Goal: Task Accomplishment & Management: Use online tool/utility

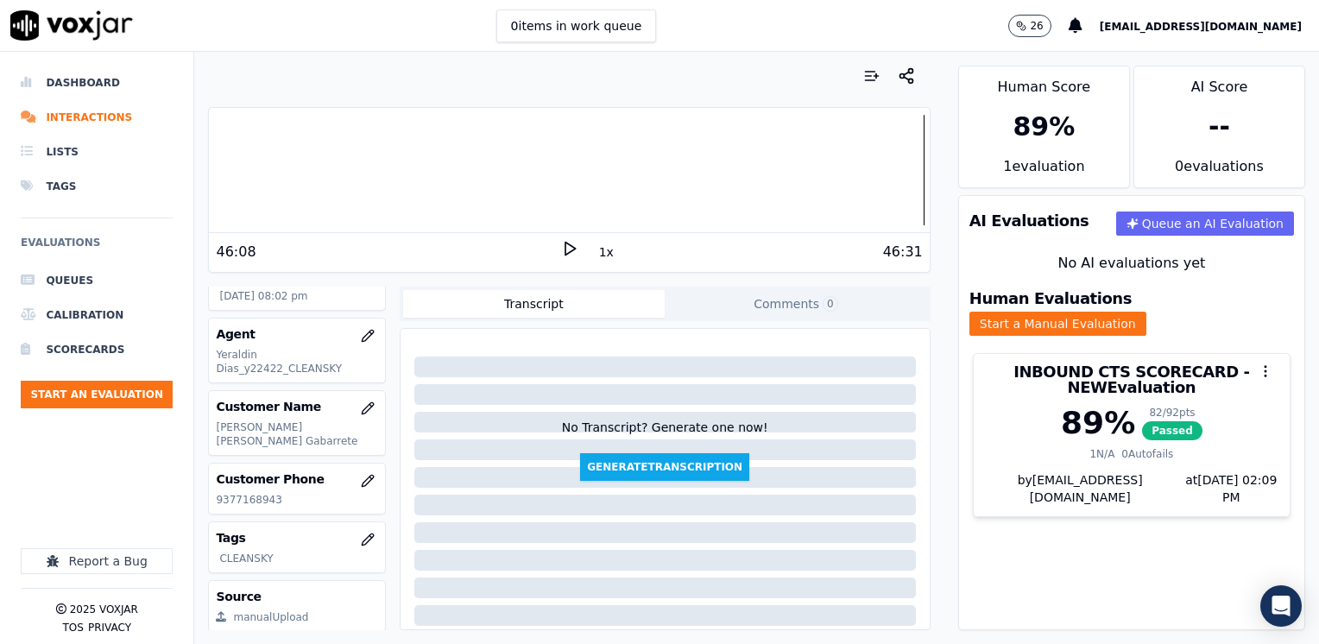
scroll to position [86, 0]
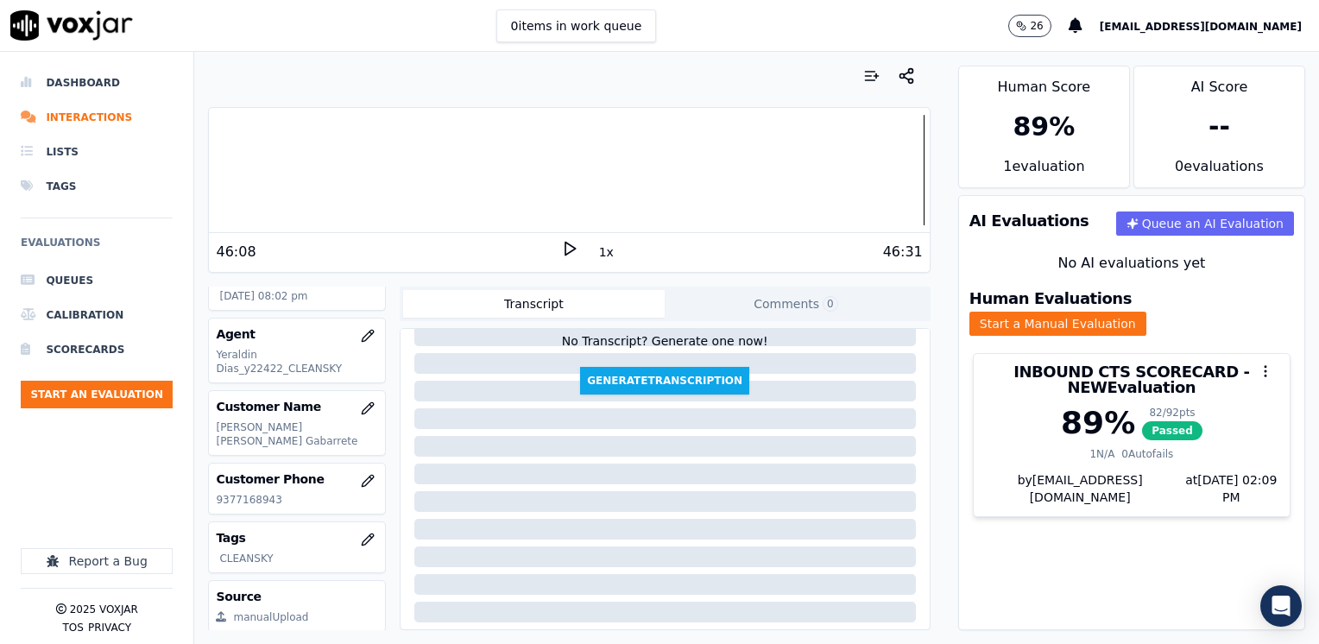
click at [1006, 529] on div "AI Evaluations Queue an AI Evaluation No AI evaluations yet Human Evaluations S…" at bounding box center [1132, 412] width 347 height 435
click at [86, 399] on button "Start an Evaluation" at bounding box center [97, 395] width 152 height 28
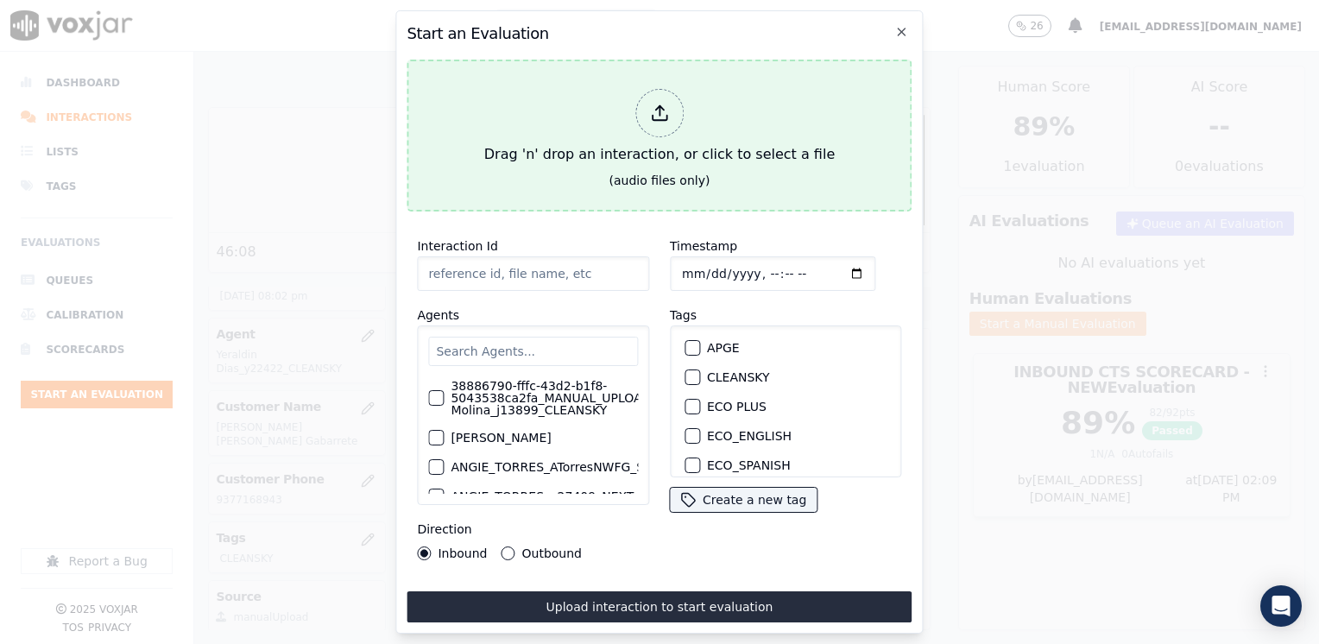
click at [663, 109] on icon at bounding box center [659, 113] width 19 height 19
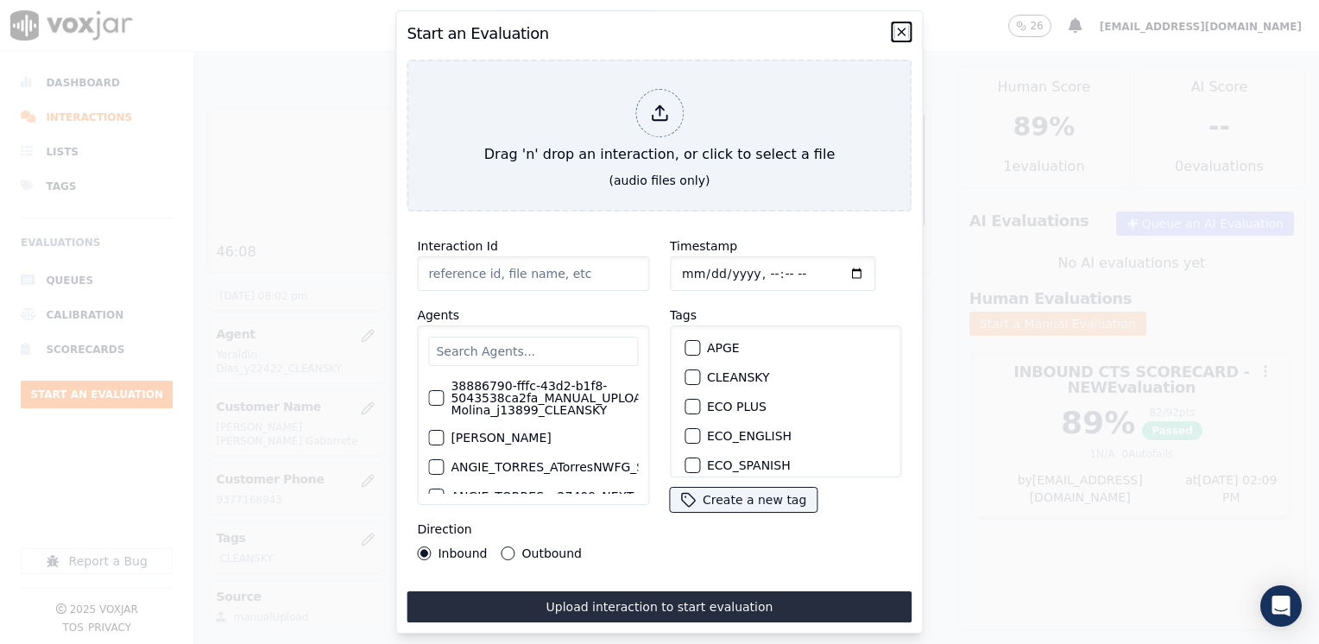
click at [896, 25] on icon "button" at bounding box center [902, 32] width 14 height 14
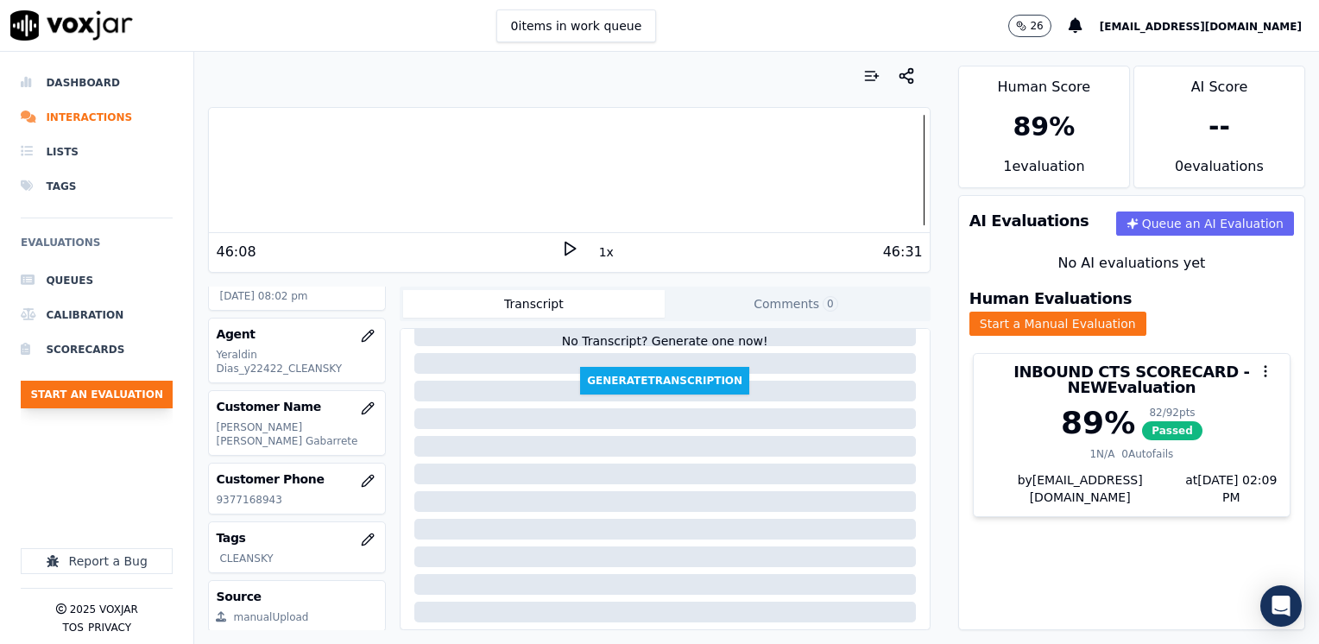
click at [113, 388] on button "Start an Evaluation" at bounding box center [97, 395] width 152 height 28
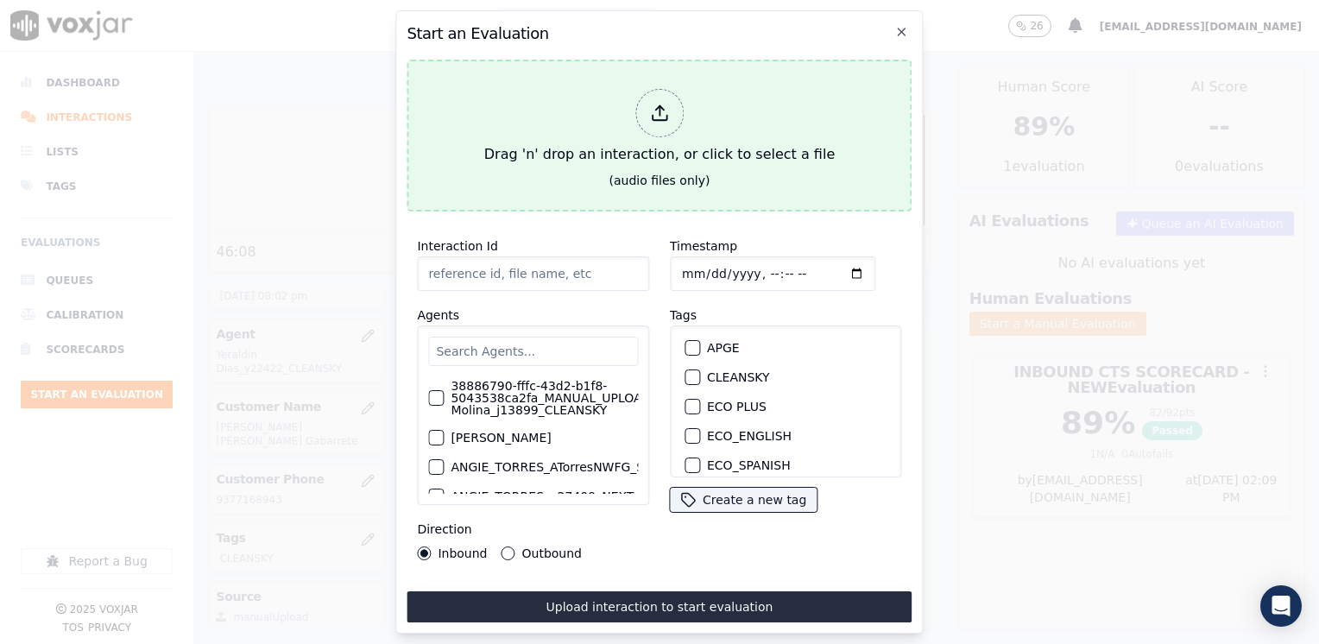
click at [660, 106] on line at bounding box center [660, 110] width 0 height 9
type input "20250812-171446_2157675651-[PERSON_NAME] 2all.mp3"
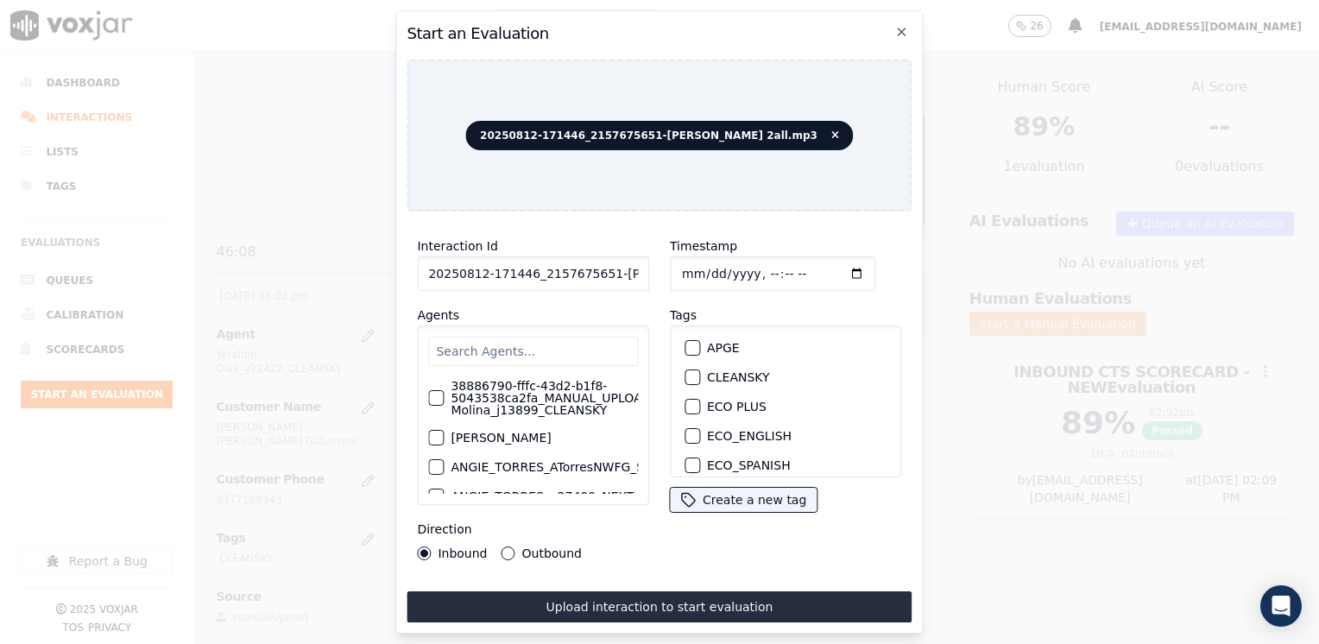
click at [555, 351] on input "text" at bounding box center [533, 351] width 210 height 29
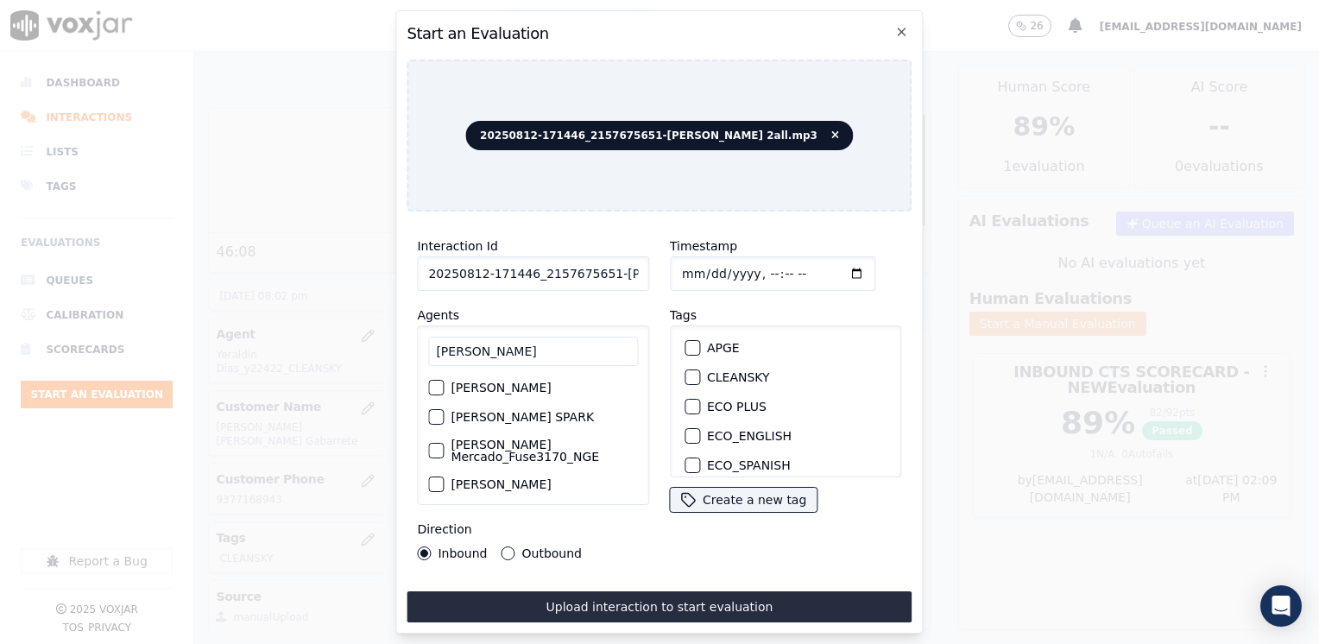
type input "[PERSON_NAME]"
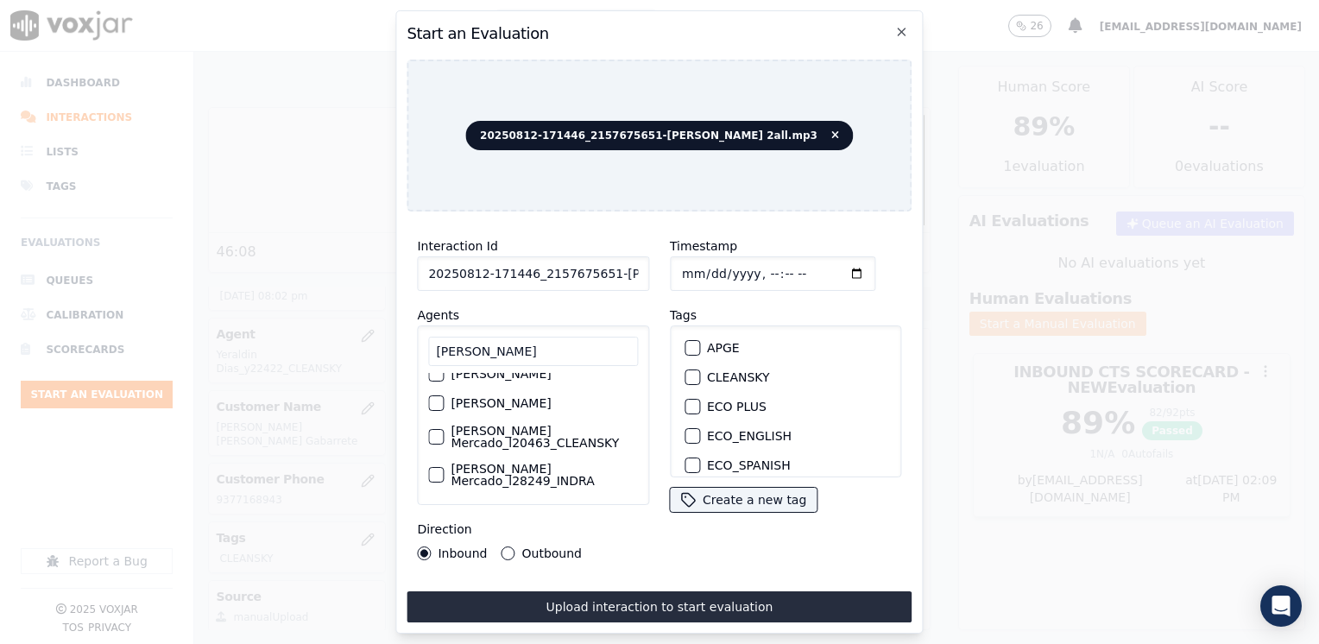
click at [434, 469] on div "button" at bounding box center [435, 475] width 12 height 12
click at [686, 432] on div "button" at bounding box center [692, 438] width 12 height 12
click at [827, 266] on input "Timestamp" at bounding box center [773, 273] width 206 height 35
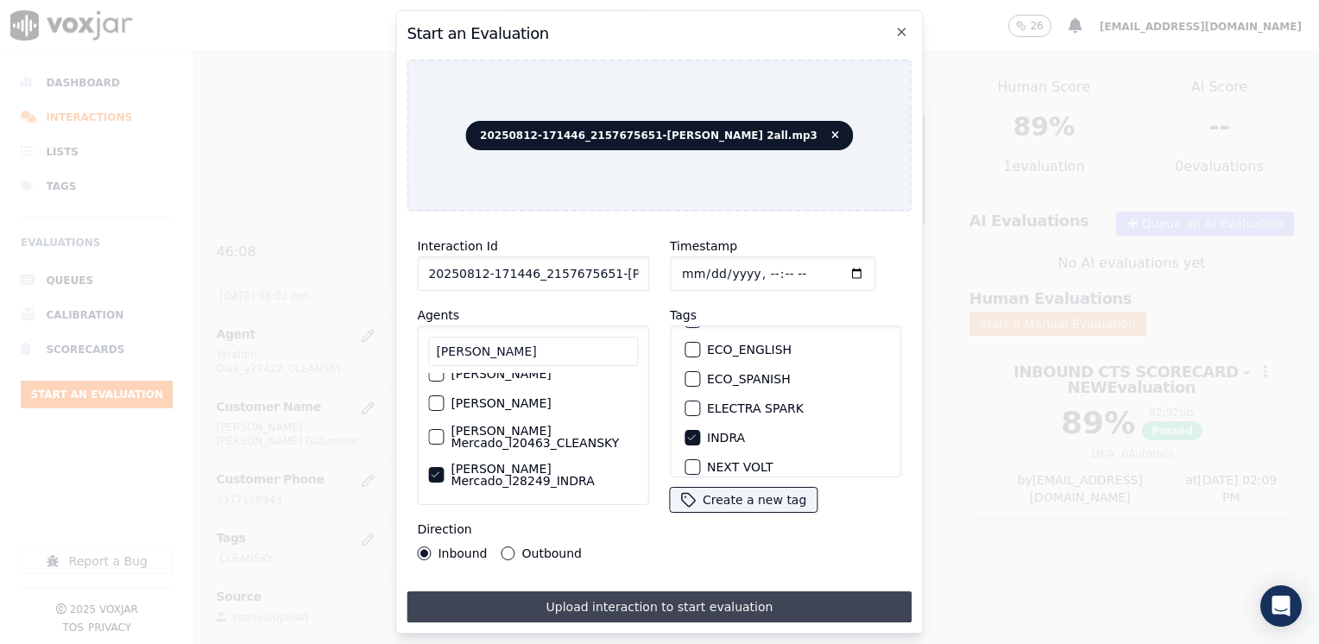
type input "[DATE]T21:04"
click at [587, 599] on button "Upload interaction to start evaluation" at bounding box center [659, 607] width 505 height 31
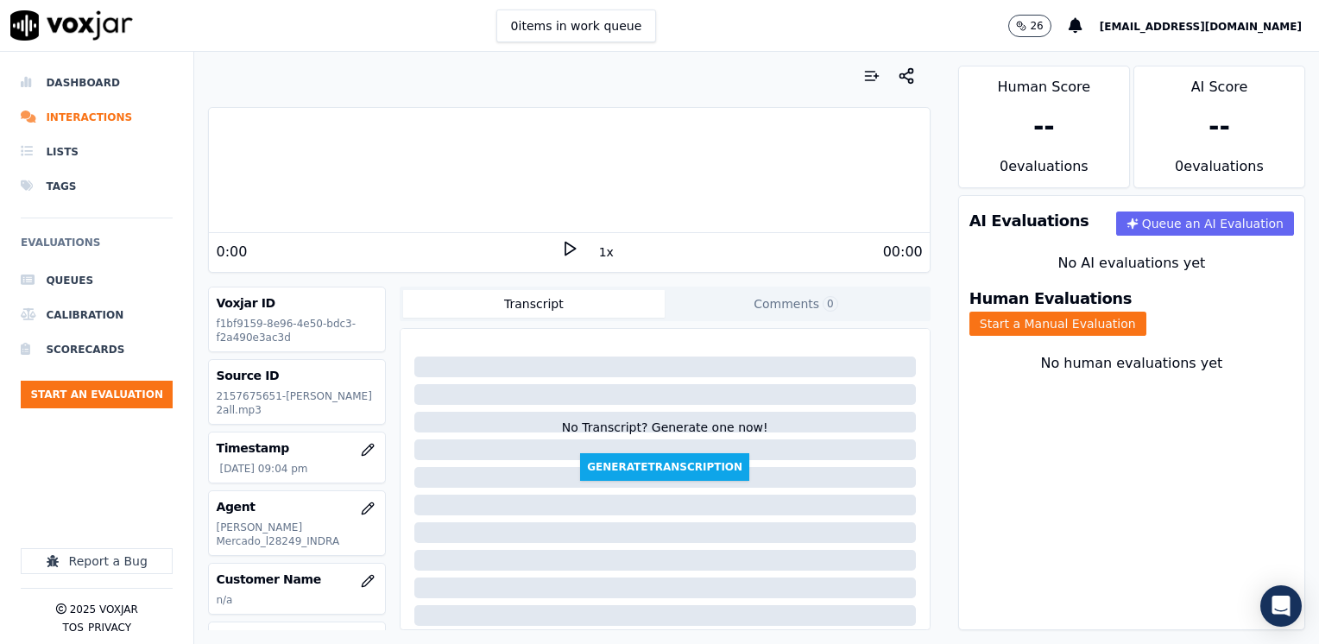
click at [566, 244] on polygon at bounding box center [571, 249] width 10 height 13
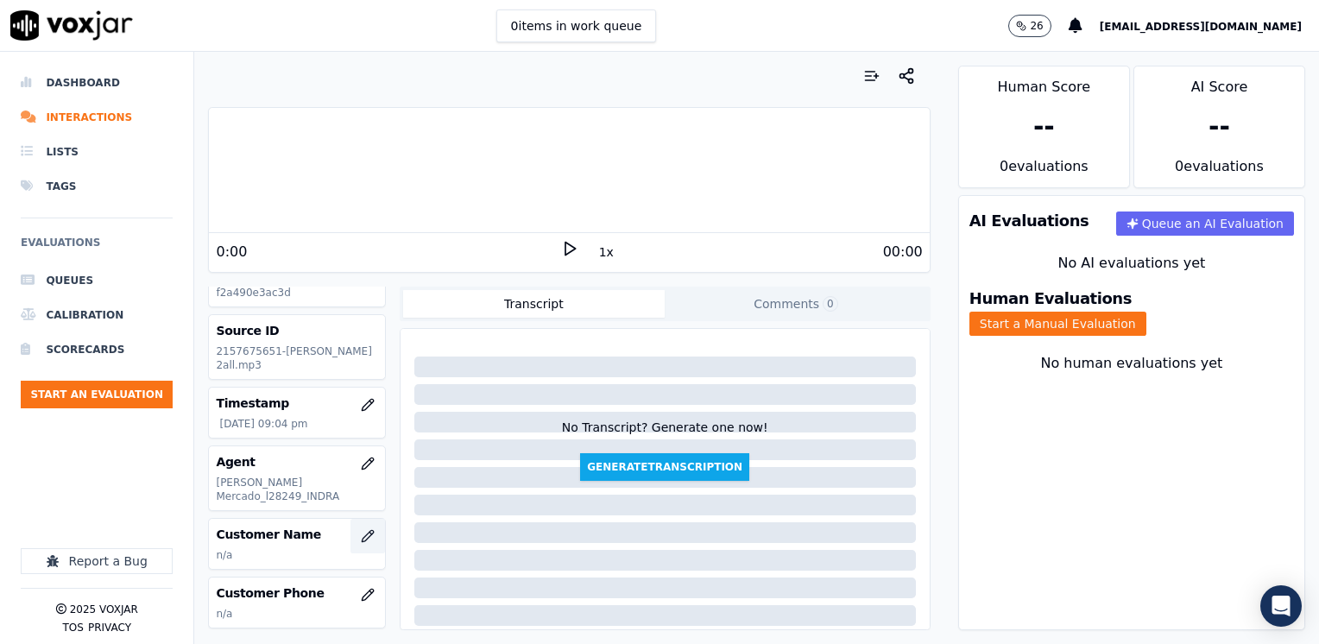
scroll to position [86, 0]
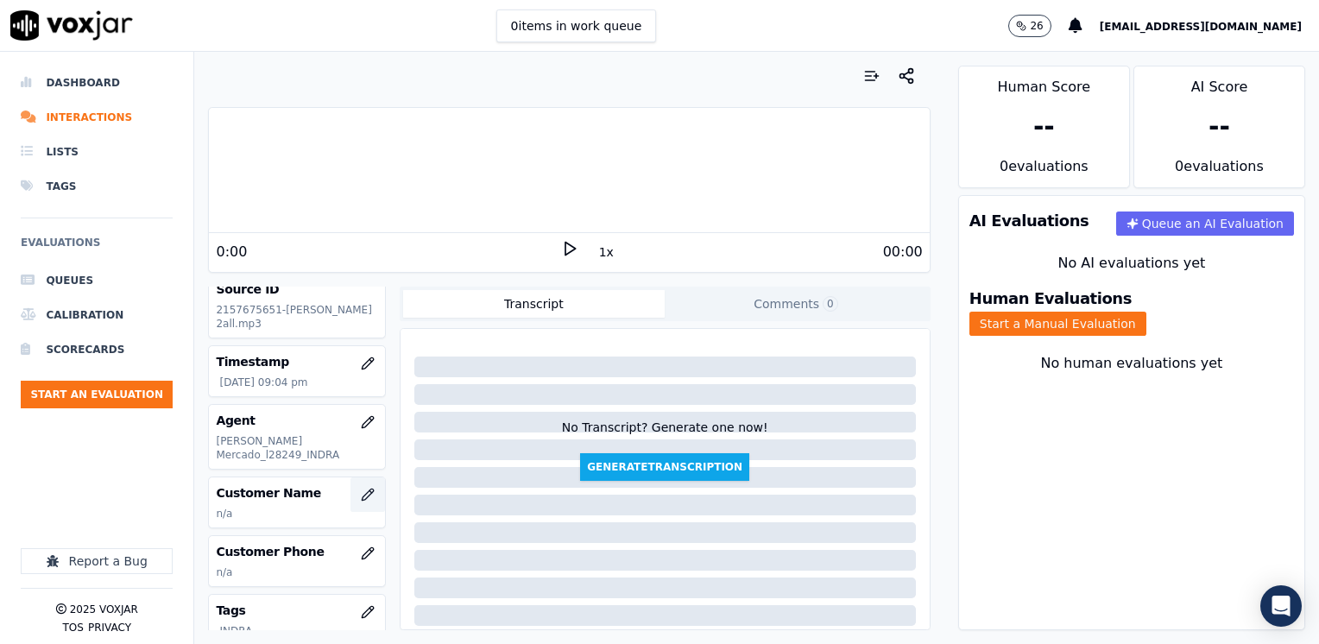
click at [361, 488] on icon "button" at bounding box center [368, 495] width 14 height 14
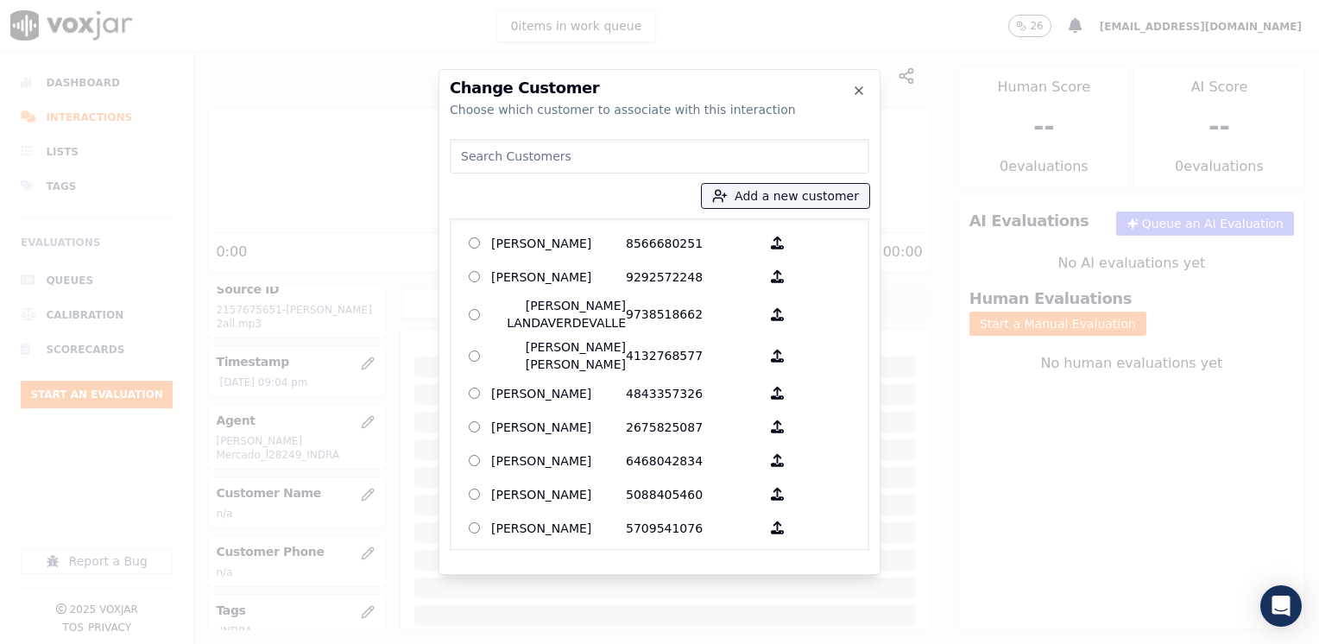
click at [618, 161] on input at bounding box center [660, 156] width 420 height 35
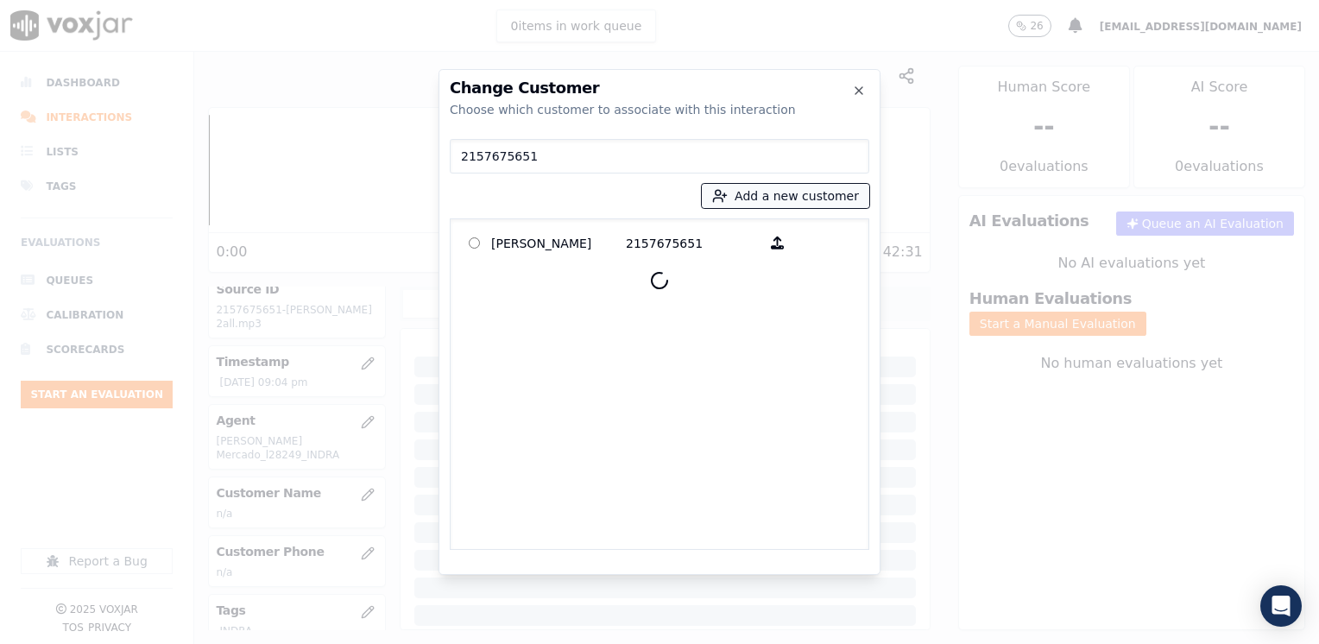
type input "2157675651"
click at [823, 193] on button "Add a new customer" at bounding box center [786, 196] width 168 height 24
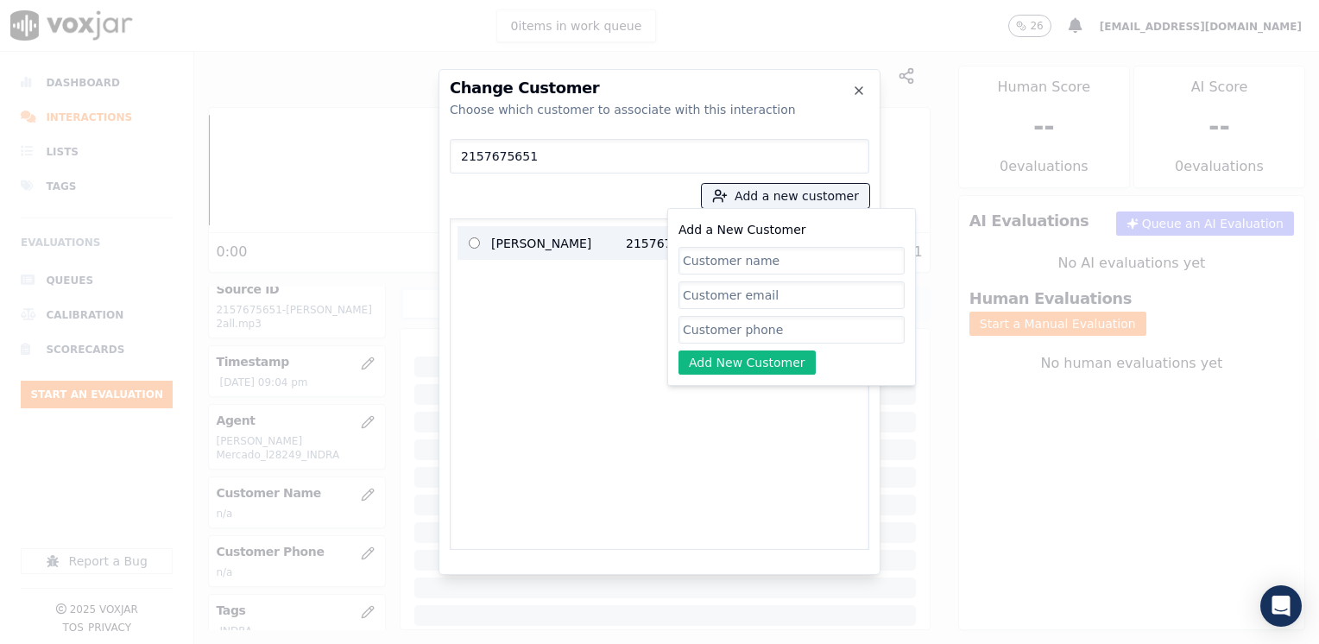
click at [566, 239] on p "[PERSON_NAME]" at bounding box center [558, 243] width 135 height 27
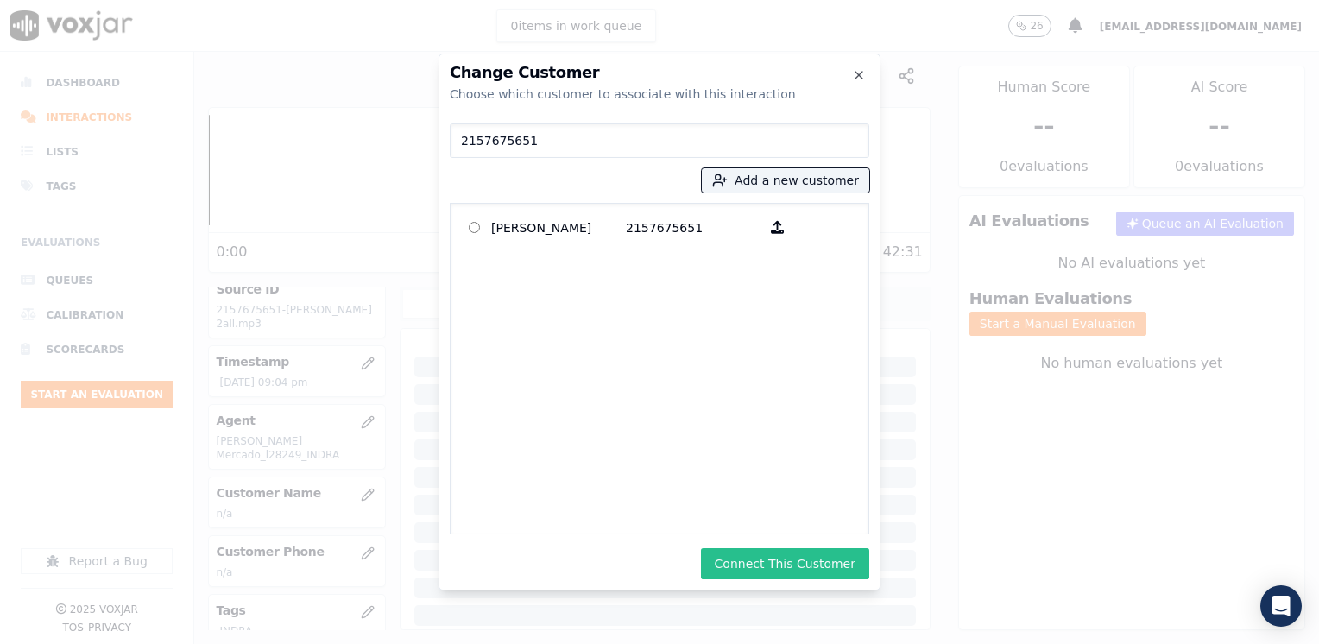
click at [793, 568] on button "Connect This Customer" at bounding box center [785, 563] width 168 height 31
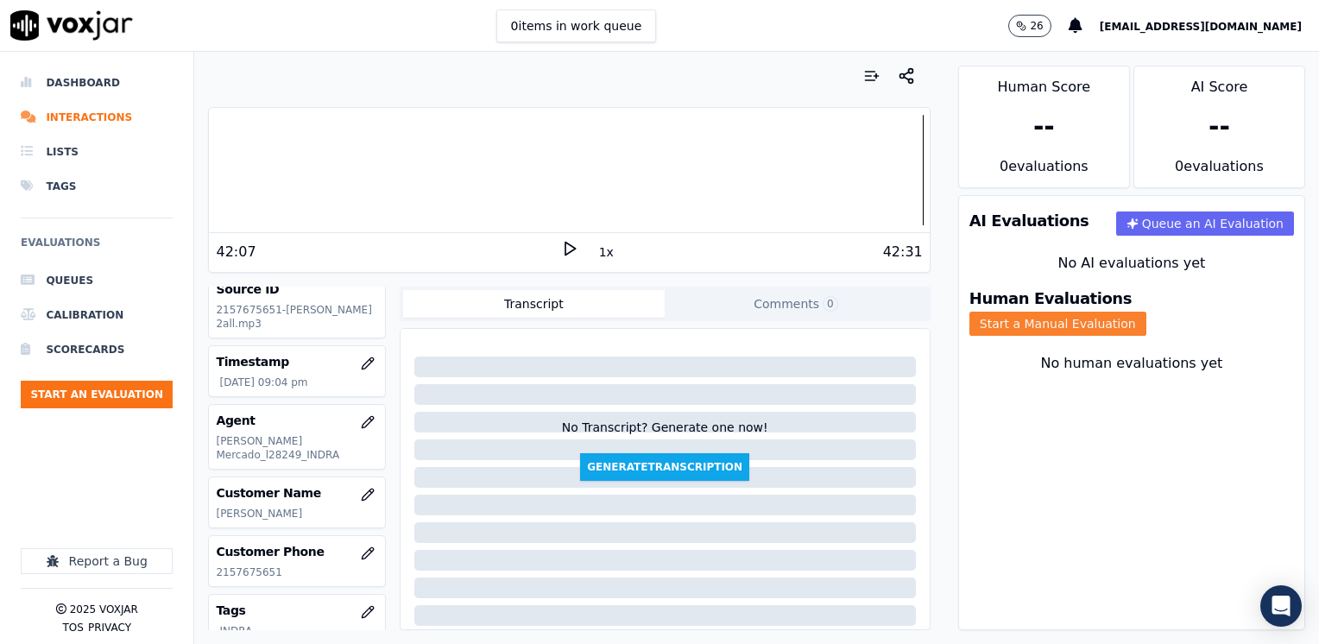
click at [1135, 312] on button "Start a Manual Evaluation" at bounding box center [1058, 324] width 177 height 24
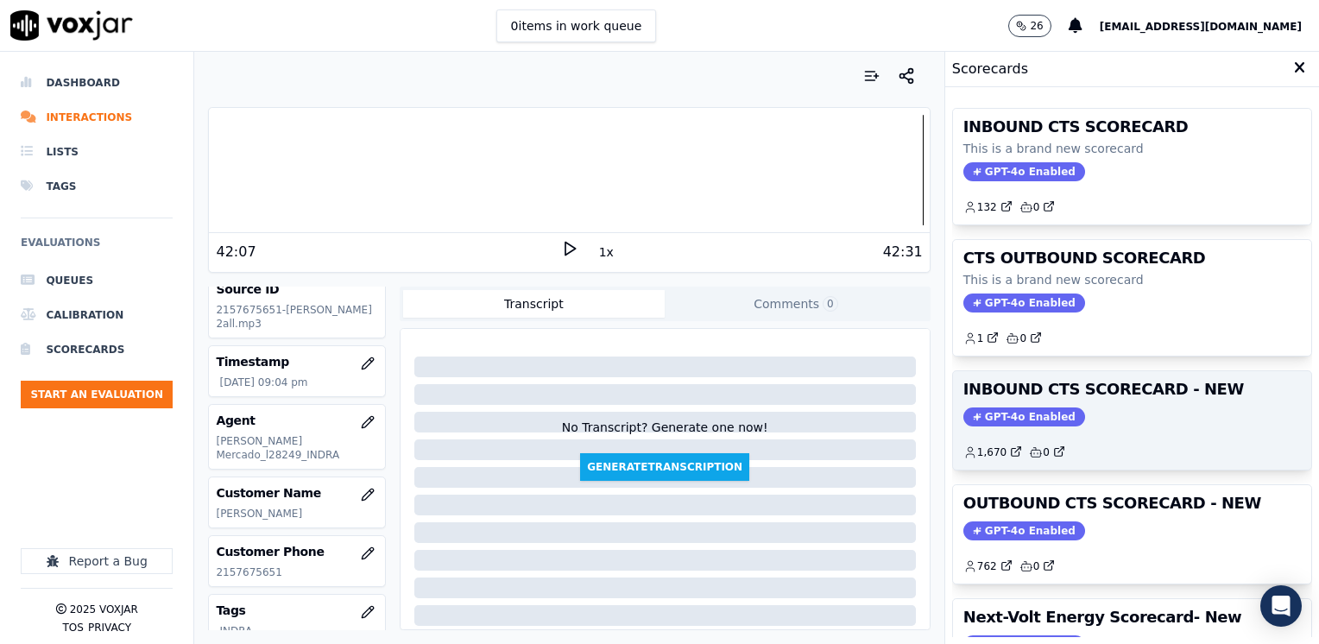
click at [1005, 423] on span "GPT-4o Enabled" at bounding box center [1025, 417] width 122 height 19
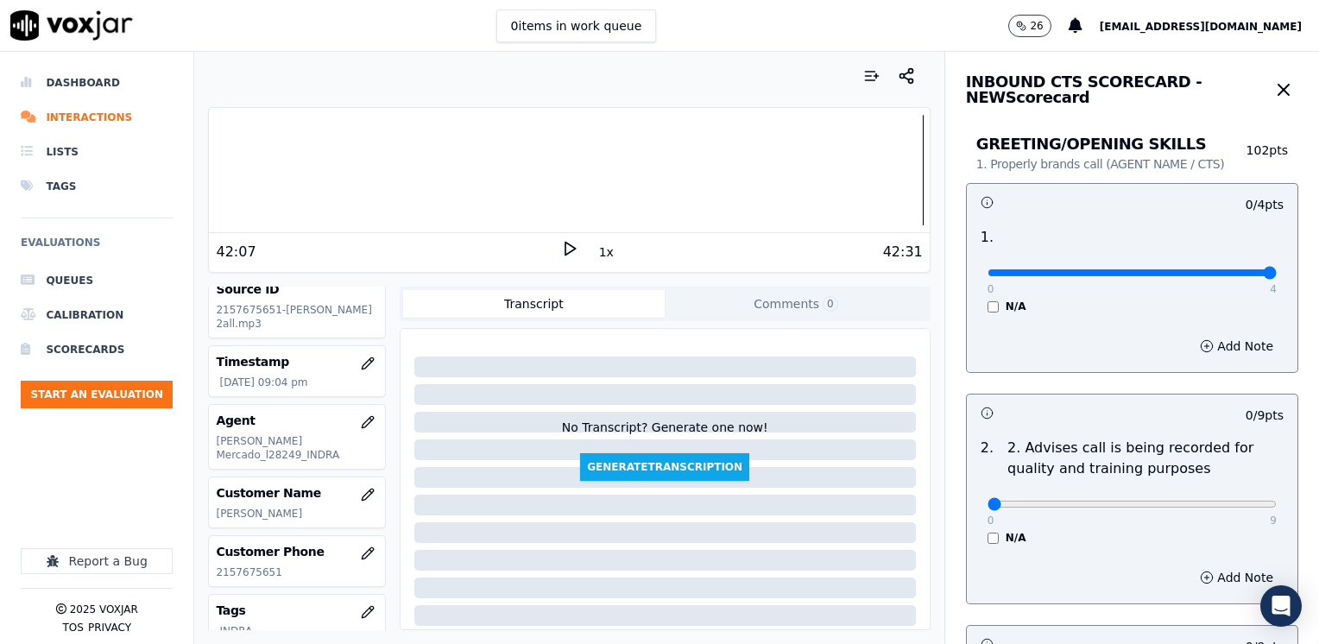
drag, startPoint x: 971, startPoint y: 268, endPoint x: 1273, endPoint y: 375, distance: 320.6
type input "4"
click at [1277, 276] on input "range" at bounding box center [1132, 272] width 289 height 7
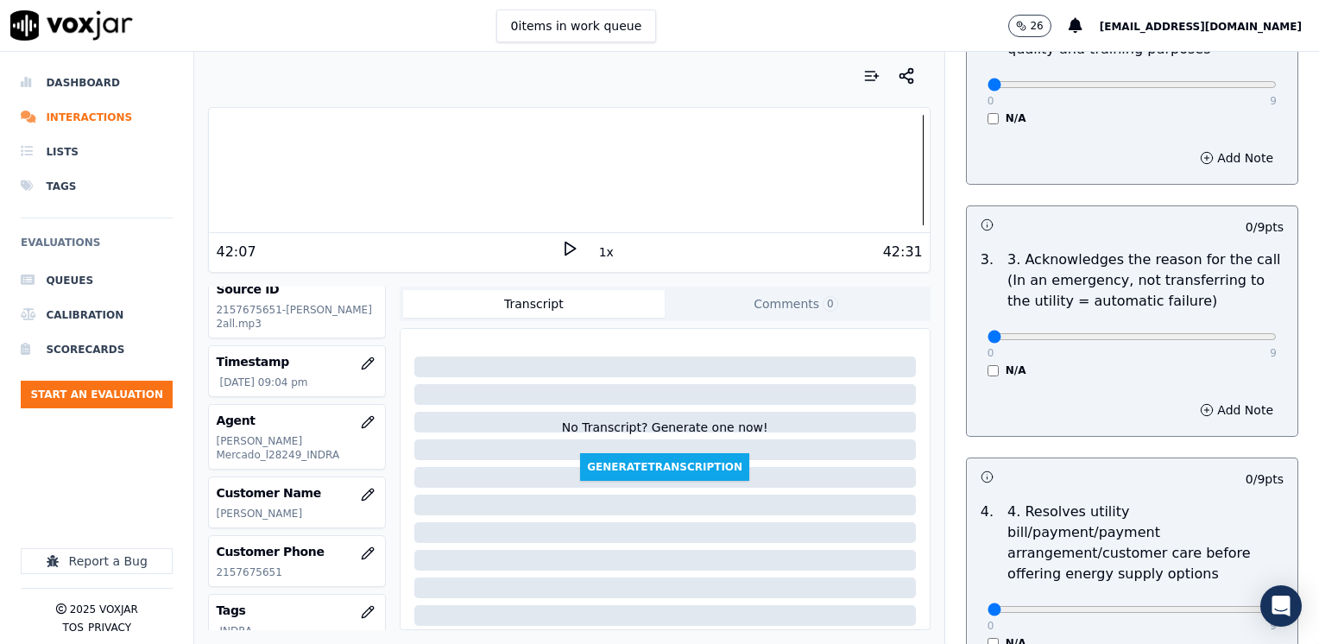
scroll to position [432, 0]
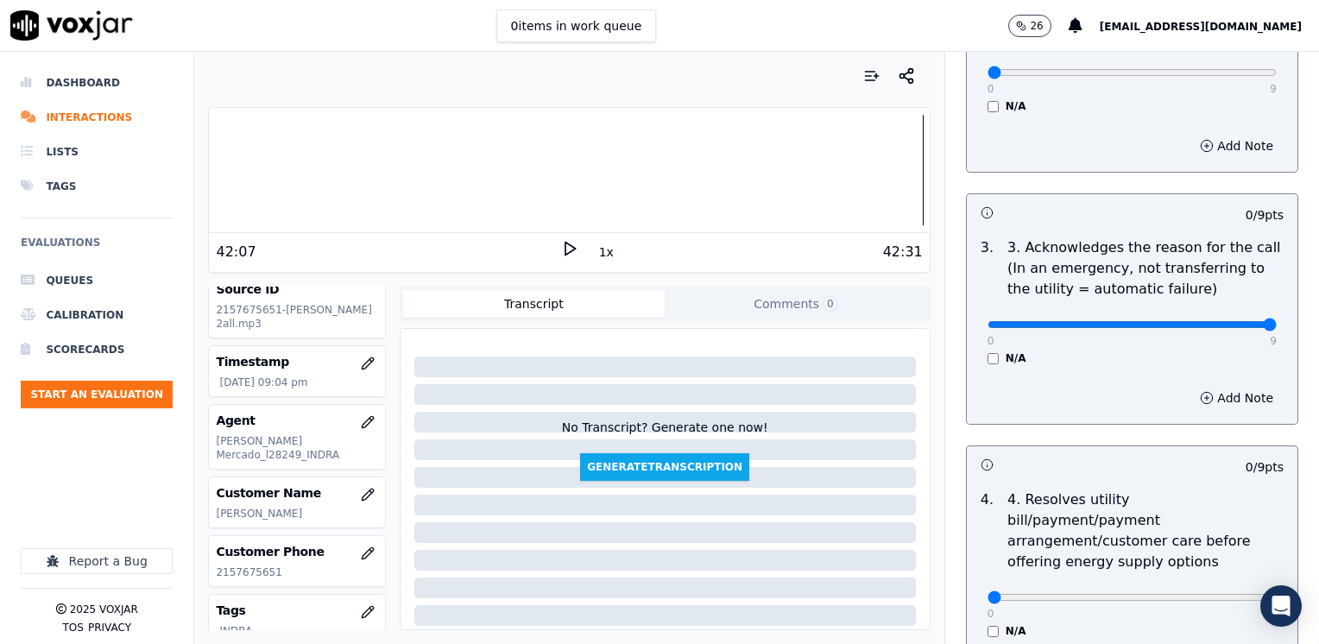
drag, startPoint x: 979, startPoint y: 321, endPoint x: 1301, endPoint y: 354, distance: 323.8
type input "9"
click at [1212, 402] on button "Add Note" at bounding box center [1237, 398] width 94 height 24
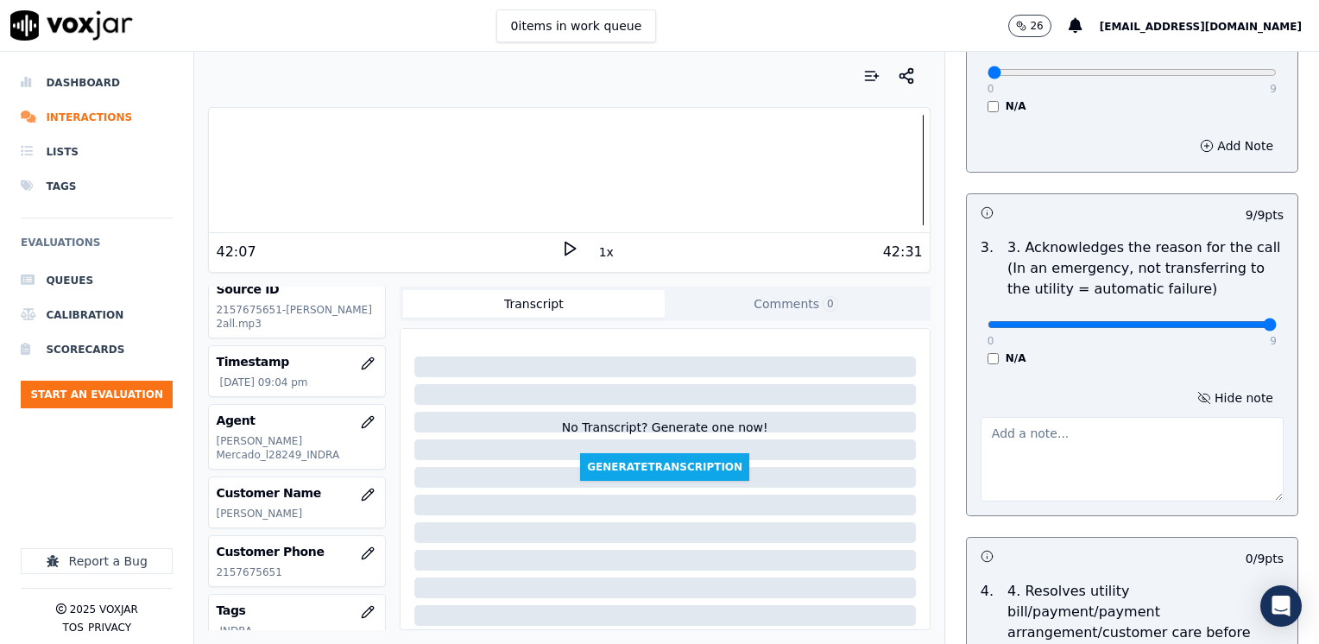
click at [1091, 466] on textarea at bounding box center [1132, 459] width 303 height 85
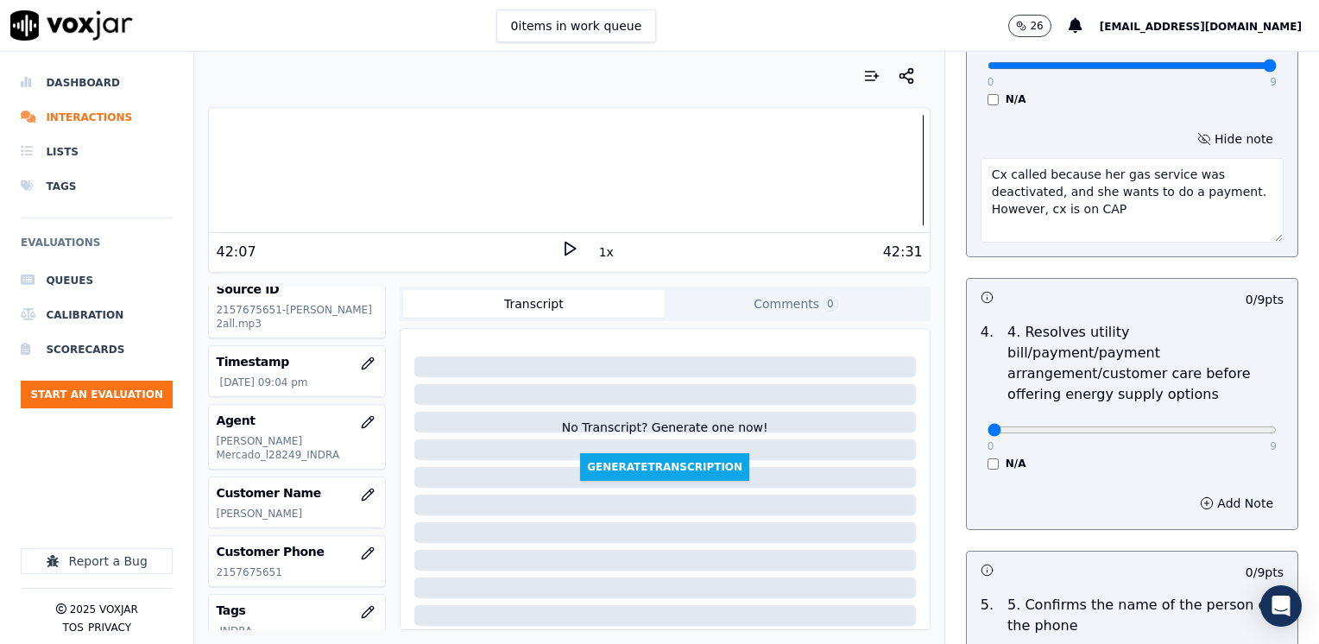
scroll to position [950, 0]
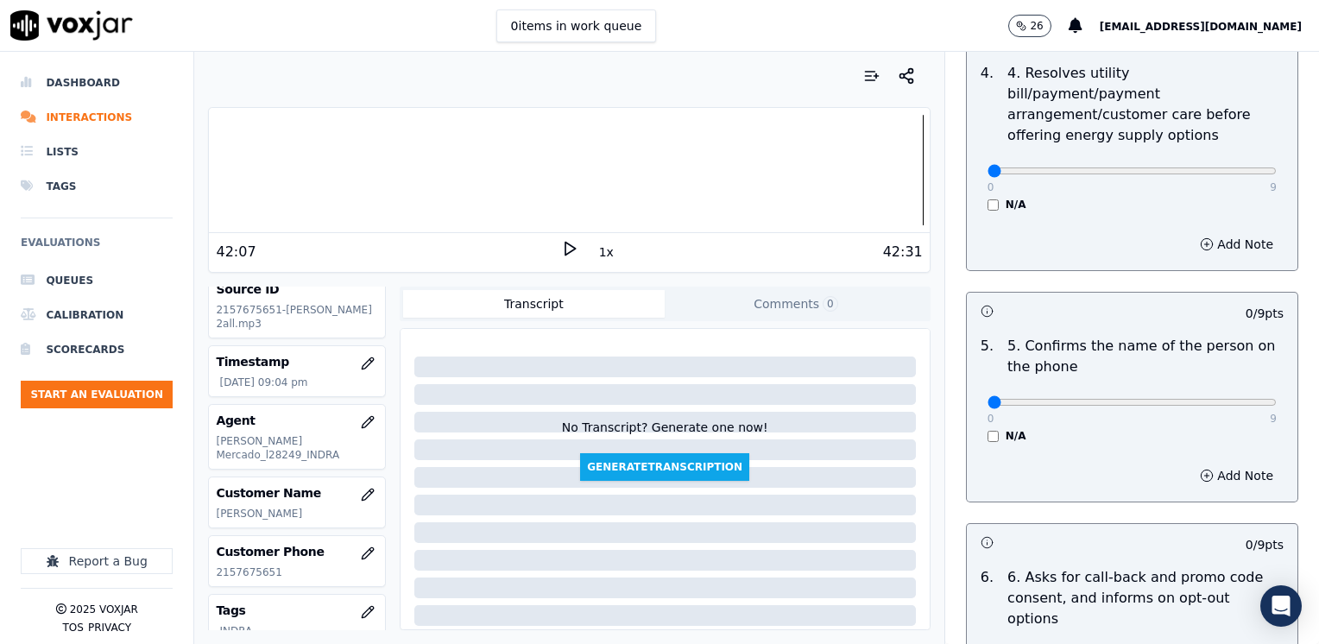
type textarea "Cx called because her gas service was deactivated, and she wants to do a paymen…"
drag, startPoint x: 971, startPoint y: 381, endPoint x: 1319, endPoint y: 398, distance: 348.4
type input "9"
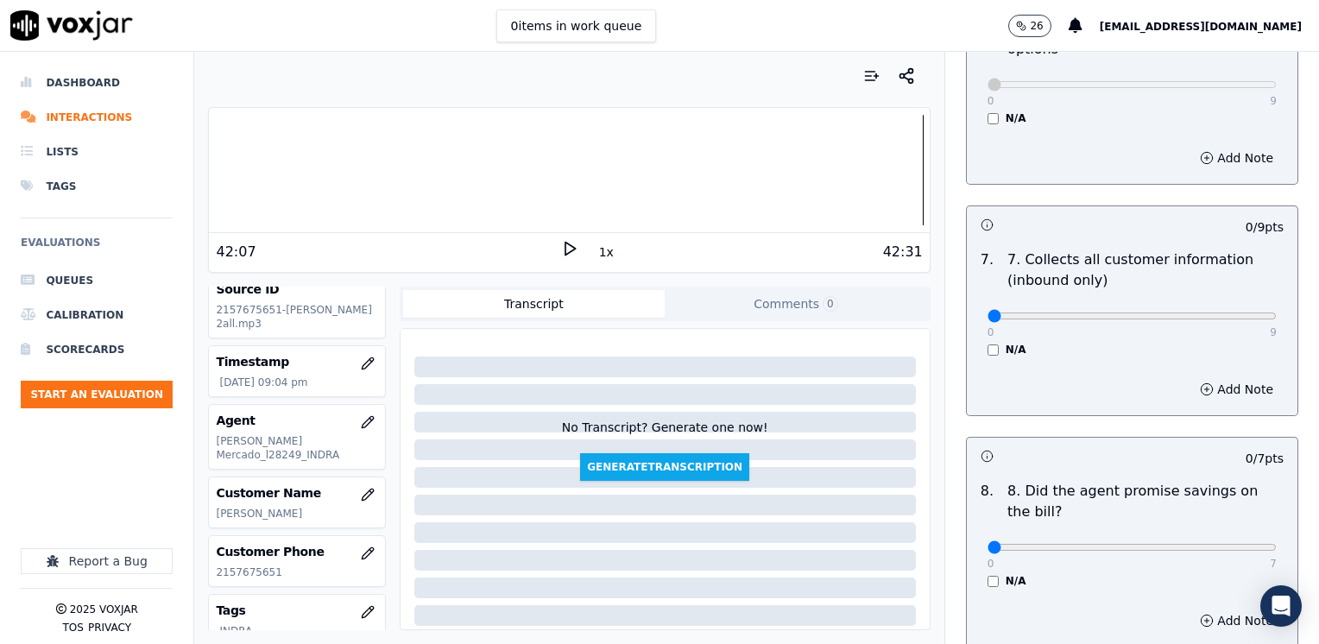
scroll to position [1641, 0]
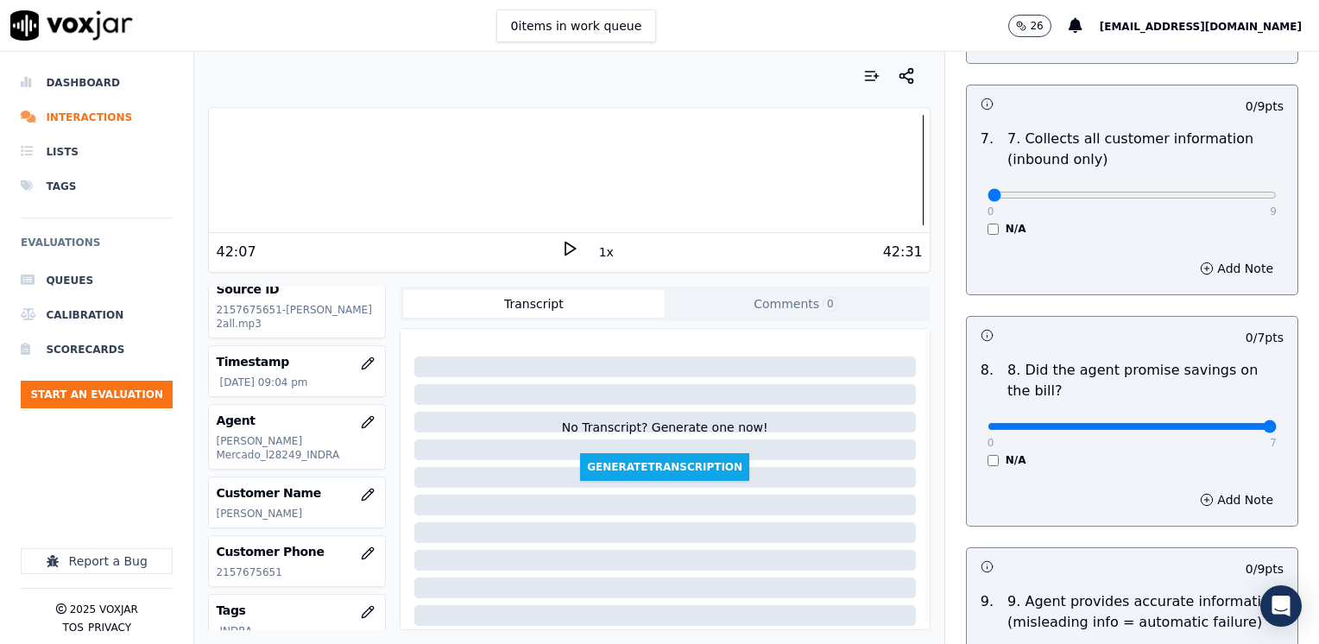
drag, startPoint x: 978, startPoint y: 387, endPoint x: 1322, endPoint y: 367, distance: 345.1
type input "7"
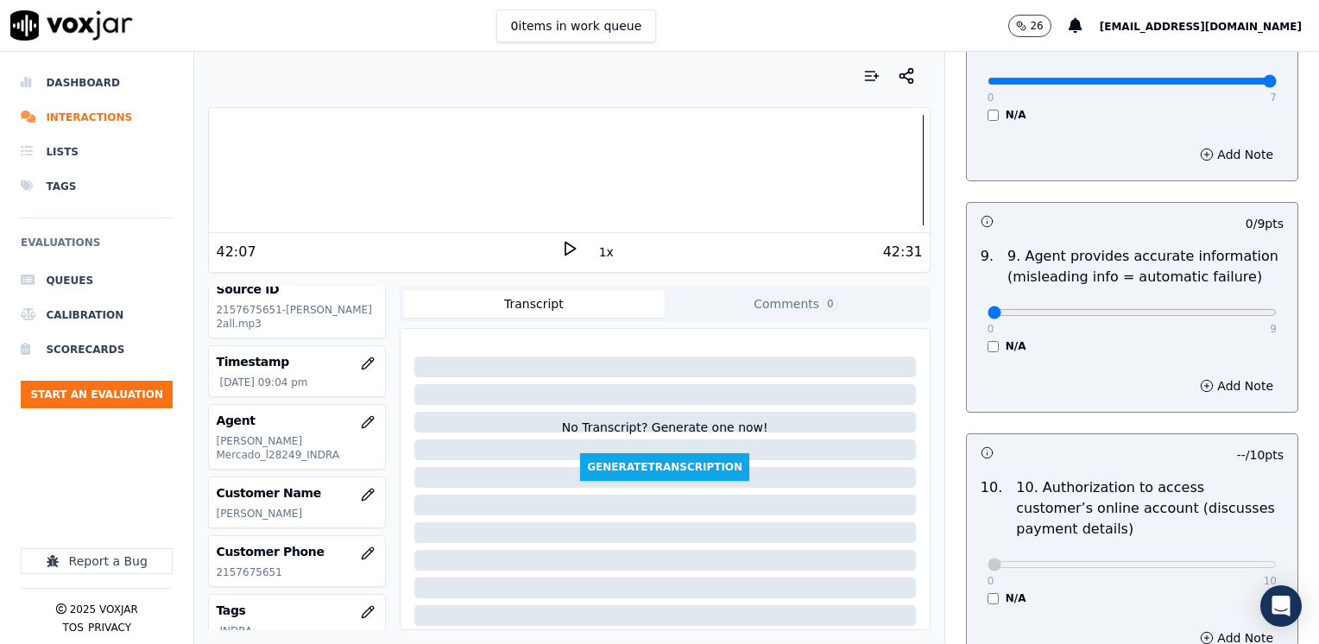
scroll to position [2332, 0]
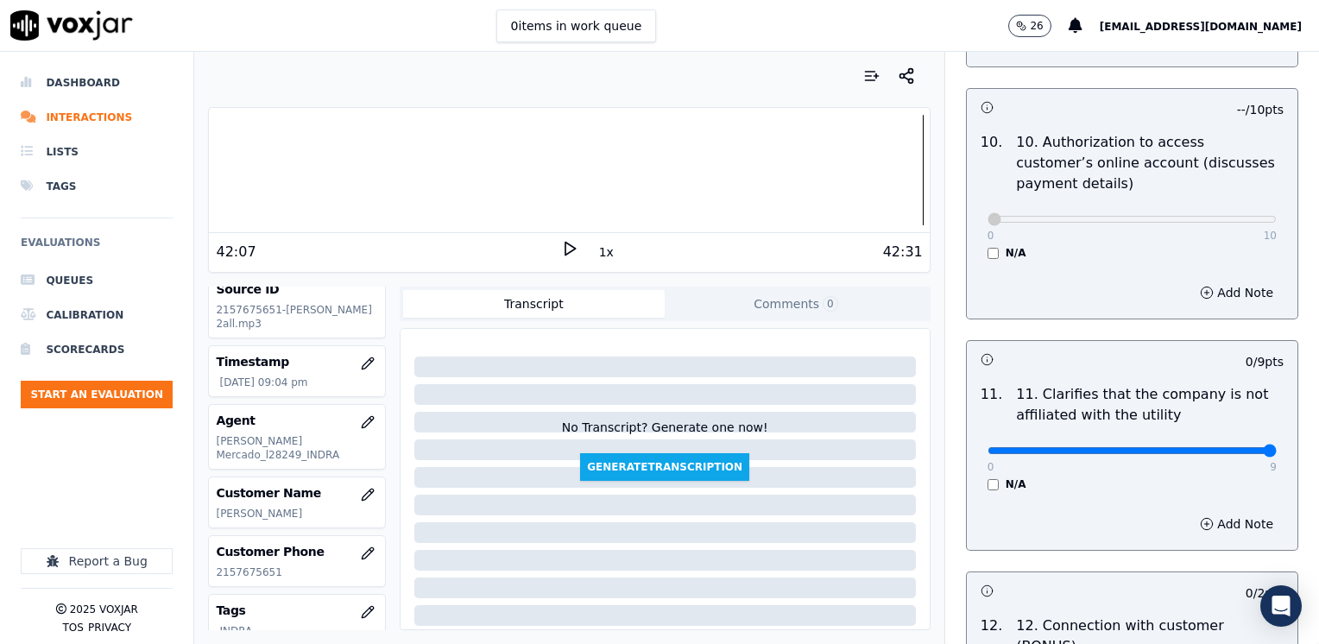
drag, startPoint x: 980, startPoint y: 407, endPoint x: 1322, endPoint y: 378, distance: 343.1
type input "9"
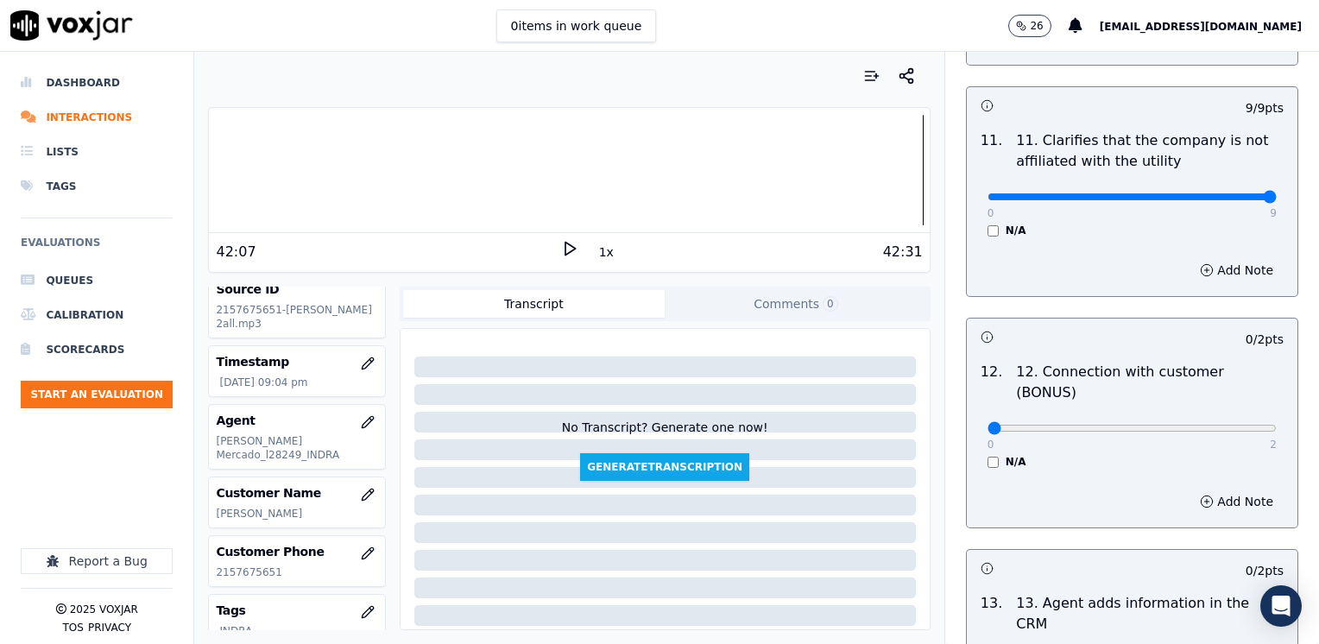
scroll to position [2591, 0]
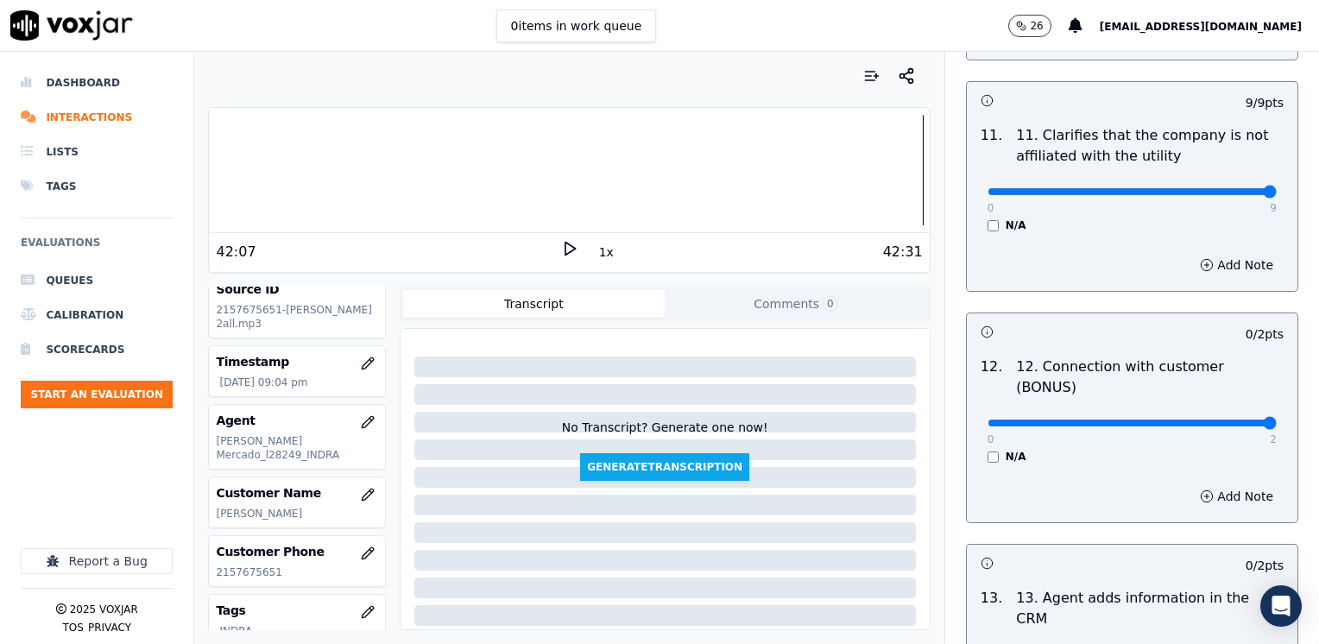
drag, startPoint x: 974, startPoint y: 351, endPoint x: 1307, endPoint y: 364, distance: 332.8
type input "2"
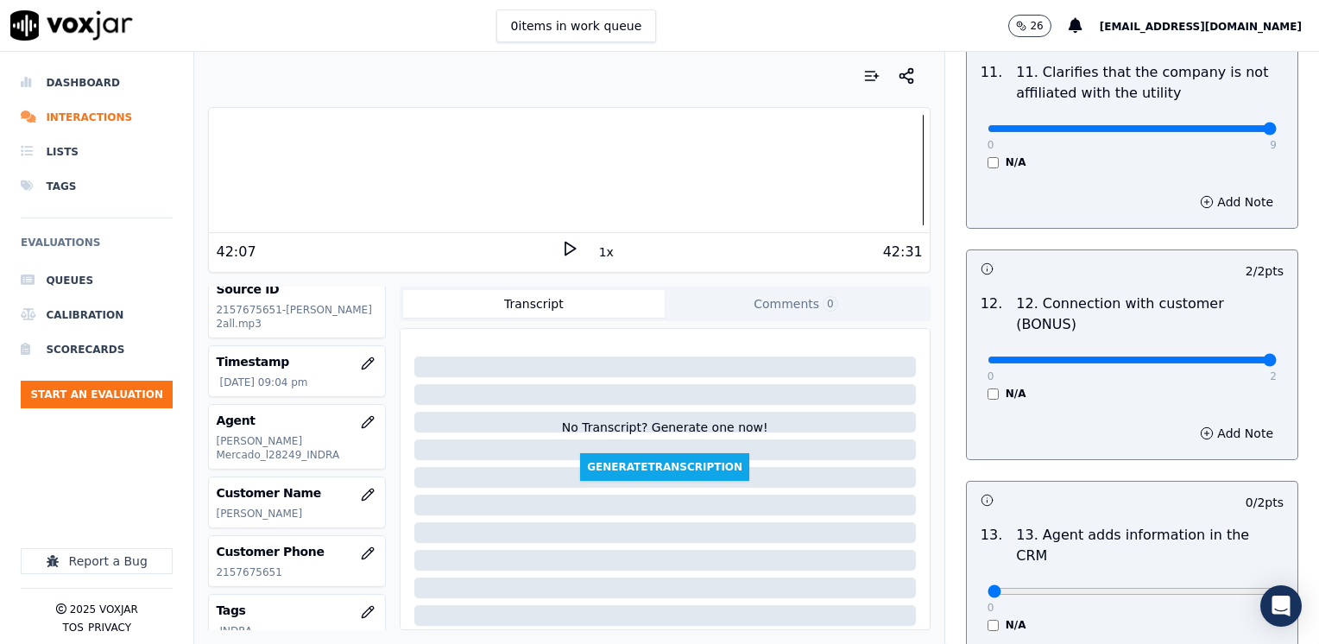
scroll to position [2763, 0]
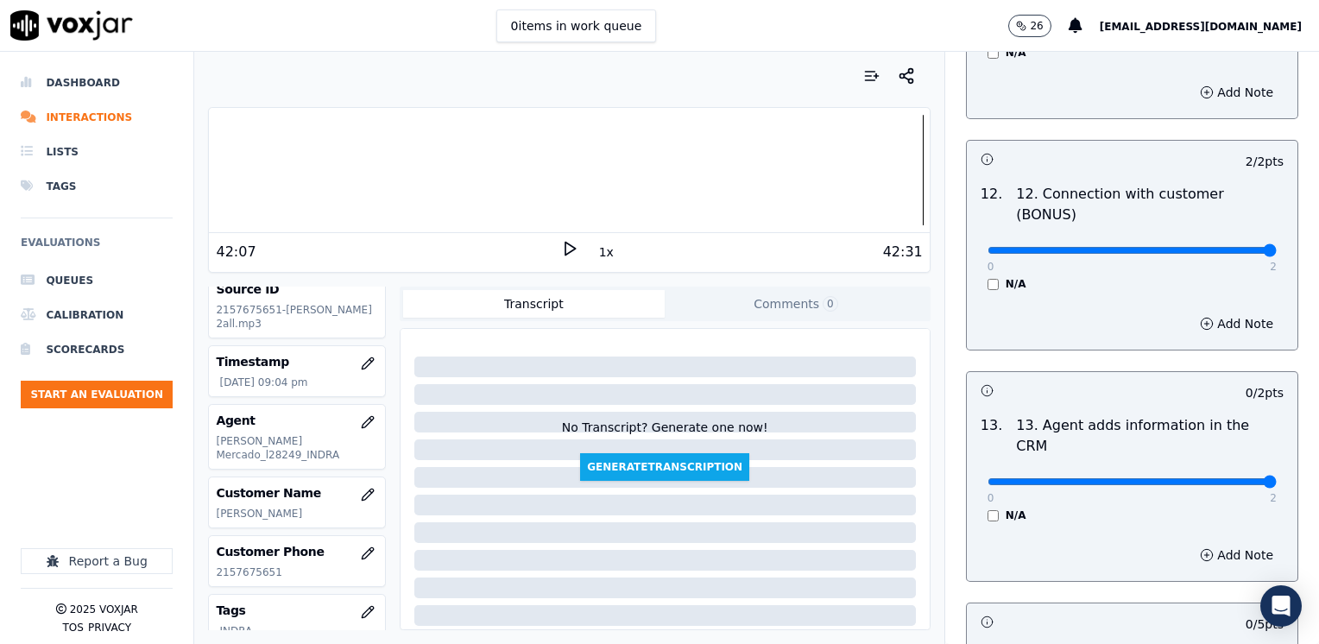
drag, startPoint x: 978, startPoint y: 399, endPoint x: 1322, endPoint y: 406, distance: 344.6
type input "2"
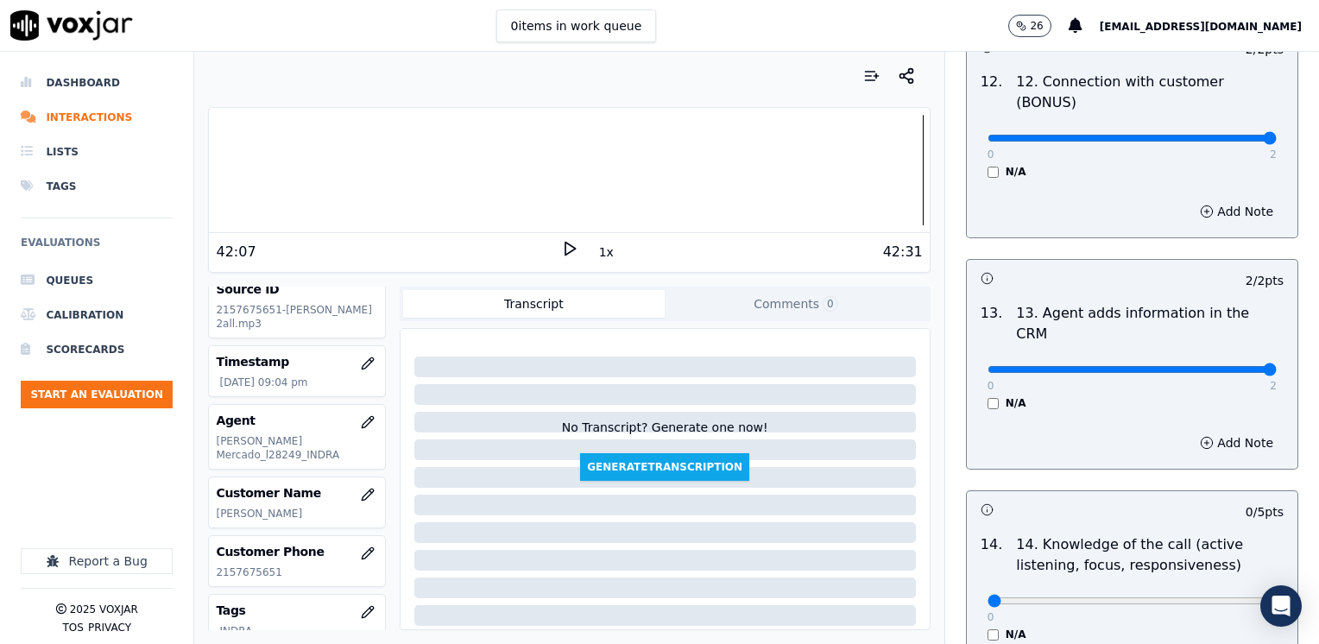
scroll to position [2987, 0]
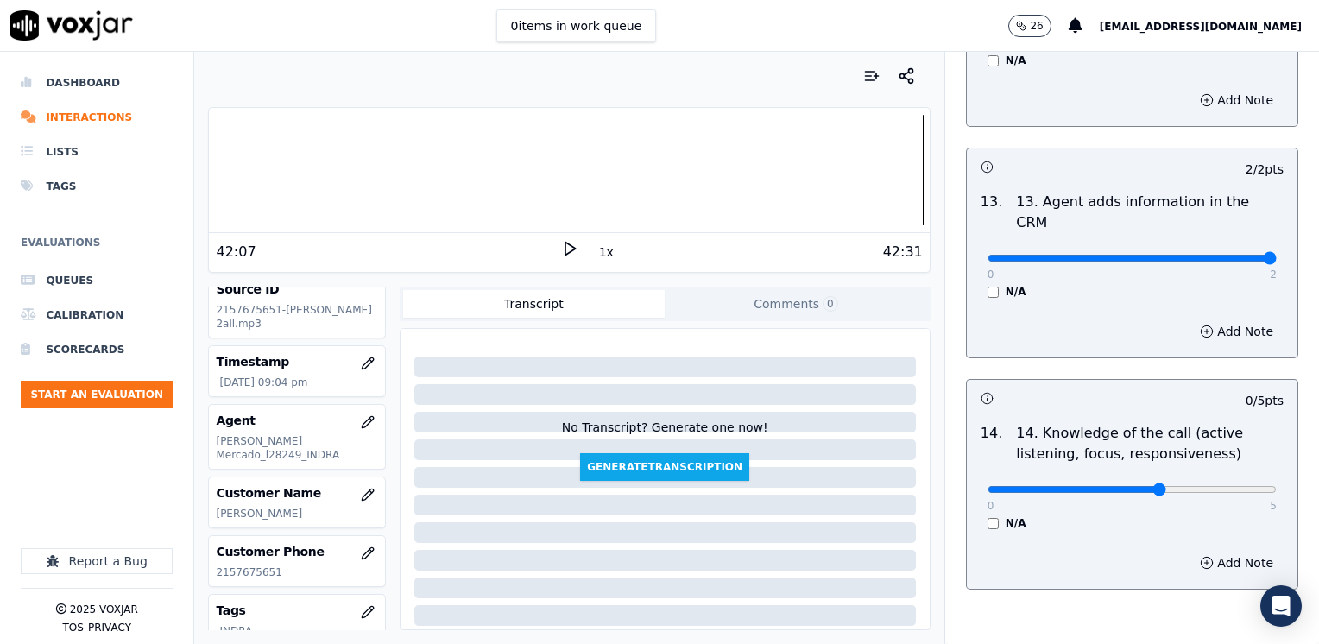
type input "4"
click at [1209, 551] on button "Add Note" at bounding box center [1237, 563] width 94 height 24
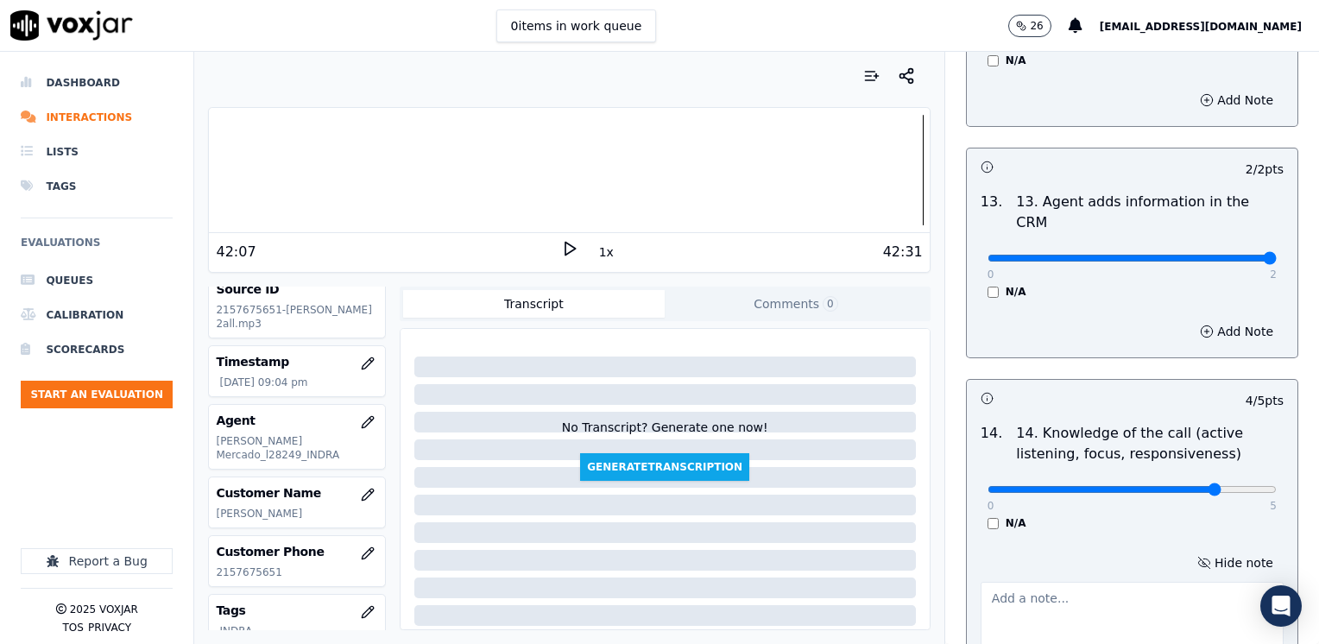
click at [1091, 582] on textarea at bounding box center [1132, 624] width 303 height 85
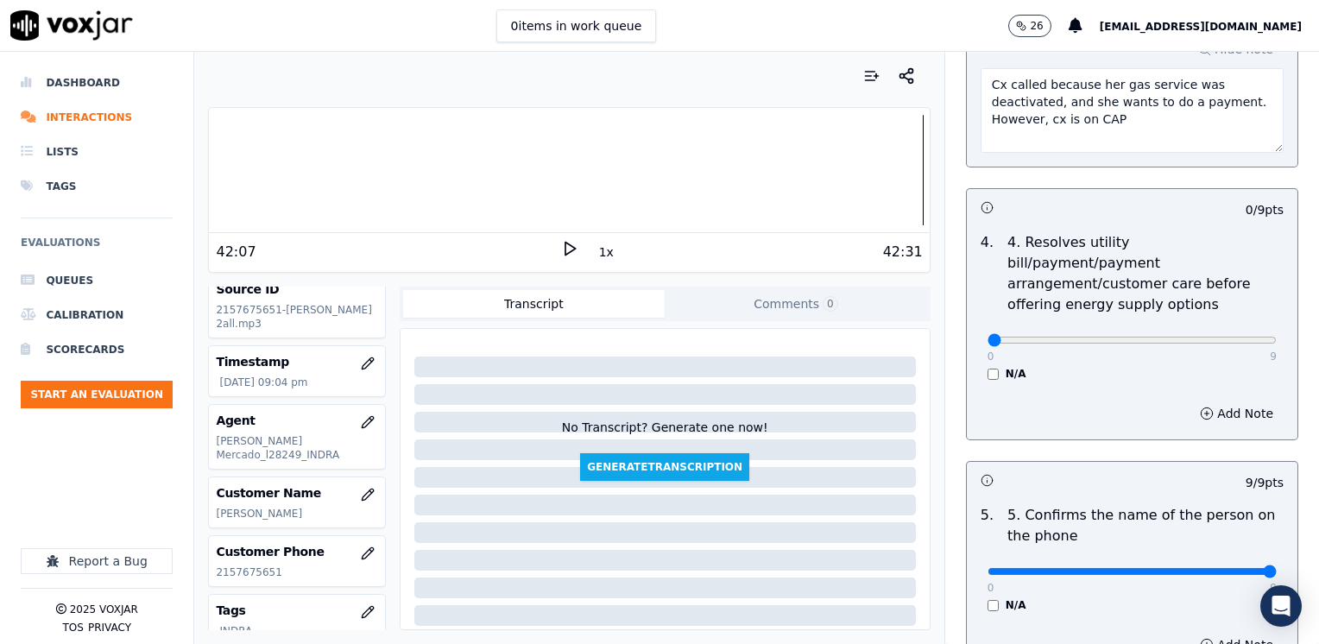
scroll to position [742, 0]
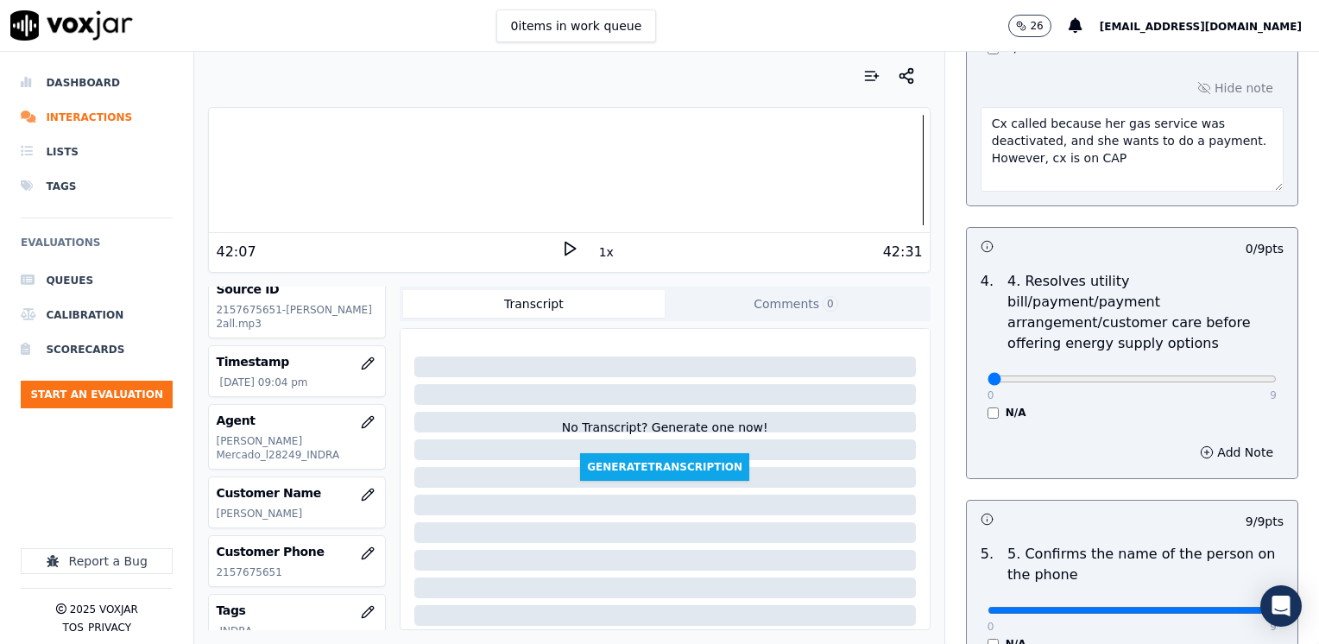
type textarea "Cx is on CAP, which means she does not qualify for price protection"
drag, startPoint x: 976, startPoint y: 358, endPoint x: 1322, endPoint y: 351, distance: 346.4
type input "9"
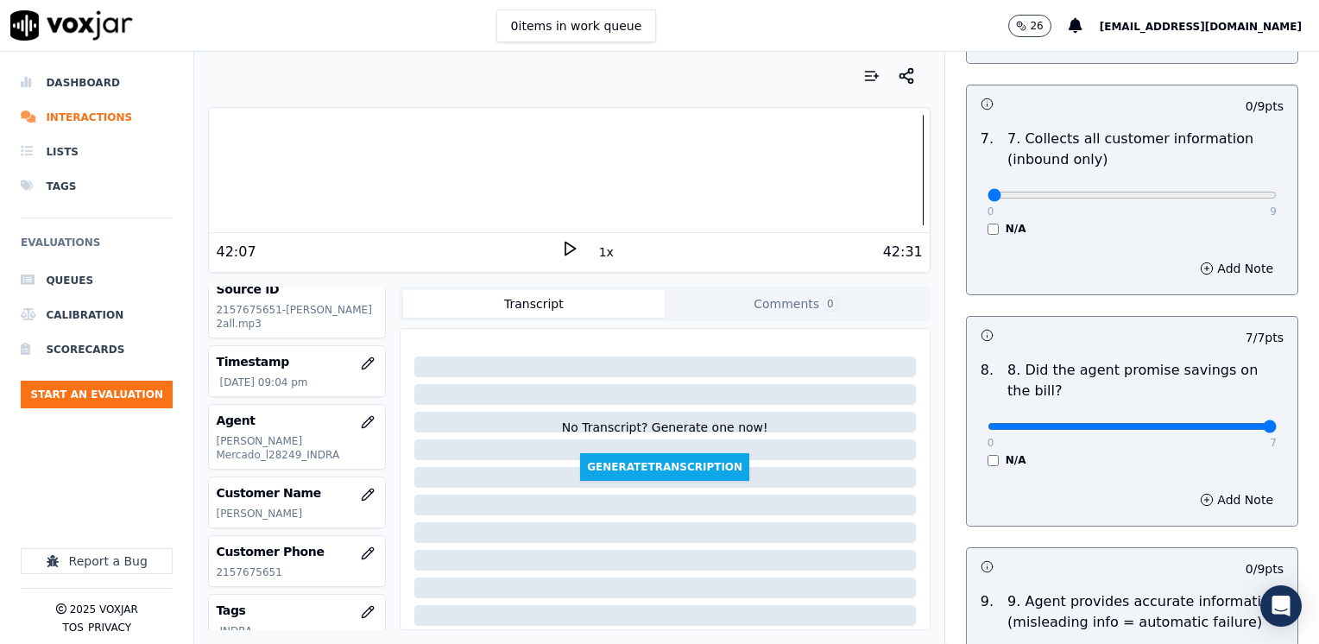
scroll to position [1900, 0]
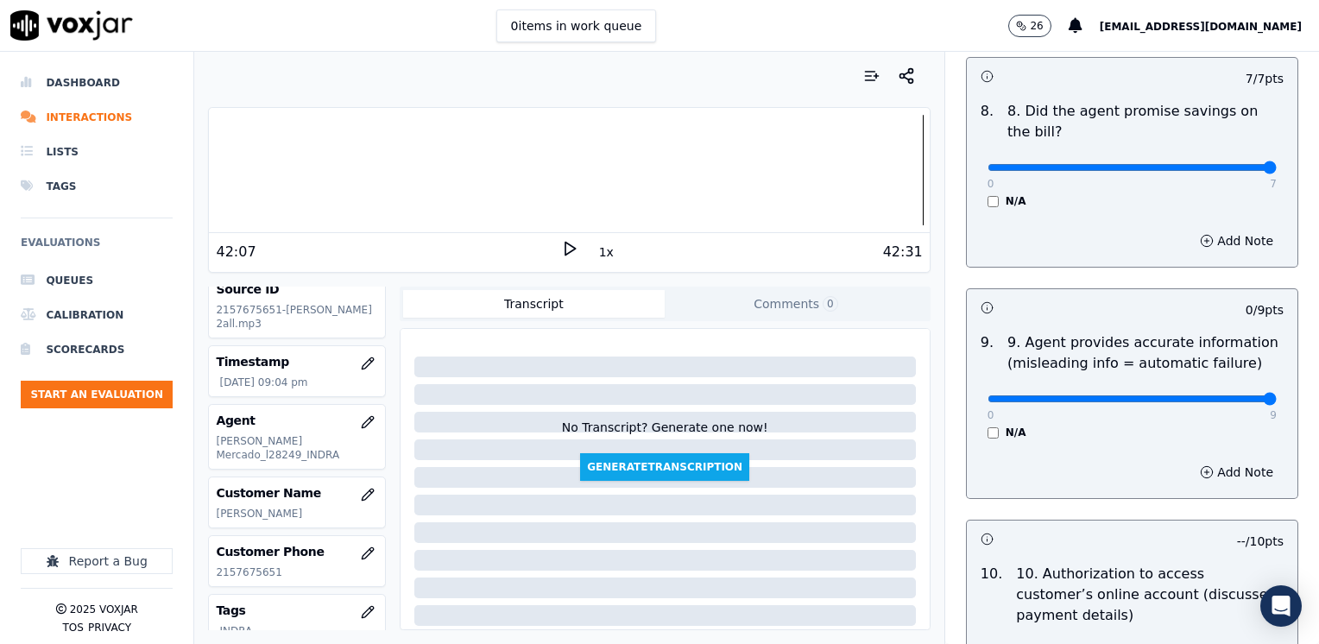
drag, startPoint x: 978, startPoint y: 355, endPoint x: 1322, endPoint y: 371, distance: 344.9
type input "9"
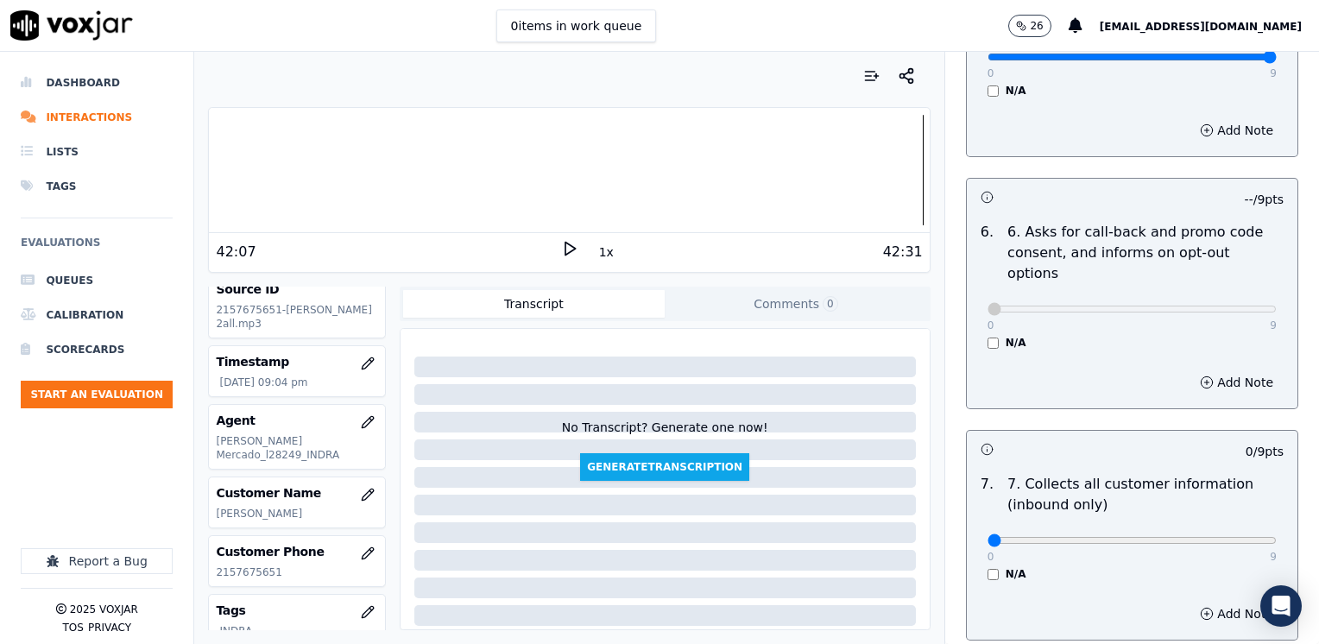
scroll to position [1295, 0]
type input "8"
click at [1206, 602] on button "Add Note" at bounding box center [1237, 614] width 94 height 24
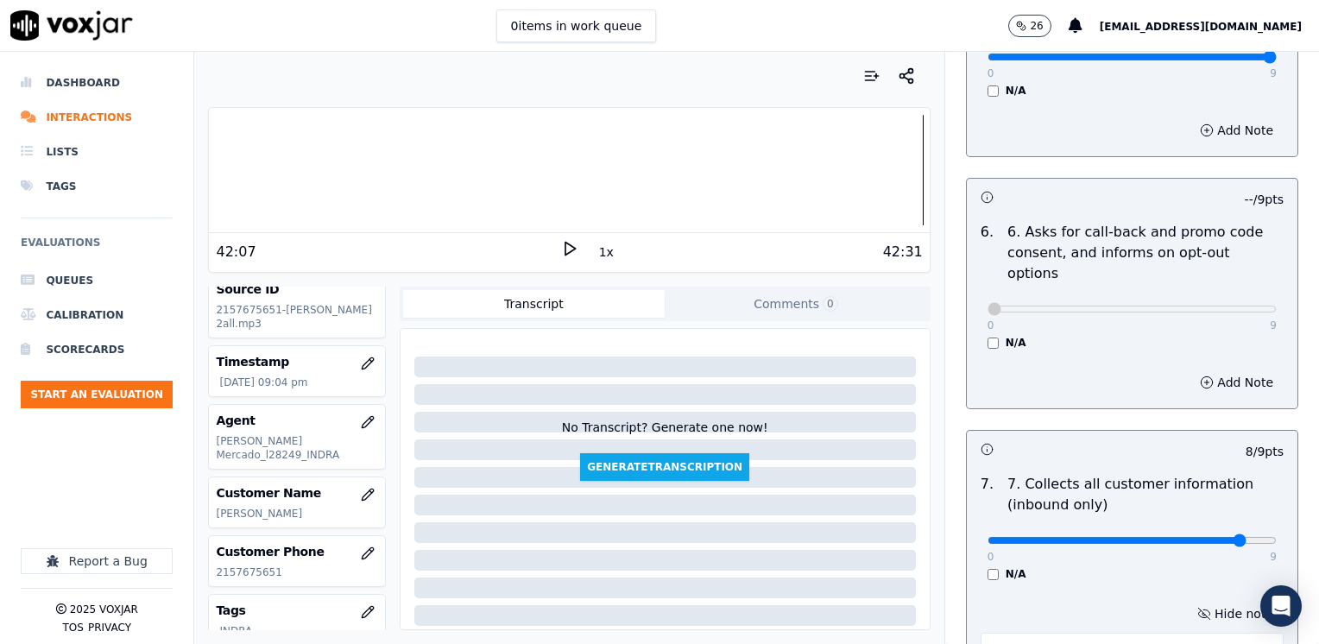
scroll to position [1468, 0]
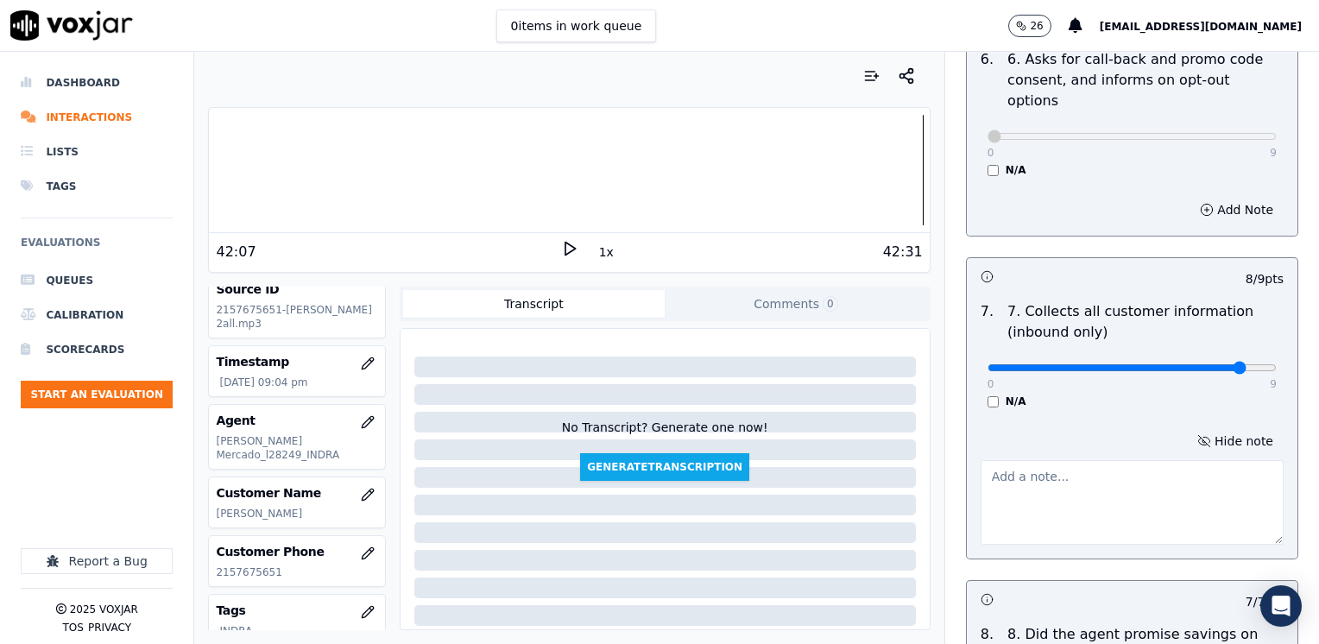
click at [1071, 460] on textarea at bounding box center [1132, 502] width 303 height 85
type textarea "Make sure to confirm"
drag, startPoint x: 1196, startPoint y: 322, endPoint x: 1316, endPoint y: 356, distance: 124.7
type input "9"
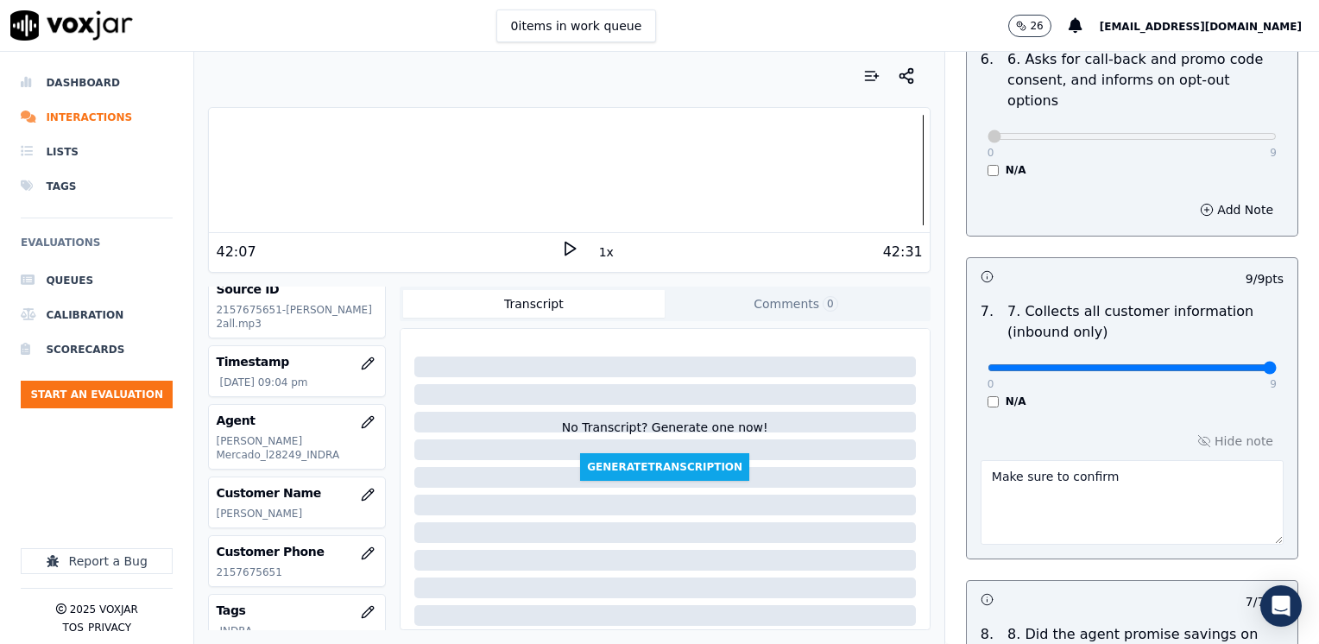
drag, startPoint x: 1119, startPoint y: 440, endPoint x: 432, endPoint y: 493, distance: 689.5
click at [432, 493] on div "Your browser does not support the audio element. 42:07 1x 42:31 Voxjar ID f1bf9…" at bounding box center [756, 348] width 1125 height 592
click at [1217, 415] on div "Hide note" at bounding box center [1132, 486] width 331 height 143
click at [1217, 429] on button "Hide note" at bounding box center [1235, 441] width 97 height 24
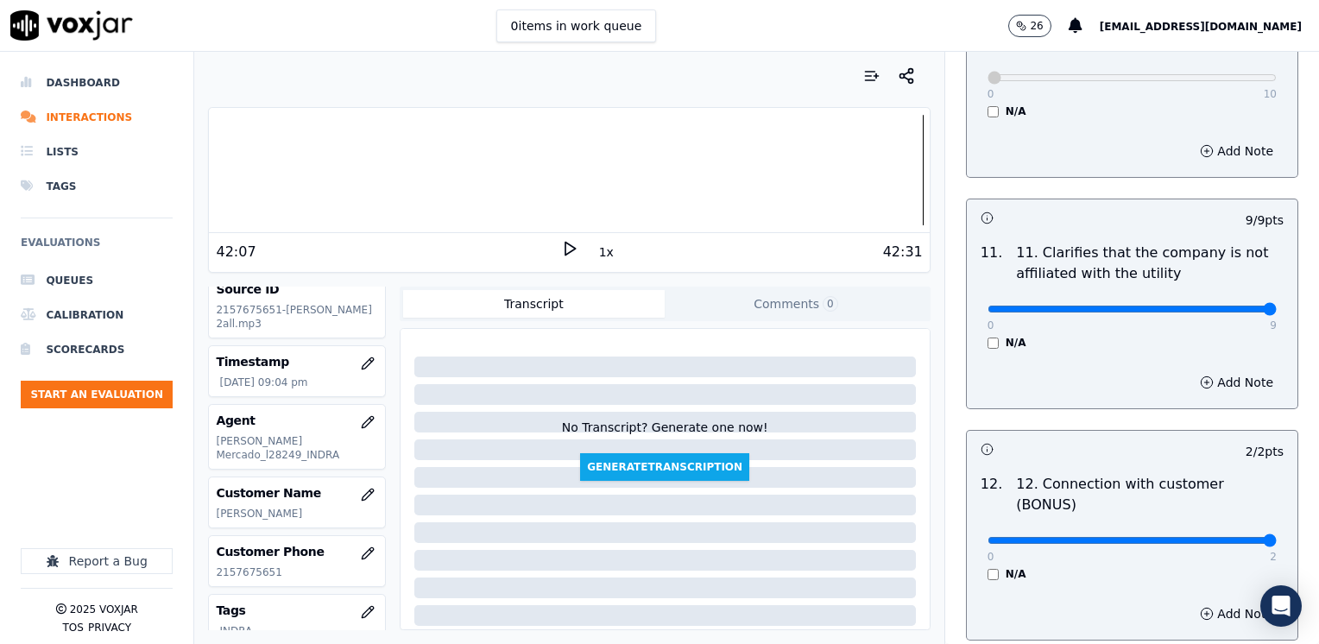
scroll to position [3078, 0]
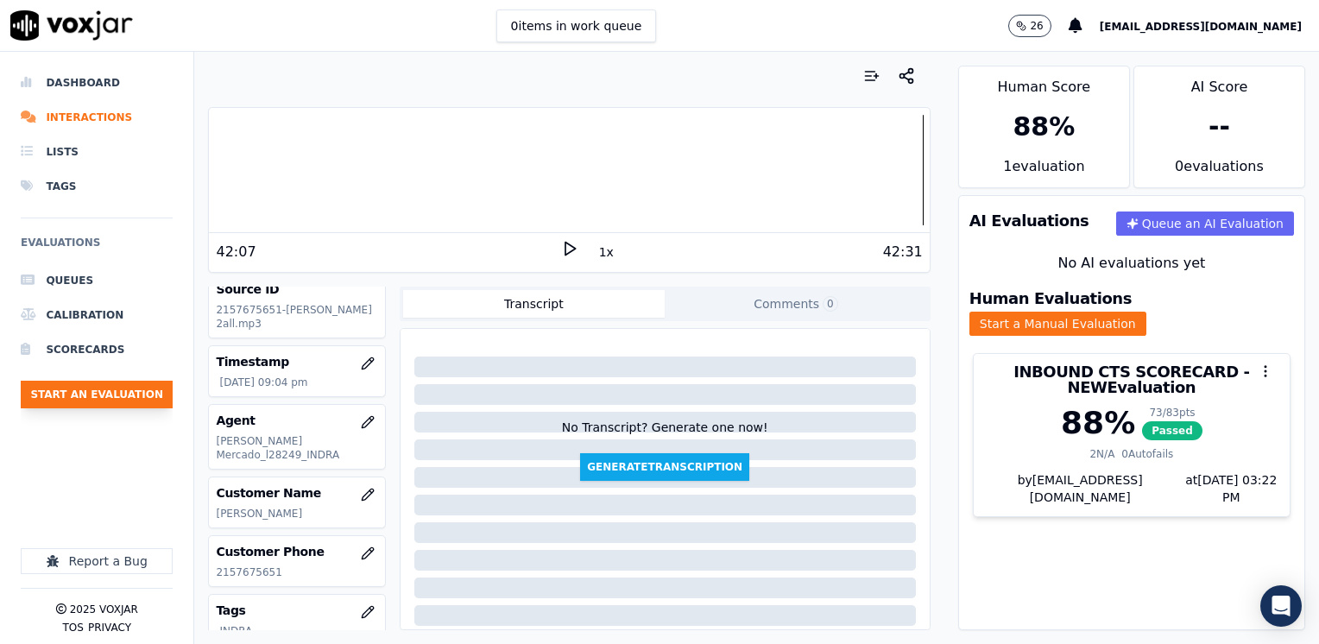
click at [105, 389] on button "Start an Evaluation" at bounding box center [97, 395] width 152 height 28
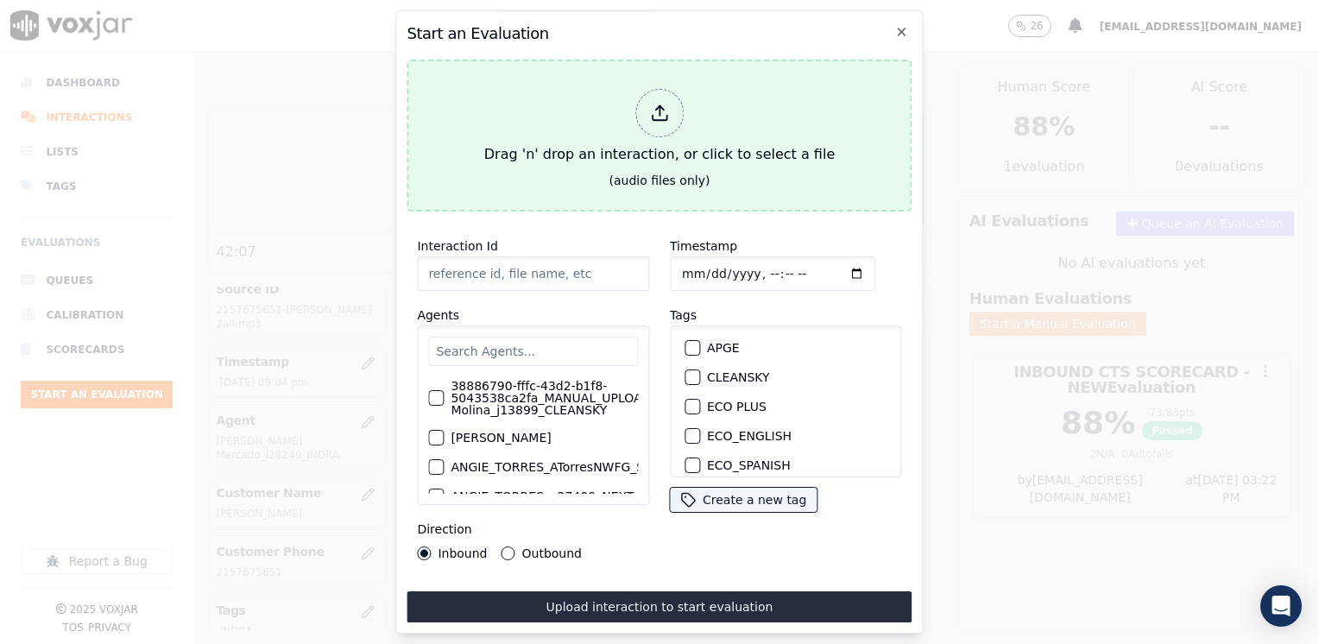
click at [647, 89] on div at bounding box center [660, 113] width 48 height 48
type input "20250812-170624_2168562318-[PERSON_NAME] 2 all.mp3"
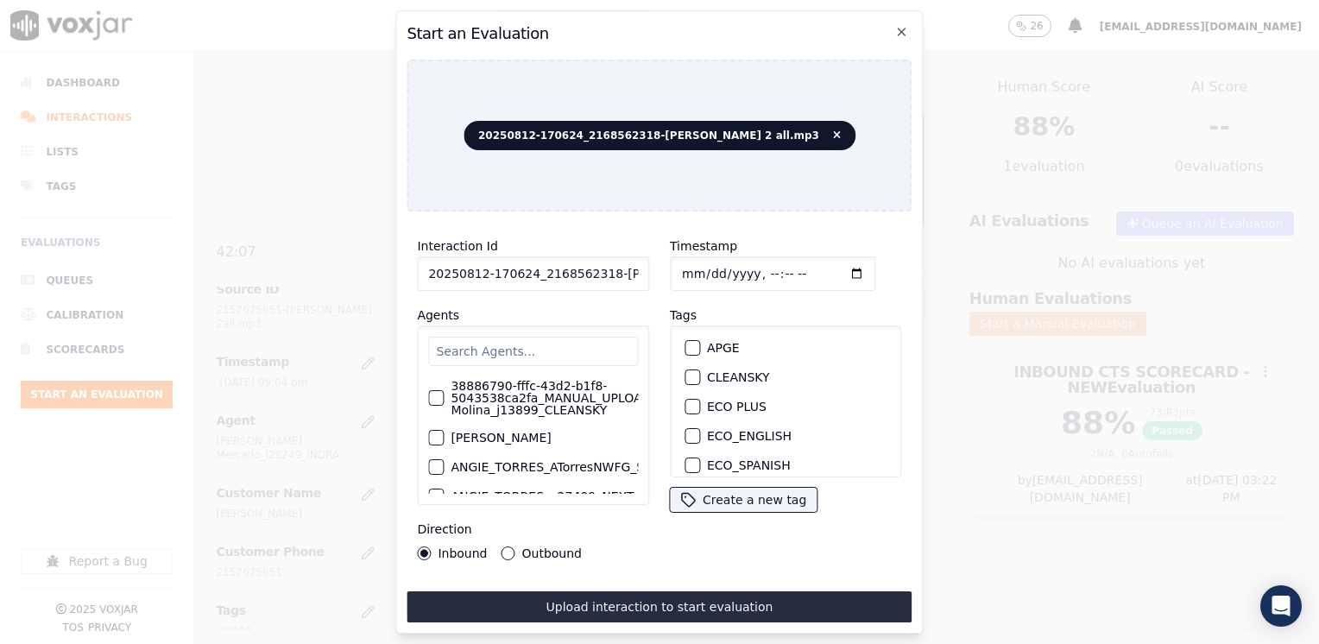
click at [828, 258] on input "Timestamp" at bounding box center [773, 273] width 206 height 35
click at [830, 266] on input "Timestamp" at bounding box center [773, 273] width 206 height 35
type input "[DATE]T21:22"
click at [705, 555] on div "Timestamp Tags APGE CLEANSKY ECO PLUS ECO_ENGLISH ECO_SPANISH ELECTRA SPARK IND…" at bounding box center [786, 397] width 253 height 345
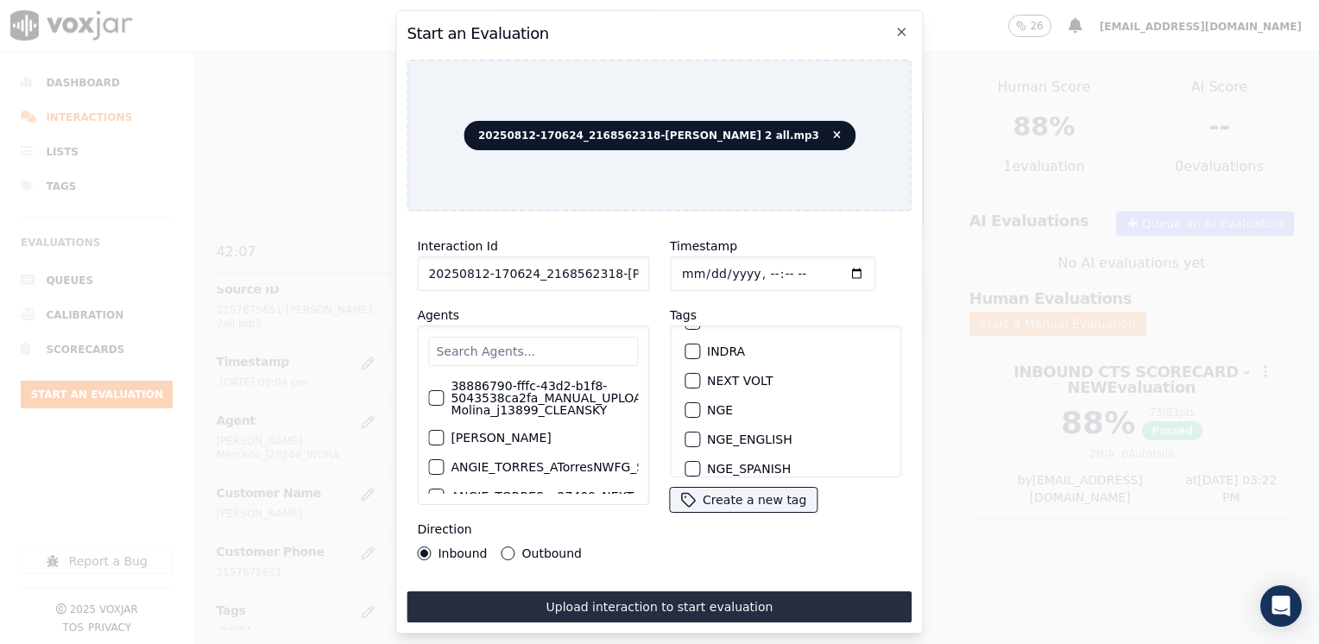
click at [515, 345] on input "text" at bounding box center [533, 351] width 210 height 29
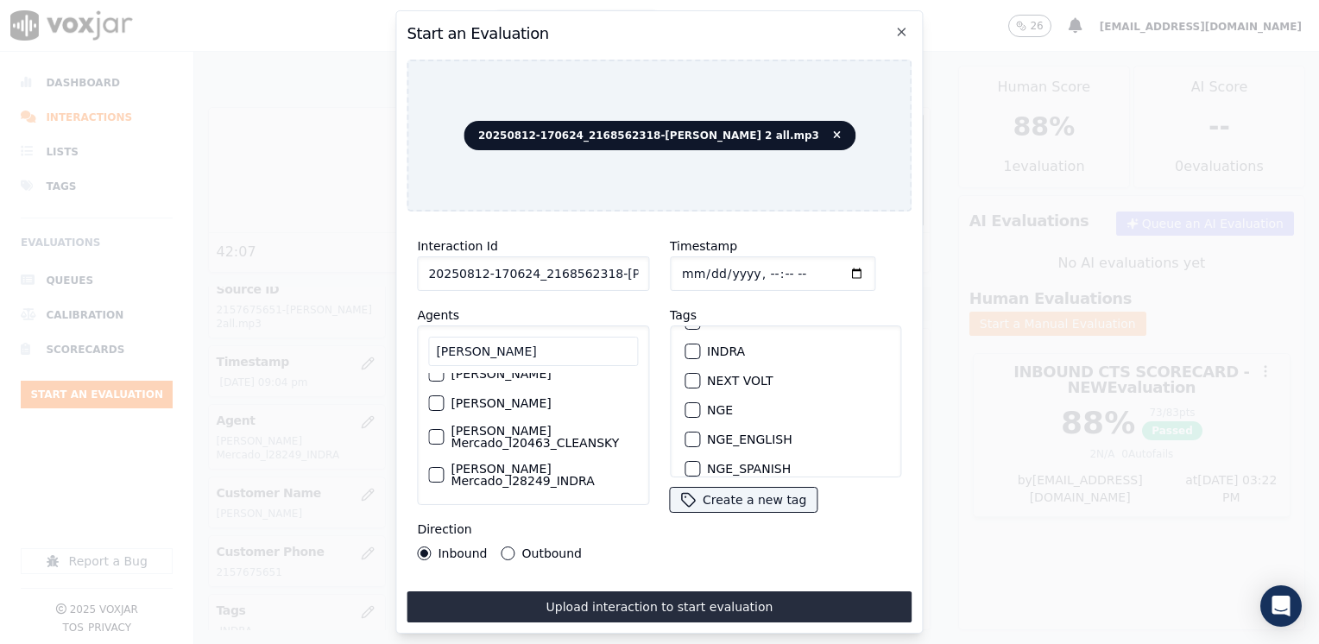
scroll to position [114, 0]
click at [433, 469] on div "button" at bounding box center [435, 475] width 12 height 12
click at [435, 470] on icon "button" at bounding box center [435, 475] width 10 height 10
click at [539, 345] on input "[PERSON_NAME]" at bounding box center [533, 351] width 210 height 29
drag, startPoint x: 539, startPoint y: 345, endPoint x: 125, endPoint y: 293, distance: 417.0
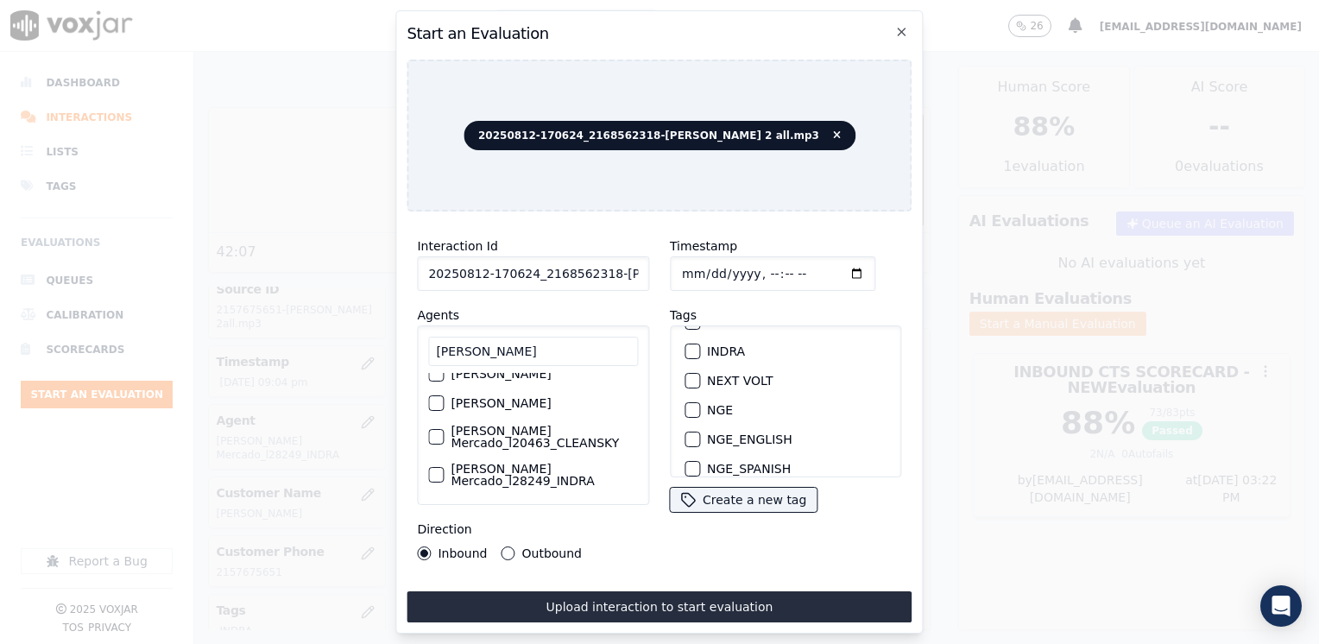
click at [125, 643] on div "Start an Evaluation 20250812-170624_2168562318-[PERSON_NAME] 2 all.mp3 Interact…" at bounding box center [659, 644] width 1319 height 0
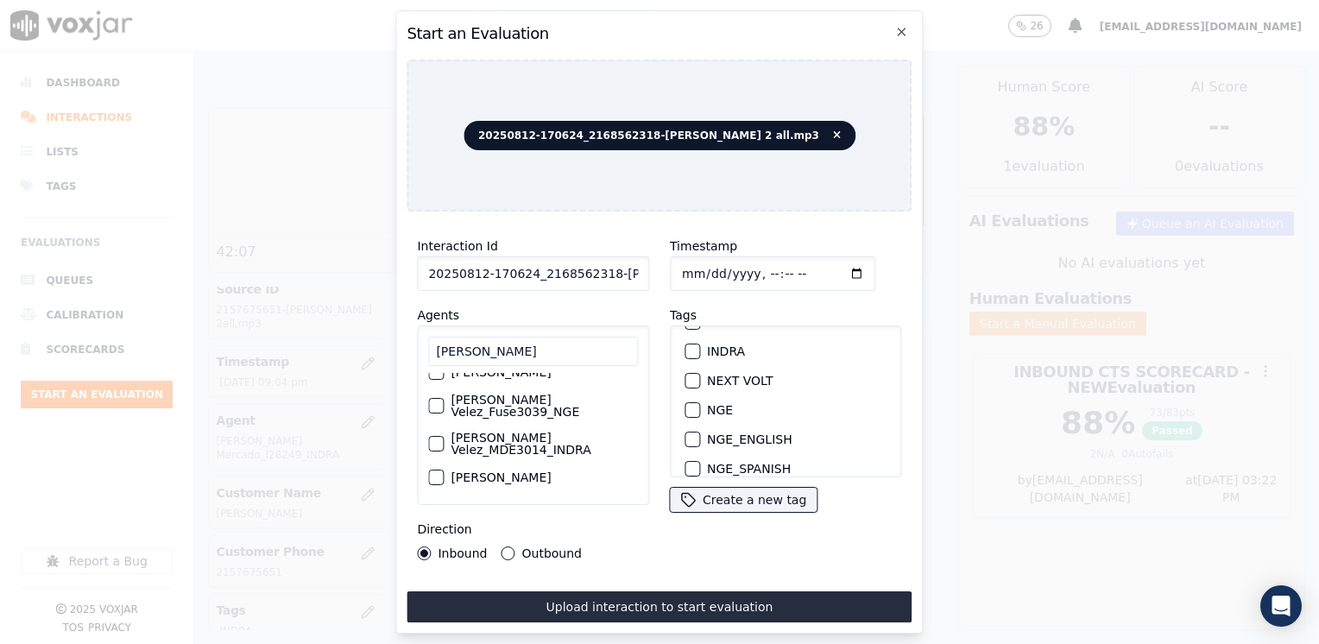
scroll to position [0, 0]
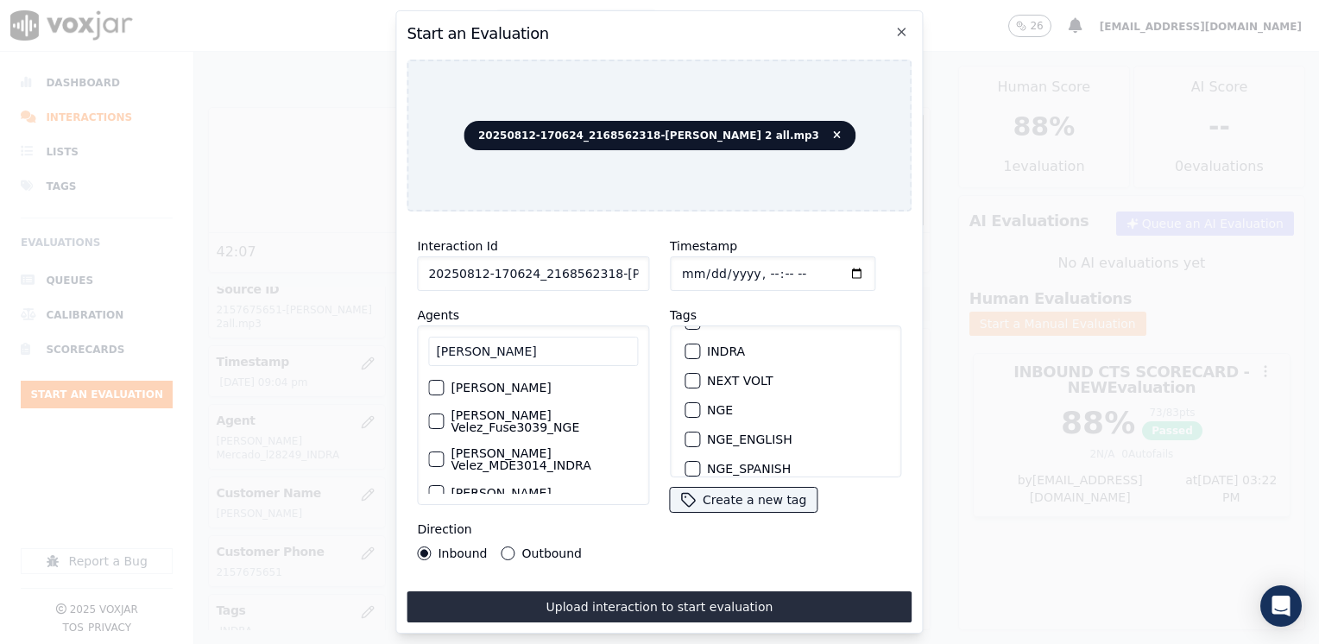
type input "[PERSON_NAME]"
click at [438, 415] on div "button" at bounding box center [435, 421] width 12 height 12
click at [687, 375] on div "button" at bounding box center [692, 381] width 12 height 12
click at [509, 547] on button "Outbound" at bounding box center [509, 554] width 14 height 14
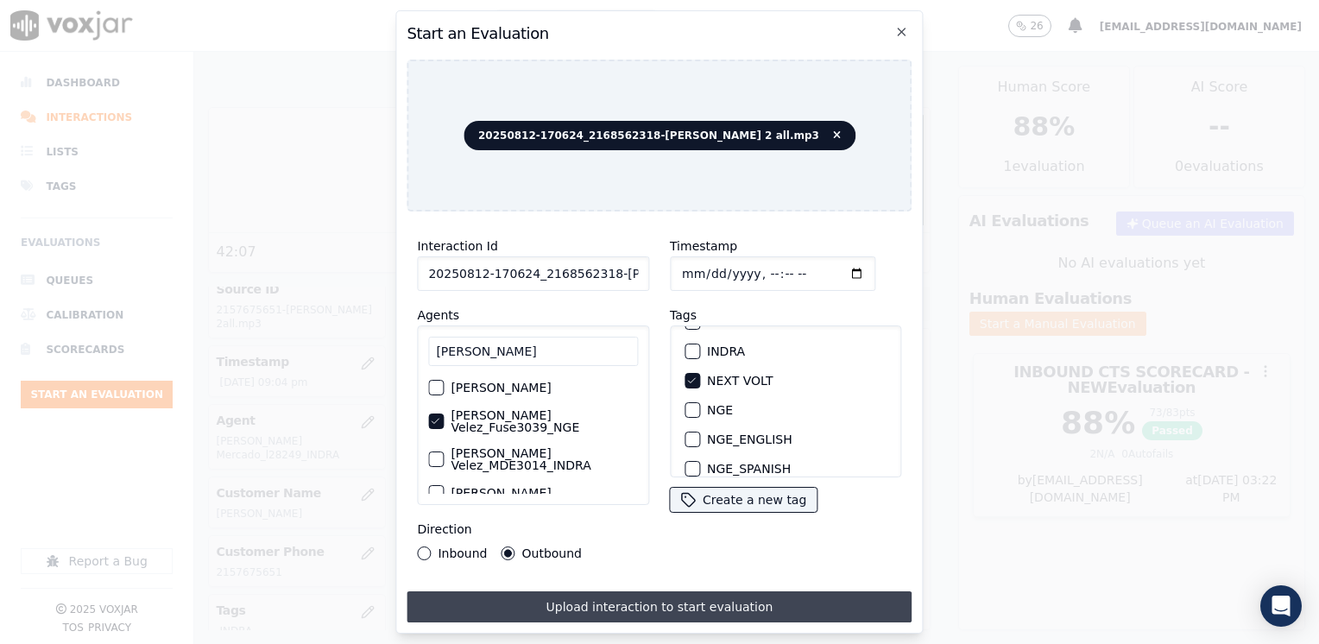
click at [673, 593] on button "Upload interaction to start evaluation" at bounding box center [659, 607] width 505 height 31
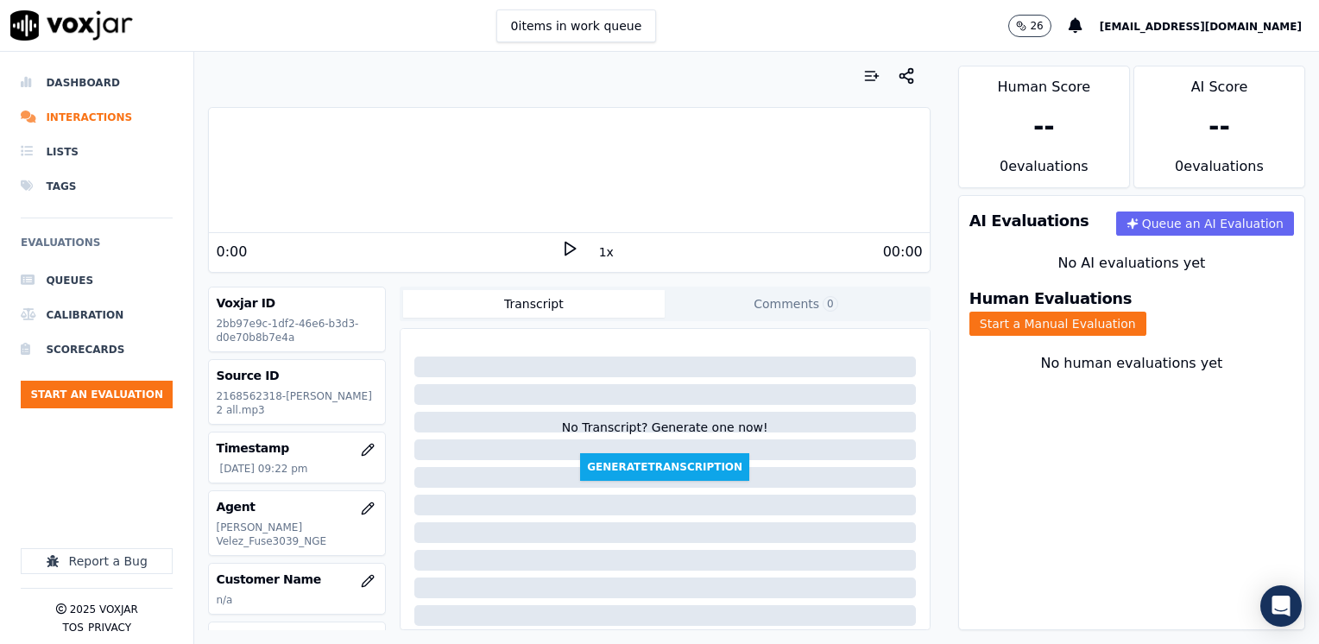
click at [566, 244] on icon at bounding box center [569, 248] width 17 height 17
click at [561, 252] on icon at bounding box center [569, 248] width 17 height 17
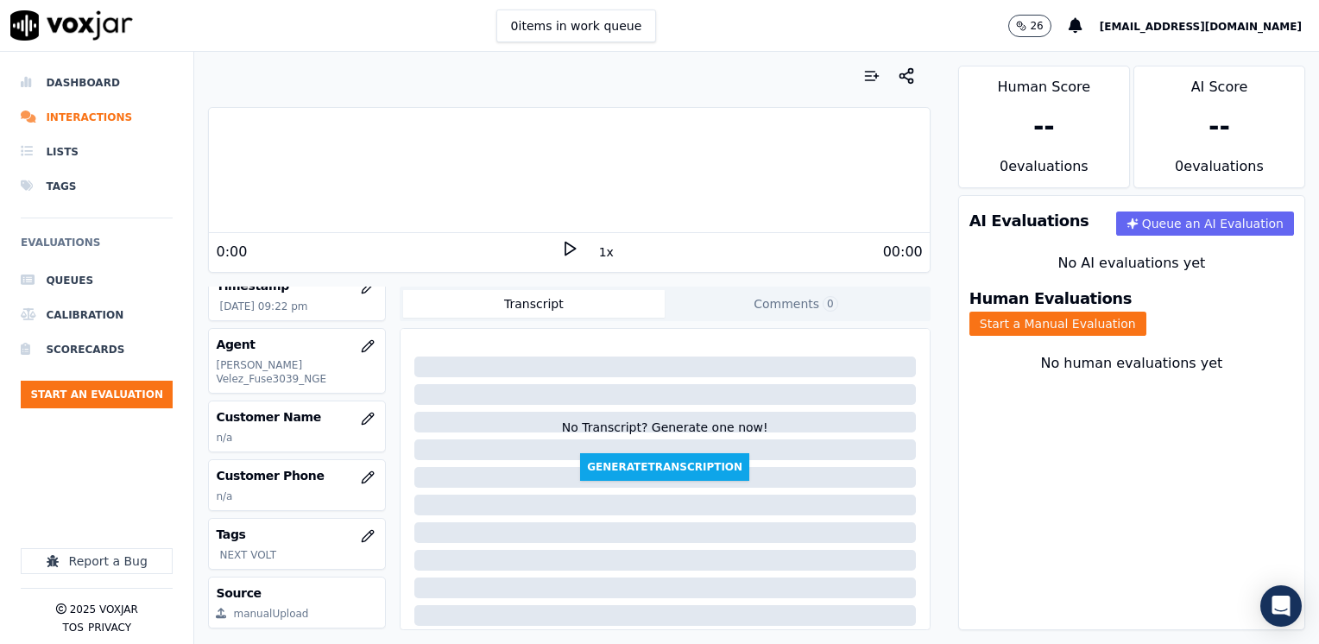
scroll to position [173, 0]
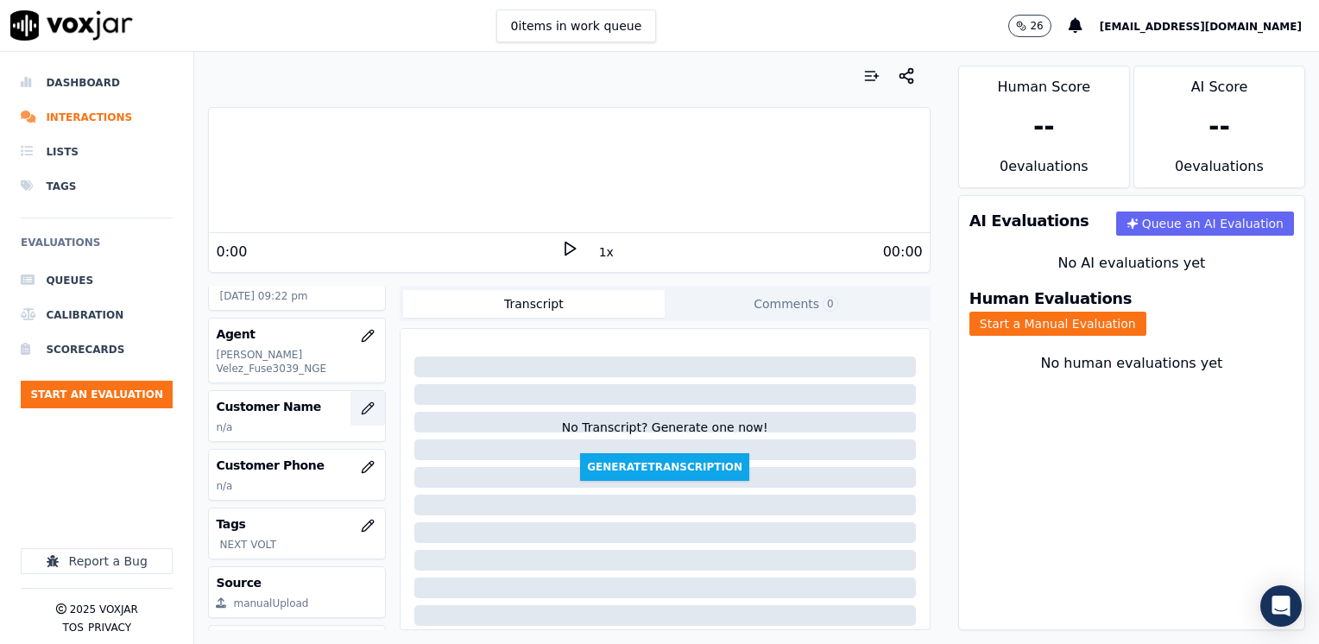
click at [361, 402] on icon "button" at bounding box center [368, 409] width 14 height 14
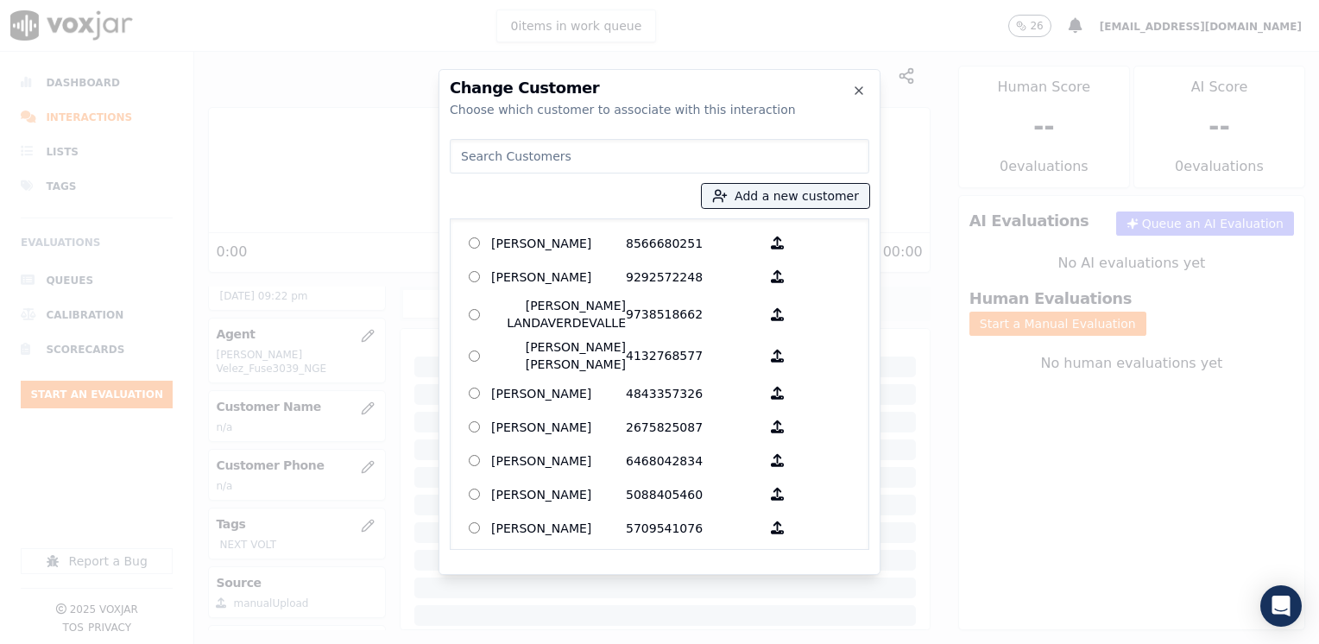
click at [656, 159] on input at bounding box center [660, 156] width 420 height 35
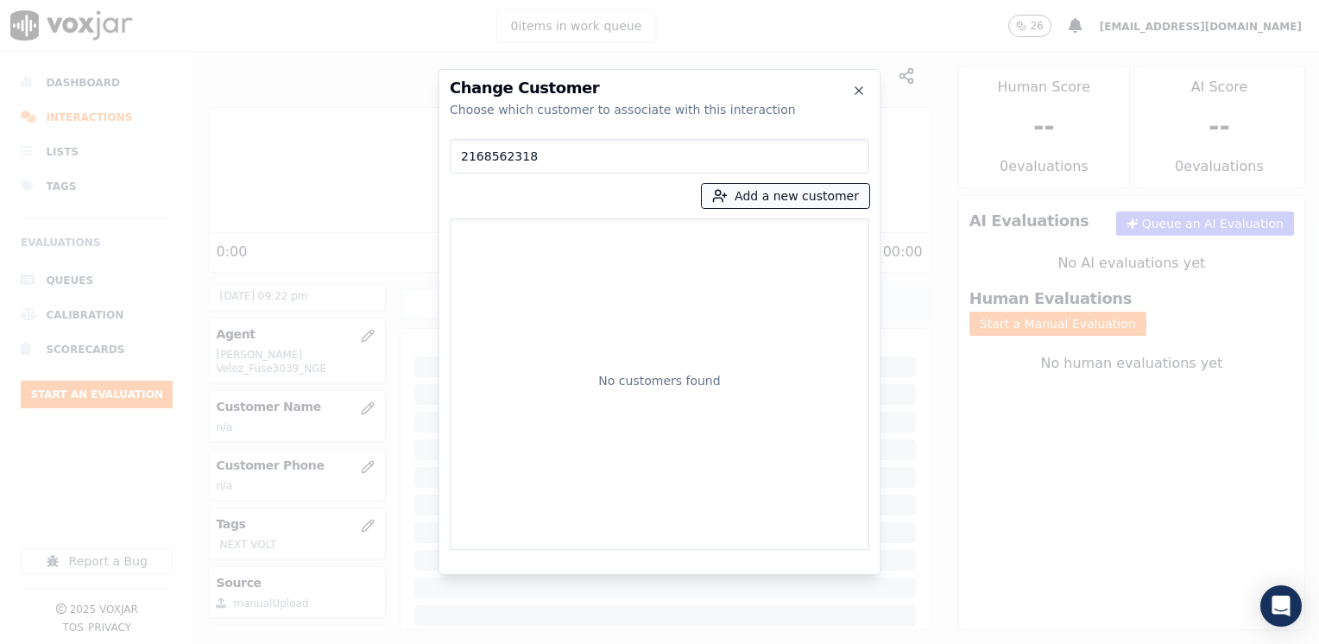
type input "2168562318"
click at [774, 199] on button "Add a new customer" at bounding box center [786, 196] width 168 height 24
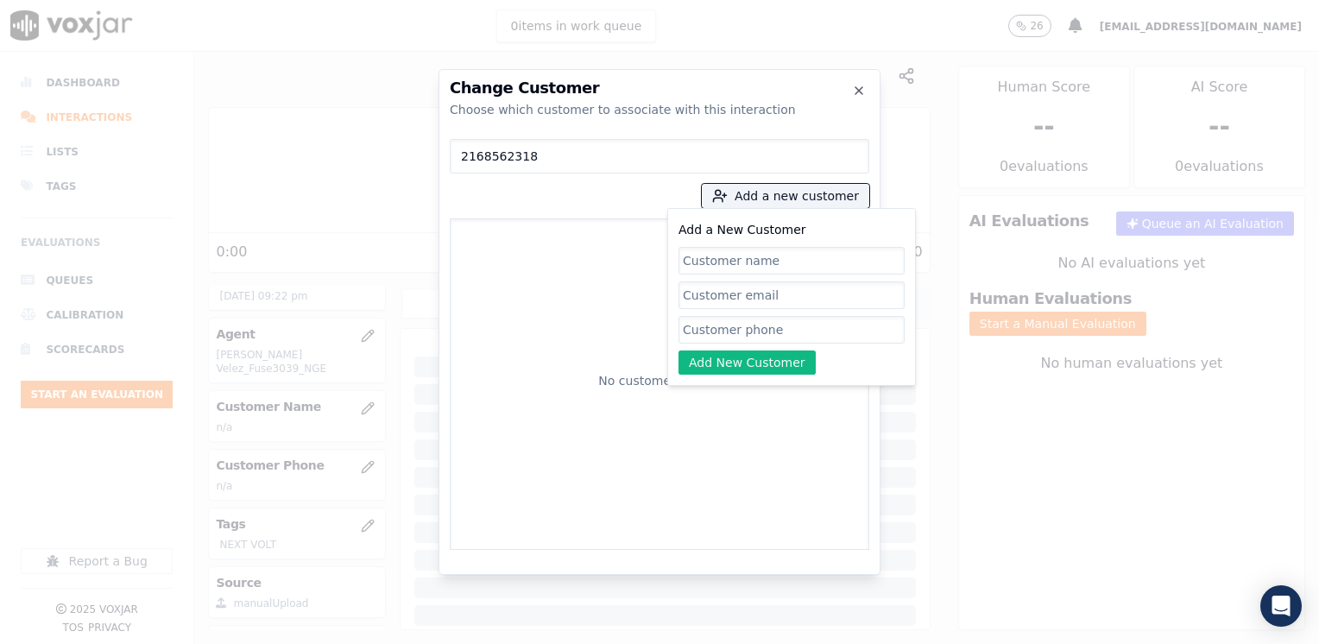
click at [783, 330] on input "Add a New Customer" at bounding box center [792, 330] width 226 height 28
paste input "2168562318"
type input "2168562318"
click at [784, 245] on div "Add a New Customer 2168562318 Add New Customer" at bounding box center [792, 296] width 226 height 155
click at [779, 259] on input "Add a New Customer" at bounding box center [792, 261] width 226 height 28
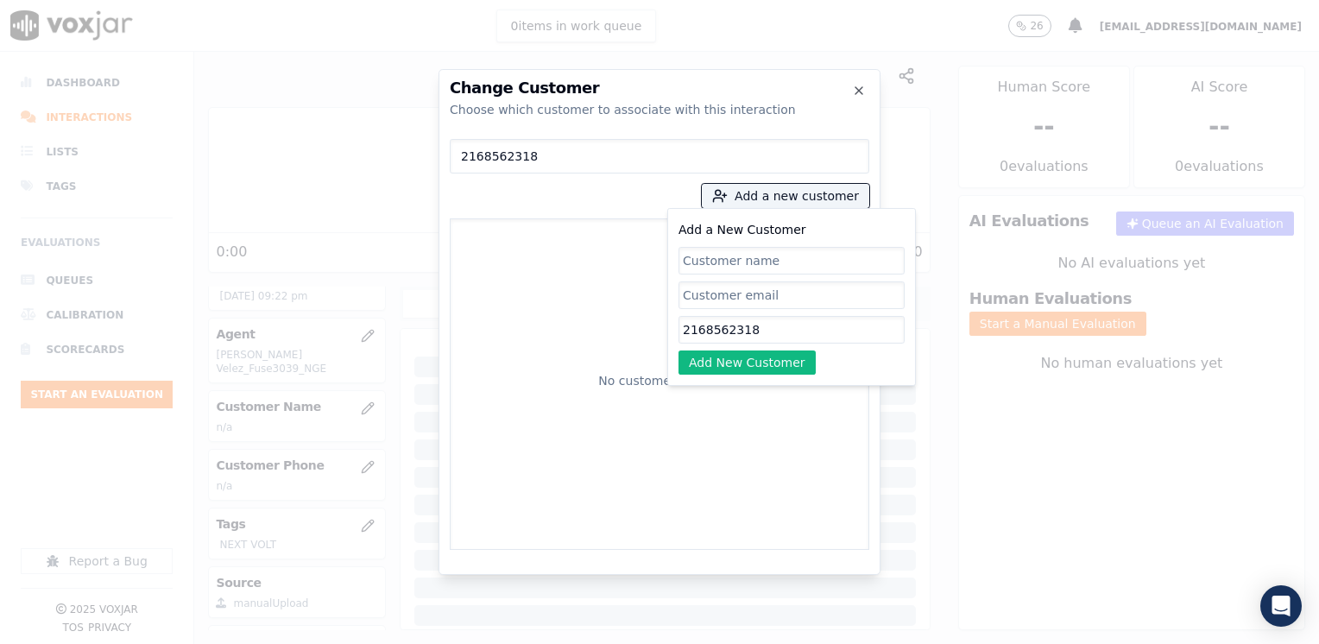
paste input "[PERSON_NAME]"
click at [763, 361] on button "Add New Customer" at bounding box center [747, 363] width 137 height 24
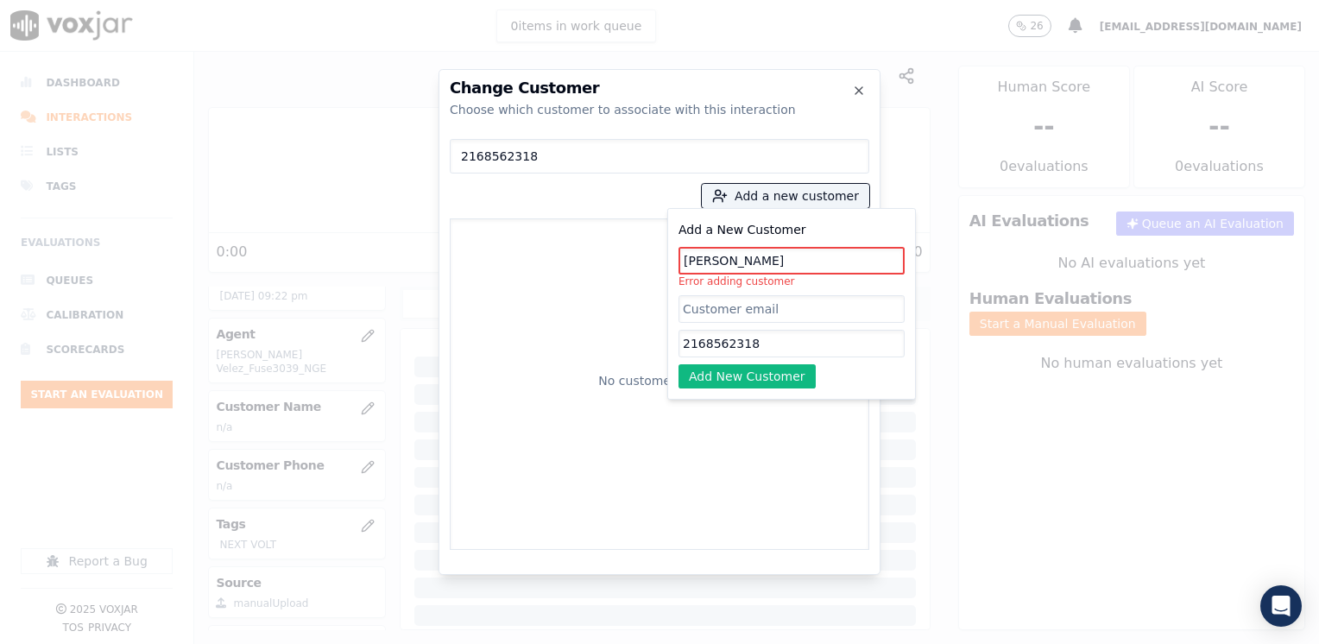
click at [763, 255] on input "[PERSON_NAME]" at bounding box center [792, 261] width 226 height 28
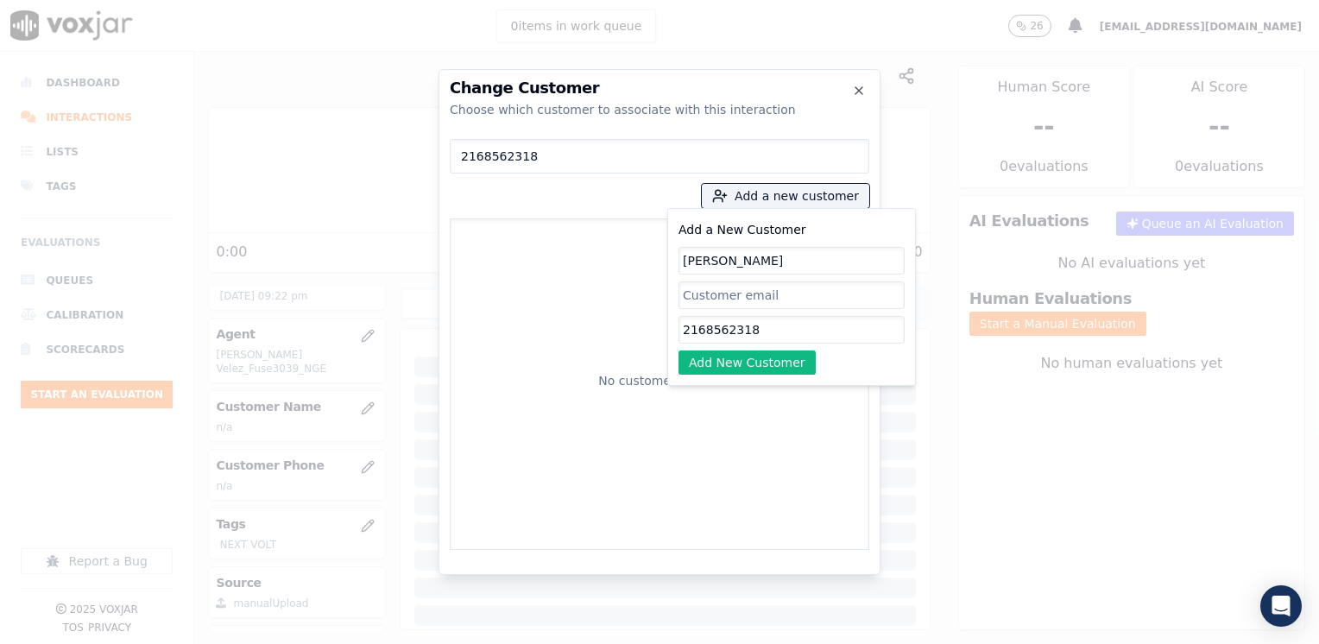
type input "[PERSON_NAME]"
click at [767, 354] on button "Add New Customer" at bounding box center [747, 363] width 137 height 24
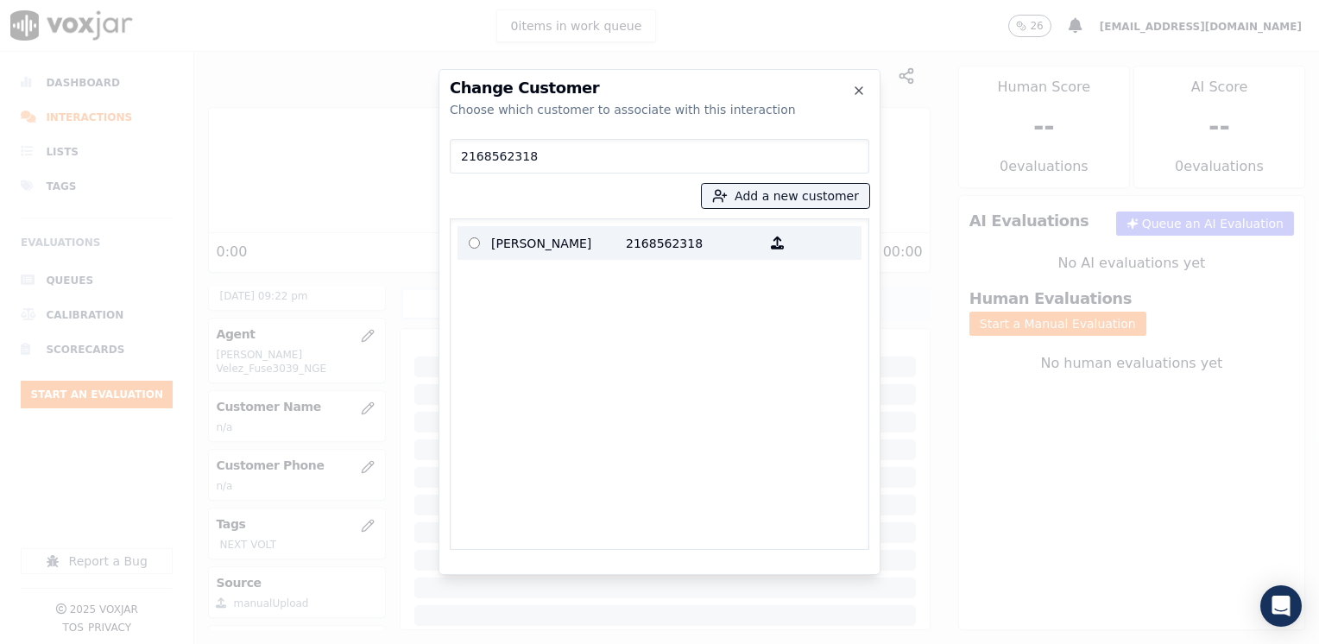
click at [662, 249] on p "2168562318" at bounding box center [693, 243] width 135 height 27
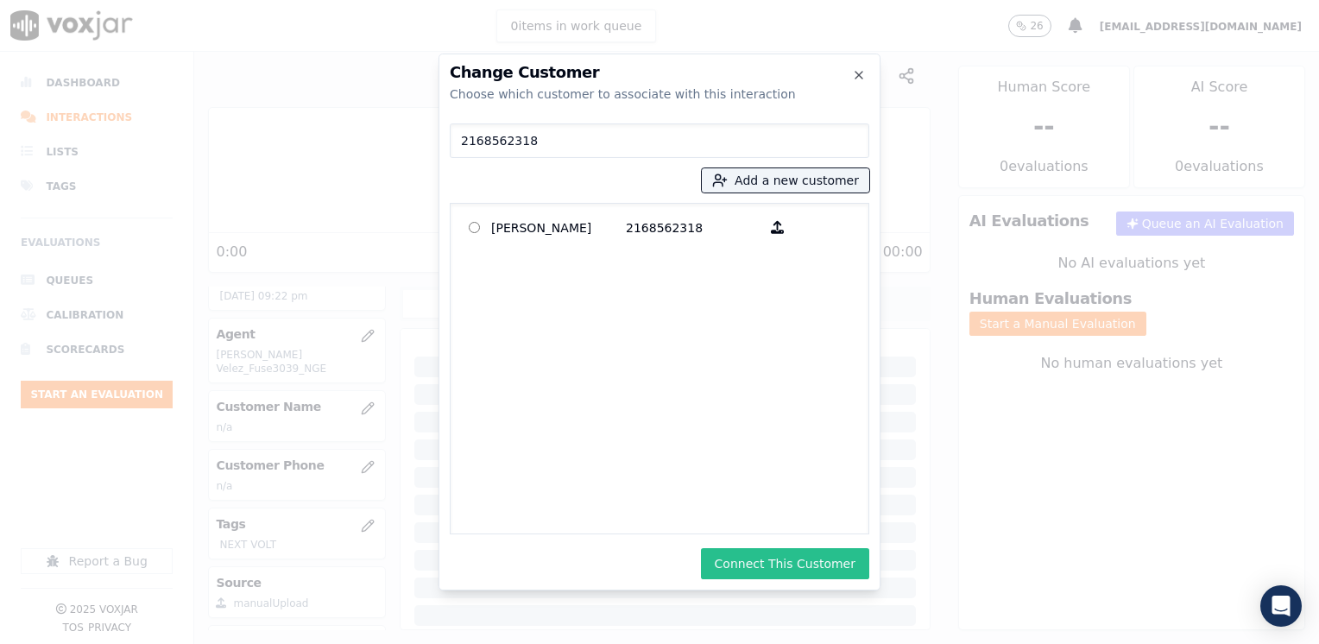
click at [803, 561] on button "Connect This Customer" at bounding box center [785, 563] width 168 height 31
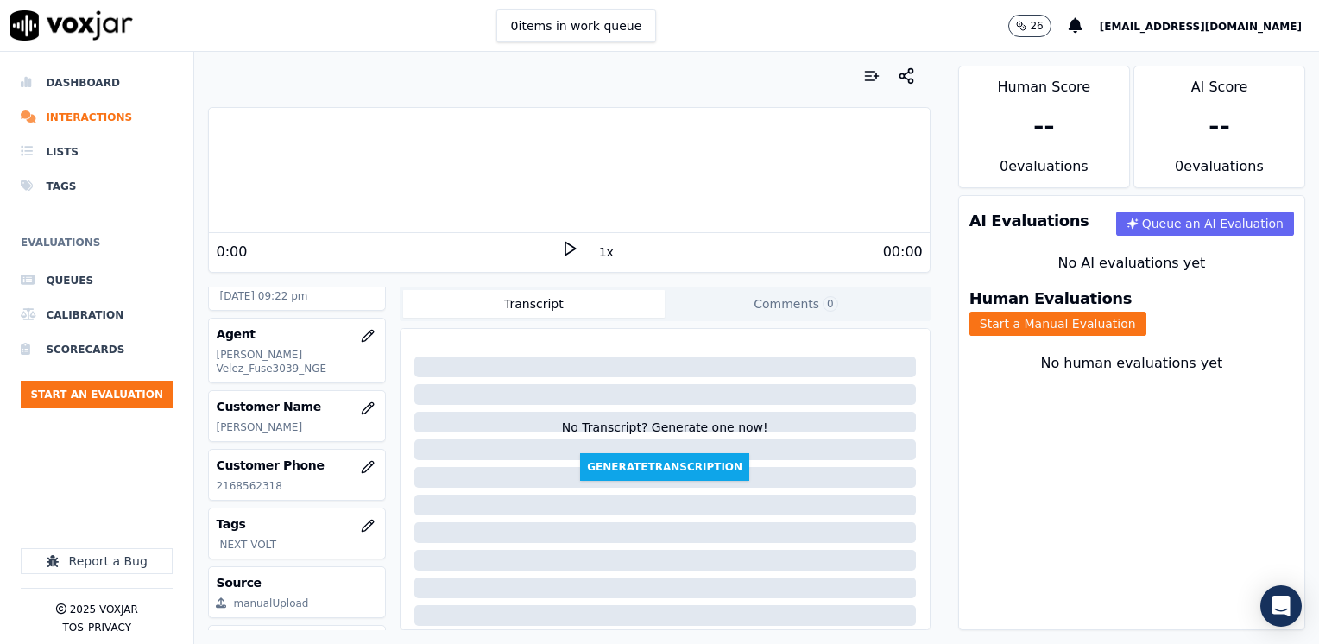
click at [1180, 290] on div "Human Evaluations Start a Manual Evaluation" at bounding box center [1131, 314] width 345 height 66
click at [1147, 312] on button "Start a Manual Evaluation" at bounding box center [1058, 324] width 177 height 24
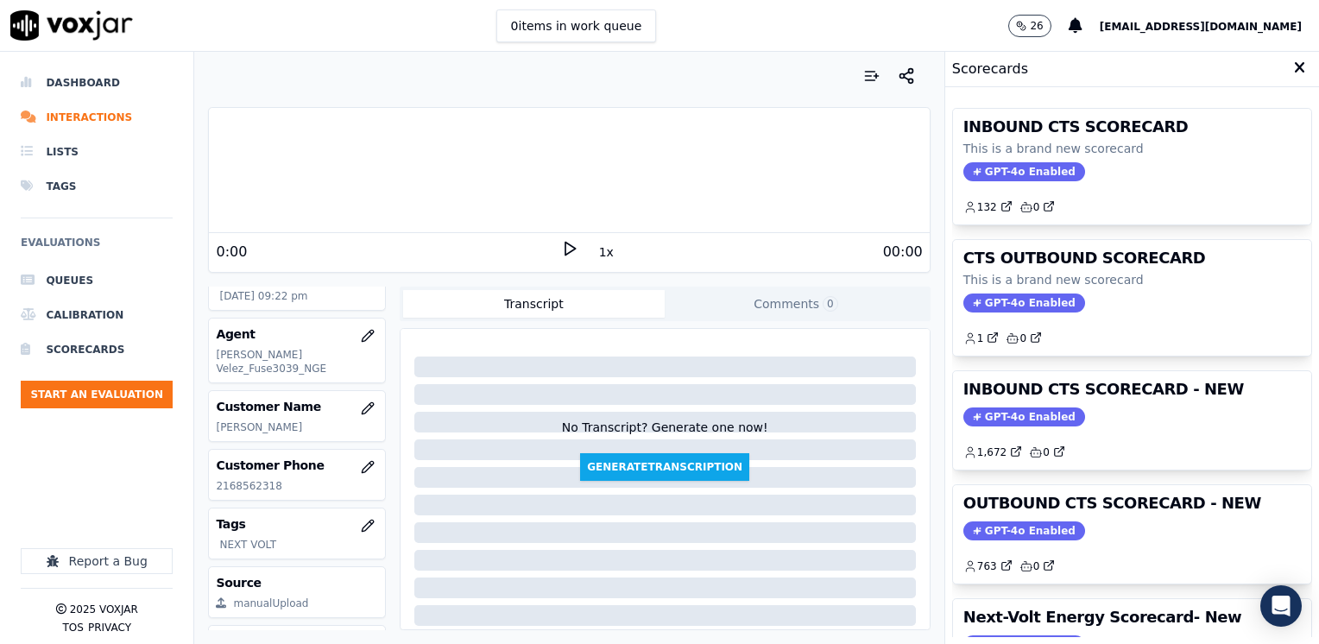
drag, startPoint x: 998, startPoint y: 416, endPoint x: 990, endPoint y: 433, distance: 18.5
click at [998, 416] on span "GPT-4o Enabled" at bounding box center [1025, 417] width 122 height 19
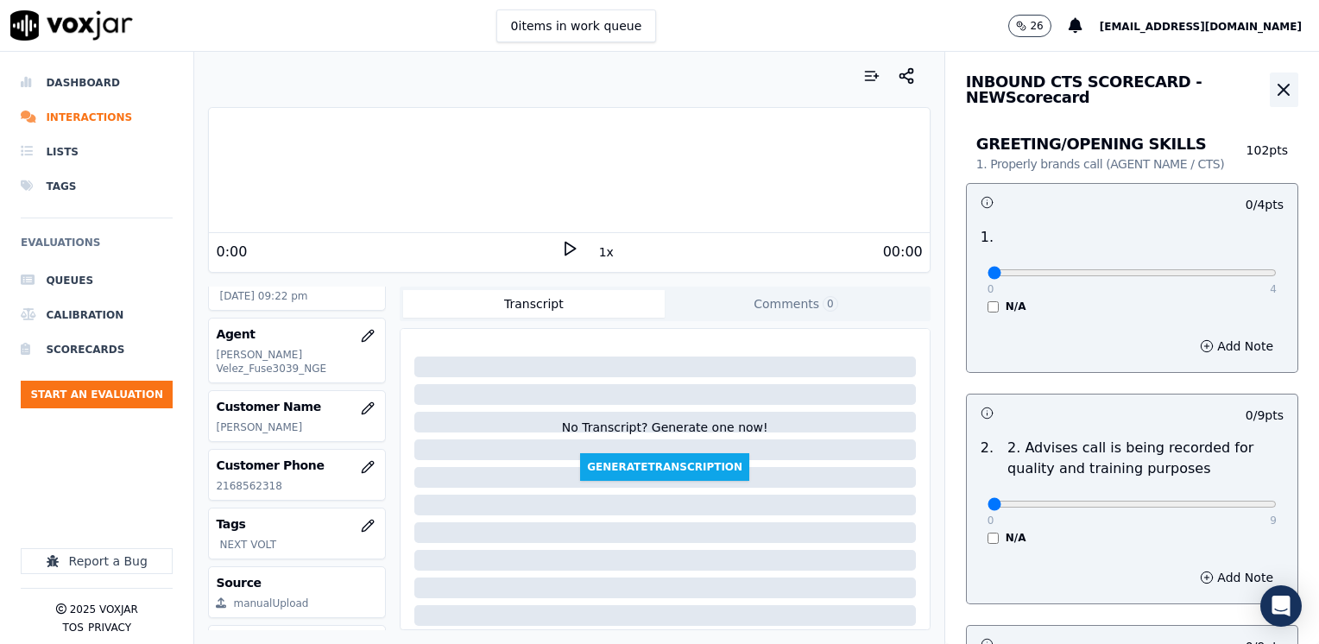
click at [1279, 92] on icon "button" at bounding box center [1284, 90] width 10 height 10
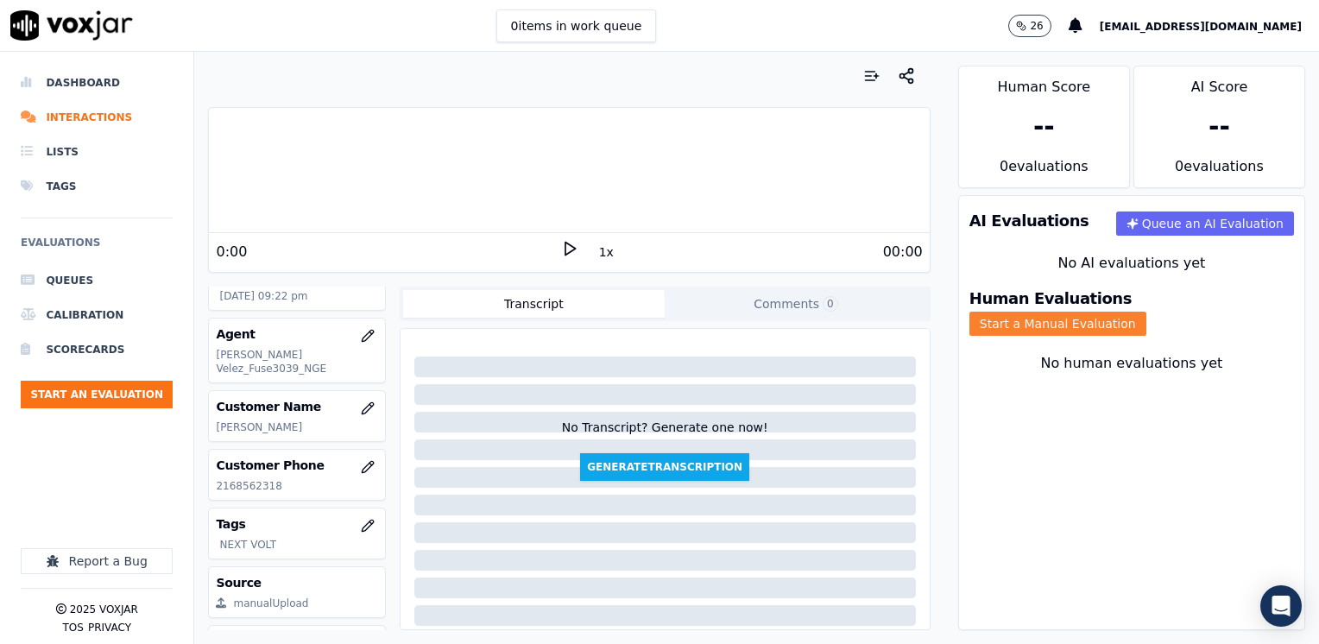
click at [1138, 312] on button "Start a Manual Evaluation" at bounding box center [1058, 324] width 177 height 24
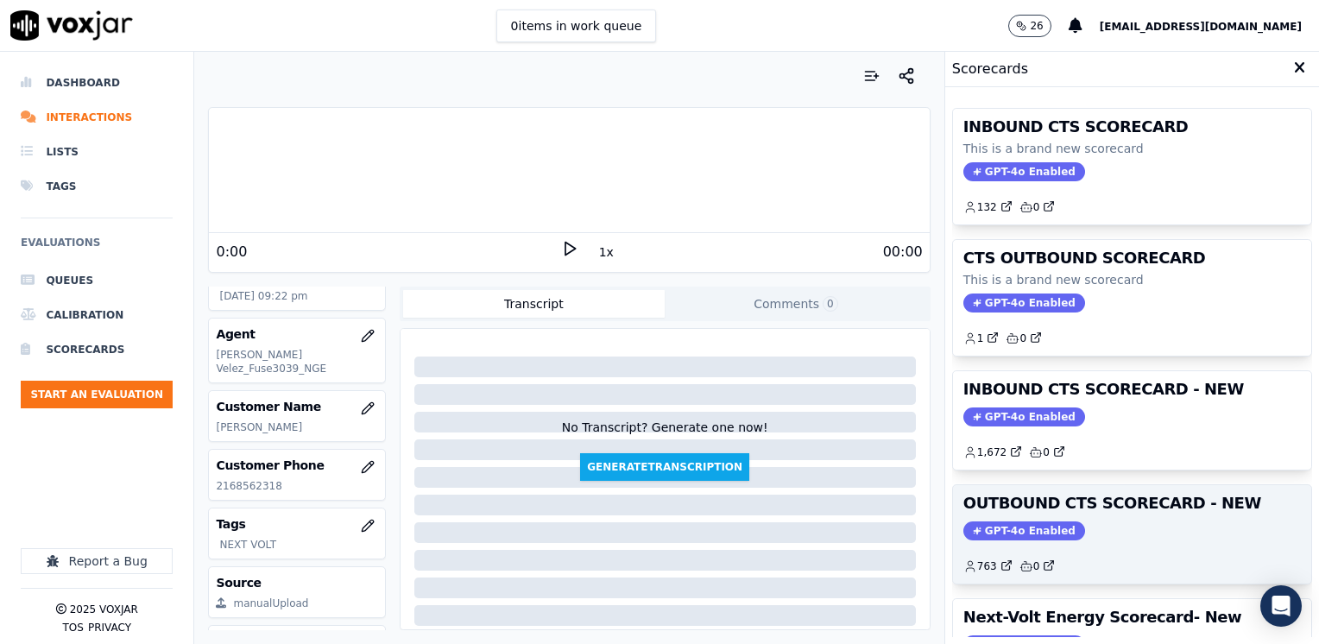
click at [978, 528] on span "GPT-4o Enabled" at bounding box center [1025, 531] width 122 height 19
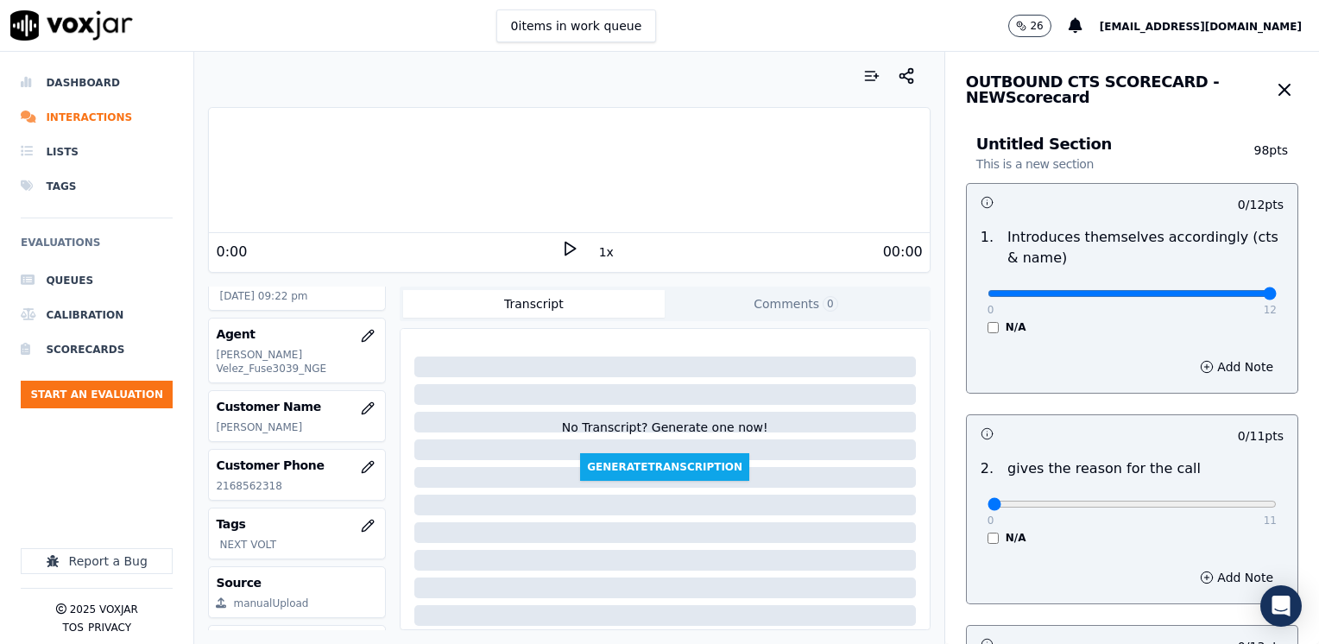
drag, startPoint x: 979, startPoint y: 295, endPoint x: 1322, endPoint y: 270, distance: 343.7
type input "12"
click at [1277, 290] on input "range" at bounding box center [1132, 293] width 289 height 7
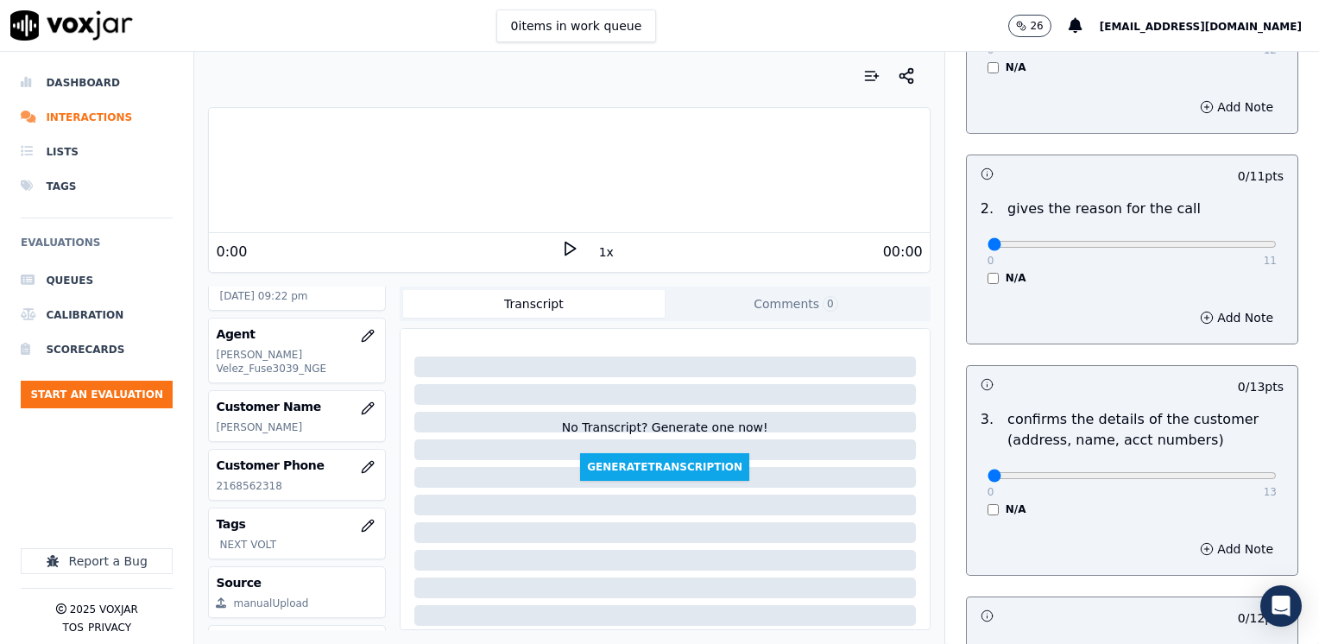
scroll to position [345, 0]
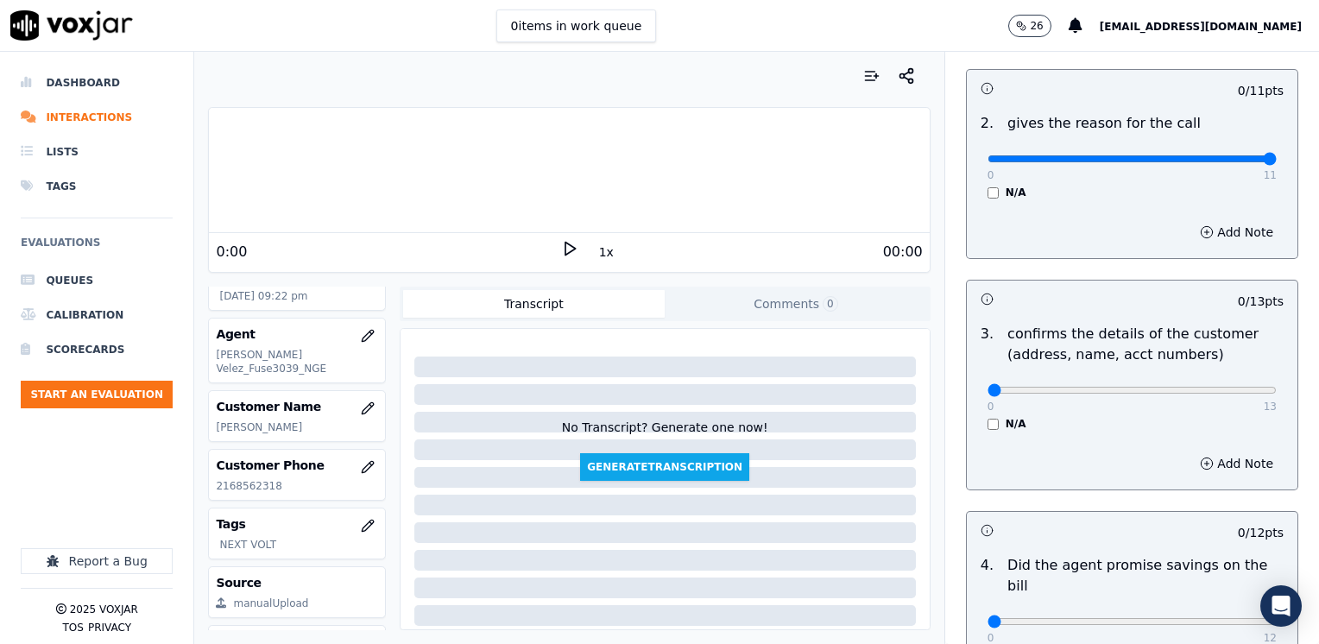
drag, startPoint x: 975, startPoint y: 157, endPoint x: 1322, endPoint y: 173, distance: 347.5
type input "11"
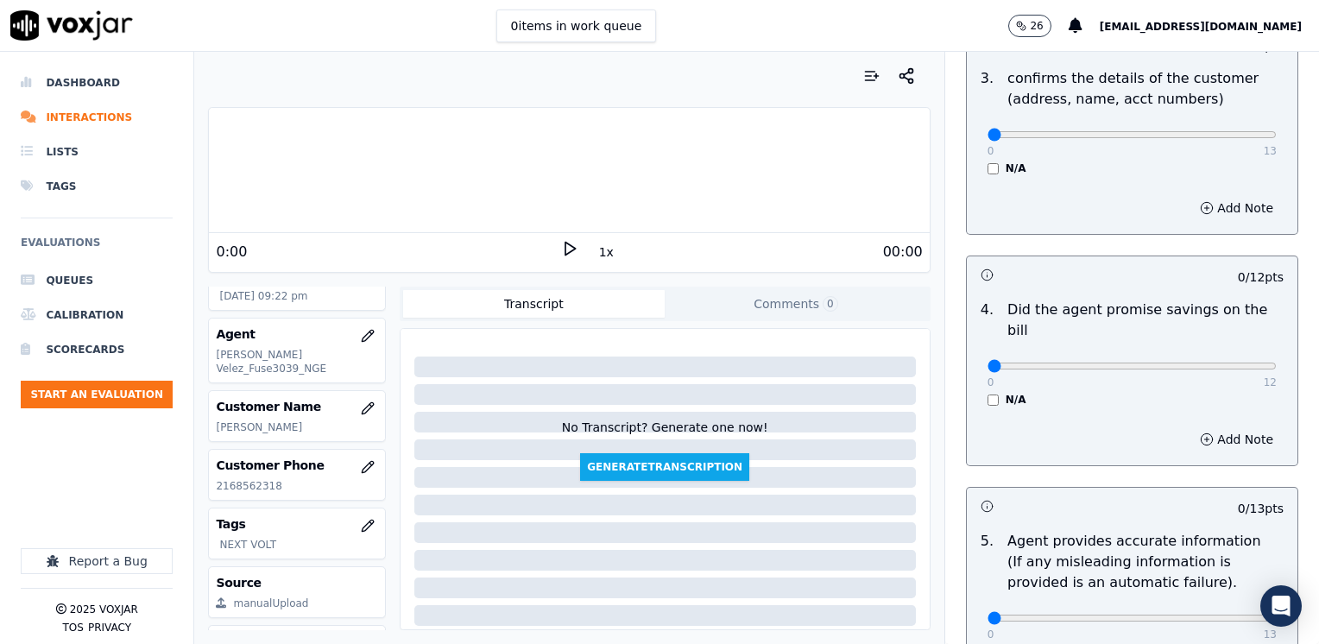
scroll to position [604, 0]
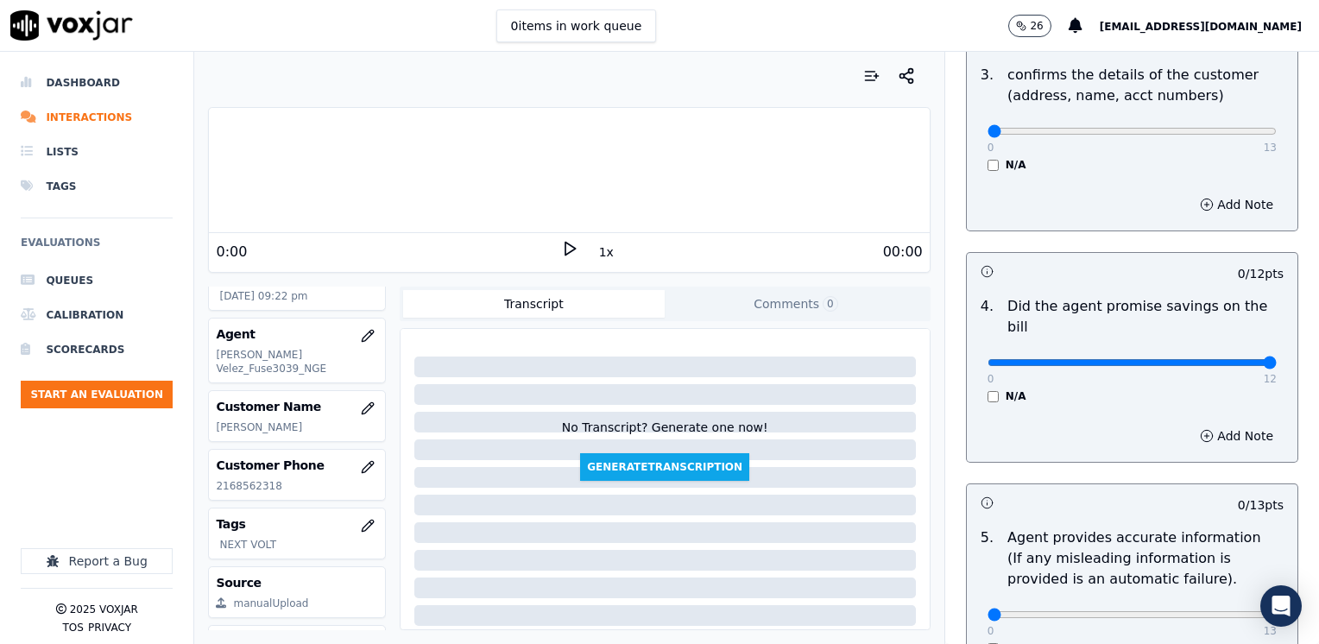
drag, startPoint x: 983, startPoint y: 342, endPoint x: 1322, endPoint y: 354, distance: 339.6
type input "12"
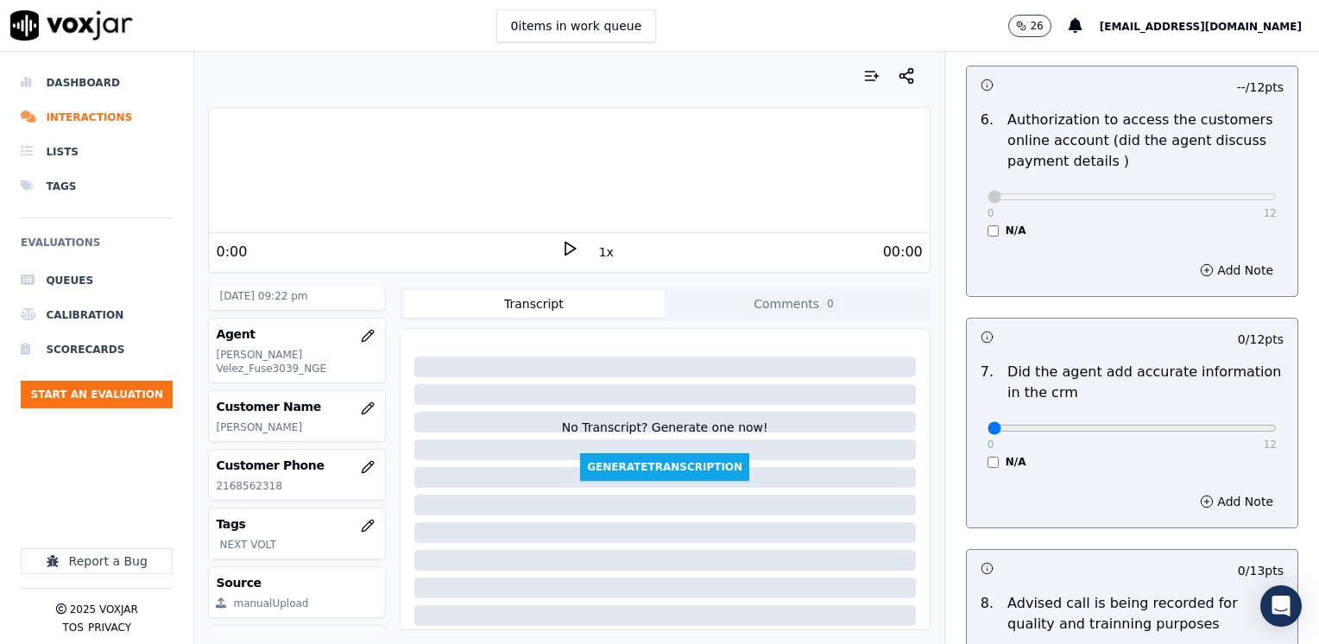
scroll to position [1295, 0]
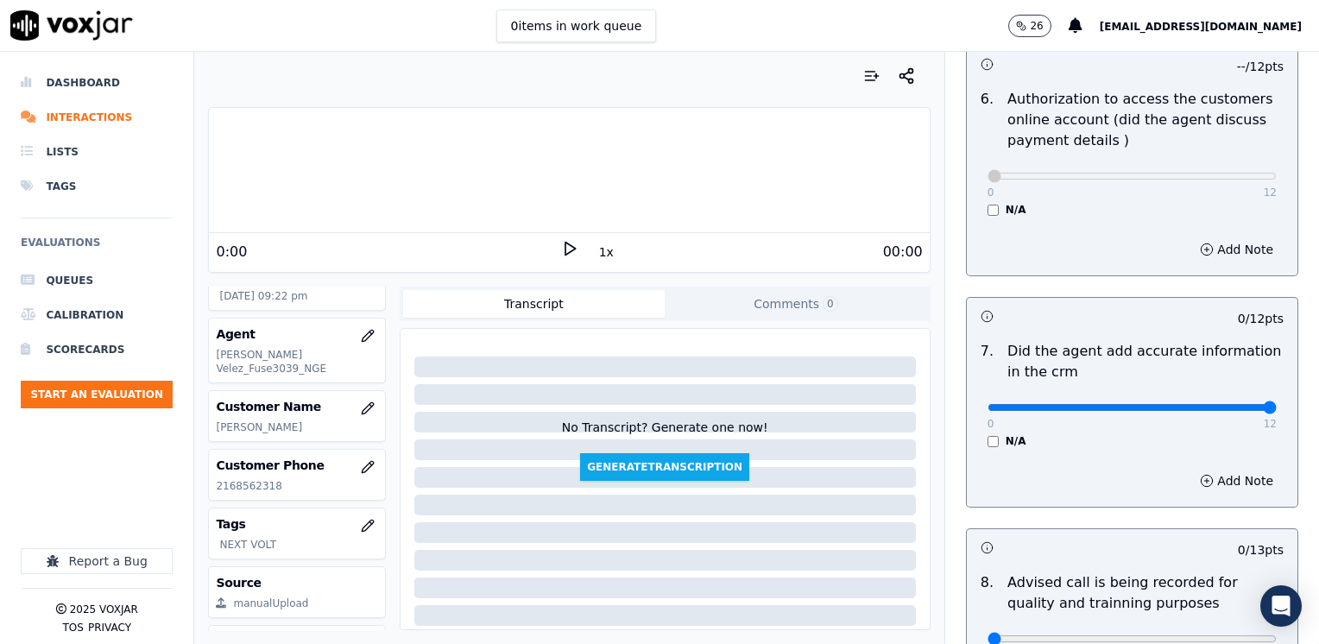
drag, startPoint x: 977, startPoint y: 387, endPoint x: 1322, endPoint y: 386, distance: 345.4
type input "12"
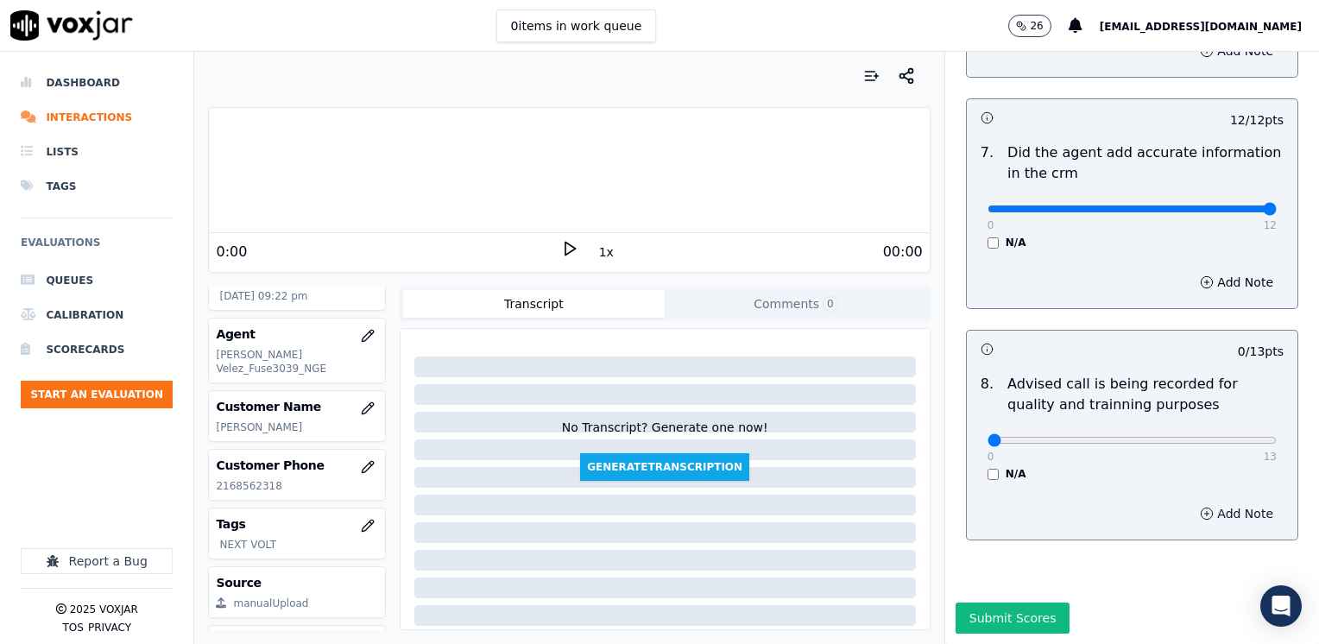
scroll to position [1509, 0]
type input "10"
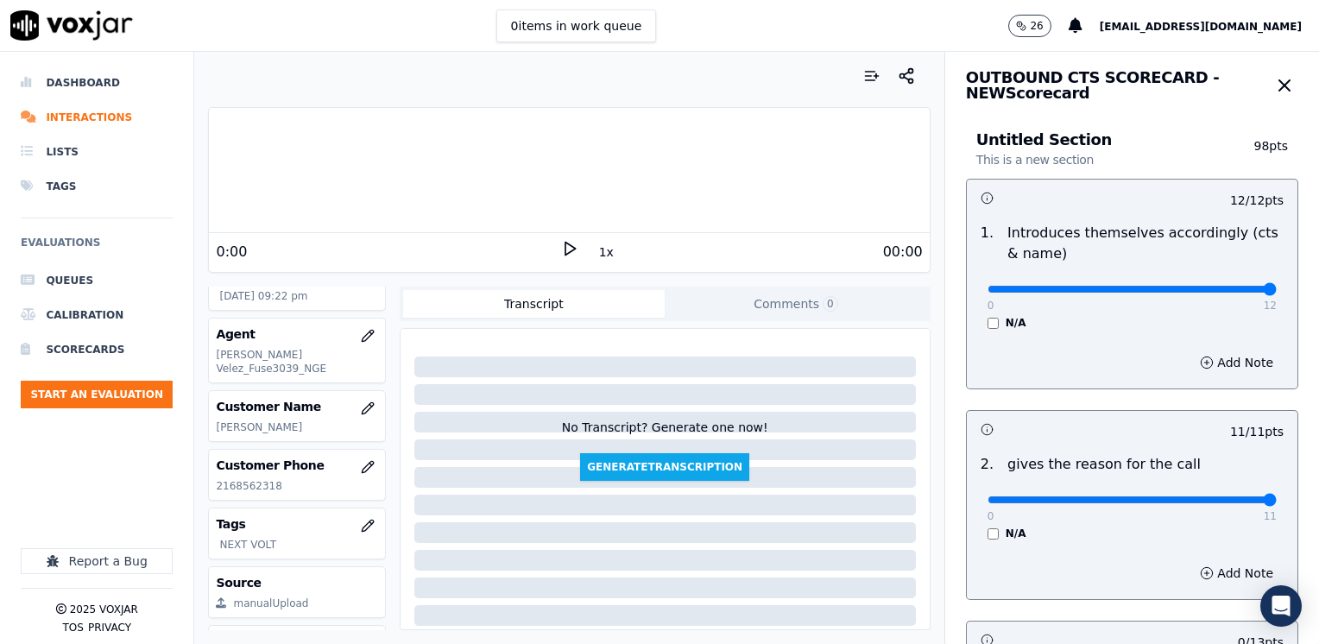
scroll to position [0, 0]
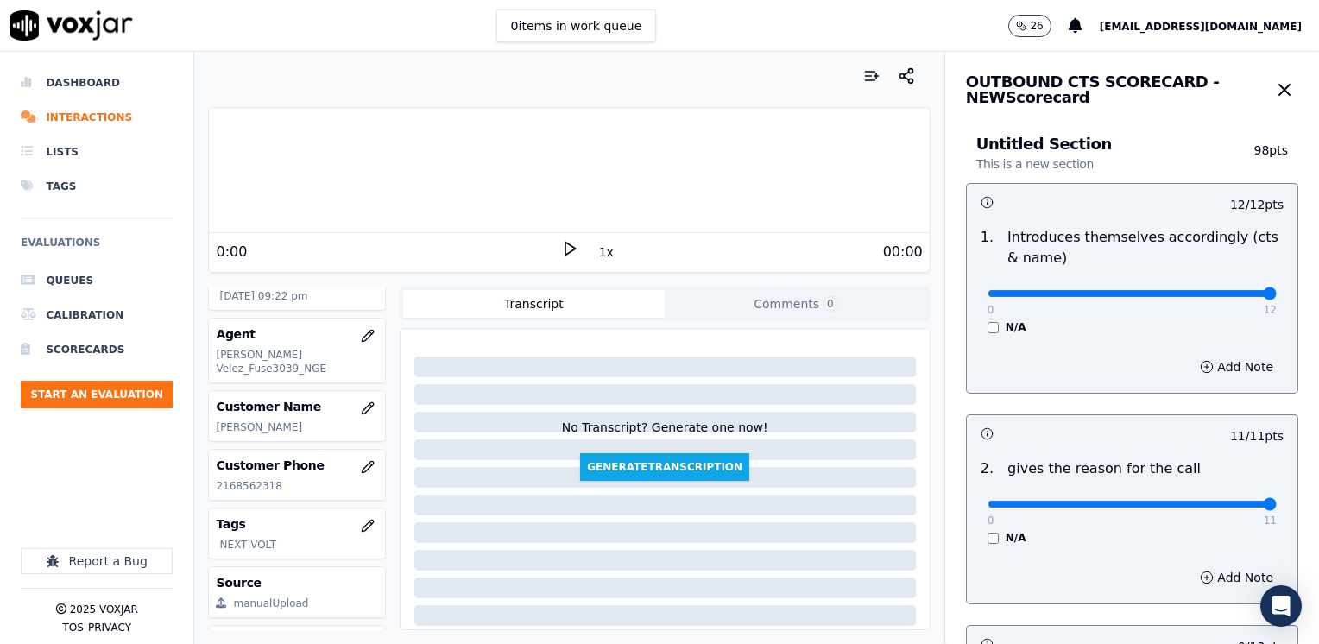
click at [566, 252] on polygon at bounding box center [571, 249] width 10 height 13
click at [566, 252] on rect at bounding box center [567, 248] width 3 height 11
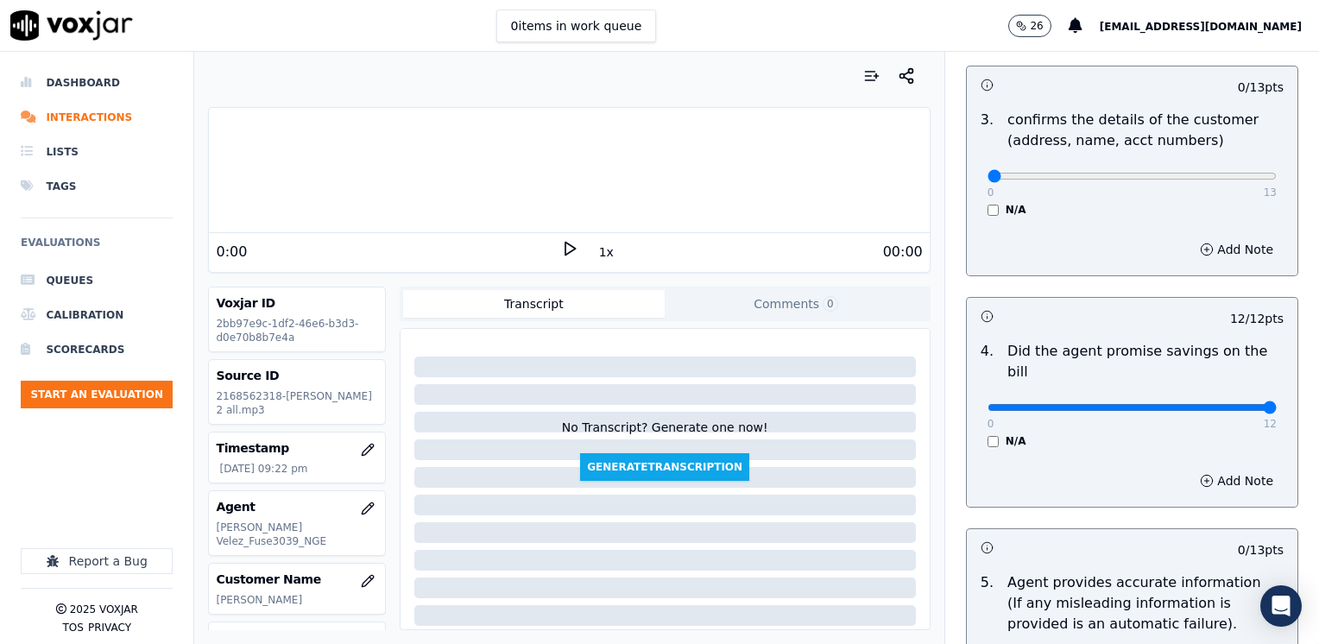
scroll to position [473, 0]
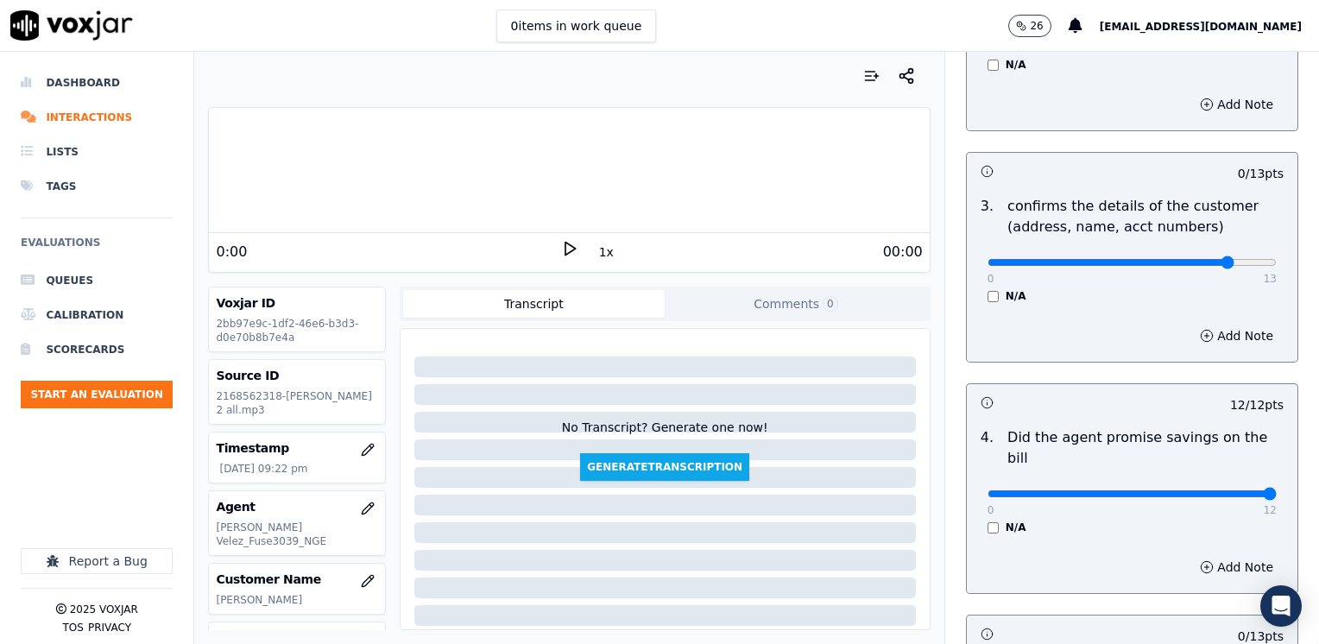
type input "11"
click at [1200, 331] on button "Add Note" at bounding box center [1237, 336] width 94 height 24
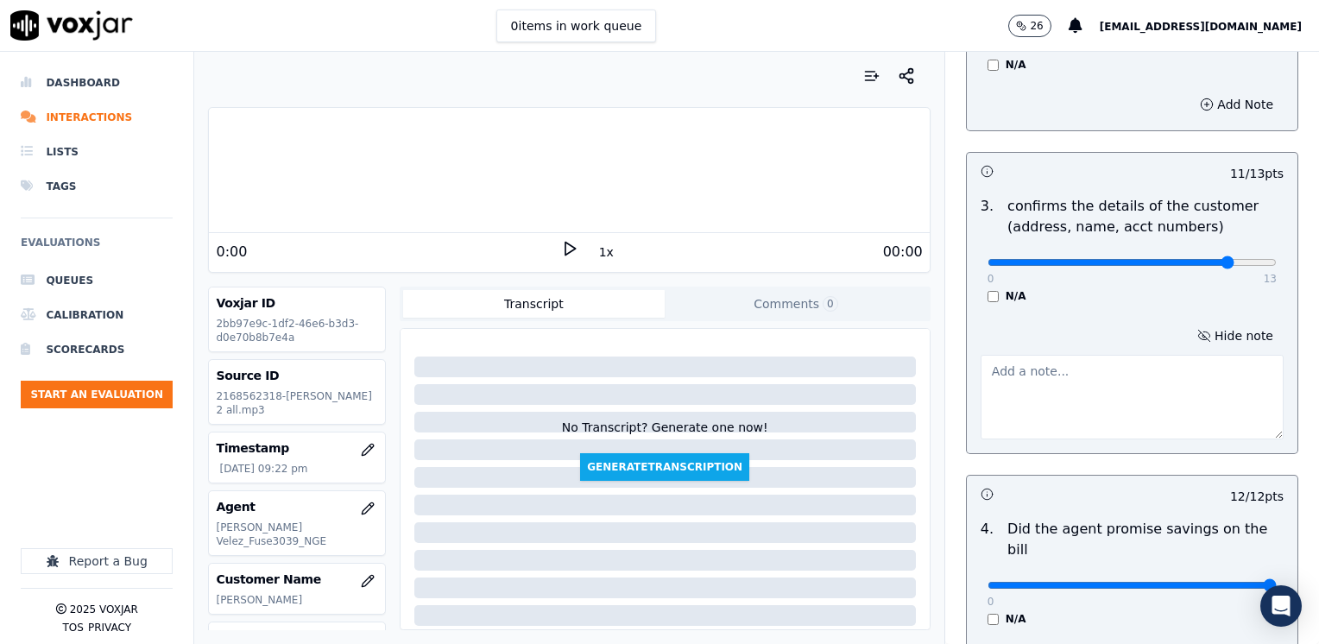
click at [1090, 423] on textarea at bounding box center [1132, 397] width 303 height 85
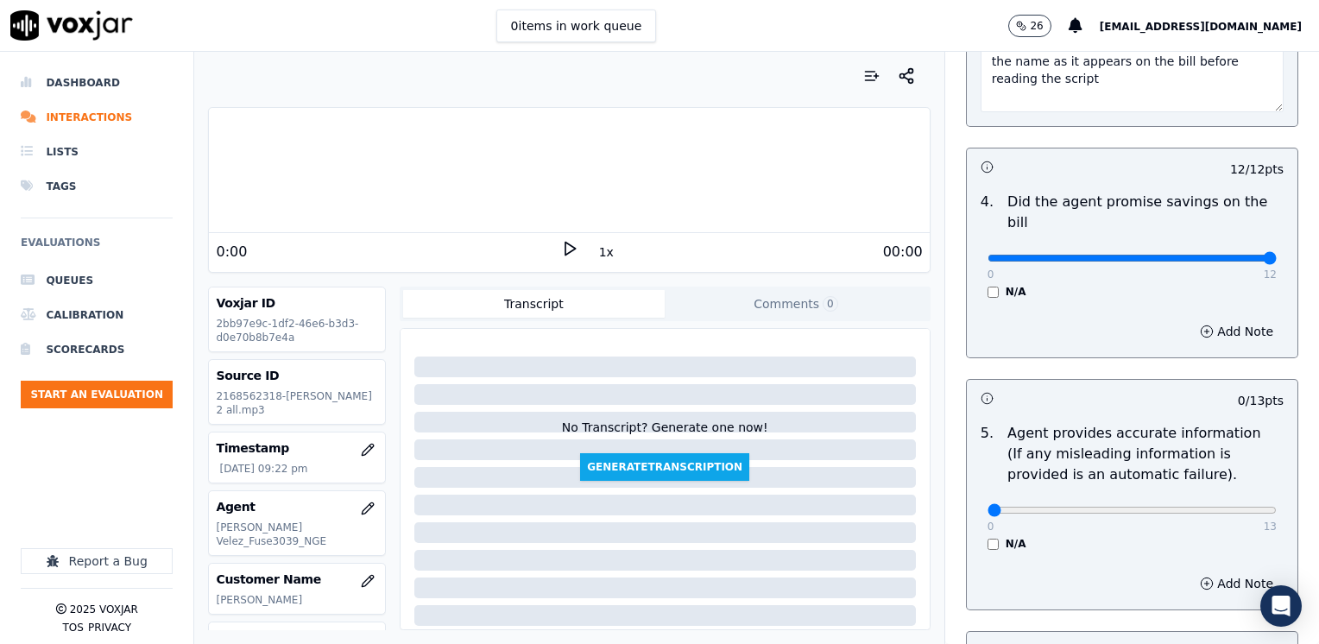
scroll to position [991, 0]
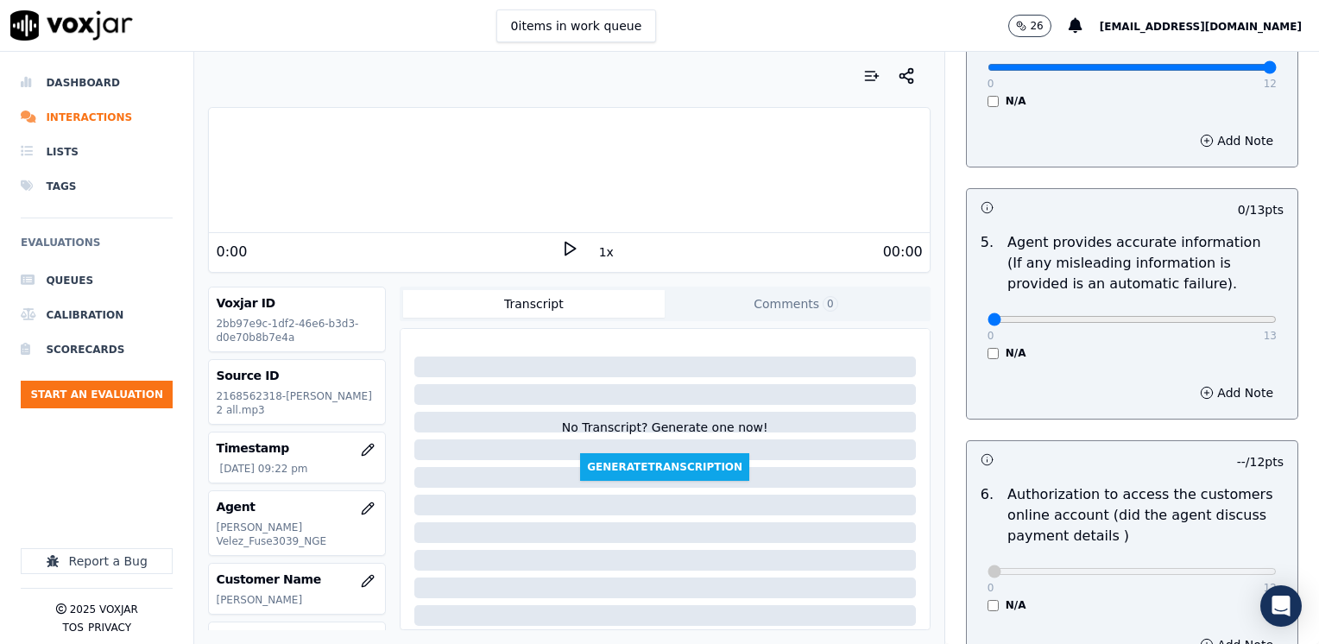
type textarea "Make sure to confirm full service address and the name as it appears on the bil…"
drag, startPoint x: 981, startPoint y: 295, endPoint x: 1322, endPoint y: 336, distance: 343.5
type input "13"
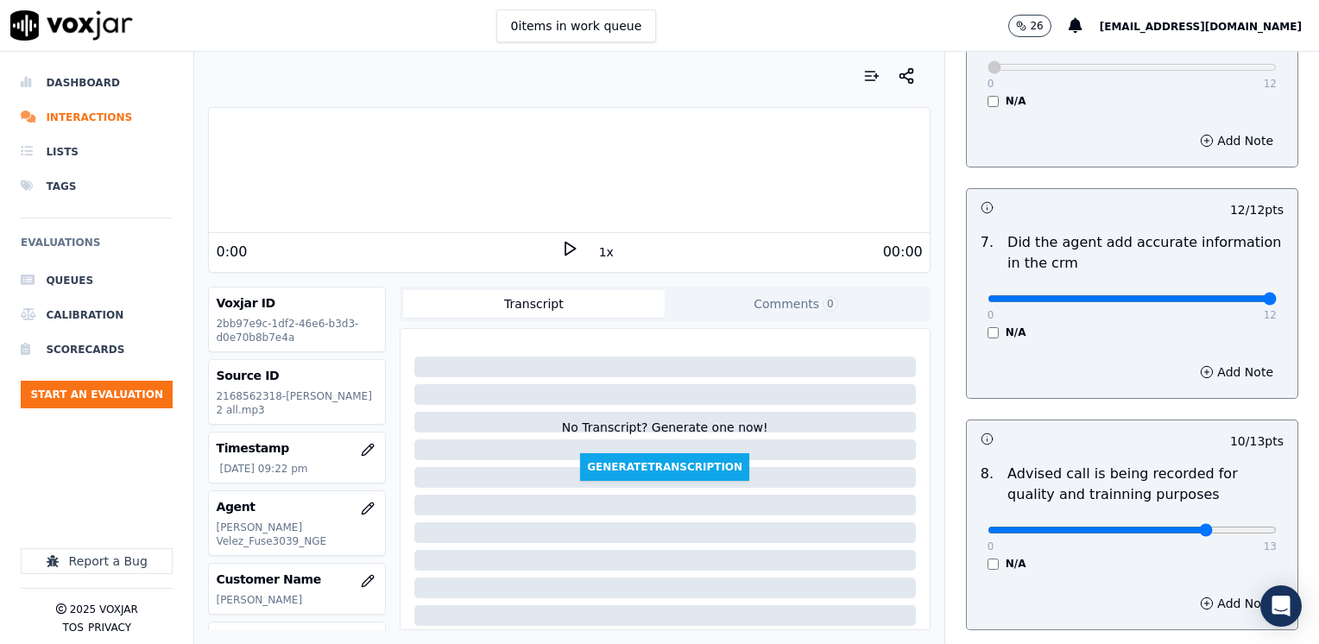
scroll to position [1600, 0]
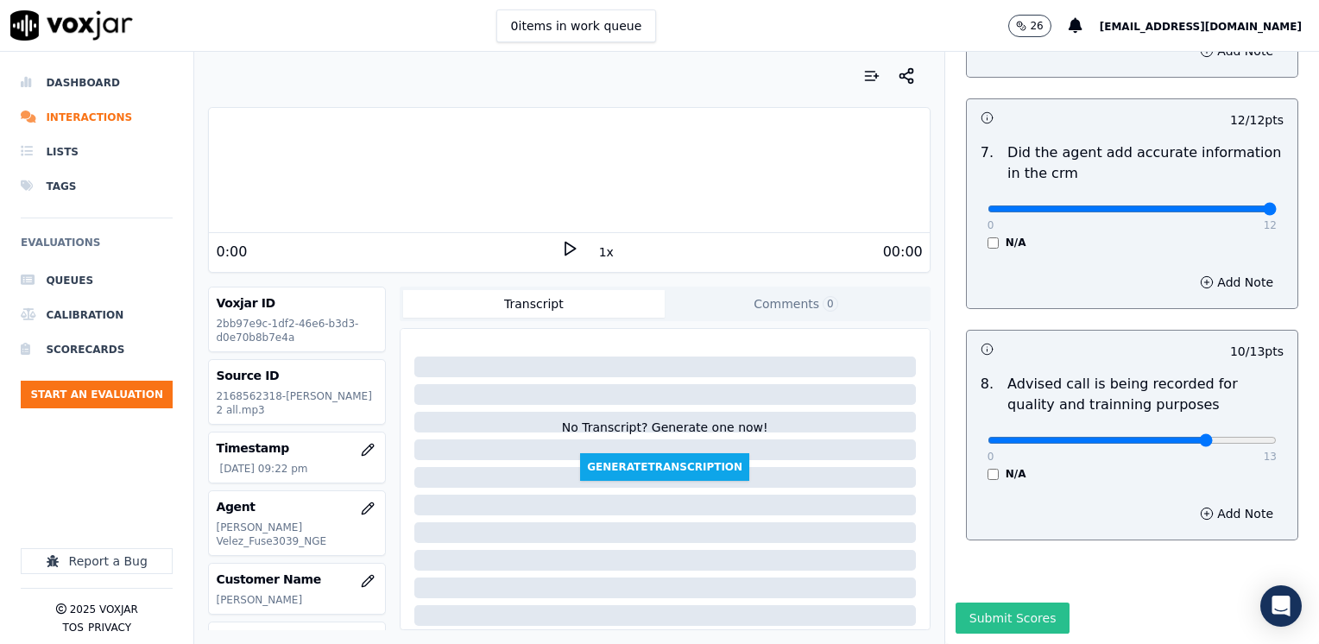
click at [971, 603] on button "Submit Scores" at bounding box center [1013, 618] width 115 height 31
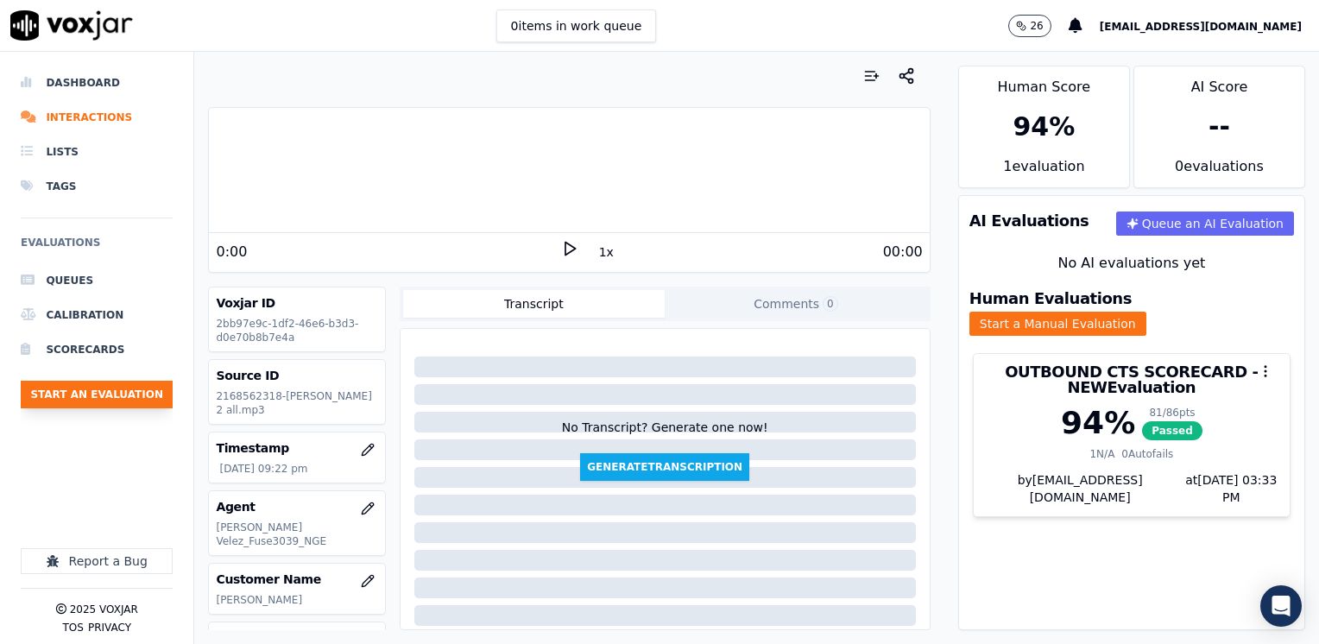
click at [132, 396] on button "Start an Evaluation" at bounding box center [97, 395] width 152 height 28
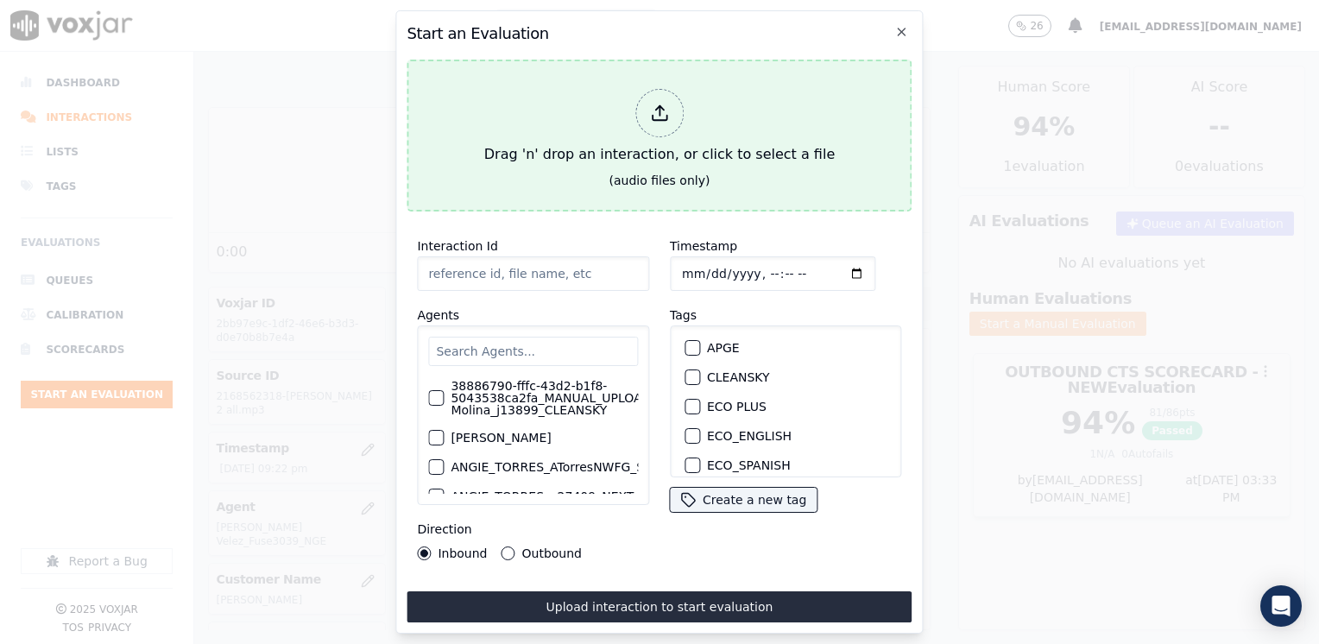
click at [670, 111] on div at bounding box center [660, 113] width 48 height 48
type input "20250812-095526_2247160481-[PERSON_NAME] all.mp3"
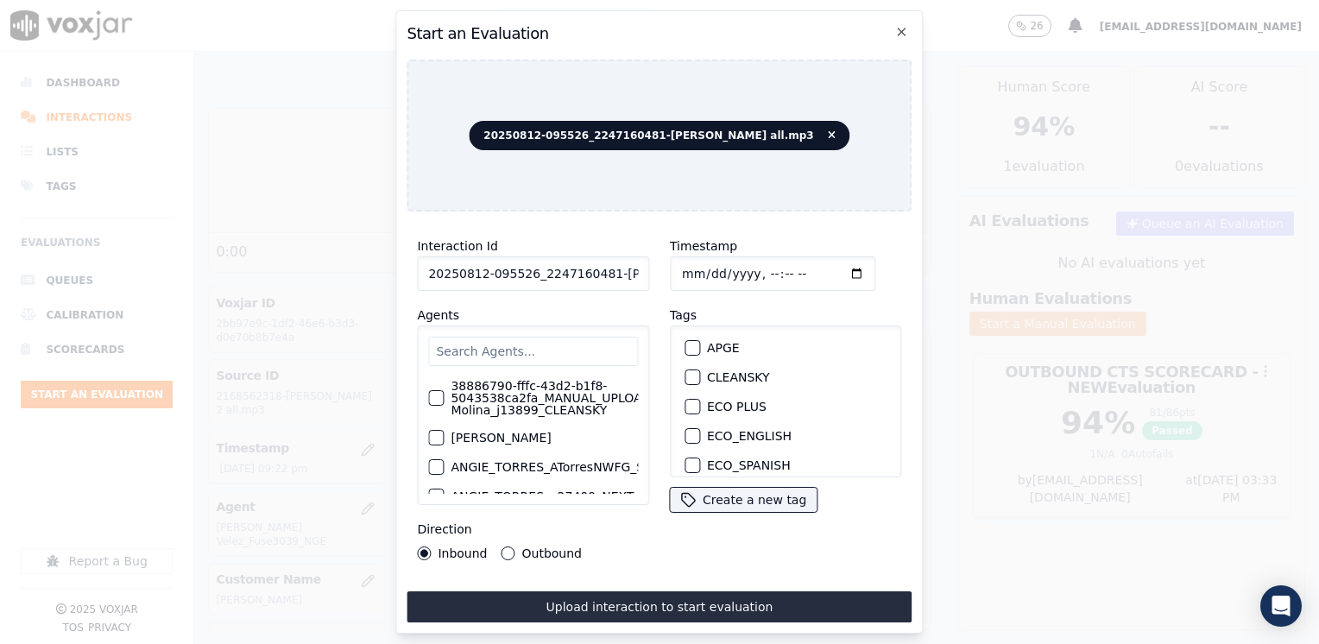
click at [557, 357] on input "text" at bounding box center [533, 351] width 210 height 29
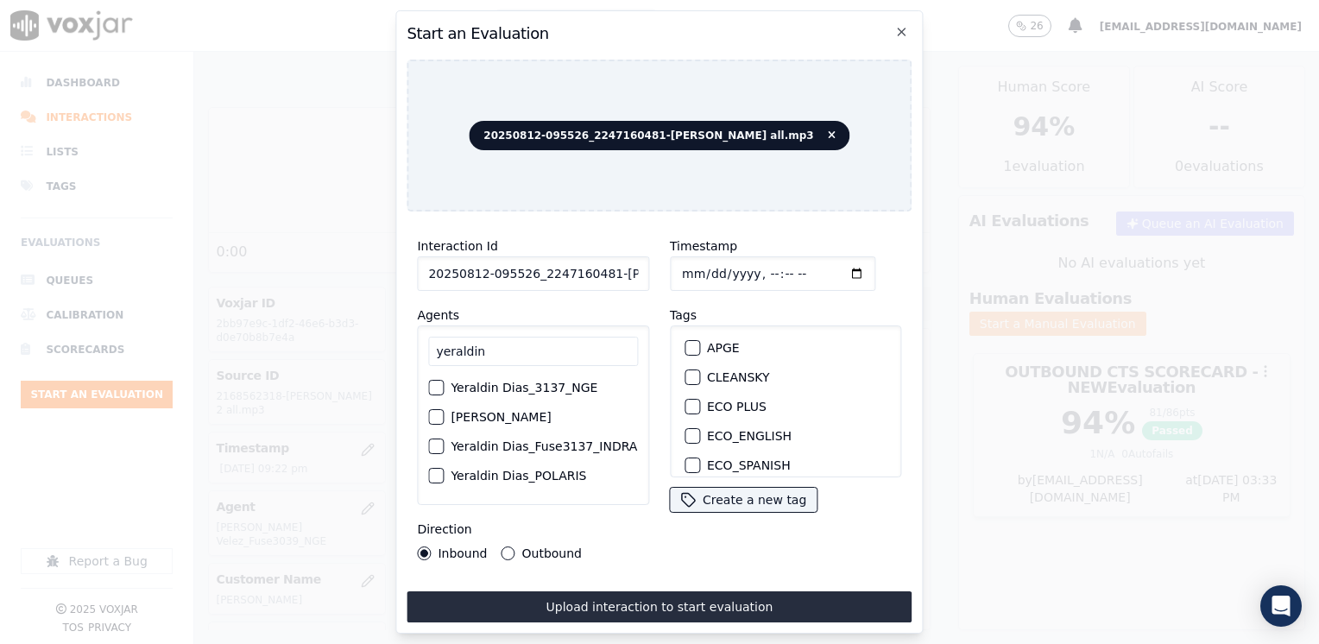
scroll to position [0, 0]
type input "yeraldin"
click at [436, 416] on div "button" at bounding box center [435, 417] width 12 height 12
click at [683, 381] on div "NEXT VOLT" at bounding box center [786, 380] width 217 height 29
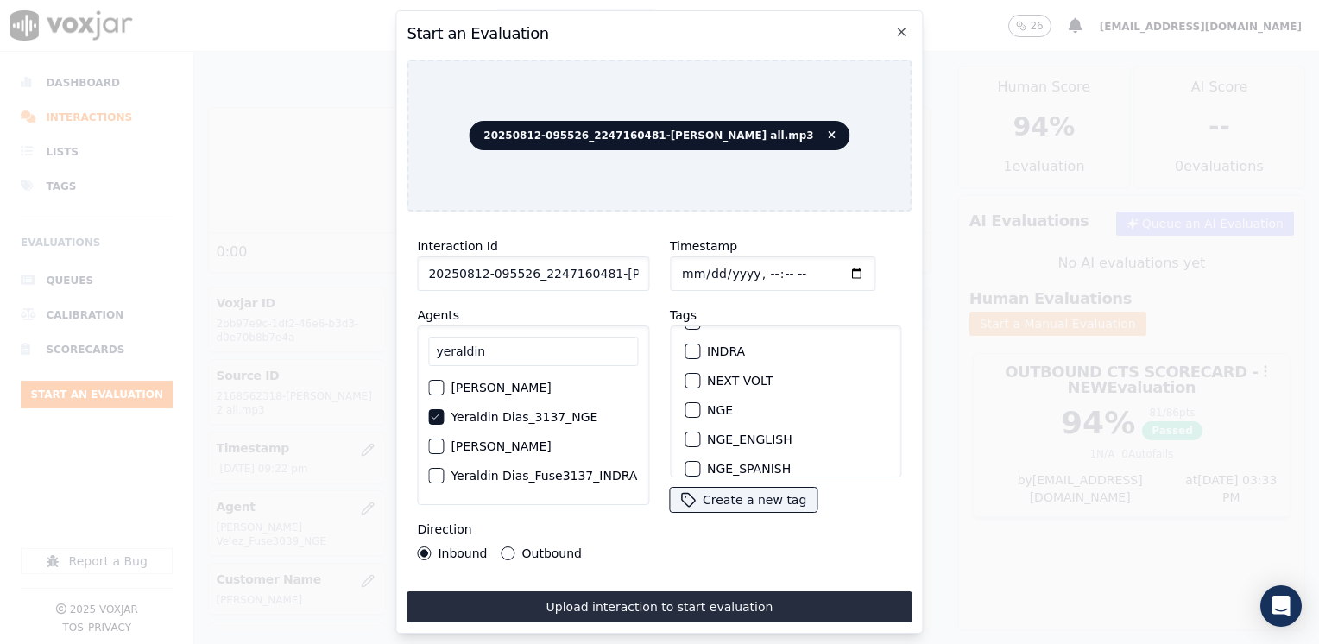
click at [688, 375] on div "button" at bounding box center [692, 381] width 12 height 12
click at [826, 271] on input "Timestamp" at bounding box center [773, 273] width 206 height 35
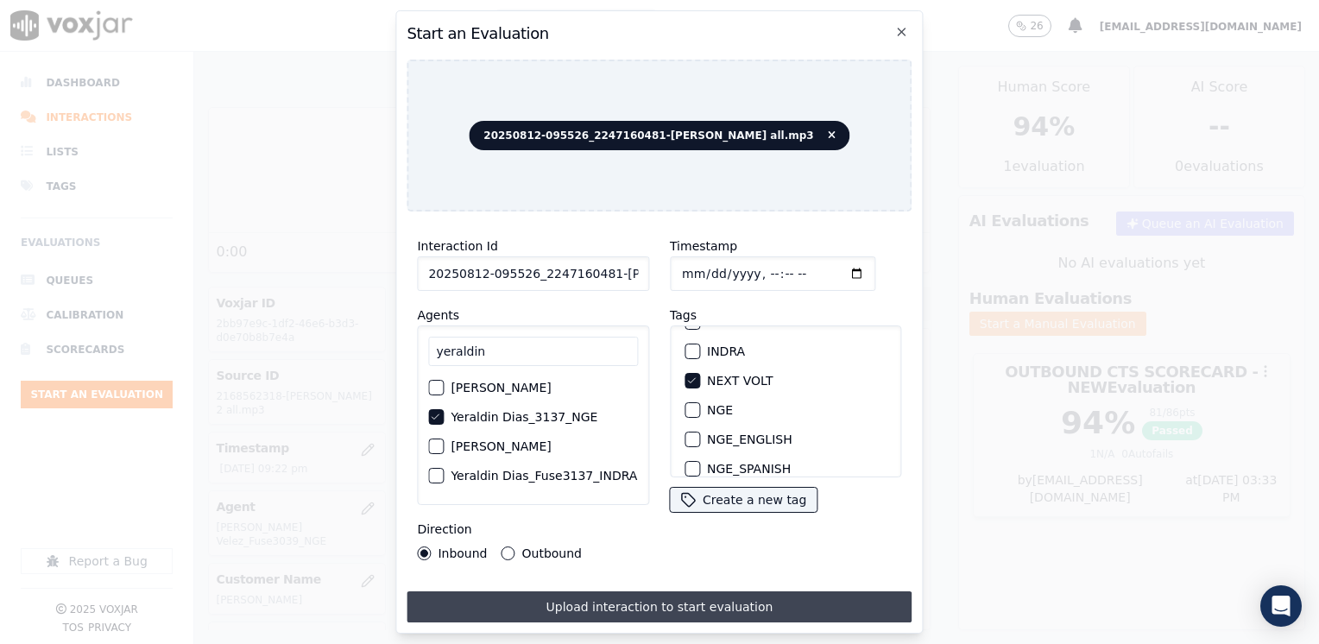
type input "[DATE]T21:34"
click at [616, 606] on button "Upload interaction to start evaluation" at bounding box center [659, 607] width 505 height 31
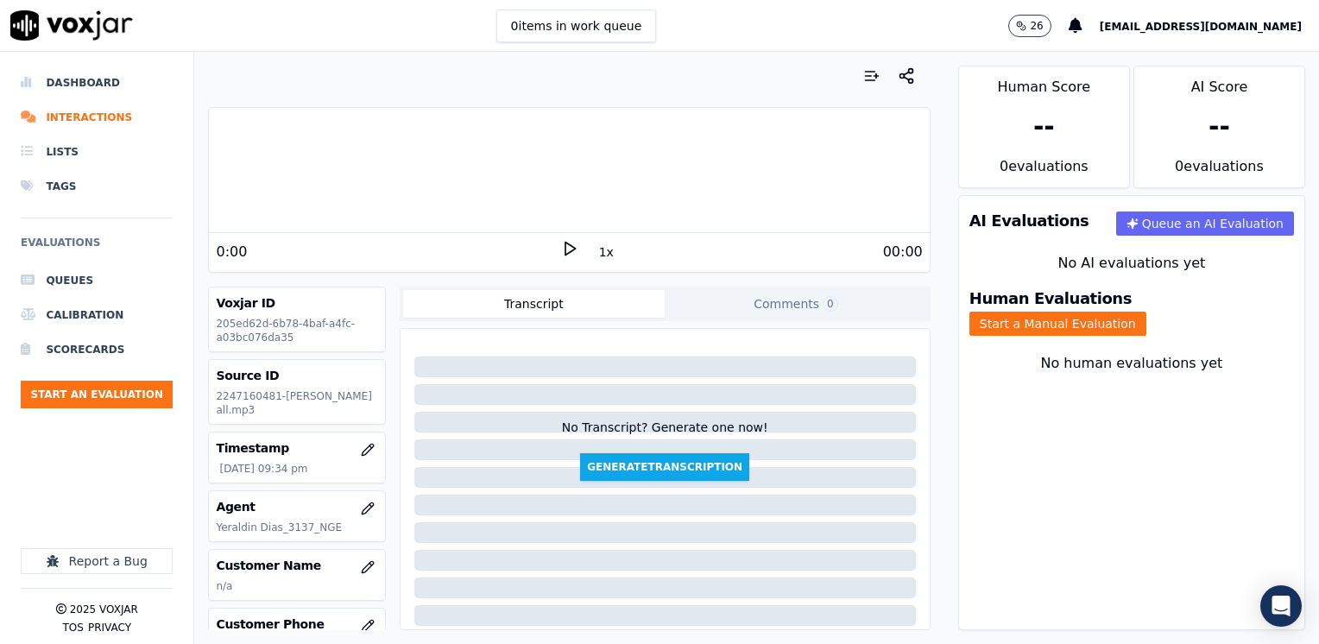
click at [561, 250] on icon at bounding box center [569, 248] width 17 height 17
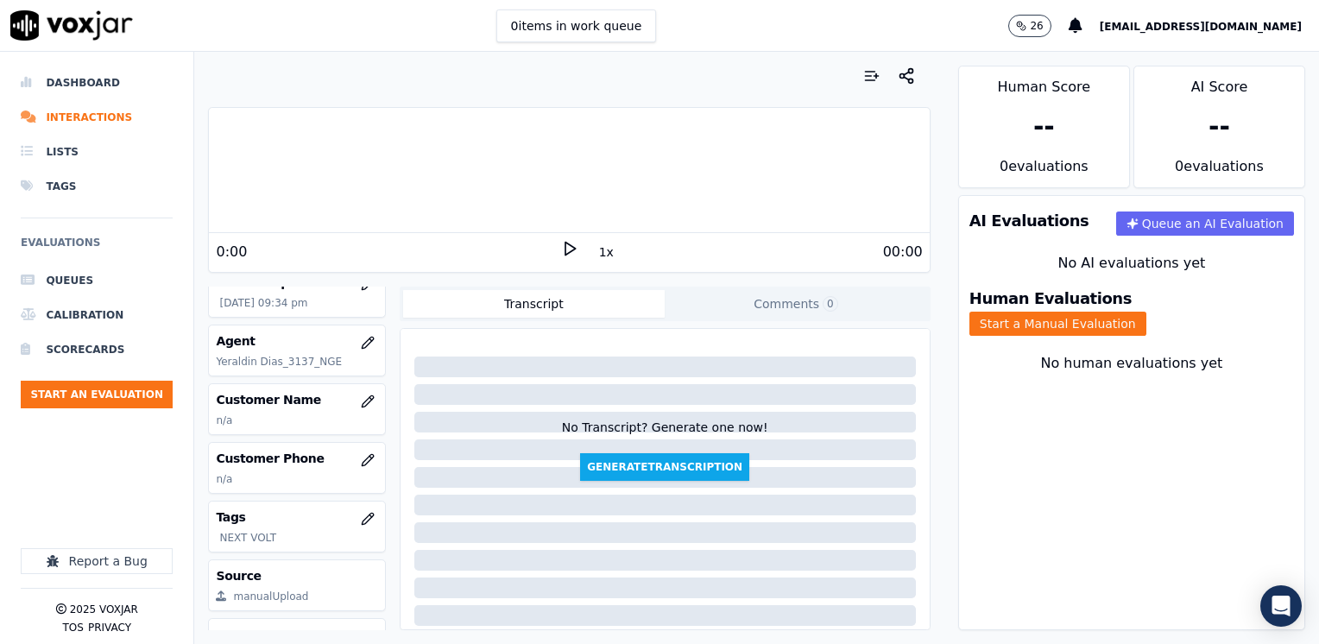
scroll to position [173, 0]
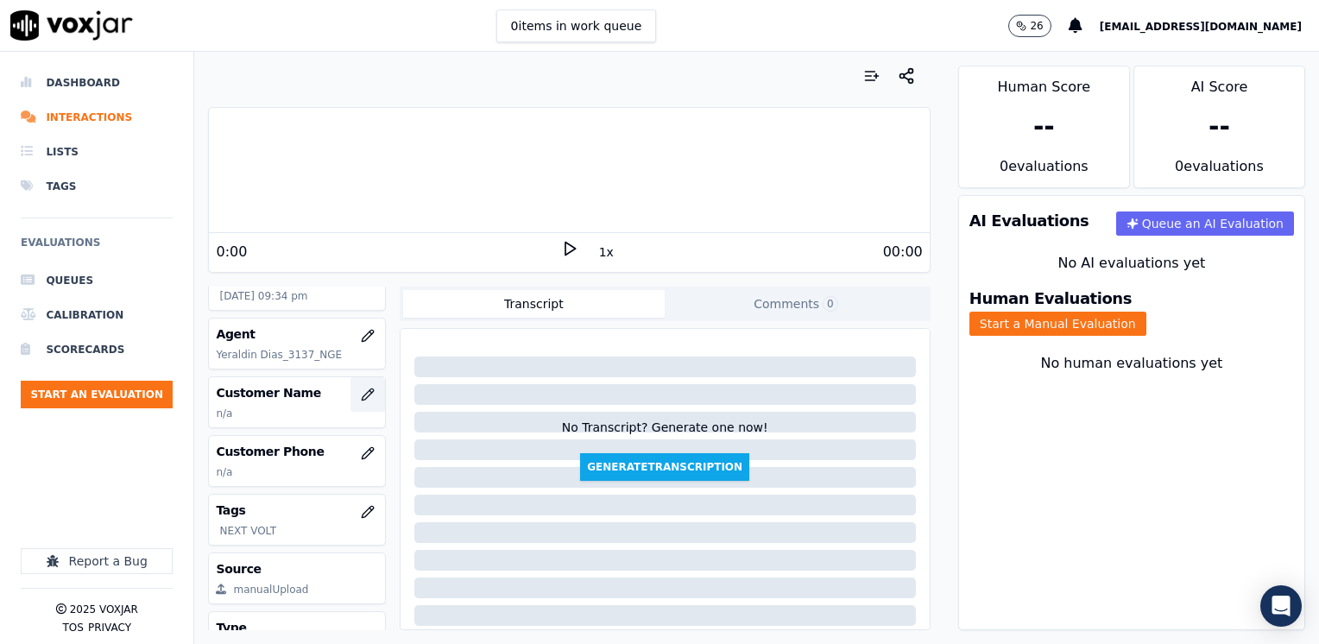
click at [361, 391] on icon "button" at bounding box center [368, 395] width 14 height 14
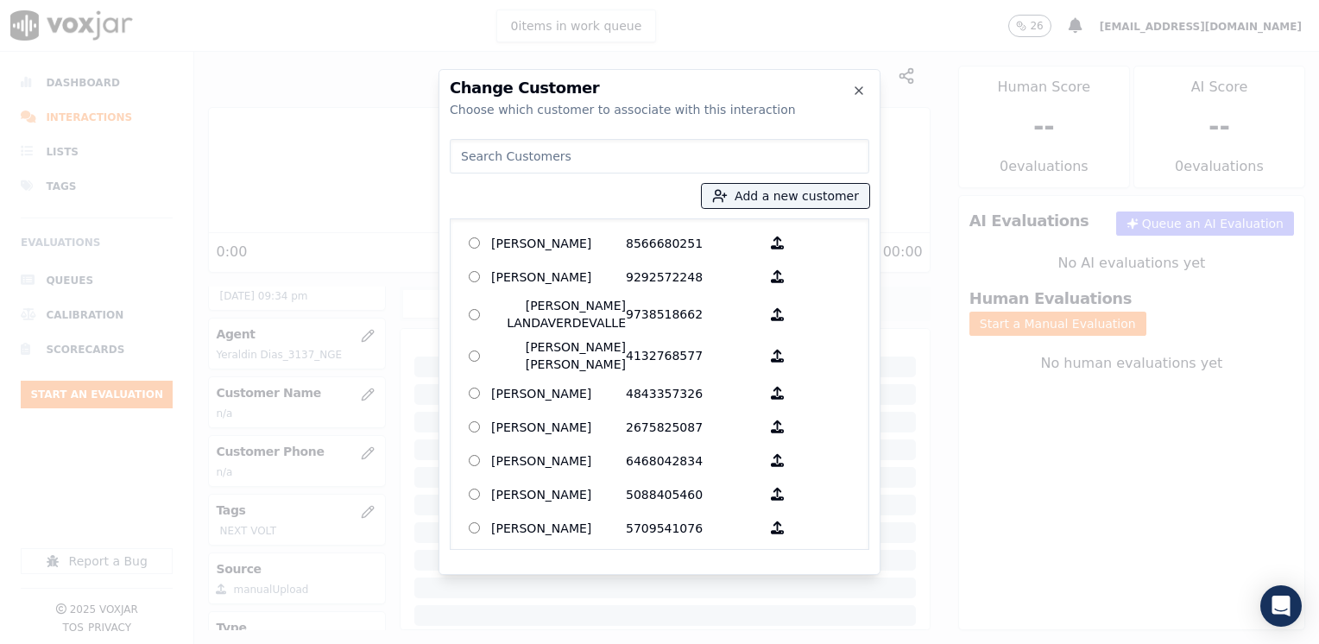
click at [595, 163] on input at bounding box center [660, 156] width 420 height 35
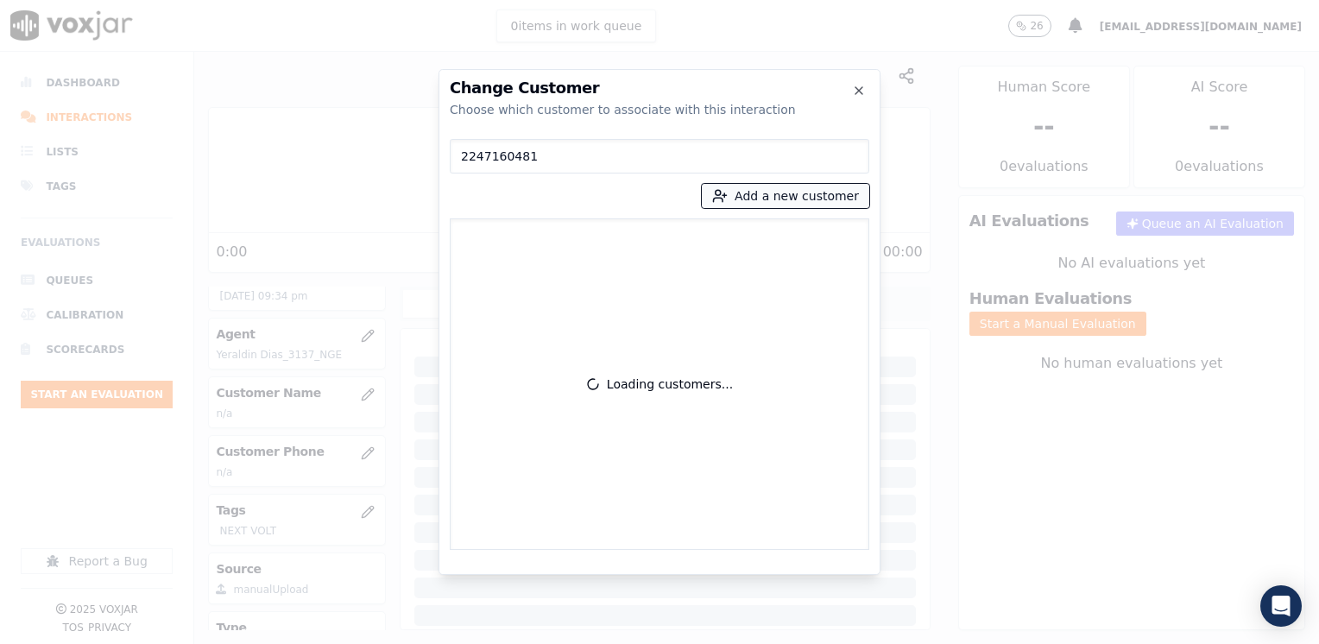
type input "2247160481"
click at [840, 193] on button "Add a new customer" at bounding box center [786, 196] width 168 height 24
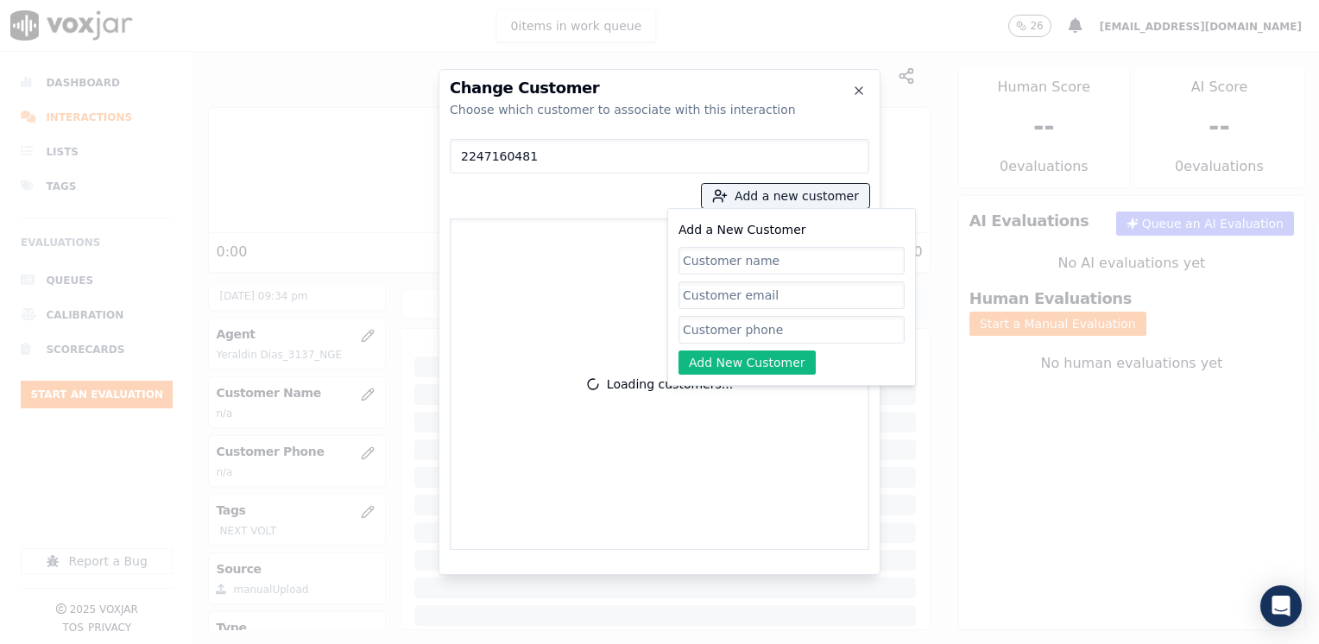
click at [760, 320] on input "Add a New Customer" at bounding box center [792, 330] width 226 height 28
paste input "2247160481"
type input "2247160481"
click at [774, 265] on input "Add a New Customer" at bounding box center [792, 261] width 226 height 28
paste input "[PERSON_NAME]"
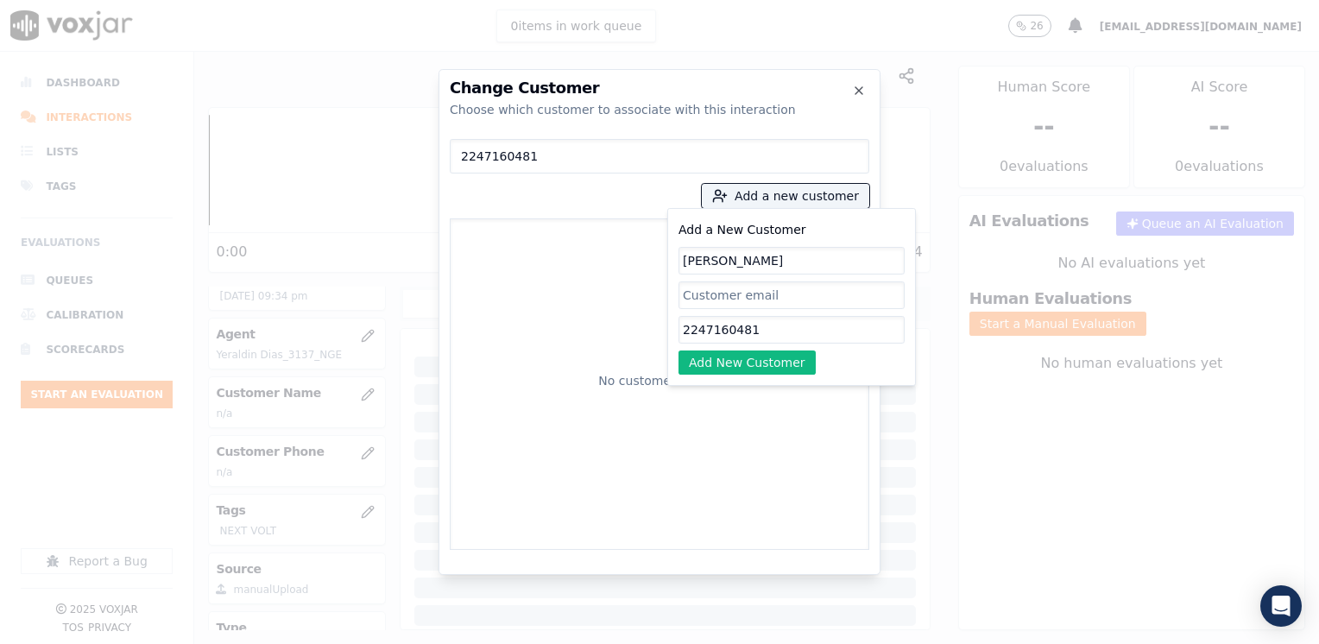
type input "[PERSON_NAME]"
click at [748, 380] on div "Add a New Customer [PERSON_NAME] 2247160481 Add New Customer" at bounding box center [792, 297] width 249 height 178
click at [737, 361] on button "Add New Customer" at bounding box center [747, 363] width 137 height 24
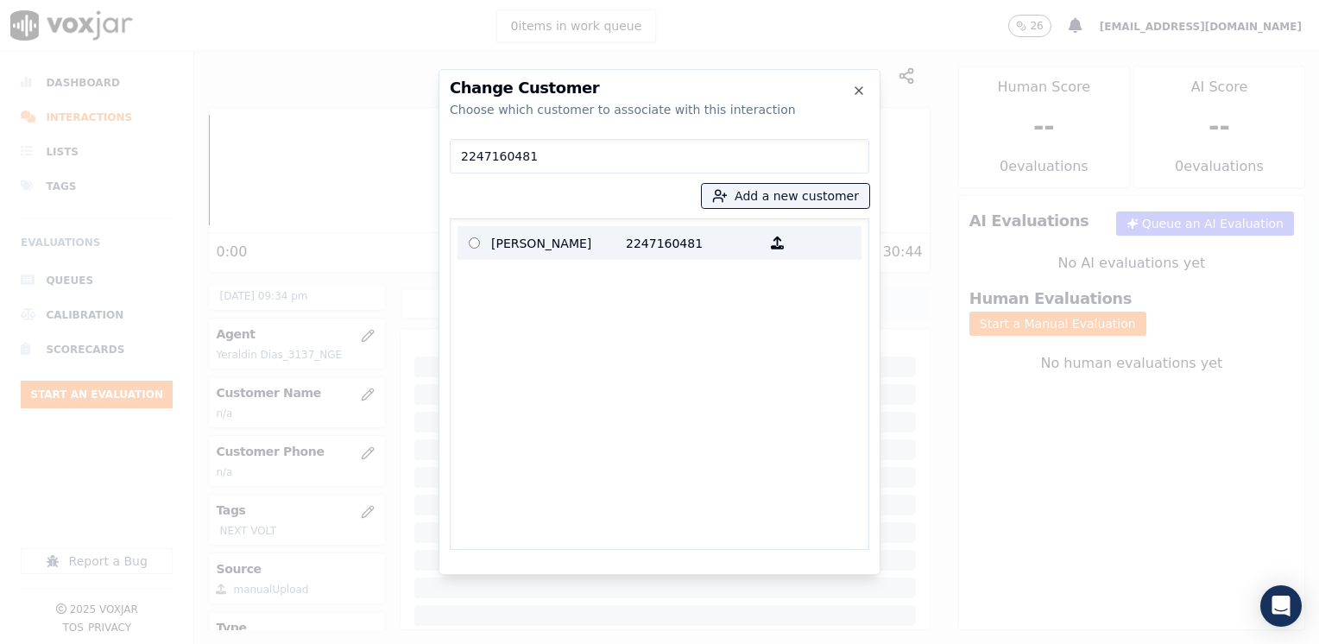
click at [664, 252] on p "2247160481" at bounding box center [693, 243] width 135 height 27
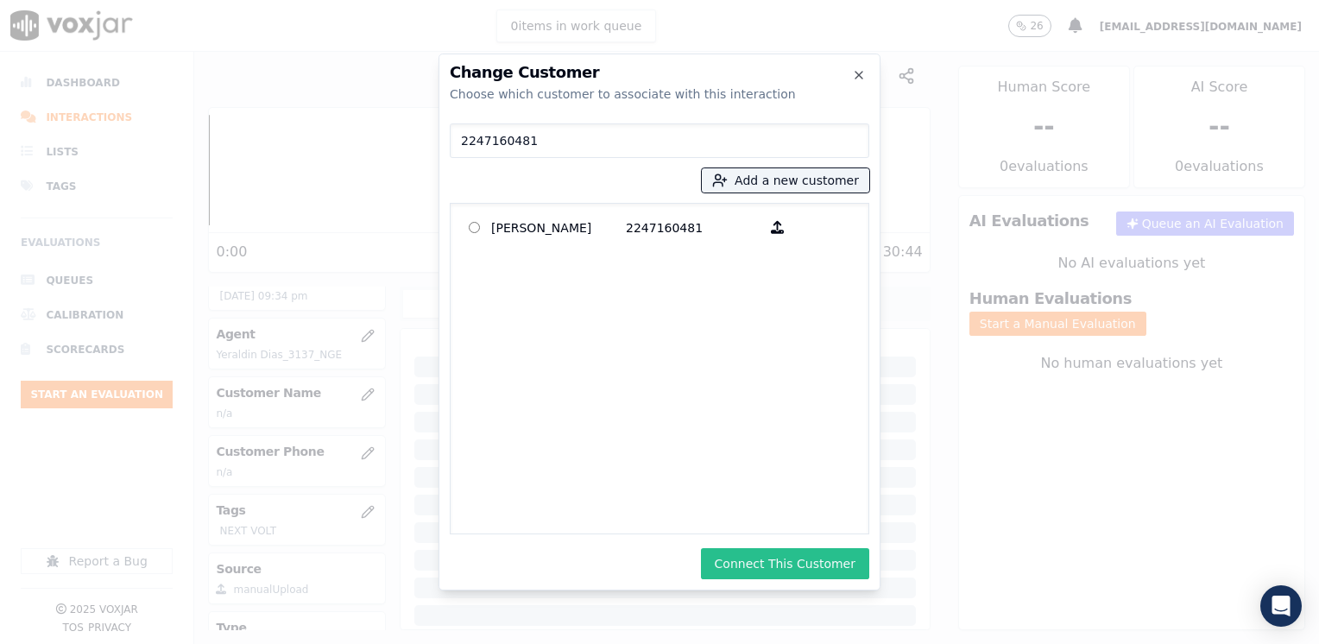
click at [801, 565] on button "Connect This Customer" at bounding box center [785, 563] width 168 height 31
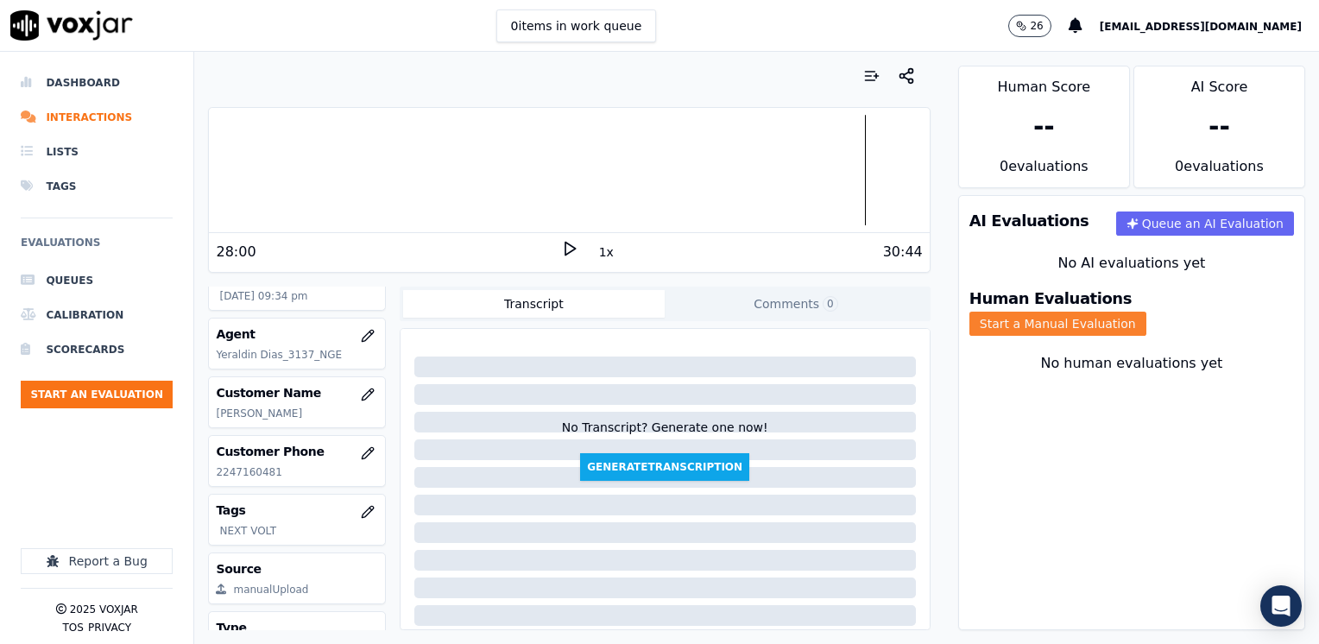
click at [1147, 312] on button "Start a Manual Evaluation" at bounding box center [1058, 324] width 177 height 24
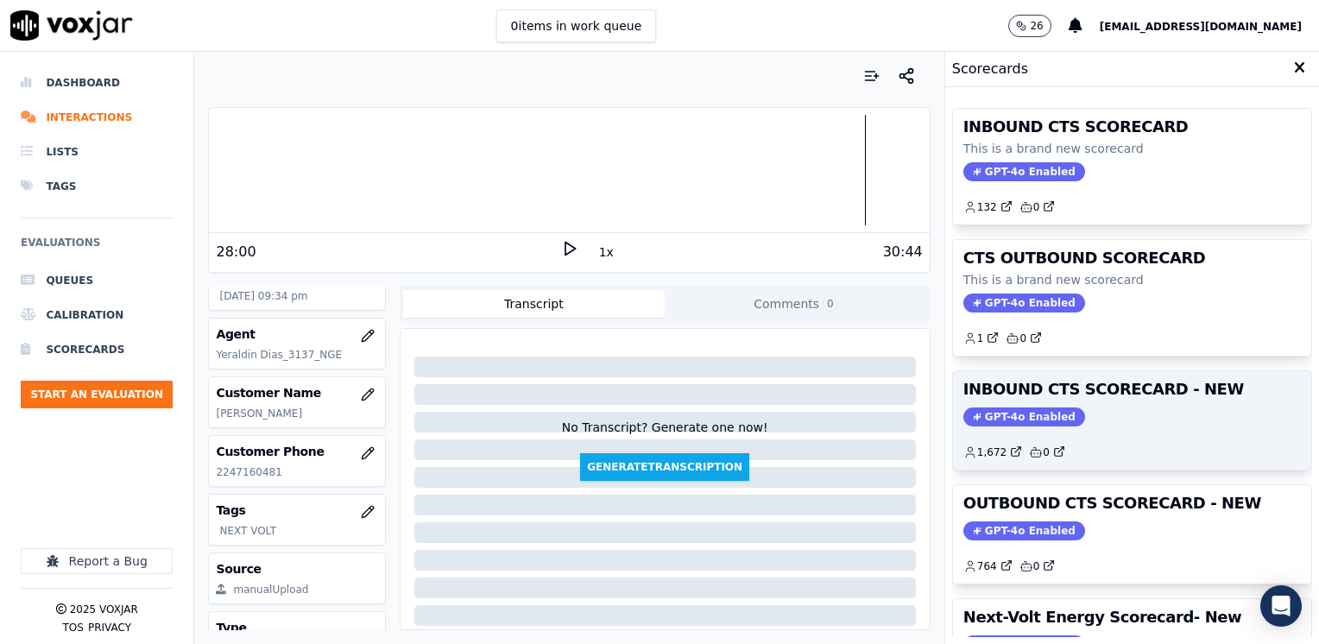
click at [1012, 409] on span "GPT-4o Enabled" at bounding box center [1025, 417] width 122 height 19
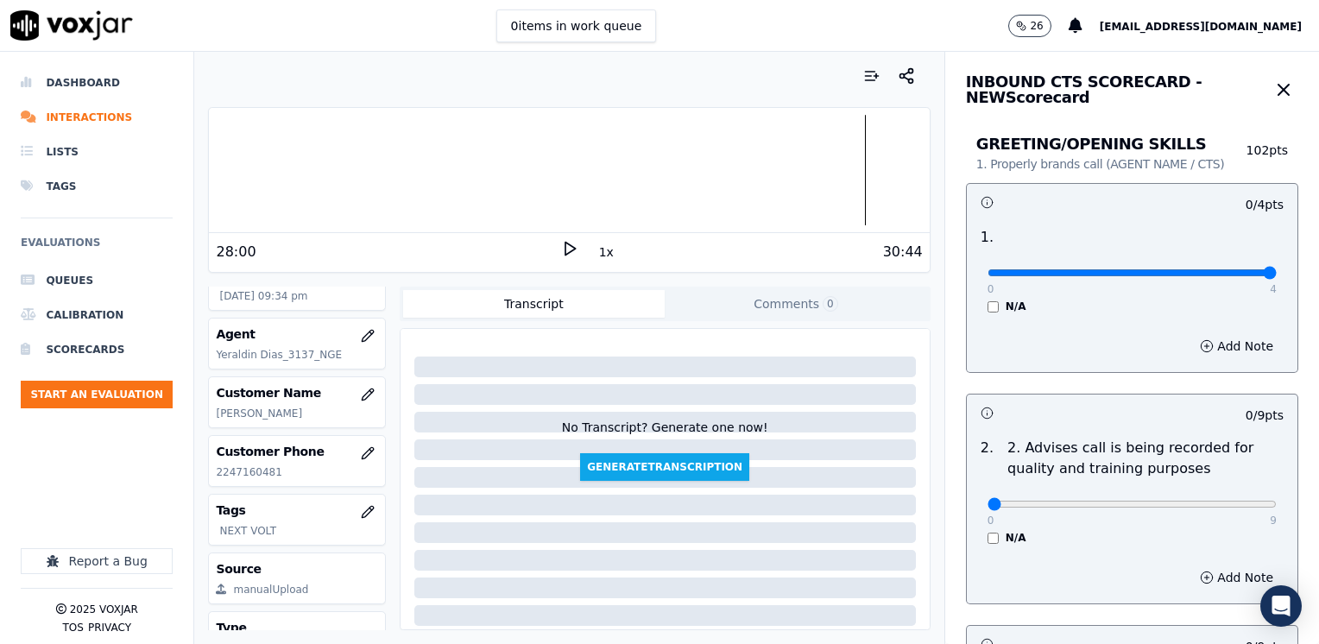
drag, startPoint x: 979, startPoint y: 273, endPoint x: 1322, endPoint y: 269, distance: 342.8
type input "4"
click at [1277, 269] on input "range" at bounding box center [1132, 272] width 289 height 7
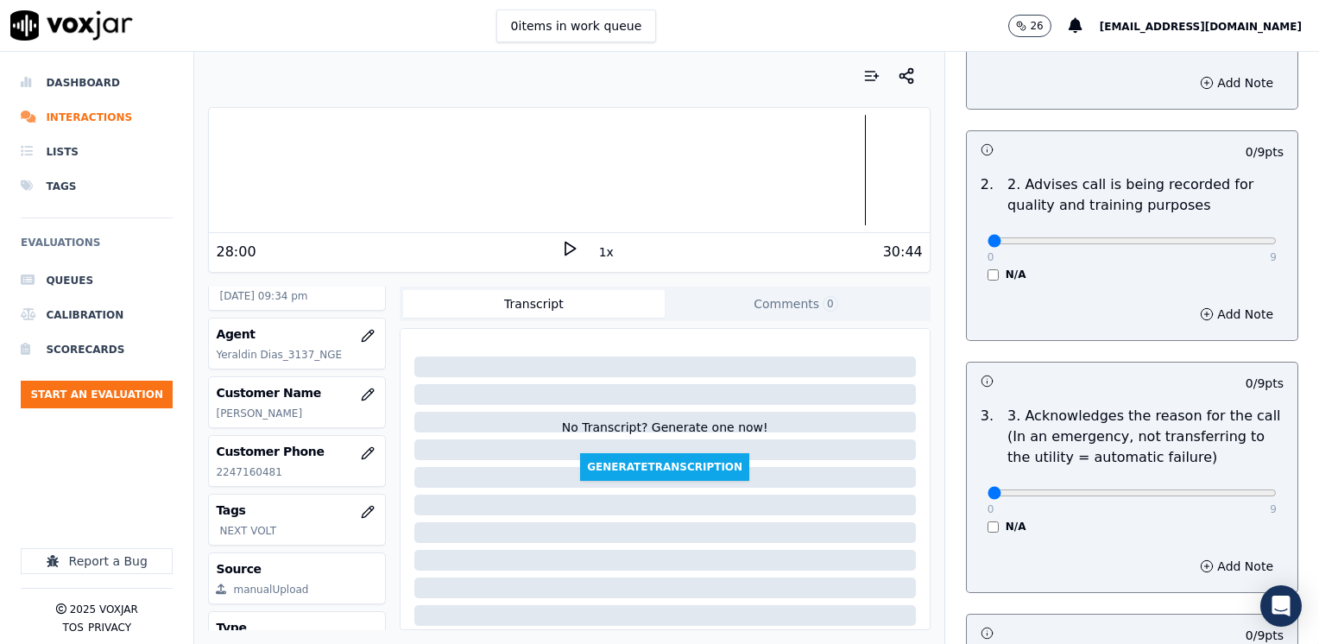
scroll to position [432, 0]
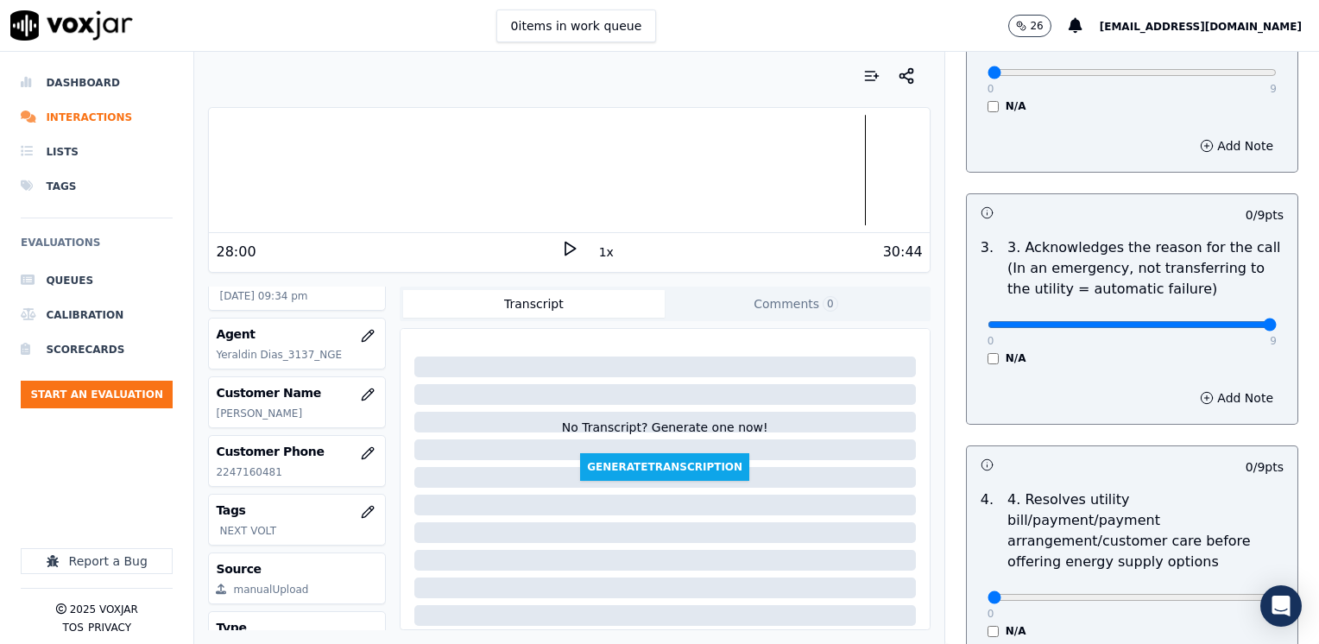
drag, startPoint x: 984, startPoint y: 326, endPoint x: 1322, endPoint y: 356, distance: 339.9
type input "9"
click at [1209, 399] on button "Add Note" at bounding box center [1237, 398] width 94 height 24
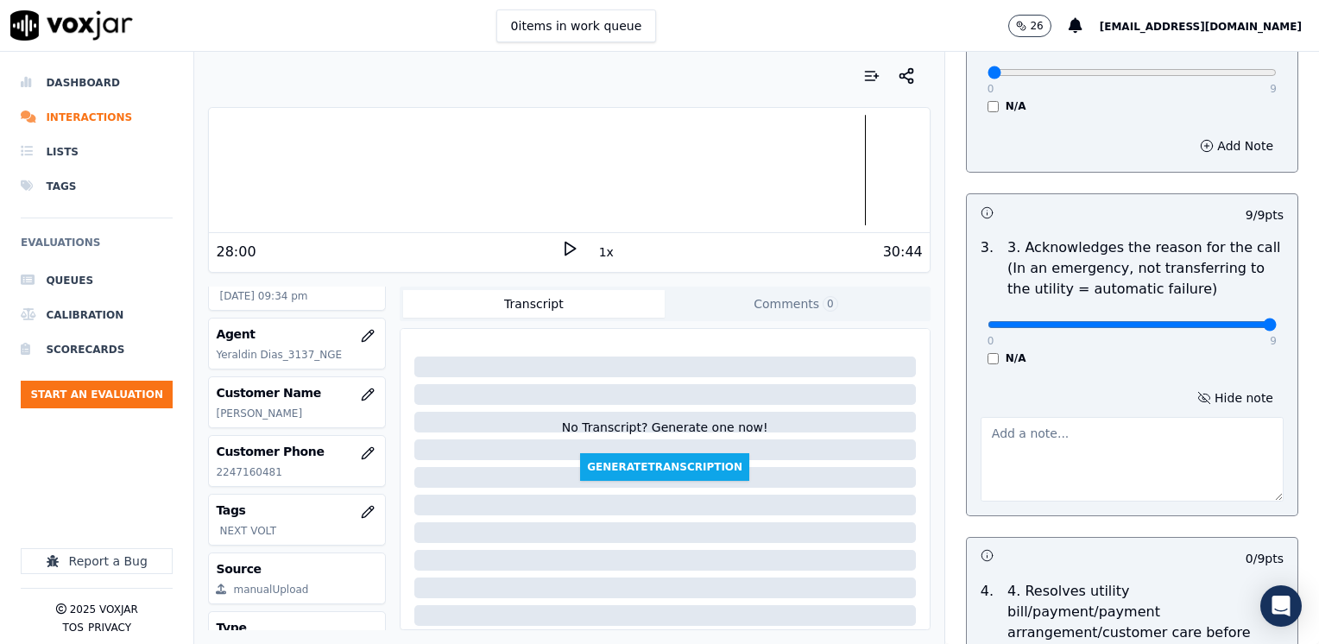
click at [1096, 469] on textarea at bounding box center [1132, 459] width 303 height 85
type textarea "Cx wants to know how much she owes on her bill"
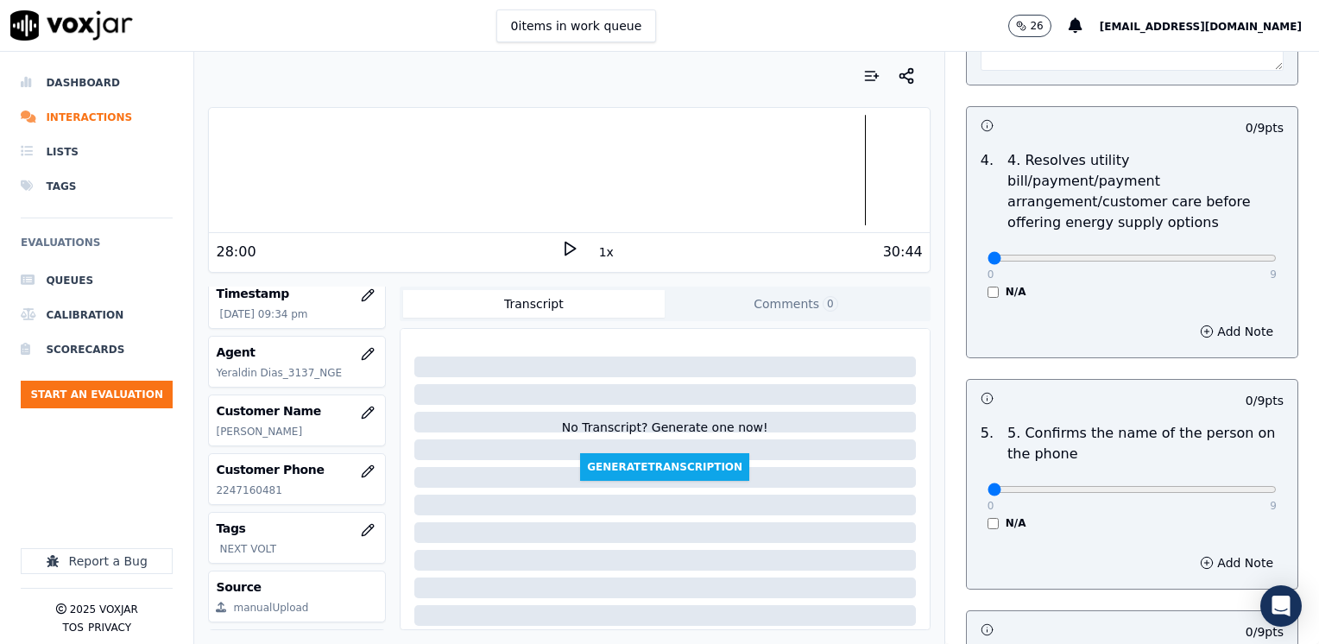
scroll to position [950, 0]
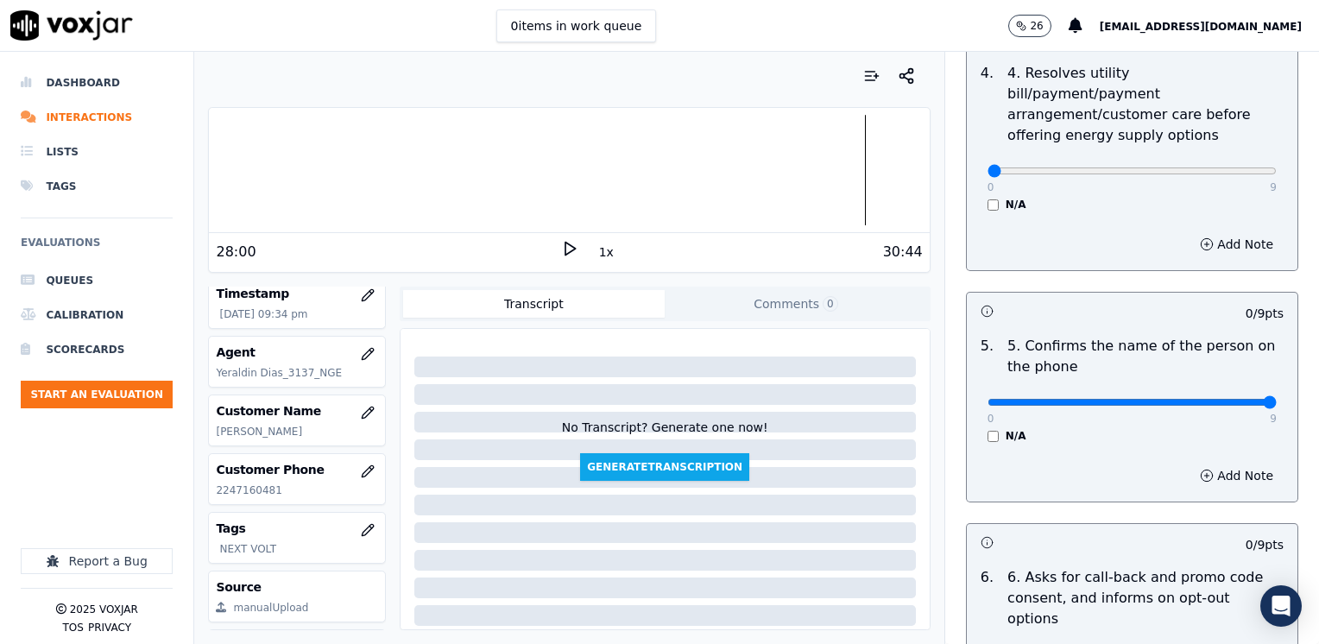
drag, startPoint x: 974, startPoint y: 376, endPoint x: 1319, endPoint y: 382, distance: 344.6
type input "9"
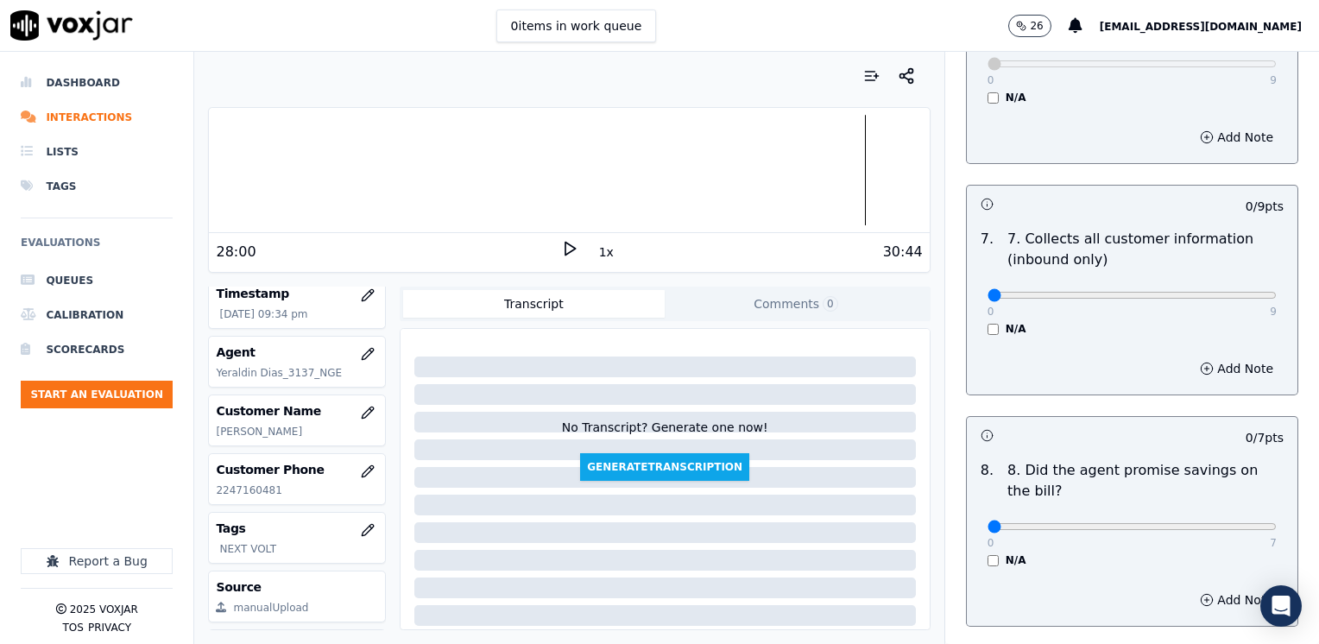
scroll to position [1641, 0]
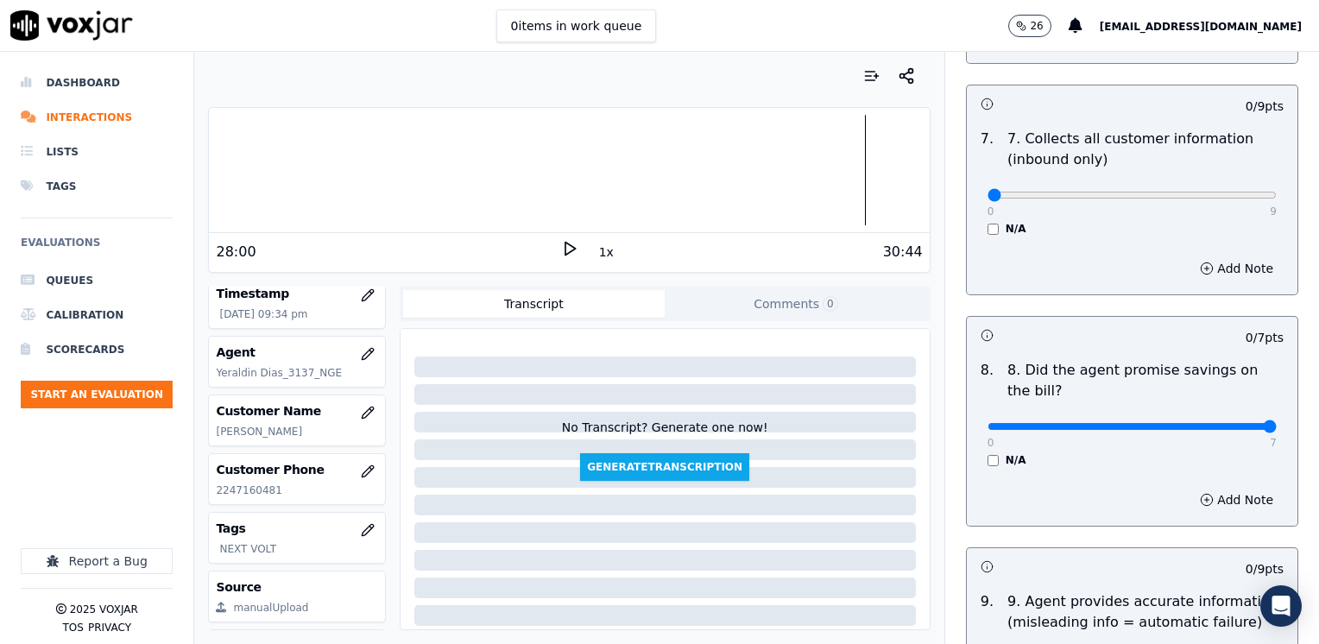
drag, startPoint x: 980, startPoint y: 388, endPoint x: 1322, endPoint y: 347, distance: 344.4
type input "7"
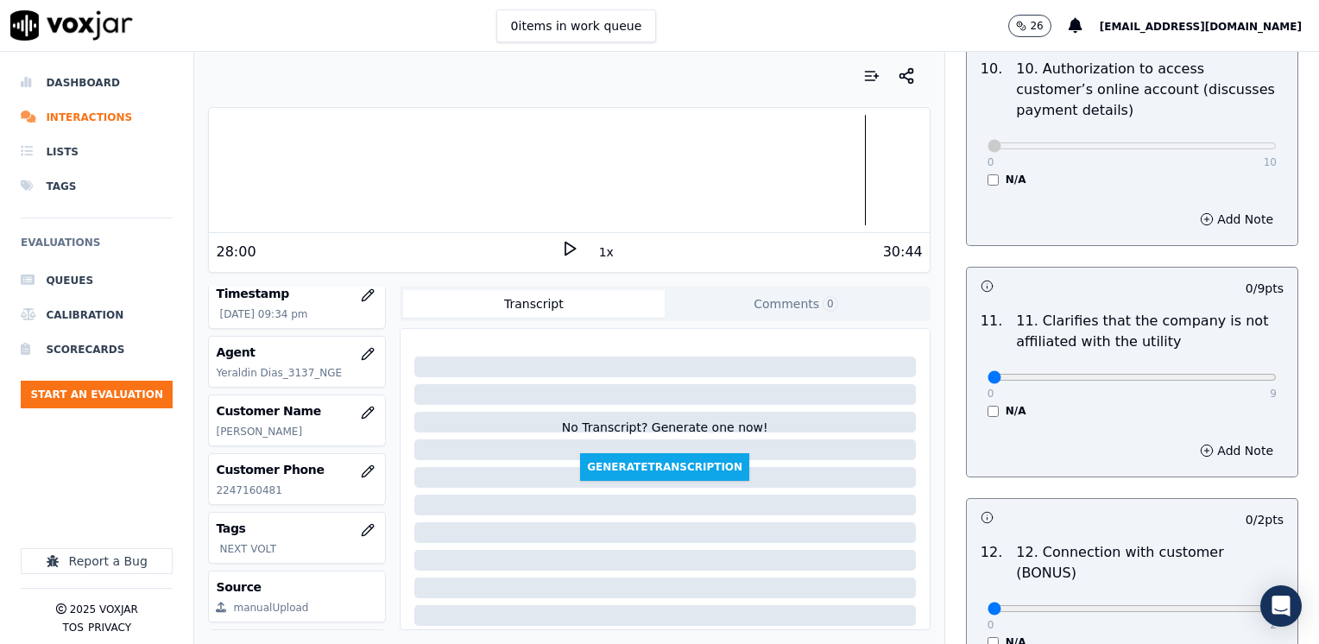
scroll to position [2418, 0]
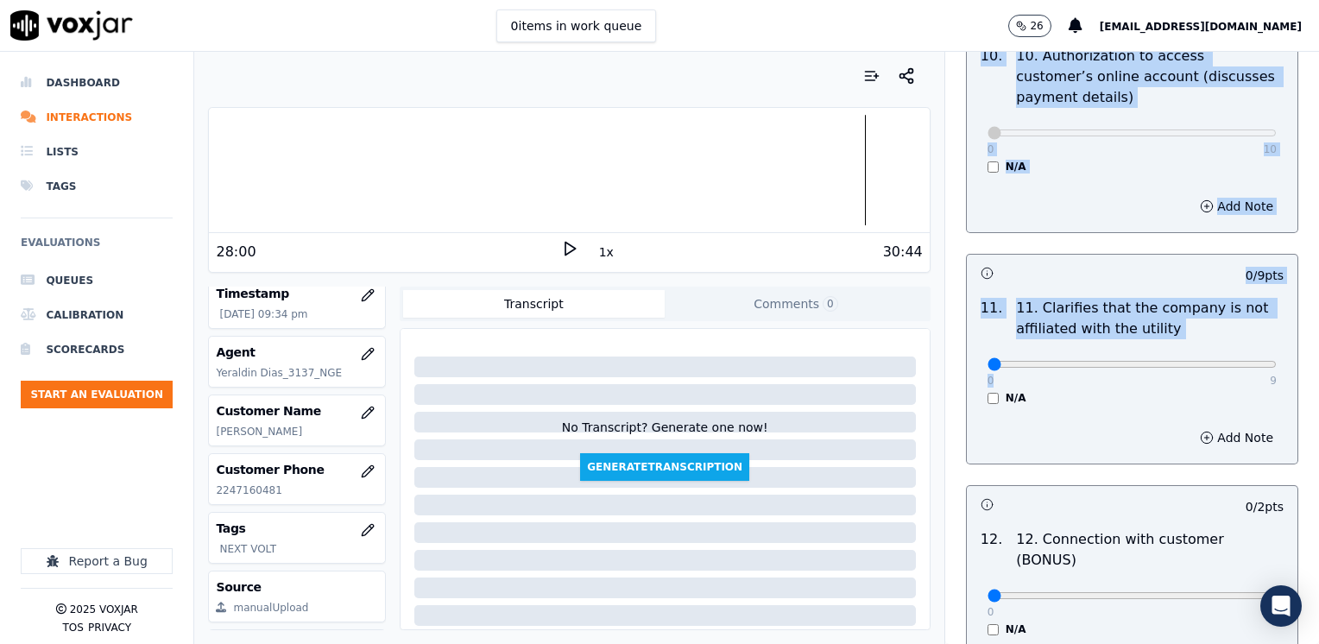
drag, startPoint x: 974, startPoint y: 330, endPoint x: 1322, endPoint y: 323, distance: 348.1
click at [1319, 323] on html "0 items in work queue 26 [EMAIL_ADDRESS][DOMAIN_NAME] Dashboard Interactions Li…" at bounding box center [659, 322] width 1319 height 644
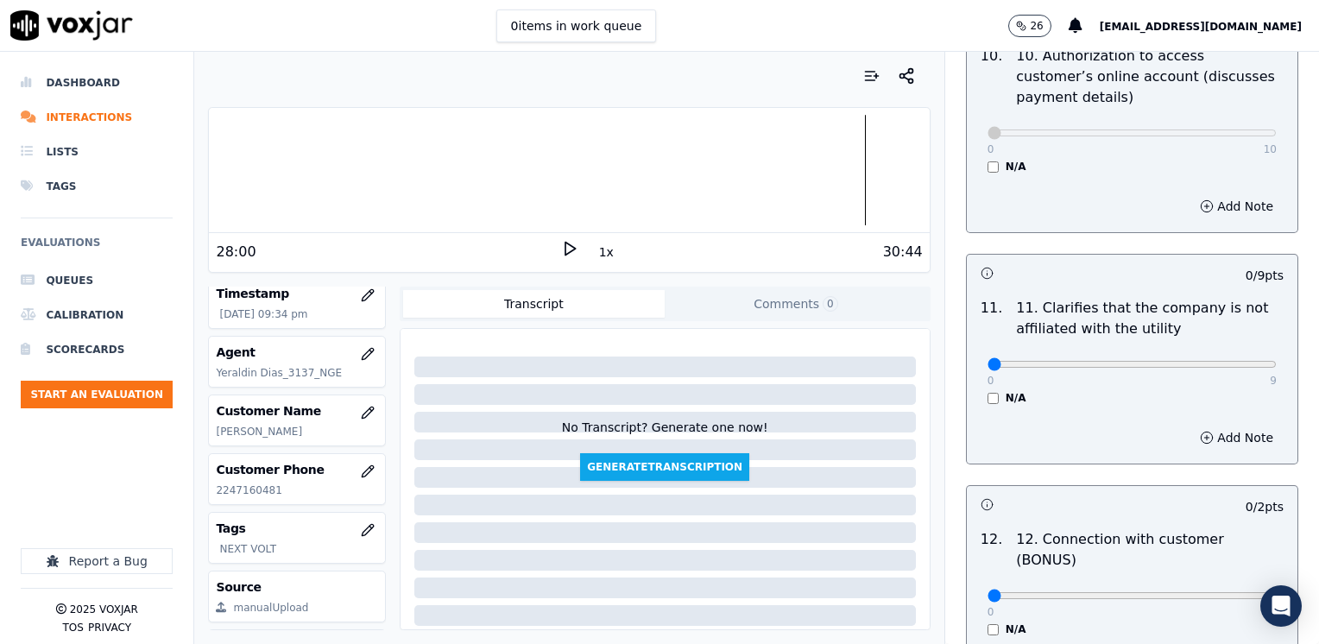
click at [1047, 391] on div "N/A" at bounding box center [1132, 398] width 289 height 14
drag, startPoint x: 978, startPoint y: 313, endPoint x: 1322, endPoint y: 301, distance: 343.9
type input "9"
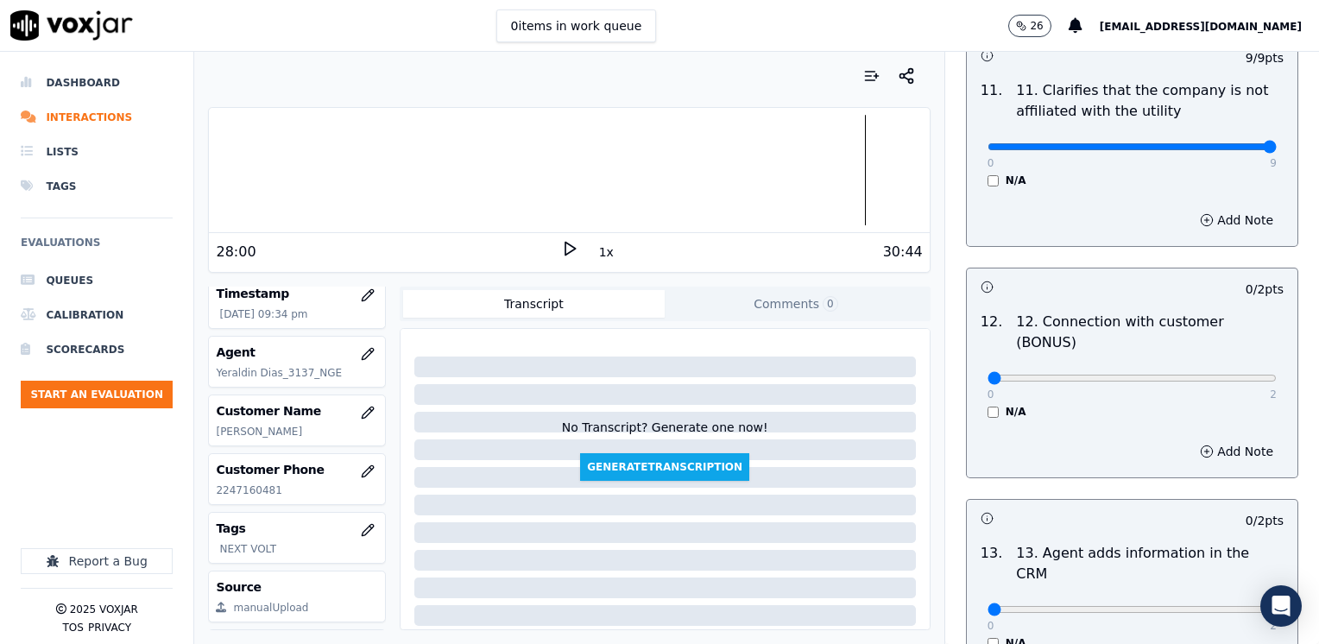
scroll to position [2591, 0]
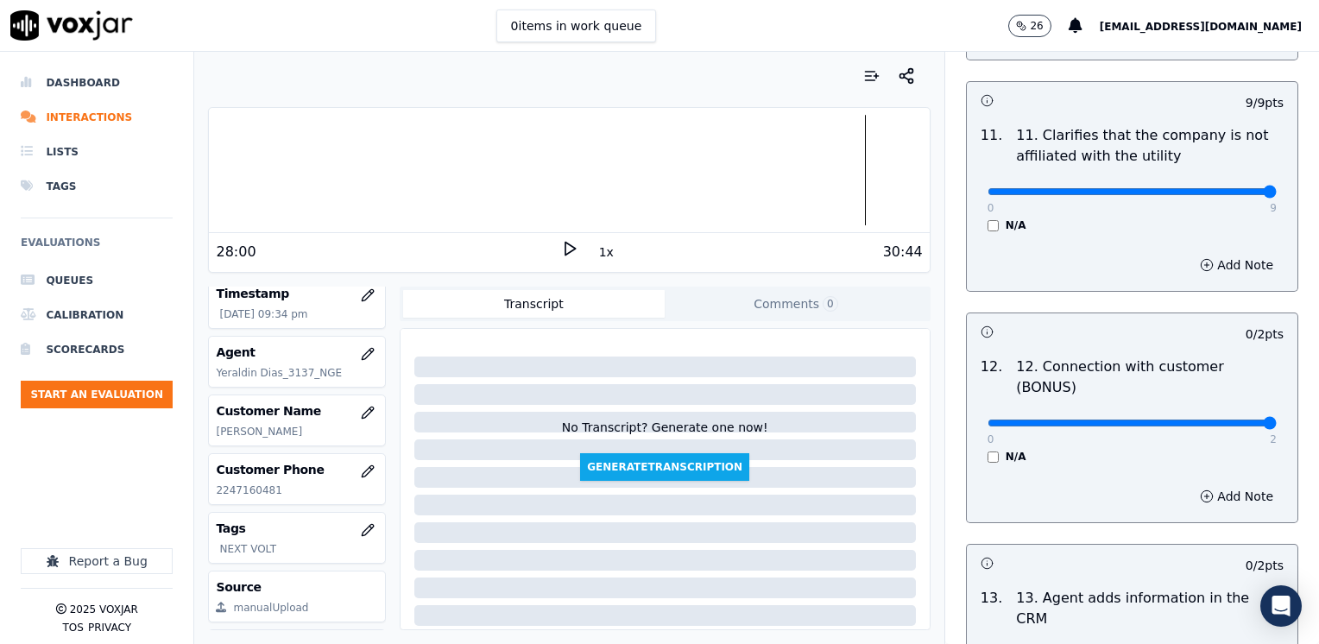
drag, startPoint x: 980, startPoint y: 353, endPoint x: 1322, endPoint y: 342, distance: 342.1
type input "2"
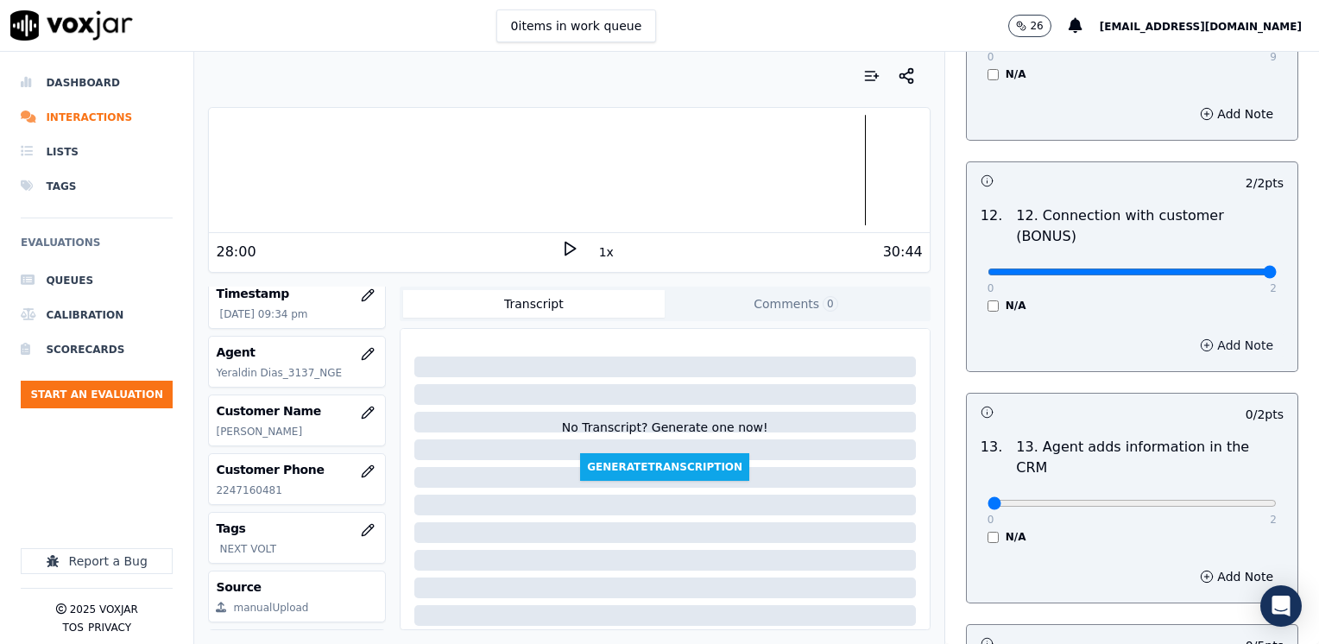
scroll to position [2936, 0]
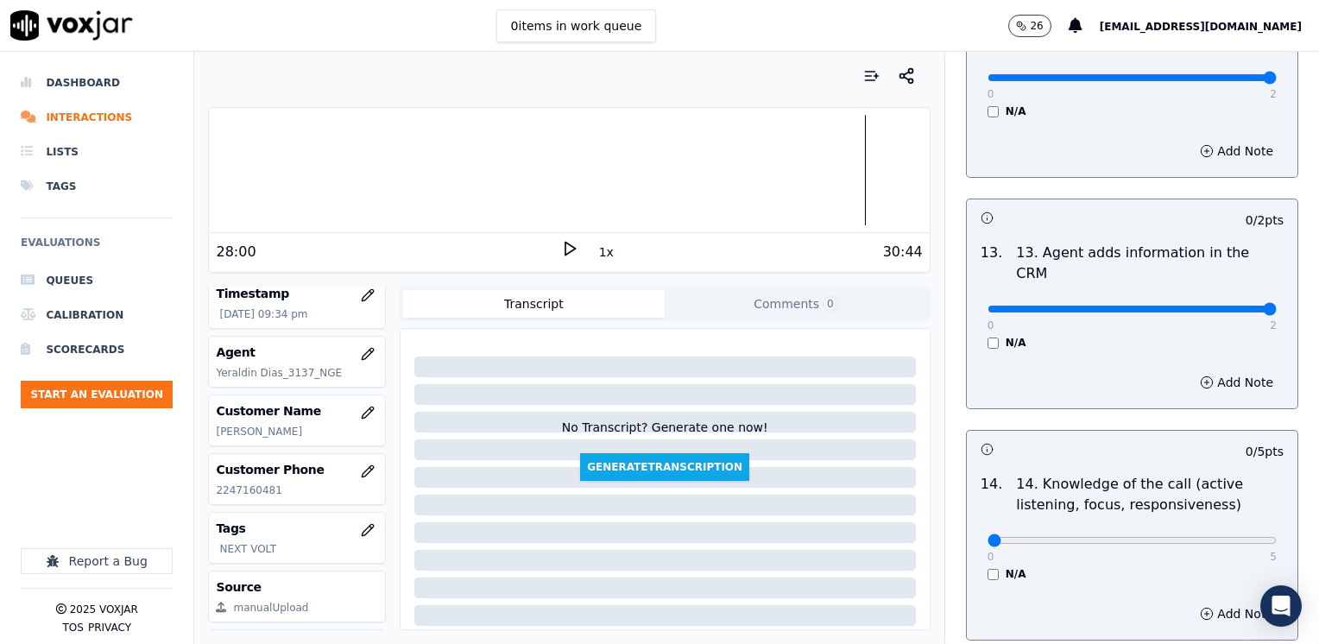
drag, startPoint x: 981, startPoint y: 223, endPoint x: 1322, endPoint y: 233, distance: 341.3
type input "2"
drag, startPoint x: 979, startPoint y: 458, endPoint x: 1322, endPoint y: 444, distance: 343.1
type input "5"
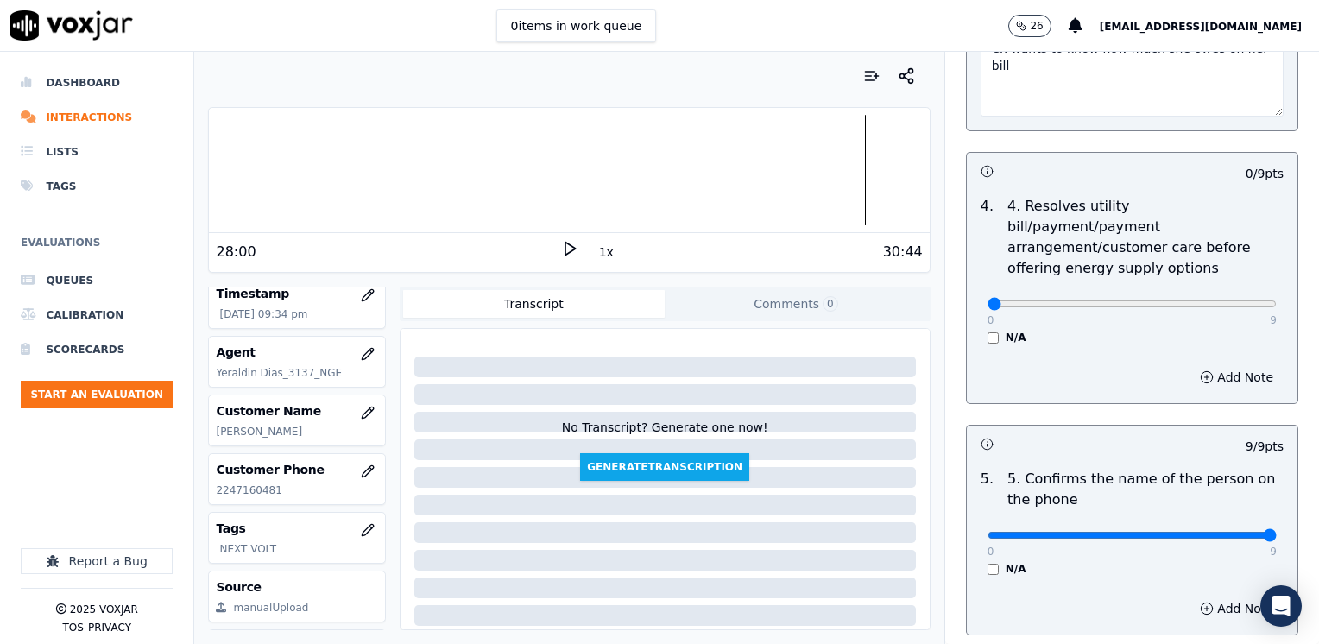
scroll to position [828, 0]
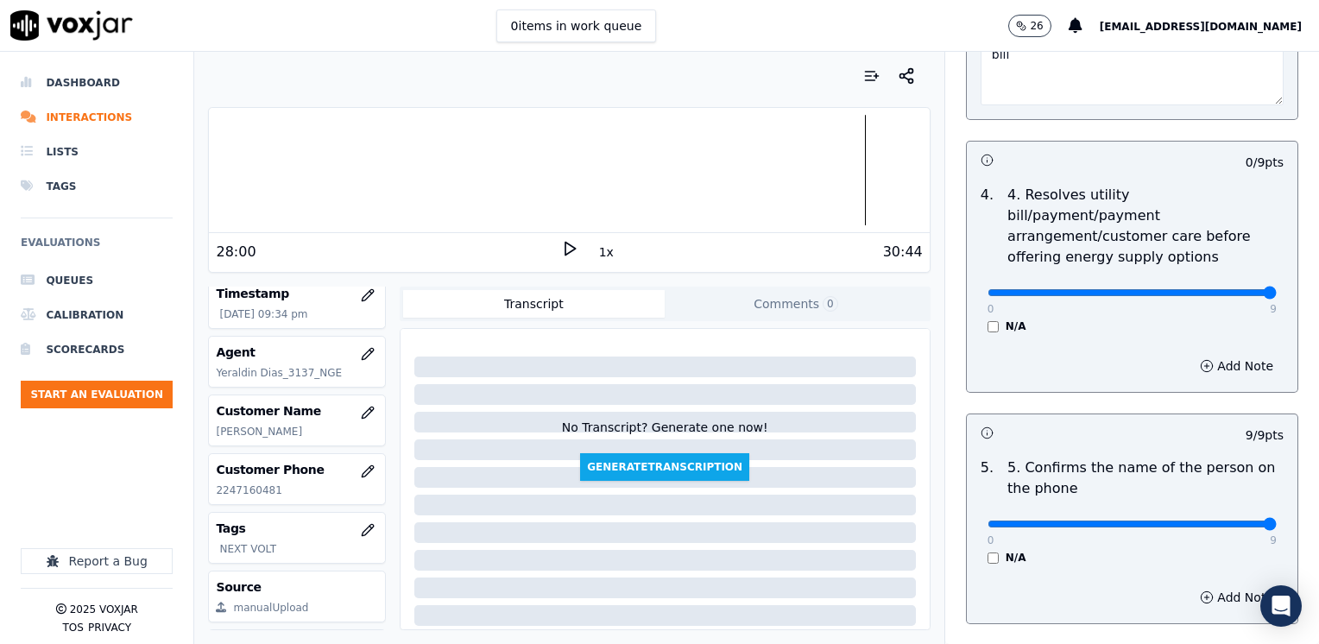
drag, startPoint x: 975, startPoint y: 265, endPoint x: 1319, endPoint y: 288, distance: 344.5
type input "9"
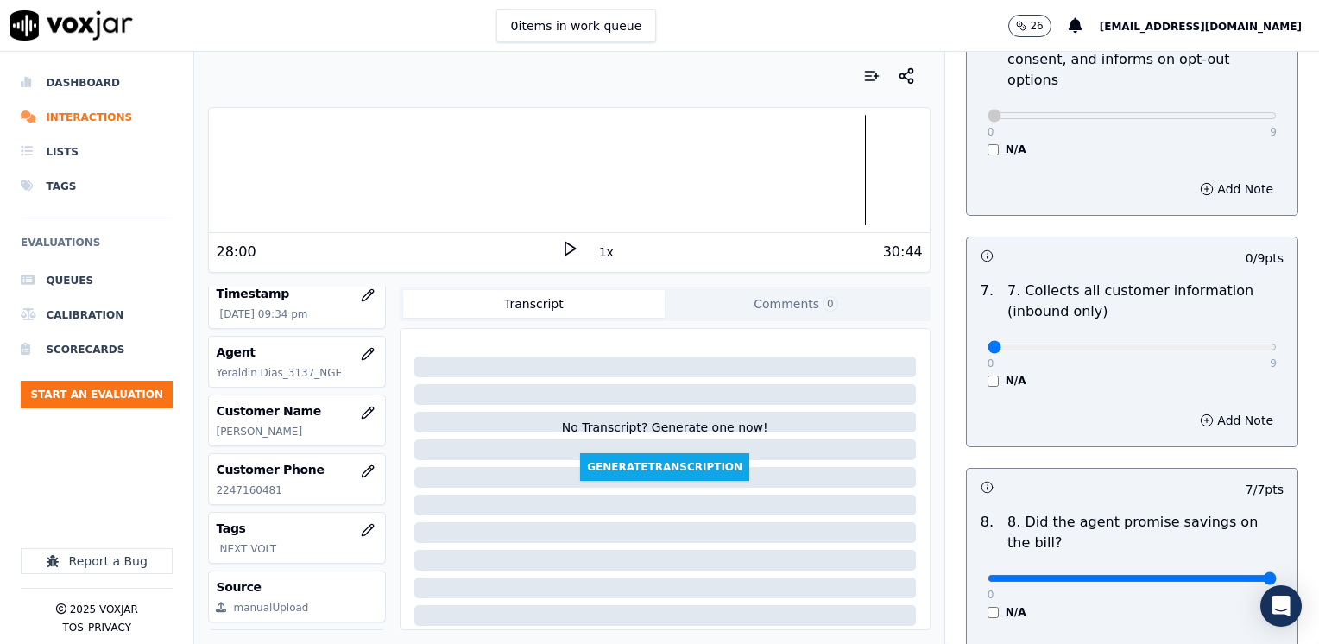
scroll to position [1519, 0]
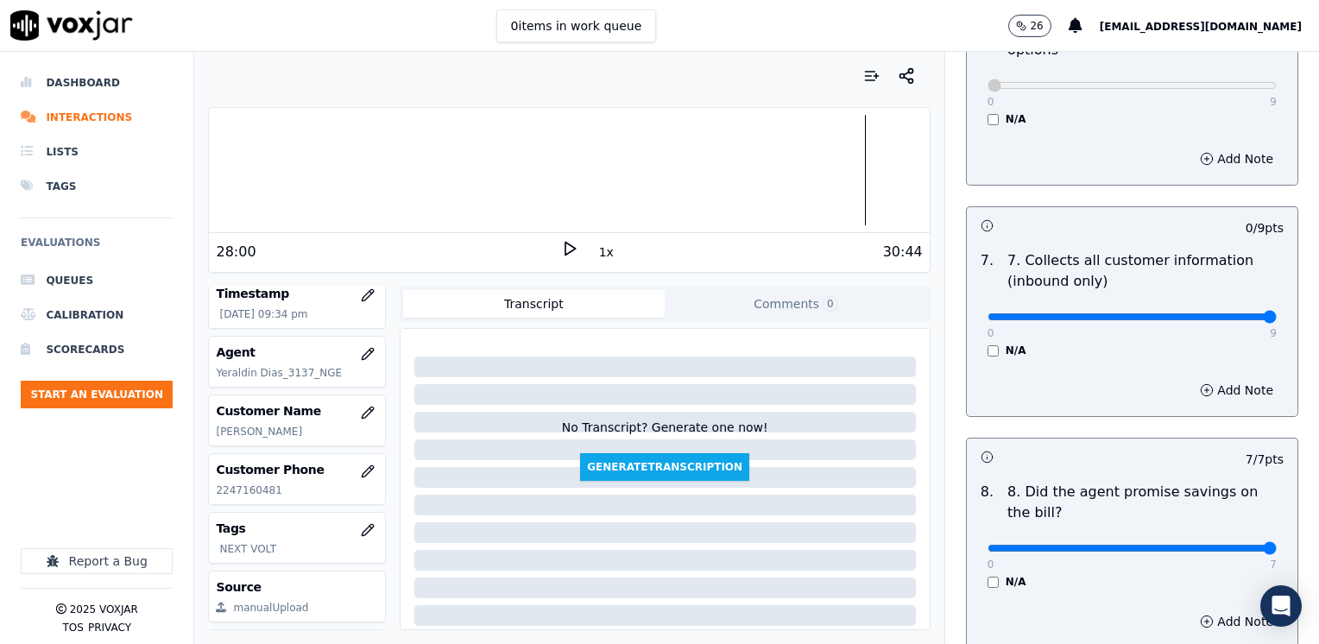
drag, startPoint x: 979, startPoint y: 271, endPoint x: 1322, endPoint y: 271, distance: 342.8
type input "9"
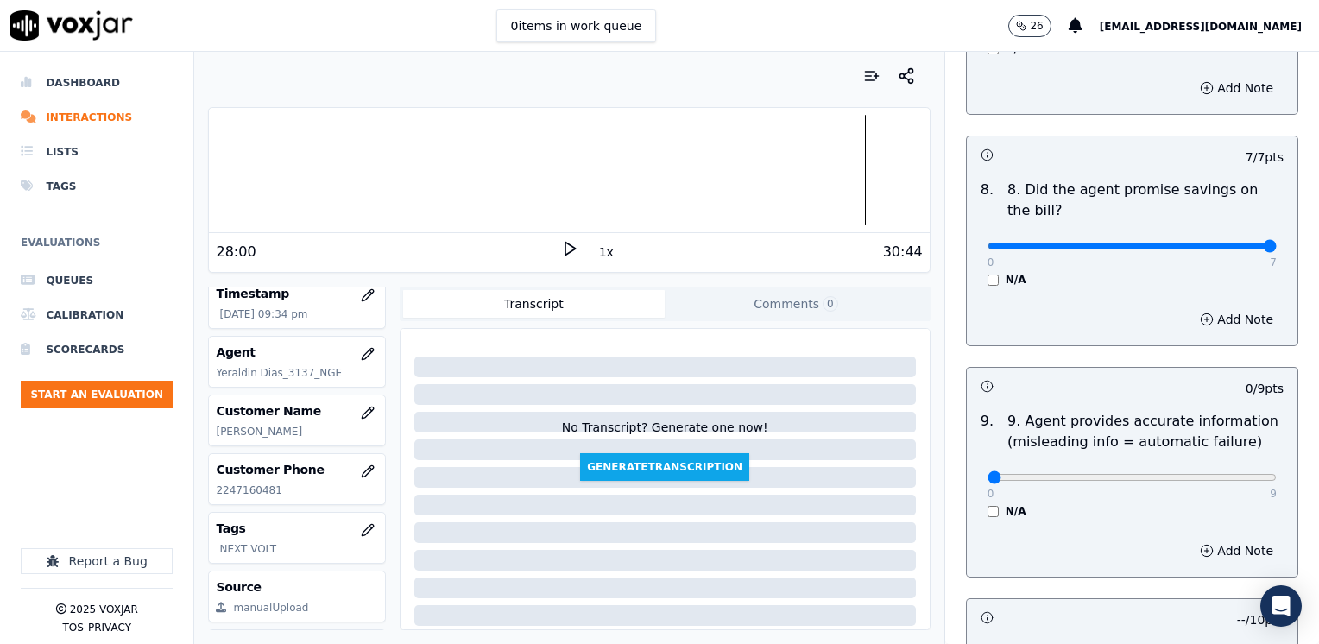
scroll to position [1864, 0]
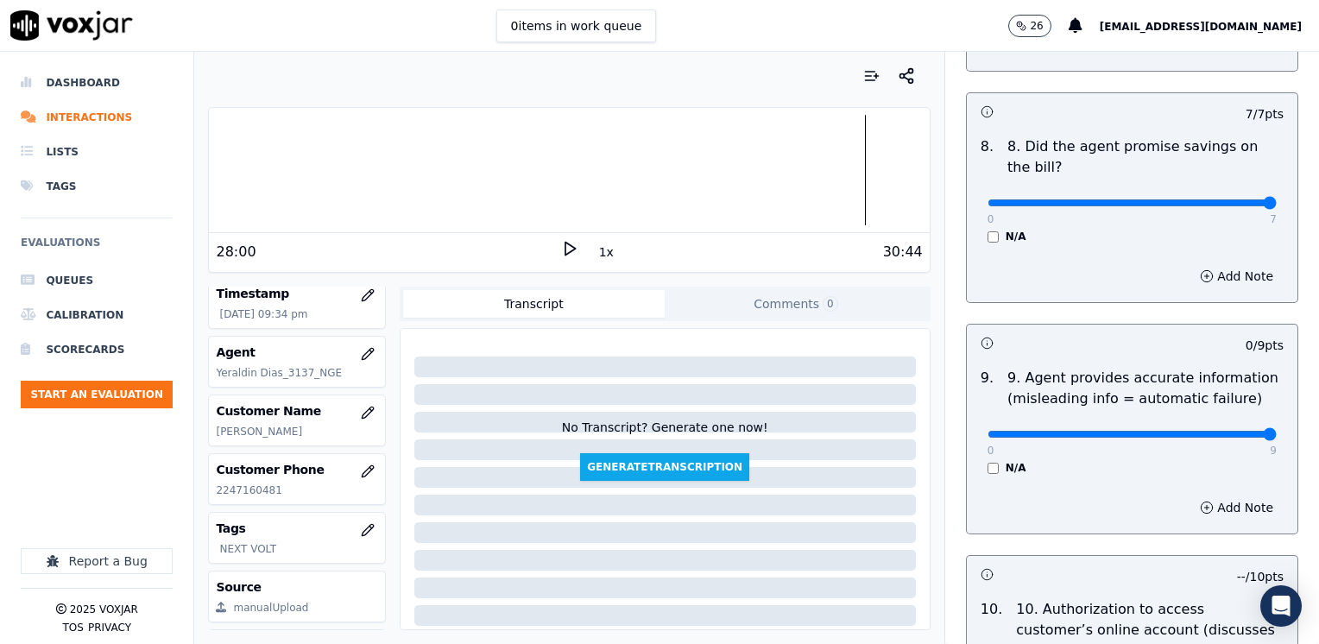
drag, startPoint x: 971, startPoint y: 383, endPoint x: 1322, endPoint y: 387, distance: 350.6
type input "9"
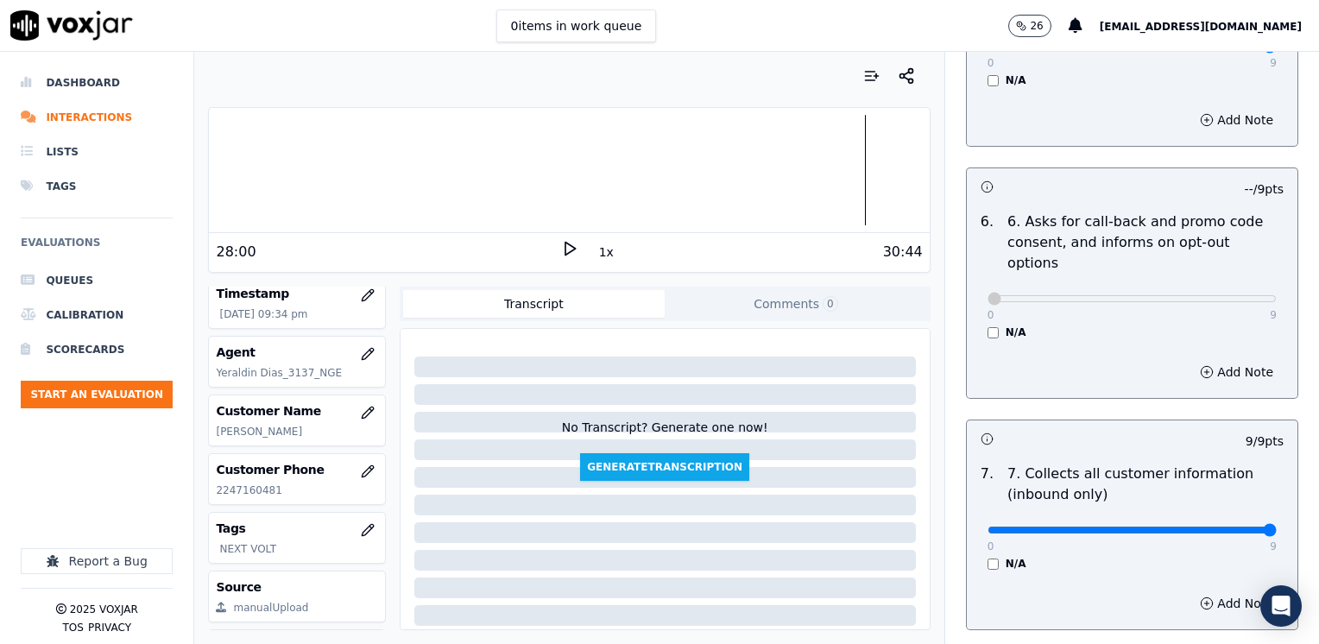
scroll to position [1346, 0]
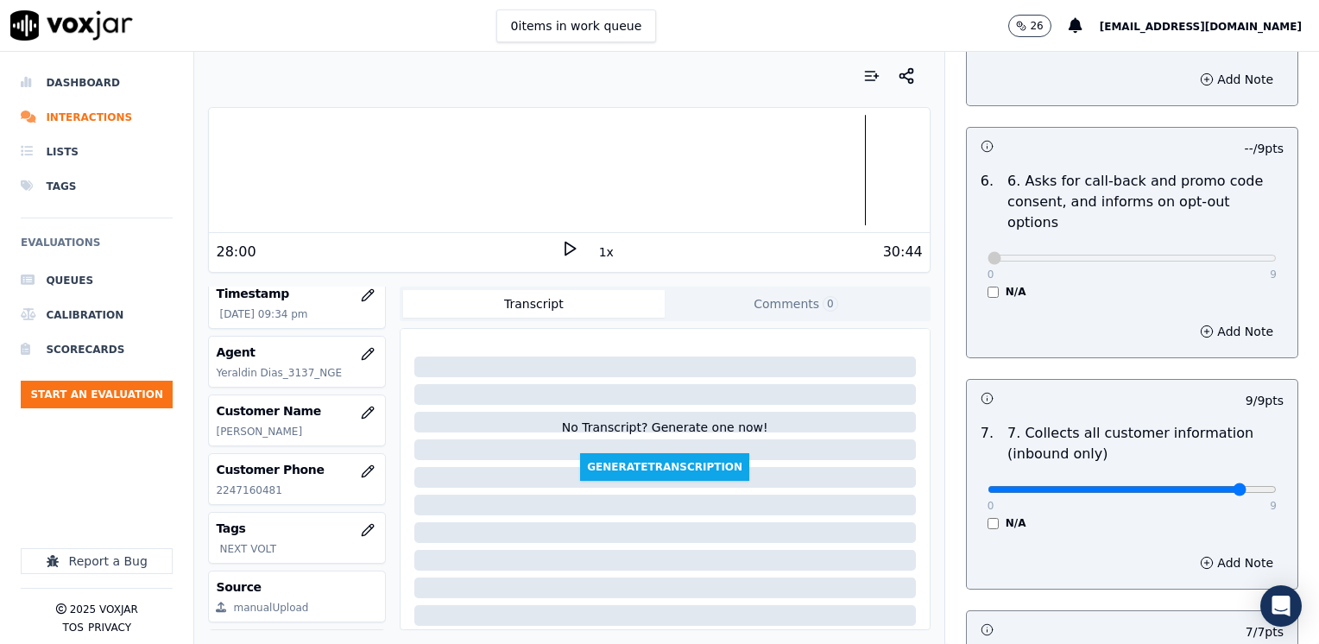
type input "8"
click at [1211, 551] on button "Add Note" at bounding box center [1237, 563] width 94 height 24
click at [1014, 589] on textarea at bounding box center [1132, 624] width 303 height 85
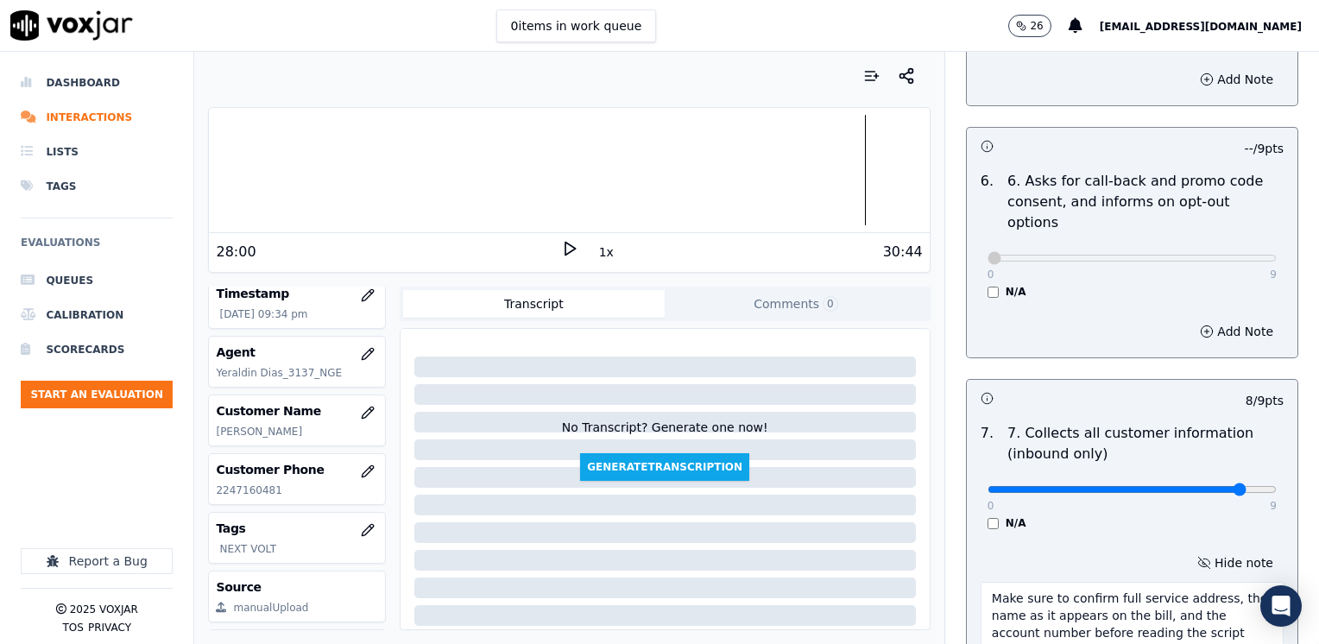
type textarea "Make sure to confirm full service address, the name as it appears on the bill, …"
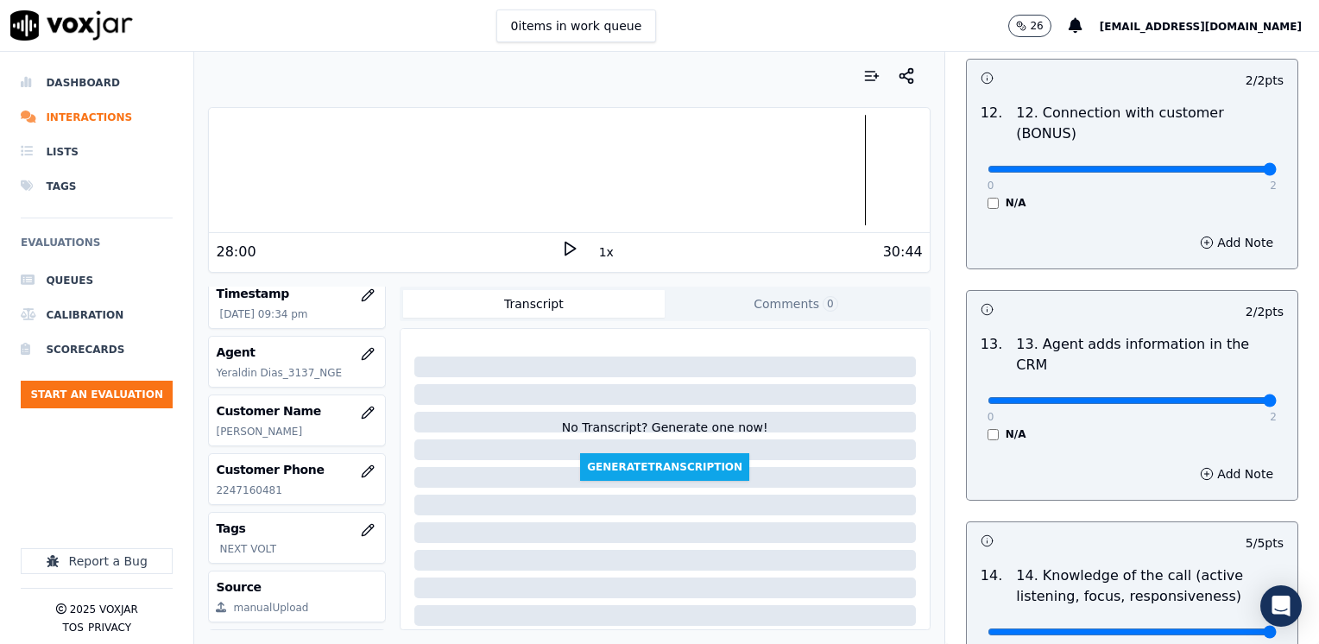
scroll to position [3078, 0]
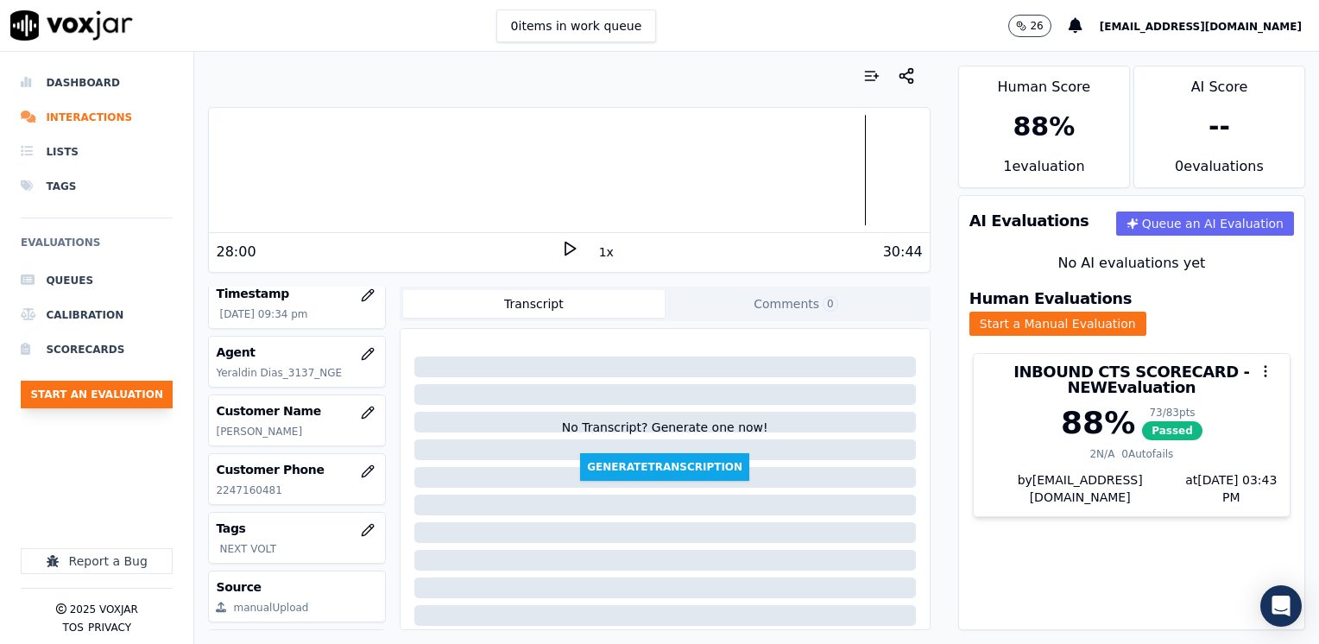
click at [133, 396] on button "Start an Evaluation" at bounding box center [97, 395] width 152 height 28
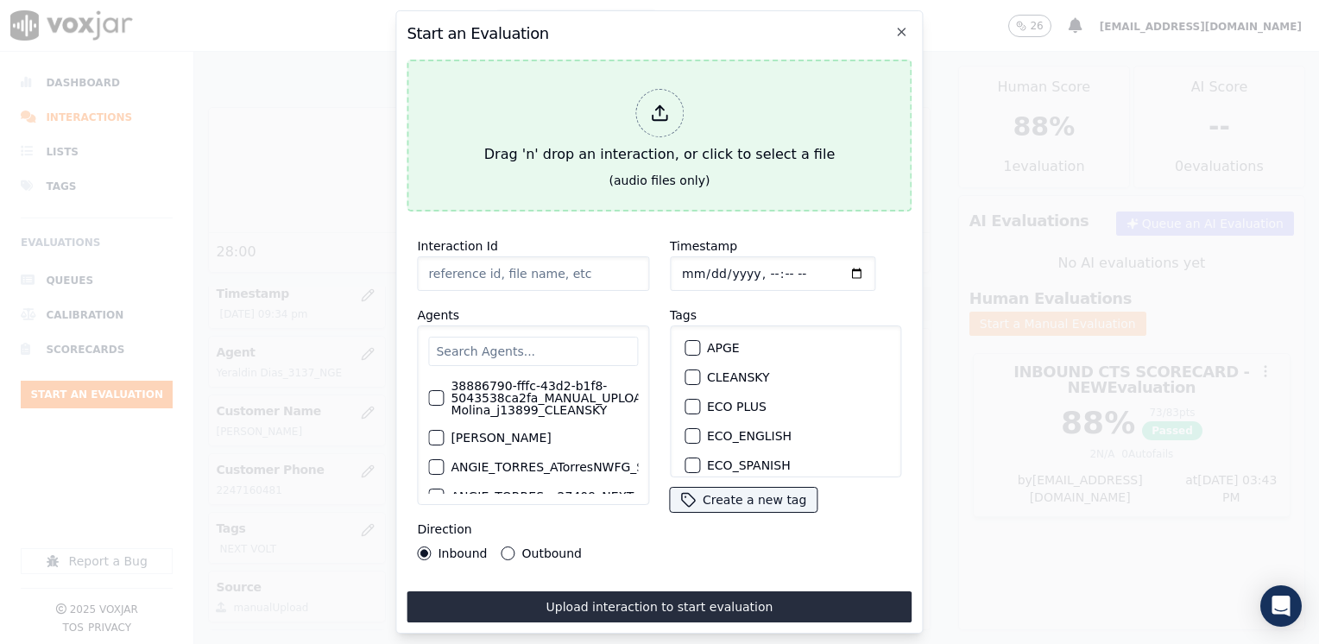
click at [652, 104] on icon at bounding box center [659, 113] width 19 height 19
type input "20250812-114834_2393098414-[PERSON_NAME] 2 all.mp3"
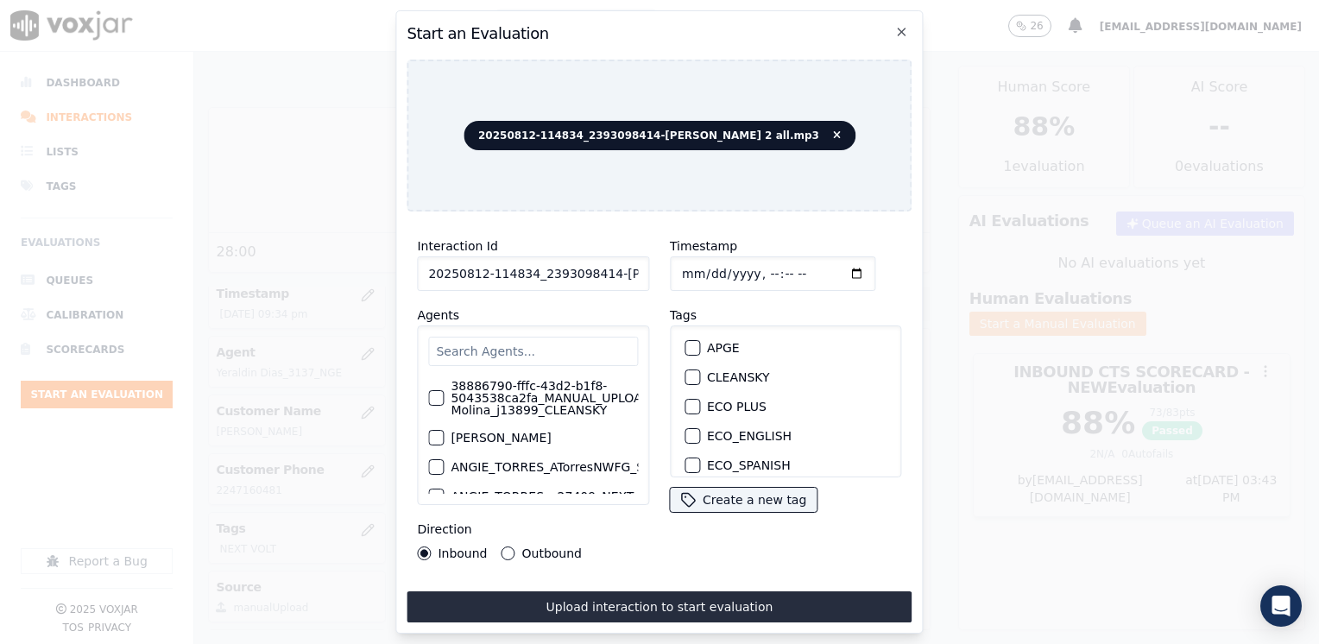
drag, startPoint x: 788, startPoint y: 48, endPoint x: 795, endPoint y: 37, distance: 13.7
click at [788, 48] on div "Start an Evaluation 20250812-114834_2393098414-[PERSON_NAME] 2 all.mp3 Interact…" at bounding box center [660, 321] width 528 height 623
click at [595, 351] on input "text" at bounding box center [533, 351] width 210 height 29
click at [545, 338] on input "text" at bounding box center [533, 351] width 210 height 29
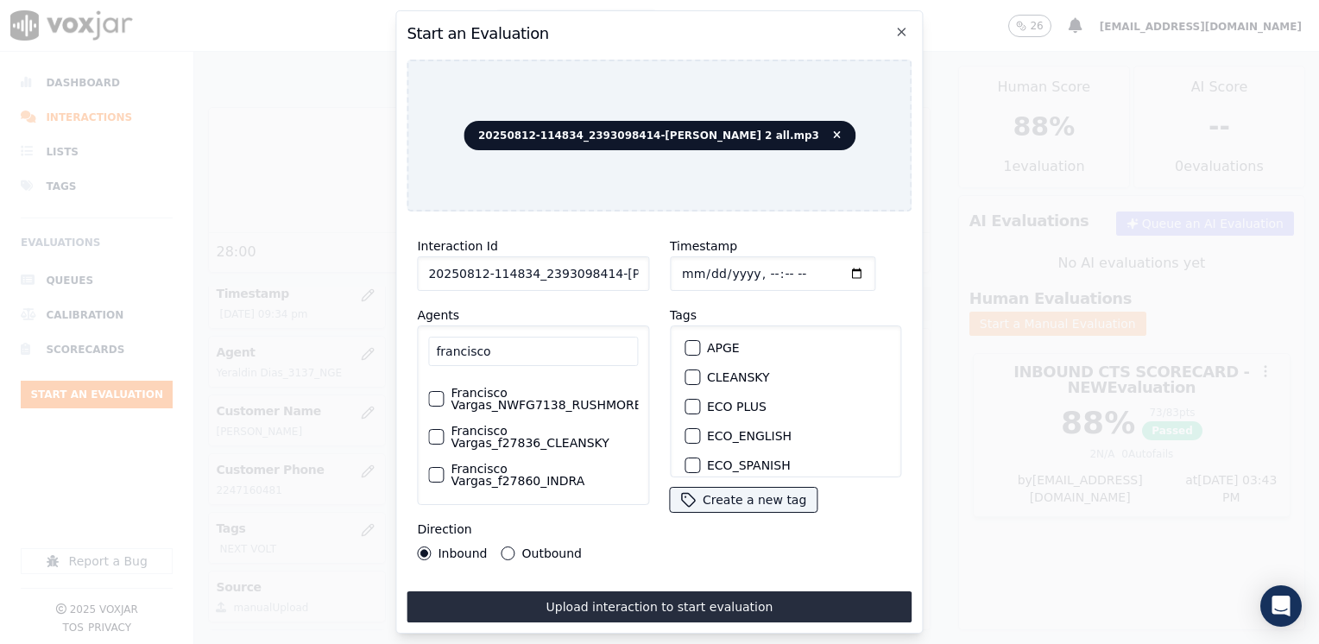
scroll to position [0, 0]
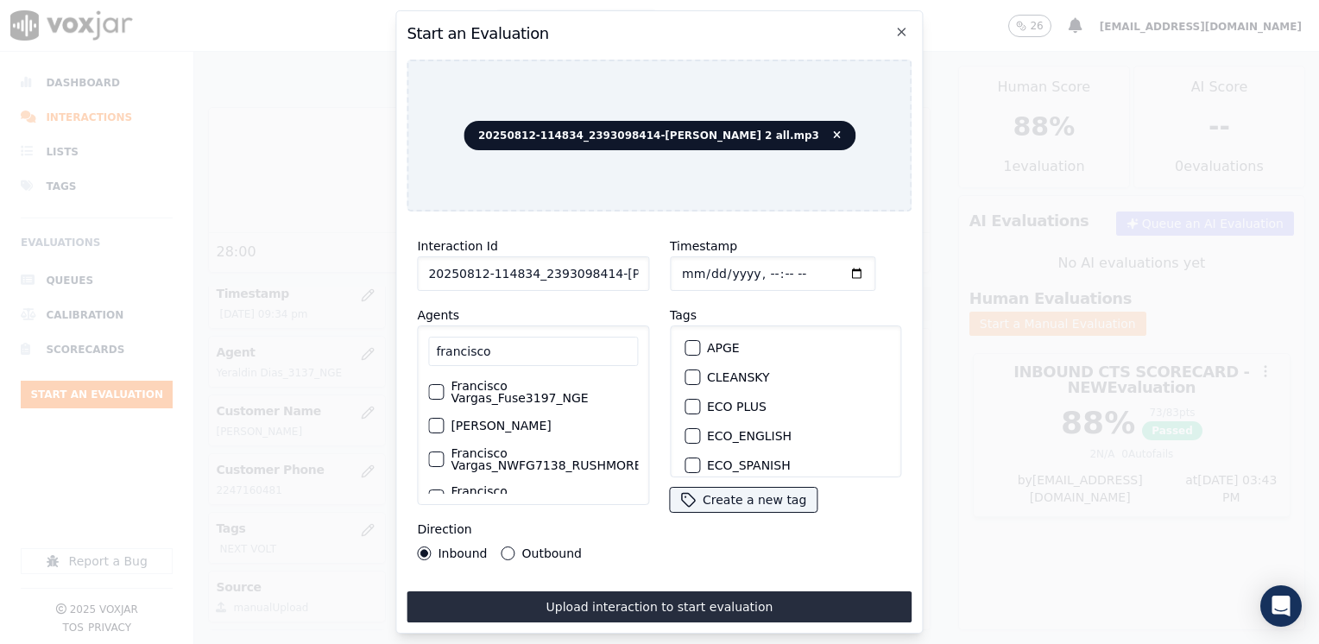
type input "francisco"
click at [440, 386] on div "button" at bounding box center [435, 392] width 12 height 12
click at [687, 375] on div "button" at bounding box center [692, 381] width 12 height 12
click at [831, 271] on input "Timestamp" at bounding box center [773, 273] width 206 height 35
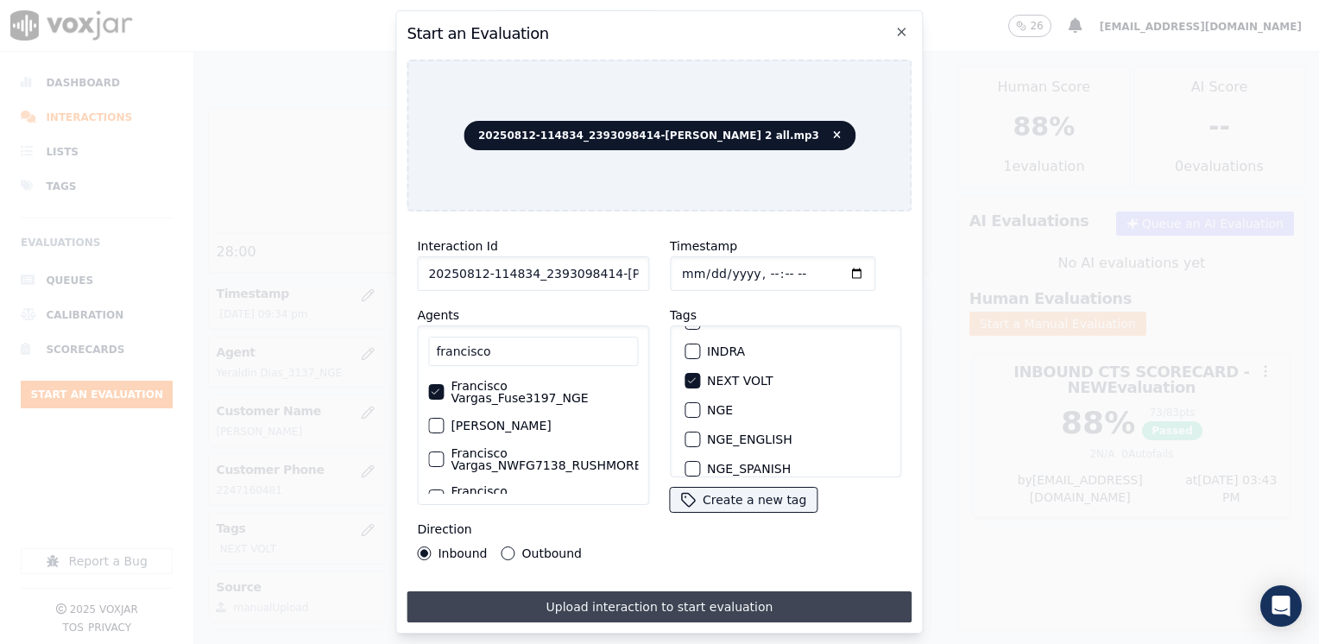
type input "[DATE]T21:43"
click at [598, 603] on button "Upload interaction to start evaluation" at bounding box center [659, 607] width 505 height 31
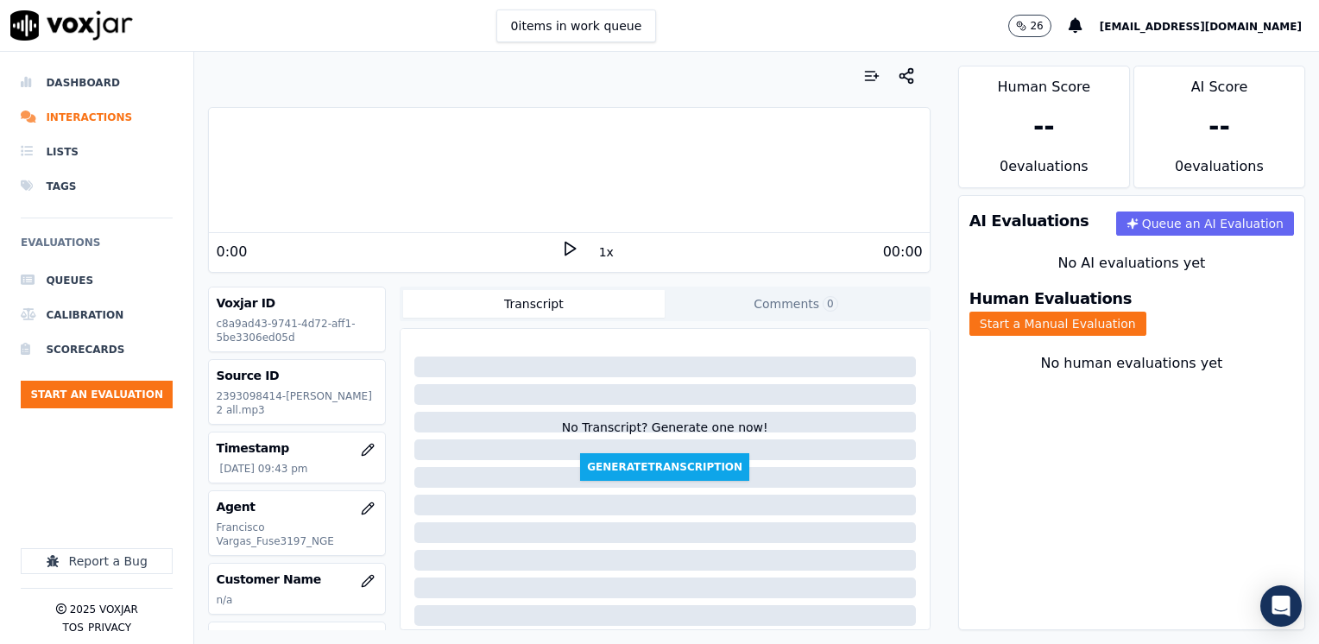
click at [566, 249] on polygon at bounding box center [571, 249] width 10 height 13
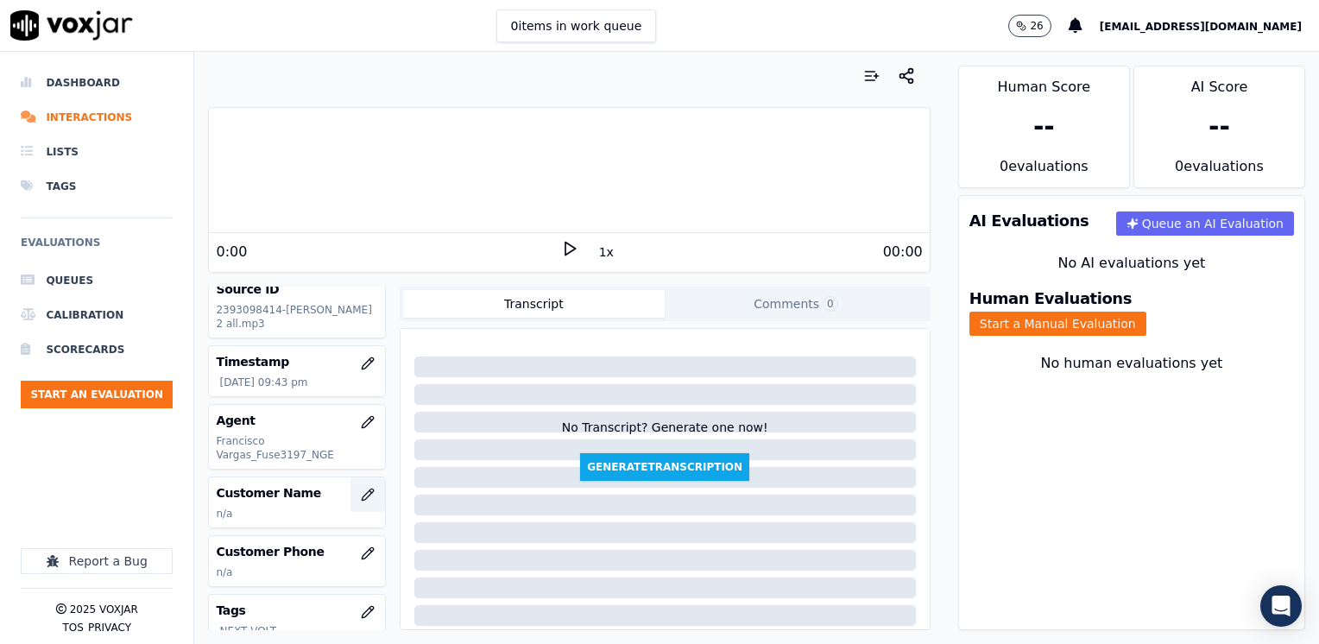
click at [362, 499] on icon "button" at bounding box center [367, 494] width 11 height 11
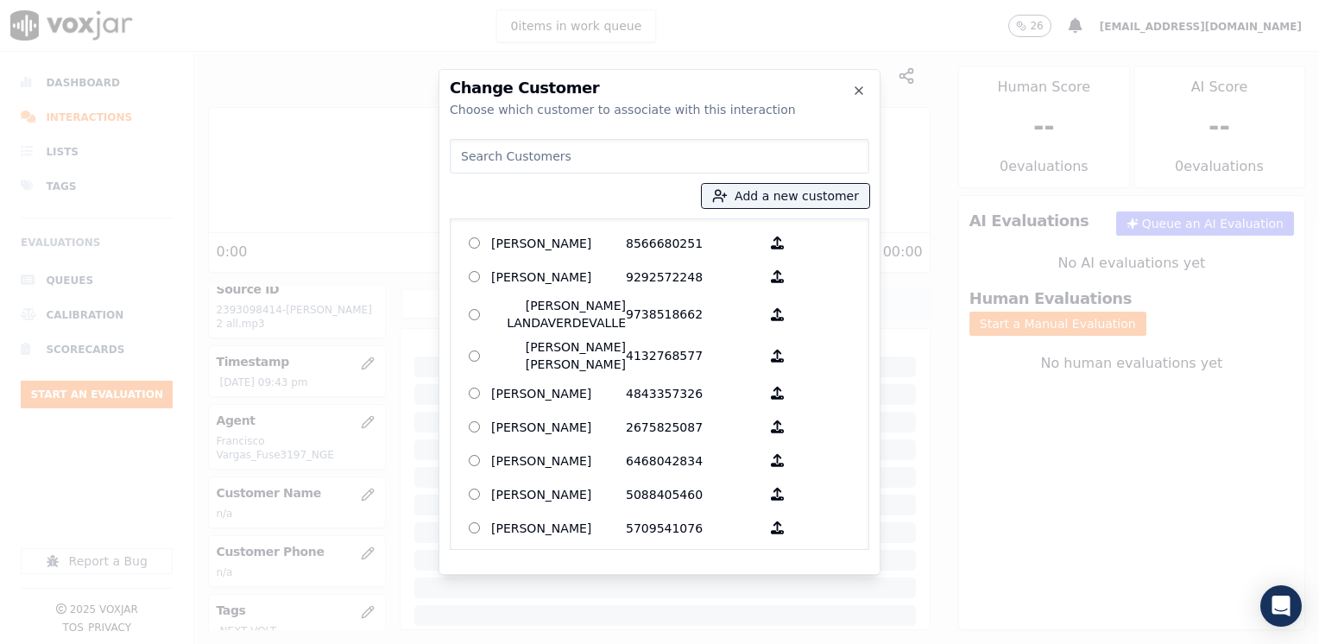
click at [623, 154] on input at bounding box center [660, 156] width 420 height 35
paste input "2393098414"
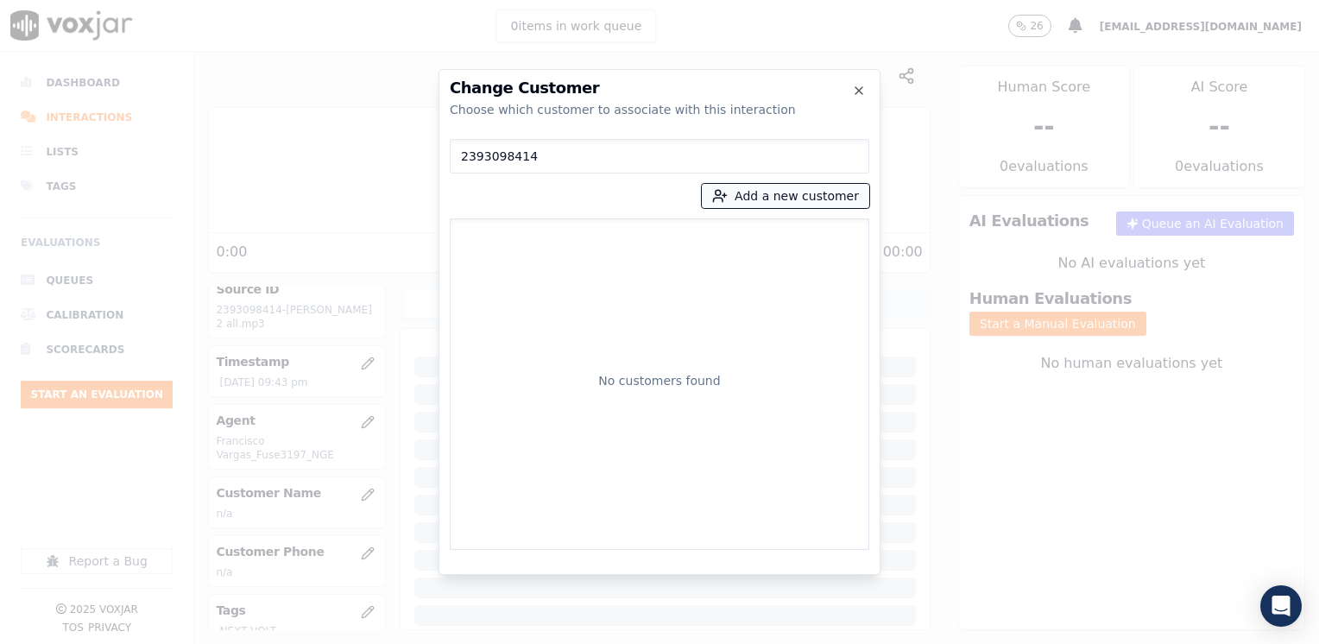
type input "2393098414"
click at [813, 199] on button "Add a new customer" at bounding box center [786, 196] width 168 height 24
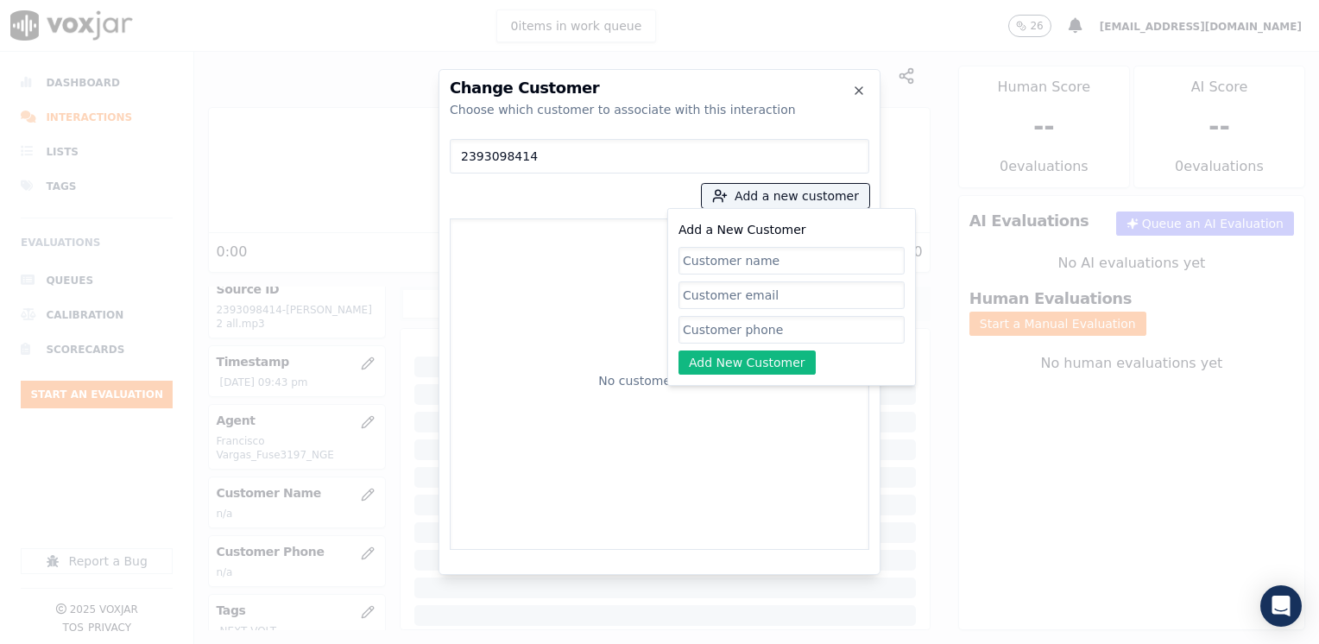
click at [798, 330] on input "Add a New Customer" at bounding box center [792, 330] width 226 height 28
paste input "2393098414"
type input "2393098414"
click at [774, 248] on input "Add a New Customer" at bounding box center [792, 261] width 226 height 28
paste input "[PERSON_NAME] [PERSON_NAME] Carrasque"
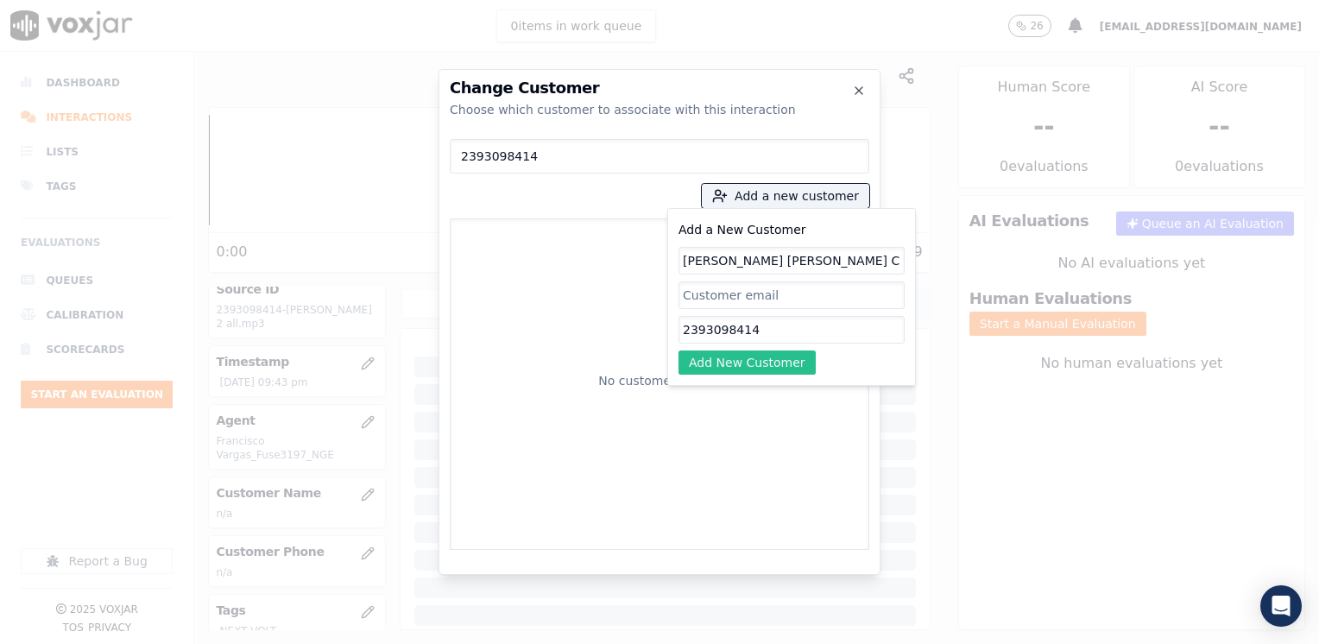
type input "[PERSON_NAME] [PERSON_NAME] Carrasque"
click at [787, 358] on button "Add New Customer" at bounding box center [747, 363] width 137 height 24
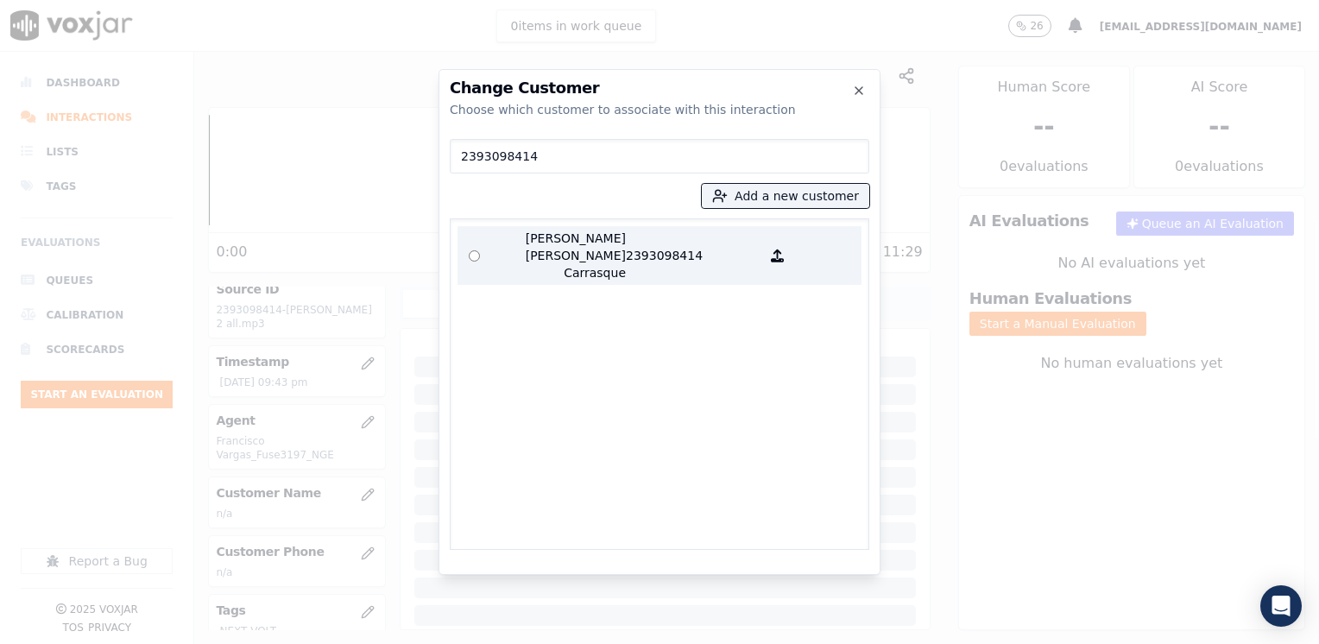
click at [626, 231] on p "2393098414" at bounding box center [693, 256] width 135 height 52
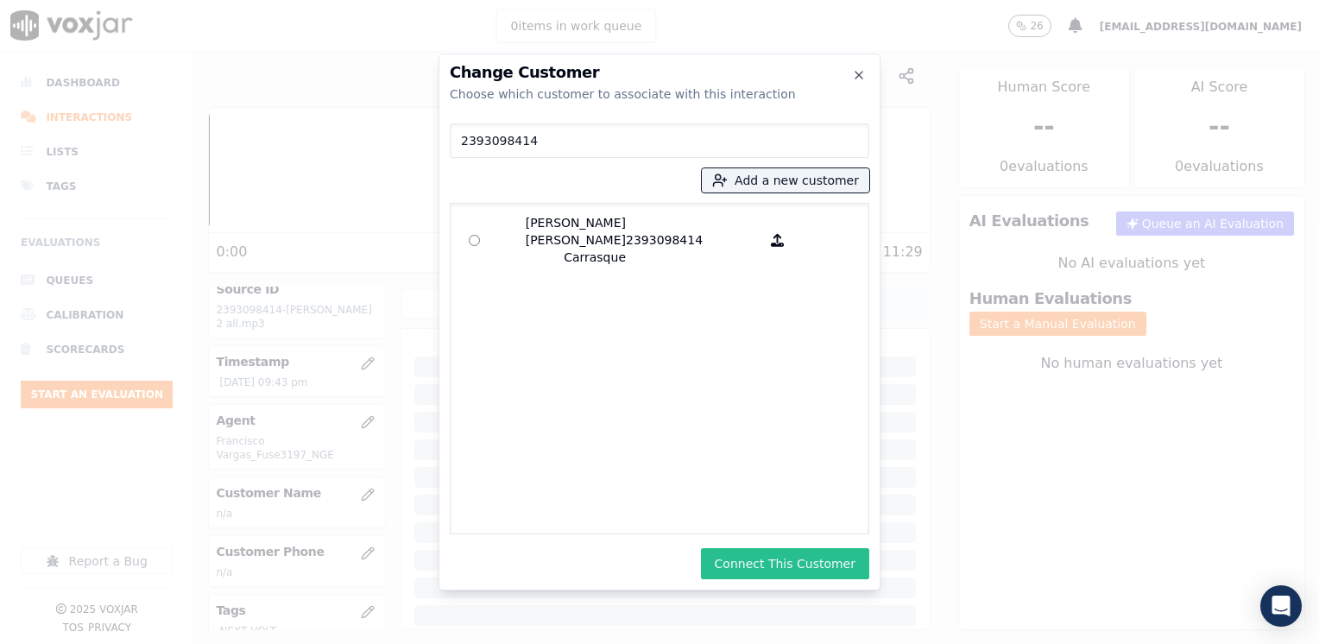
click at [791, 563] on button "Connect This Customer" at bounding box center [785, 563] width 168 height 31
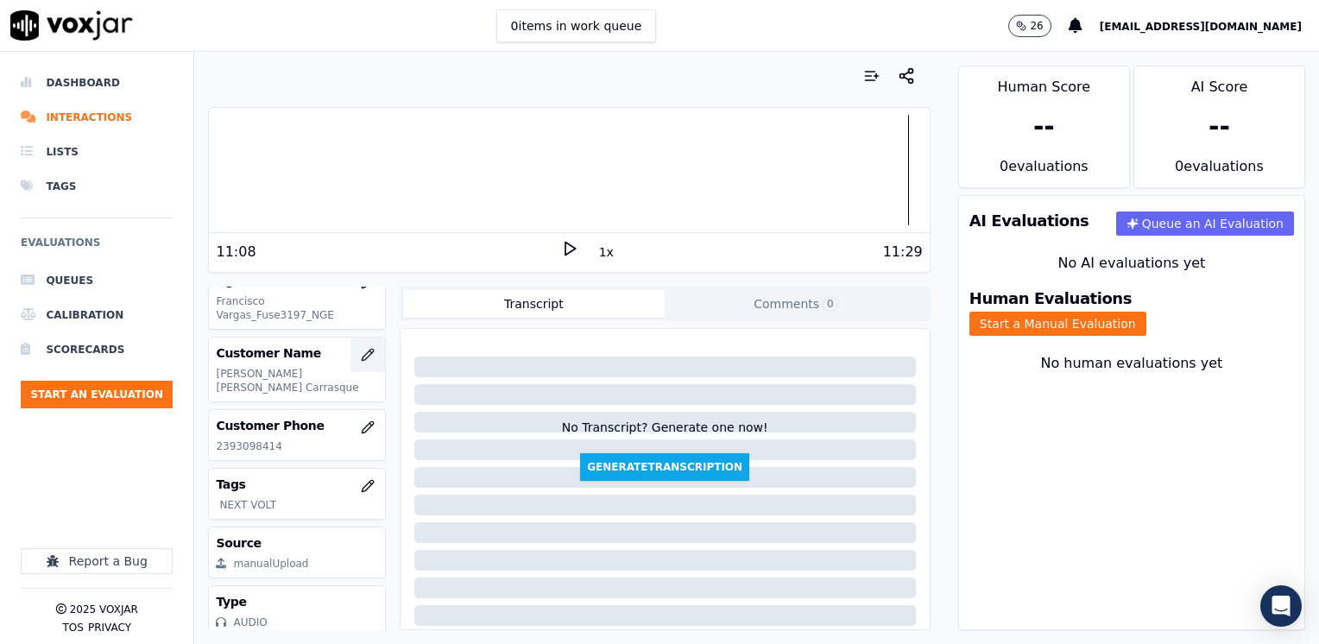
scroll to position [255, 0]
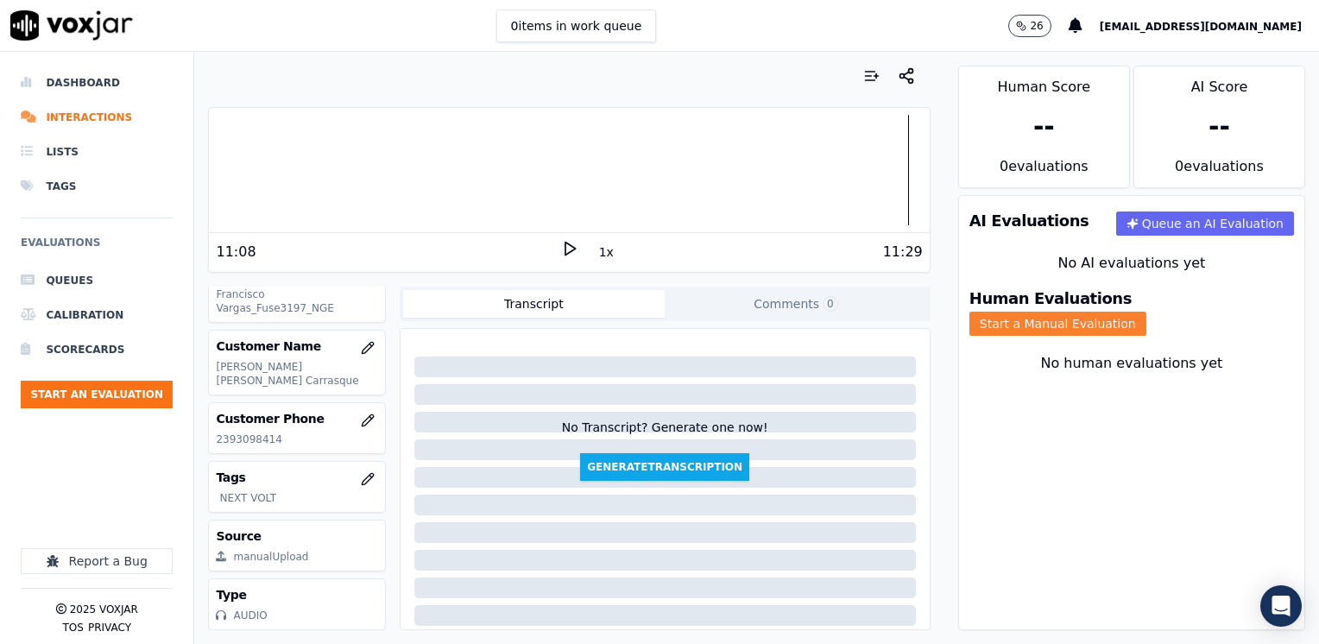
click at [1147, 312] on button "Start a Manual Evaluation" at bounding box center [1058, 324] width 177 height 24
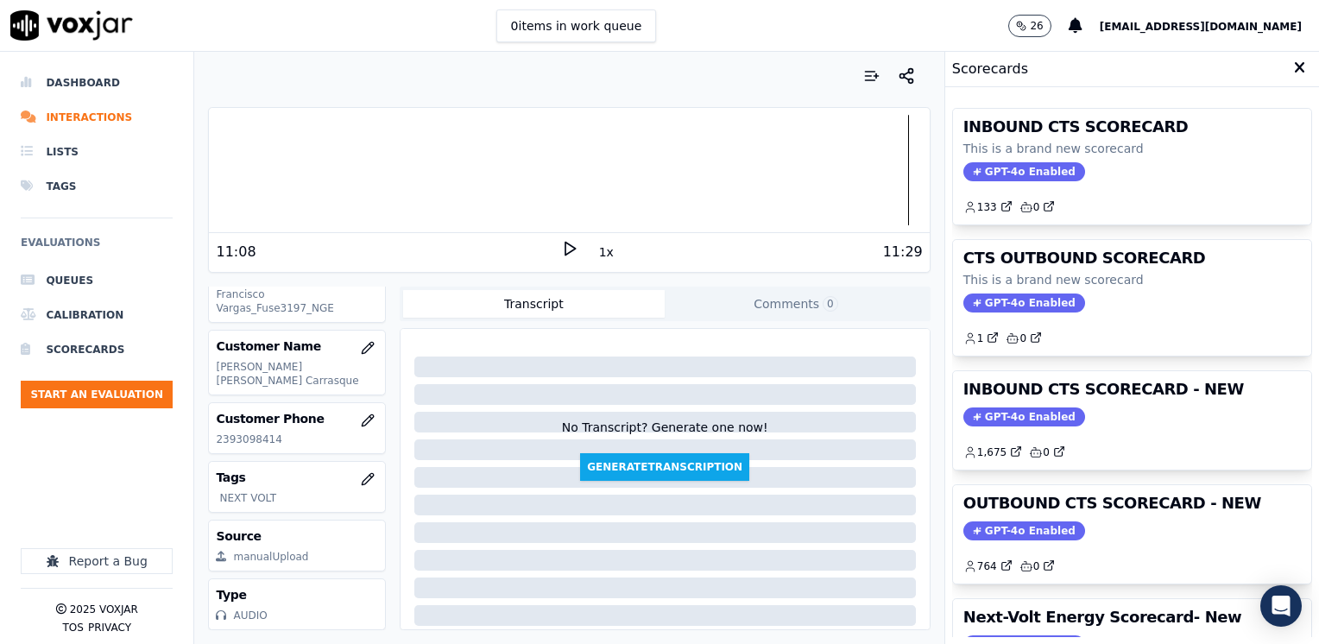
drag, startPoint x: 1001, startPoint y: 424, endPoint x: 1016, endPoint y: 408, distance: 21.4
click at [1001, 424] on div "INBOUND CTS SCORECARD - NEW GPT-4o Enabled 1,675 0" at bounding box center [1132, 420] width 358 height 98
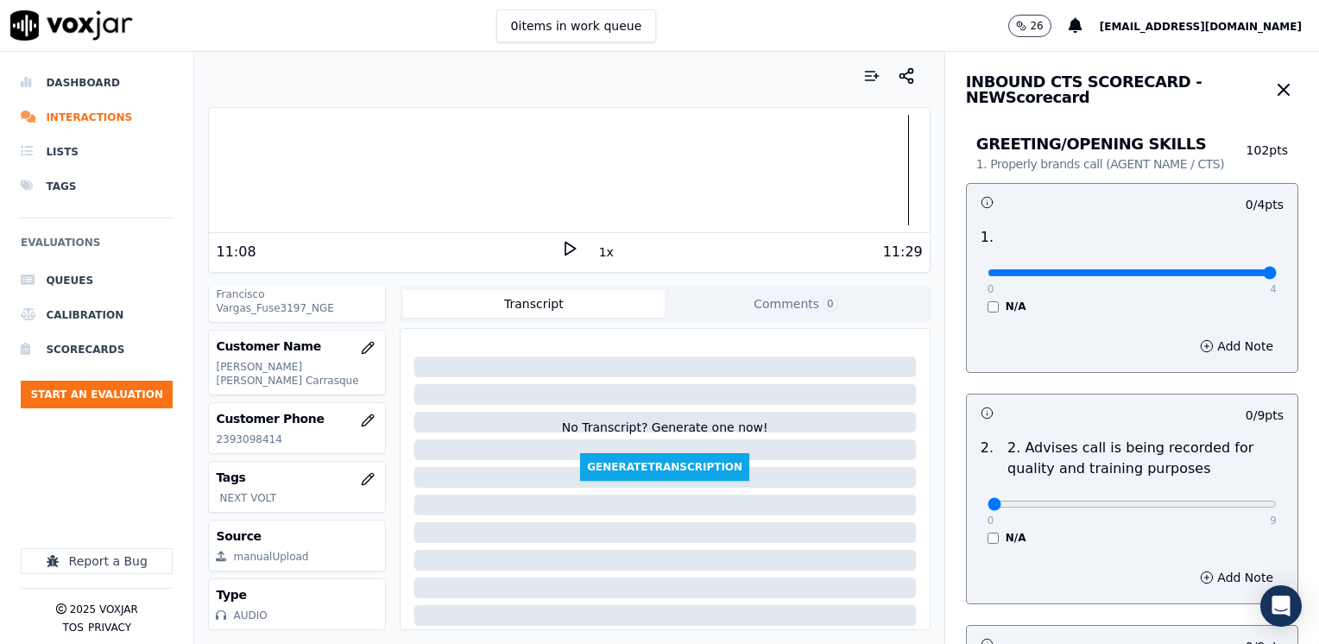
drag, startPoint x: 977, startPoint y: 271, endPoint x: 1322, endPoint y: 247, distance: 346.3
type input "4"
click at [1277, 269] on input "range" at bounding box center [1132, 272] width 289 height 7
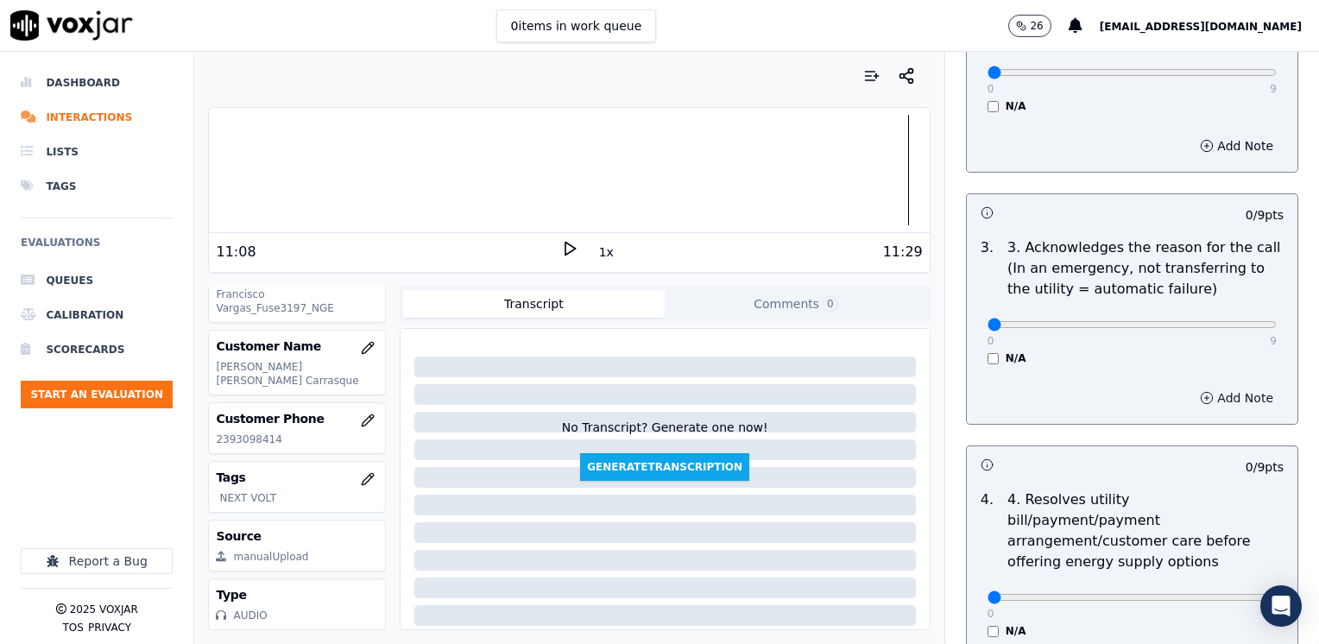
click at [1209, 394] on button "Add Note" at bounding box center [1237, 398] width 94 height 24
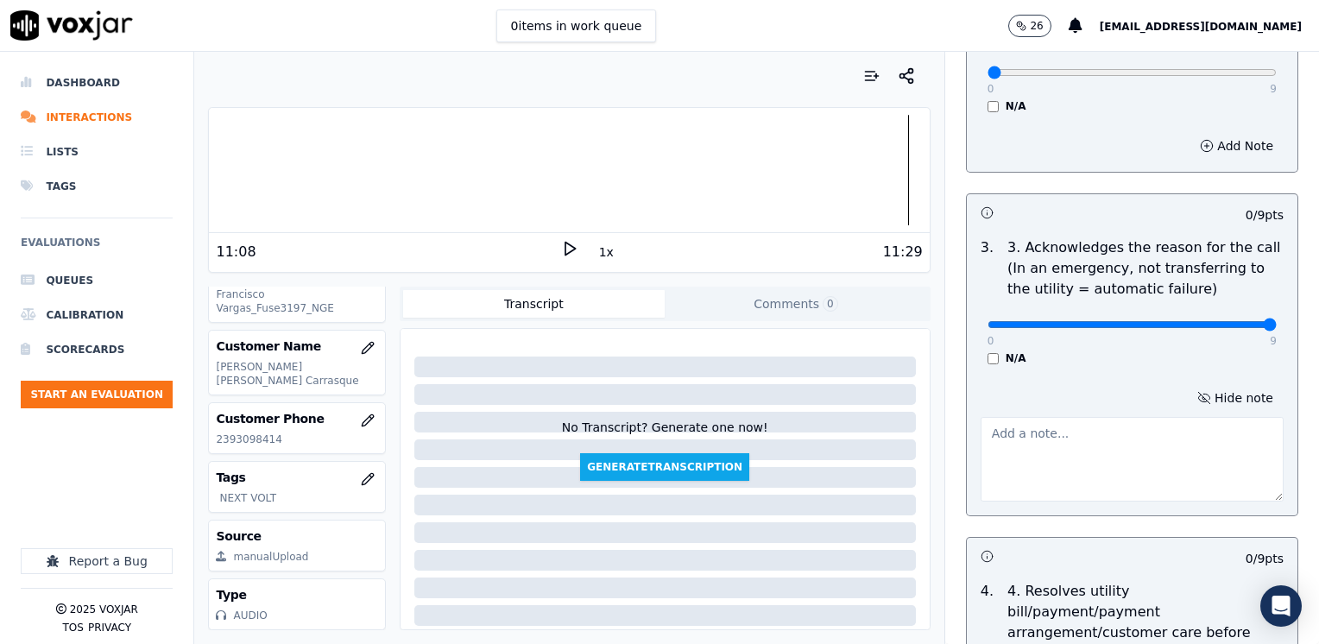
drag, startPoint x: 974, startPoint y: 325, endPoint x: 1322, endPoint y: 348, distance: 348.8
type input "9"
click at [992, 451] on textarea at bounding box center [1132, 459] width 303 height 85
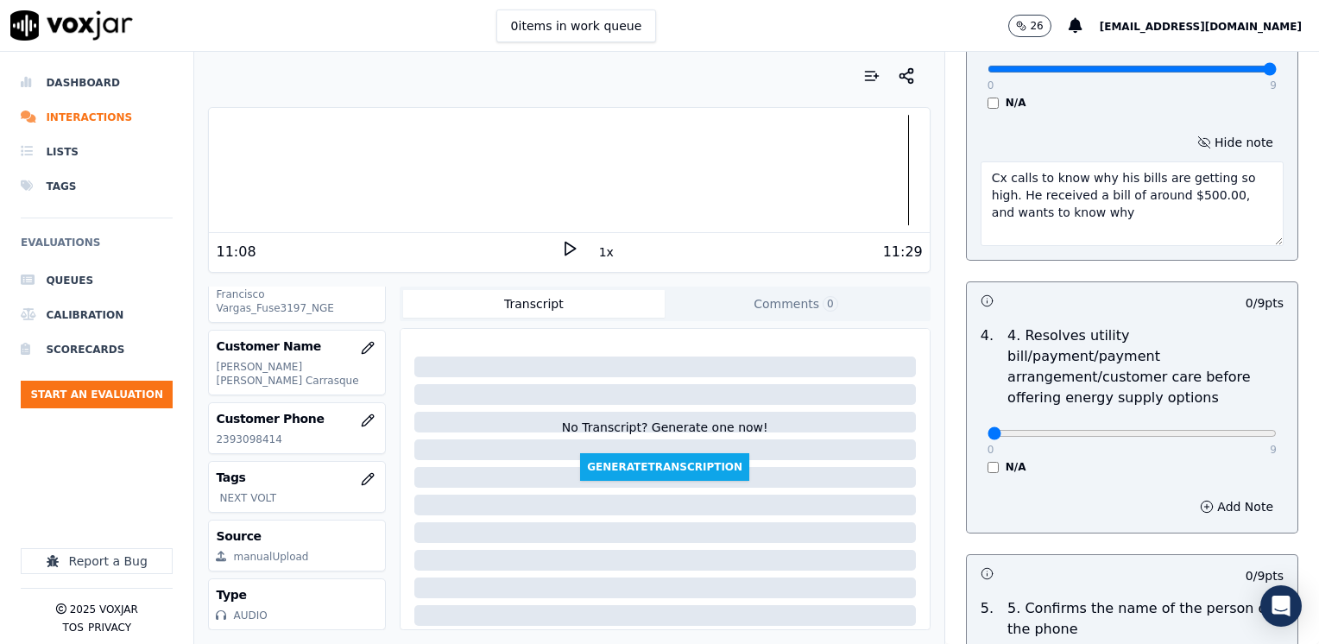
scroll to position [777, 0]
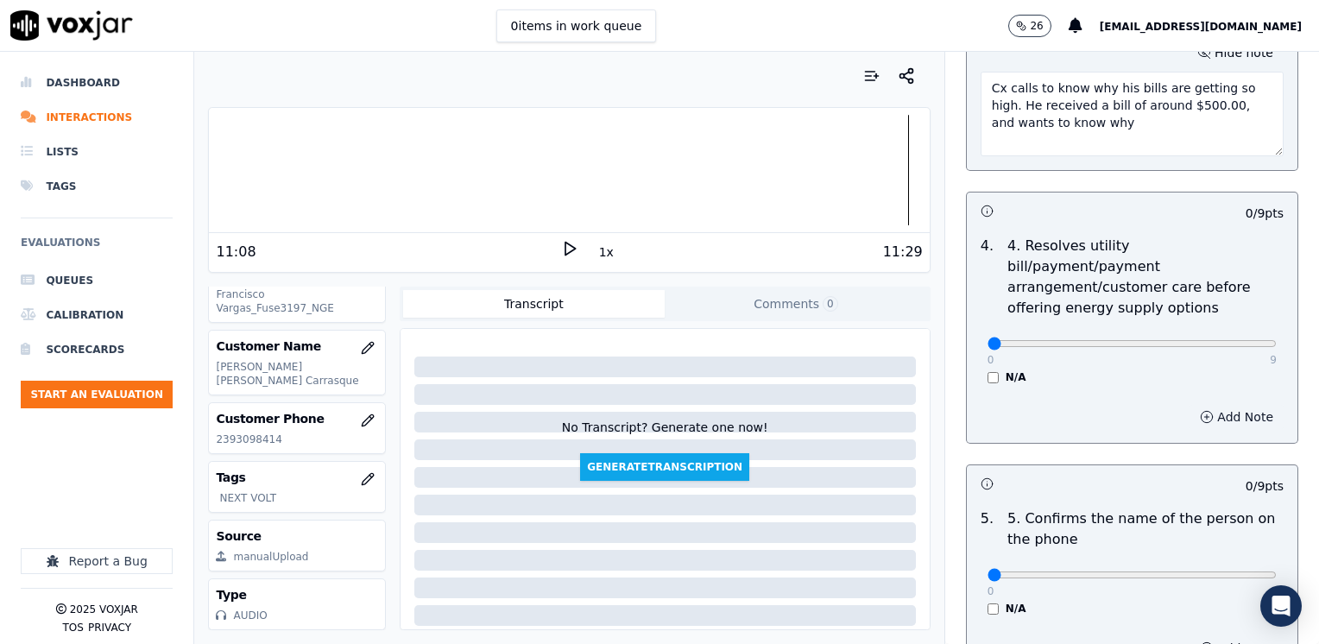
type textarea "Cx calls to know why his bills are getting so high. He received a bill of aroun…"
click at [1197, 405] on button "Add Note" at bounding box center [1237, 417] width 94 height 24
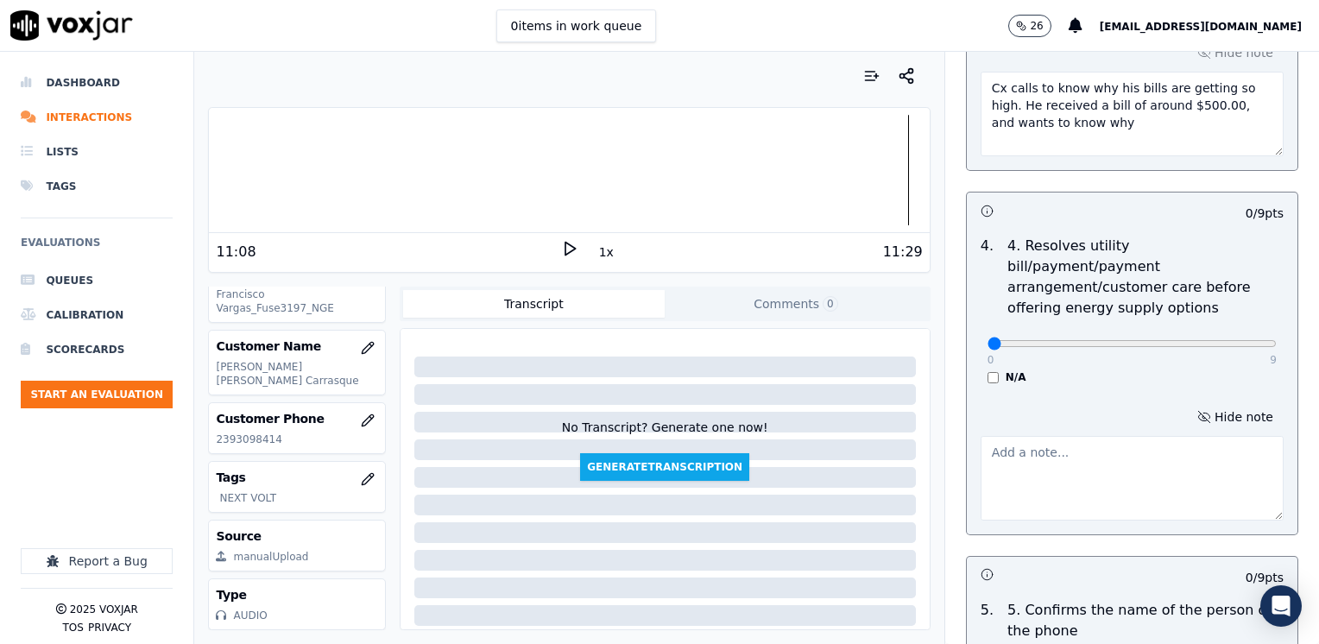
click at [1099, 480] on textarea at bounding box center [1132, 478] width 303 height 85
type textarea "A"
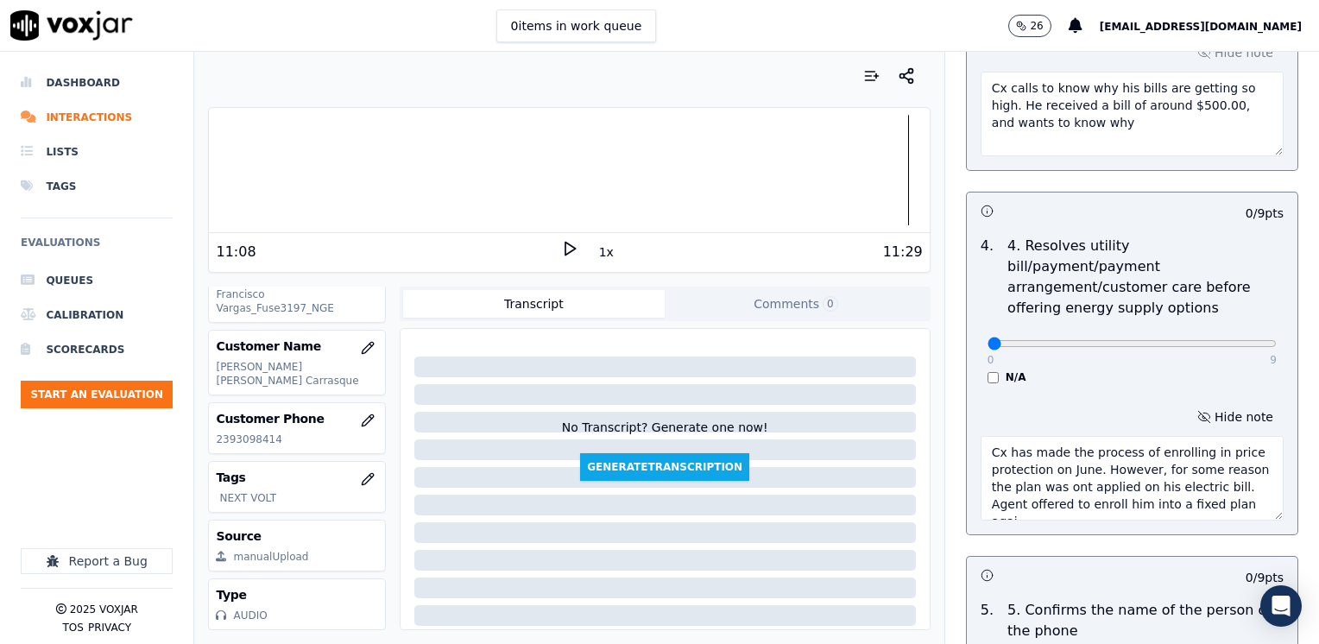
scroll to position [9, 0]
type textarea "Cx has made the process of enrolling in price protection on June. However, for …"
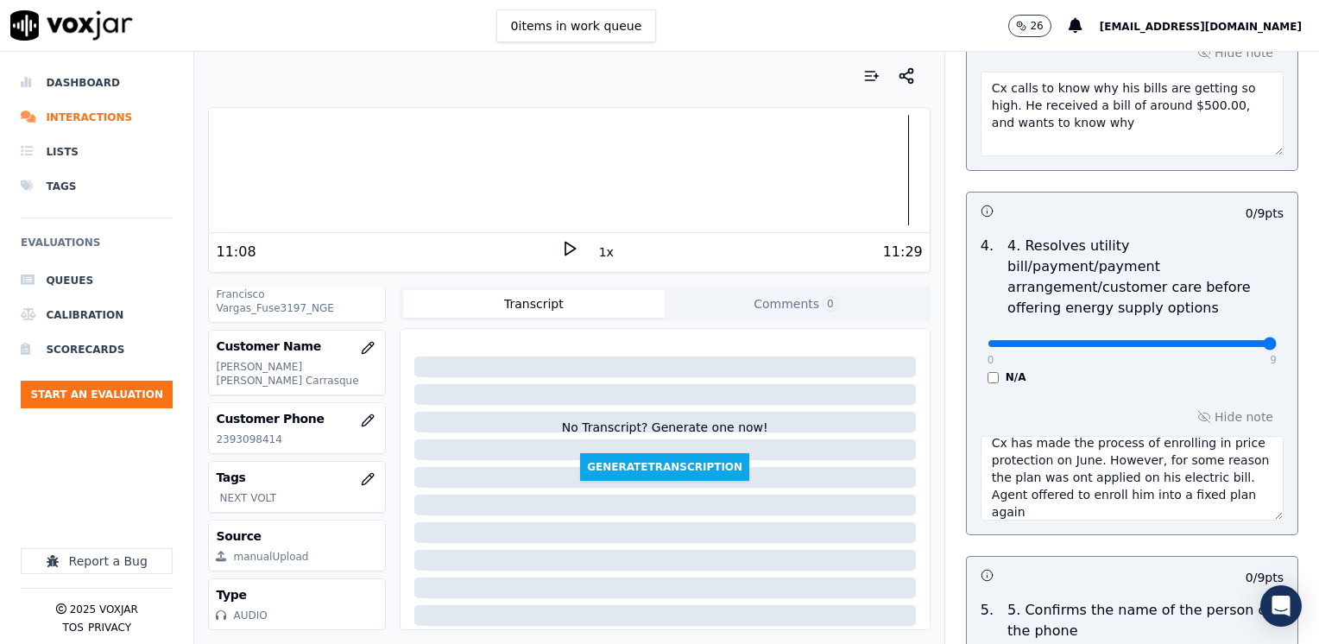
drag, startPoint x: 979, startPoint y: 316, endPoint x: 1322, endPoint y: 316, distance: 342.8
type input "9"
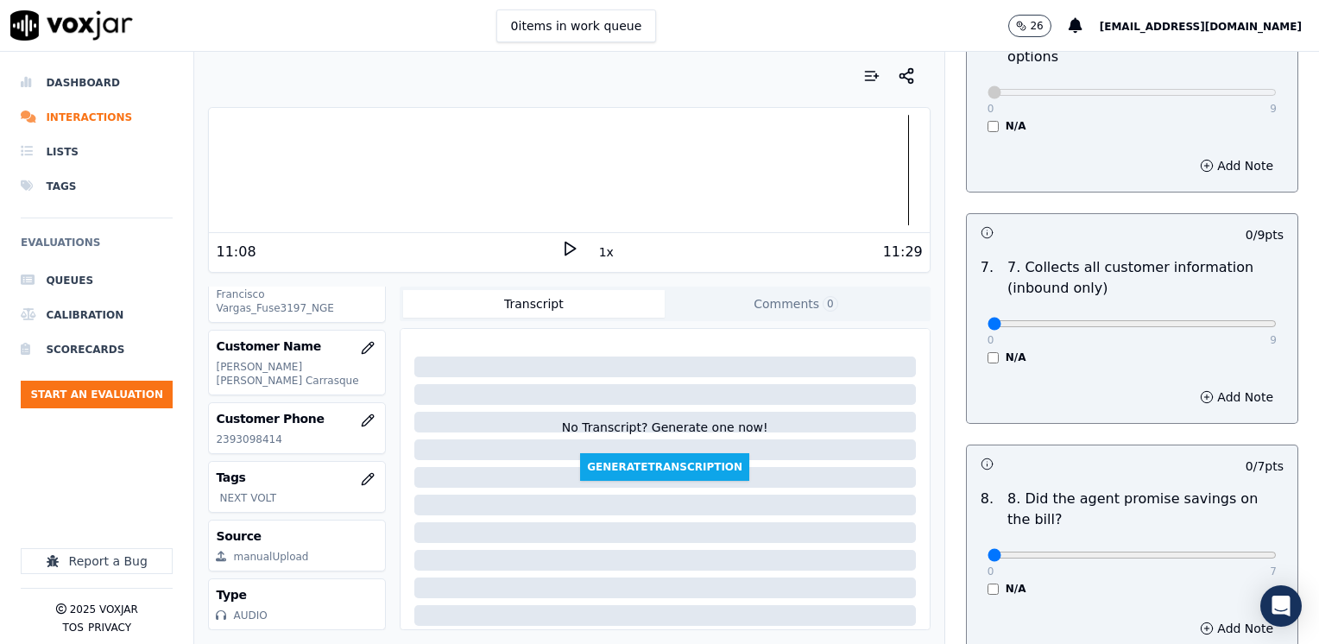
scroll to position [1727, 0]
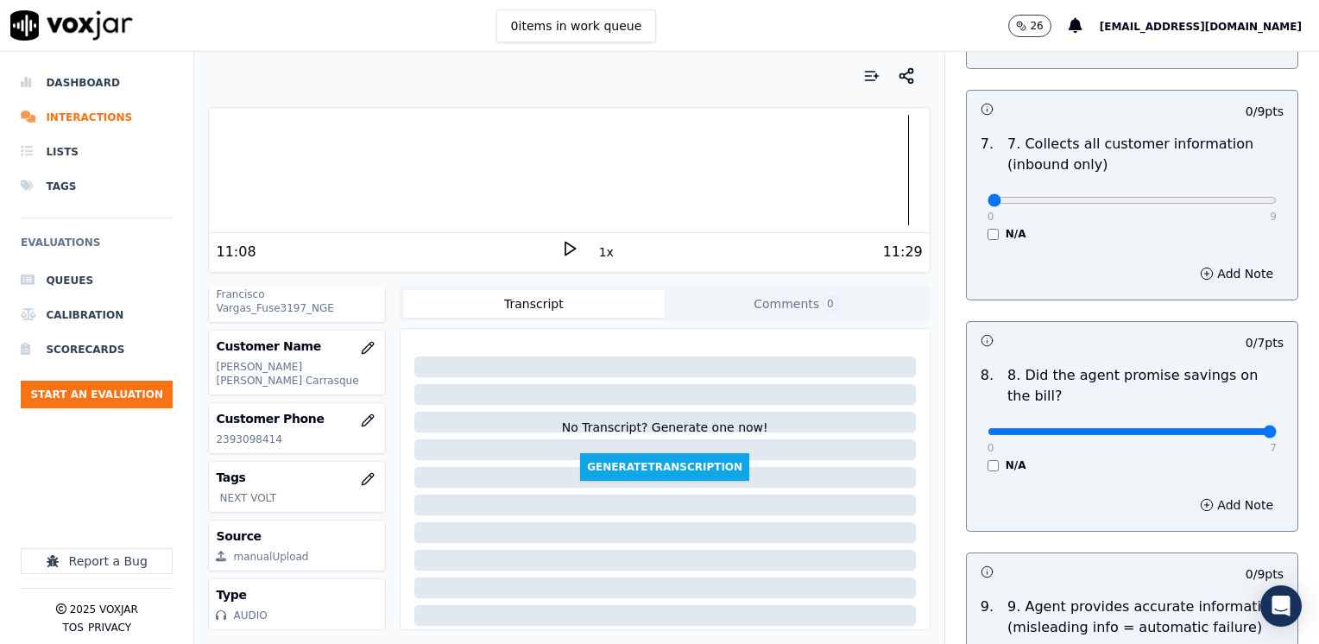
drag, startPoint x: 980, startPoint y: 389, endPoint x: 1322, endPoint y: 364, distance: 342.9
type input "7"
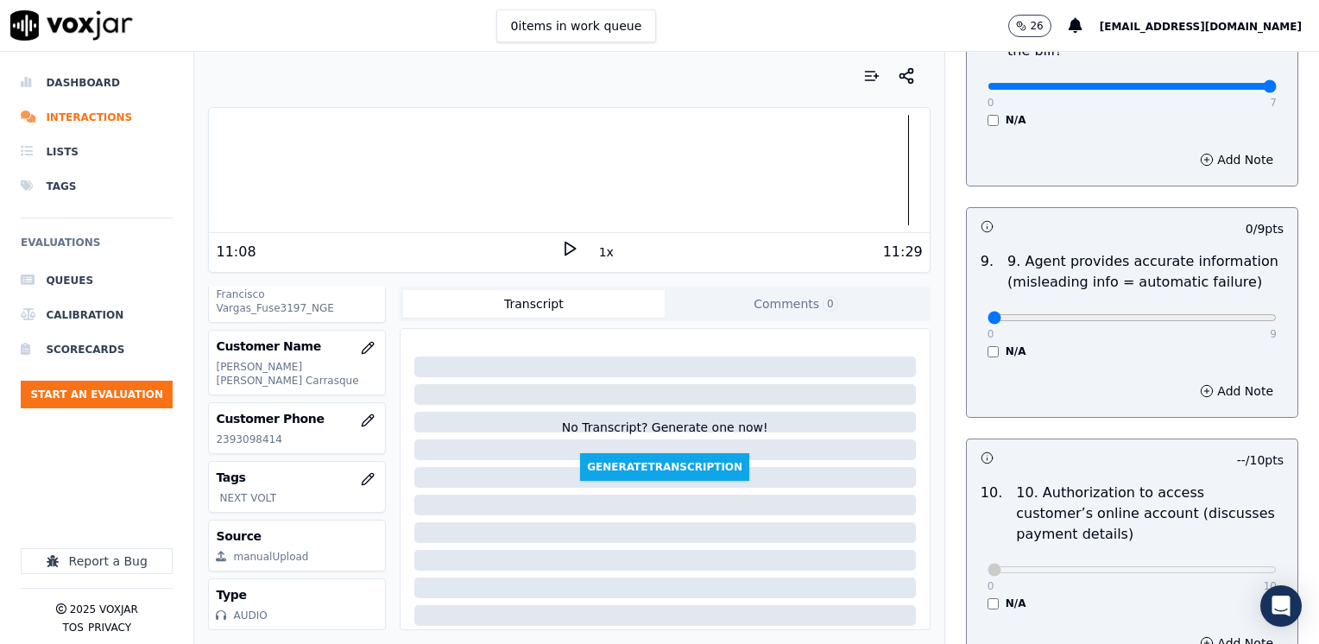
scroll to position [2332, 0]
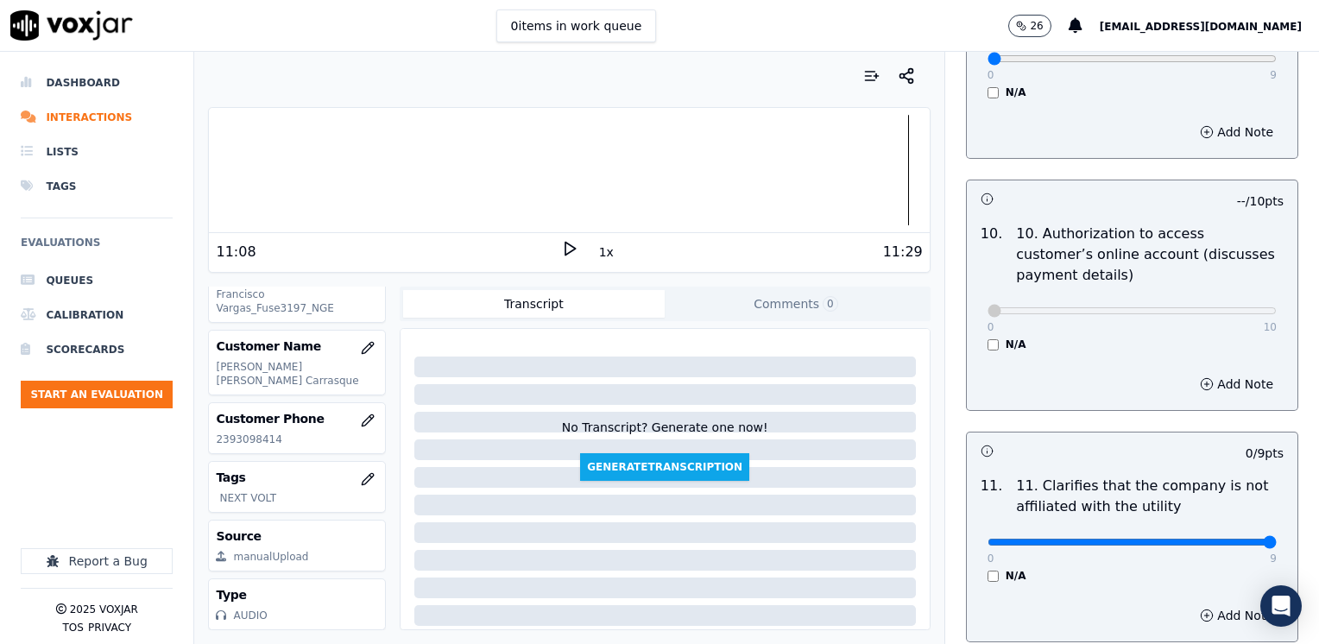
drag, startPoint x: 980, startPoint y: 493, endPoint x: 1322, endPoint y: 471, distance: 342.6
type input "9"
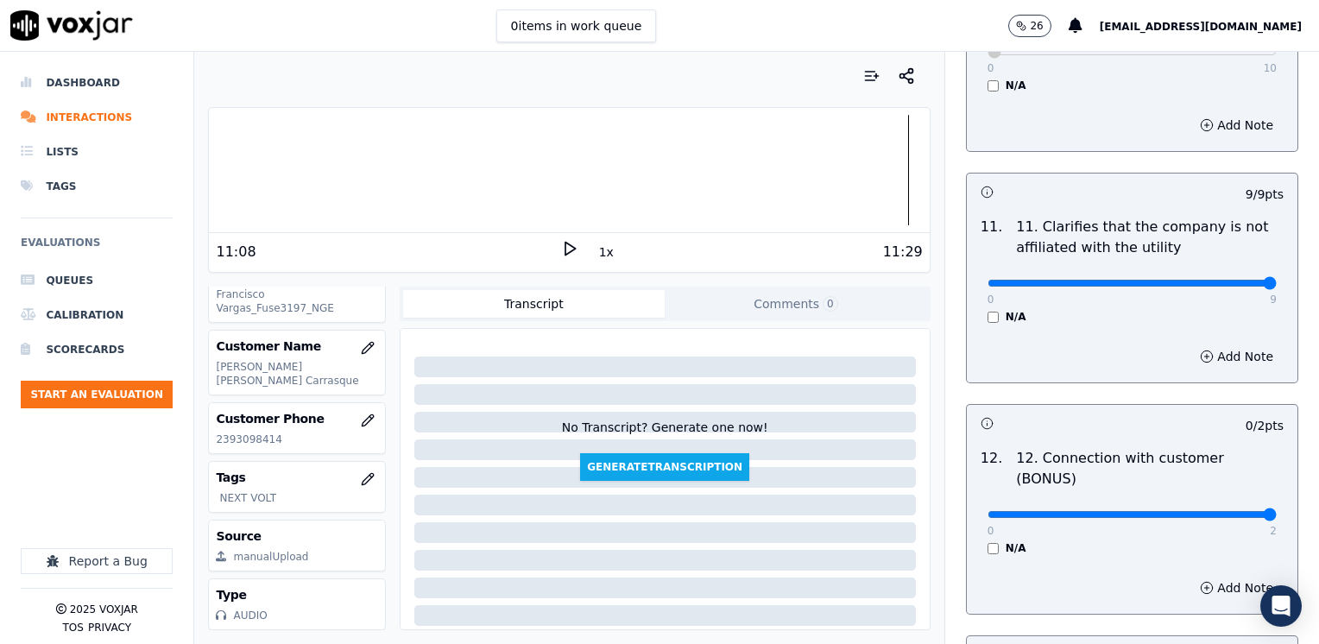
drag, startPoint x: 979, startPoint y: 451, endPoint x: 1322, endPoint y: 442, distance: 342.9
type input "2"
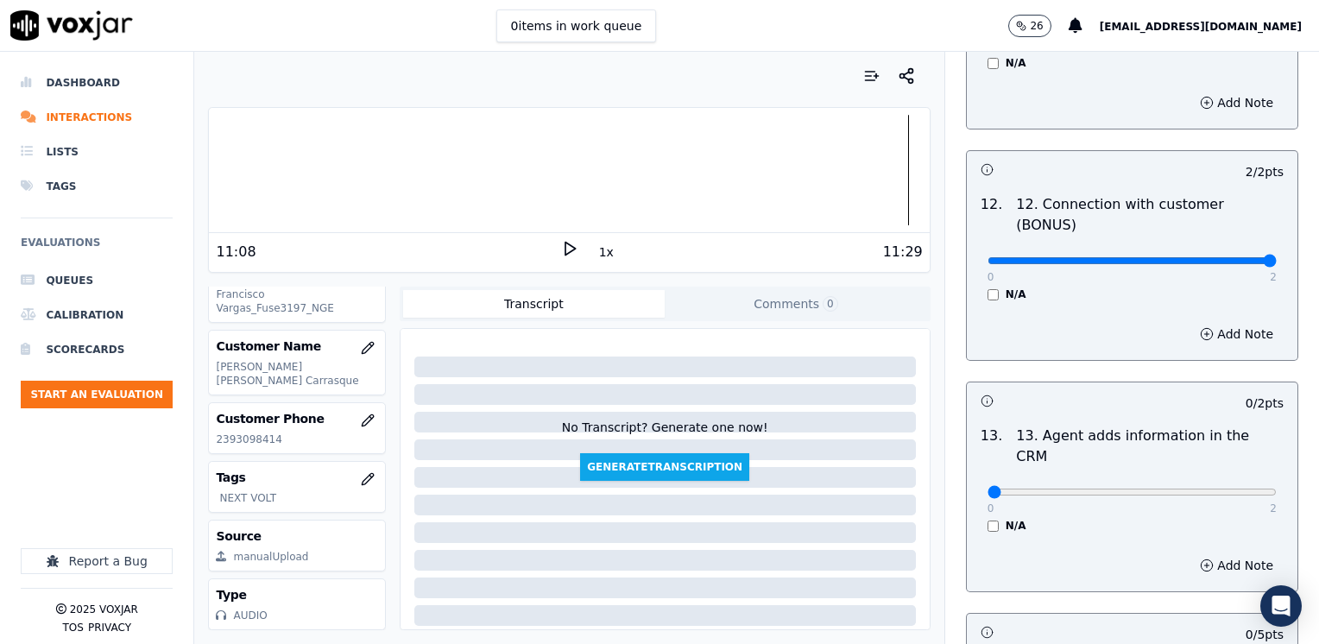
scroll to position [2850, 0]
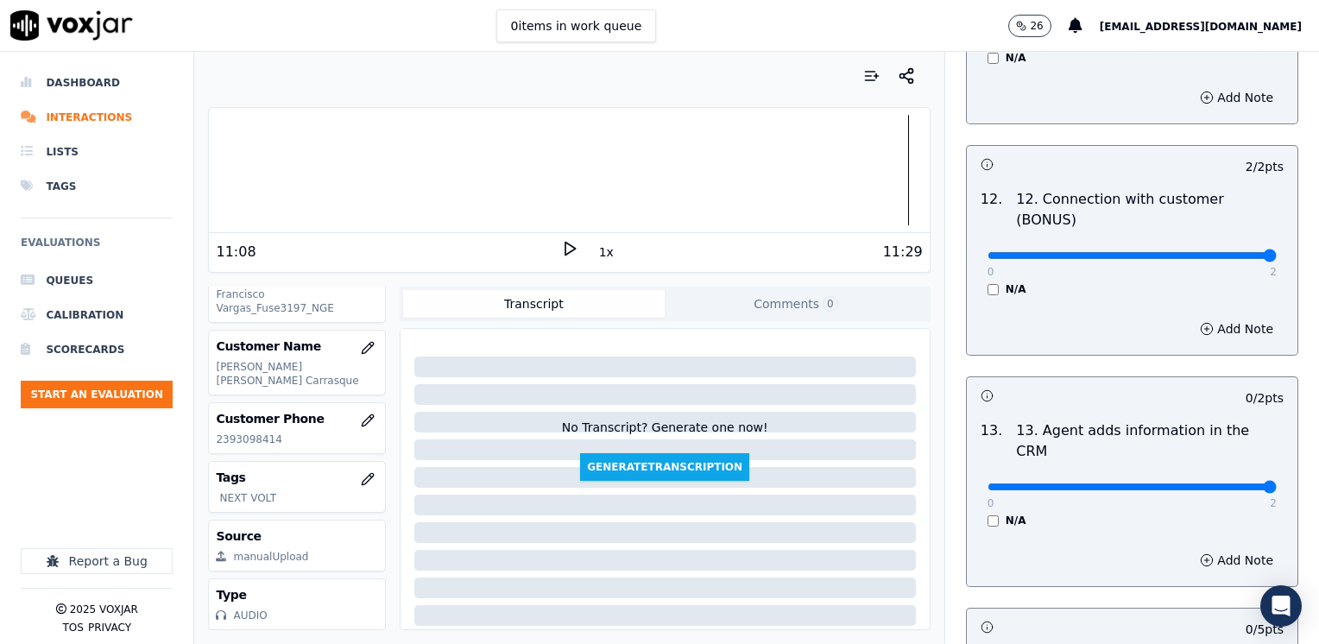
drag, startPoint x: 971, startPoint y: 402, endPoint x: 1280, endPoint y: 404, distance: 308.3
type input "2"
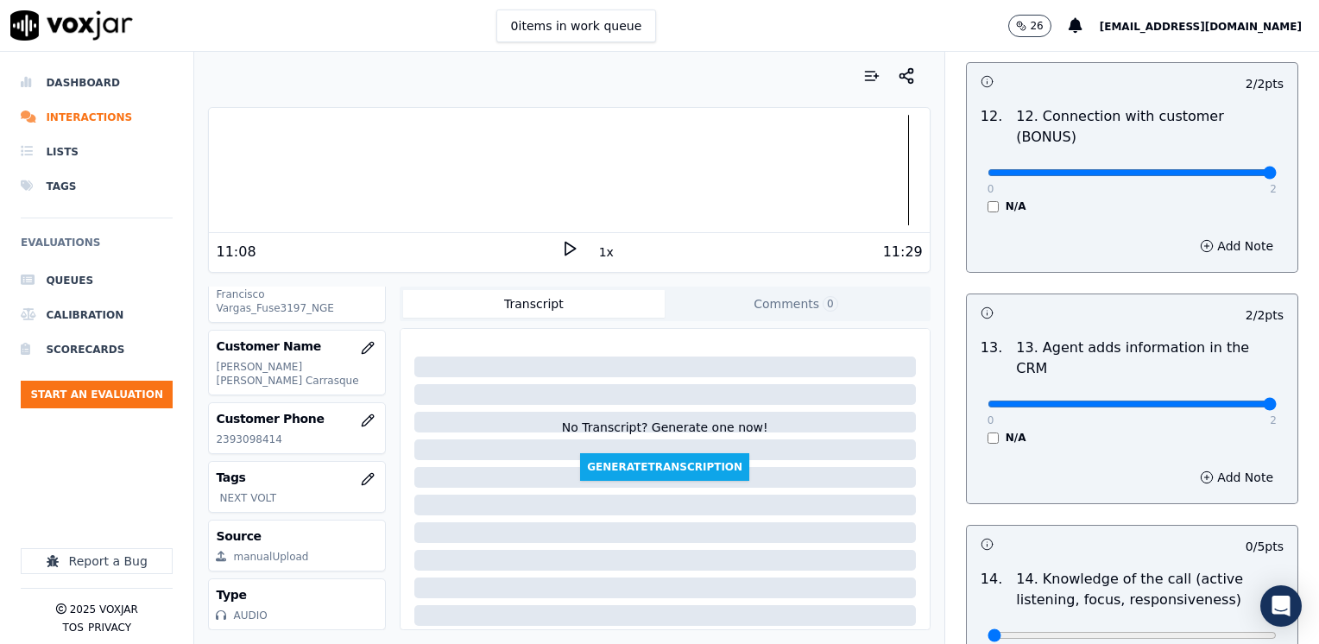
scroll to position [3022, 0]
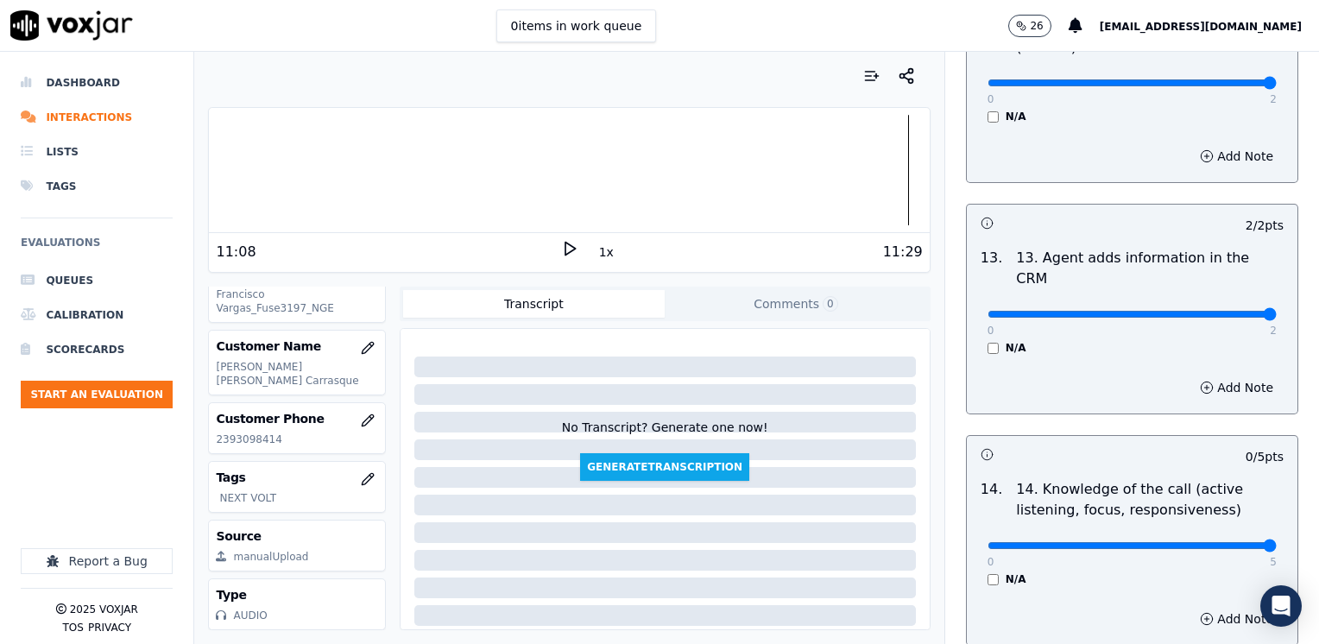
drag, startPoint x: 977, startPoint y: 459, endPoint x: 1322, endPoint y: 459, distance: 345.4
type input "5"
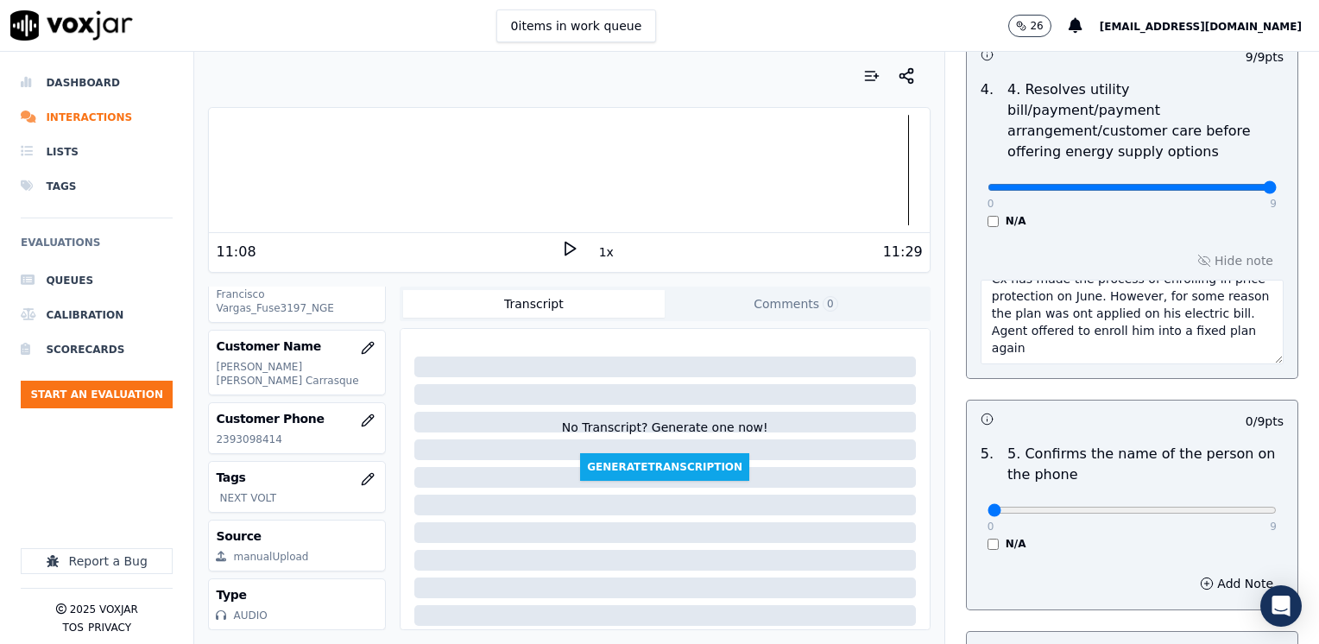
scroll to position [1036, 0]
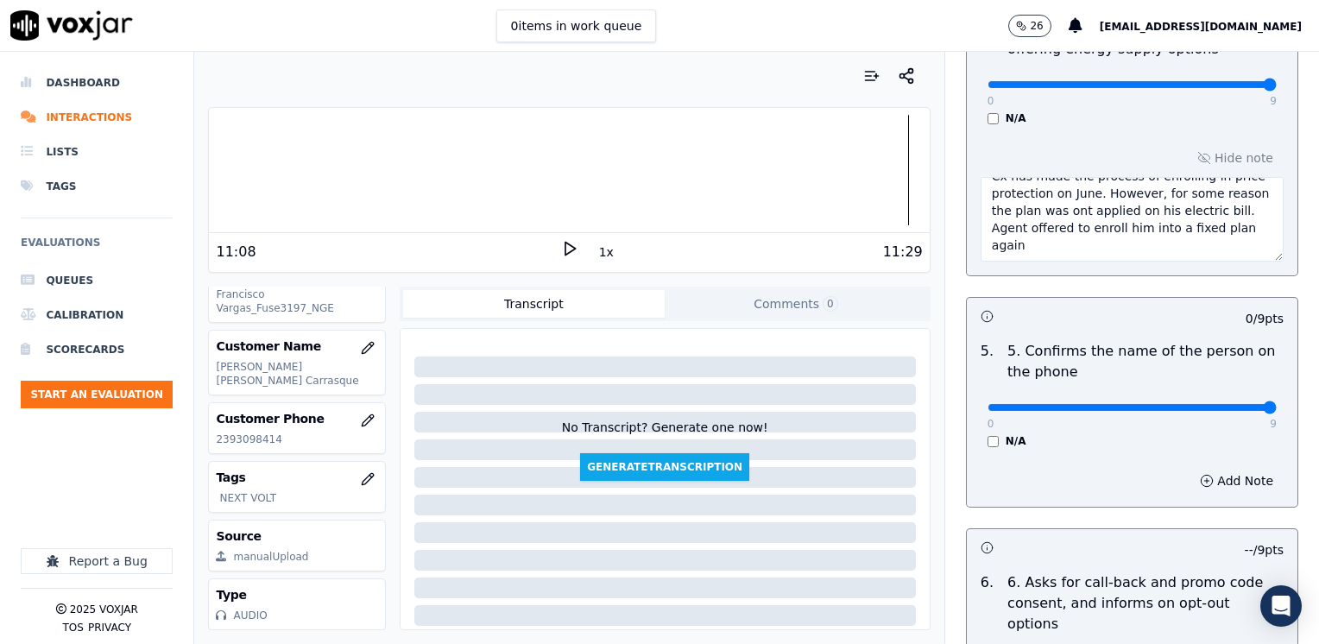
drag, startPoint x: 984, startPoint y: 387, endPoint x: 1282, endPoint y: 437, distance: 302.1
type input "9"
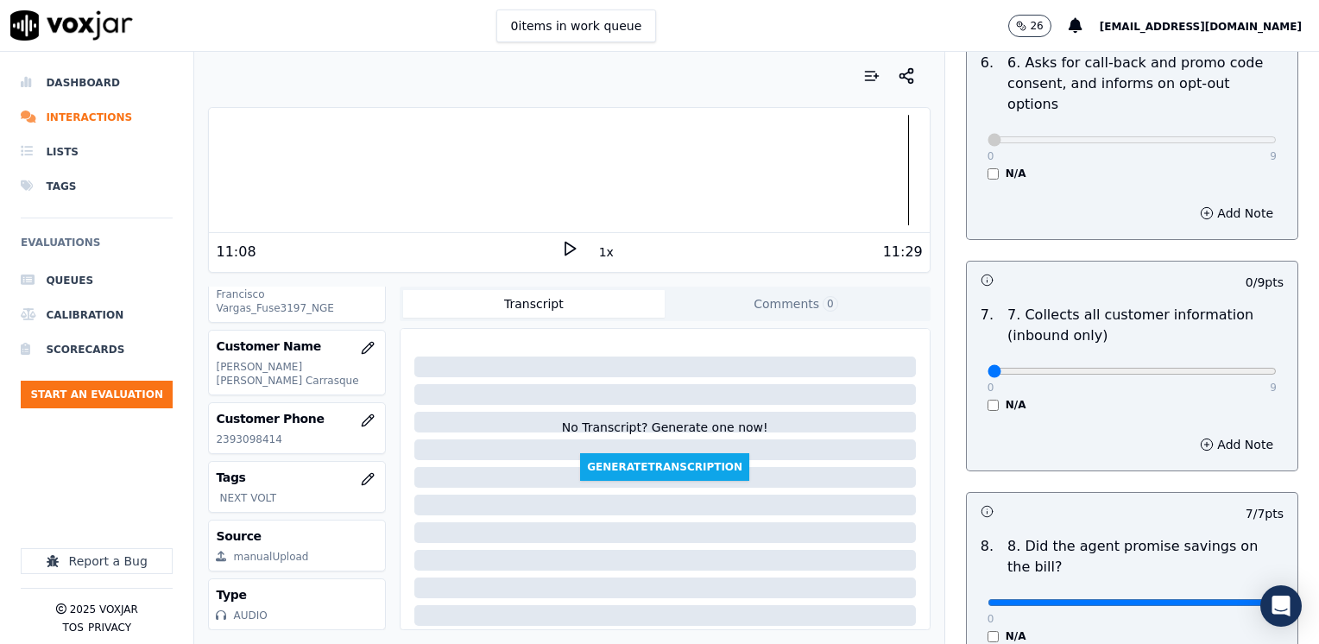
scroll to position [1641, 0]
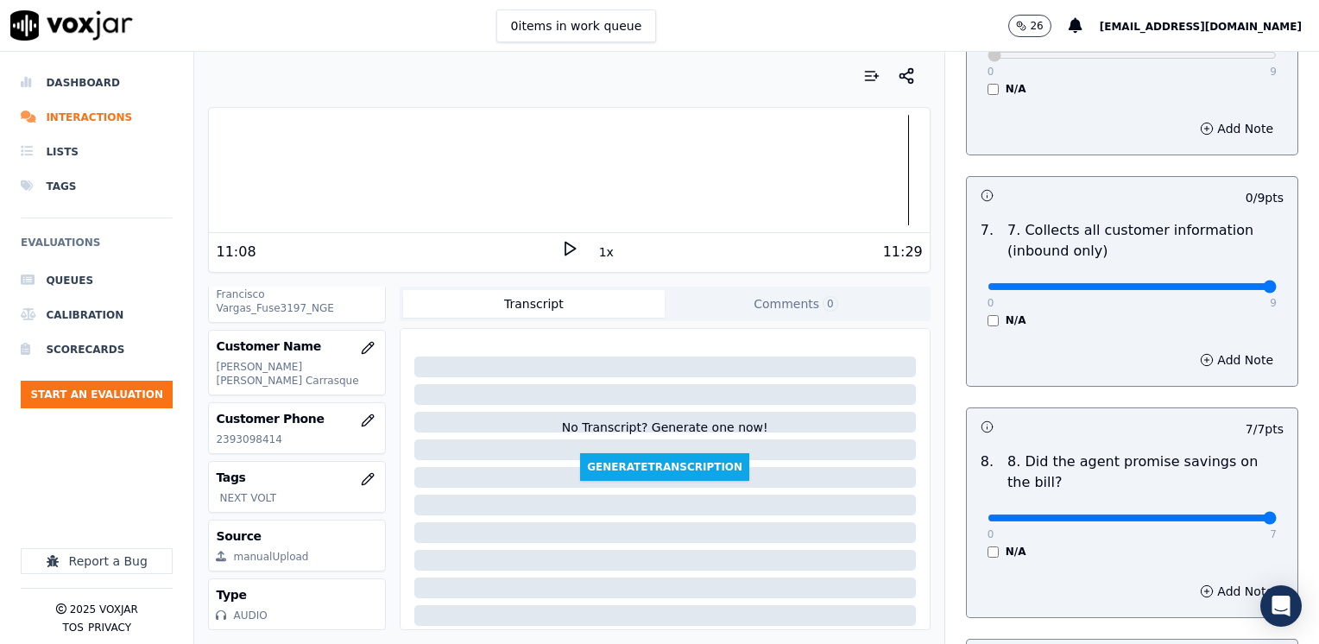
drag, startPoint x: 1119, startPoint y: 249, endPoint x: 1322, endPoint y: 288, distance: 206.8
type input "9"
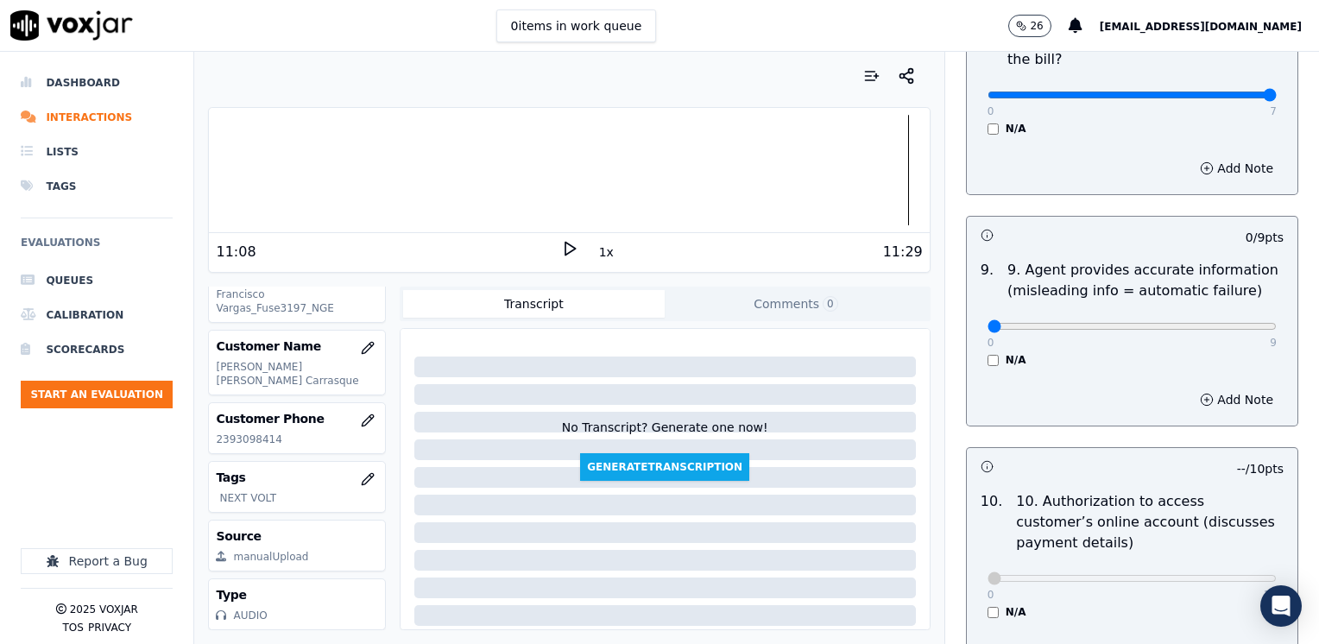
scroll to position [2073, 0]
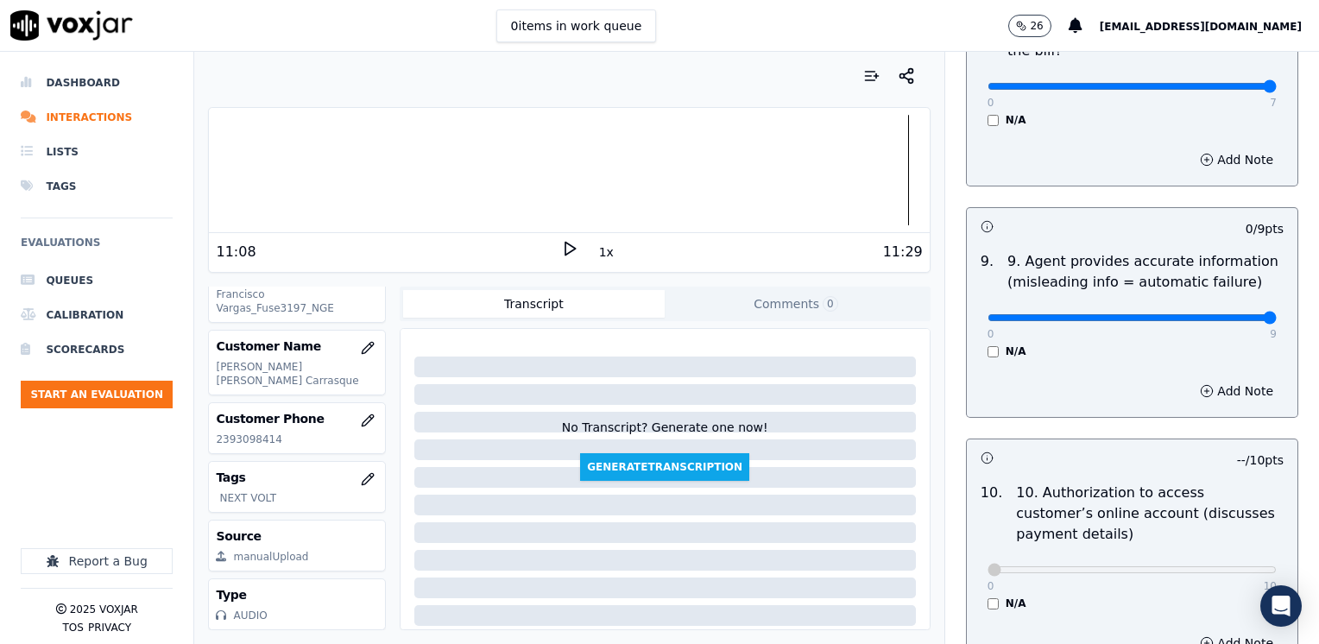
type input "9"
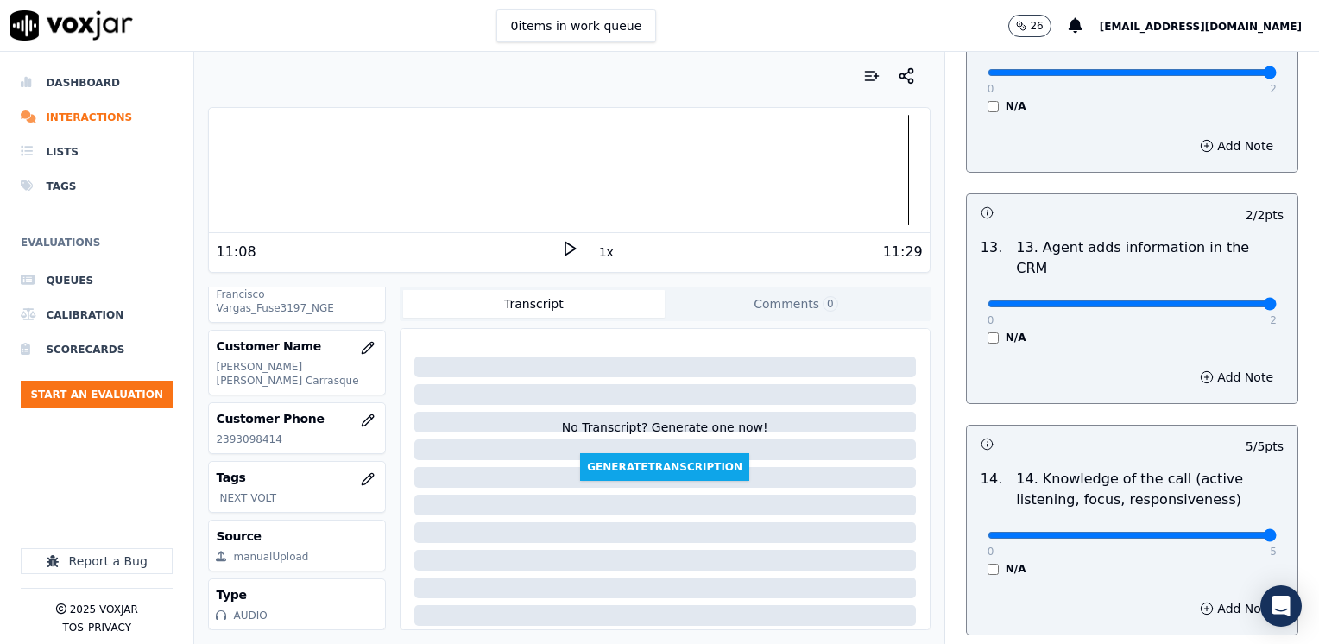
scroll to position [3078, 0]
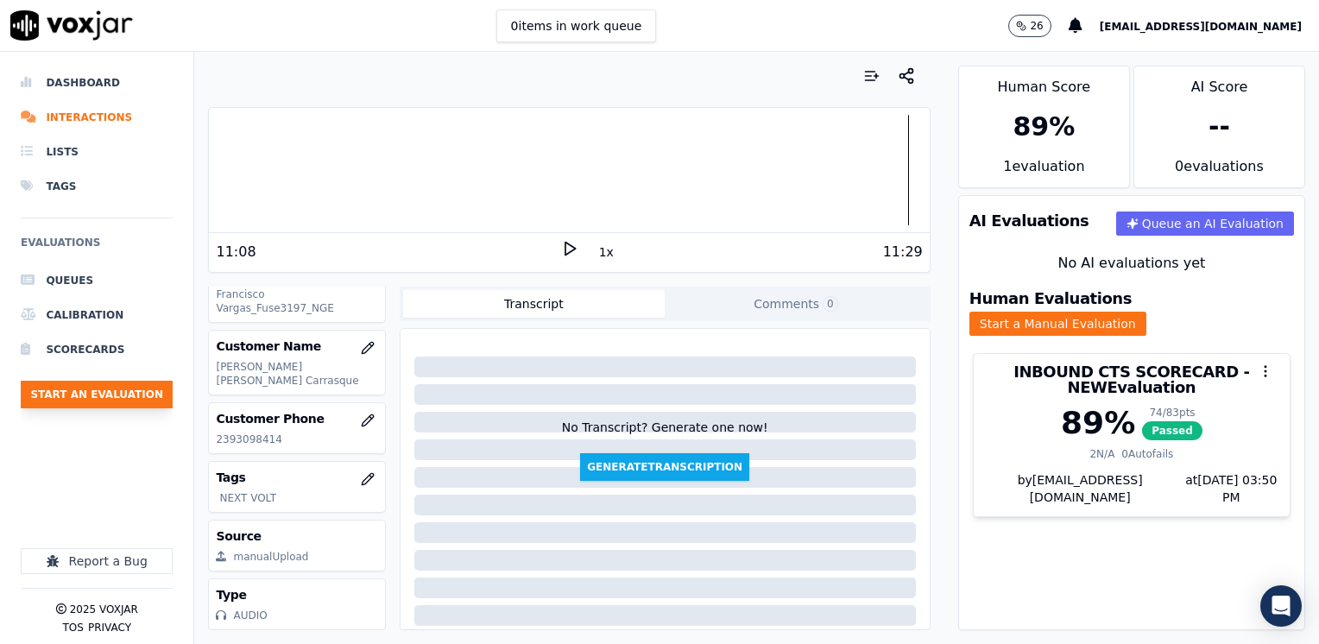
click at [115, 400] on button "Start an Evaluation" at bounding box center [97, 395] width 152 height 28
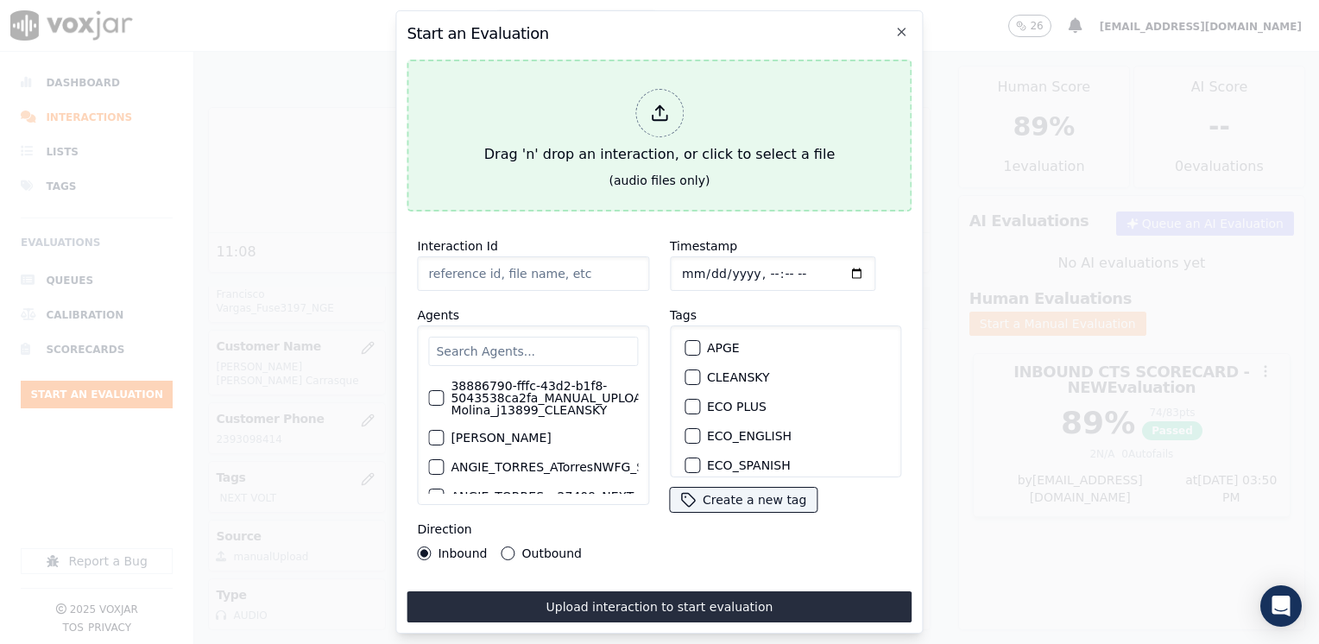
click at [673, 104] on div at bounding box center [660, 113] width 48 height 48
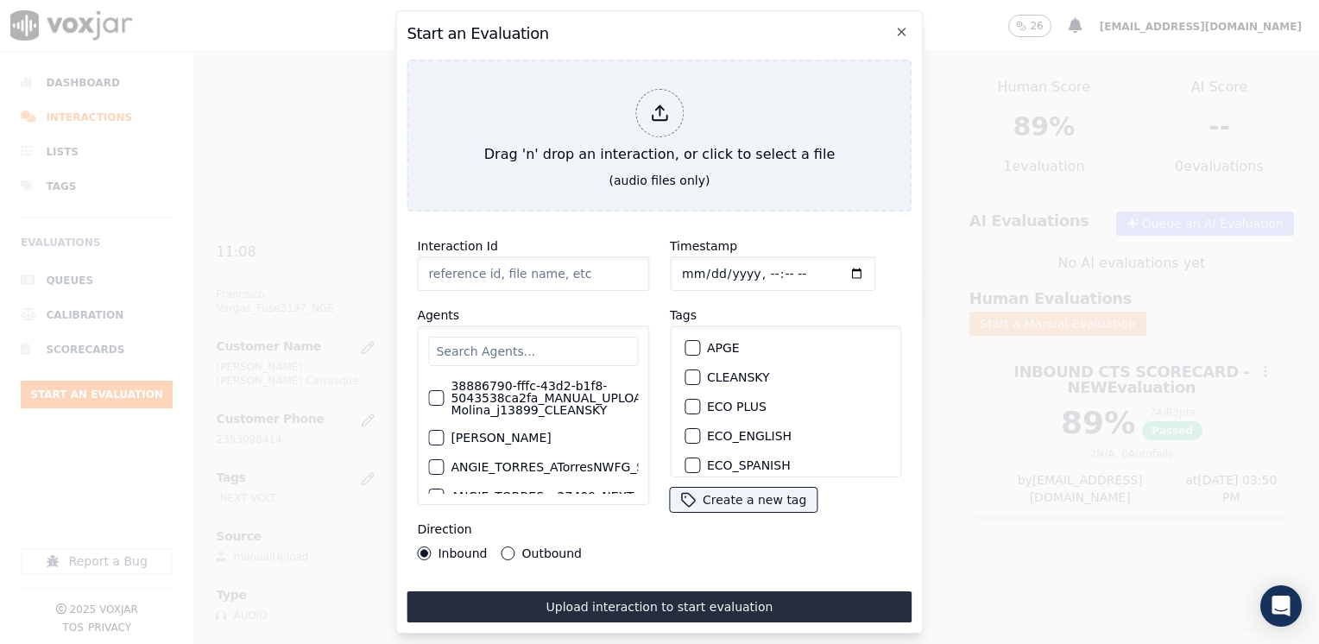
type input "20250812-122816_5136159605-[PERSON_NAME] all.mp3"
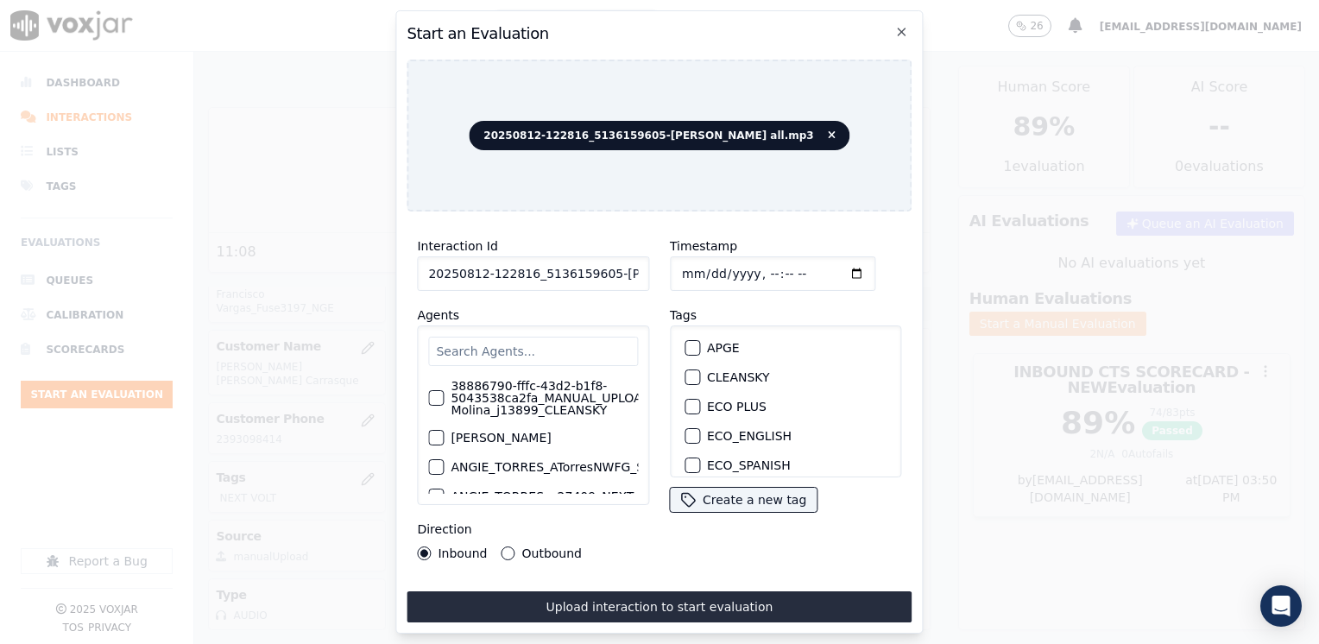
click at [547, 337] on input "text" at bounding box center [533, 351] width 210 height 29
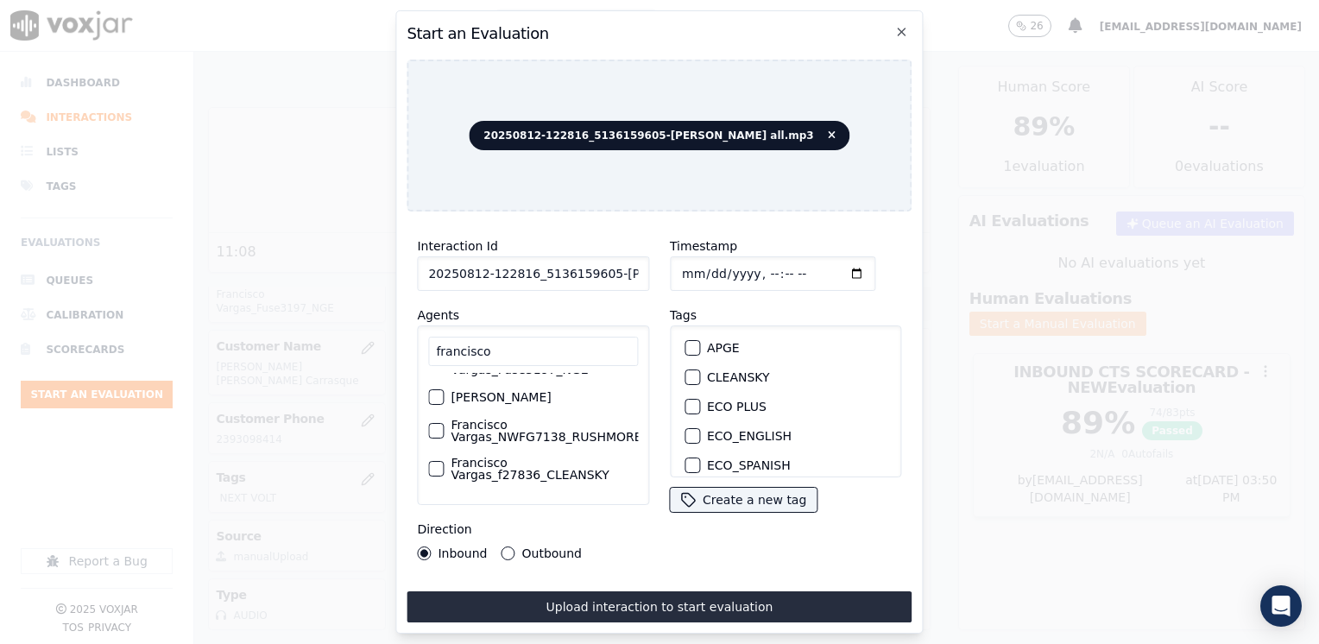
scroll to position [0, 0]
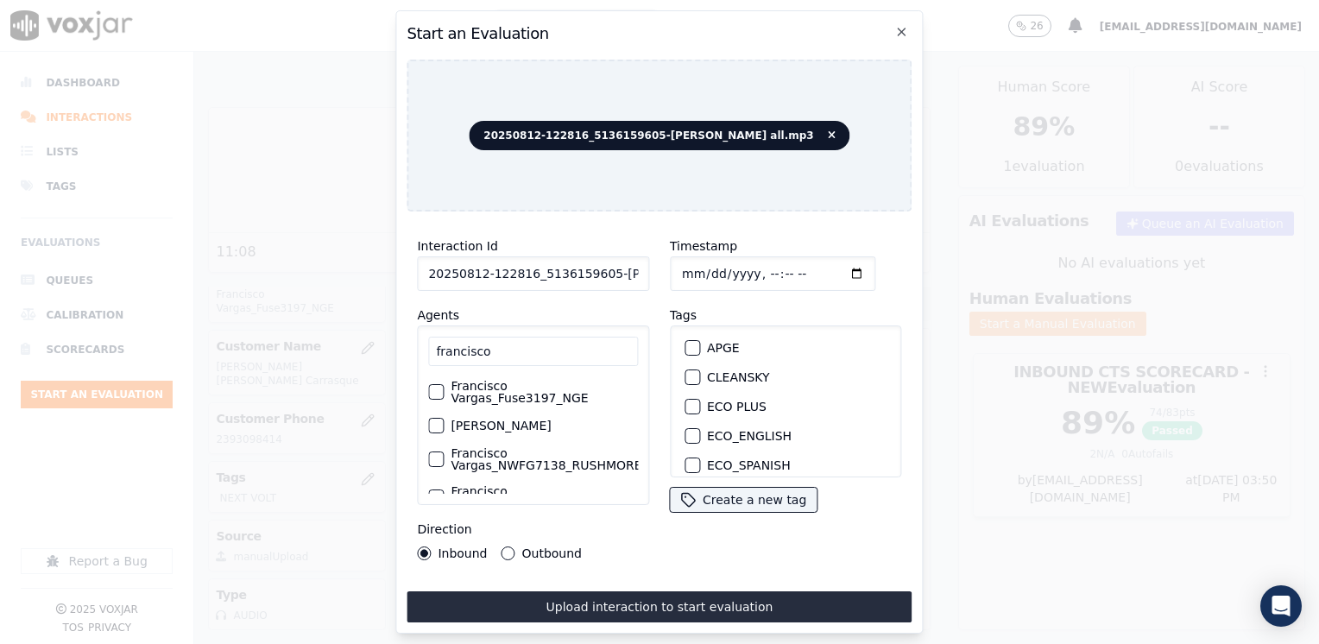
type input "francisco"
click at [434, 386] on div "button" at bounding box center [435, 392] width 12 height 12
click at [689, 375] on div "button" at bounding box center [692, 381] width 12 height 12
click at [827, 268] on input "Timestamp" at bounding box center [773, 273] width 206 height 35
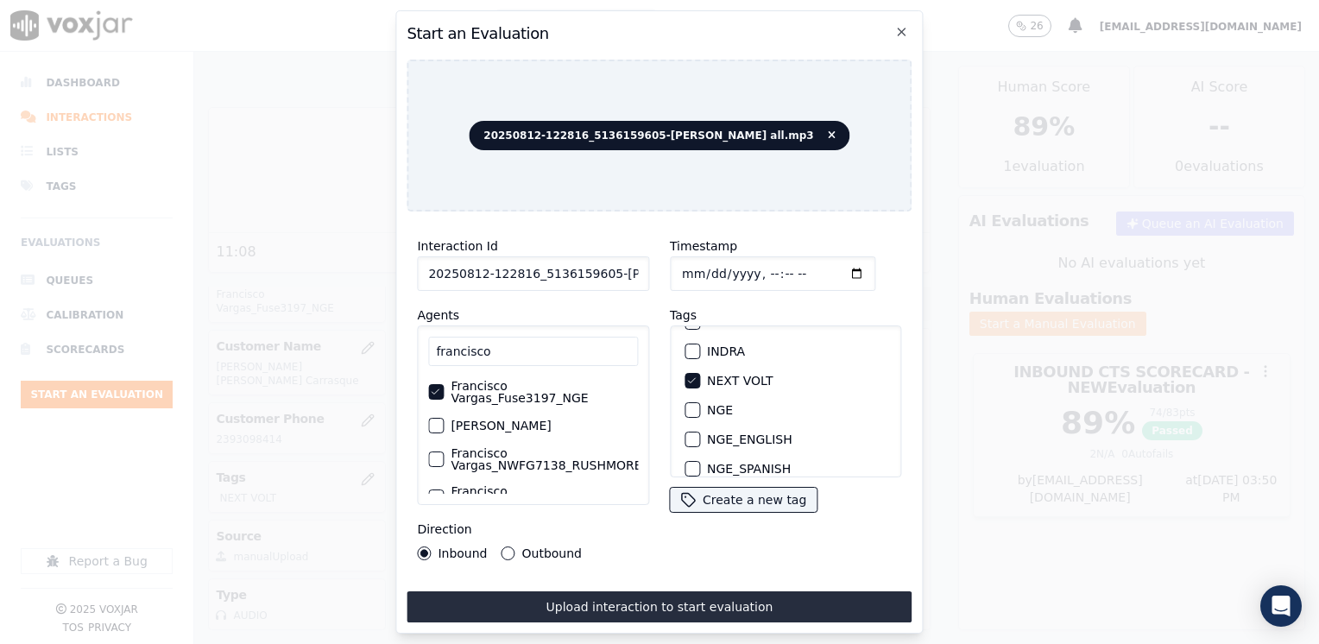
type input "[DATE]T21:50"
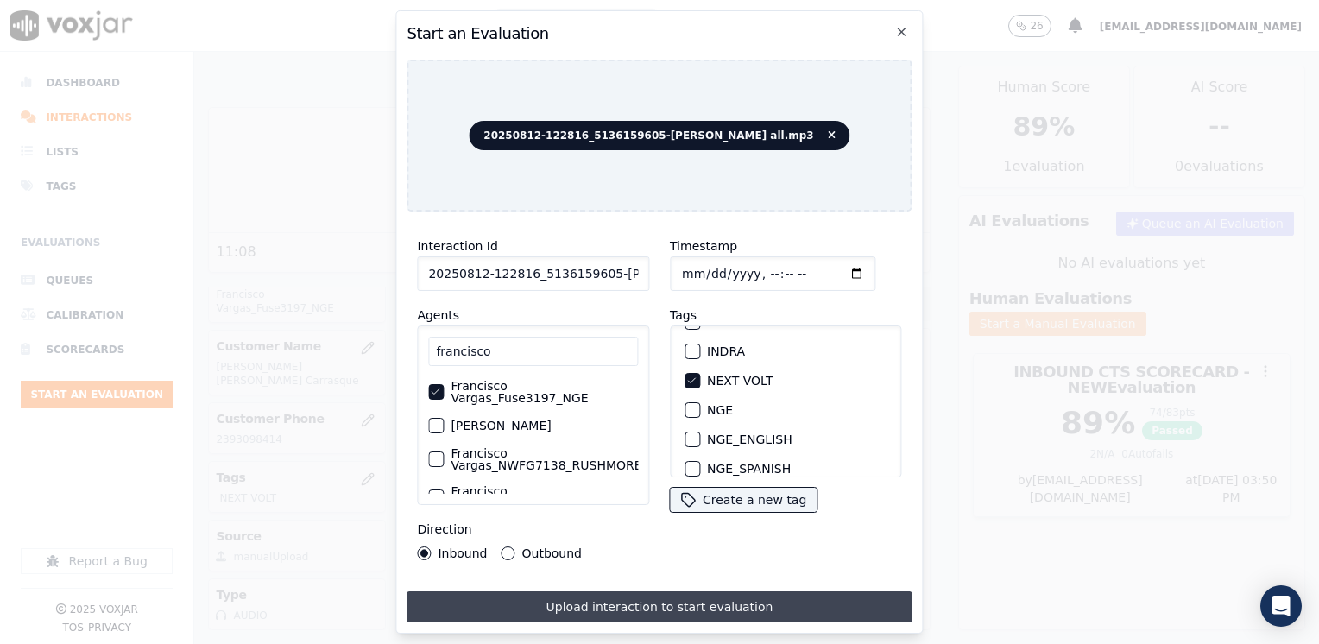
click at [612, 603] on button "Upload interaction to start evaluation" at bounding box center [659, 607] width 505 height 31
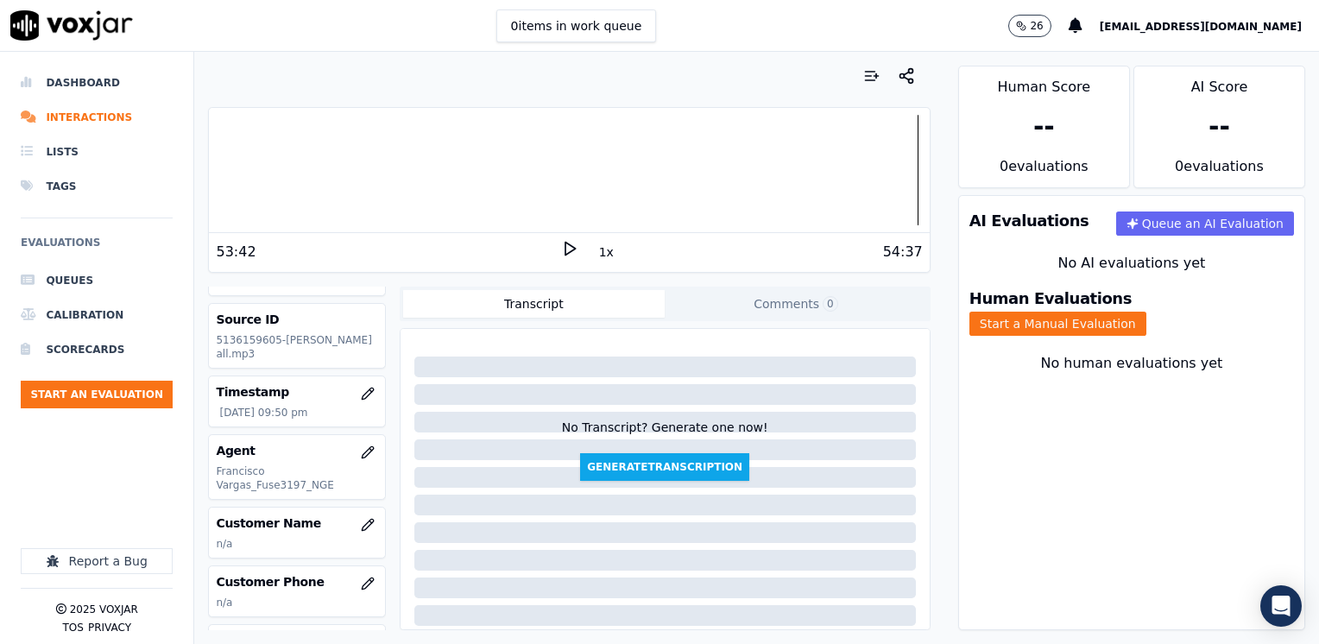
scroll to position [86, 0]
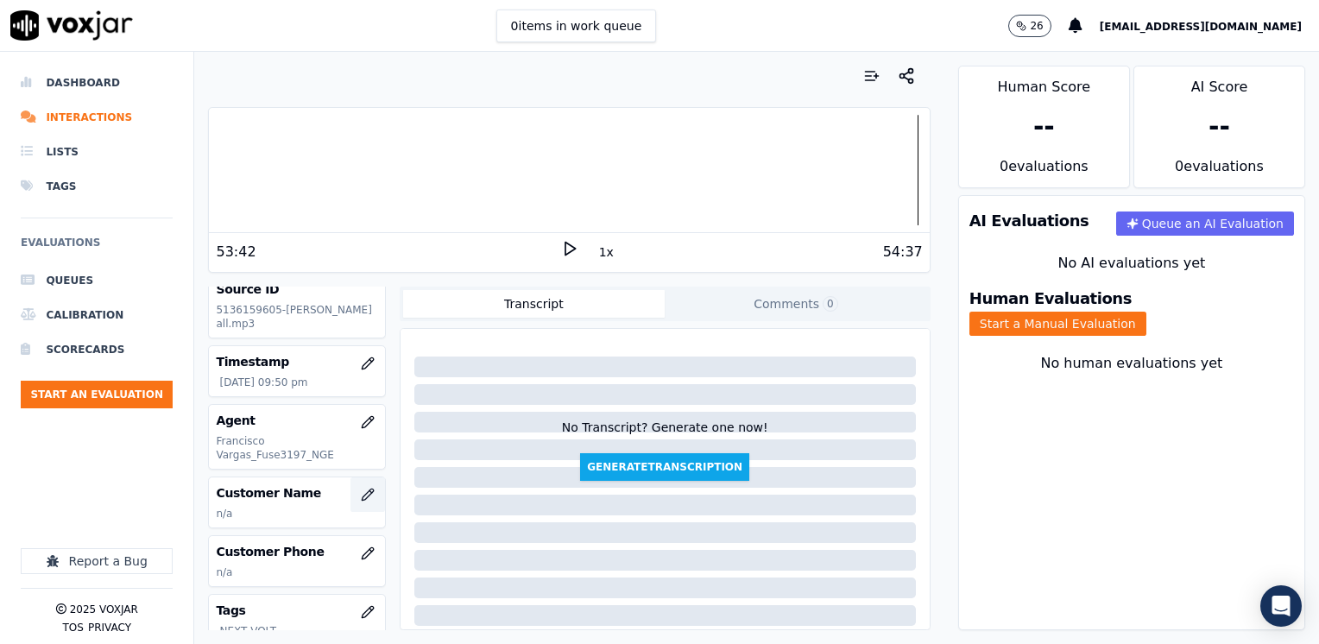
click at [351, 497] on button "button" at bounding box center [368, 495] width 35 height 35
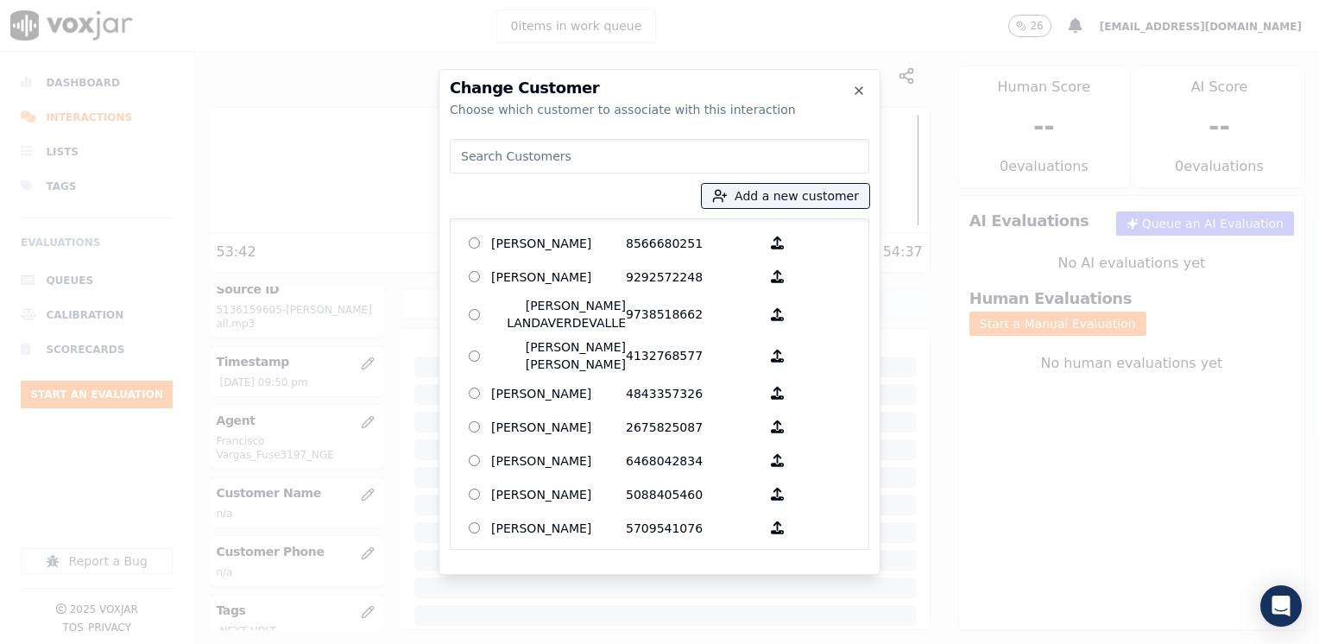
click at [736, 159] on input at bounding box center [660, 156] width 420 height 35
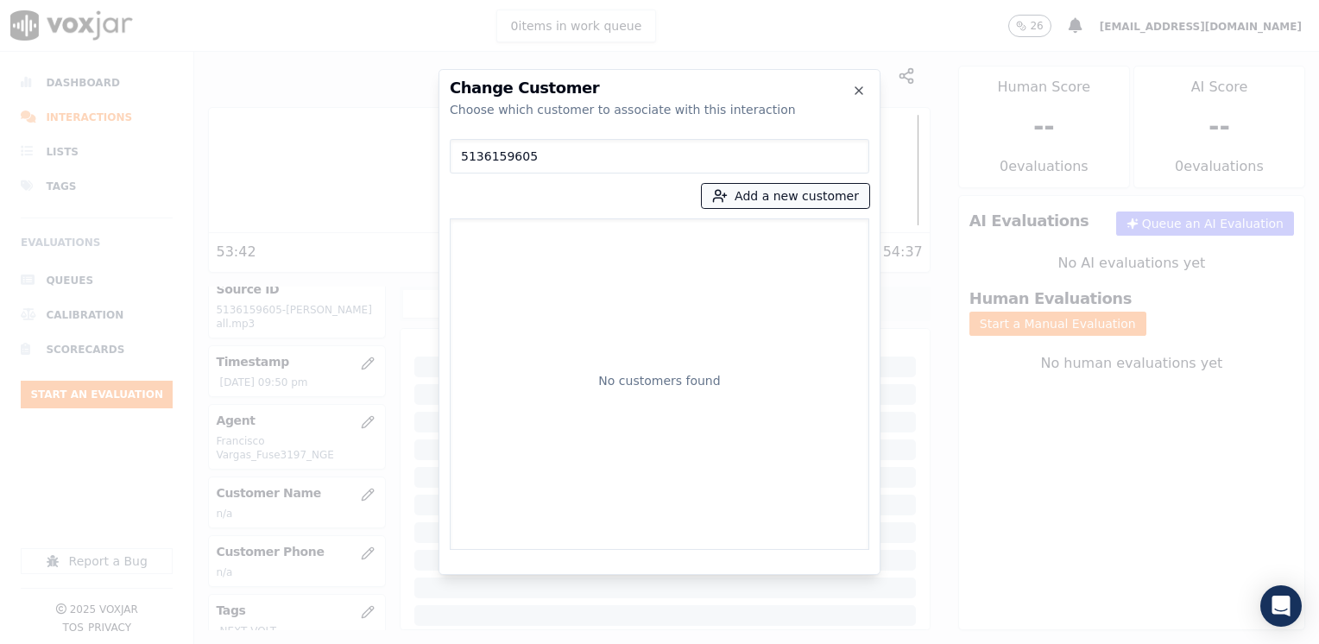
type input "5136159605"
click at [784, 199] on button "Add a new customer" at bounding box center [786, 196] width 168 height 24
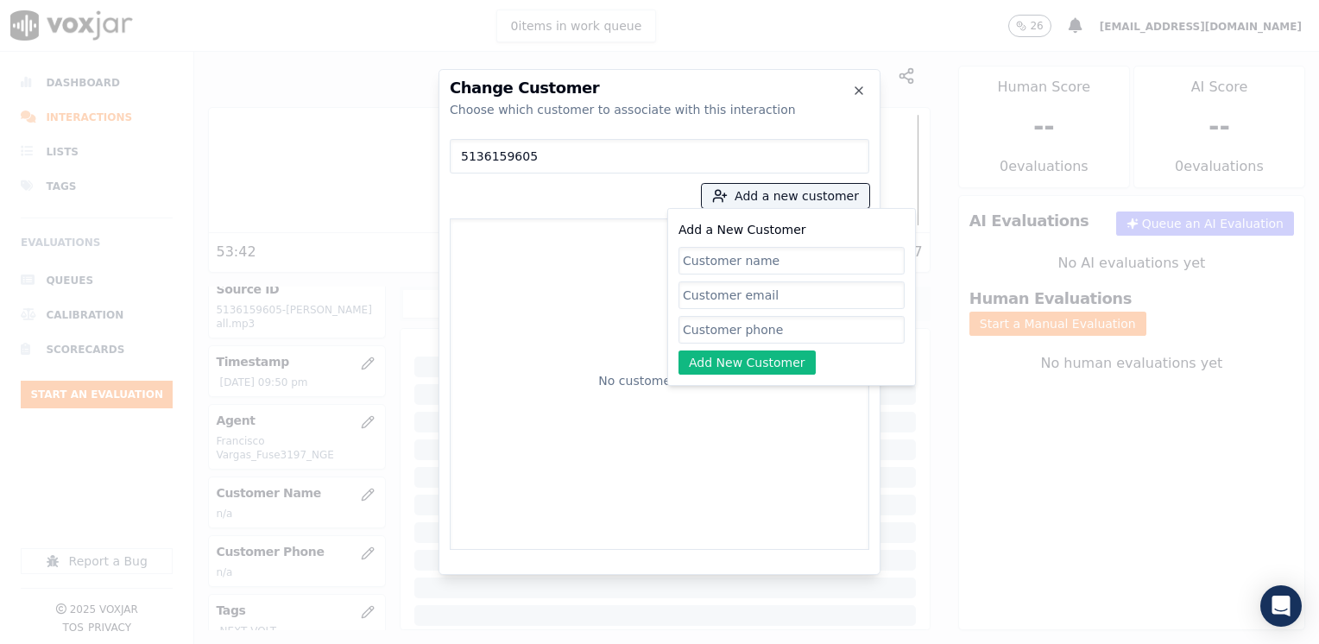
click at [782, 332] on input "Add a New Customer" at bounding box center [792, 330] width 226 height 28
paste input "5136159605"
type input "5136159605"
click at [808, 261] on input "Add a New Customer" at bounding box center [792, 261] width 226 height 28
paste input "[PERSON_NAME]"
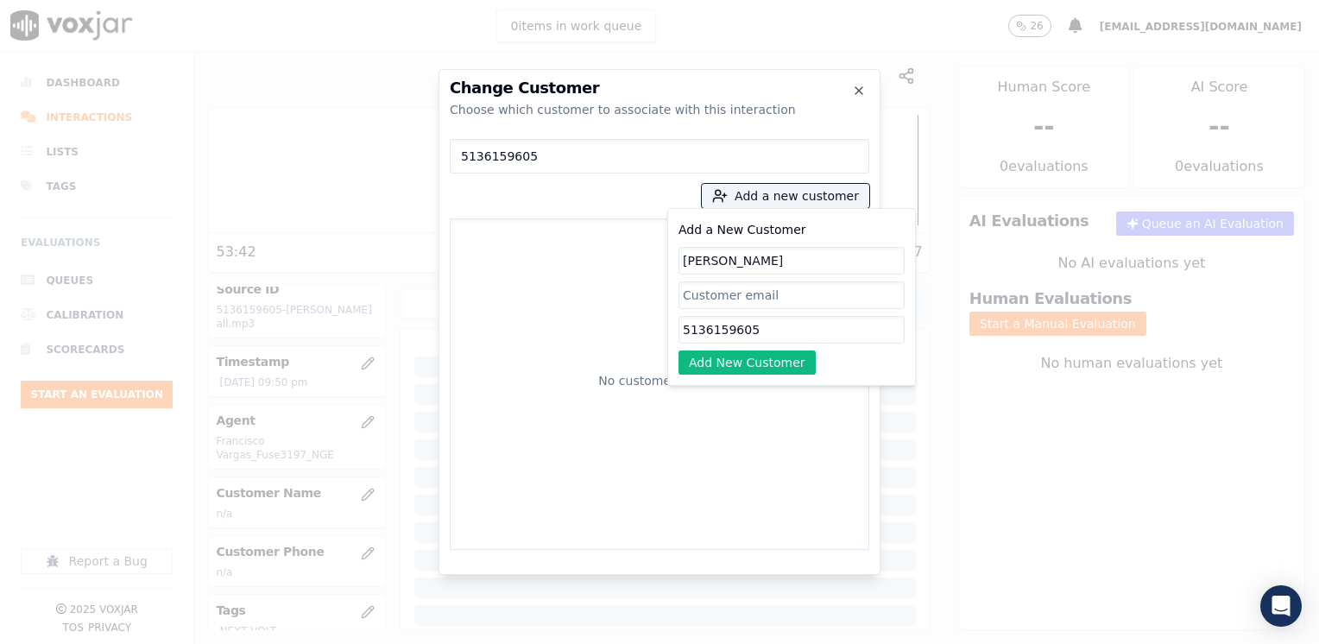
type input "[PERSON_NAME]"
click at [748, 376] on div "Add a New Customer [PERSON_NAME] 5136159605 Add New Customer" at bounding box center [792, 297] width 249 height 178
click at [748, 362] on button "Add New Customer" at bounding box center [747, 363] width 137 height 24
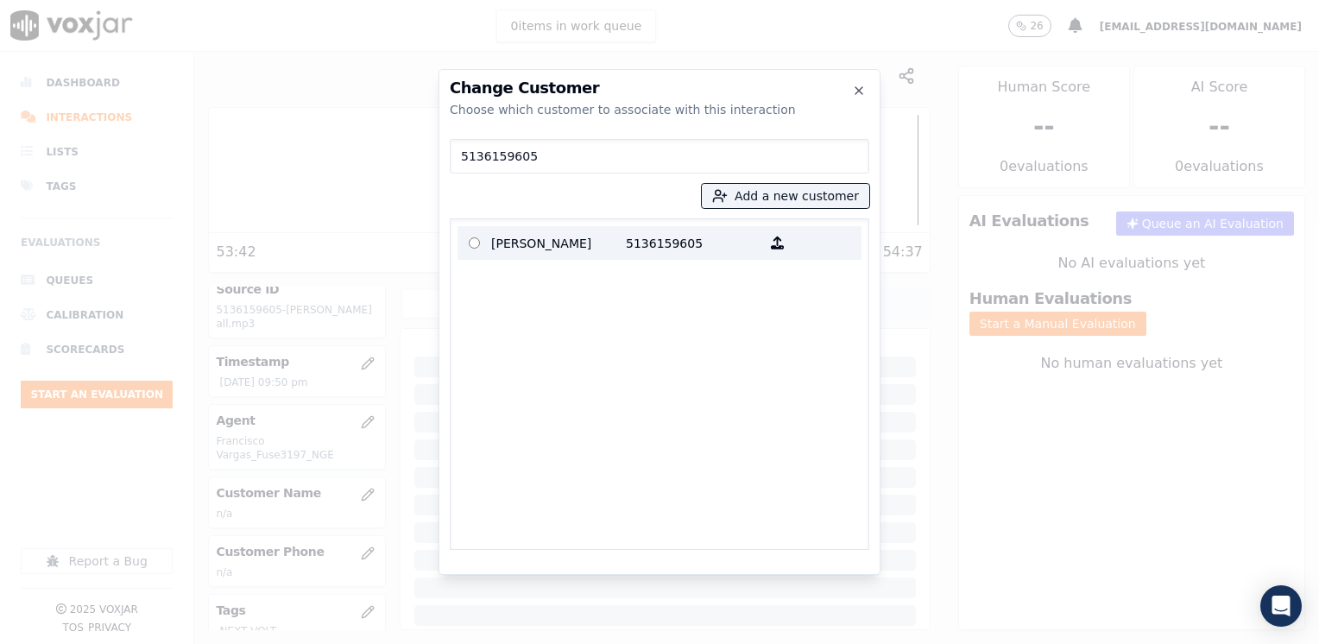
click at [662, 256] on p "5136159605" at bounding box center [693, 243] width 135 height 27
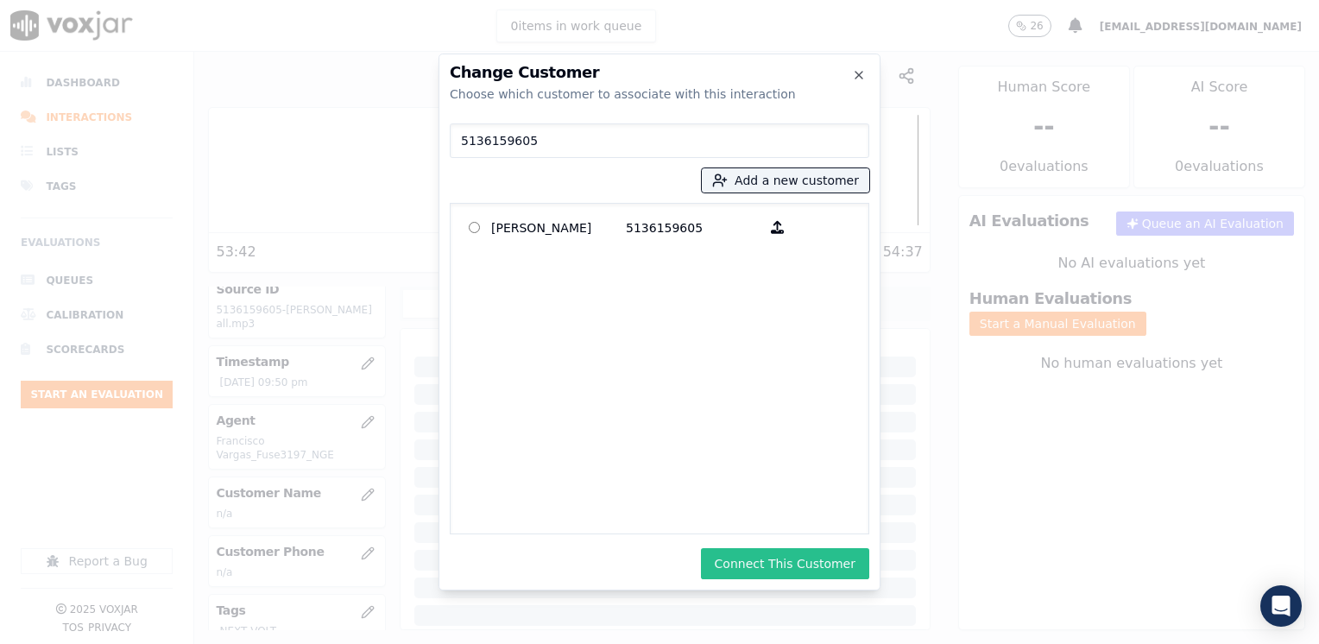
click at [851, 561] on button "Connect This Customer" at bounding box center [785, 563] width 168 height 31
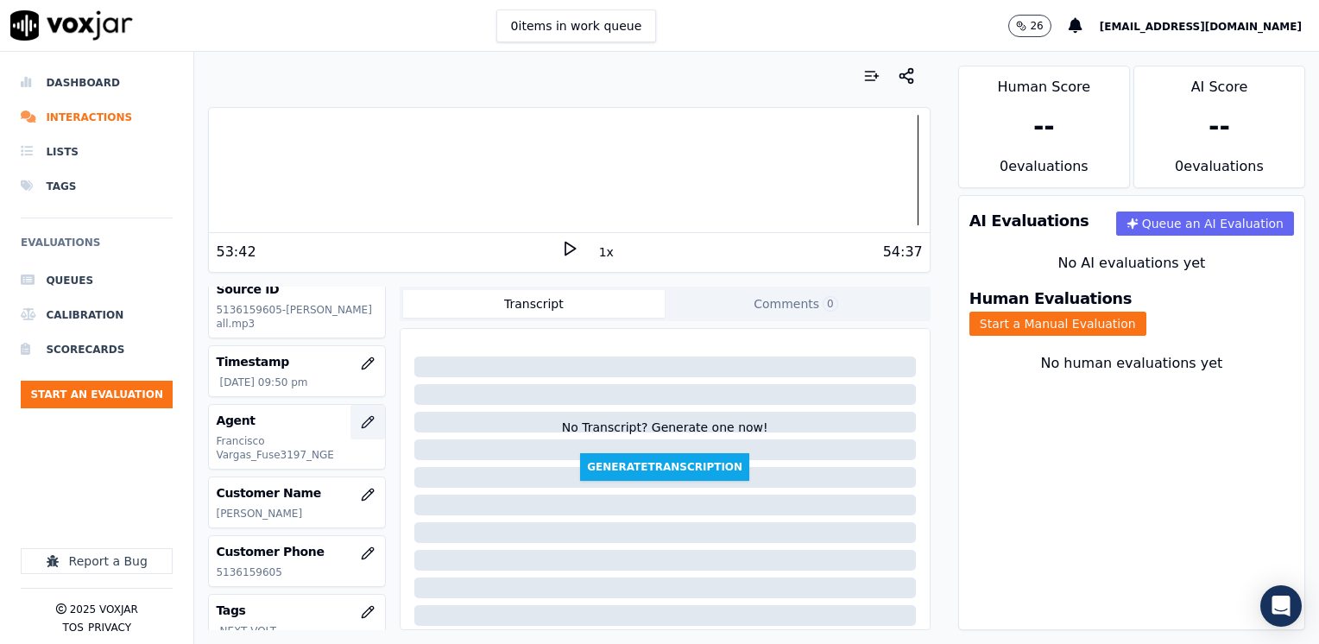
click at [351, 427] on button "button" at bounding box center [368, 422] width 35 height 35
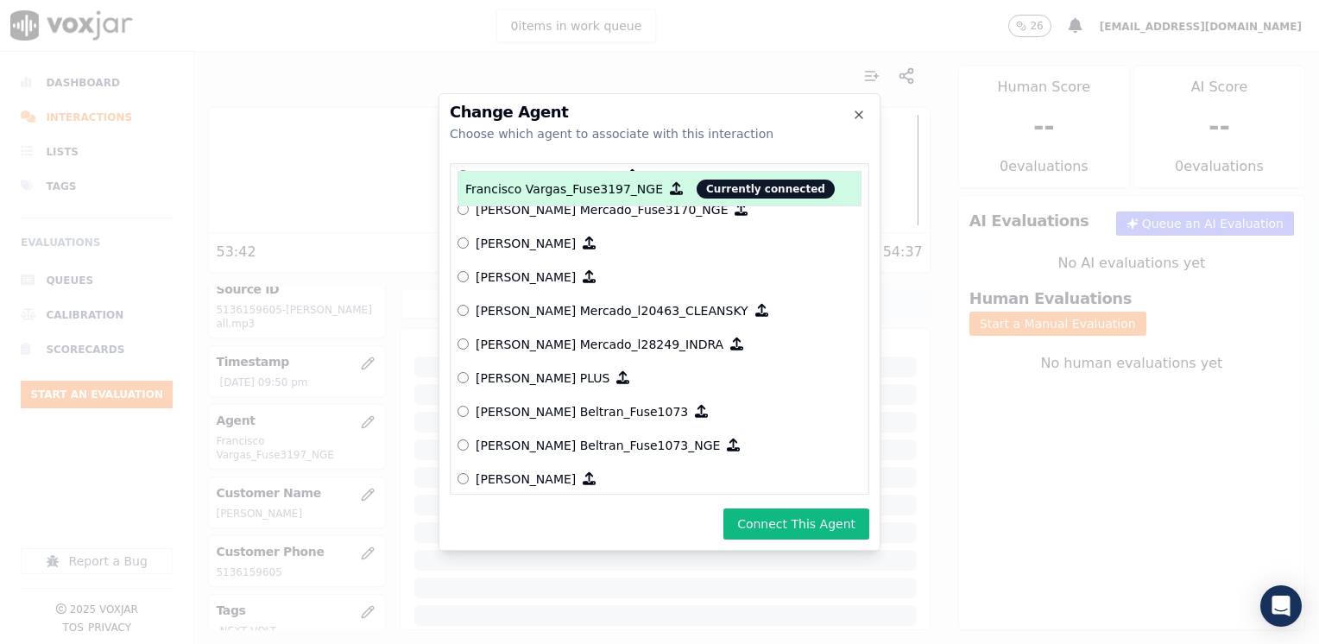
scroll to position [6196, 0]
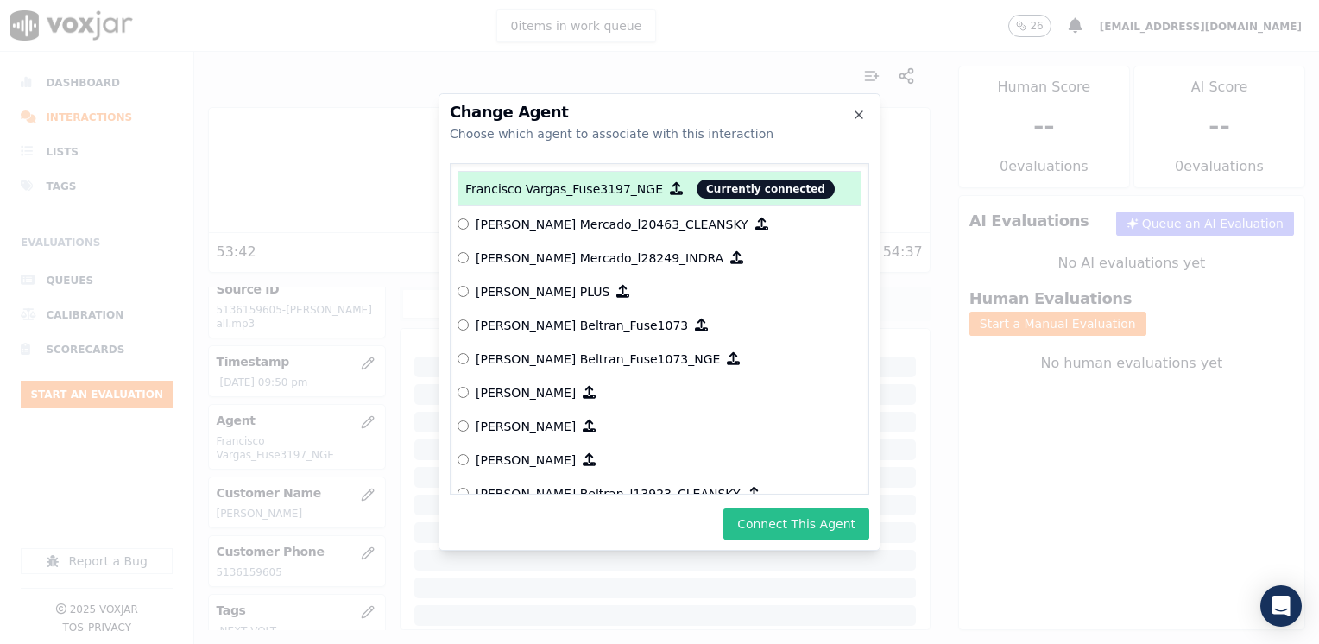
click at [792, 523] on button "Connect This Agent" at bounding box center [797, 524] width 146 height 31
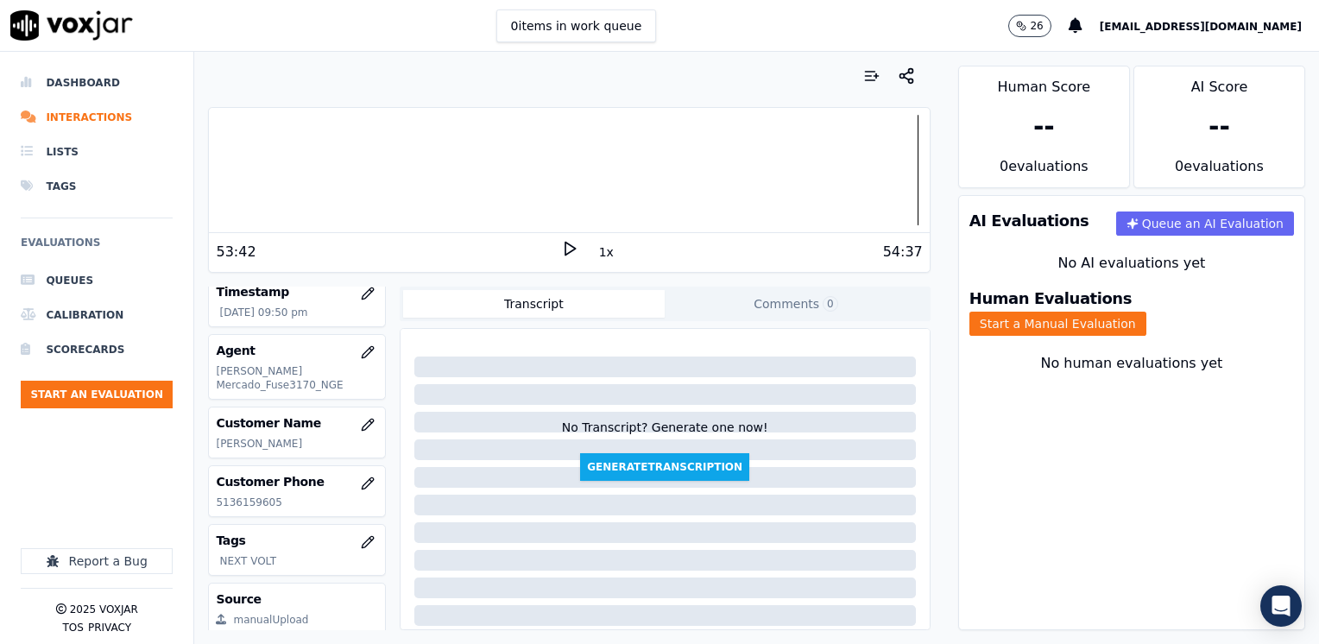
scroll to position [241, 0]
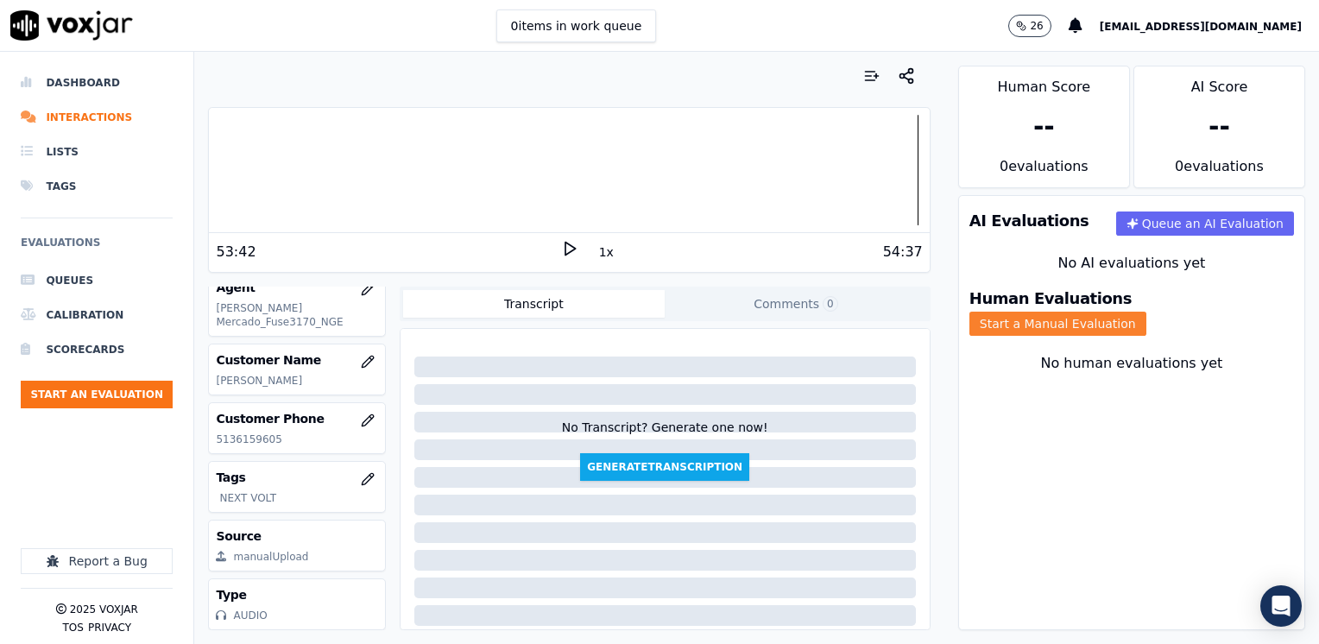
click at [1147, 312] on button "Start a Manual Evaluation" at bounding box center [1058, 324] width 177 height 24
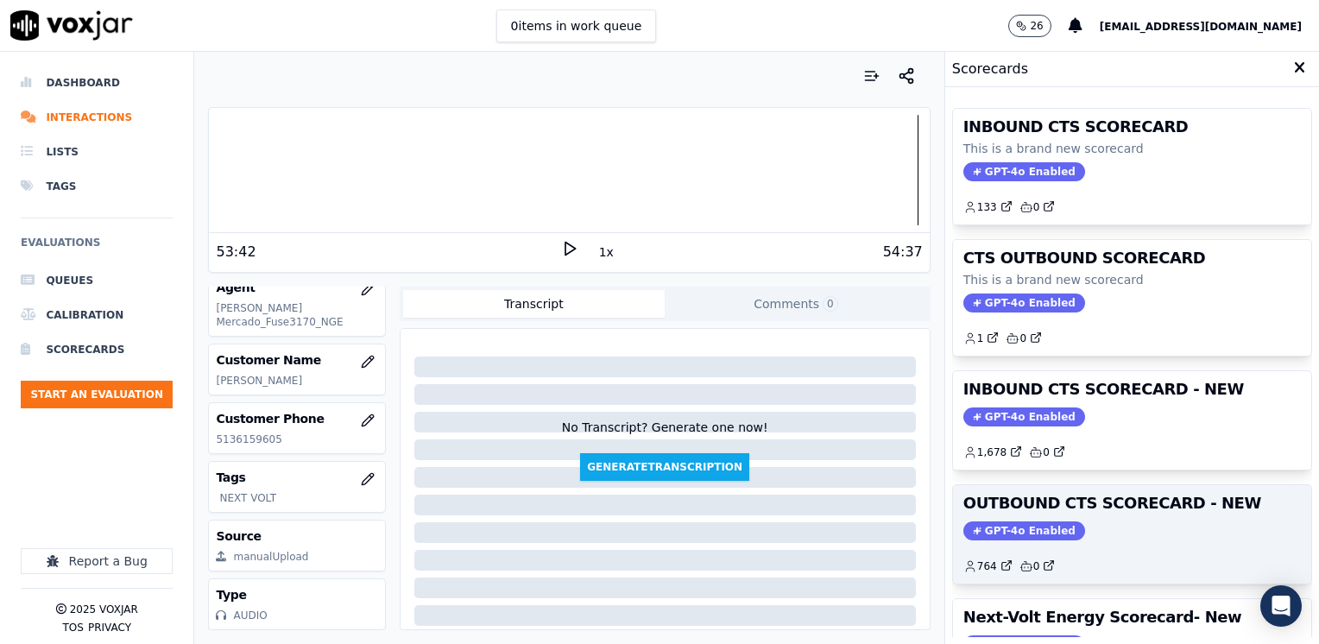
click at [982, 528] on span "GPT-4o Enabled" at bounding box center [1025, 531] width 122 height 19
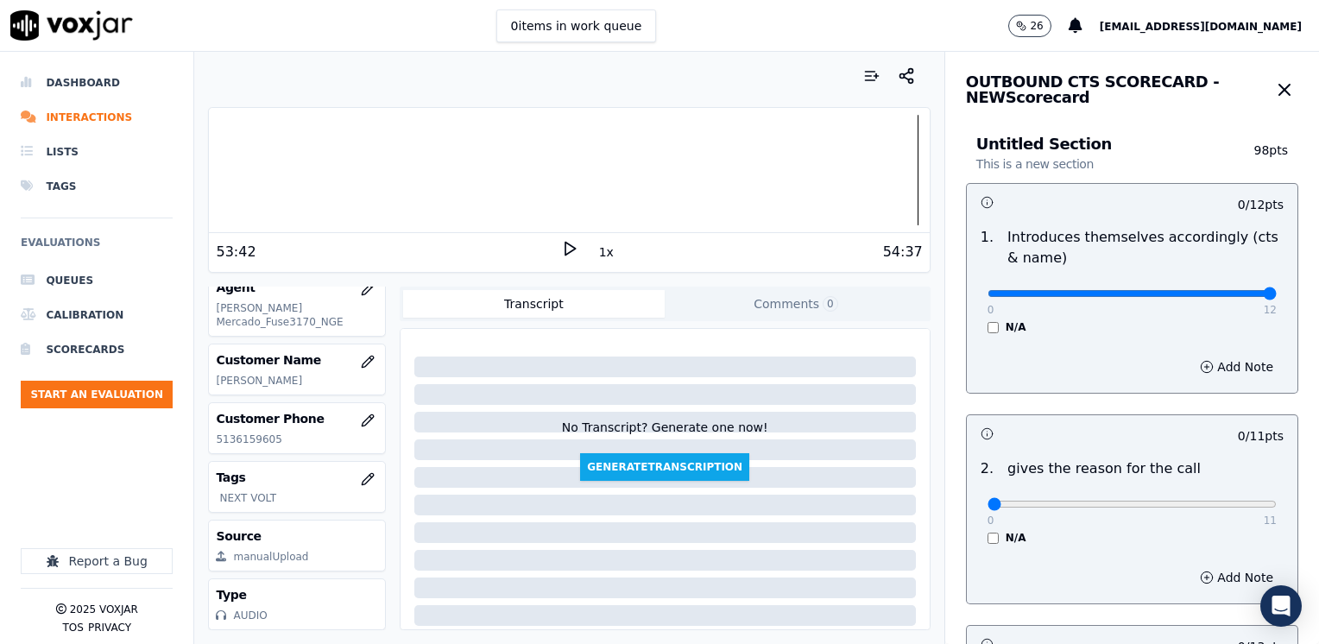
drag, startPoint x: 980, startPoint y: 295, endPoint x: 1319, endPoint y: 399, distance: 354.0
type input "12"
click at [1277, 297] on input "range" at bounding box center [1132, 293] width 289 height 7
drag, startPoint x: 977, startPoint y: 510, endPoint x: 1319, endPoint y: 500, distance: 342.1
type input "11"
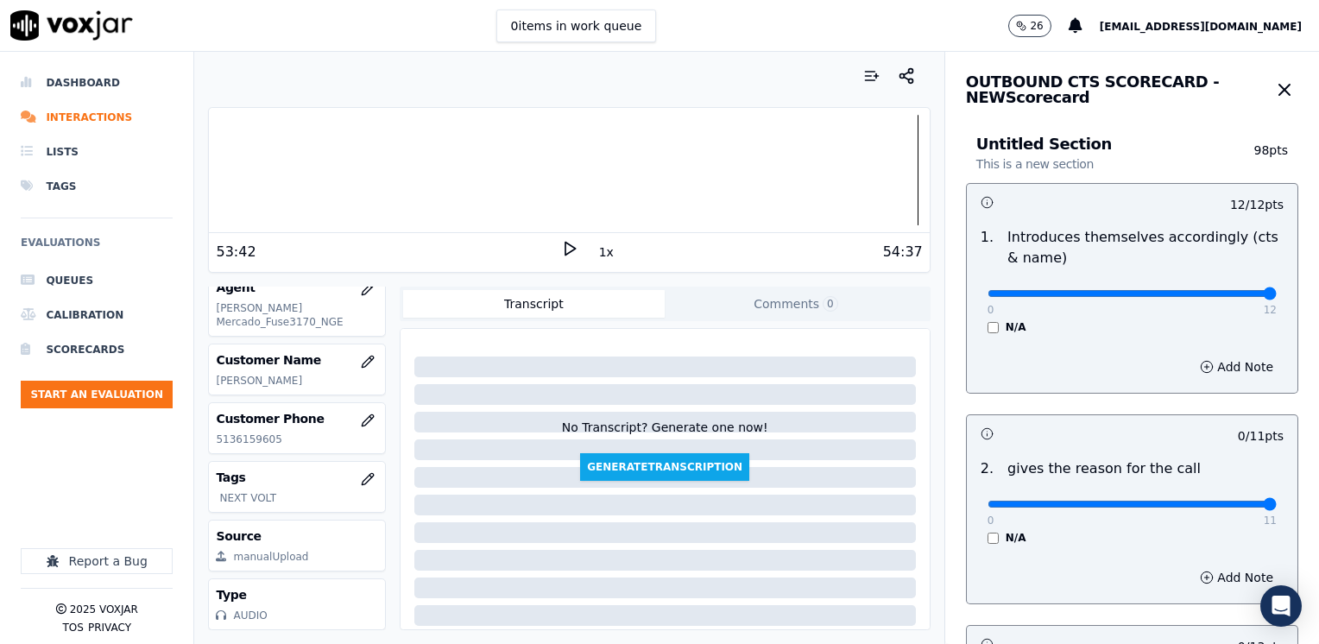
click at [1277, 297] on input "range" at bounding box center [1132, 293] width 289 height 7
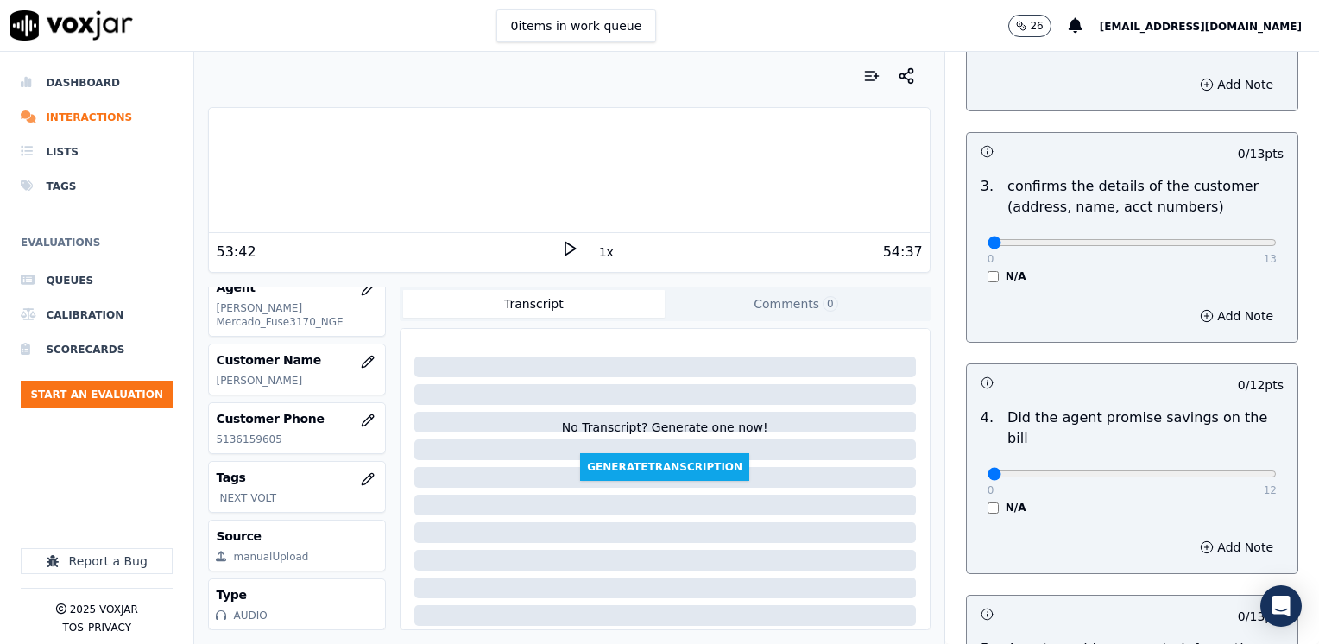
scroll to position [518, 0]
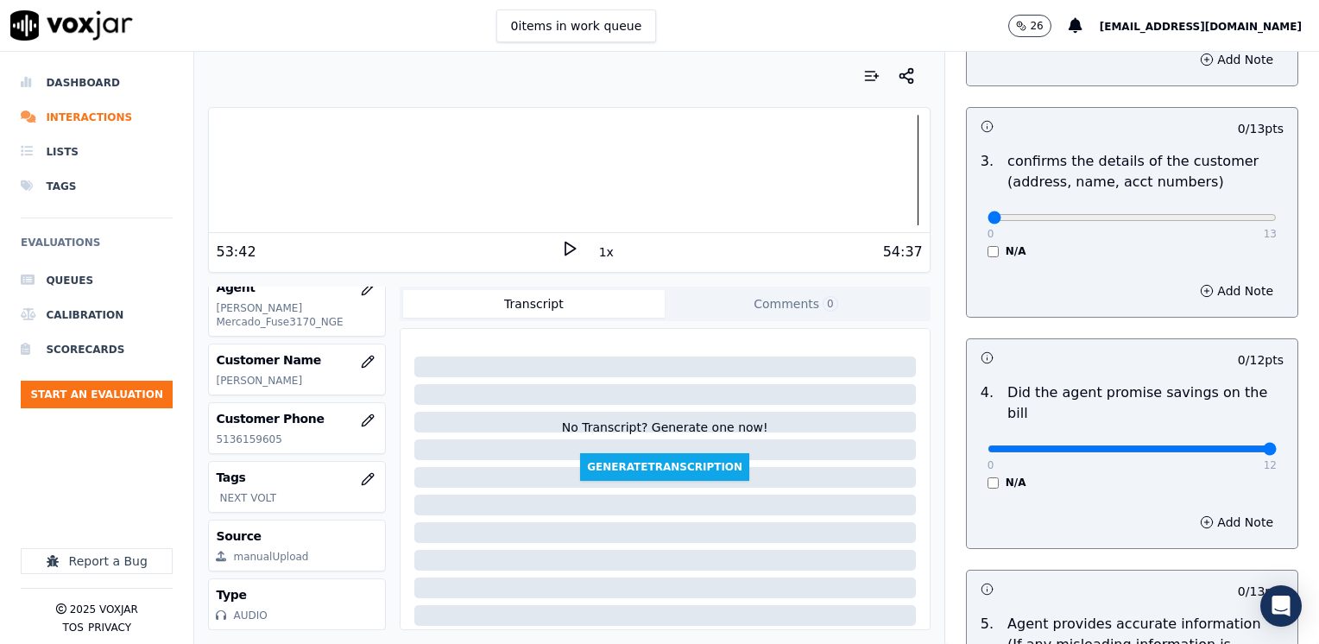
drag, startPoint x: 988, startPoint y: 429, endPoint x: 1322, endPoint y: 364, distance: 340.6
type input "12"
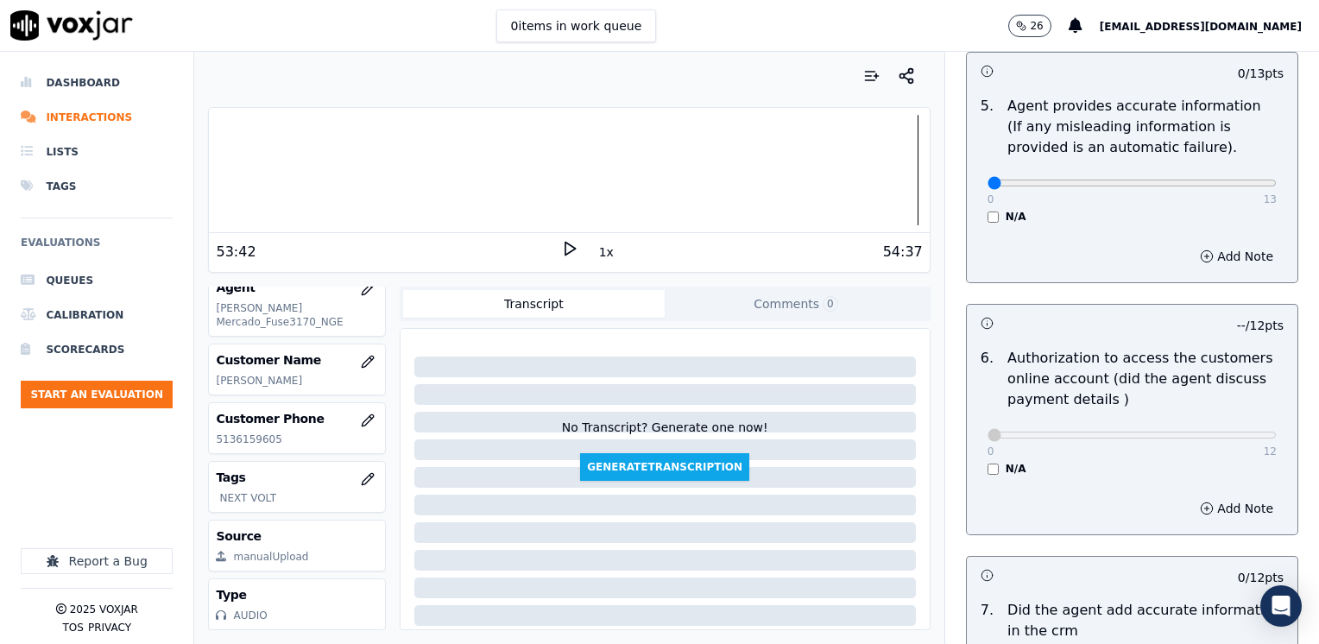
scroll to position [1382, 0]
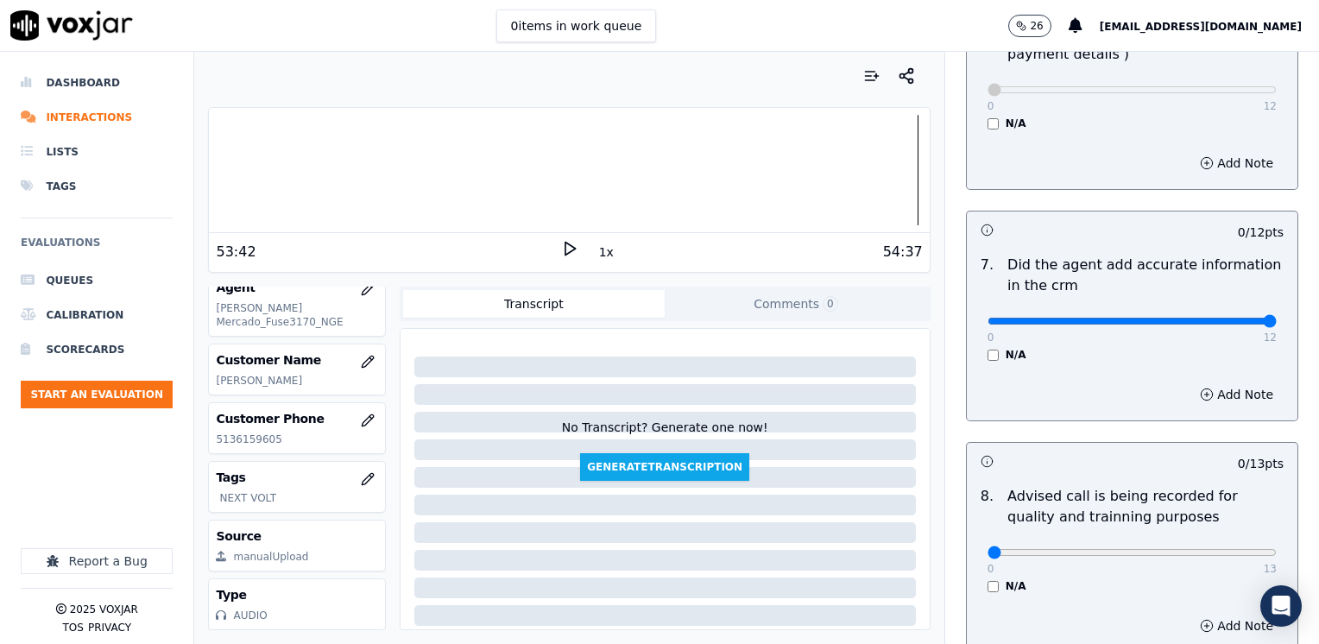
drag, startPoint x: 973, startPoint y: 304, endPoint x: 1302, endPoint y: 273, distance: 330.5
type input "12"
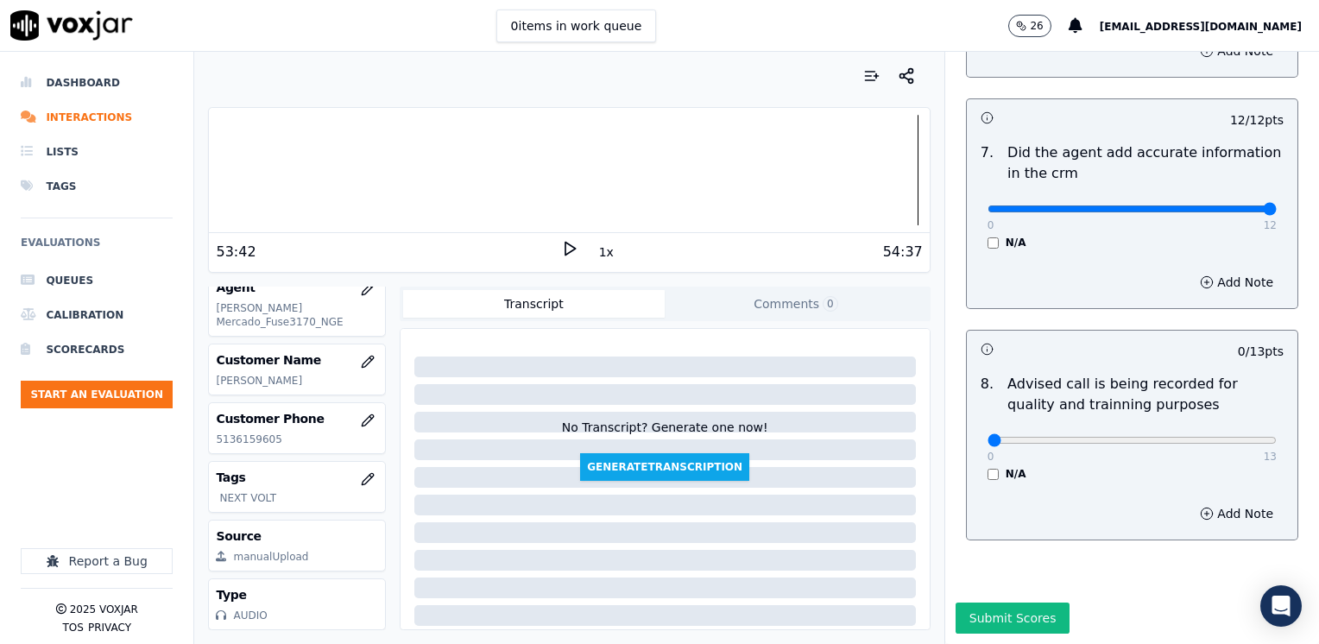
scroll to position [1509, 0]
drag, startPoint x: 978, startPoint y: 408, endPoint x: 1172, endPoint y: 406, distance: 193.4
type input "10"
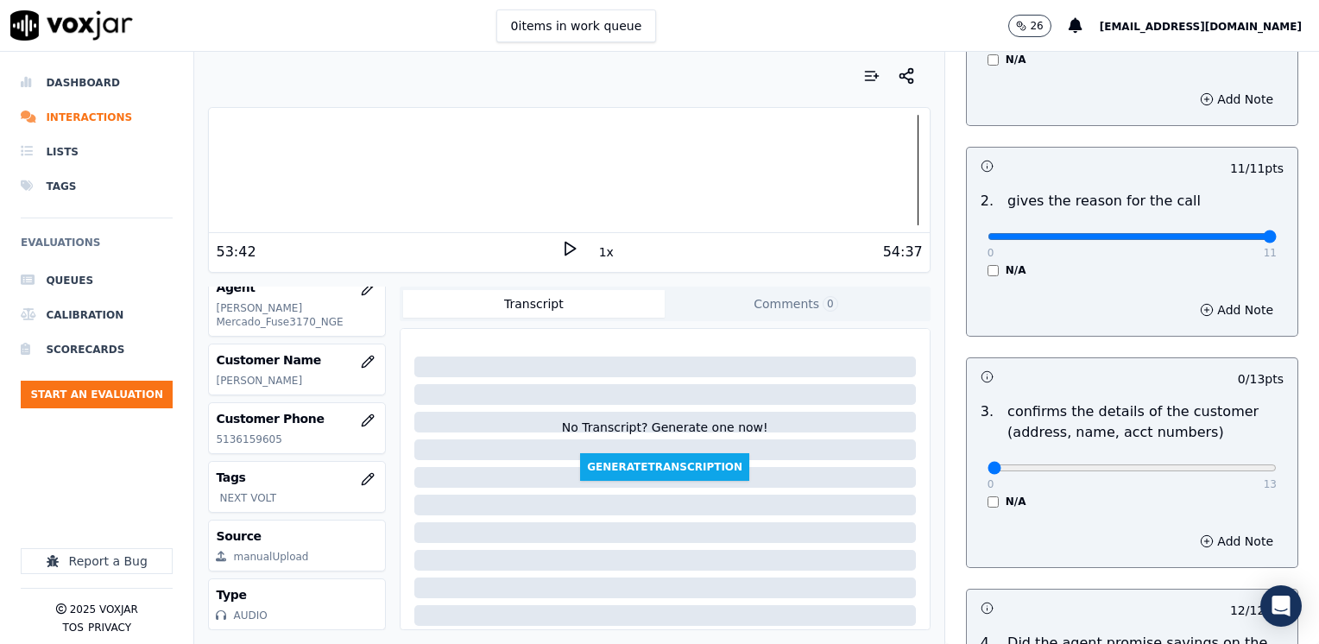
scroll to position [301, 0]
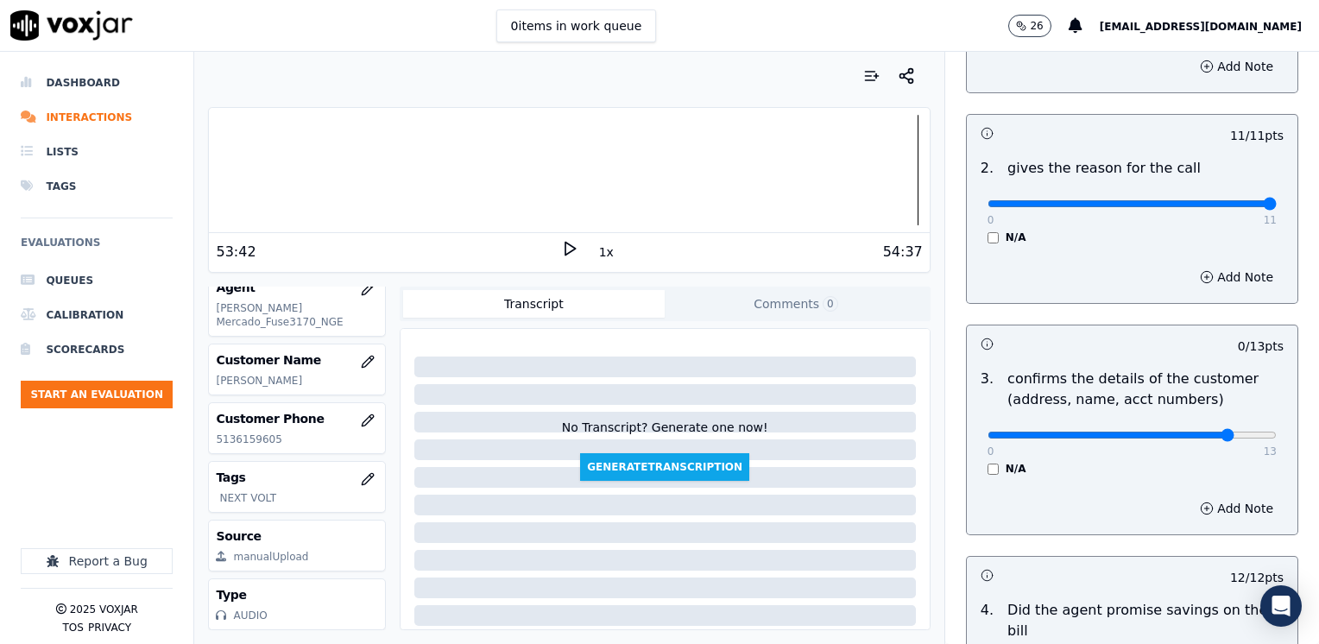
drag, startPoint x: 975, startPoint y: 433, endPoint x: 1194, endPoint y: 451, distance: 220.0
type input "12"
click at [1219, 507] on button "Add Note" at bounding box center [1237, 509] width 94 height 24
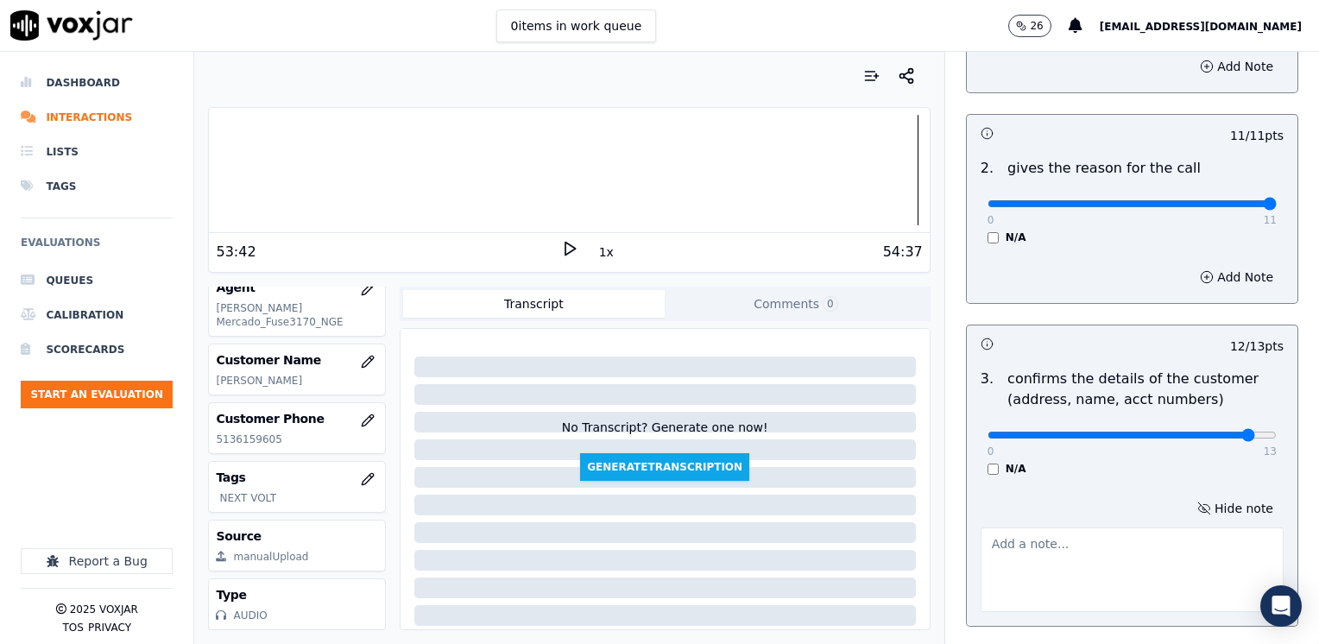
click at [1132, 545] on textarea at bounding box center [1132, 570] width 303 height 85
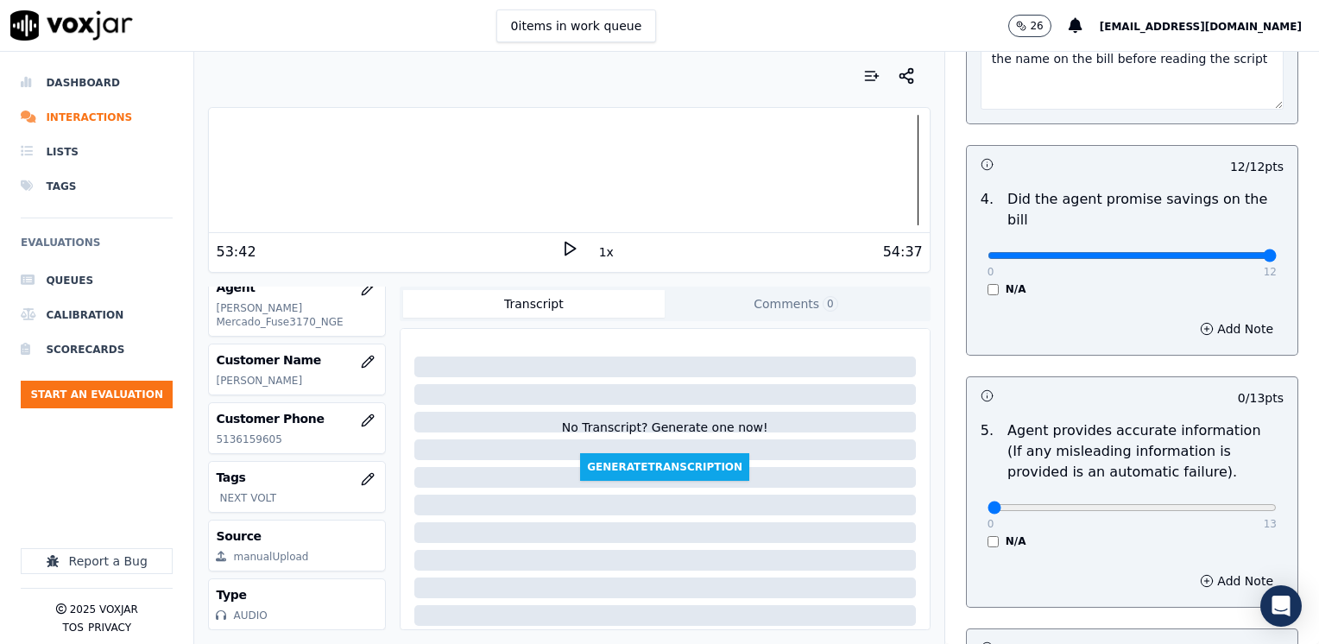
scroll to position [905, 0]
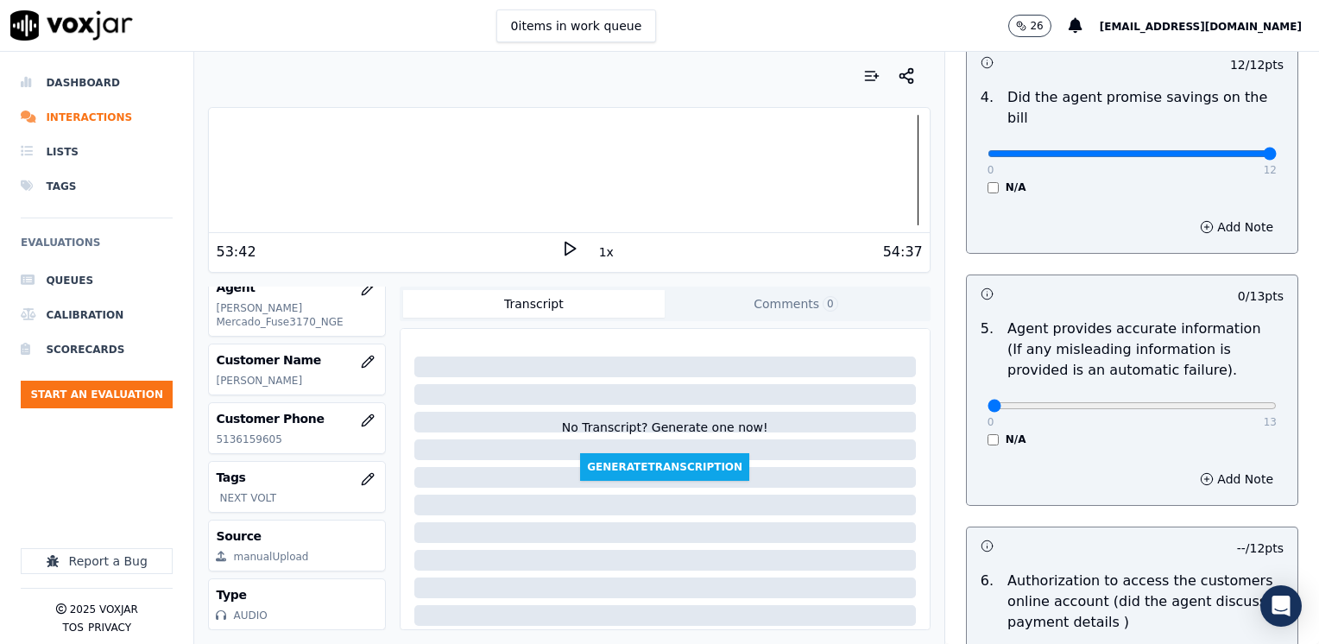
type textarea "Make sure to confirm full service address and the name on the bill before readi…"
drag, startPoint x: 972, startPoint y: 384, endPoint x: 1313, endPoint y: 436, distance: 344.2
type input "13"
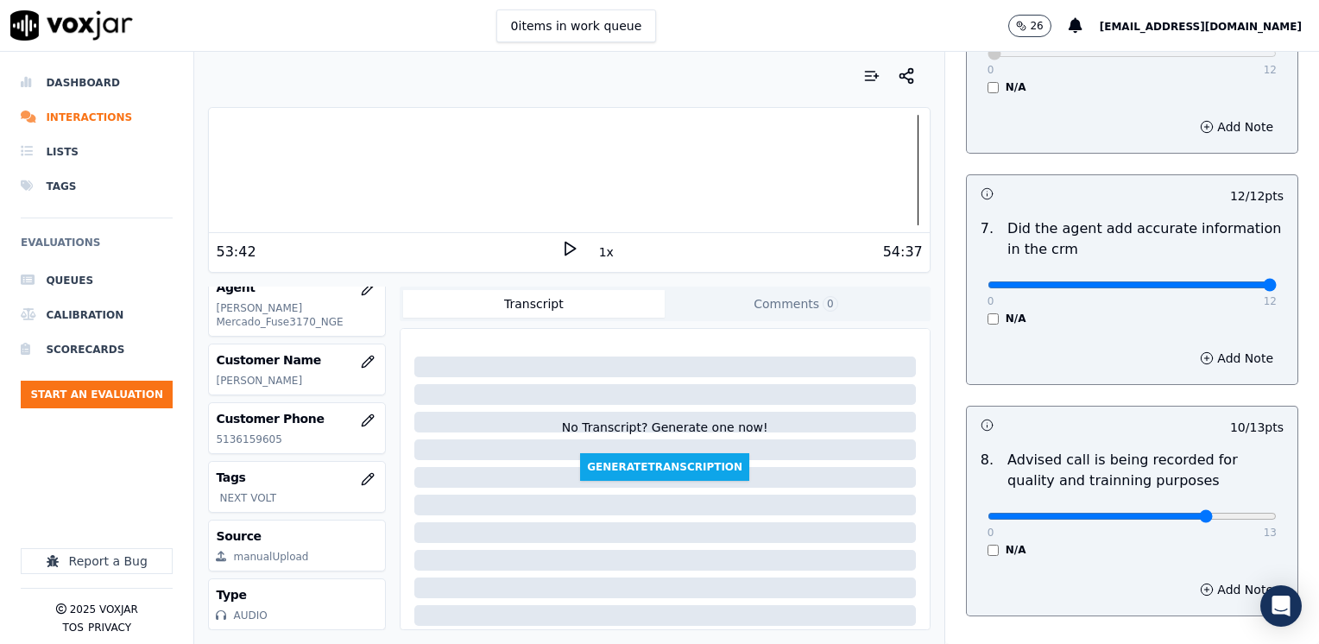
scroll to position [1600, 0]
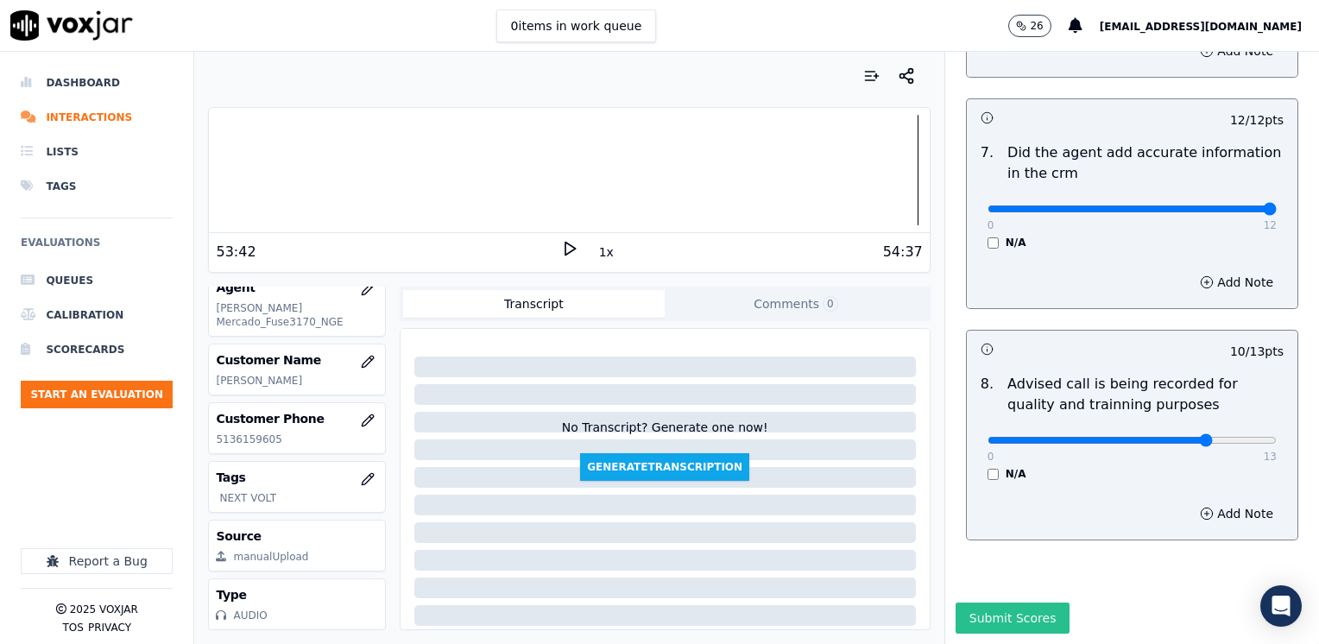
click at [1013, 603] on button "Submit Scores" at bounding box center [1013, 618] width 115 height 31
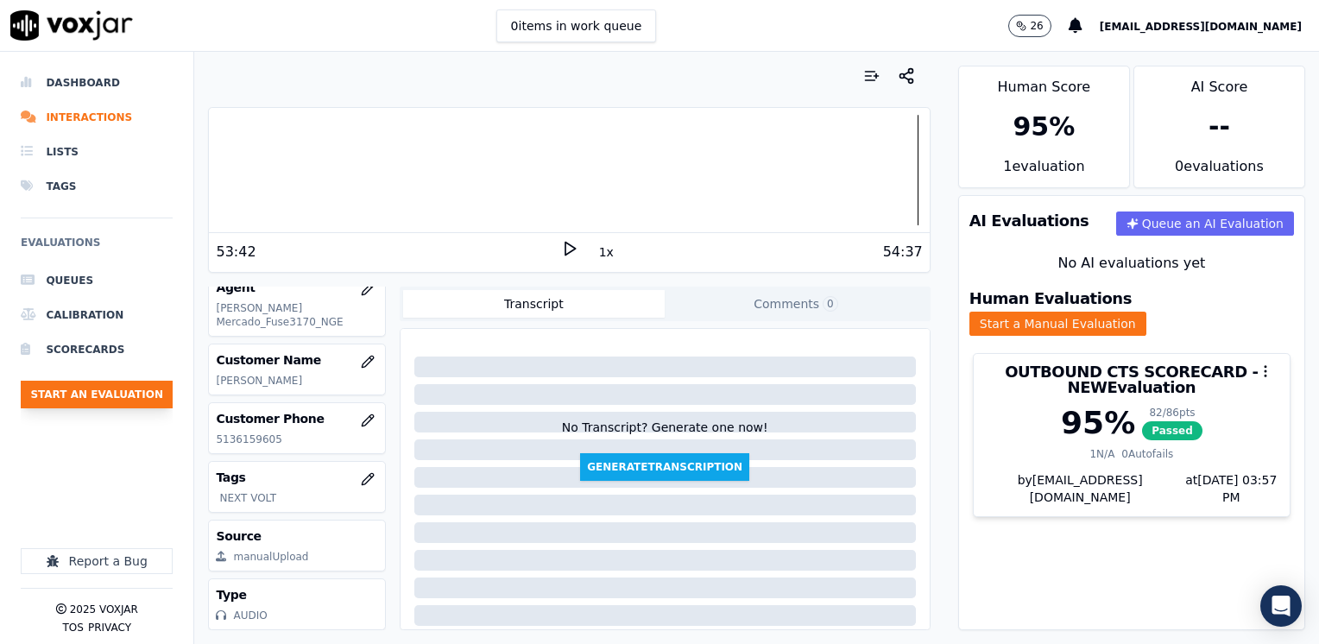
click at [127, 401] on button "Start an Evaluation" at bounding box center [97, 395] width 152 height 28
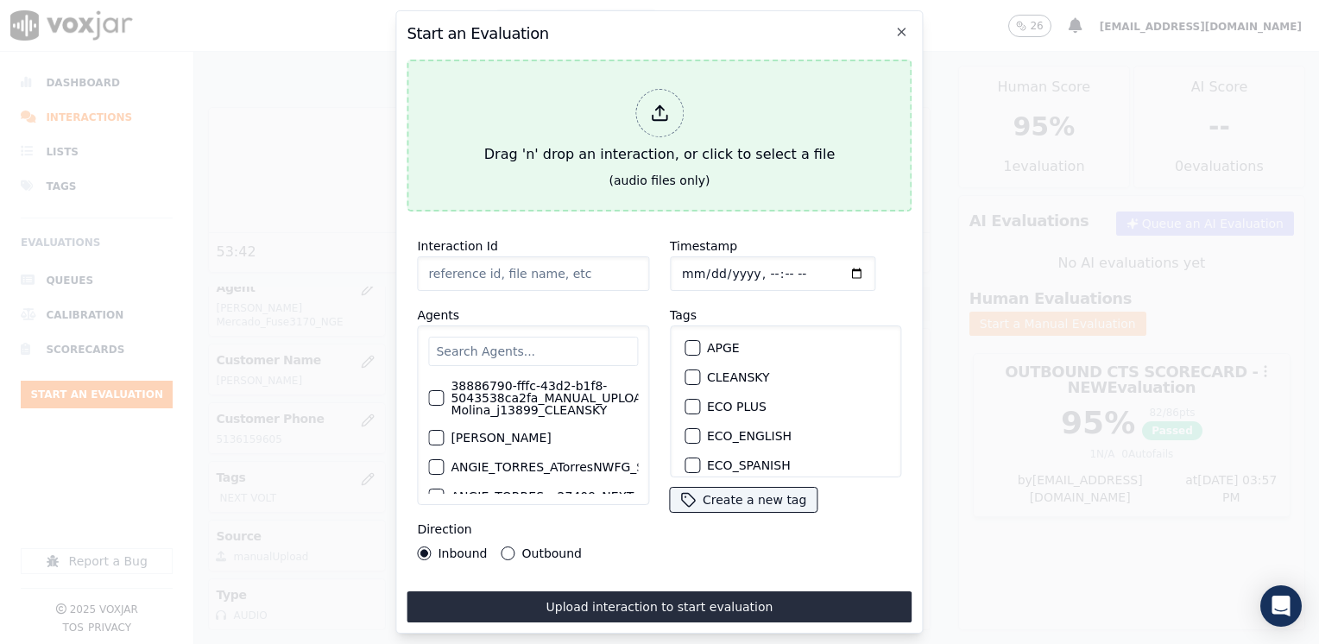
click at [677, 109] on div at bounding box center [660, 113] width 48 height 48
type input "20250812-152907_8283882030-[PERSON_NAME] all.mp3"
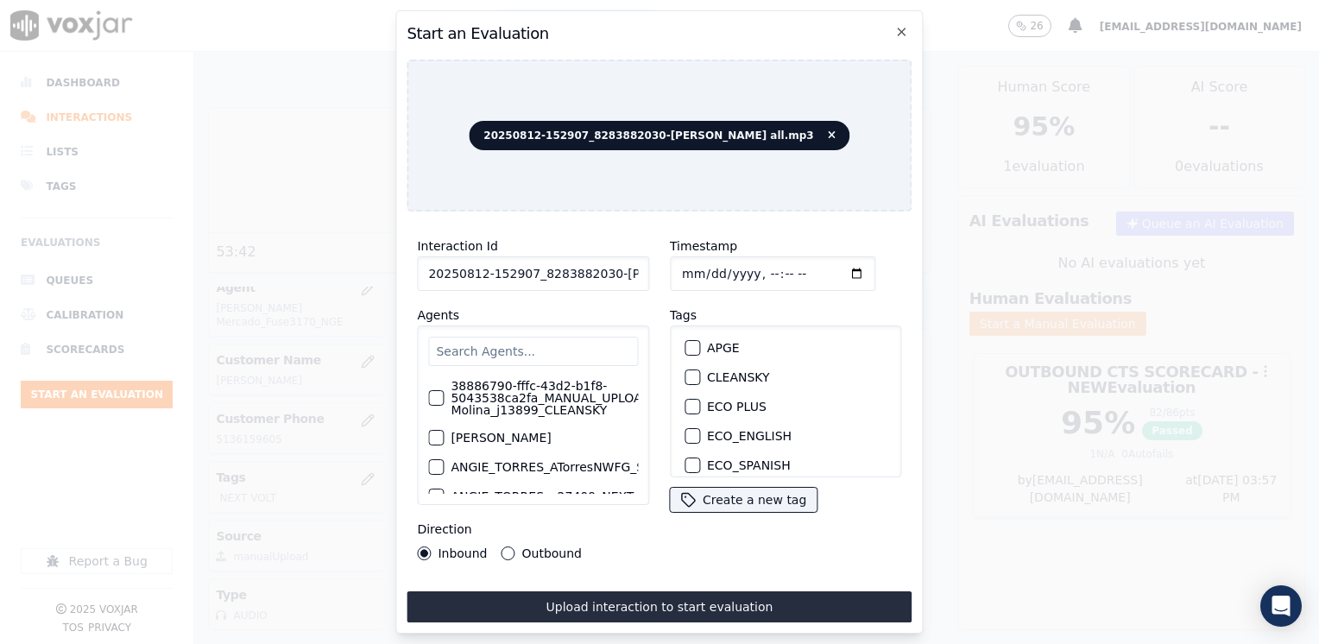
click at [516, 345] on input "text" at bounding box center [533, 351] width 210 height 29
click at [517, 351] on input "text" at bounding box center [533, 351] width 210 height 29
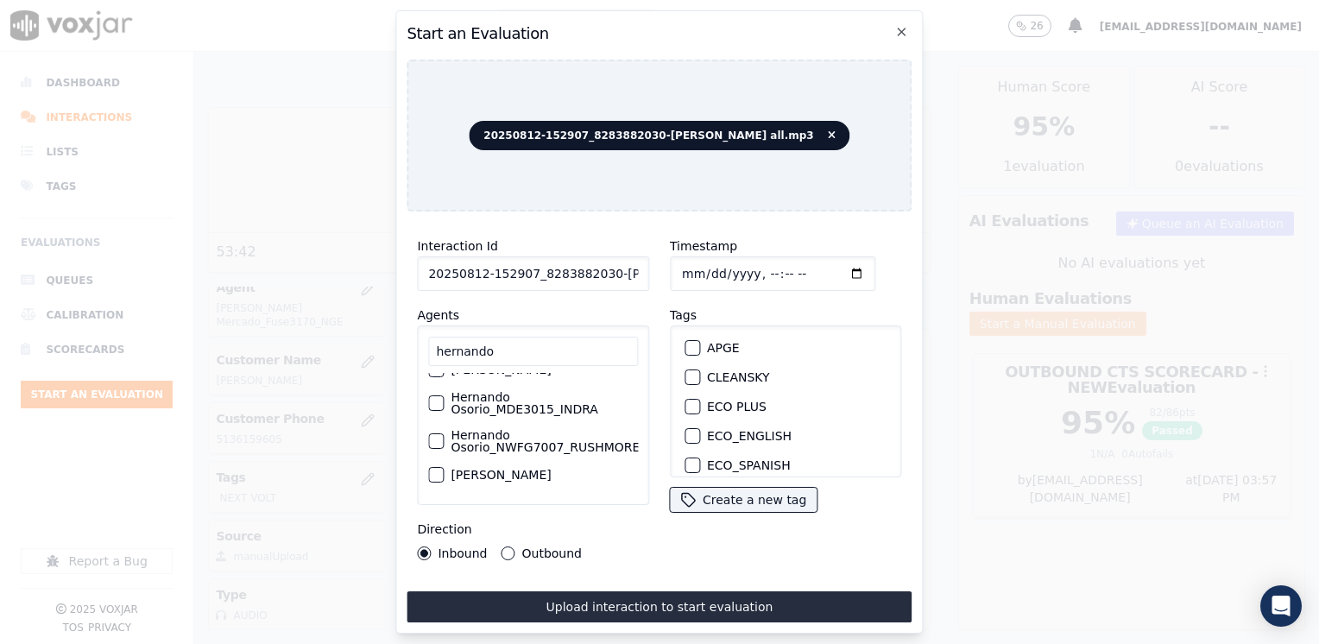
scroll to position [0, 0]
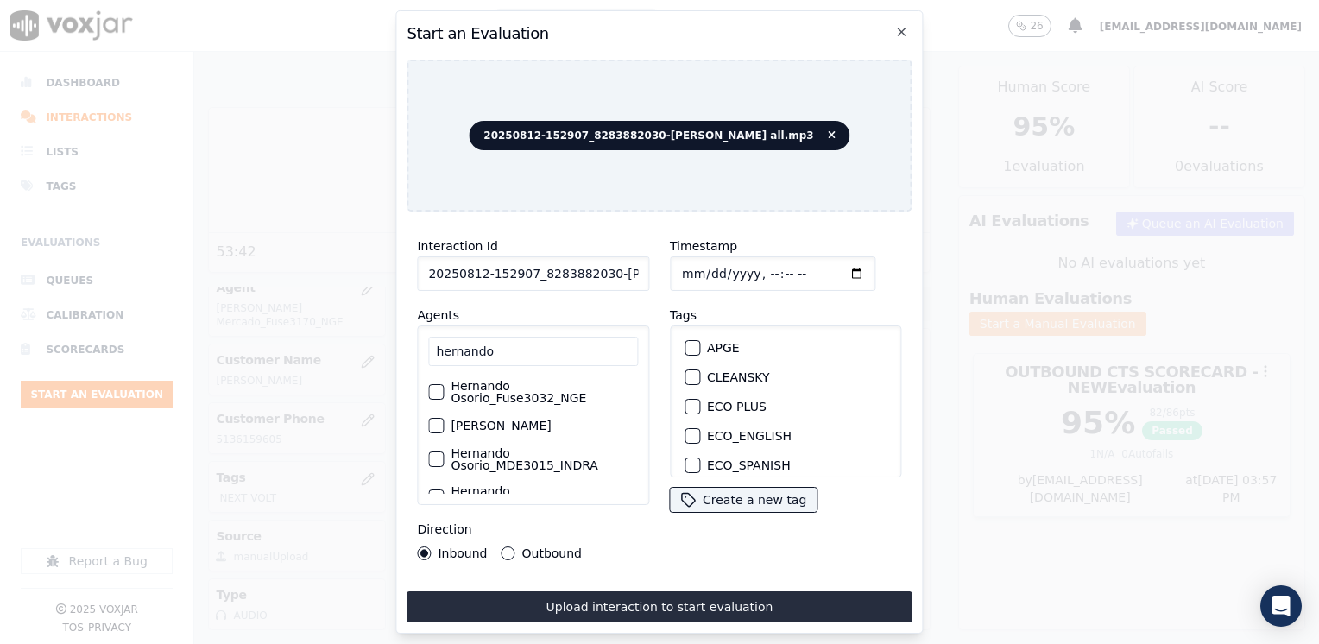
type input "hernando"
click at [434, 387] on div "button" at bounding box center [435, 392] width 12 height 12
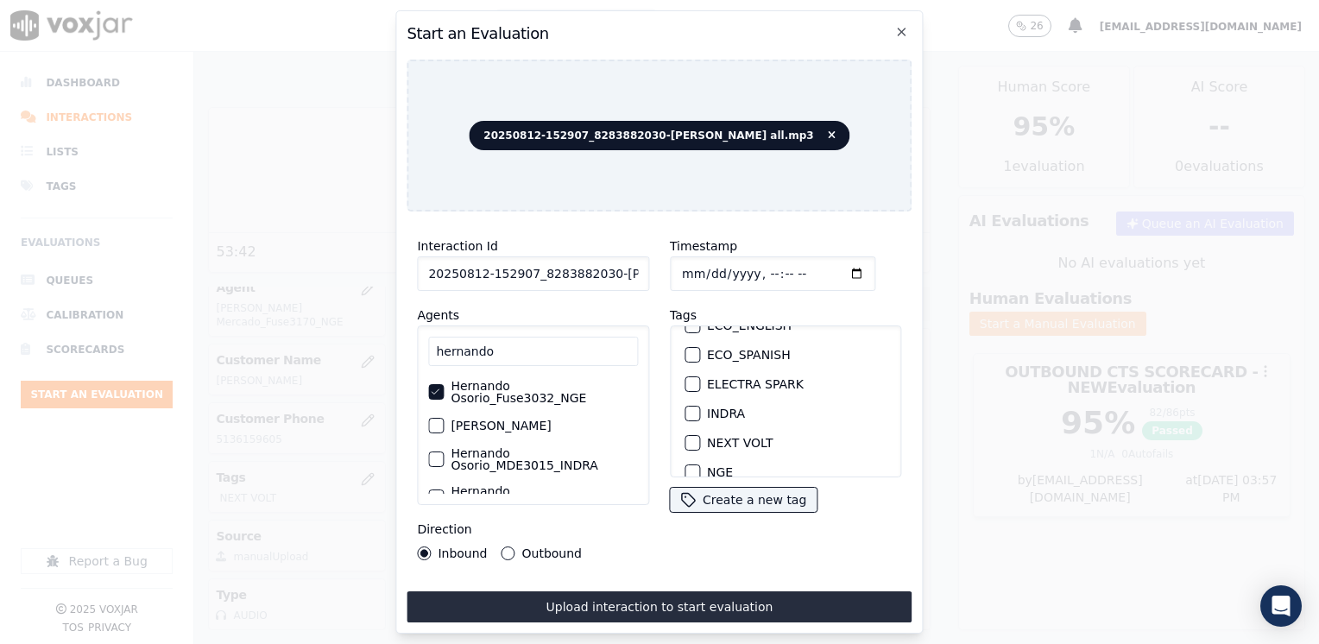
click at [691, 437] on button "NEXT VOLT" at bounding box center [693, 443] width 16 height 16
click at [837, 261] on input "Timestamp" at bounding box center [773, 273] width 206 height 35
type input "[DATE]T21:57"
click at [508, 549] on button "Outbound" at bounding box center [509, 554] width 14 height 14
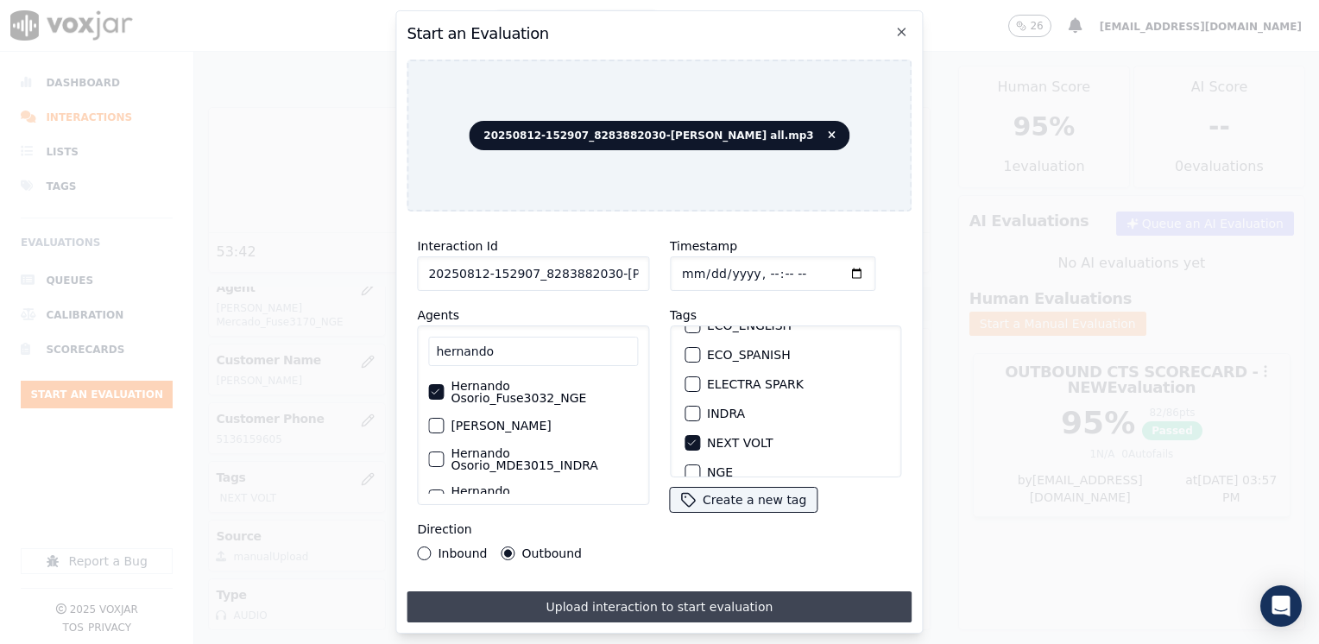
click at [679, 599] on button "Upload interaction to start evaluation" at bounding box center [659, 607] width 505 height 31
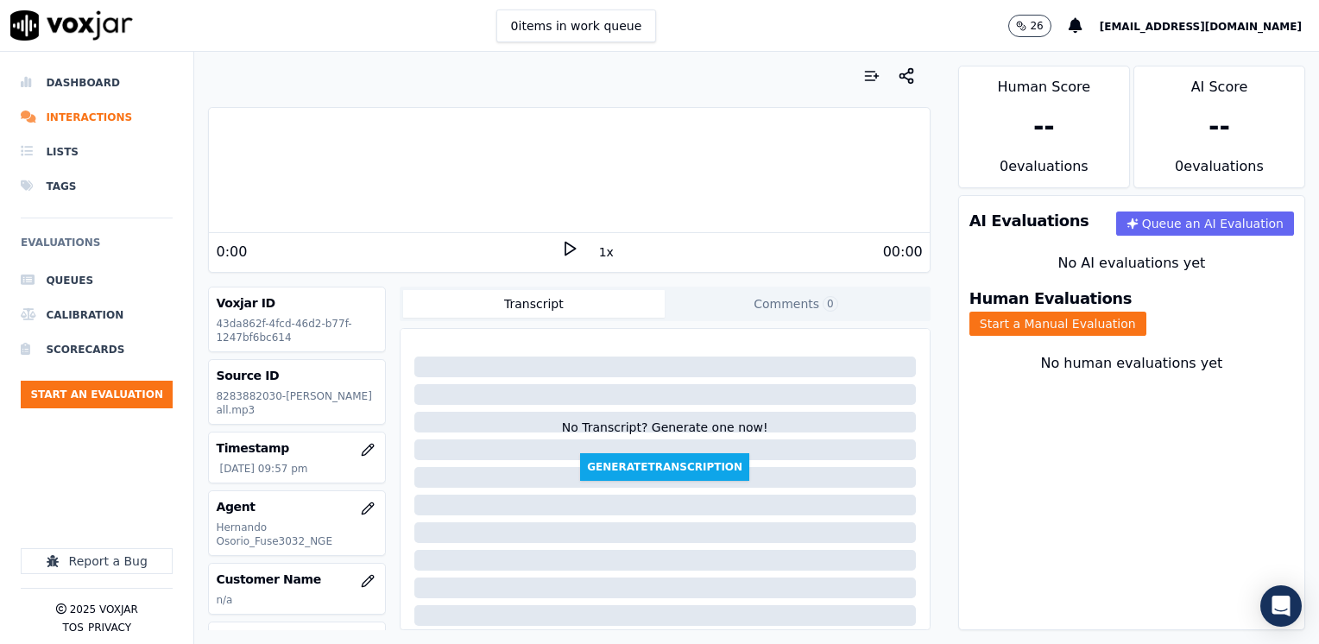
click at [561, 250] on icon at bounding box center [569, 248] width 17 height 17
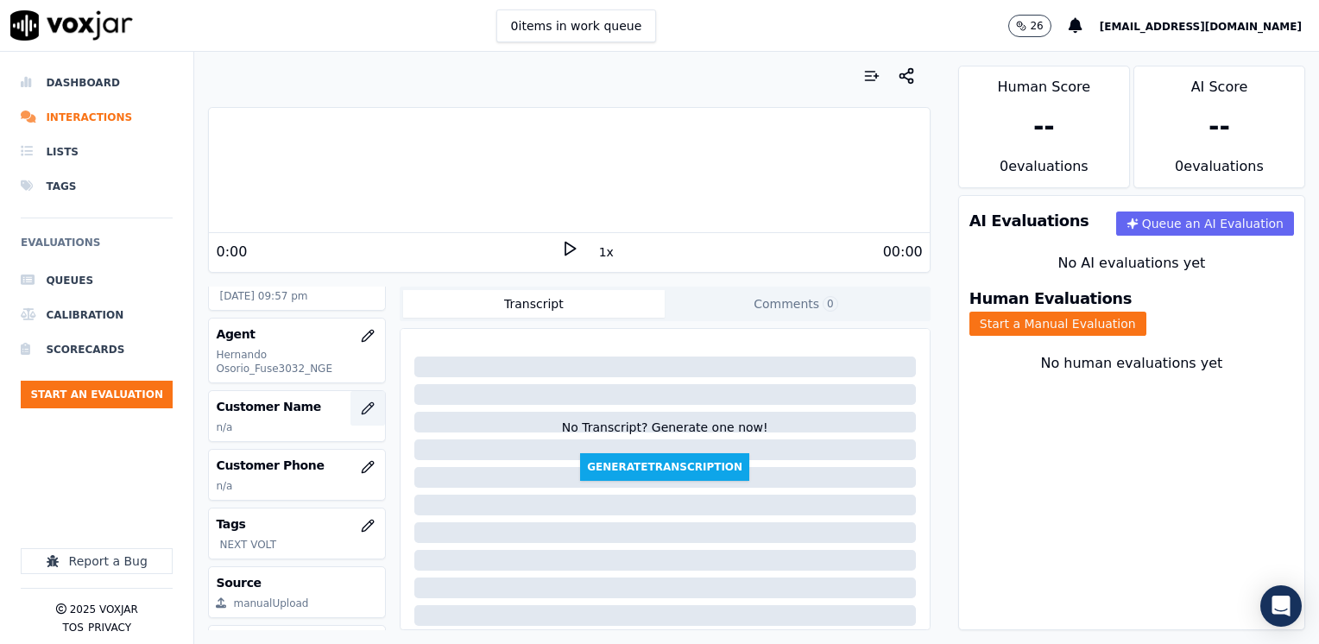
click at [351, 416] on button "button" at bounding box center [368, 408] width 35 height 35
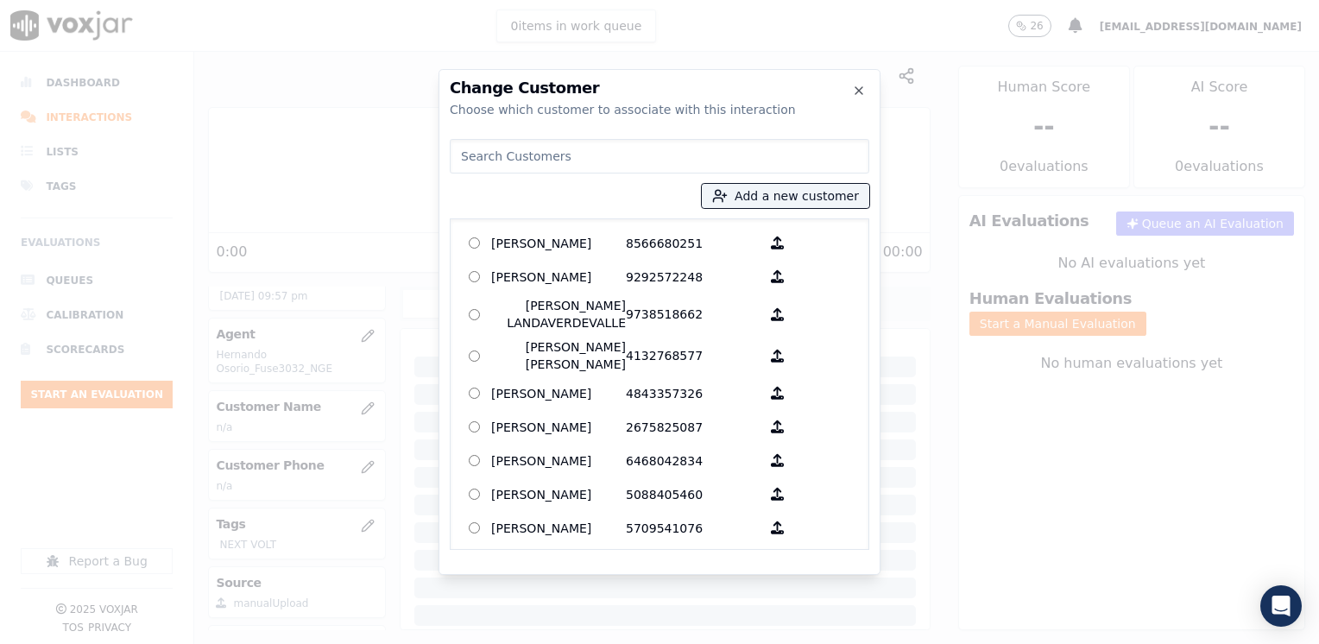
click at [610, 172] on input at bounding box center [660, 156] width 420 height 35
click at [610, 160] on input at bounding box center [660, 156] width 420 height 35
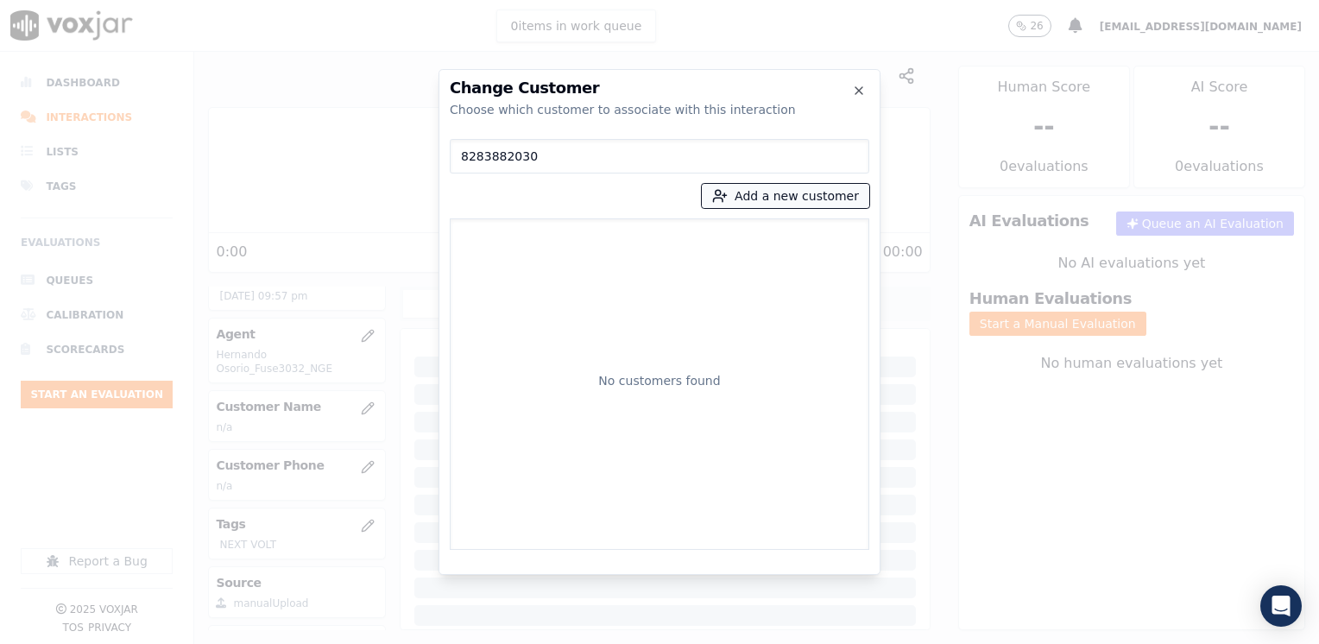
type input "8283882030"
click at [781, 199] on button "Add a new customer" at bounding box center [786, 196] width 168 height 24
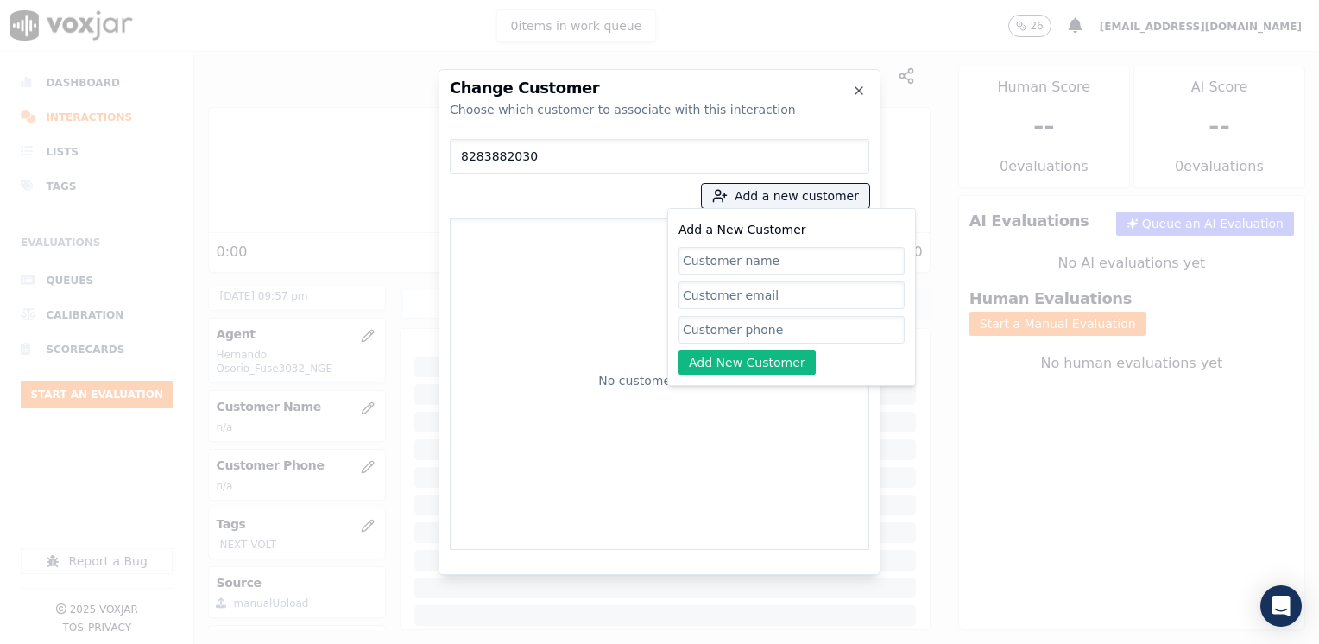
click at [753, 334] on input "Add a New Customer" at bounding box center [792, 330] width 226 height 28
paste input "8283882030"
type input "8283882030"
click at [786, 247] on input "Add a New Customer" at bounding box center [792, 261] width 226 height 28
paste input "[PERSON_NAME]"
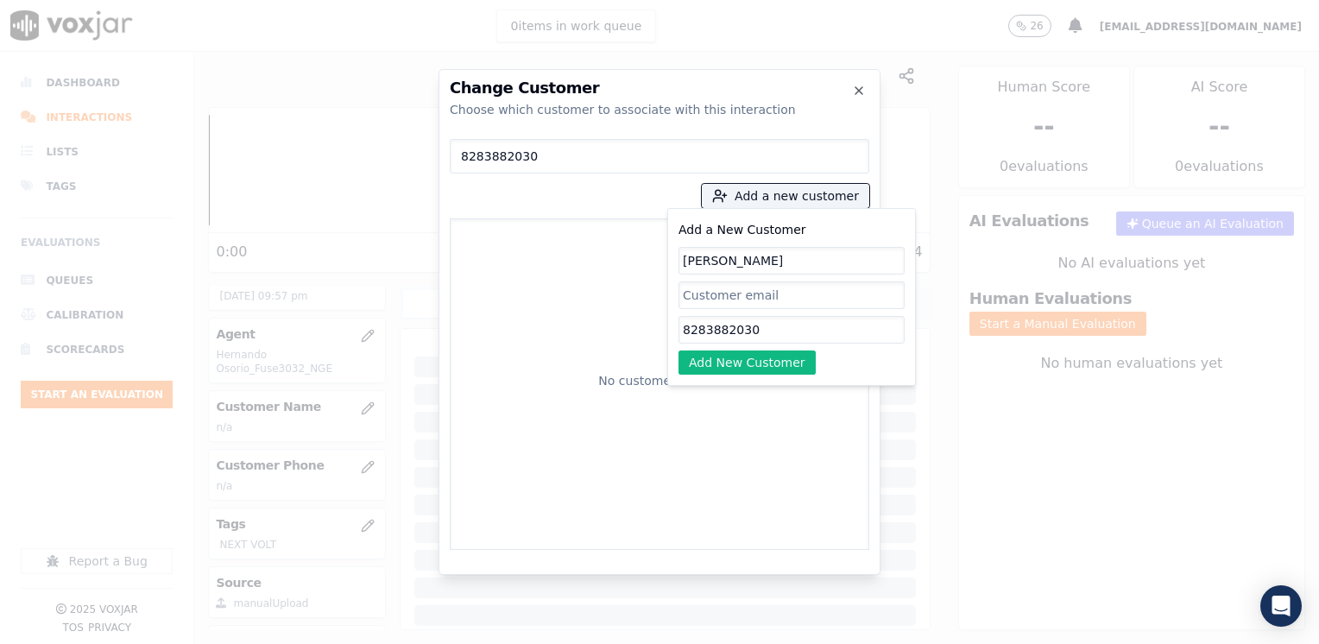
type input "[PERSON_NAME]"
click at [759, 341] on input "8283882030" at bounding box center [792, 330] width 226 height 28
click at [754, 368] on button "Add New Customer" at bounding box center [747, 363] width 137 height 24
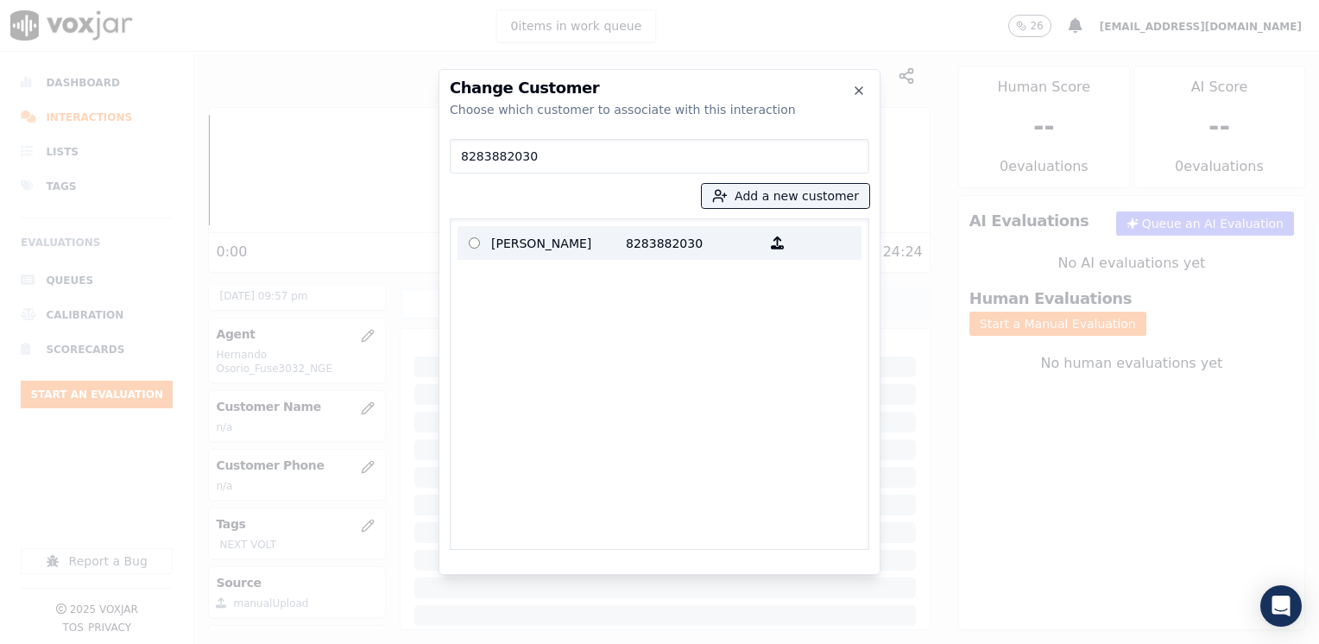
click at [679, 239] on p "8283882030" at bounding box center [693, 243] width 135 height 27
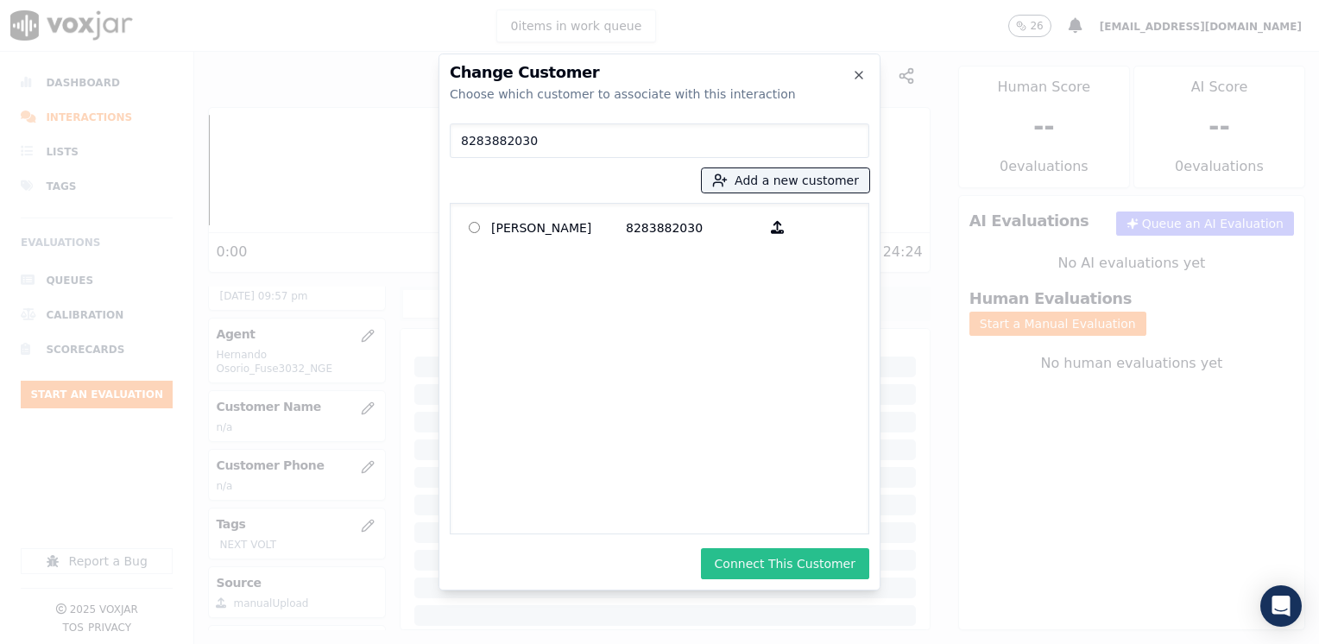
click at [776, 569] on button "Connect This Customer" at bounding box center [785, 563] width 168 height 31
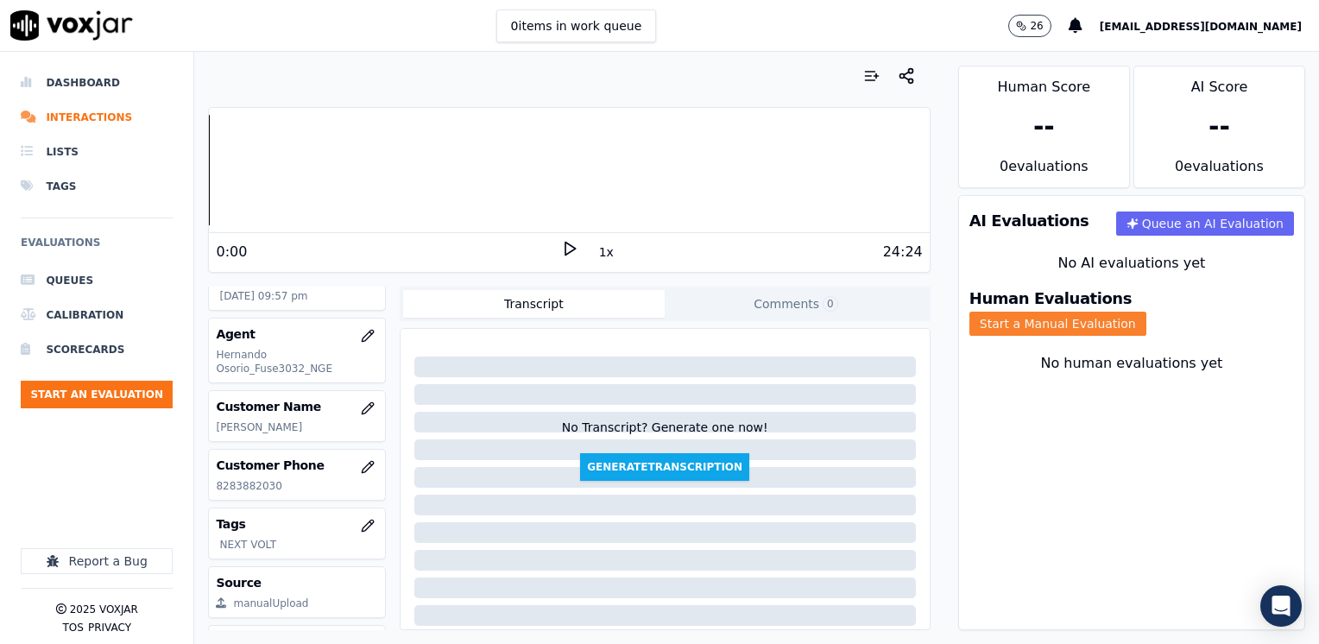
click at [1147, 312] on button "Start a Manual Evaluation" at bounding box center [1058, 324] width 177 height 24
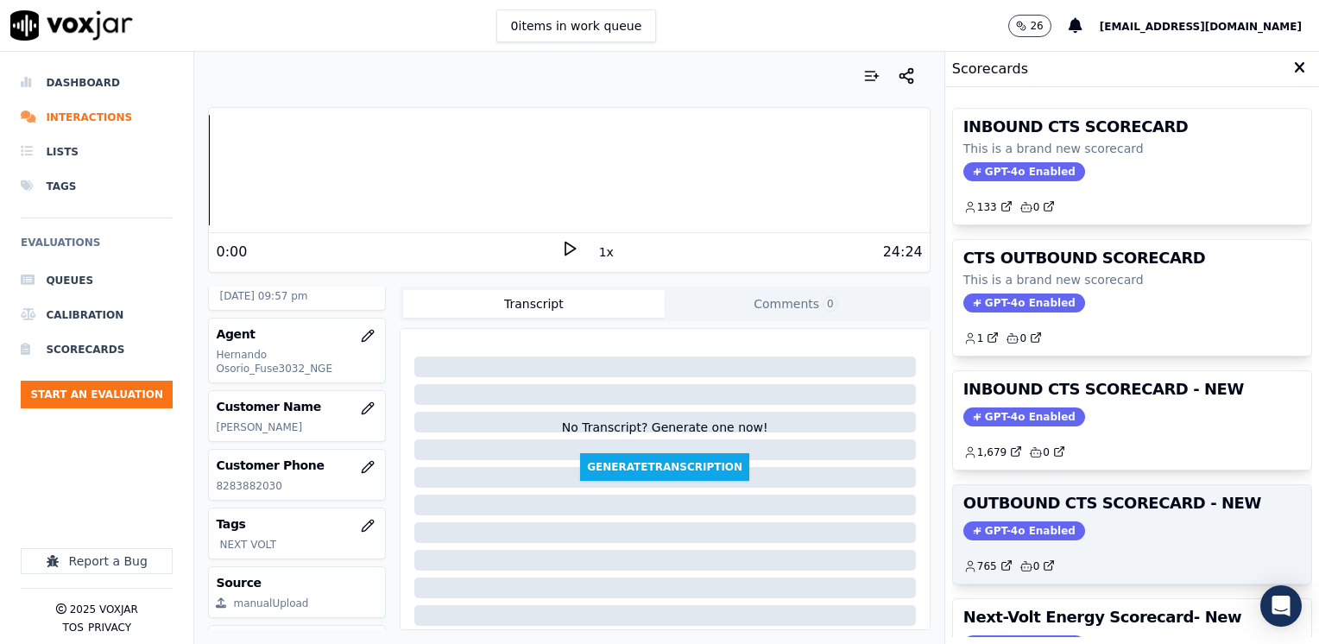
click at [1002, 516] on div "OUTBOUND CTS SCORECARD - NEW GPT-4o Enabled 765 0" at bounding box center [1132, 534] width 358 height 98
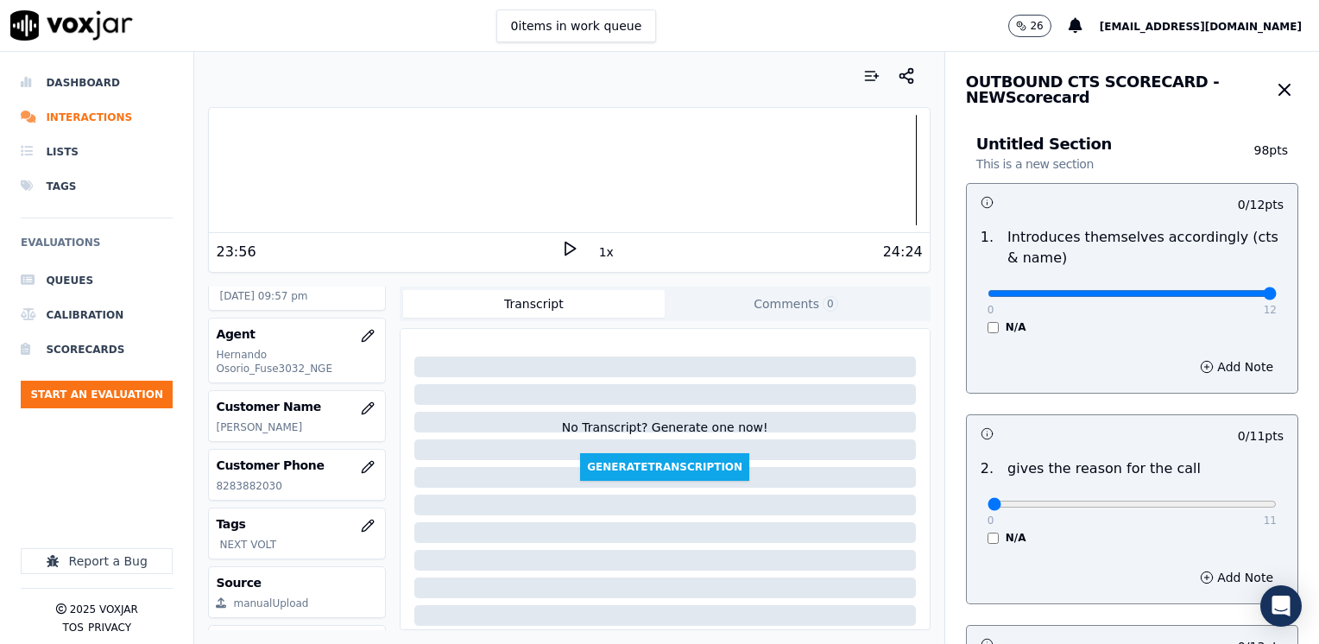
drag, startPoint x: 1322, startPoint y: 294, endPoint x: 1322, endPoint y: 305, distance: 11.2
type input "12"
click at [1277, 297] on input "range" at bounding box center [1132, 293] width 289 height 7
drag, startPoint x: 977, startPoint y: 507, endPoint x: 1250, endPoint y: 517, distance: 273.1
type input "11"
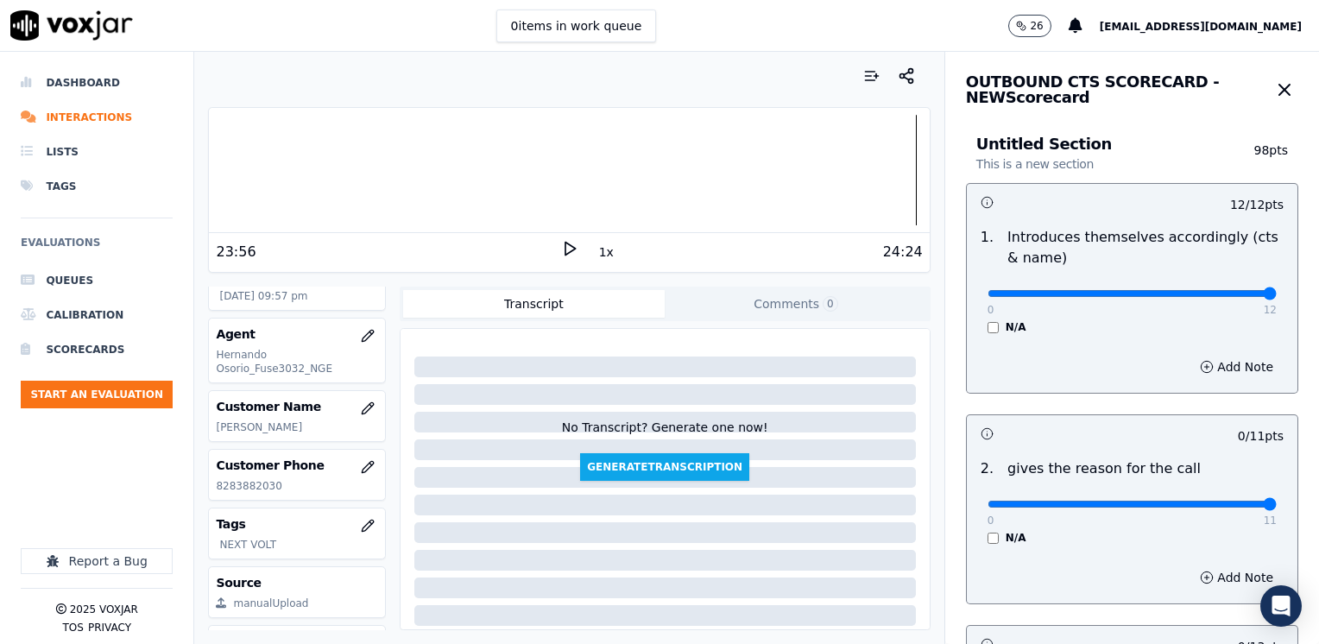
click at [1277, 297] on input "range" at bounding box center [1132, 293] width 289 height 7
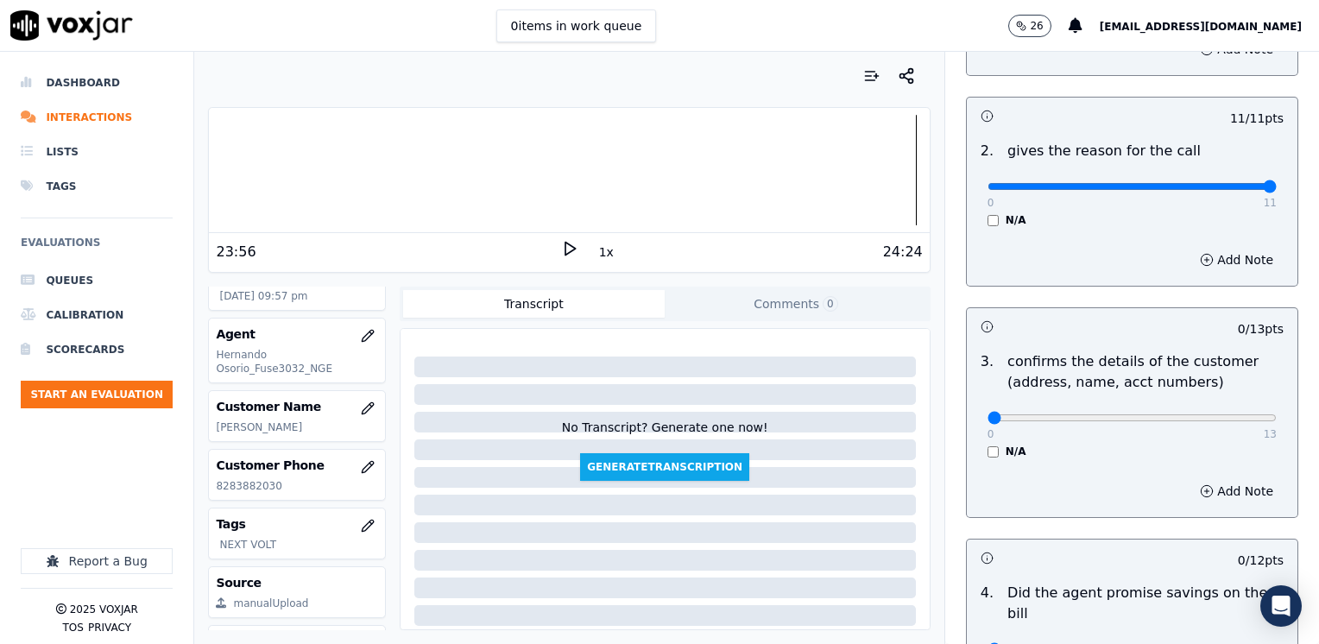
scroll to position [432, 0]
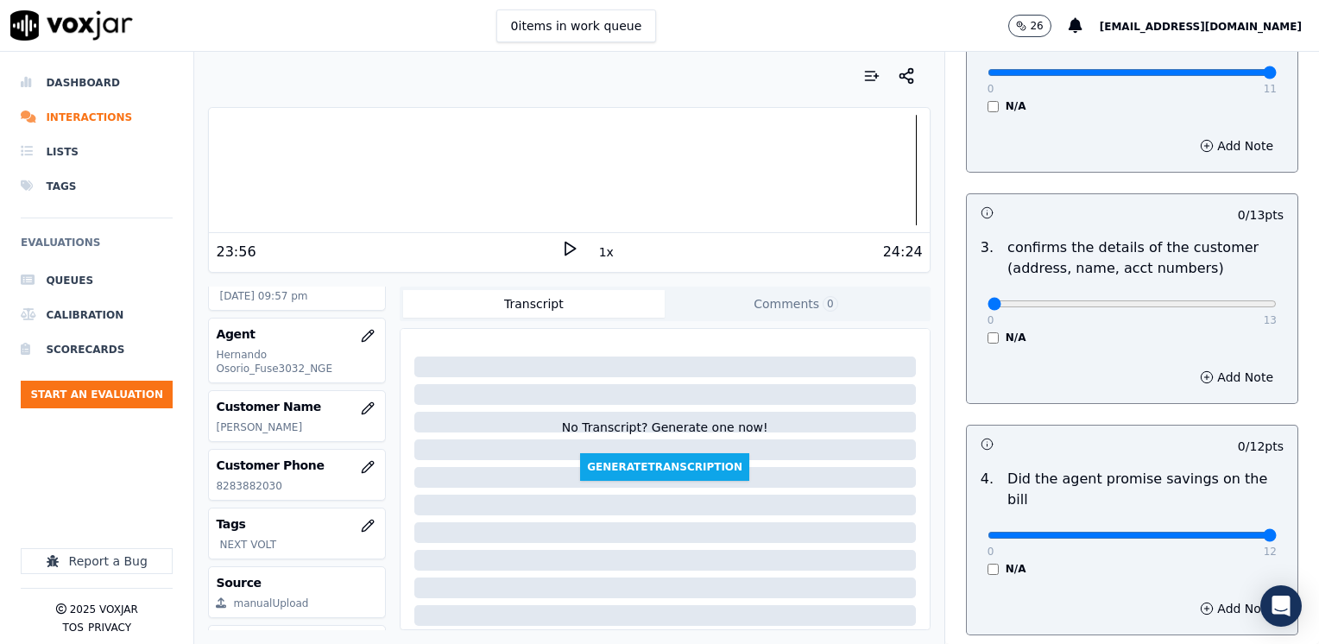
drag, startPoint x: 977, startPoint y: 513, endPoint x: 1319, endPoint y: 466, distance: 345.1
type input "12"
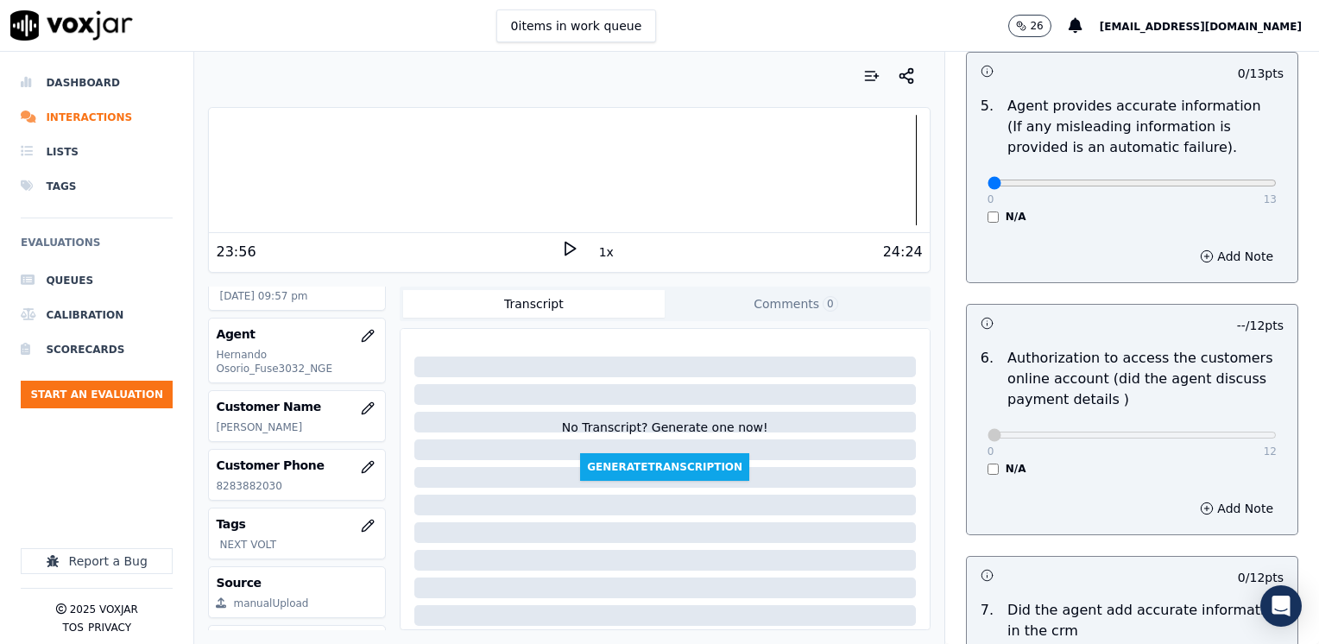
scroll to position [1295, 0]
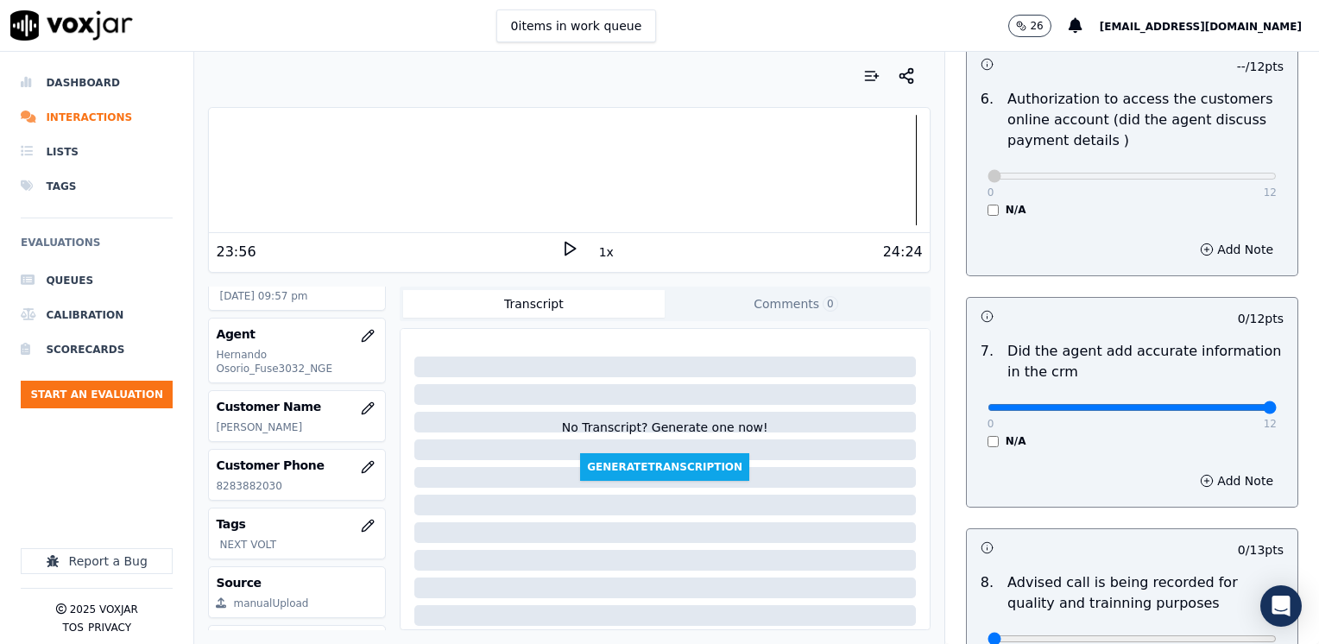
drag, startPoint x: 981, startPoint y: 389, endPoint x: 1322, endPoint y: 390, distance: 341.1
type input "12"
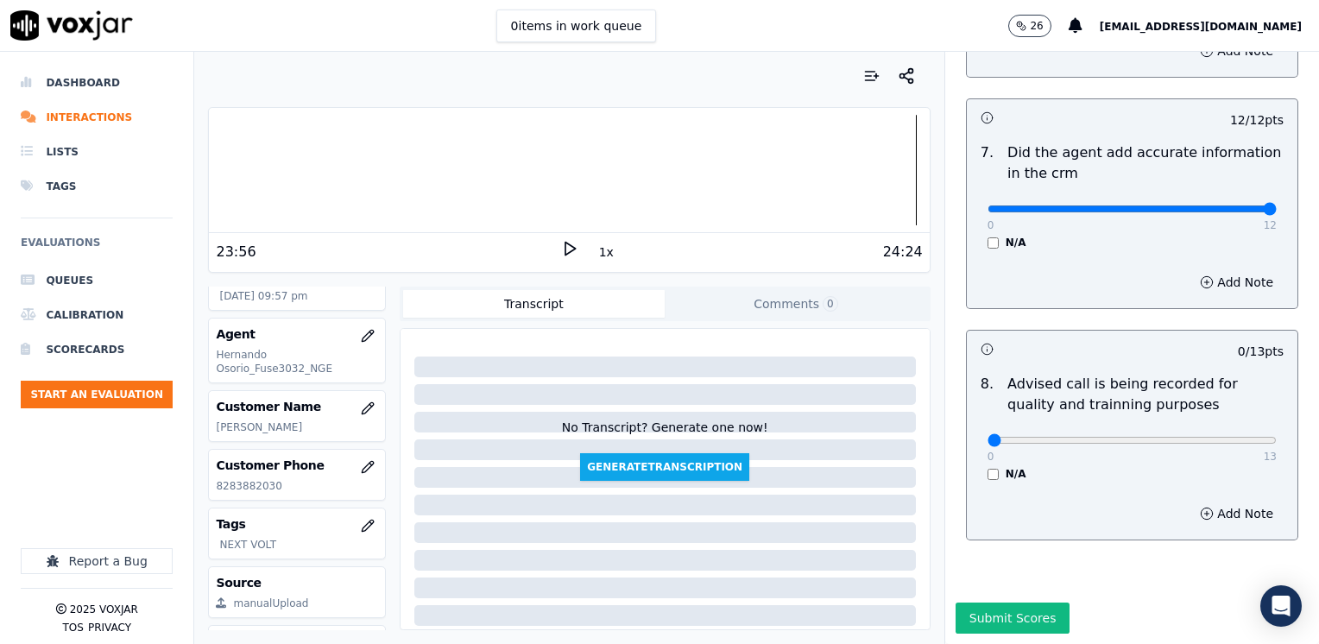
scroll to position [1509, 0]
type input "10"
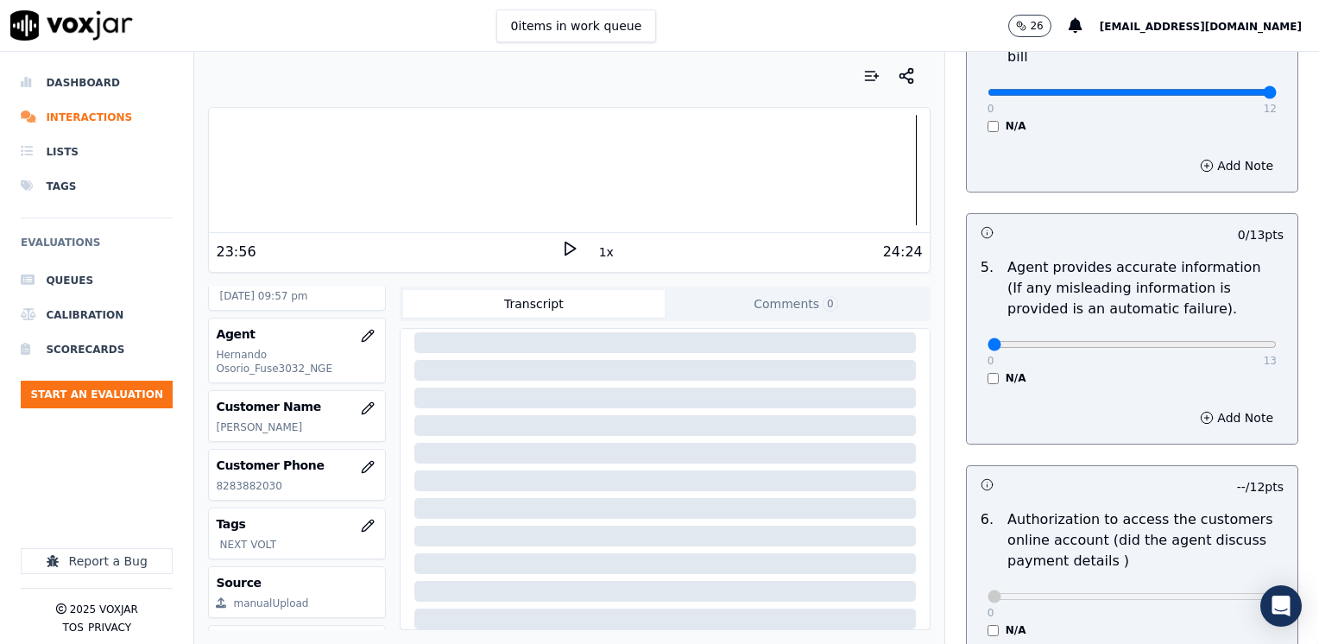
scroll to position [819, 0]
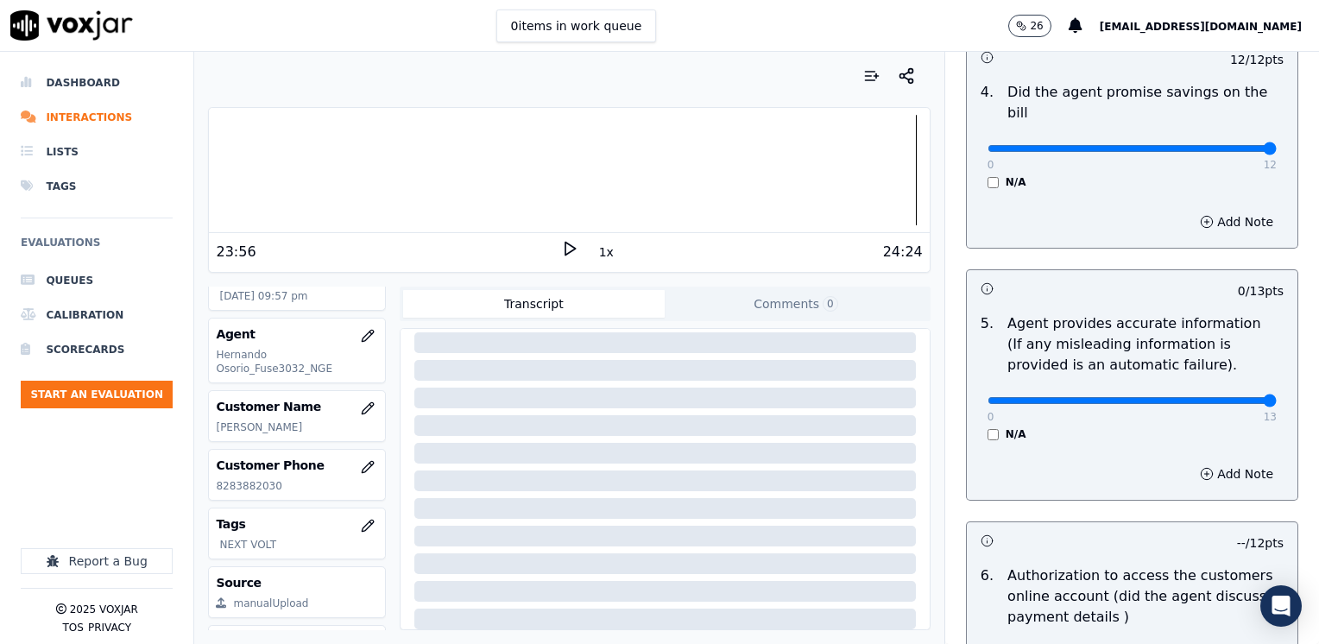
drag, startPoint x: 1016, startPoint y: 376, endPoint x: 1322, endPoint y: 375, distance: 306.6
type input "13"
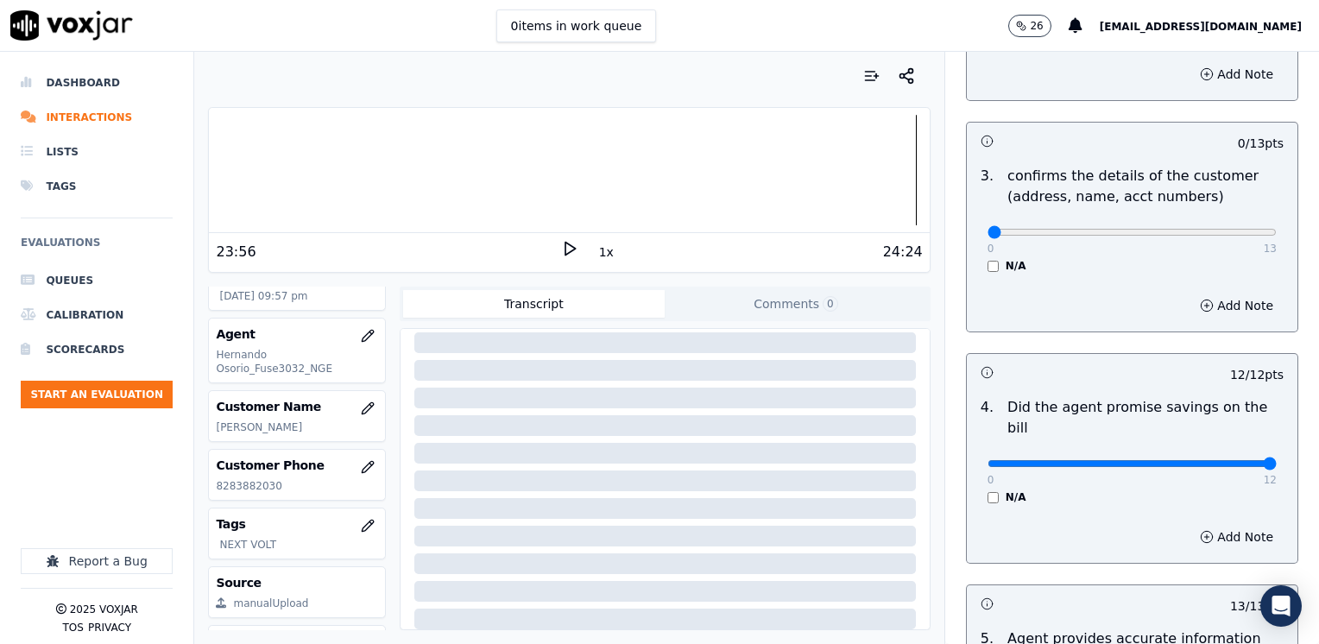
scroll to position [387, 0]
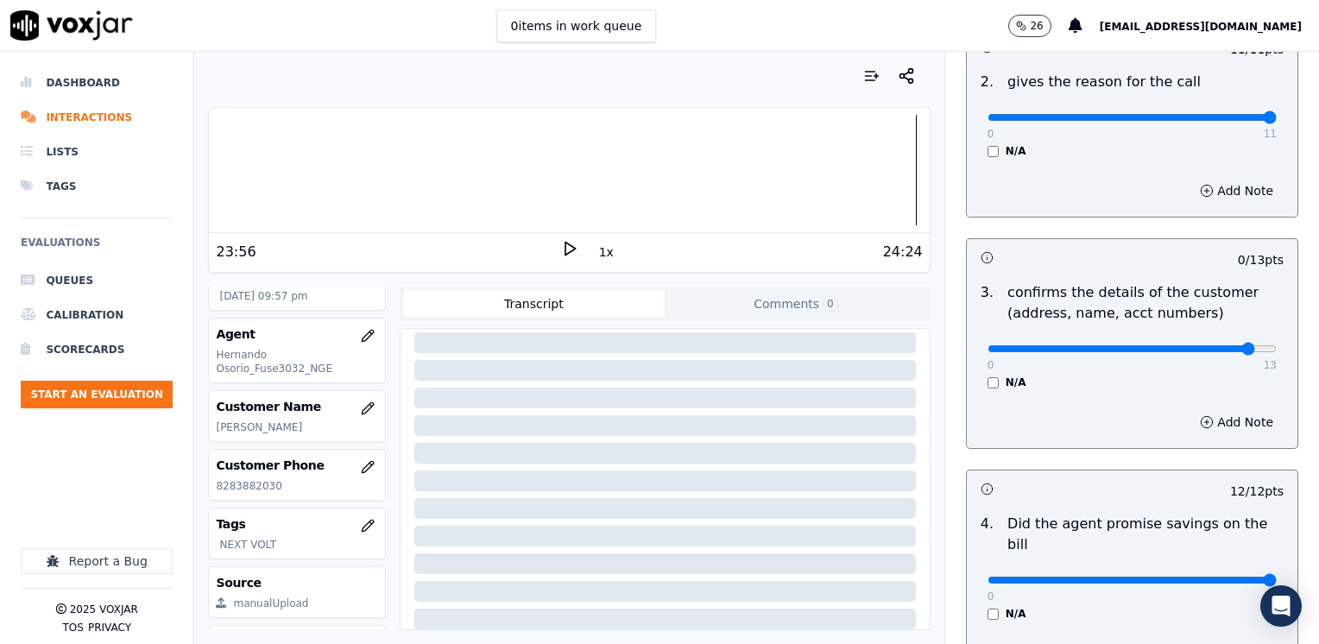
type input "12"
click at [1199, 426] on button "Add Note" at bounding box center [1237, 422] width 94 height 24
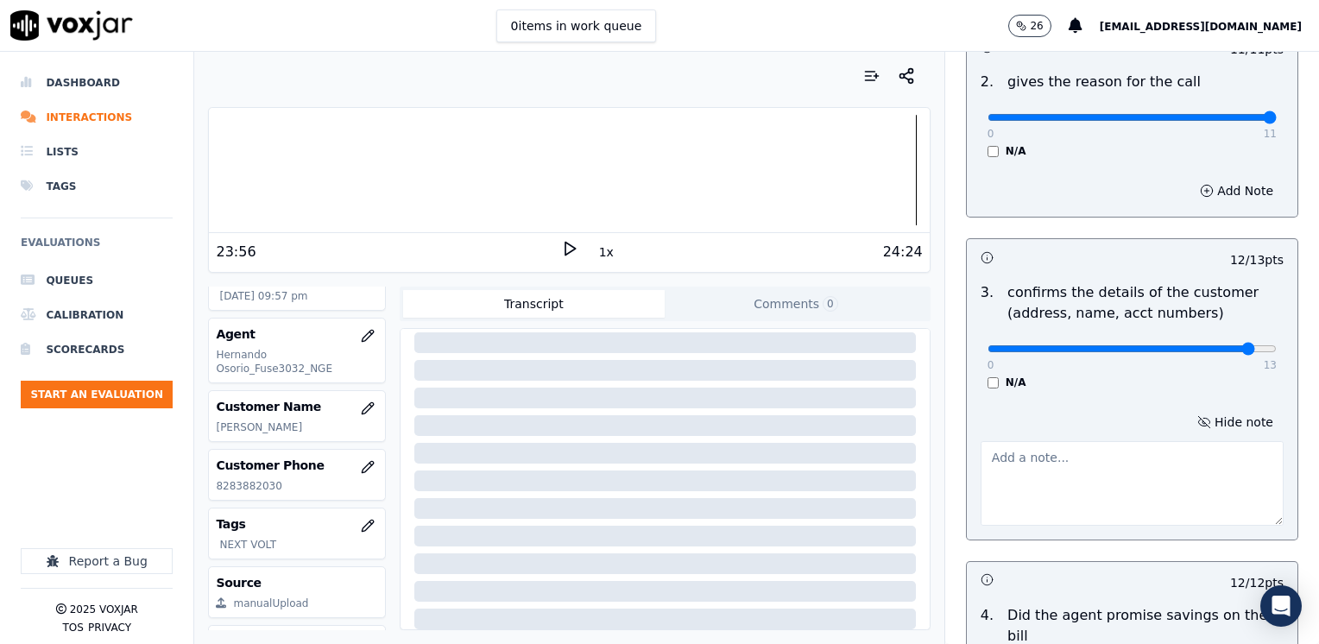
click at [1081, 487] on textarea at bounding box center [1132, 483] width 303 height 85
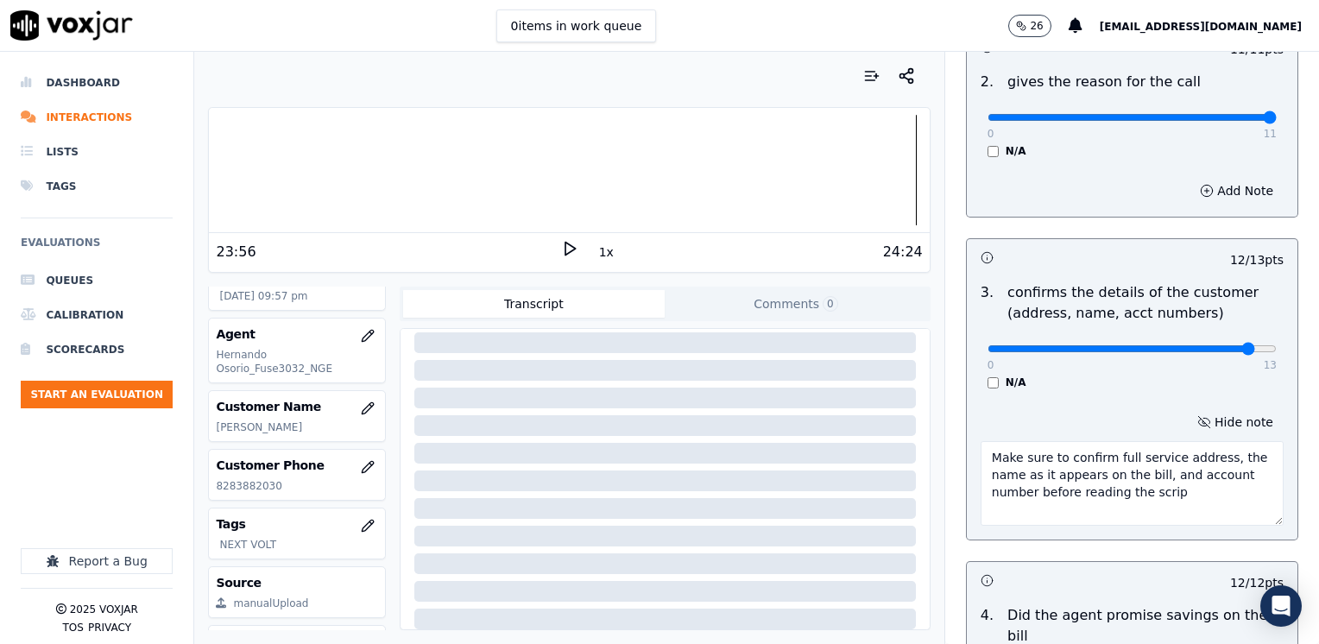
type textarea "Make sure to confirm full service address, the name as it appears on the bill, …"
drag, startPoint x: 1193, startPoint y: 456, endPoint x: 1090, endPoint y: 454, distance: 103.6
click at [1090, 454] on textarea "Make sure to confirm full service address, the name as it appears on the bill, …" at bounding box center [1132, 483] width 303 height 85
drag, startPoint x: 1140, startPoint y: 486, endPoint x: 967, endPoint y: 446, distance: 177.4
click at [981, 446] on textarea "Make sure to confirm full service address, the name as it appears on the bill, …" at bounding box center [1132, 483] width 303 height 85
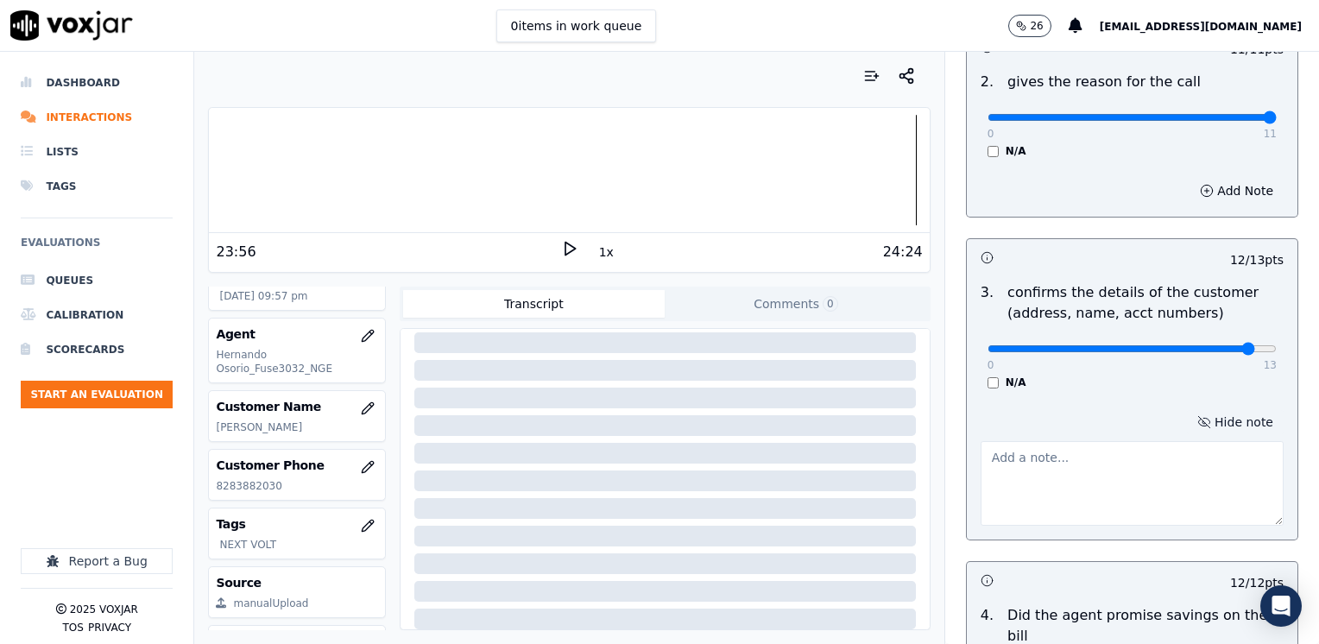
click at [1228, 414] on button "Hide note" at bounding box center [1235, 422] width 97 height 24
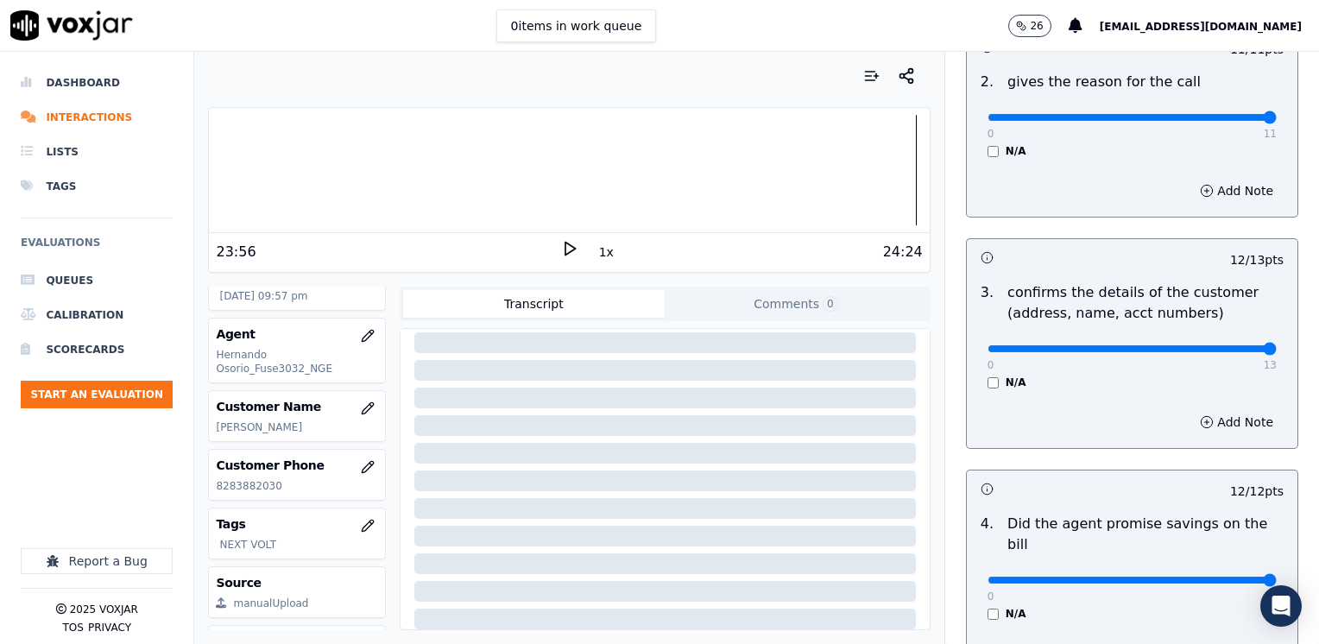
drag, startPoint x: 1219, startPoint y: 345, endPoint x: 1322, endPoint y: 345, distance: 102.8
type input "13"
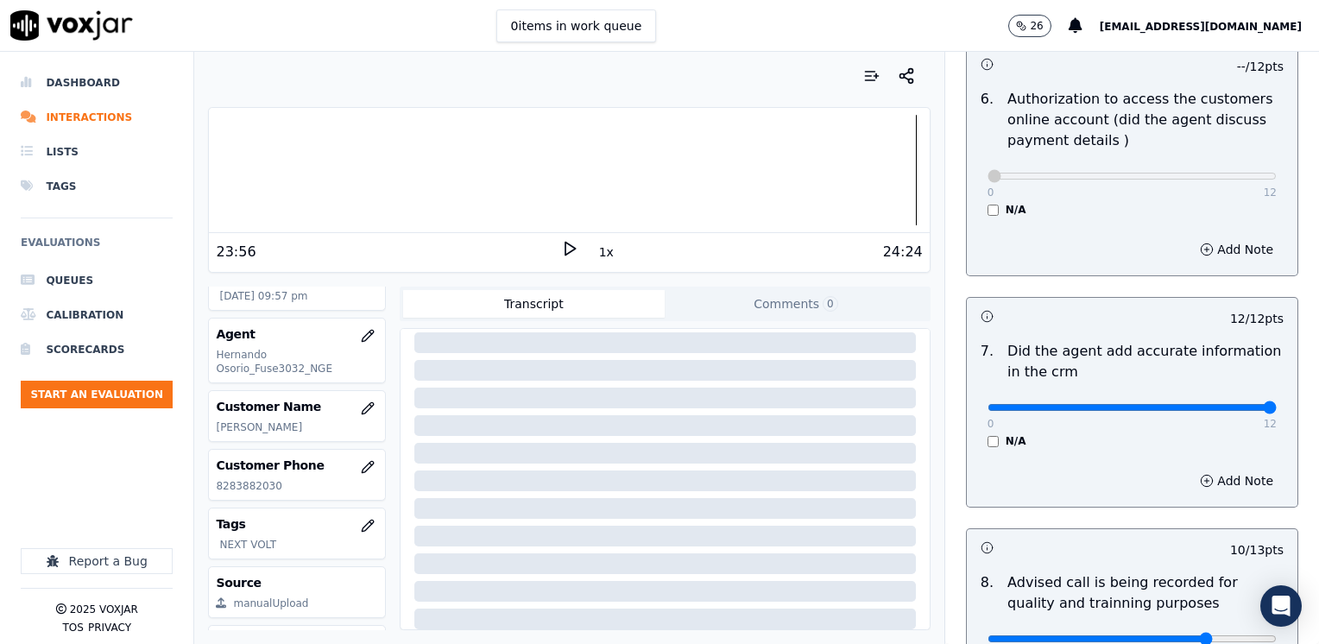
scroll to position [1509, 0]
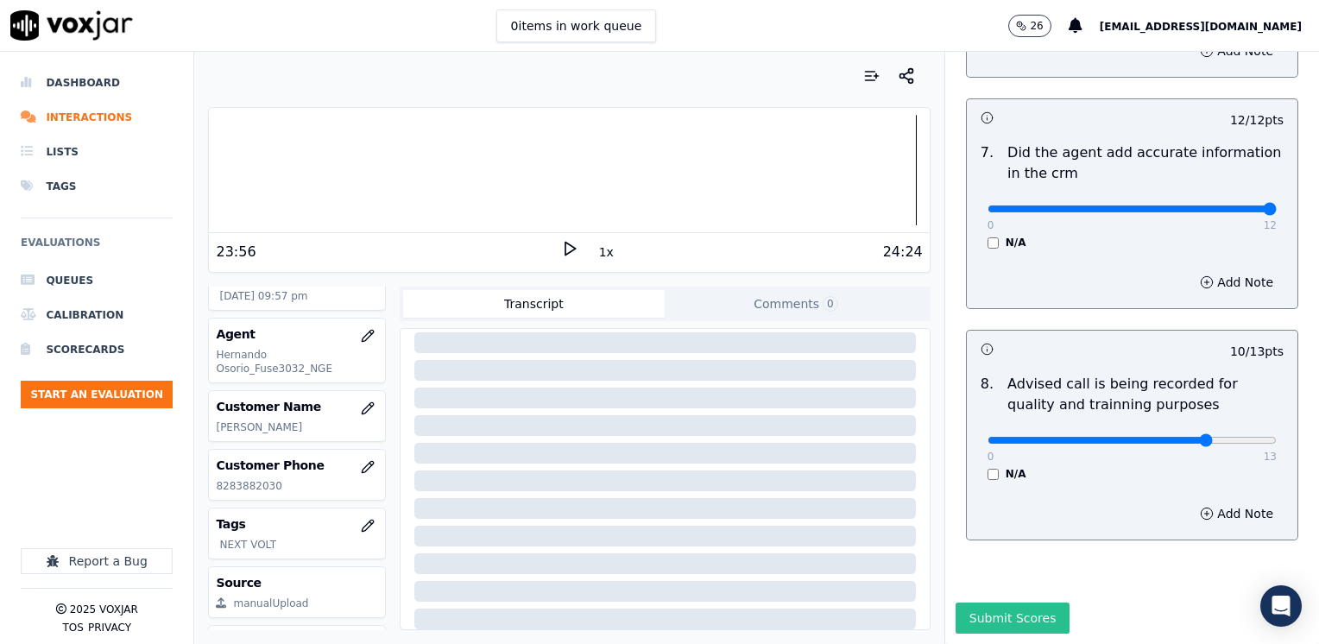
click at [997, 603] on button "Submit Scores" at bounding box center [1013, 618] width 115 height 31
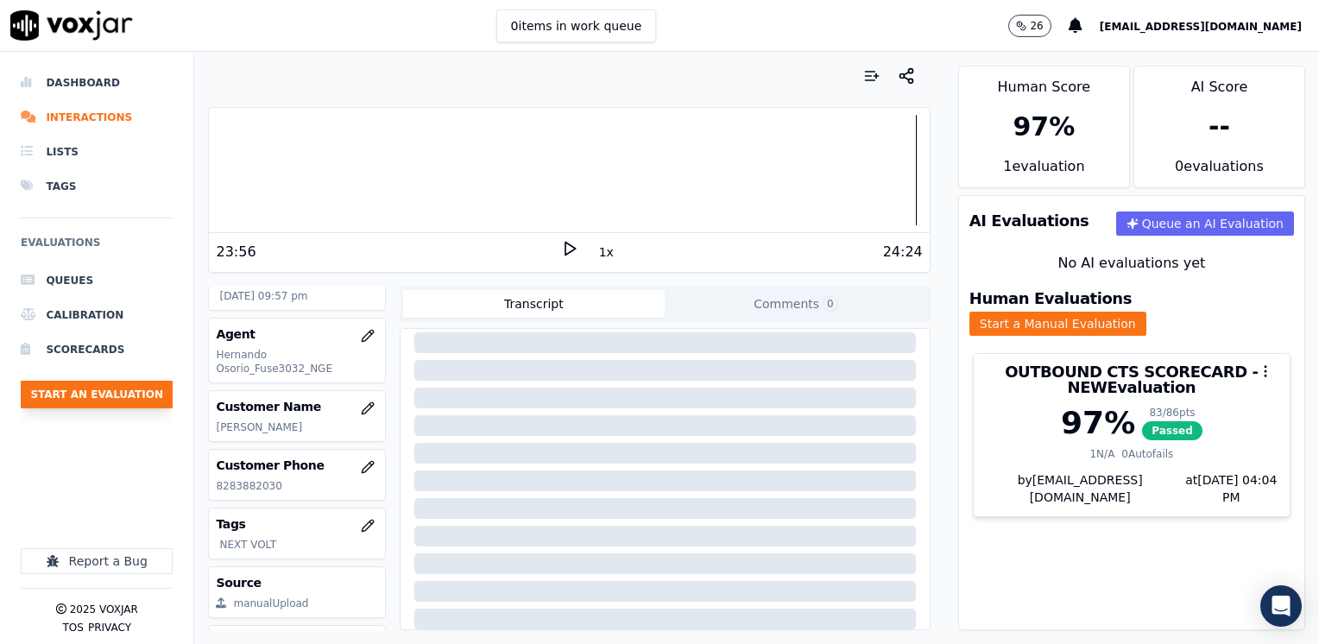
click at [124, 389] on button "Start an Evaluation" at bounding box center [97, 395] width 152 height 28
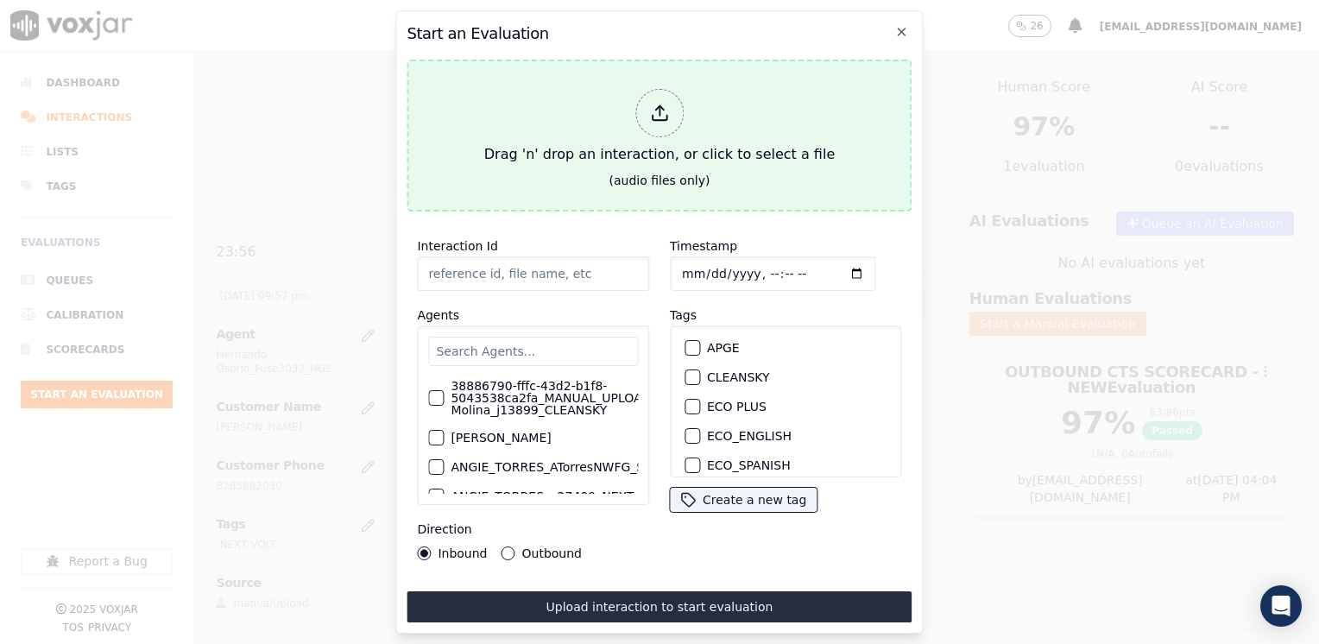
click at [654, 105] on icon at bounding box center [659, 113] width 19 height 19
type input "20250812-180623_4642213344- [PERSON_NAME] 2 all.mp3"
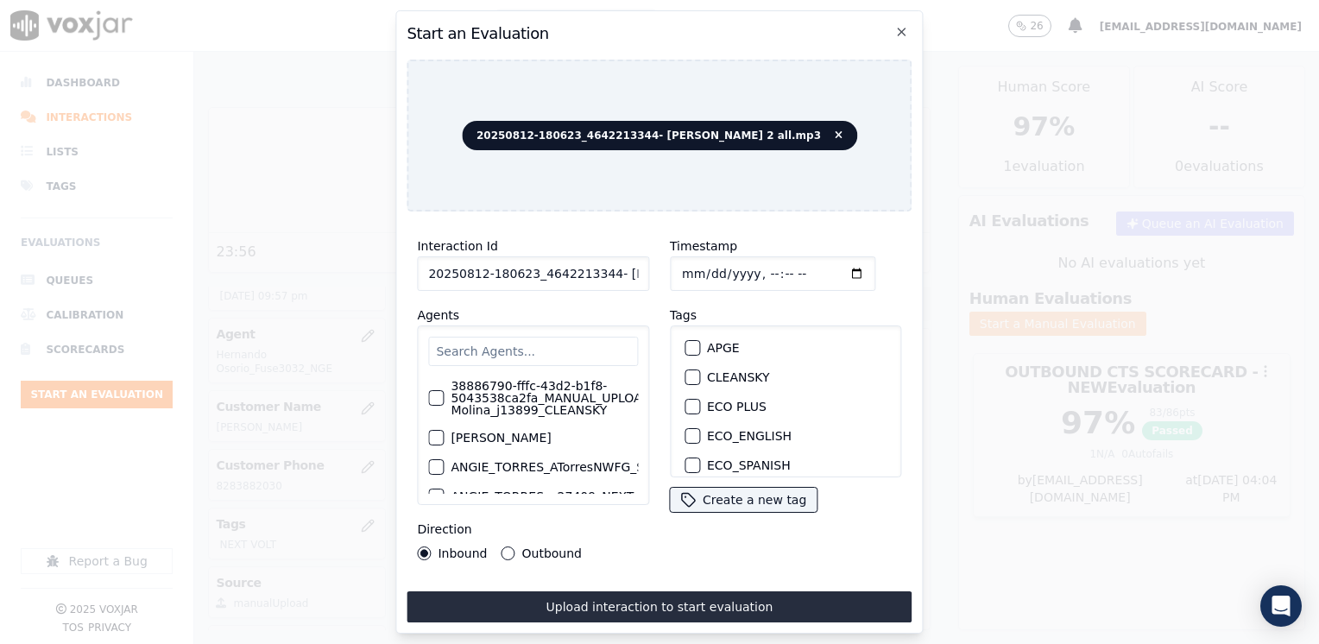
click at [581, 341] on input "text" at bounding box center [533, 351] width 210 height 29
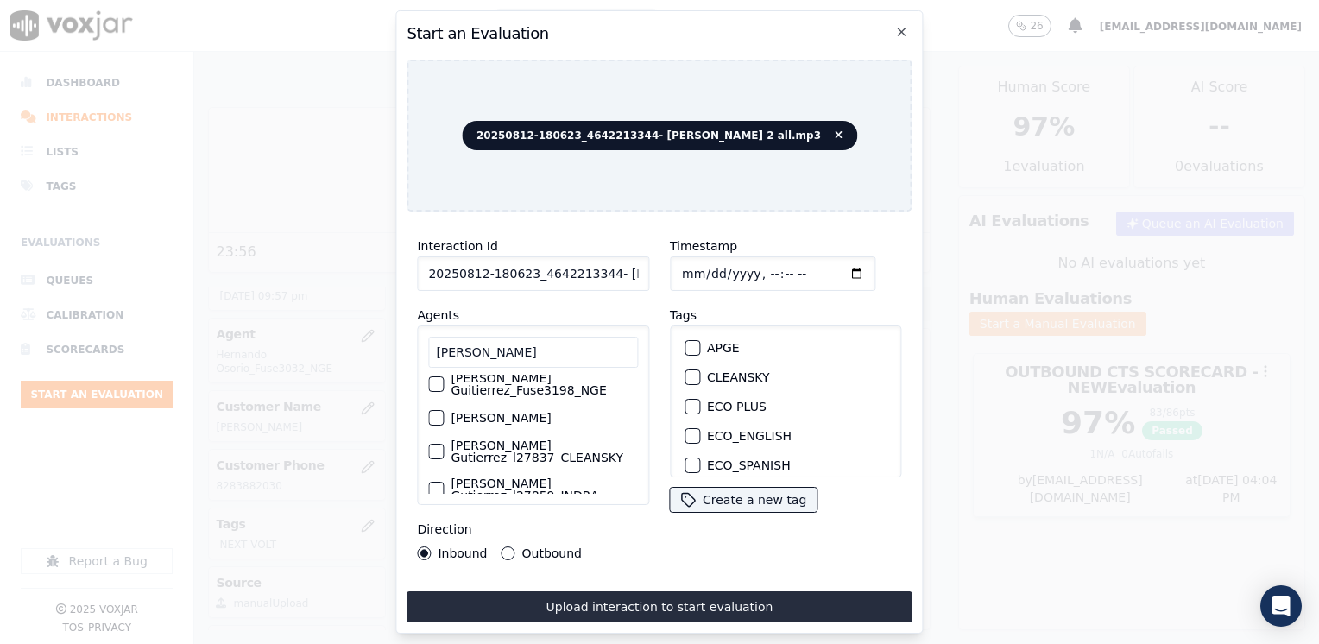
scroll to position [0, 0]
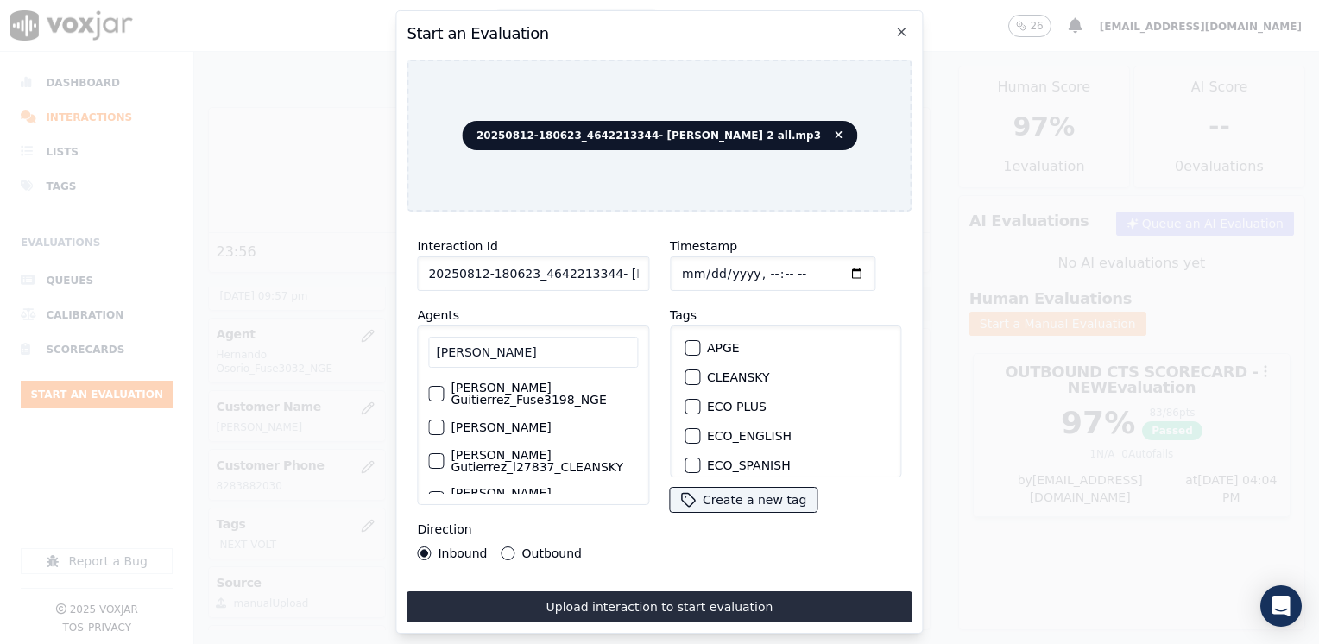
type input "[PERSON_NAME]"
click at [435, 388] on div "button" at bounding box center [435, 394] width 12 height 12
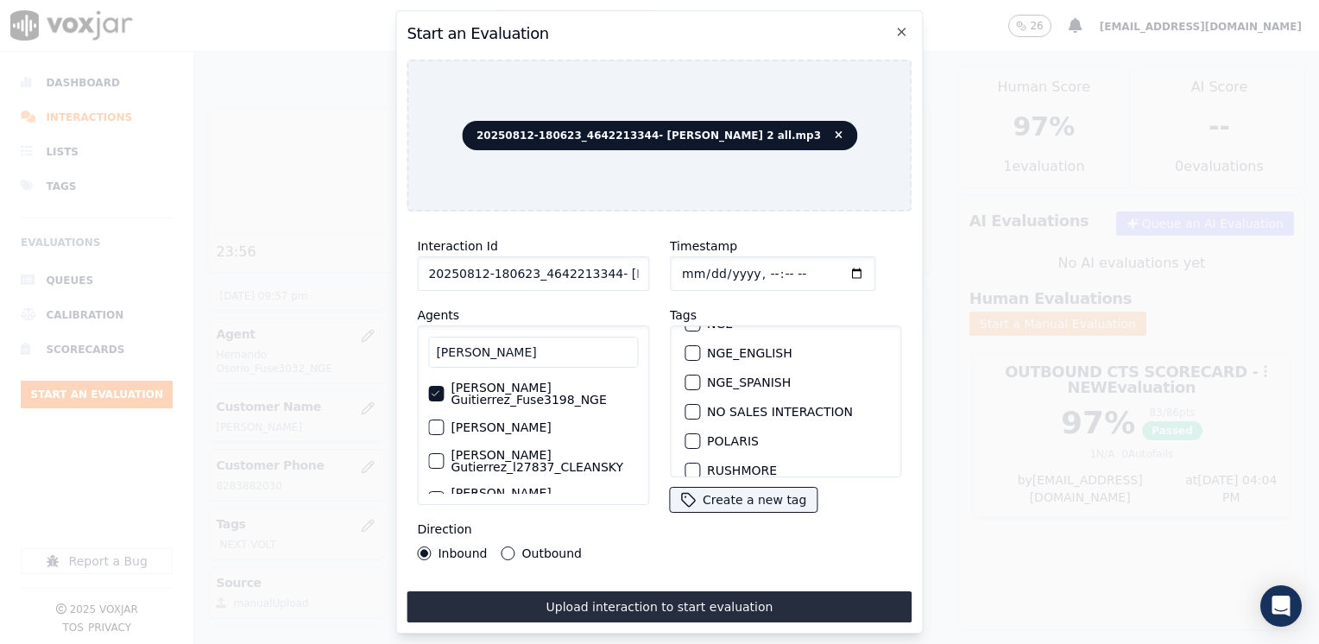
scroll to position [173, 0]
click at [686, 375] on div "button" at bounding box center [692, 381] width 12 height 12
click at [832, 269] on input "Timestamp" at bounding box center [773, 273] width 206 height 35
type input "[DATE]T22:04"
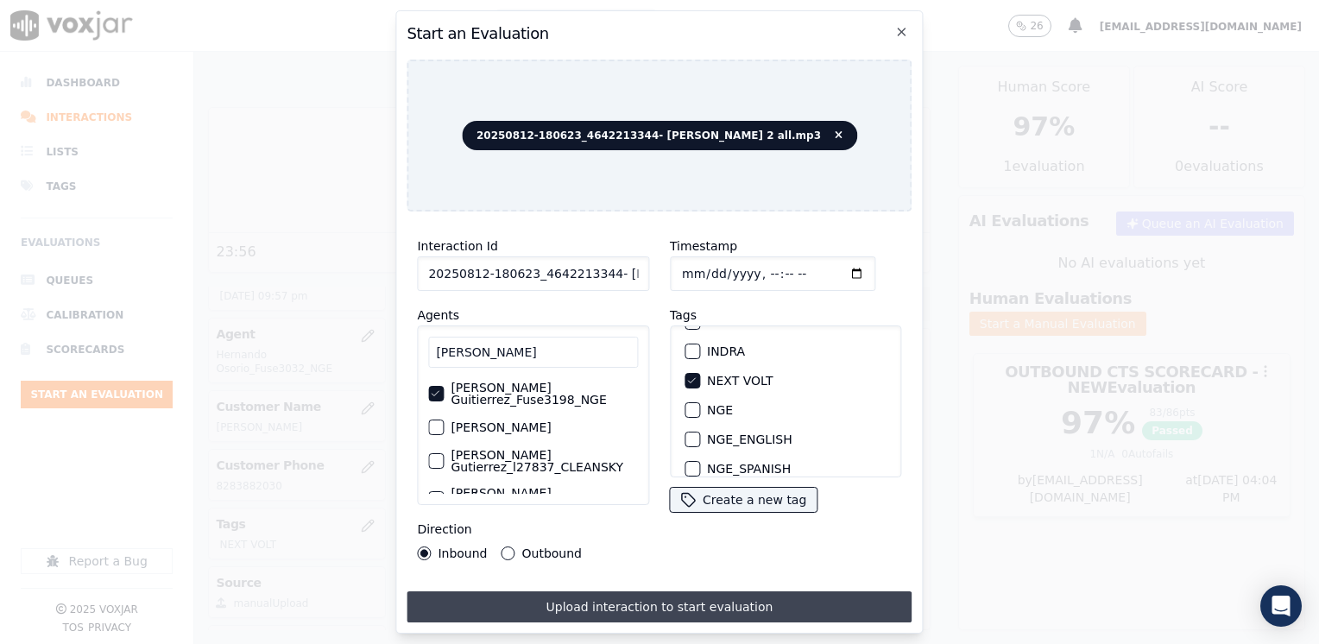
click at [592, 597] on button "Upload interaction to start evaluation" at bounding box center [659, 607] width 505 height 31
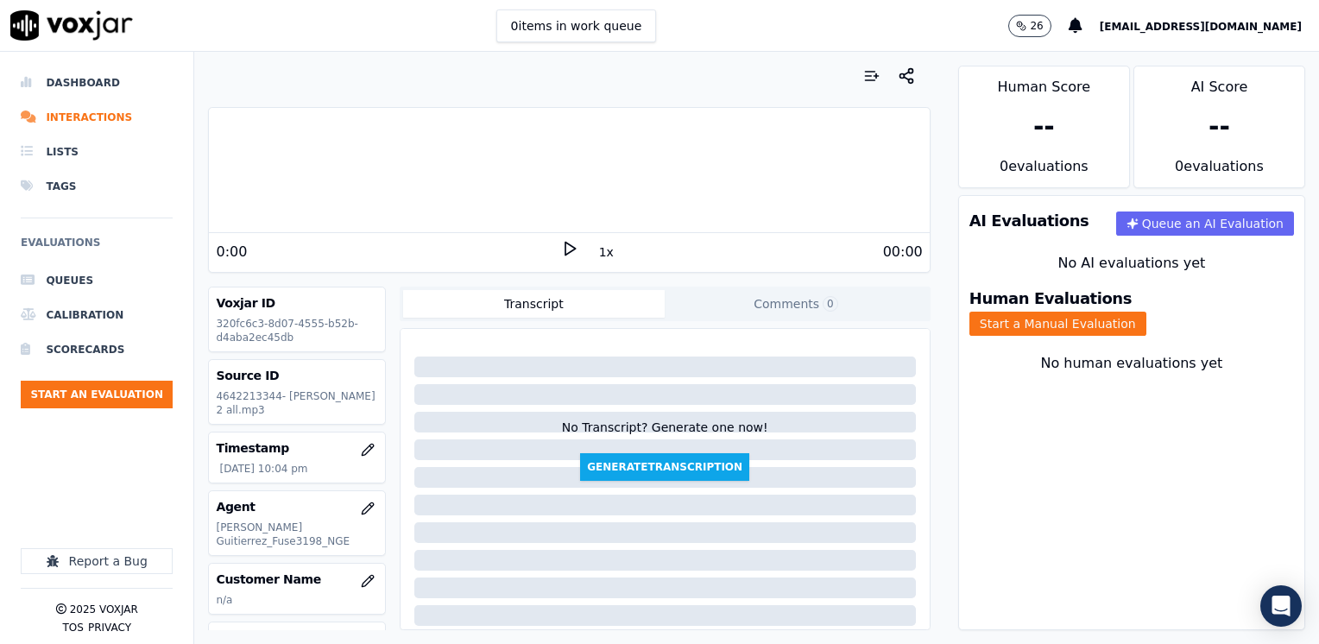
click at [561, 251] on icon at bounding box center [569, 248] width 17 height 17
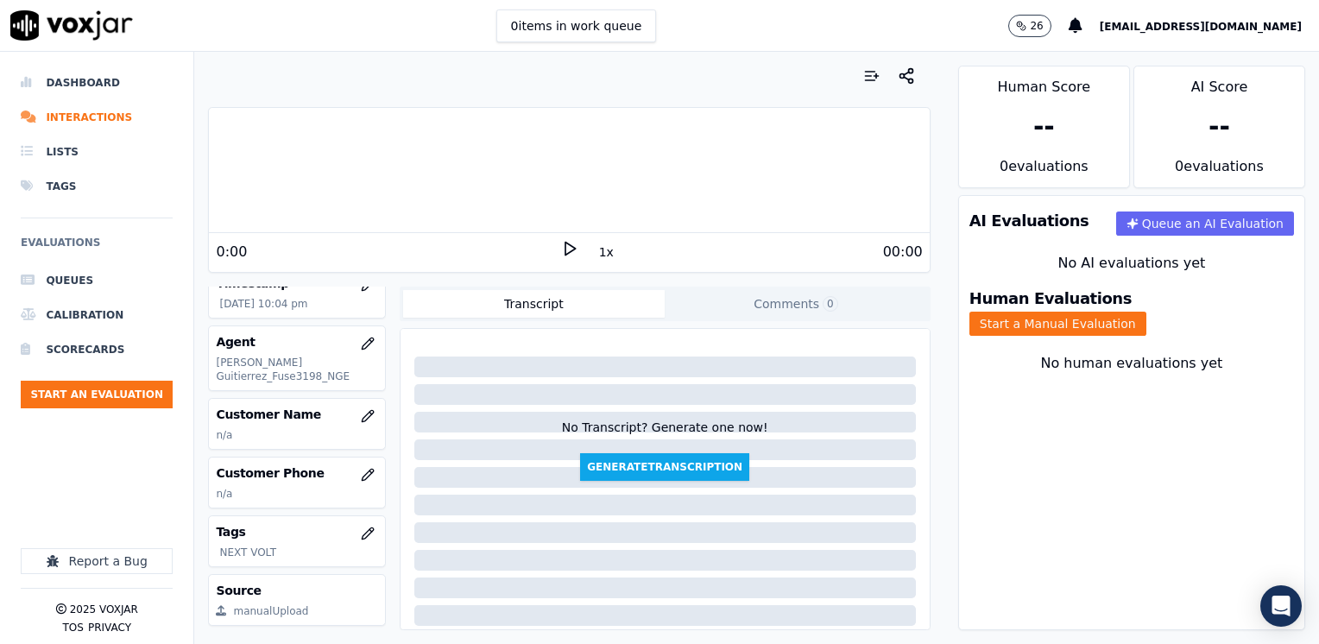
scroll to position [173, 0]
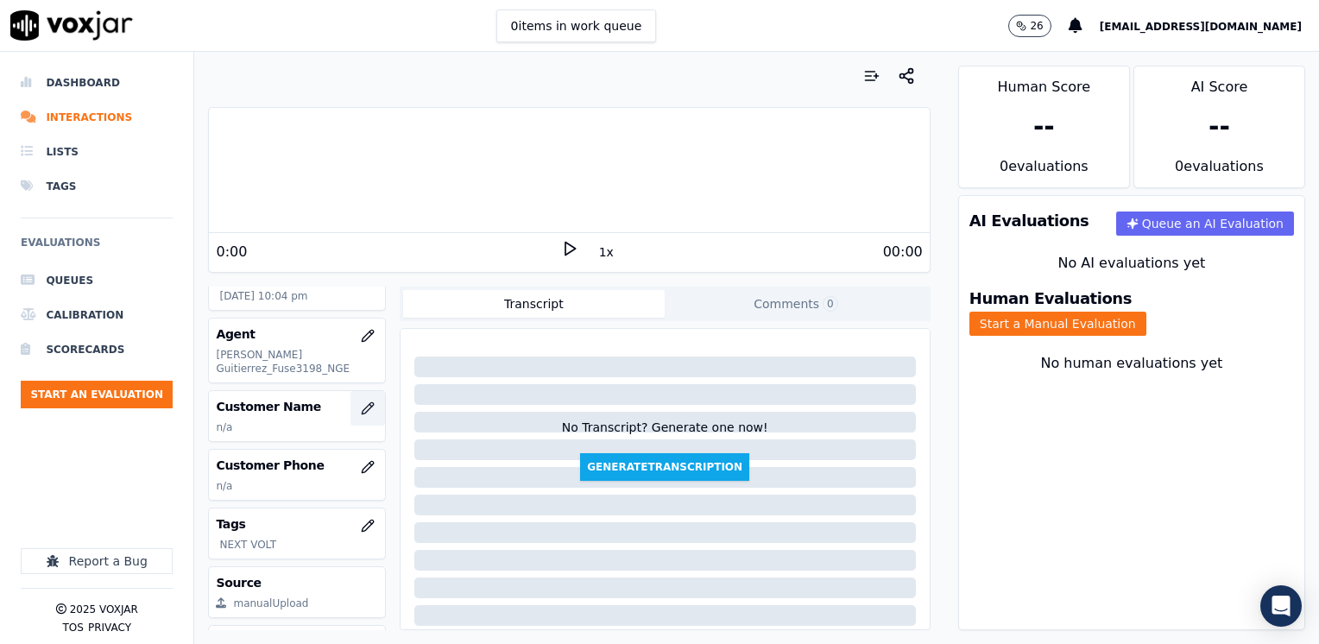
click at [362, 402] on icon "button" at bounding box center [367, 407] width 11 height 11
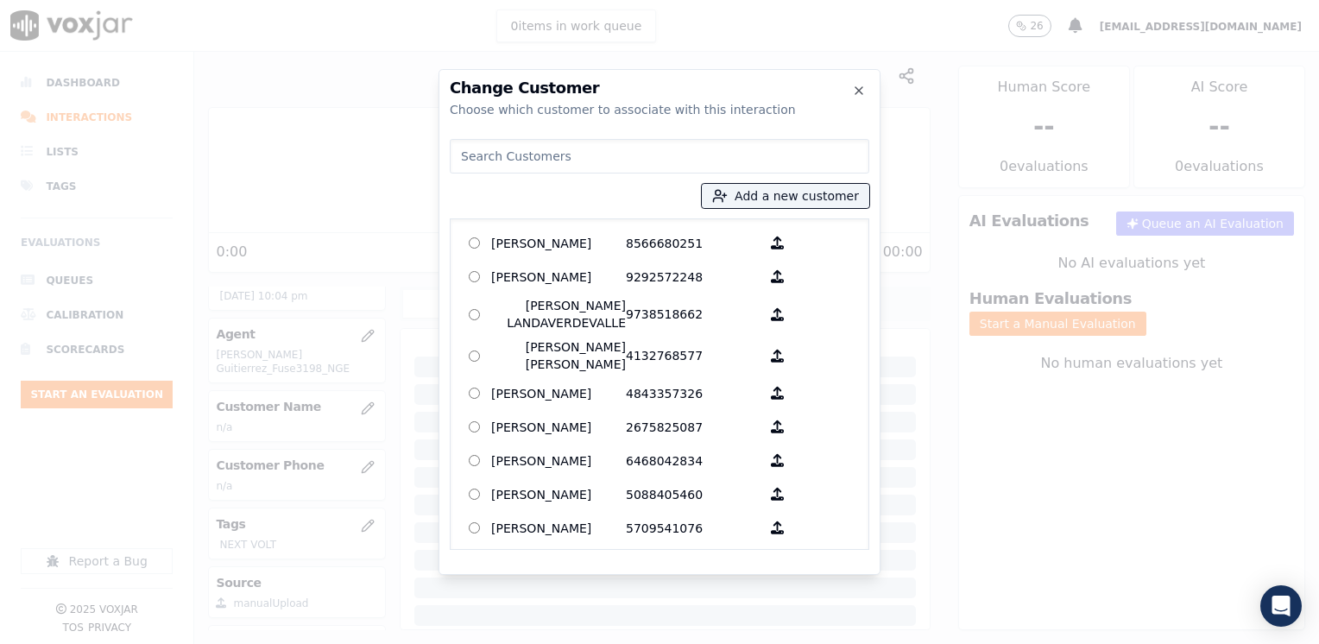
click at [570, 155] on input at bounding box center [660, 156] width 420 height 35
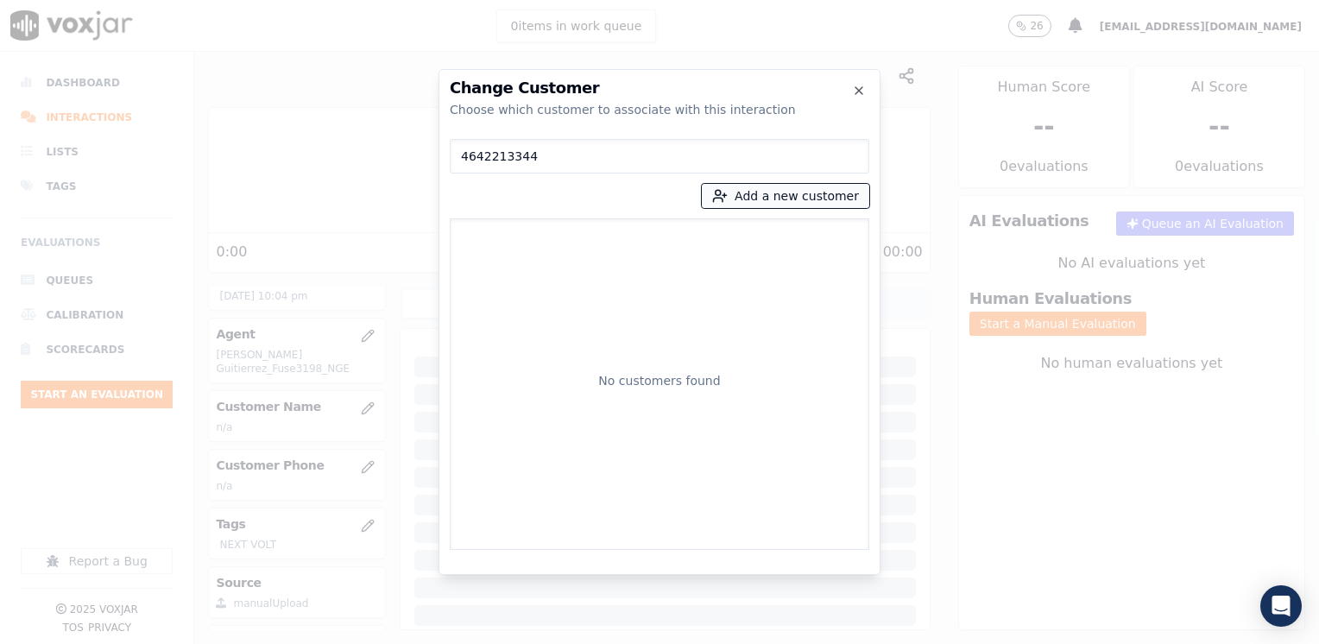
type input "4642213344"
click at [789, 194] on button "Add a new customer" at bounding box center [786, 196] width 168 height 24
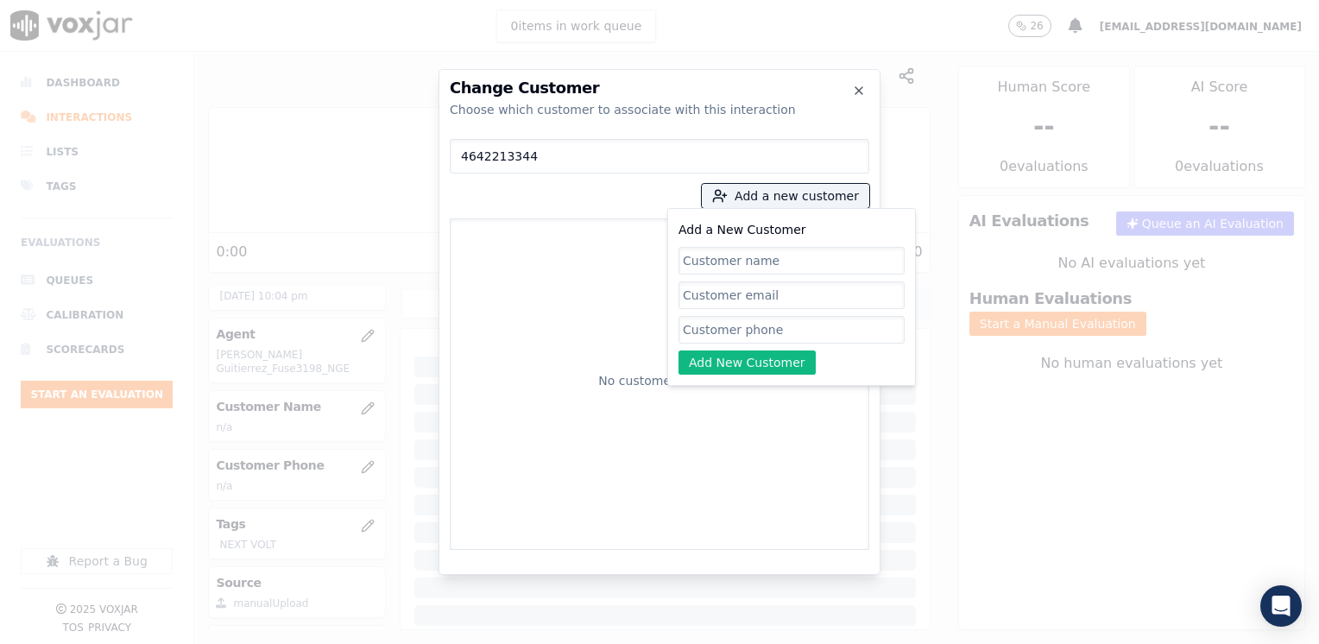
click at [767, 327] on input "Add a New Customer" at bounding box center [792, 330] width 226 height 28
paste input "4642213344"
type input "4642213344"
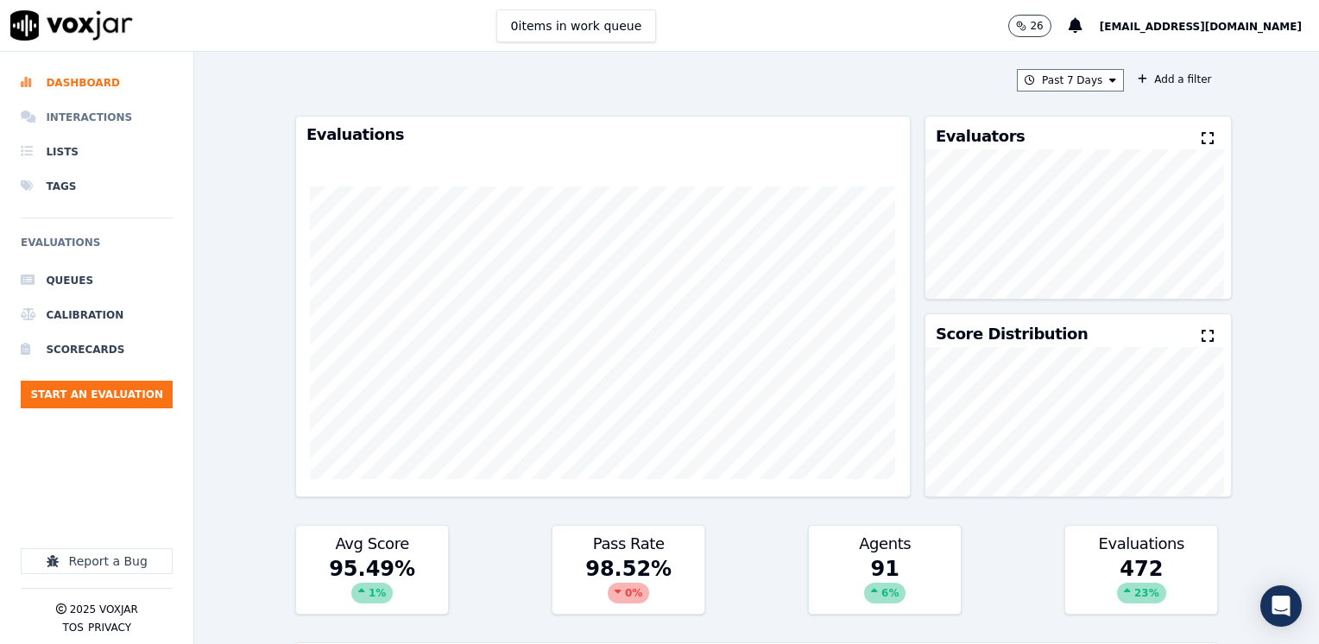
click at [77, 116] on li "Interactions" at bounding box center [97, 117] width 152 height 35
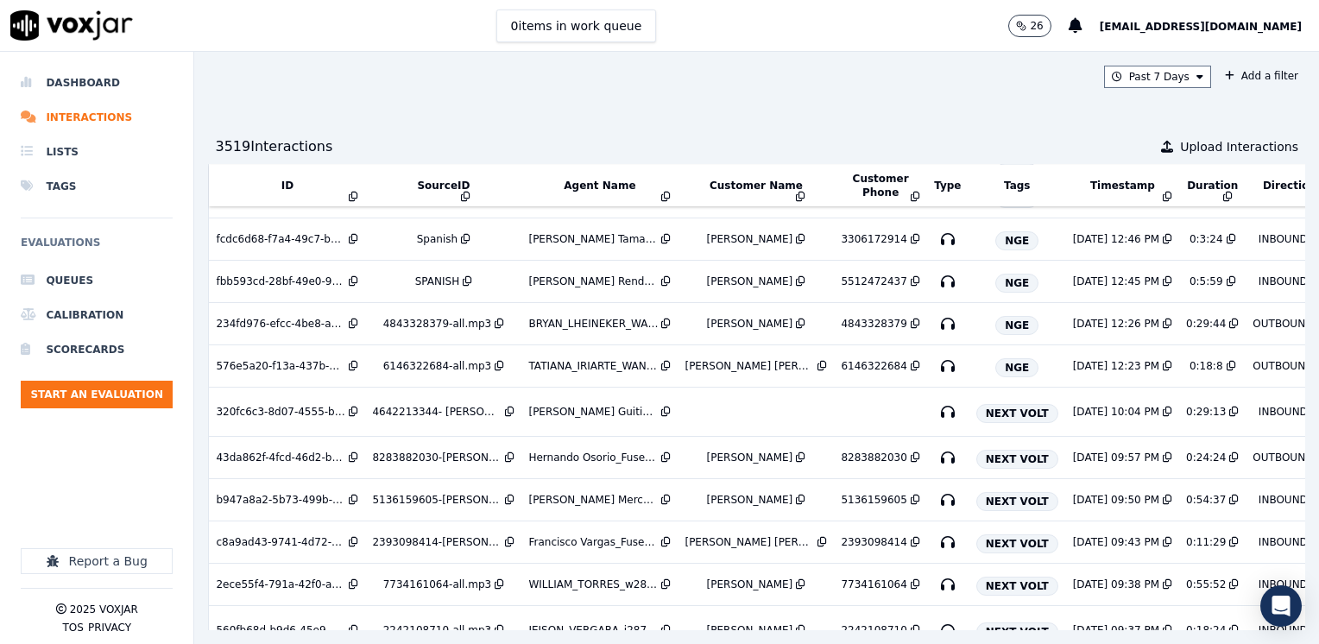
scroll to position [3072, 204]
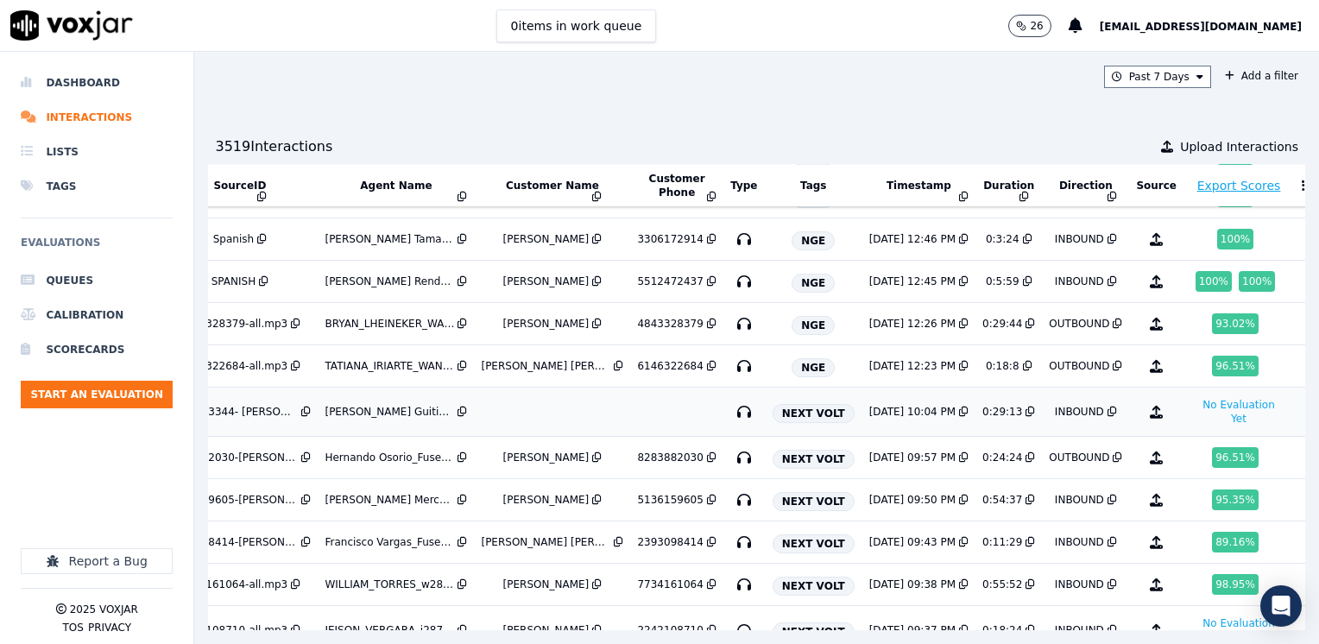
click at [625, 400] on td at bounding box center [552, 412] width 156 height 49
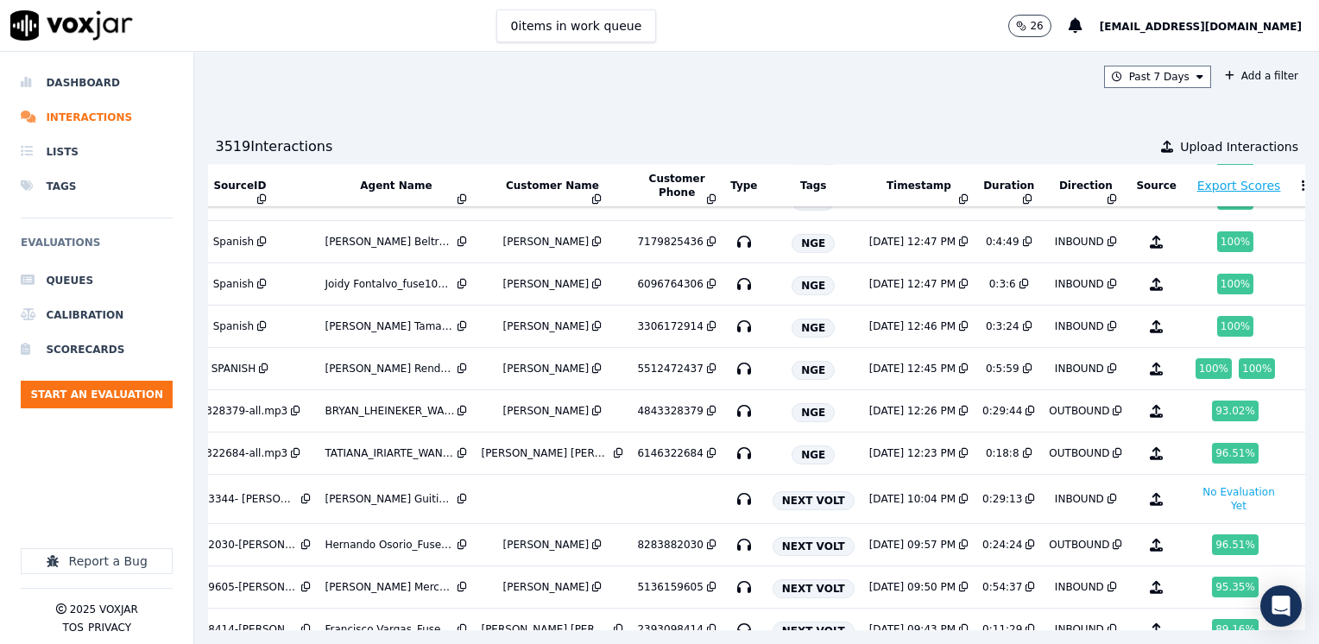
scroll to position [2972, 204]
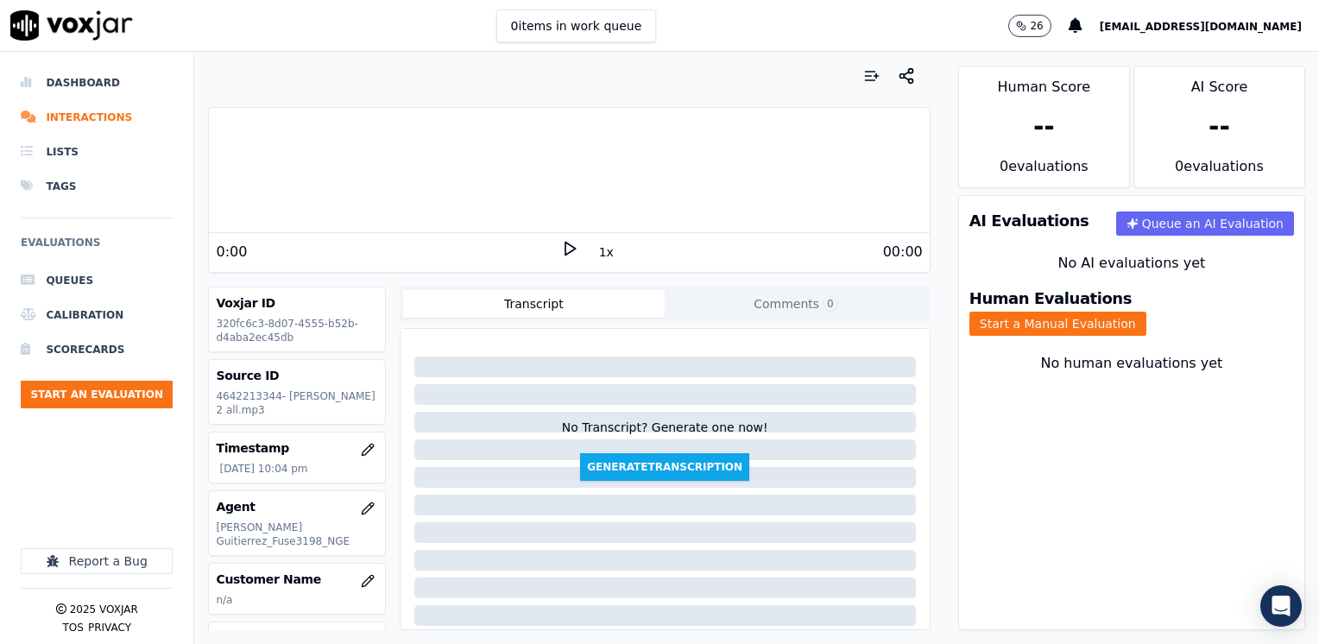
click at [566, 246] on icon at bounding box center [569, 248] width 17 height 17
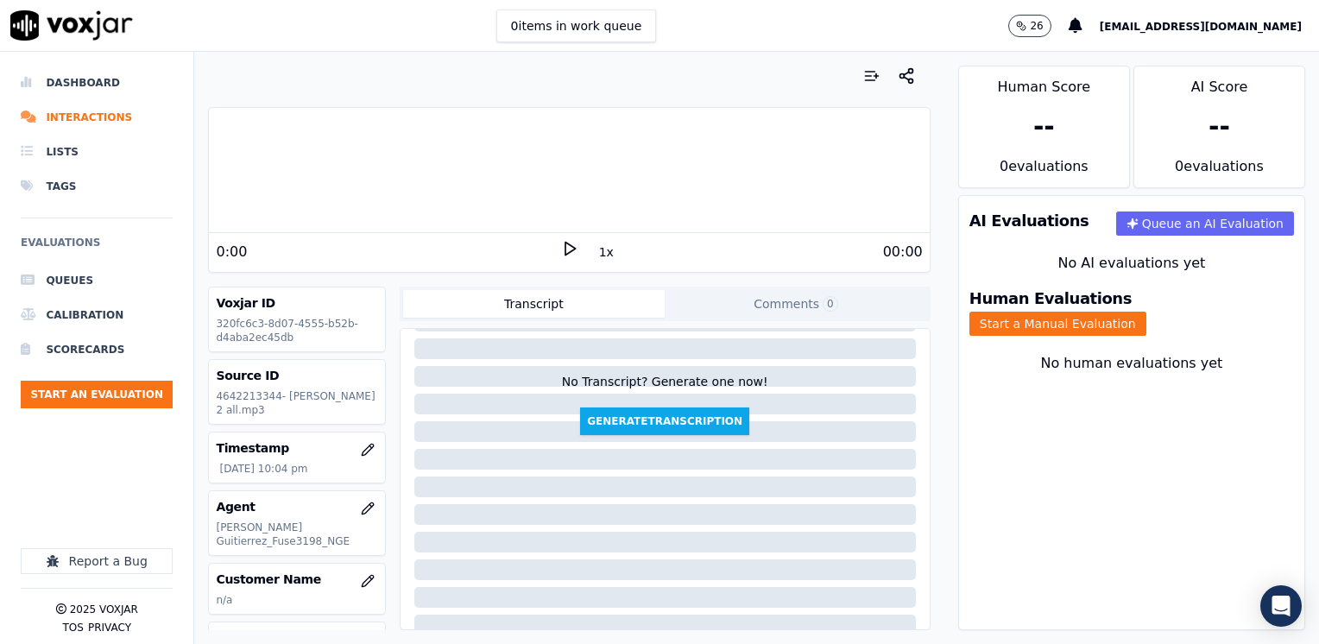
scroll to position [173, 0]
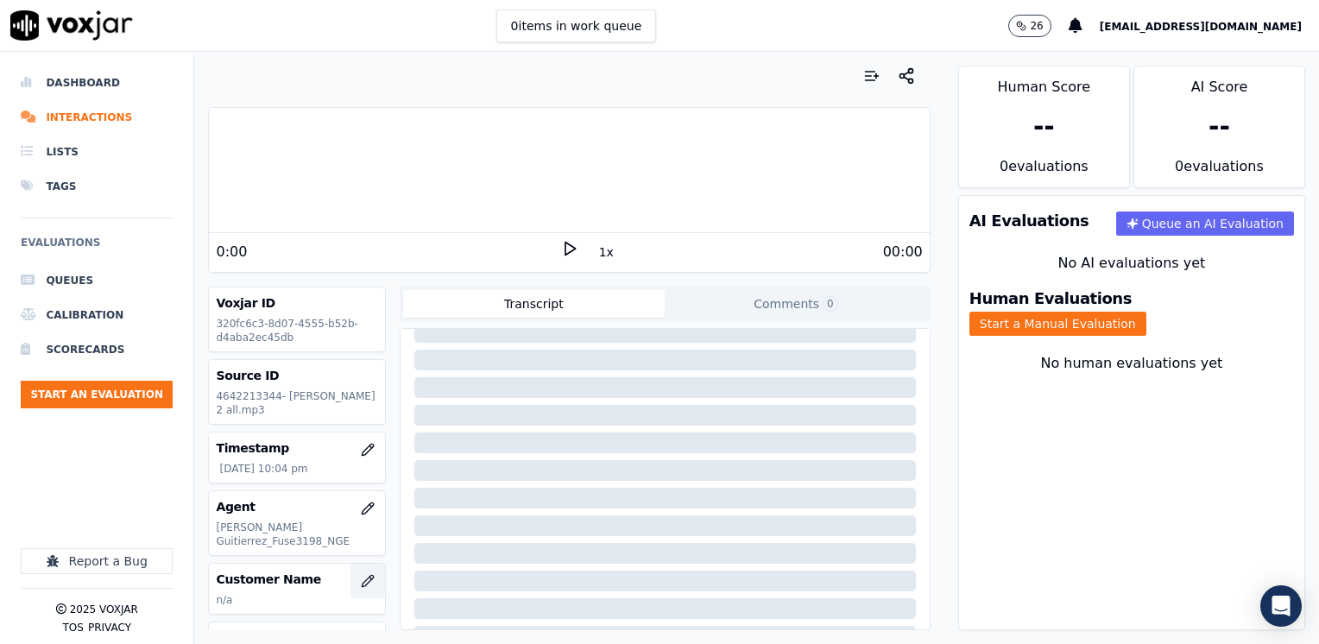
click at [361, 574] on icon "button" at bounding box center [368, 581] width 14 height 14
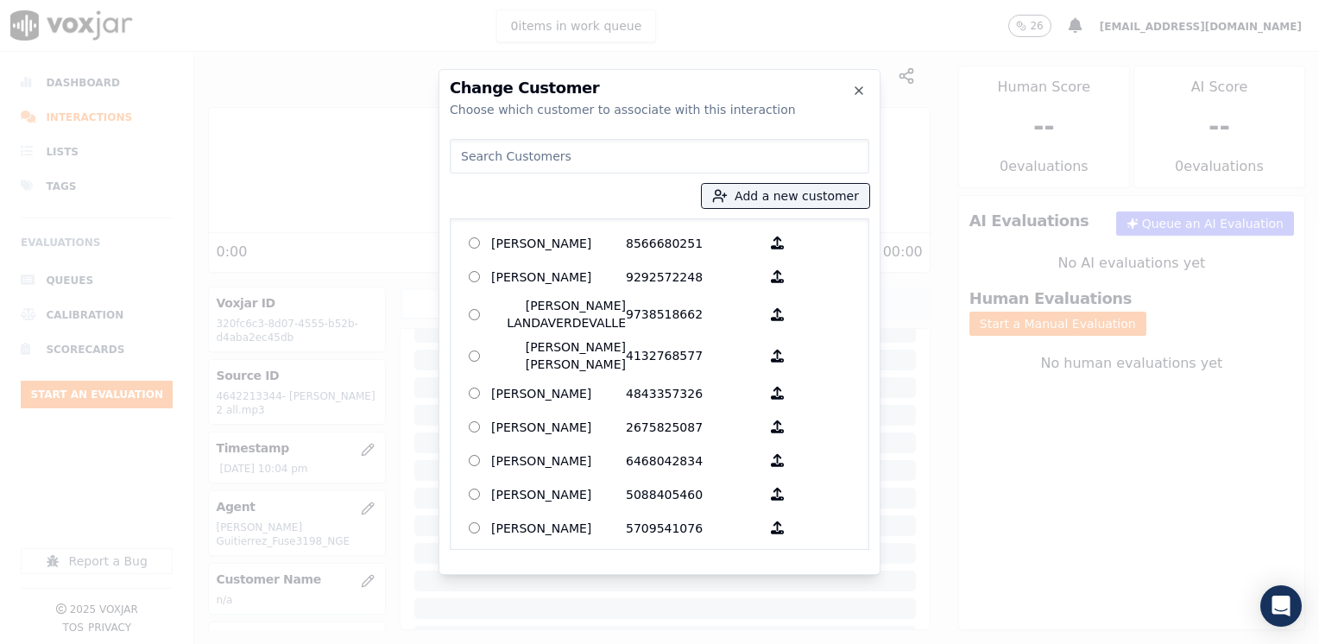
click at [613, 148] on input at bounding box center [660, 156] width 420 height 35
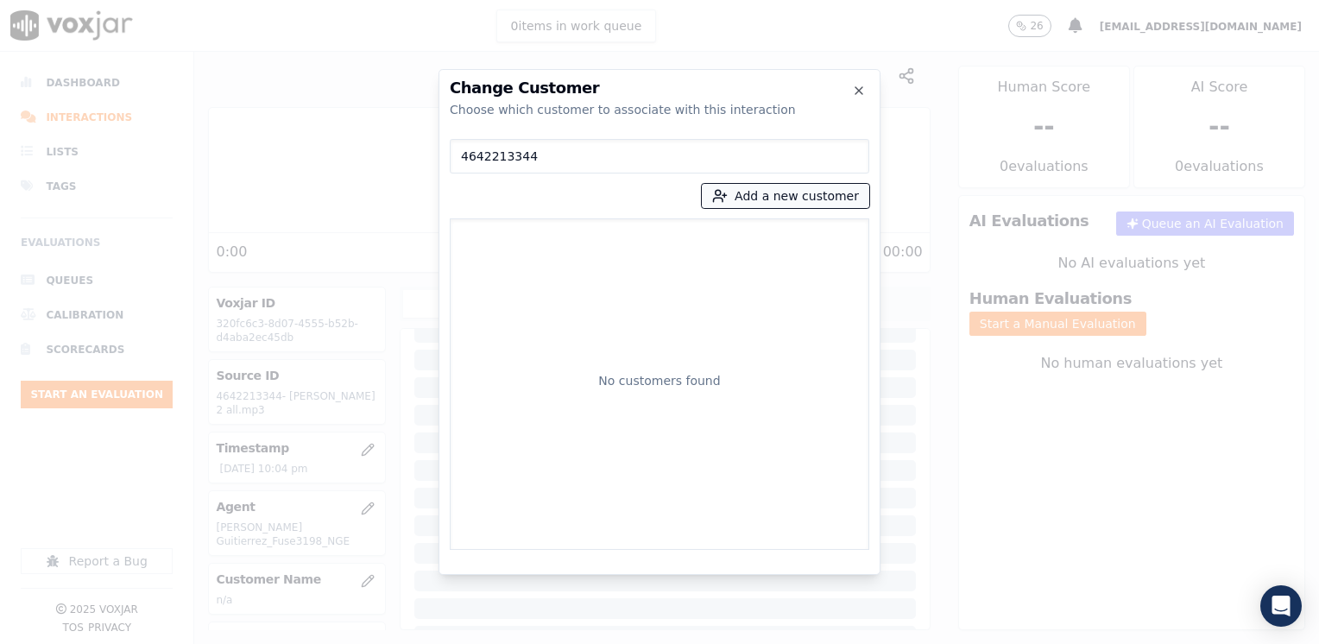
type input "4642213344"
click at [801, 192] on button "Add a new customer" at bounding box center [786, 196] width 168 height 24
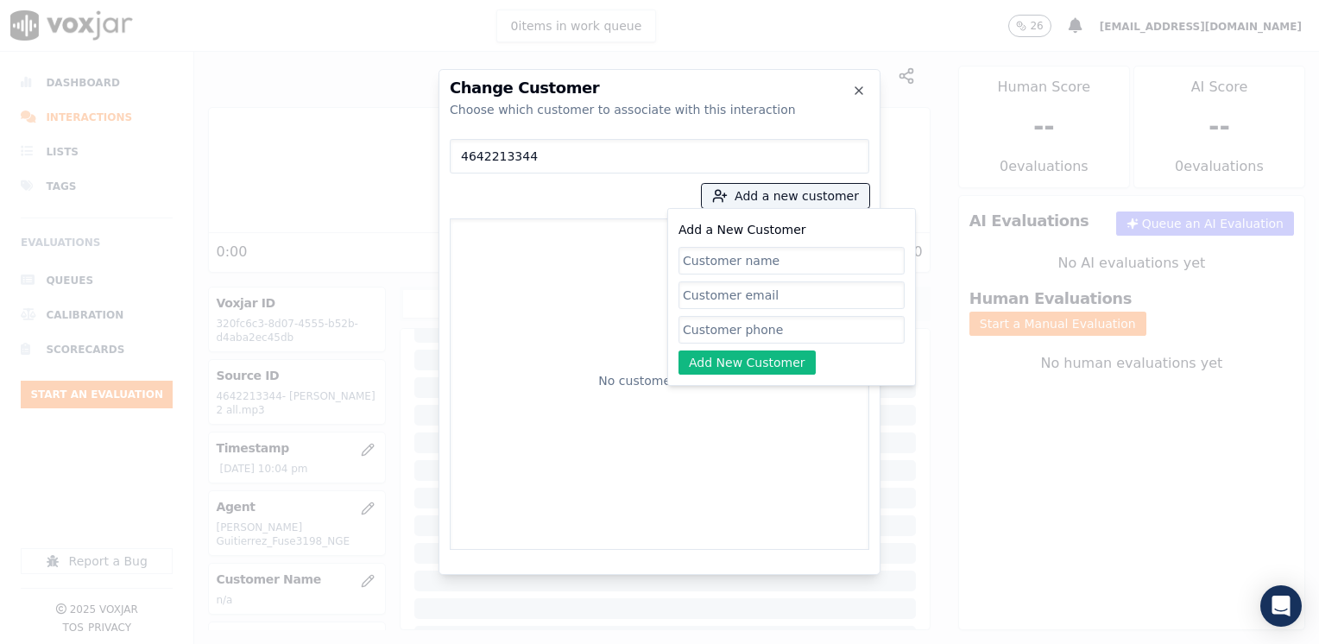
click at [794, 332] on input "Add a New Customer" at bounding box center [792, 330] width 226 height 28
paste input "4642213344"
type input "4642213344"
click at [756, 256] on input "Add a New Customer" at bounding box center [792, 261] width 226 height 28
paste input "[PERSON_NAME]"
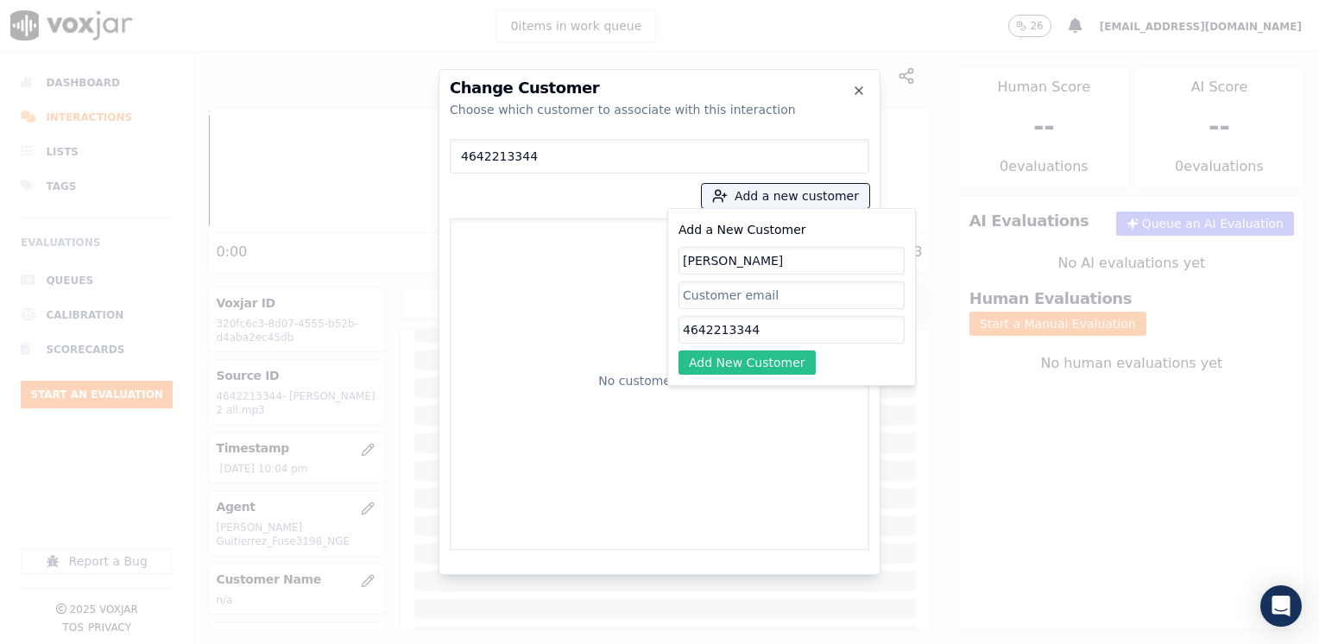
type input "[PERSON_NAME]"
click at [767, 362] on button "Add New Customer" at bounding box center [747, 363] width 137 height 24
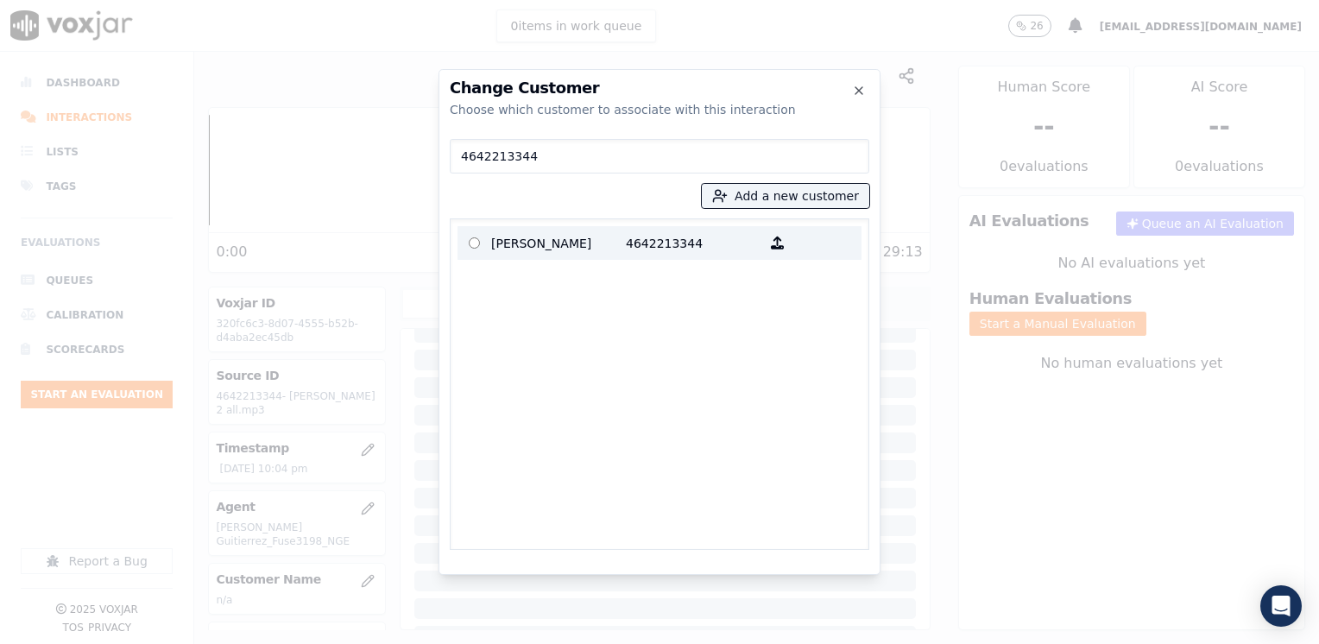
click at [632, 236] on p "4642213344" at bounding box center [693, 243] width 135 height 27
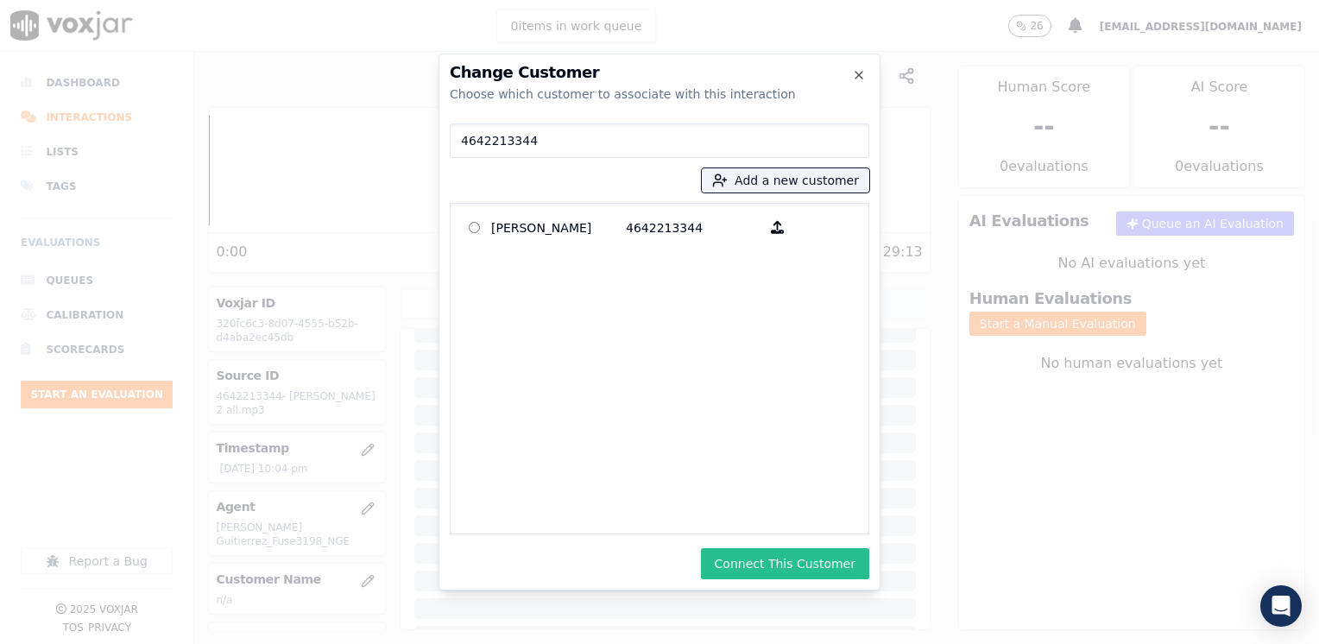
click at [826, 560] on button "Connect This Customer" at bounding box center [785, 563] width 168 height 31
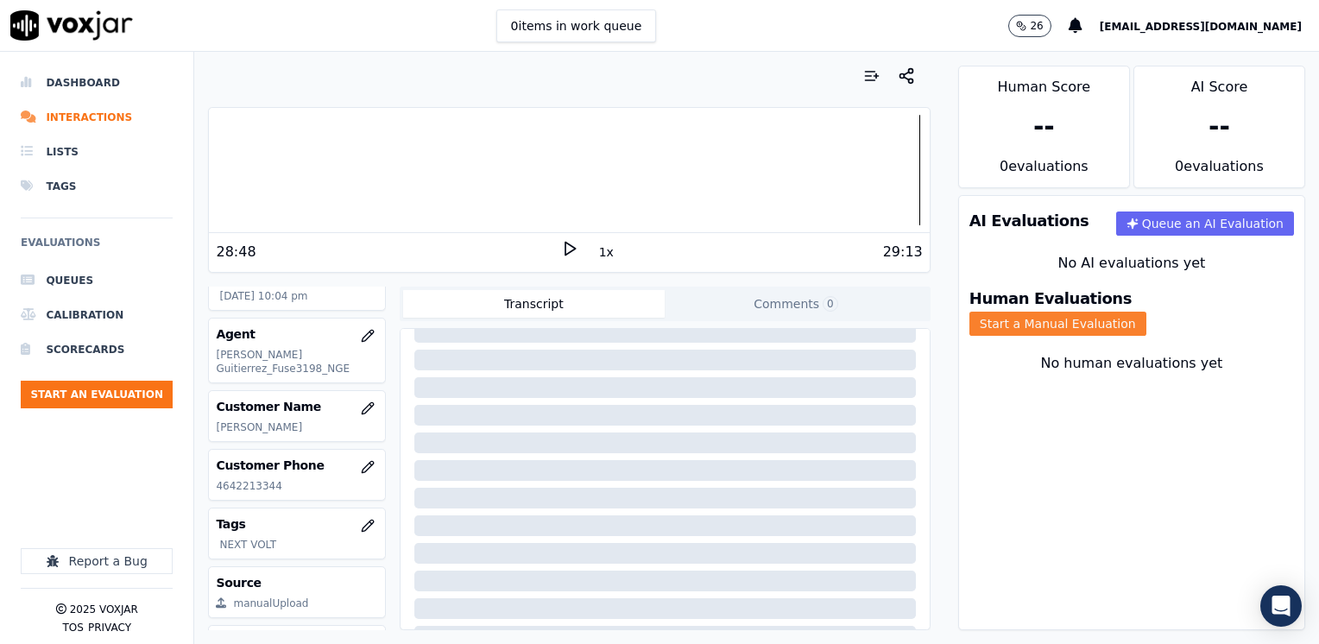
click at [1147, 312] on button "Start a Manual Evaluation" at bounding box center [1058, 324] width 177 height 24
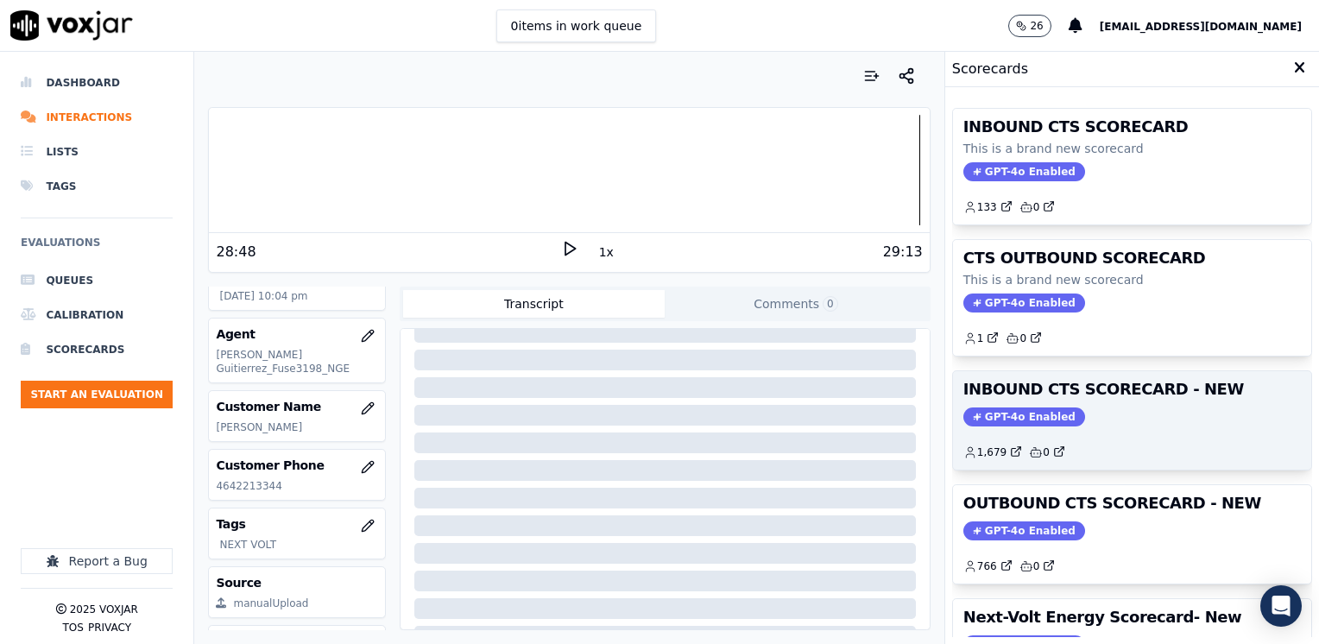
click at [1022, 414] on span "GPT-4o Enabled" at bounding box center [1025, 417] width 122 height 19
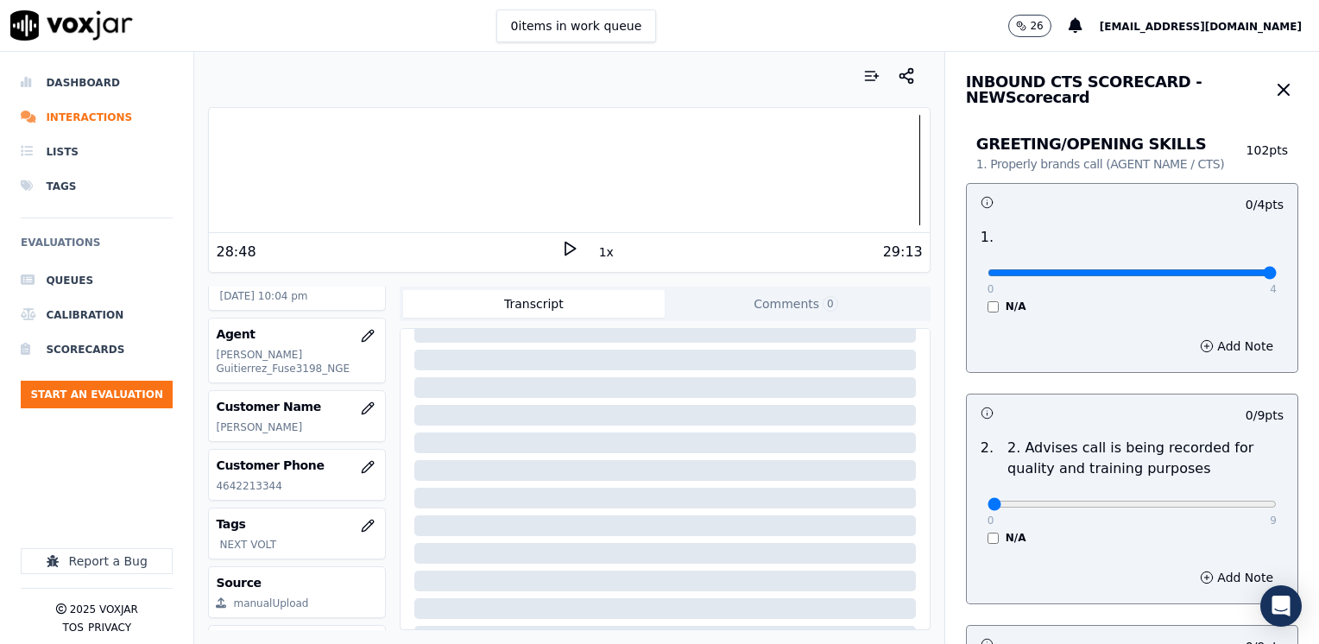
drag, startPoint x: 987, startPoint y: 268, endPoint x: 1322, endPoint y: 309, distance: 337.6
type input "4"
click at [1277, 276] on input "range" at bounding box center [1132, 272] width 289 height 7
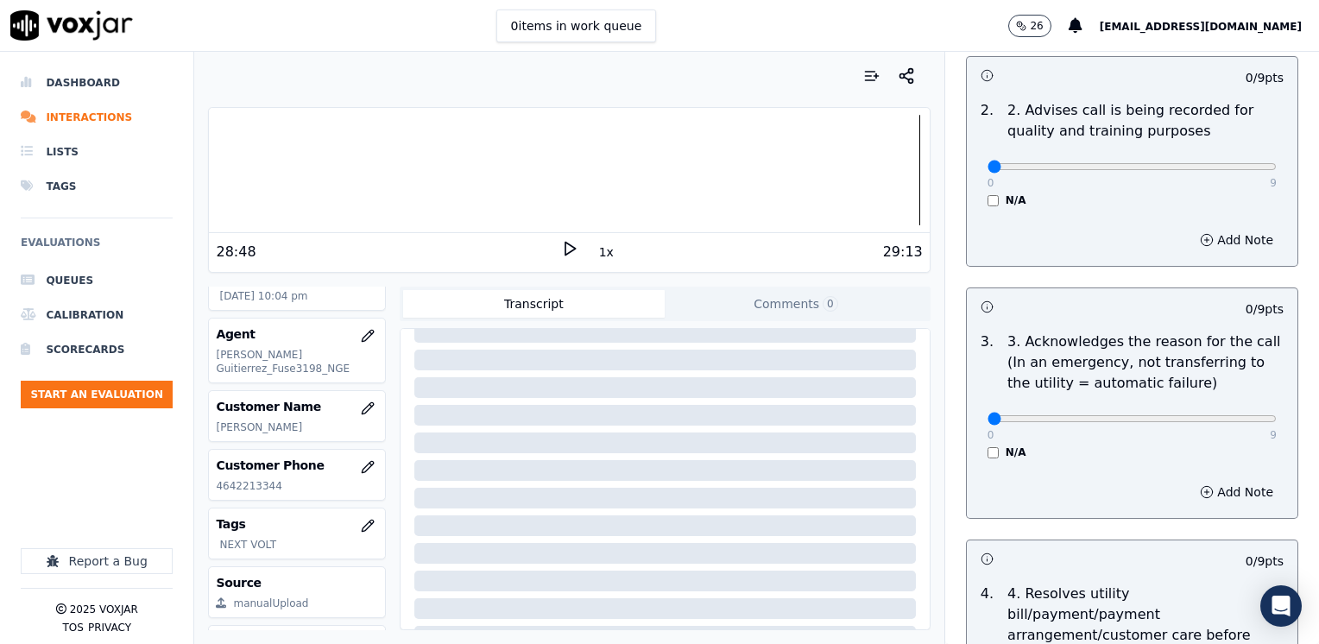
scroll to position [345, 0]
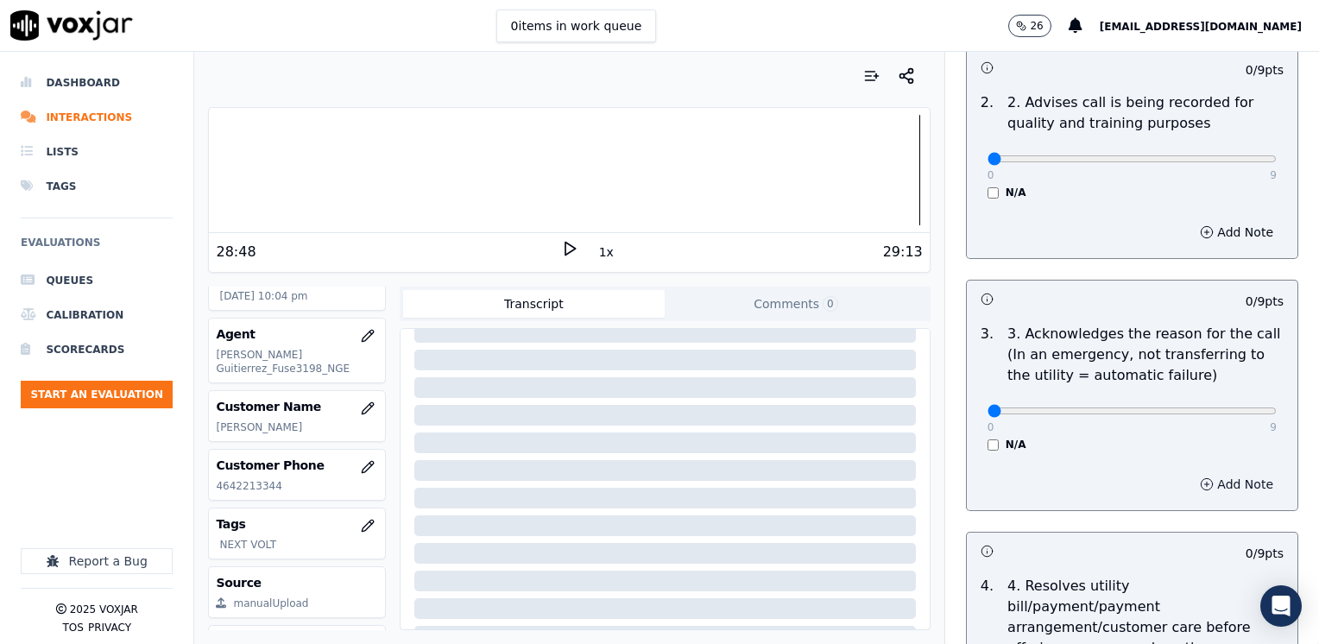
click at [1207, 494] on button "Add Note" at bounding box center [1237, 484] width 94 height 24
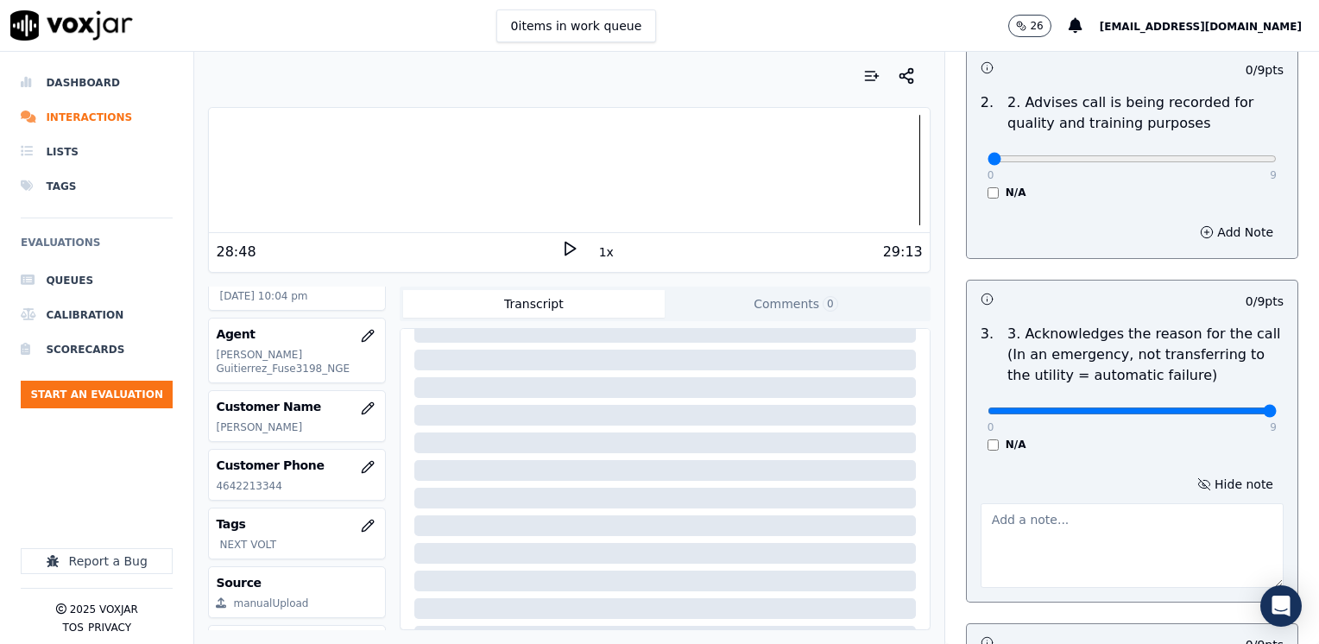
drag, startPoint x: 980, startPoint y: 410, endPoint x: 1322, endPoint y: 410, distance: 342.0
type input "9"
click at [1134, 559] on textarea at bounding box center [1132, 545] width 303 height 85
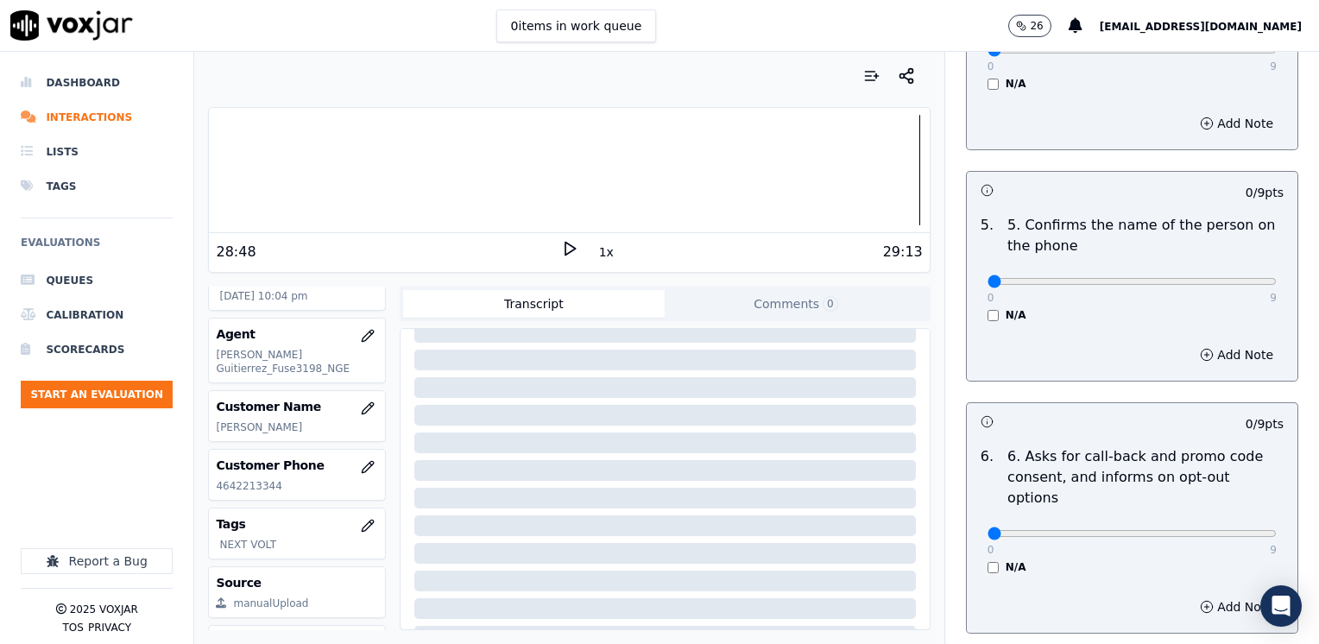
scroll to position [1209, 0]
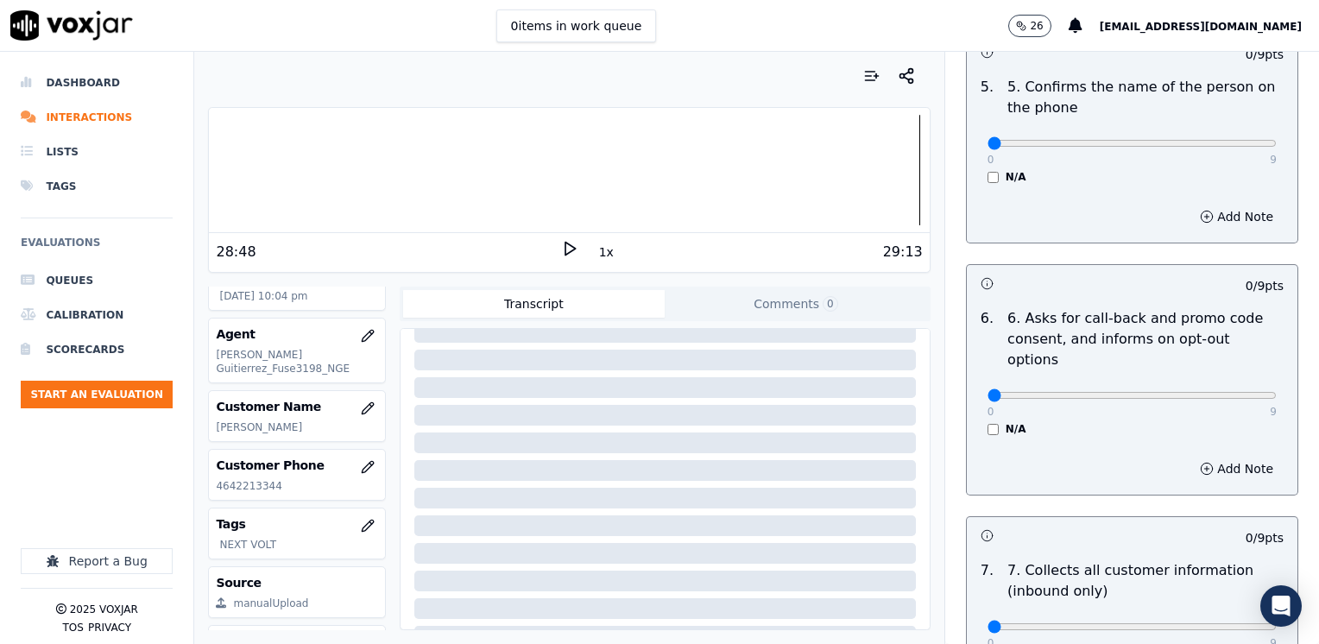
type textarea "Cx wants to start a new service under his name"
click at [988, 422] on div "N/A" at bounding box center [1132, 429] width 289 height 14
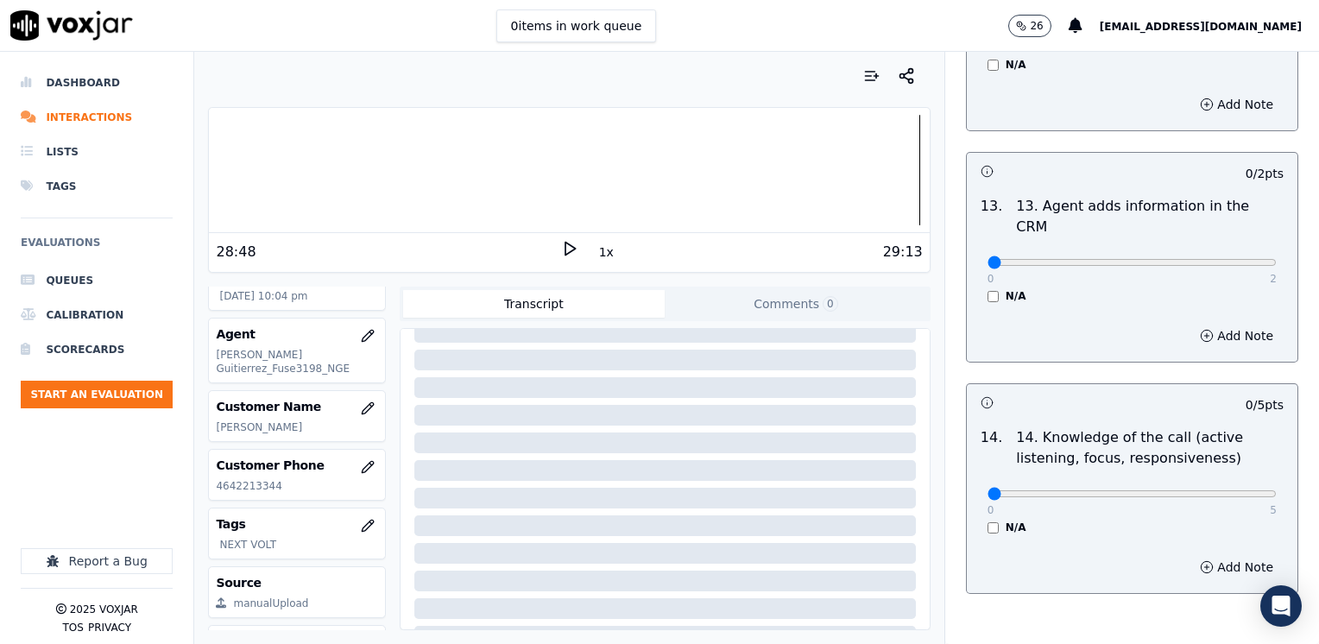
scroll to position [2987, 0]
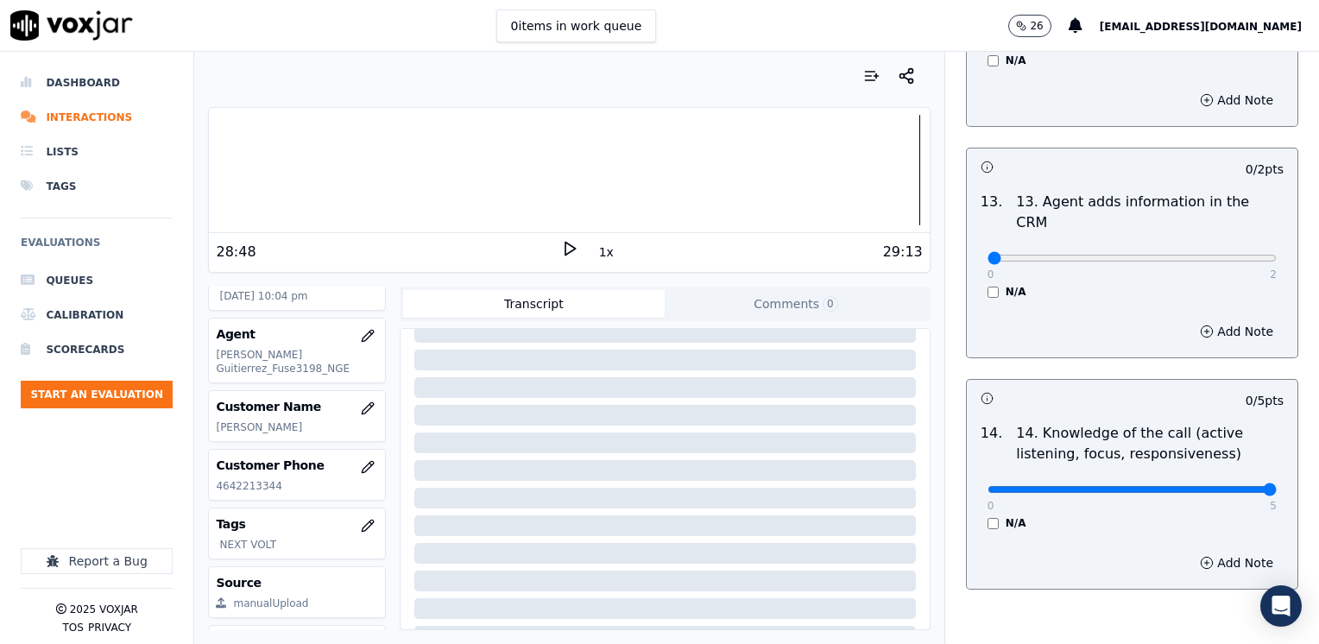
drag, startPoint x: 971, startPoint y: 404, endPoint x: 1322, endPoint y: 323, distance: 359.9
type input "5"
drag, startPoint x: 974, startPoint y: 172, endPoint x: 1322, endPoint y: 168, distance: 348.0
type input "2"
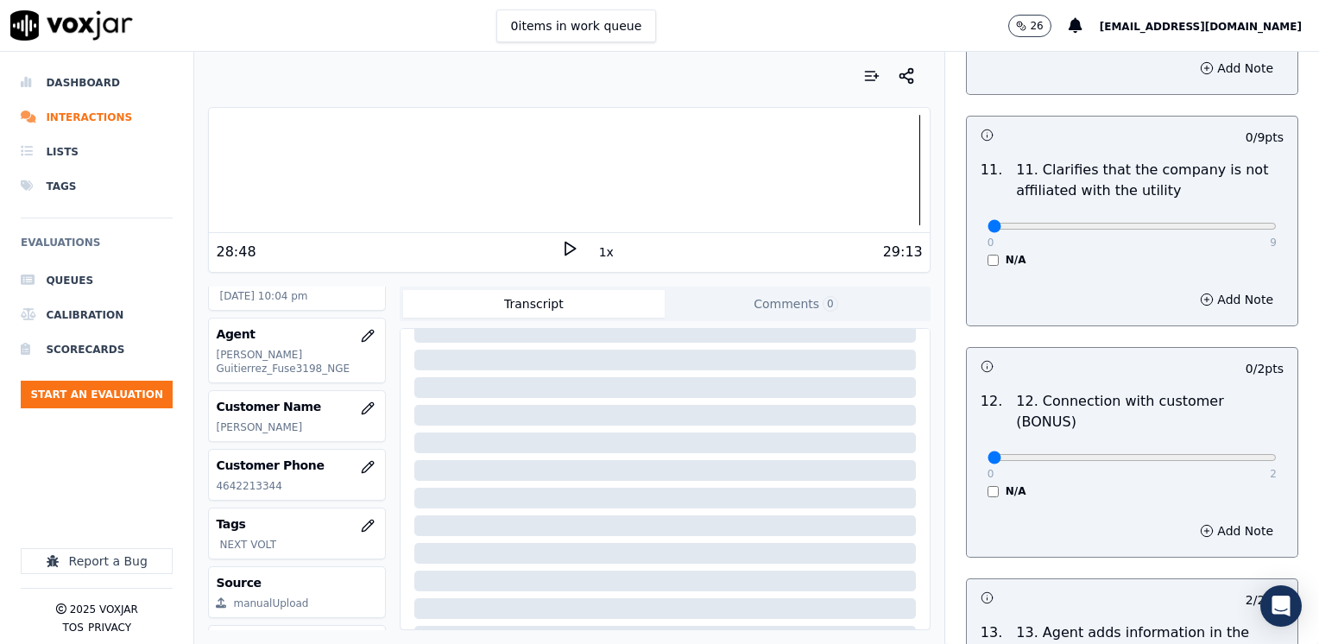
scroll to position [2555, 0]
drag, startPoint x: 978, startPoint y: 390, endPoint x: 1278, endPoint y: 396, distance: 300.6
type input "2"
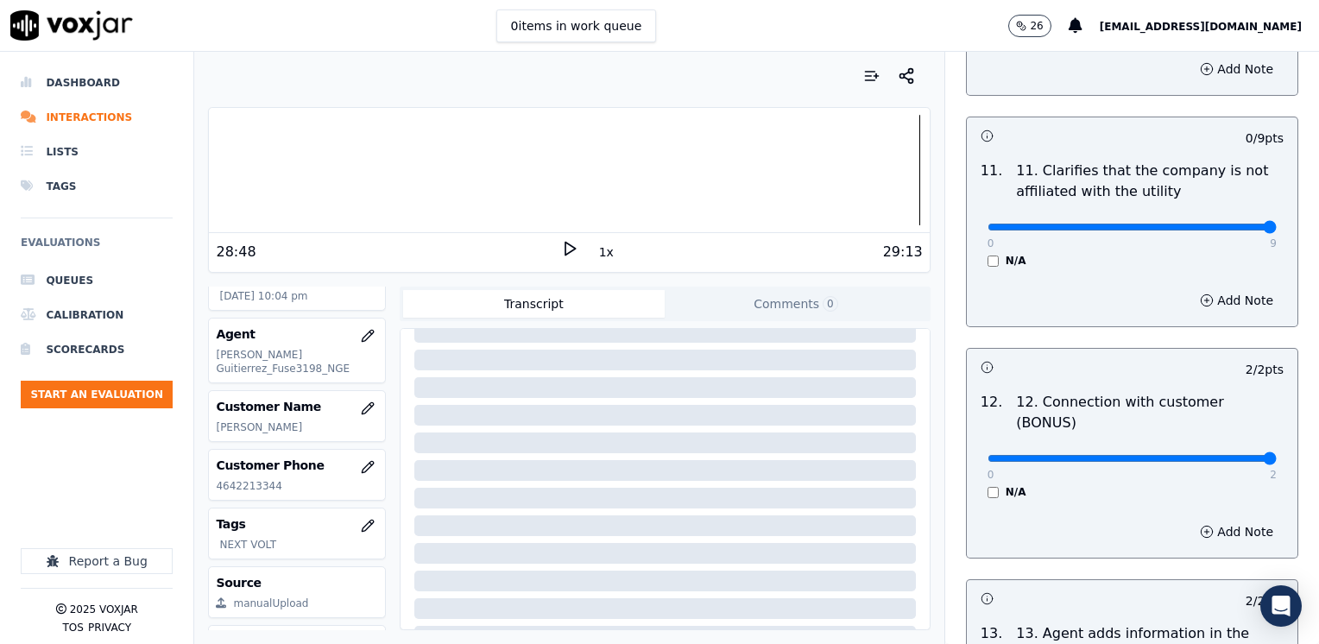
drag, startPoint x: 980, startPoint y: 185, endPoint x: 1322, endPoint y: 190, distance: 342.0
type input "9"
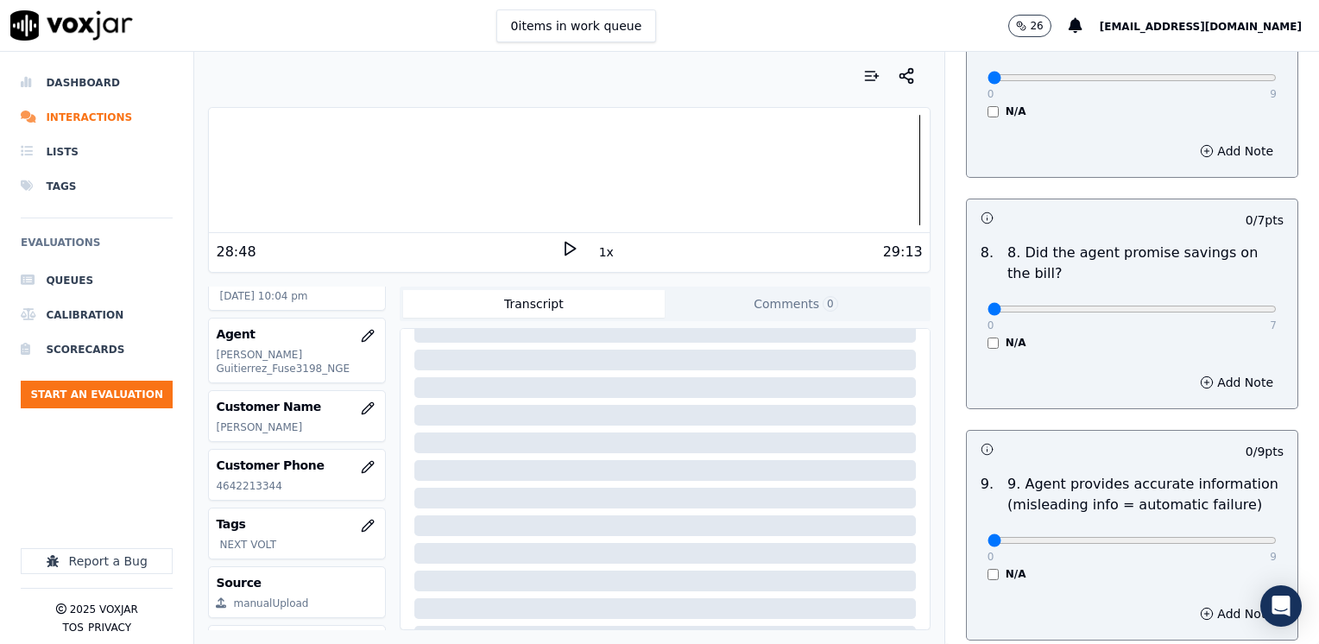
scroll to position [1692, 0]
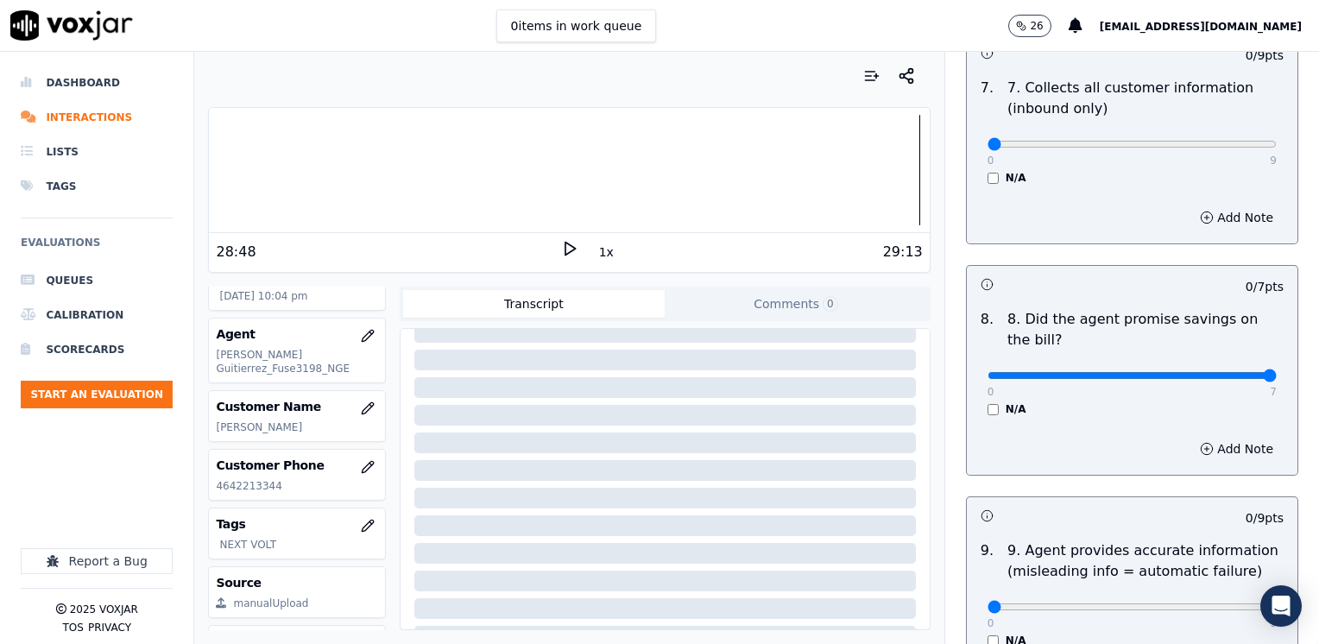
drag, startPoint x: 979, startPoint y: 332, endPoint x: 1319, endPoint y: 323, distance: 339.5
type input "7"
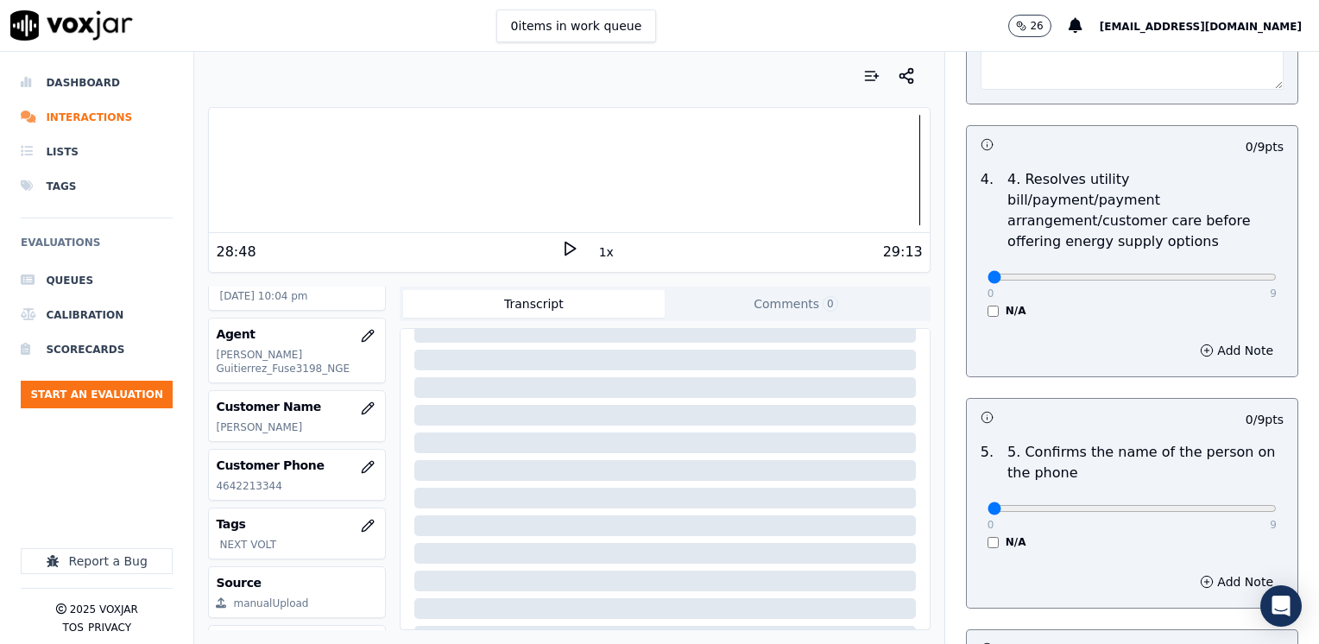
scroll to position [742, 0]
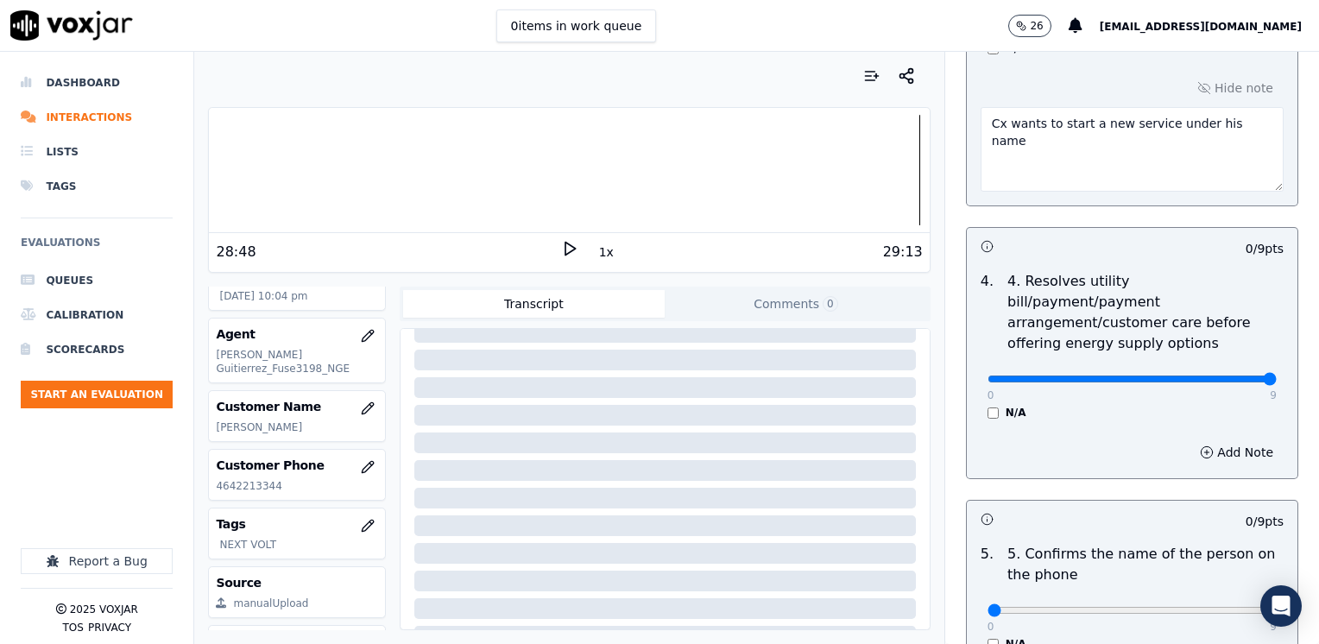
drag, startPoint x: 972, startPoint y: 358, endPoint x: 1310, endPoint y: 396, distance: 339.7
type input "9"
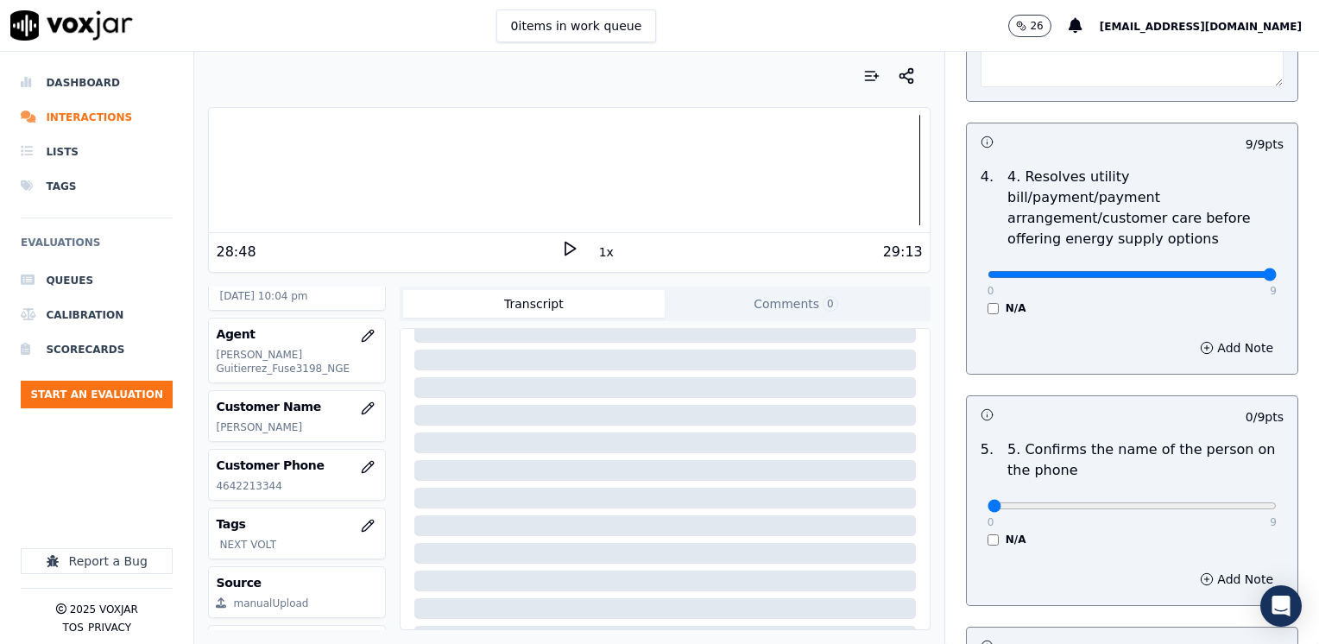
scroll to position [1001, 0]
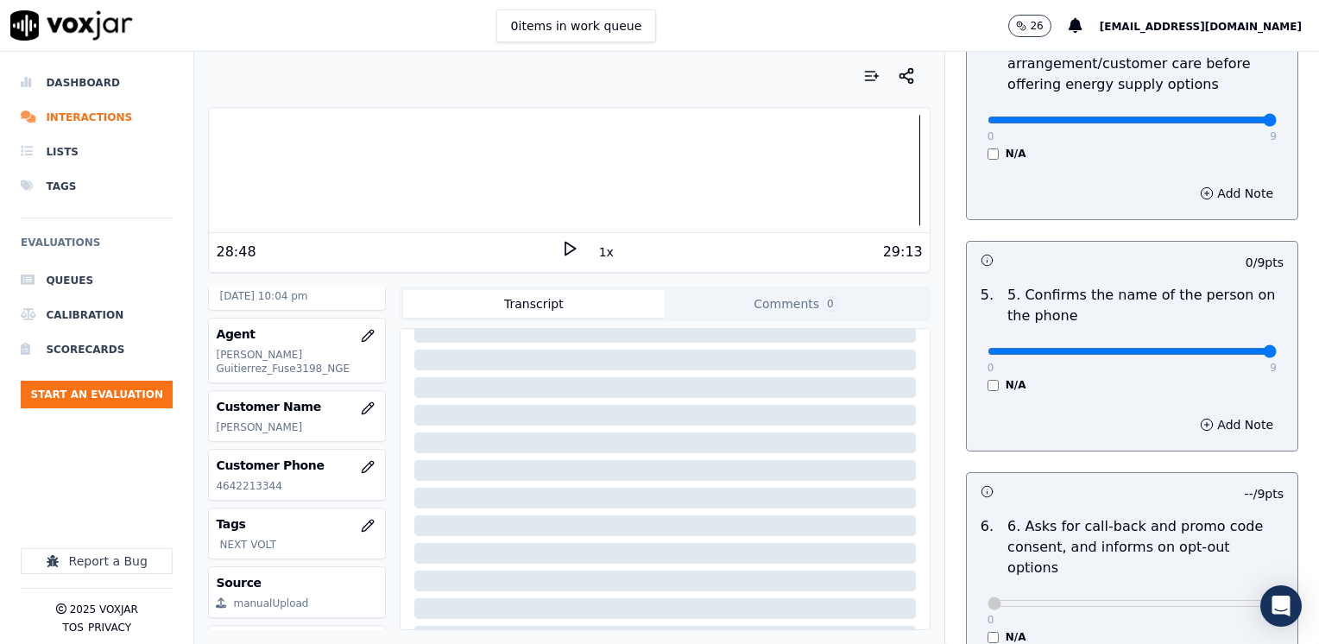
drag, startPoint x: 973, startPoint y: 332, endPoint x: 1322, endPoint y: 318, distance: 349.1
type input "9"
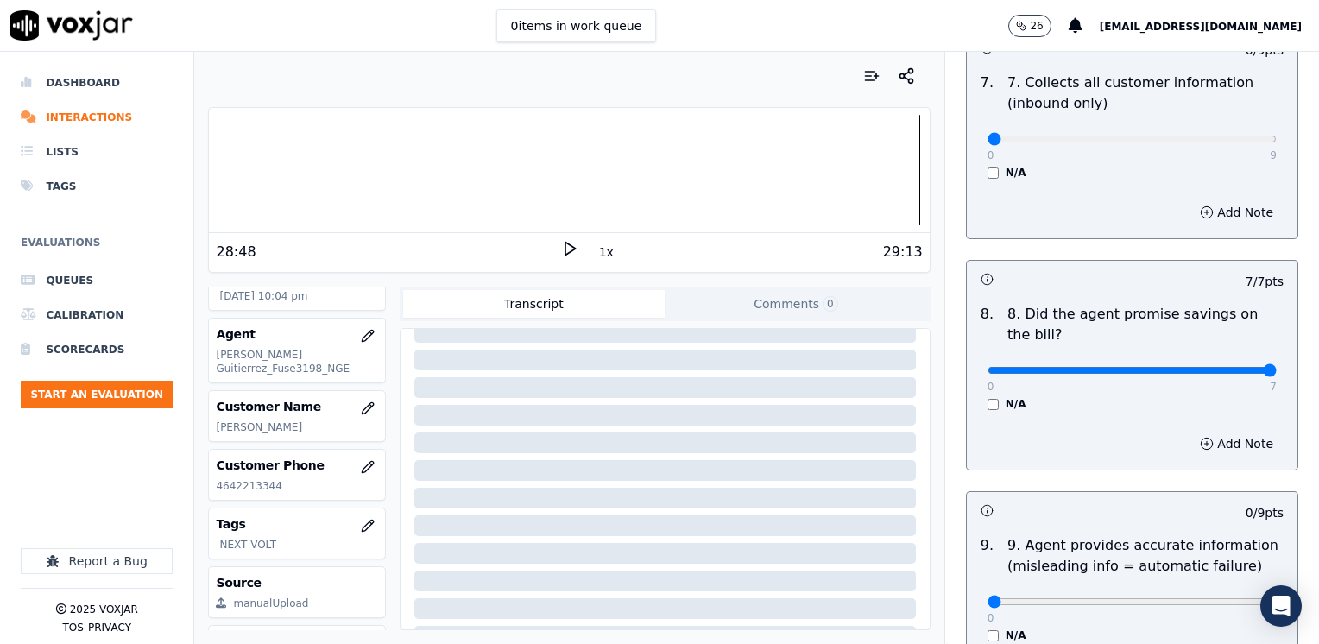
scroll to position [1519, 0]
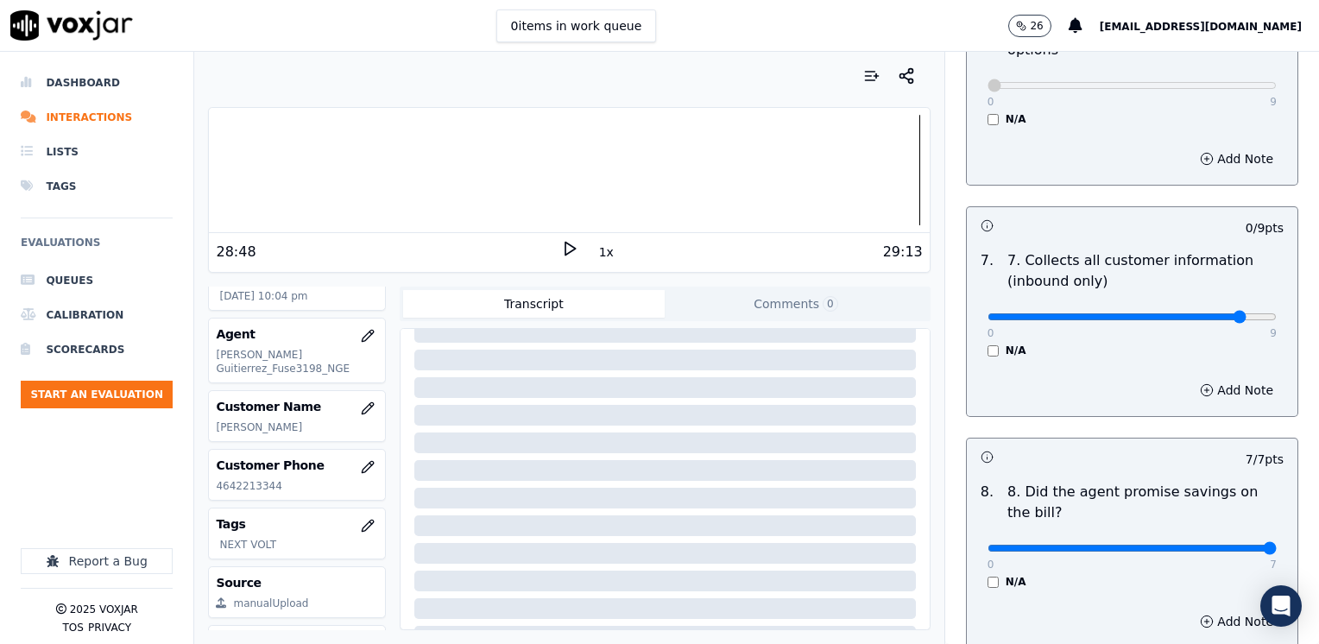
type input "8"
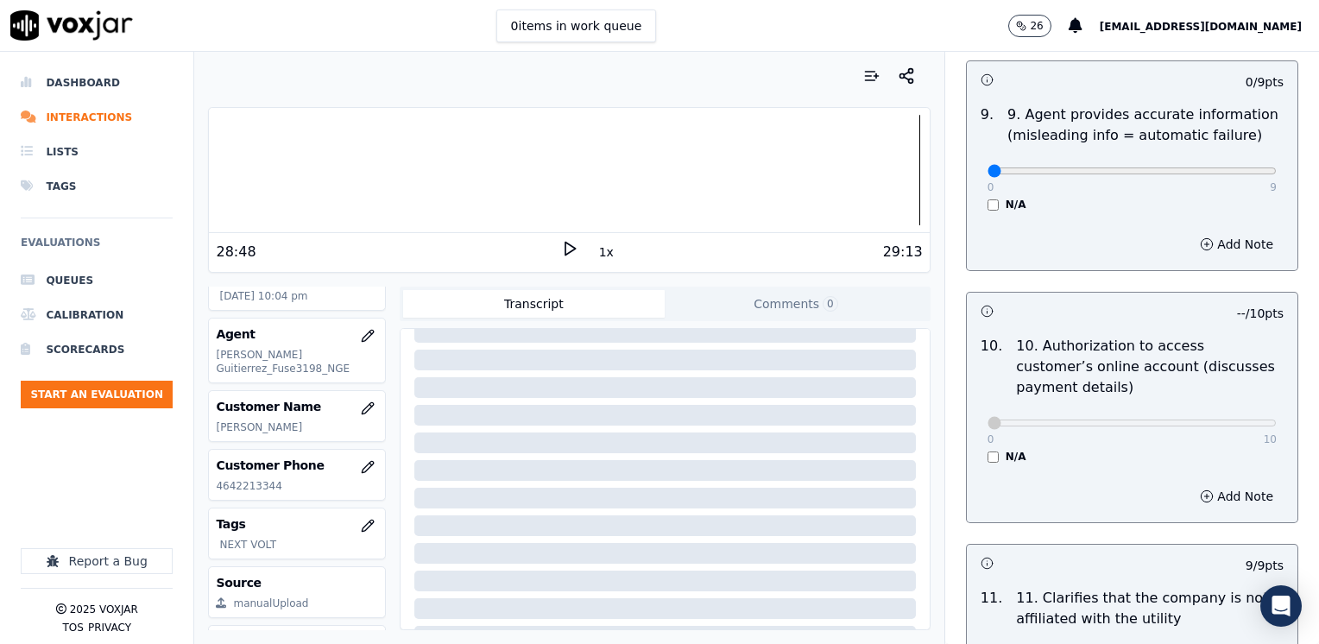
scroll to position [2210, 0]
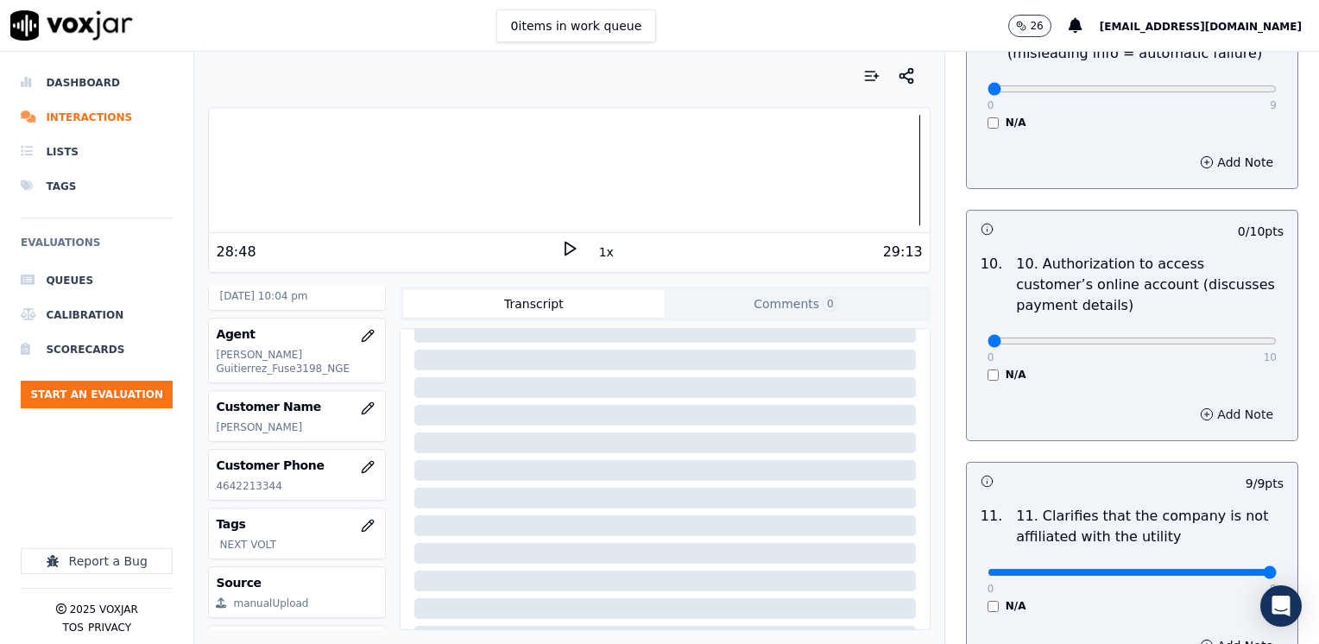
click at [1212, 402] on button "Add Note" at bounding box center [1237, 414] width 94 height 24
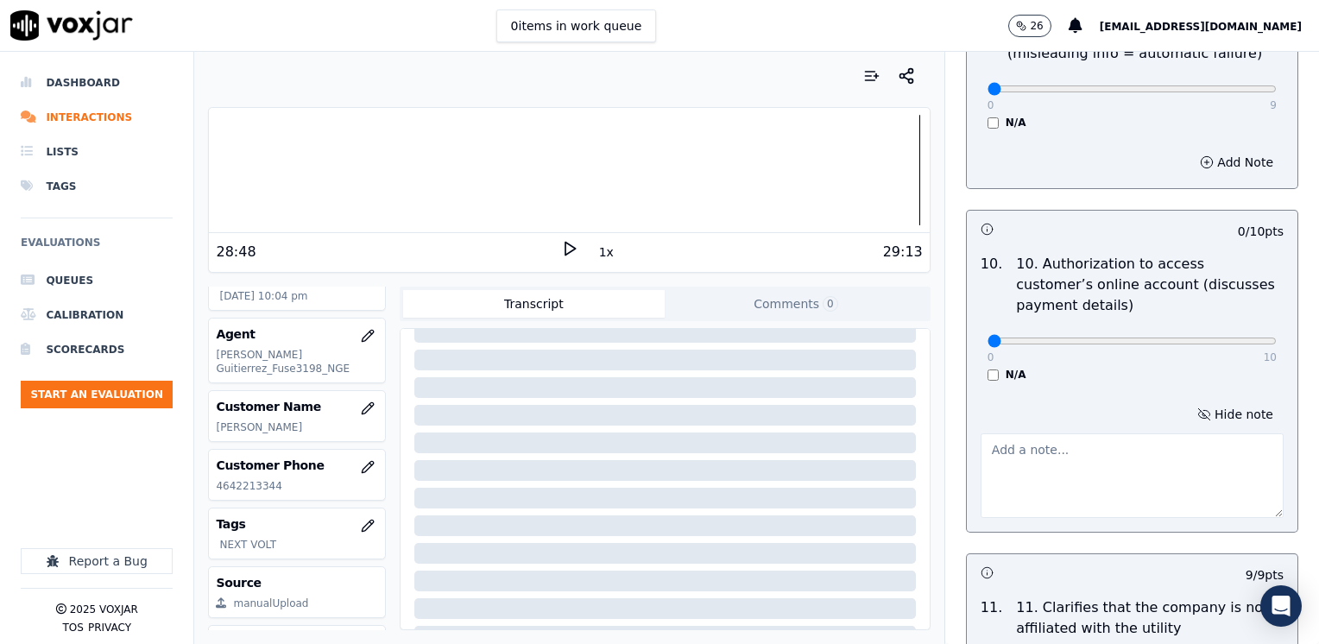
click at [1062, 433] on textarea at bounding box center [1132, 475] width 303 height 85
type textarea "C"
type textarea "Agent requested the whole SSN"
click at [1209, 330] on div "0 10" at bounding box center [1132, 340] width 289 height 21
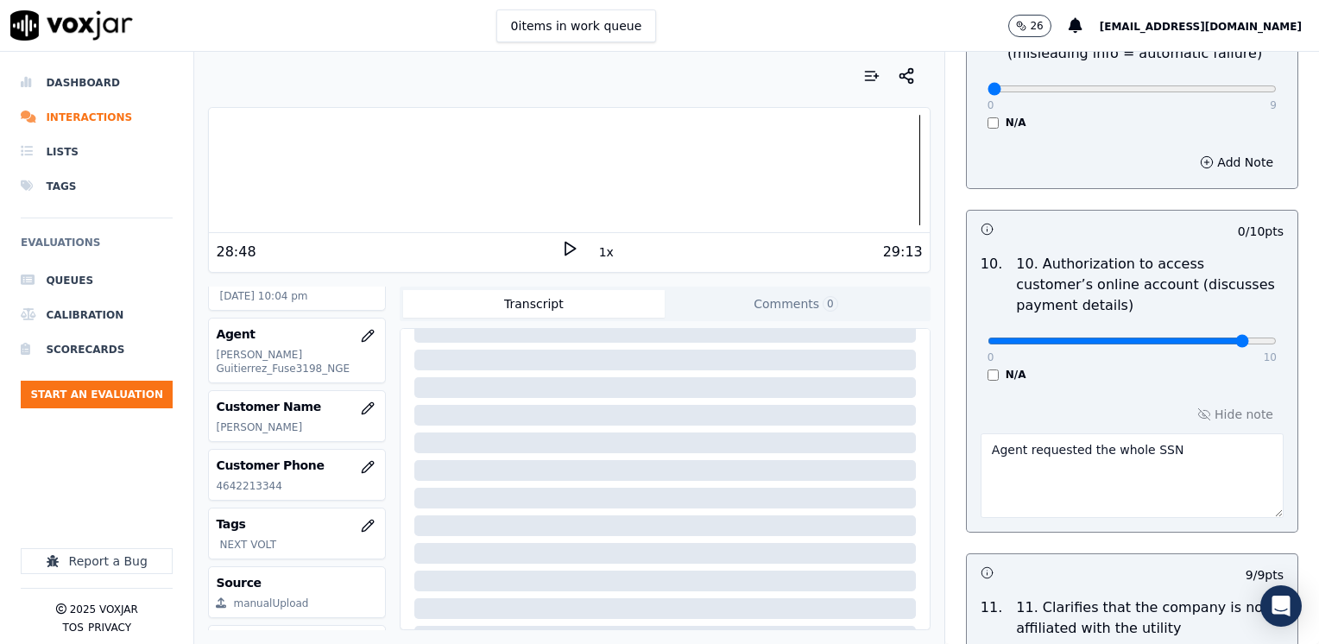
type input "8"
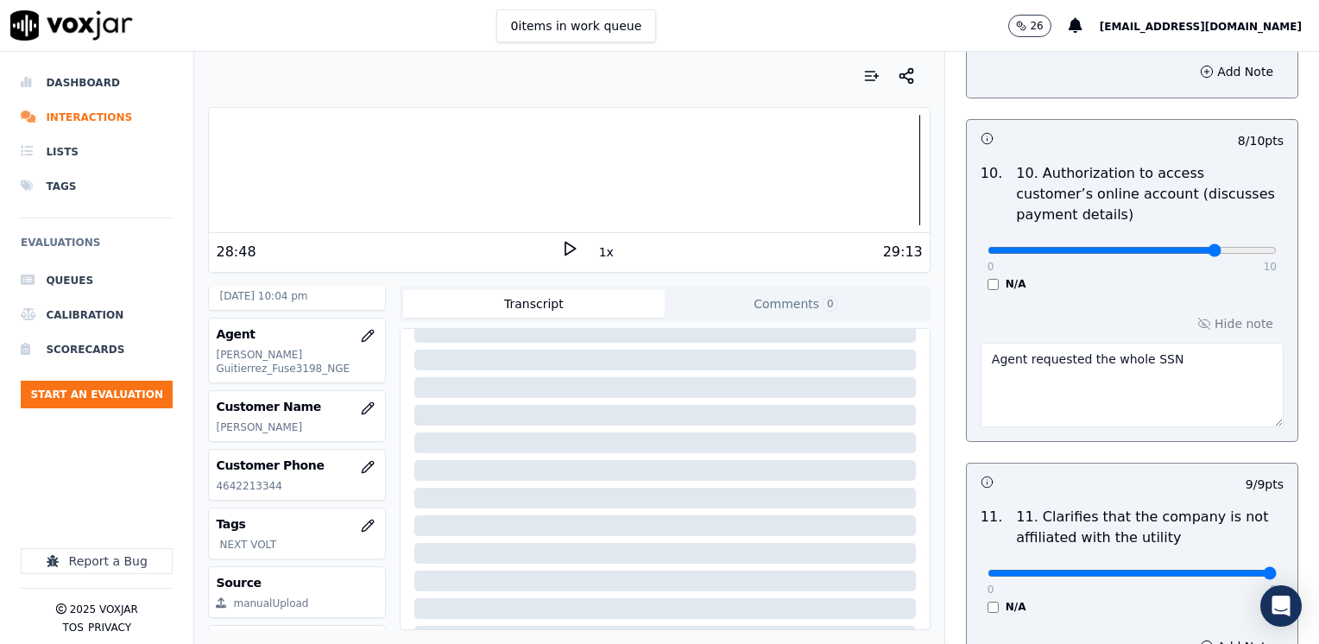
scroll to position [2041, 0]
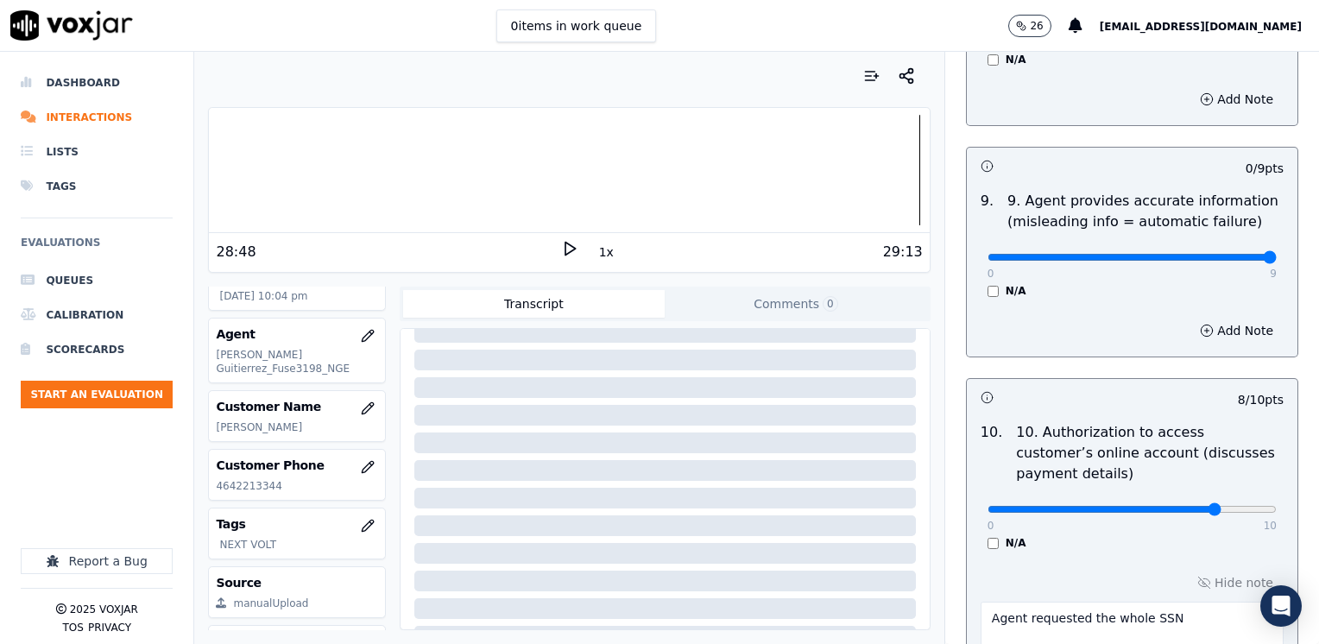
drag, startPoint x: 974, startPoint y: 218, endPoint x: 1322, endPoint y: 275, distance: 352.6
type input "9"
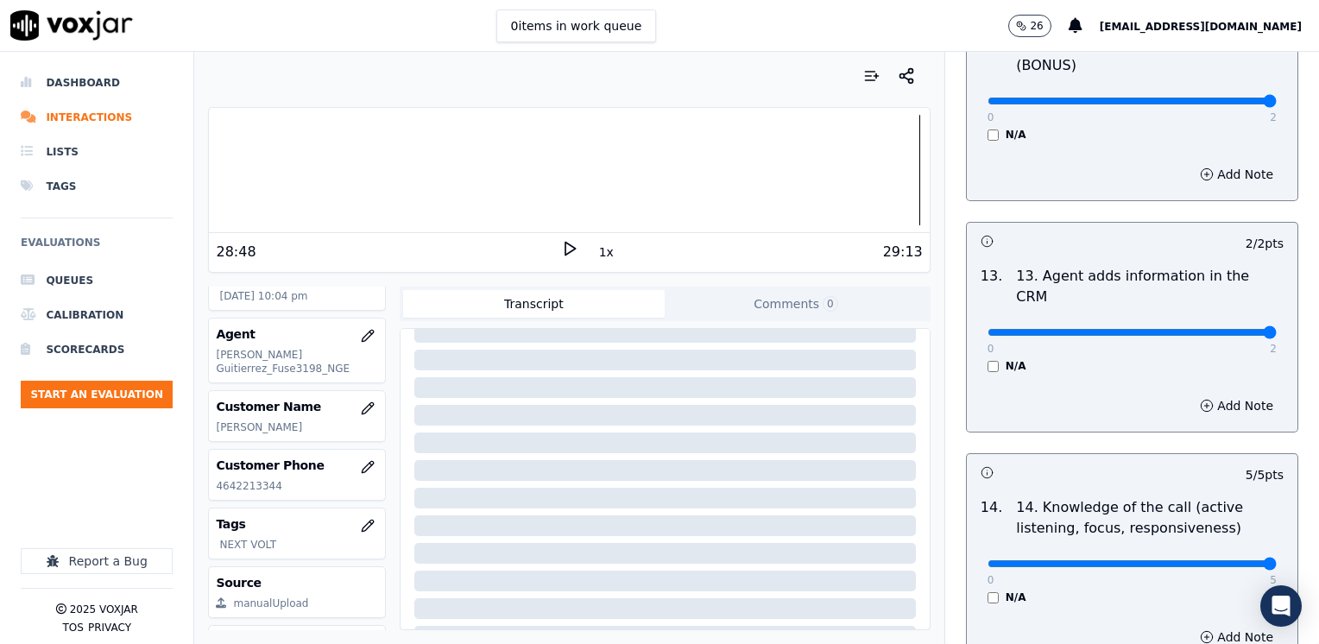
scroll to position [3078, 0]
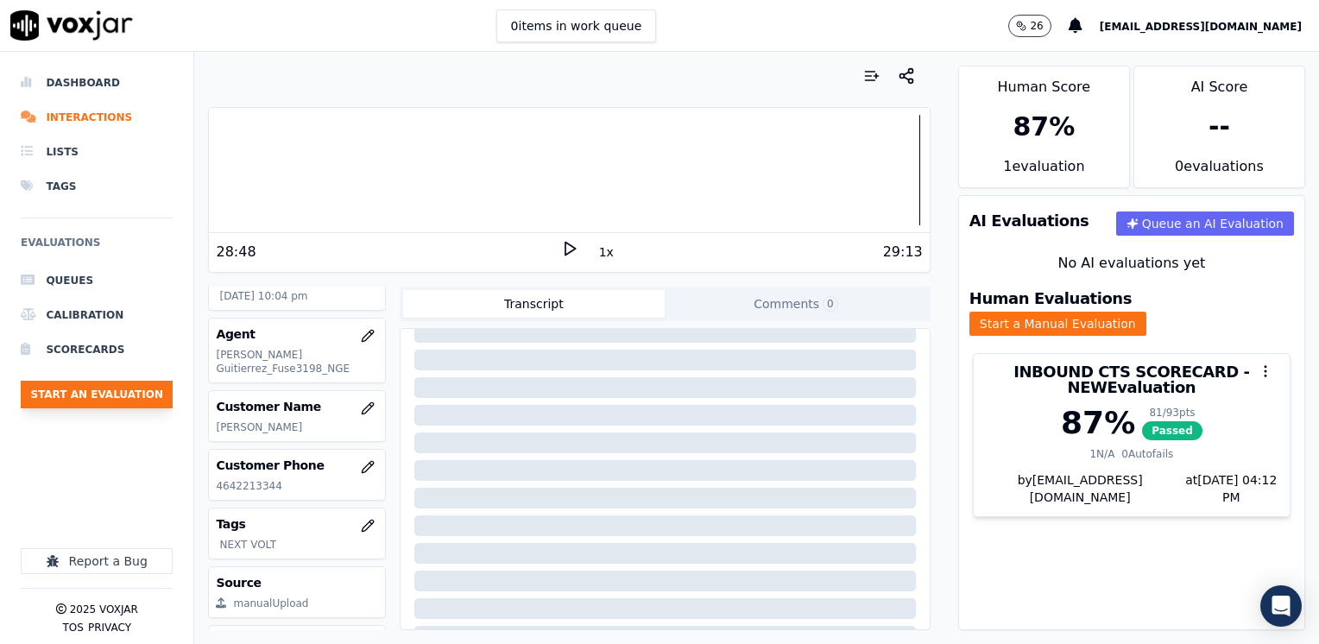
click at [137, 396] on button "Start an Evaluation" at bounding box center [97, 395] width 152 height 28
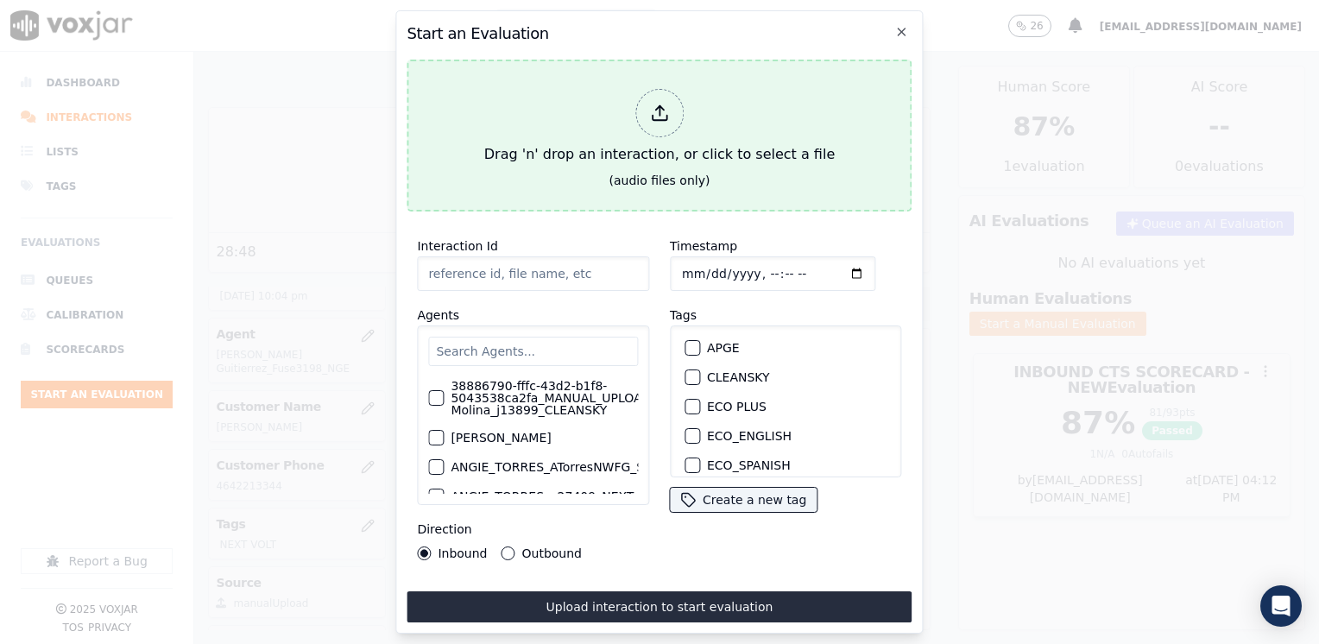
click at [660, 106] on line at bounding box center [660, 110] width 0 height 9
type input "20250812-114724_3473568119-LUIS GUTIERREZ all.mp3"
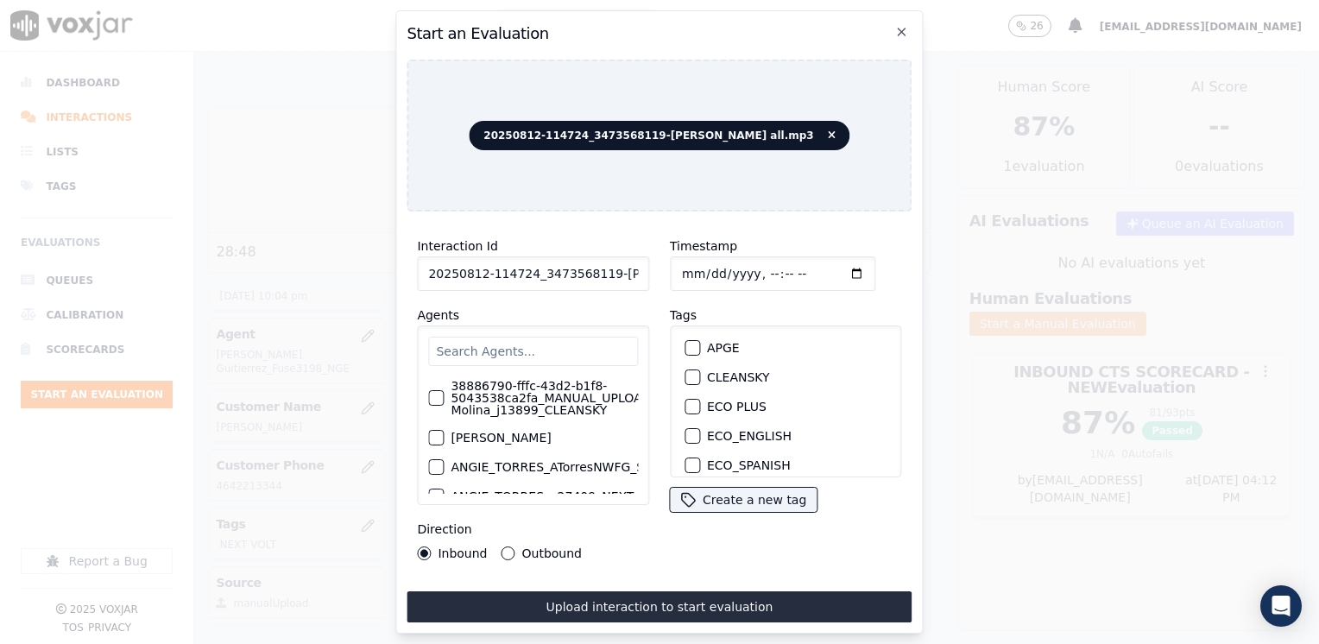
click at [526, 337] on input "text" at bounding box center [533, 351] width 210 height 29
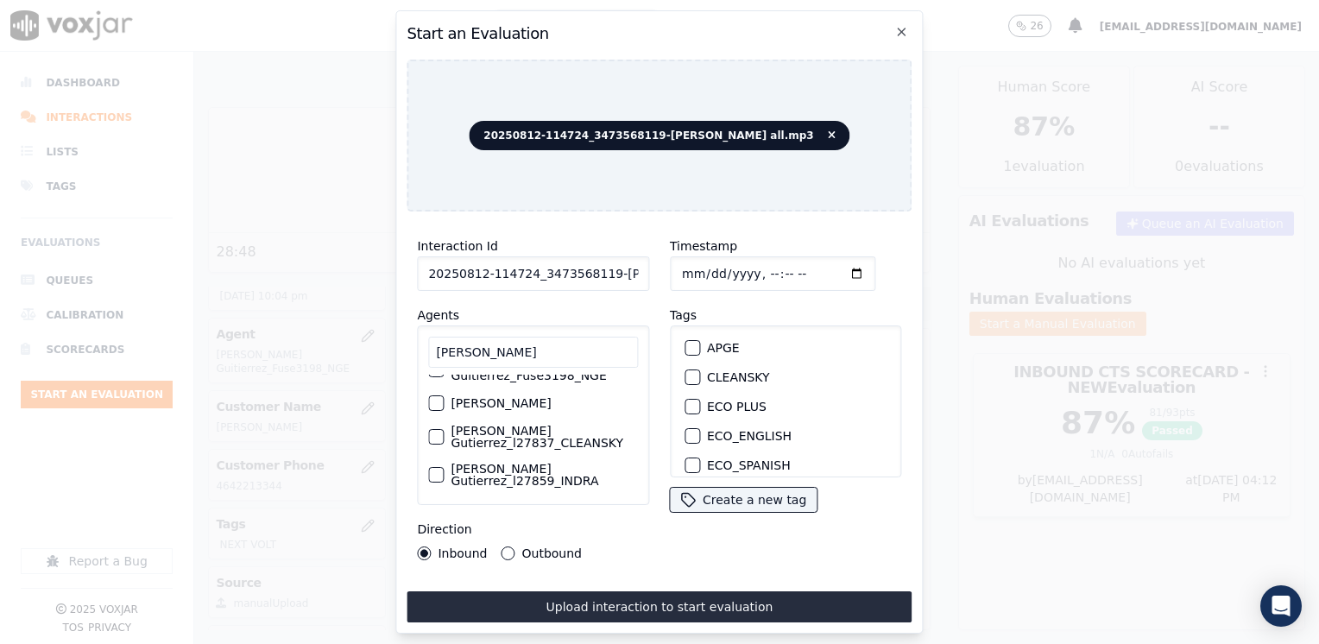
scroll to position [0, 0]
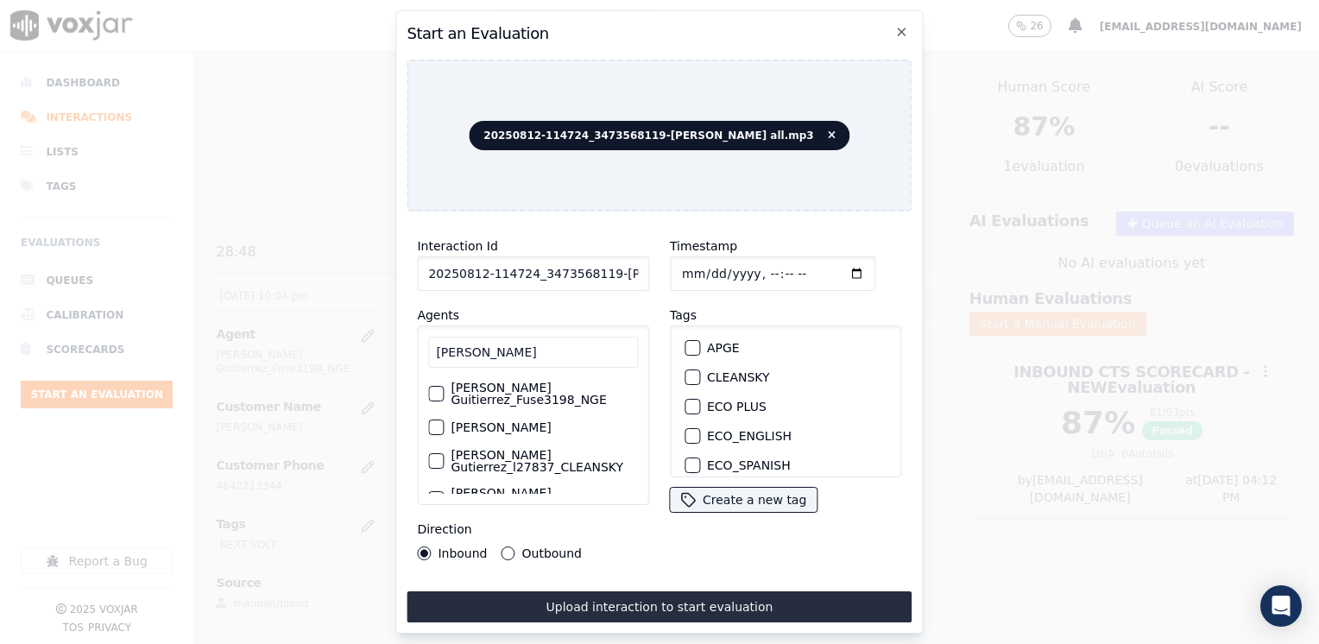
type input "LUIS GU"
click at [436, 421] on div "button" at bounding box center [435, 427] width 12 height 12
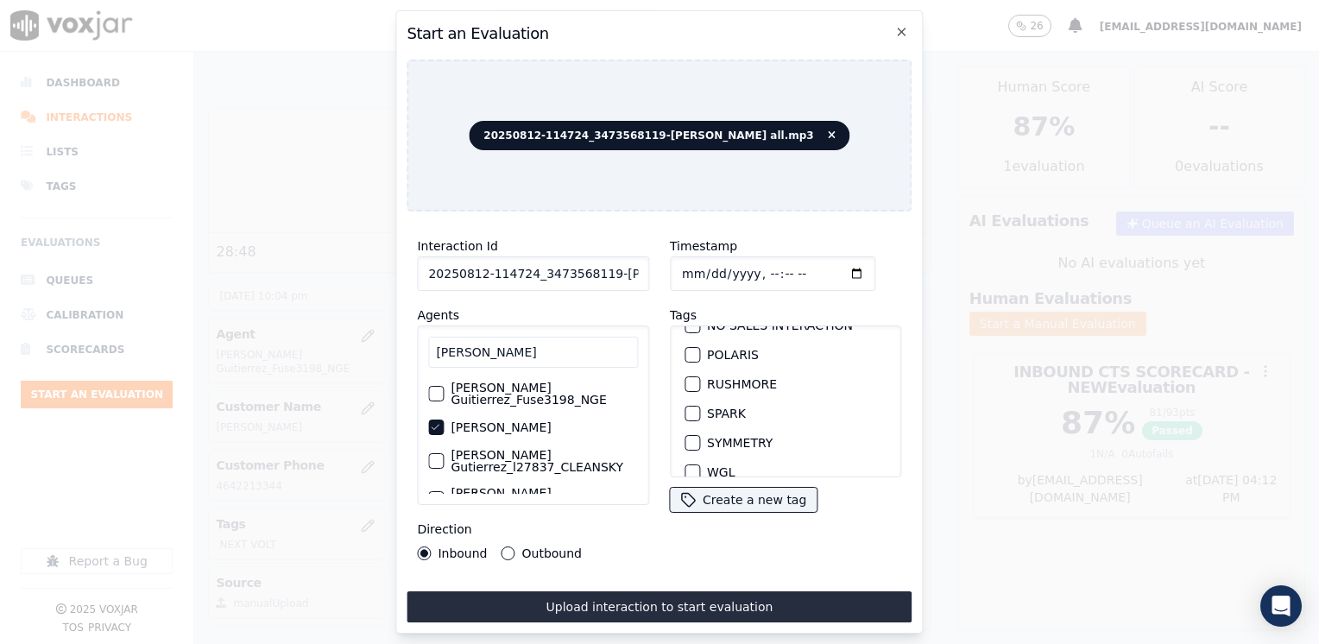
click at [687, 408] on div "button" at bounding box center [692, 414] width 12 height 12
click at [832, 269] on input "Timestamp" at bounding box center [773, 273] width 206 height 35
type input "2025-08-12T22:12"
click at [503, 547] on button "Outbound" at bounding box center [509, 554] width 14 height 14
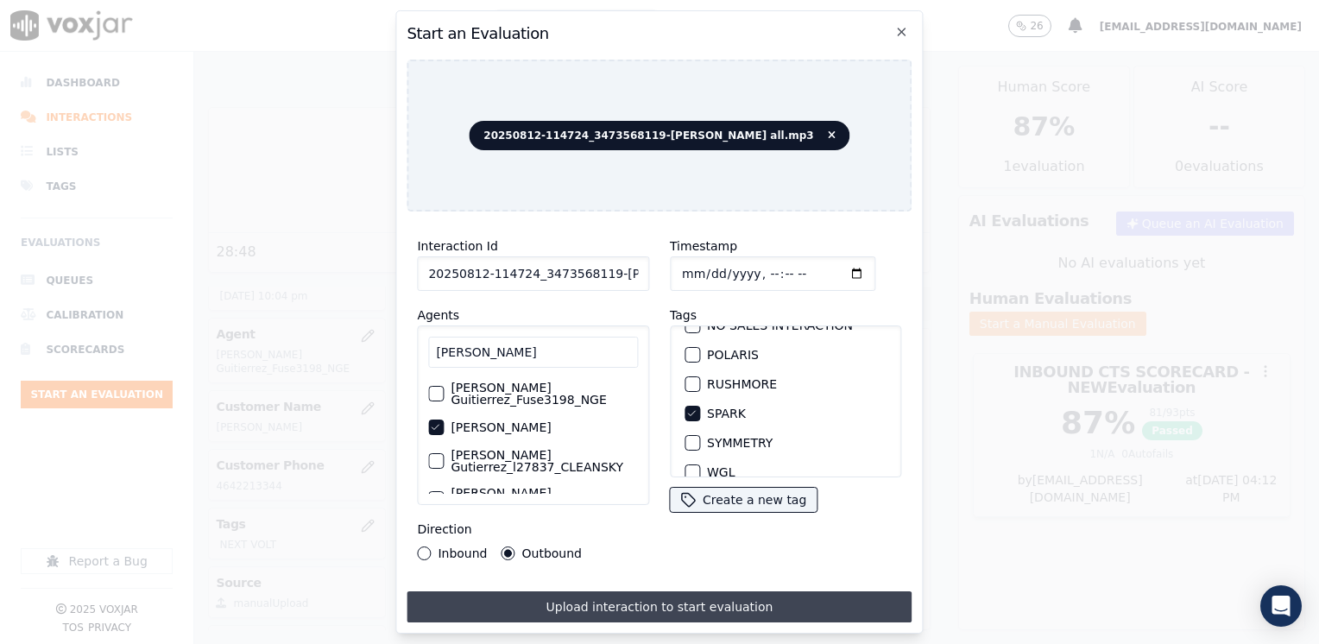
click at [655, 592] on button "Upload interaction to start evaluation" at bounding box center [659, 607] width 505 height 31
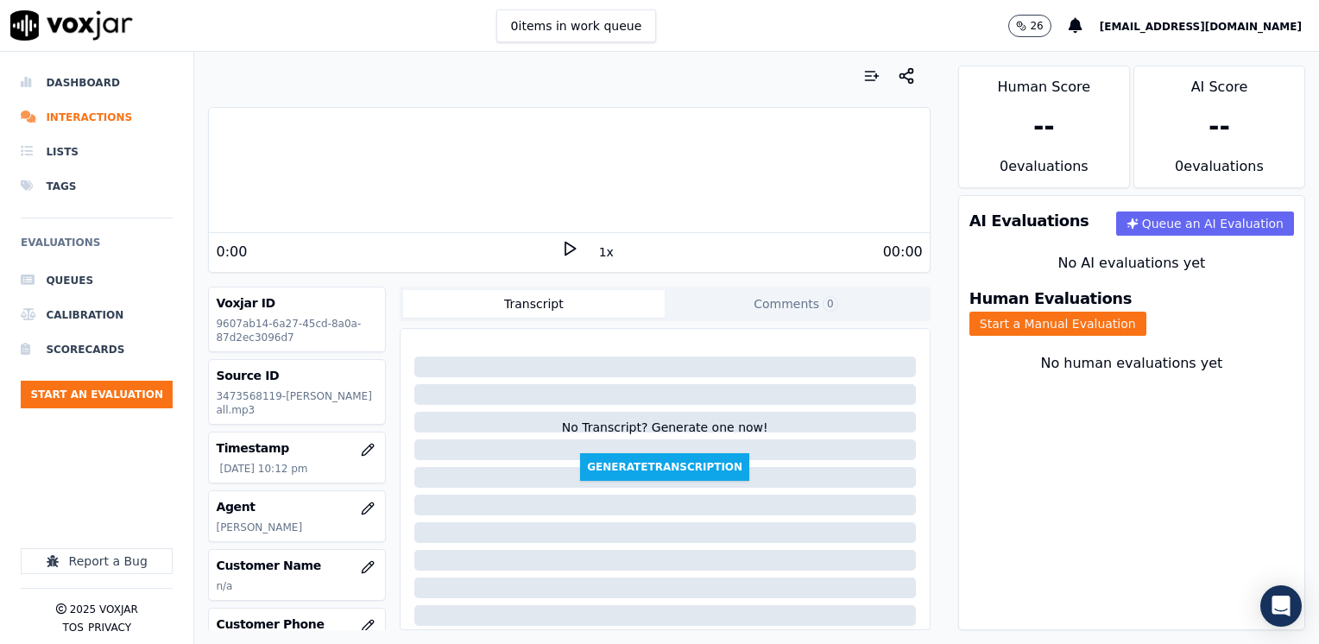
click at [566, 253] on polygon at bounding box center [571, 249] width 10 height 13
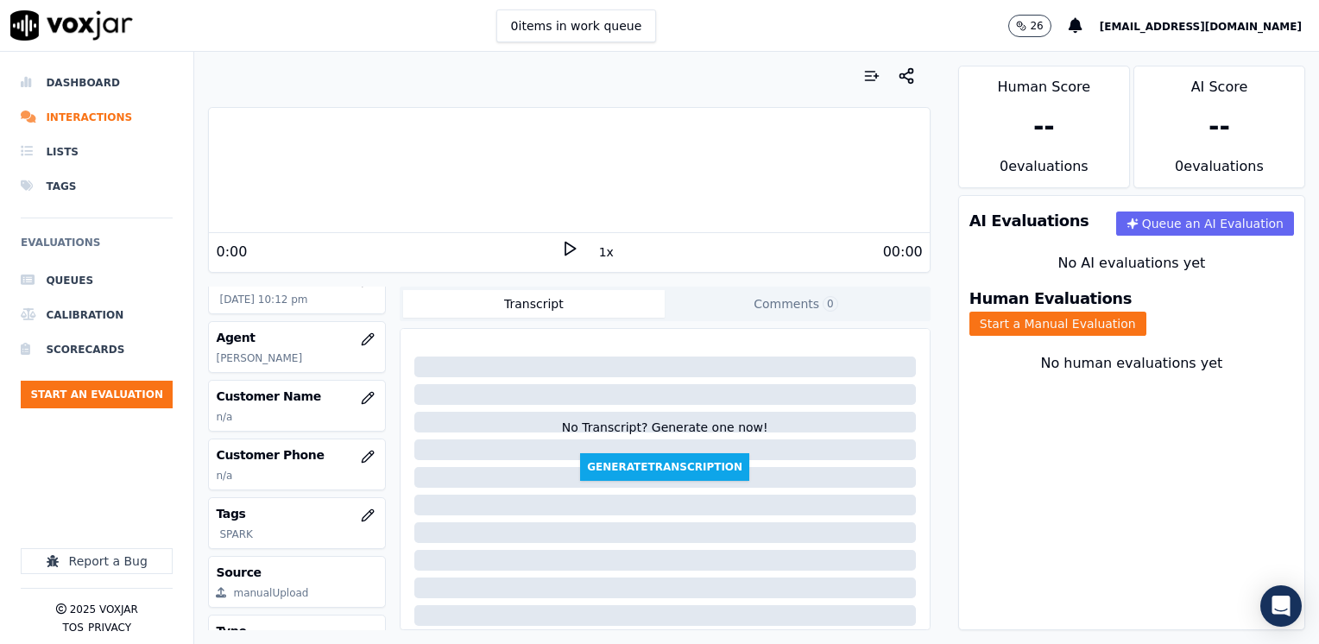
scroll to position [173, 0]
click at [361, 402] on icon "button" at bounding box center [368, 395] width 14 height 14
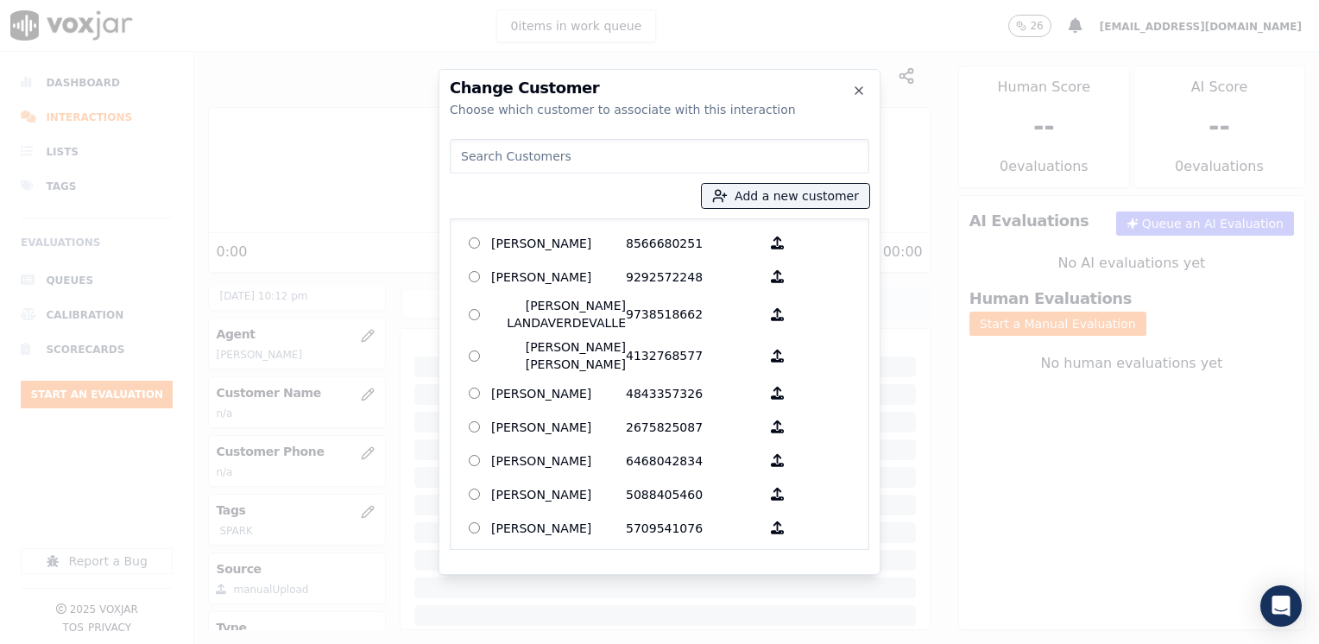
click at [720, 155] on input at bounding box center [660, 156] width 420 height 35
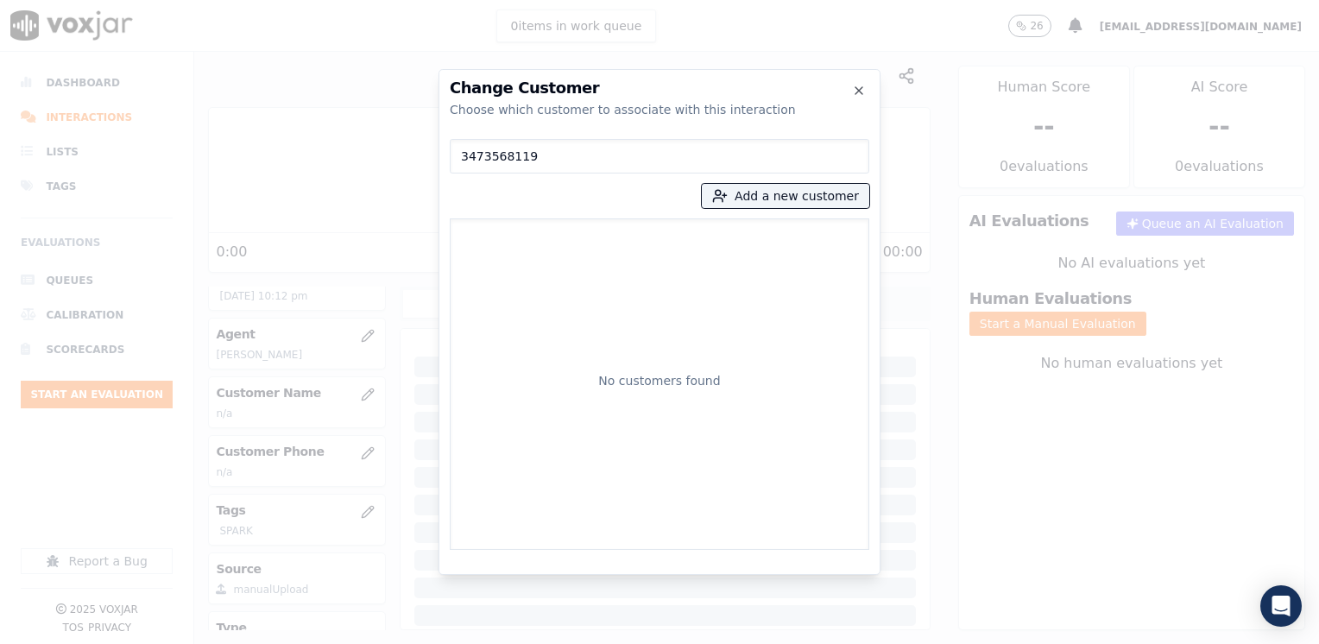
type input "3473568119"
drag, startPoint x: 788, startPoint y: 189, endPoint x: 808, endPoint y: 206, distance: 26.4
click at [788, 189] on button "Add a new customer" at bounding box center [786, 196] width 168 height 24
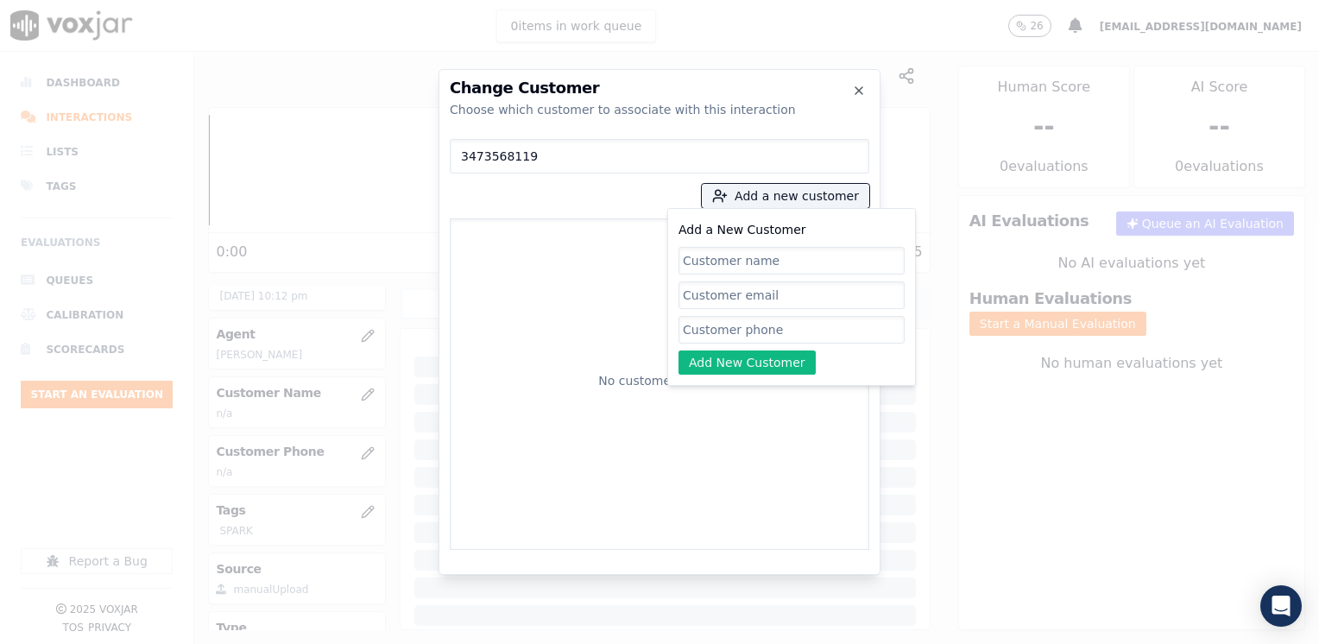
click at [788, 344] on div "Add a New Customer Add New Customer" at bounding box center [792, 296] width 226 height 155
click at [788, 326] on input "Add a New Customer" at bounding box center [792, 330] width 226 height 28
paste input "3473568119"
type input "3473568119"
click at [729, 261] on input "Add a New Customer" at bounding box center [792, 261] width 226 height 28
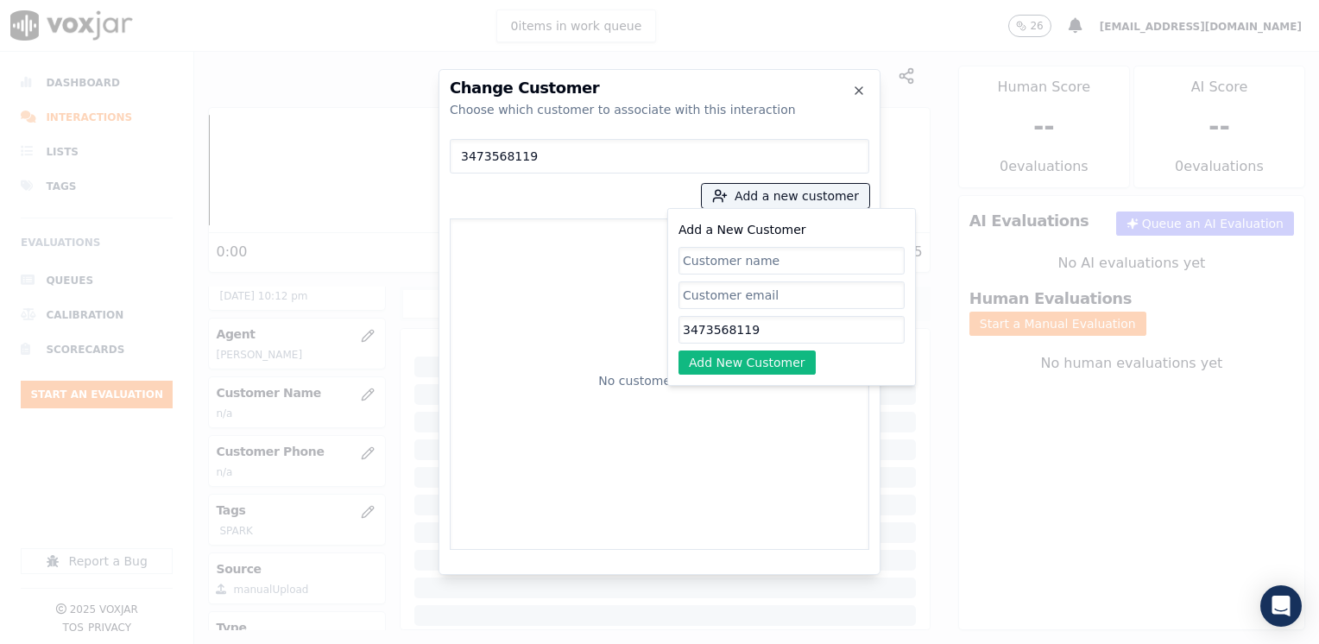
paste input "Magaly Diaz"
type input "Magaly Diaz"
click at [769, 356] on button "Add New Customer" at bounding box center [747, 363] width 137 height 24
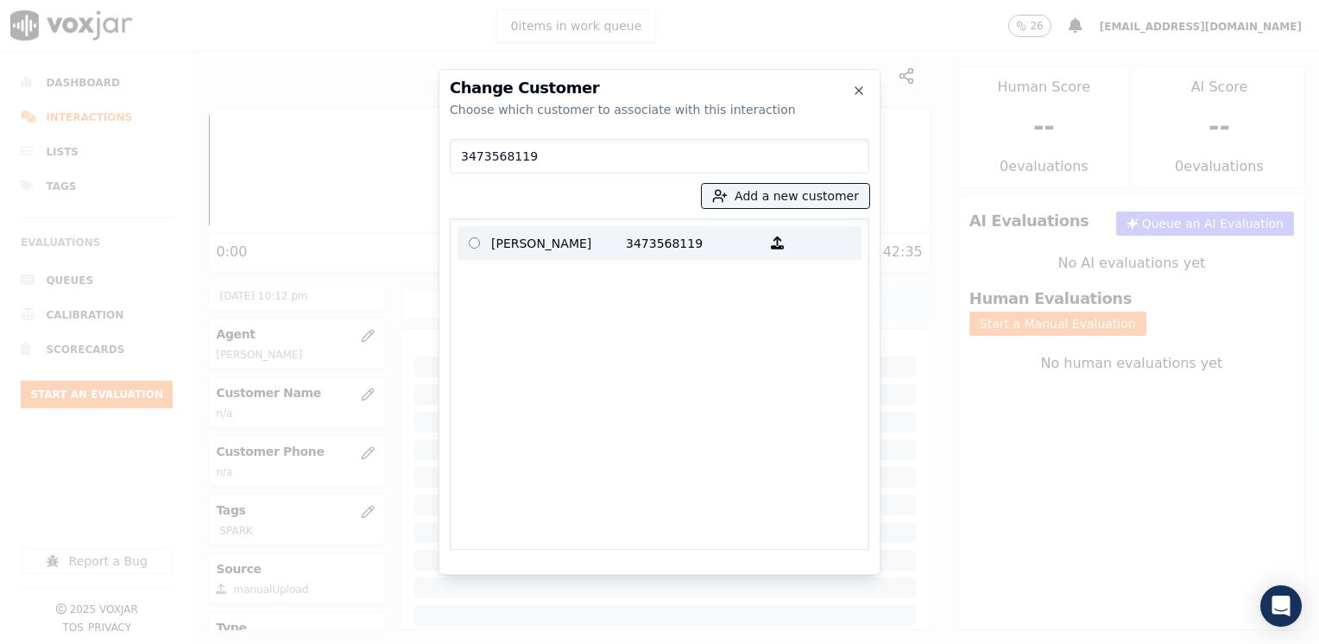
click at [632, 244] on p "3473568119" at bounding box center [693, 243] width 135 height 27
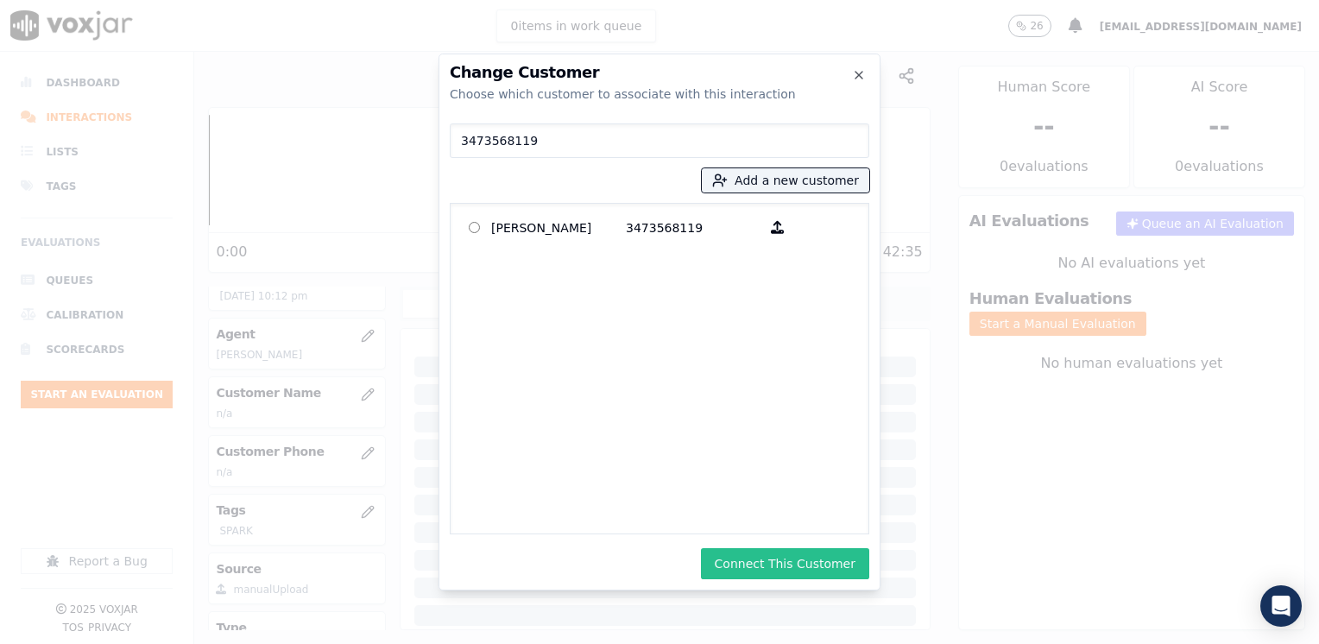
click at [794, 565] on button "Connect This Customer" at bounding box center [785, 563] width 168 height 31
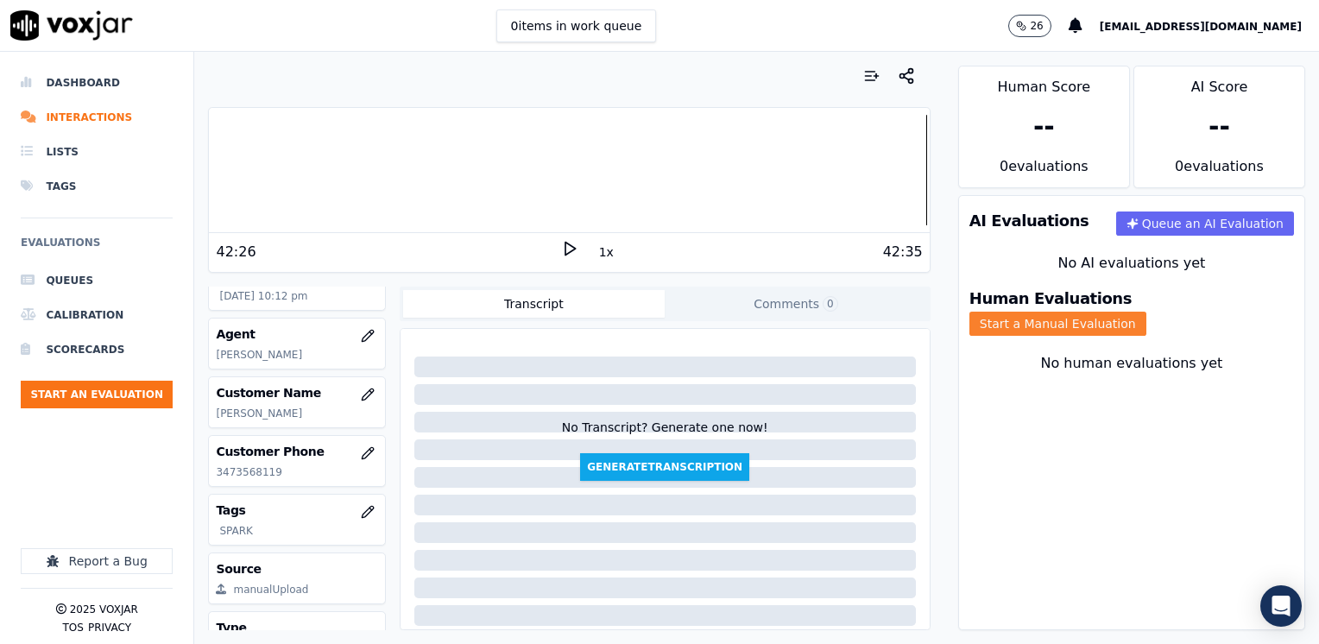
click at [1147, 312] on button "Start a Manual Evaluation" at bounding box center [1058, 324] width 177 height 24
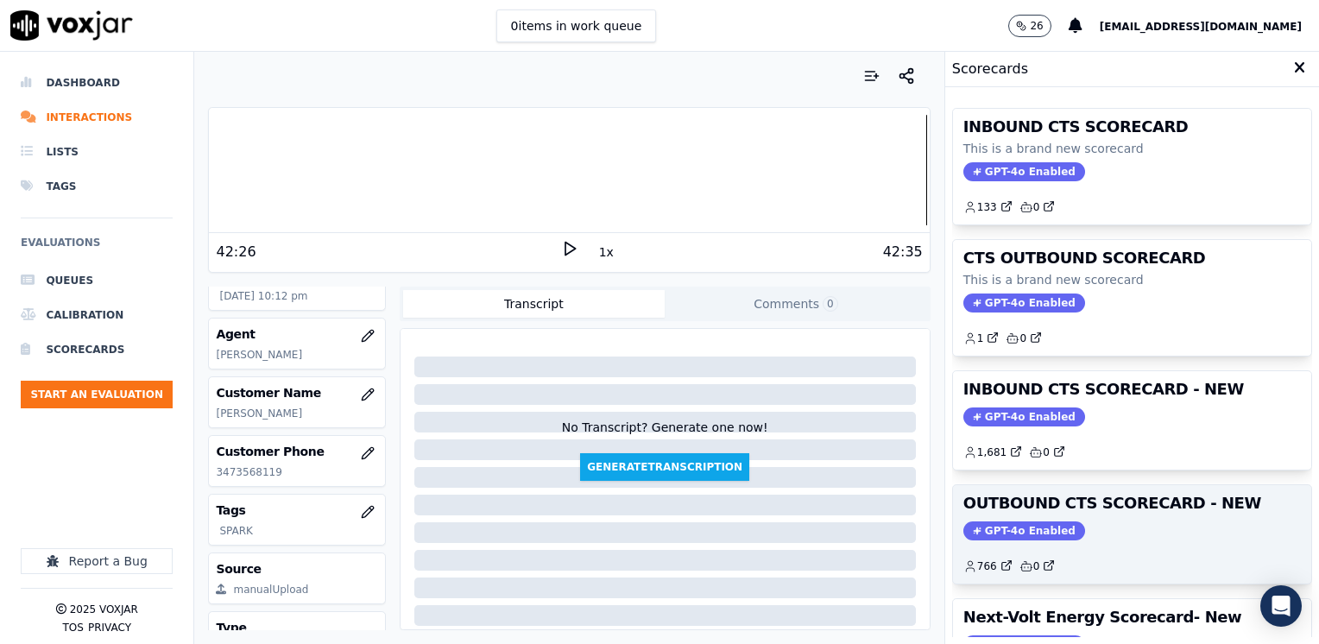
click at [1026, 522] on span "GPT-4o Enabled" at bounding box center [1025, 531] width 122 height 19
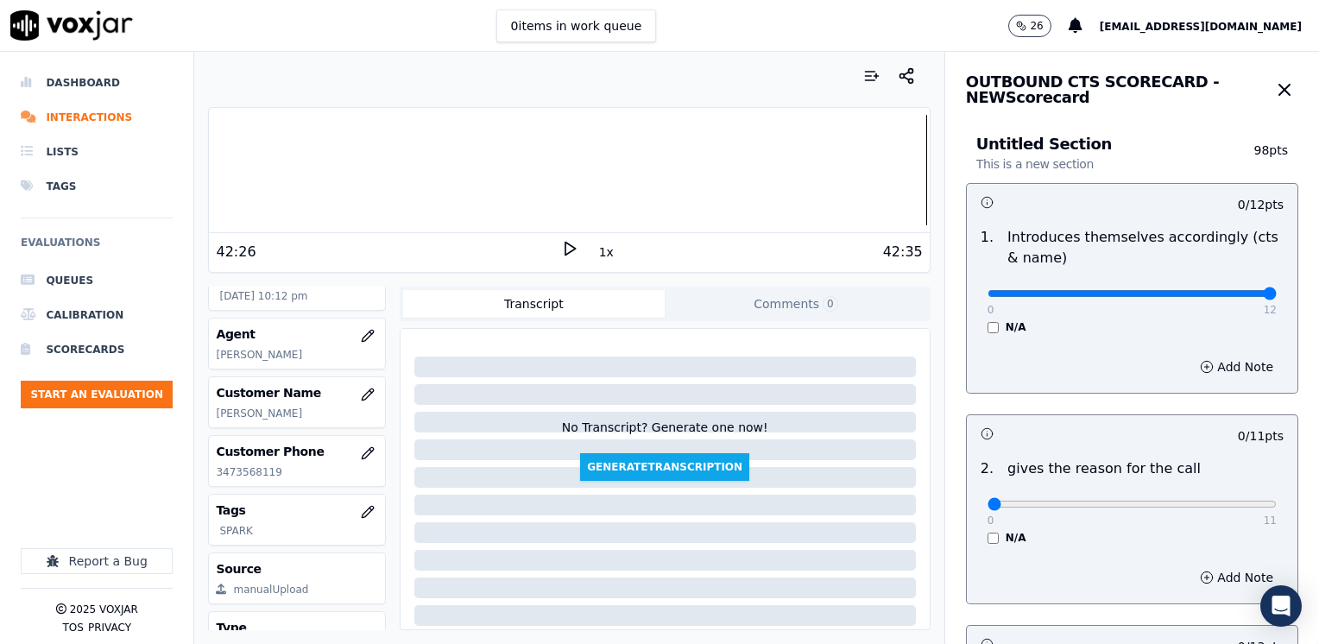
drag, startPoint x: 980, startPoint y: 290, endPoint x: 1322, endPoint y: 324, distance: 343.6
type input "12"
click at [1277, 297] on input "range" at bounding box center [1132, 293] width 289 height 7
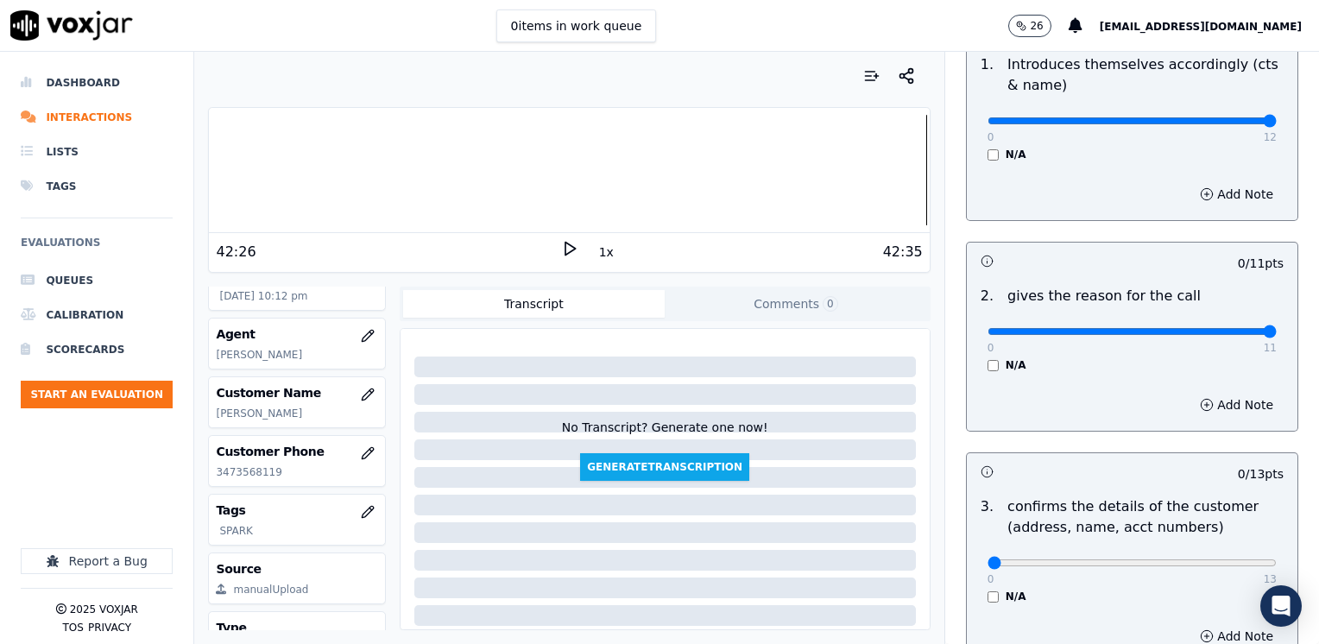
drag, startPoint x: 978, startPoint y: 331, endPoint x: 1322, endPoint y: 338, distance: 343.8
type input "11"
click at [1277, 124] on input "range" at bounding box center [1132, 120] width 289 height 7
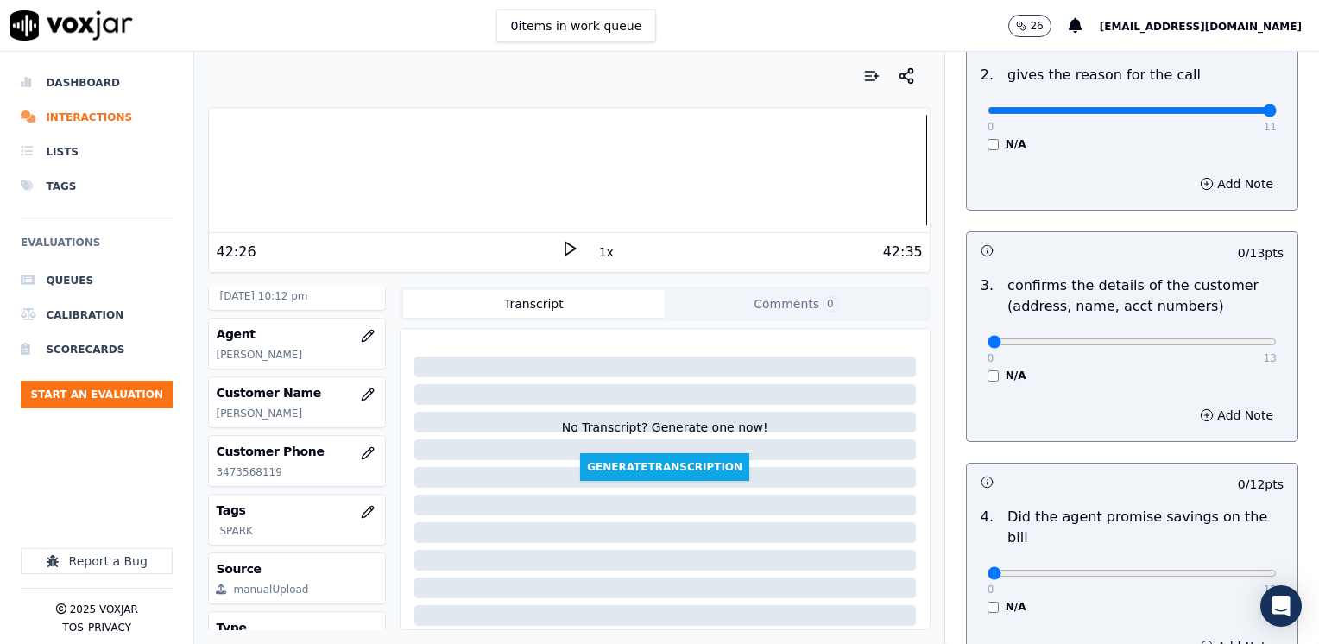
scroll to position [432, 0]
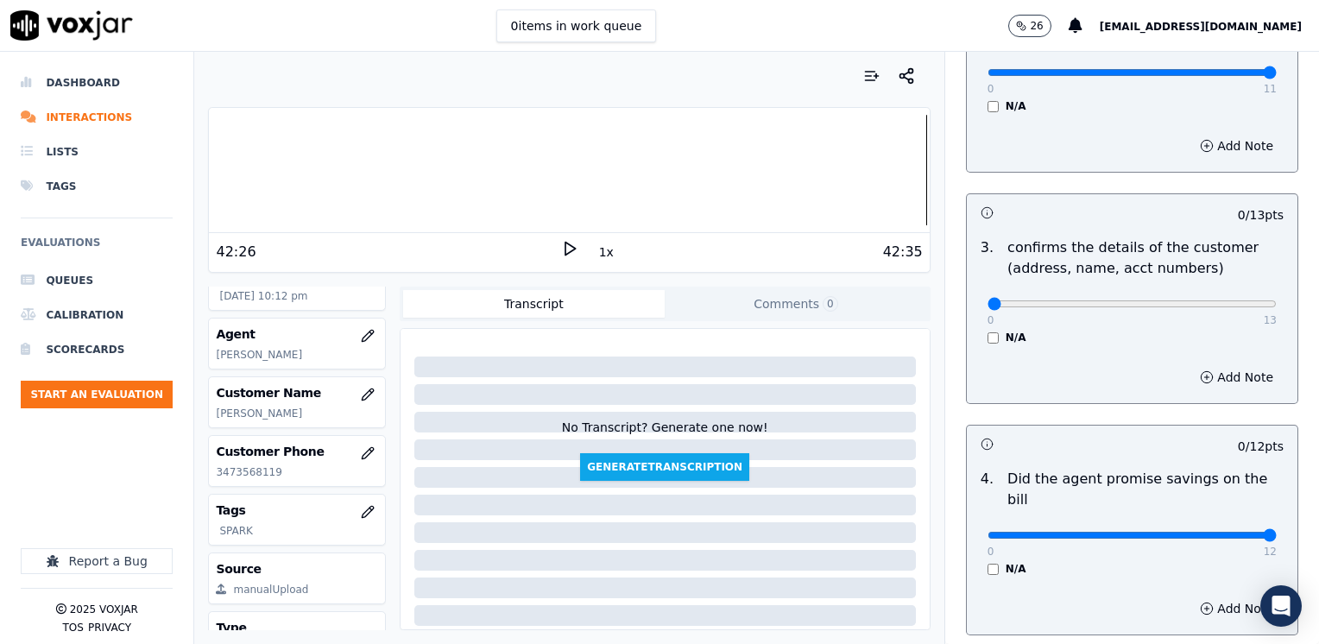
drag, startPoint x: 1322, startPoint y: 508, endPoint x: 1294, endPoint y: 505, distance: 27.8
type input "12"
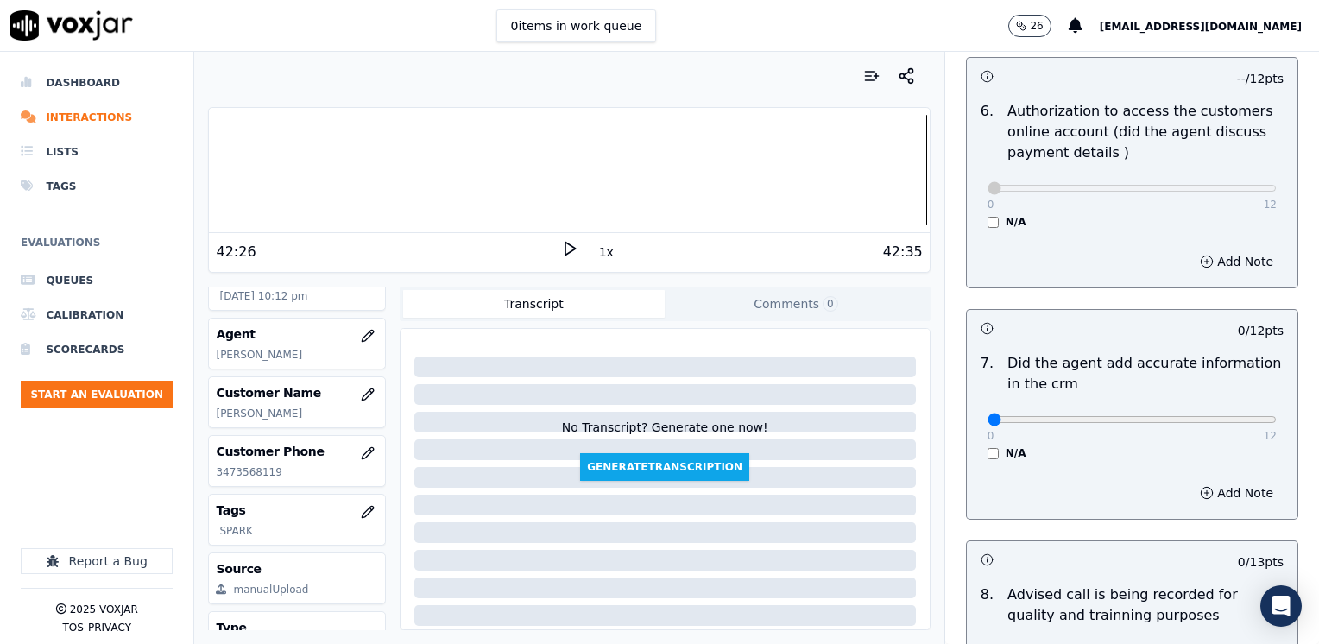
scroll to position [1295, 0]
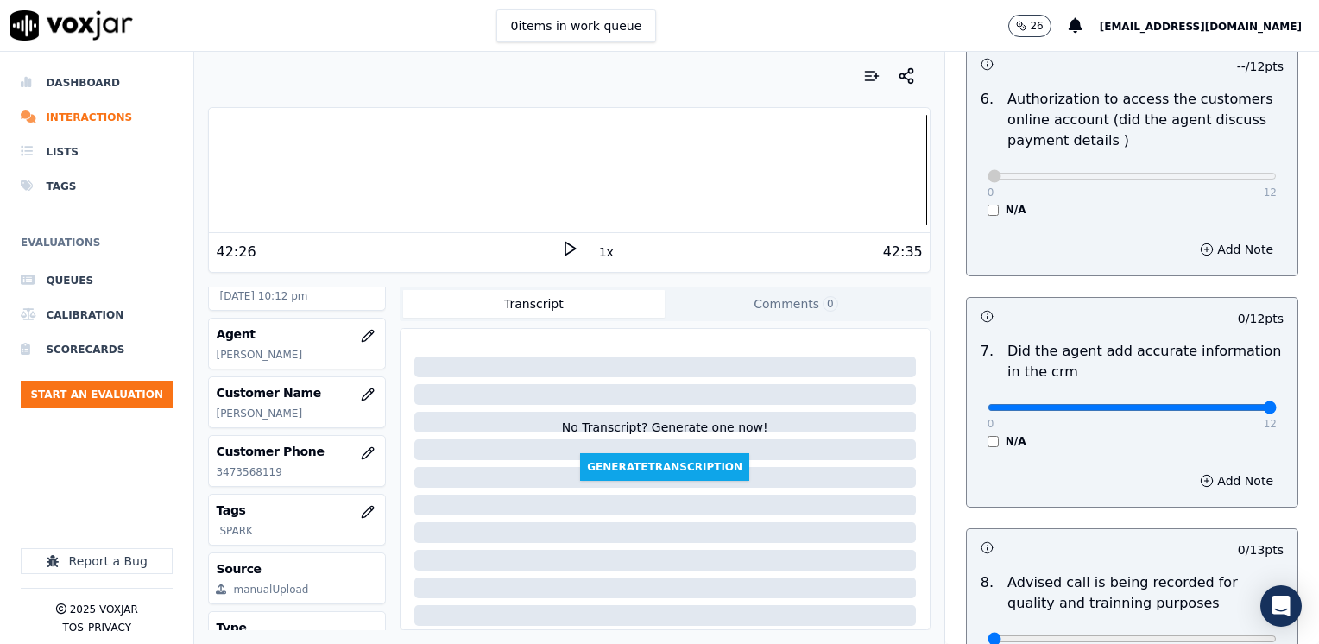
drag, startPoint x: 990, startPoint y: 382, endPoint x: 1319, endPoint y: 376, distance: 329.1
type input "12"
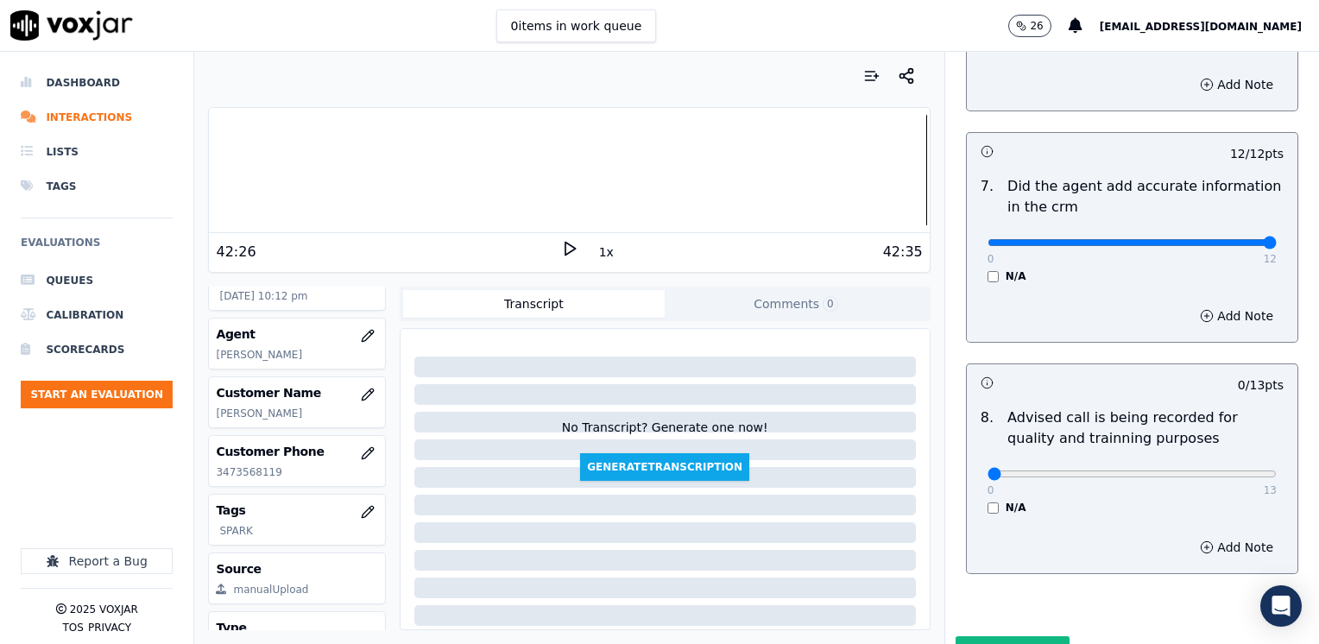
scroll to position [1468, 0]
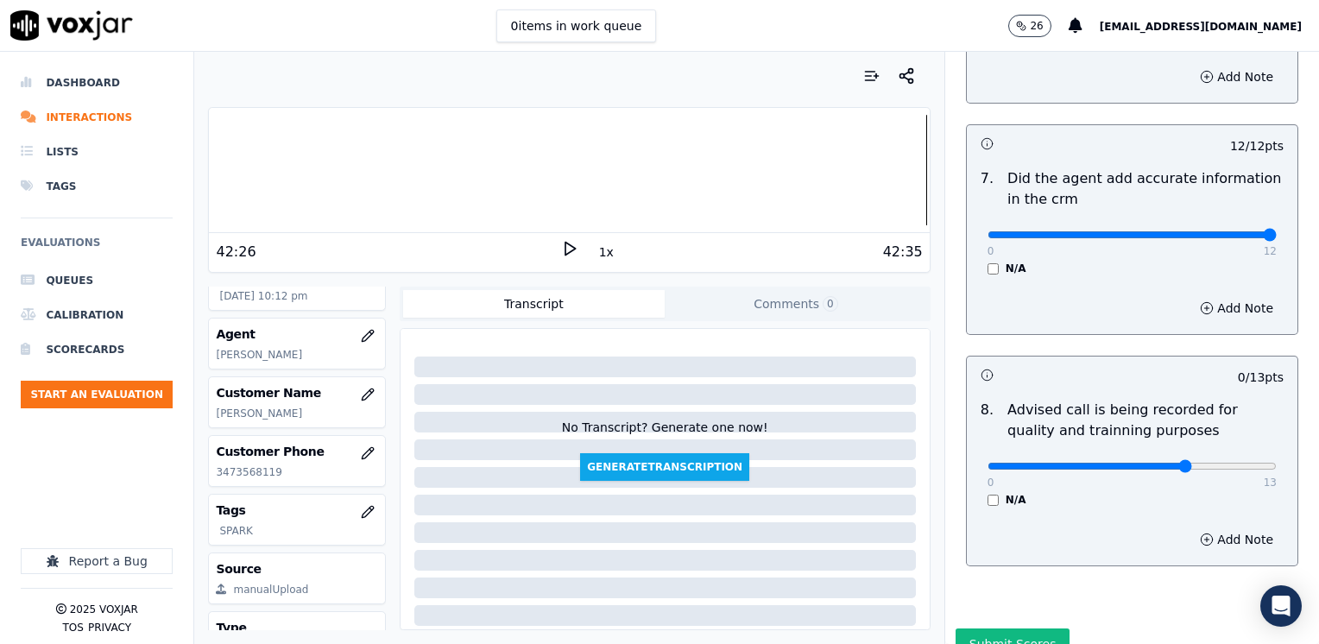
type input "10"
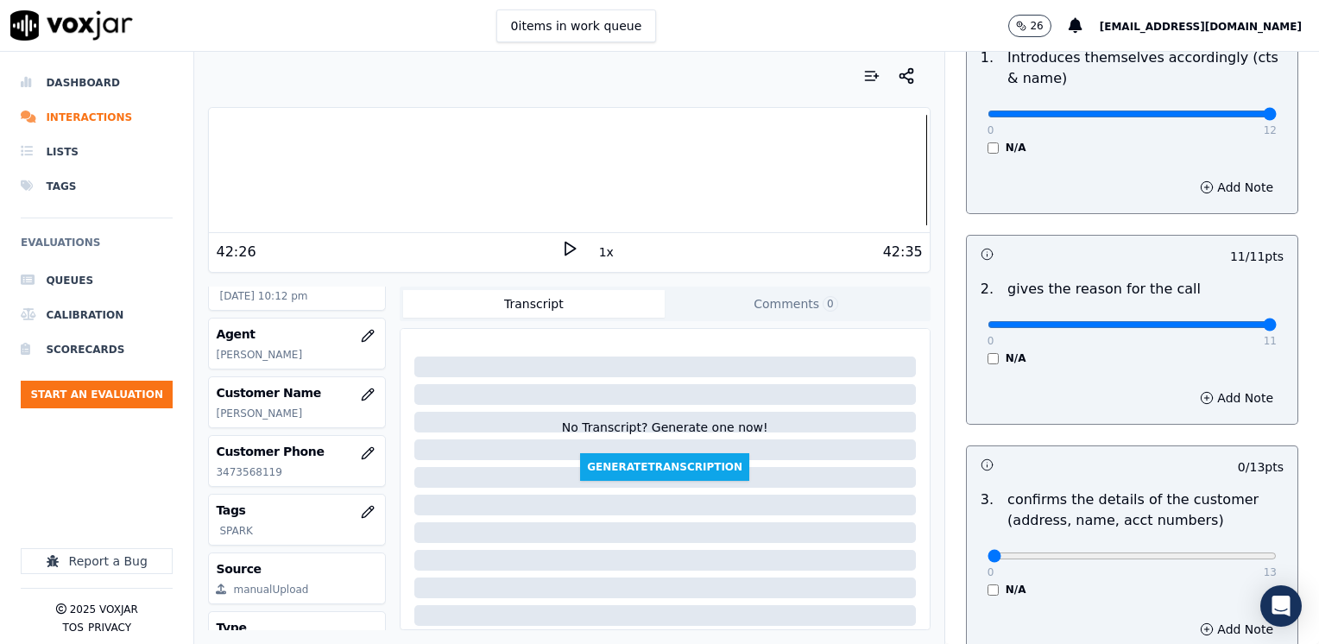
scroll to position [345, 0]
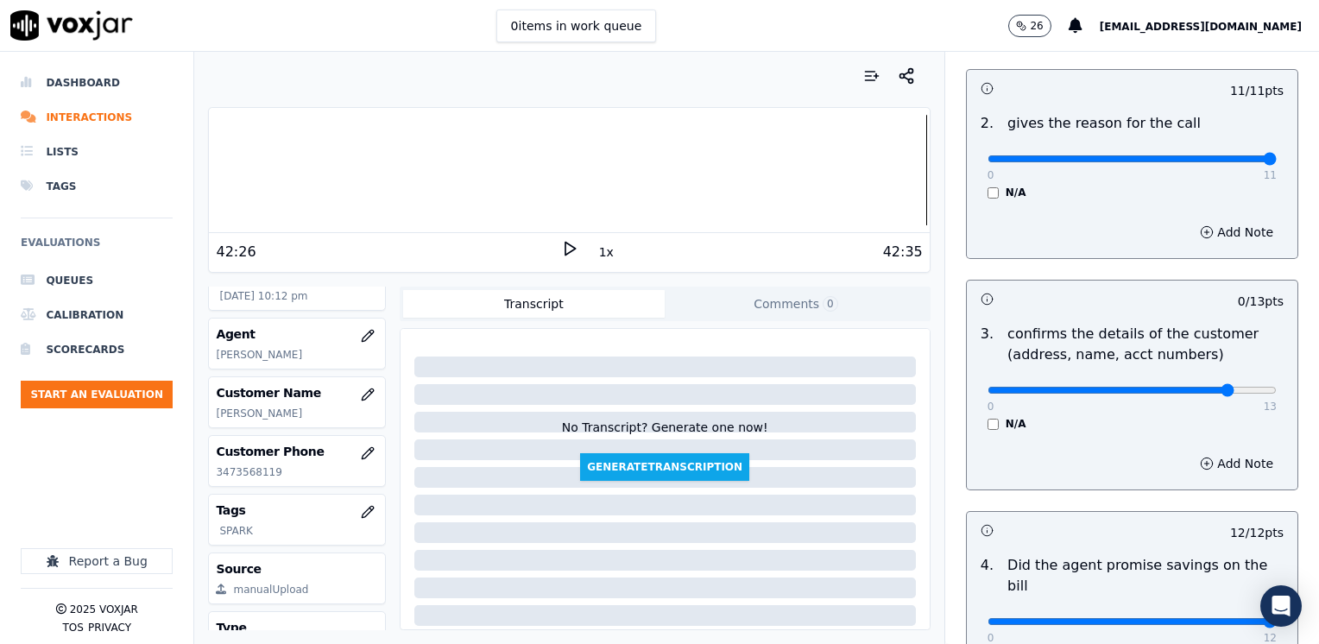
type input "11"
click at [1226, 459] on button "Add Note" at bounding box center [1237, 464] width 94 height 24
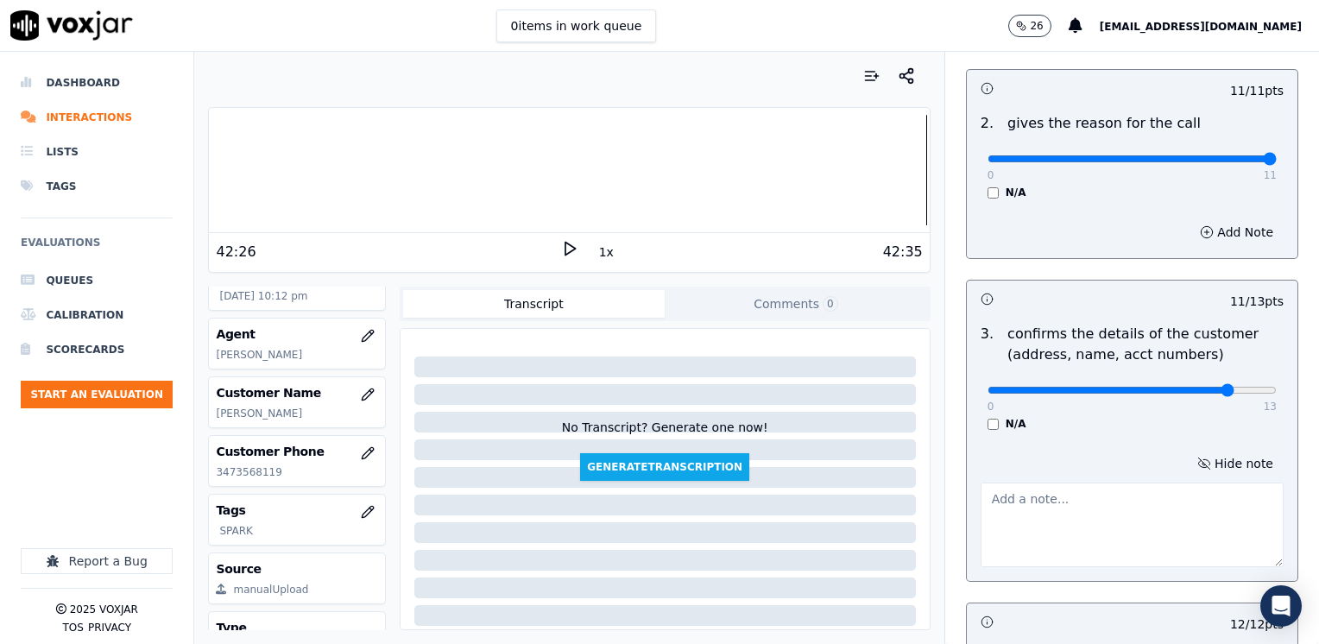
click at [1073, 526] on textarea at bounding box center [1132, 525] width 303 height 85
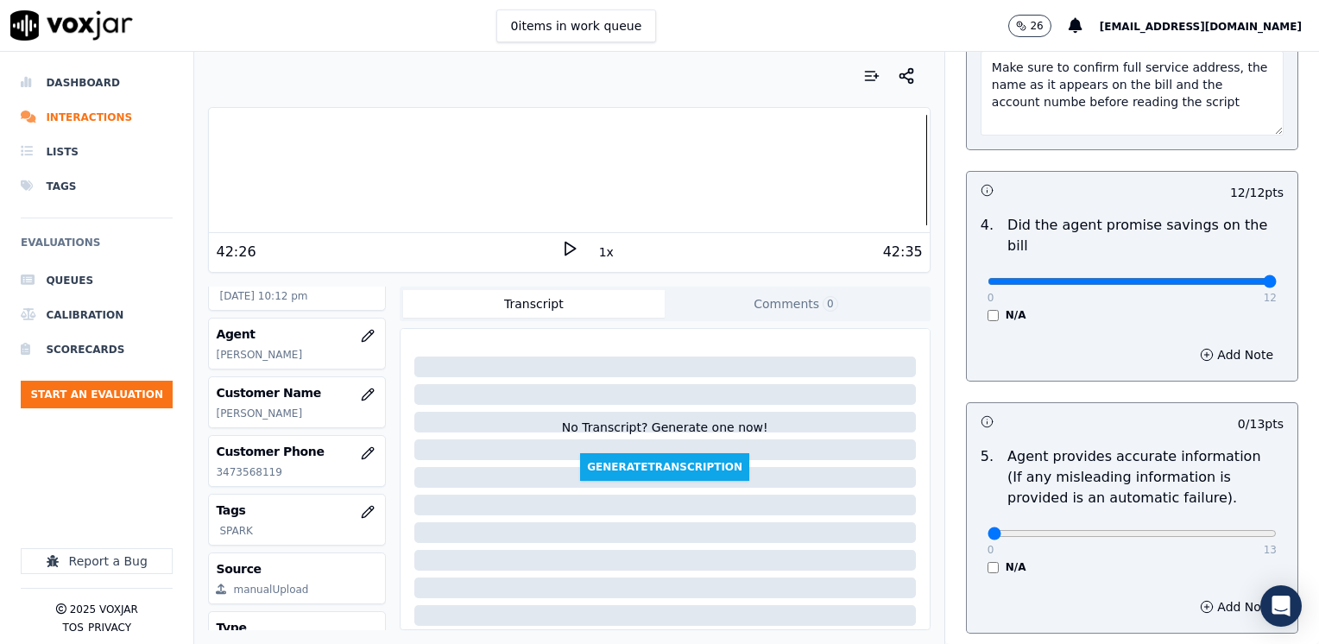
scroll to position [864, 0]
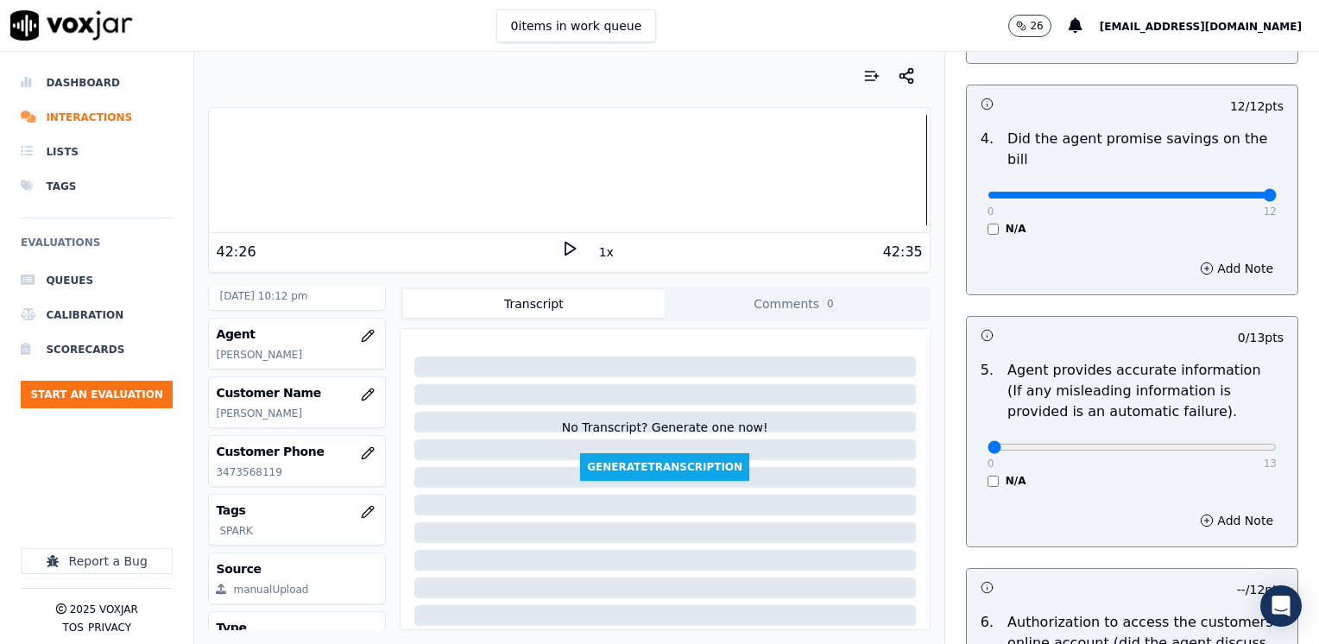
type textarea "Make sure to confirm full service address, the name as it appears on the bill a…"
drag, startPoint x: 978, startPoint y: 430, endPoint x: 1322, endPoint y: 396, distance: 346.3
type input "13"
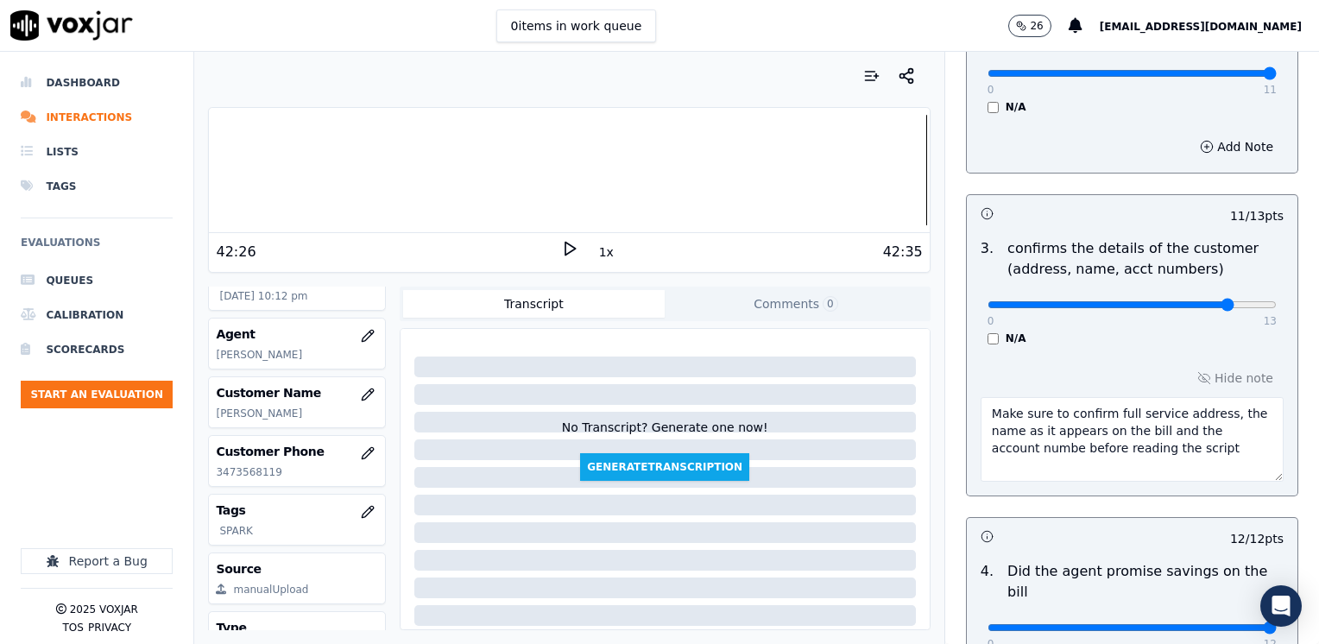
scroll to position [432, 0]
drag, startPoint x: 1133, startPoint y: 450, endPoint x: 909, endPoint y: 406, distance: 228.0
click at [909, 406] on div "Your browser does not support the audio element. 42:26 1x 42:35 Voxjar ID 9607a…" at bounding box center [756, 348] width 1125 height 592
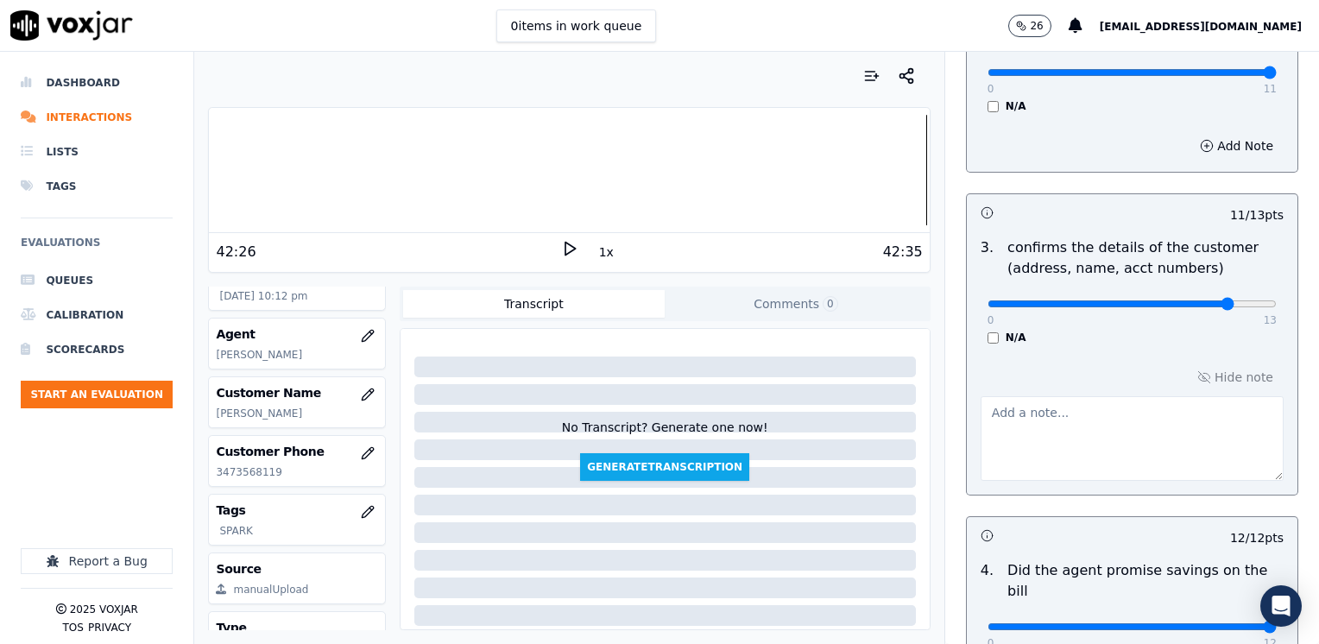
click at [1211, 383] on div "Hide note" at bounding box center [1132, 422] width 331 height 143
click at [1211, 369] on button "Hide note" at bounding box center [1235, 377] width 97 height 24
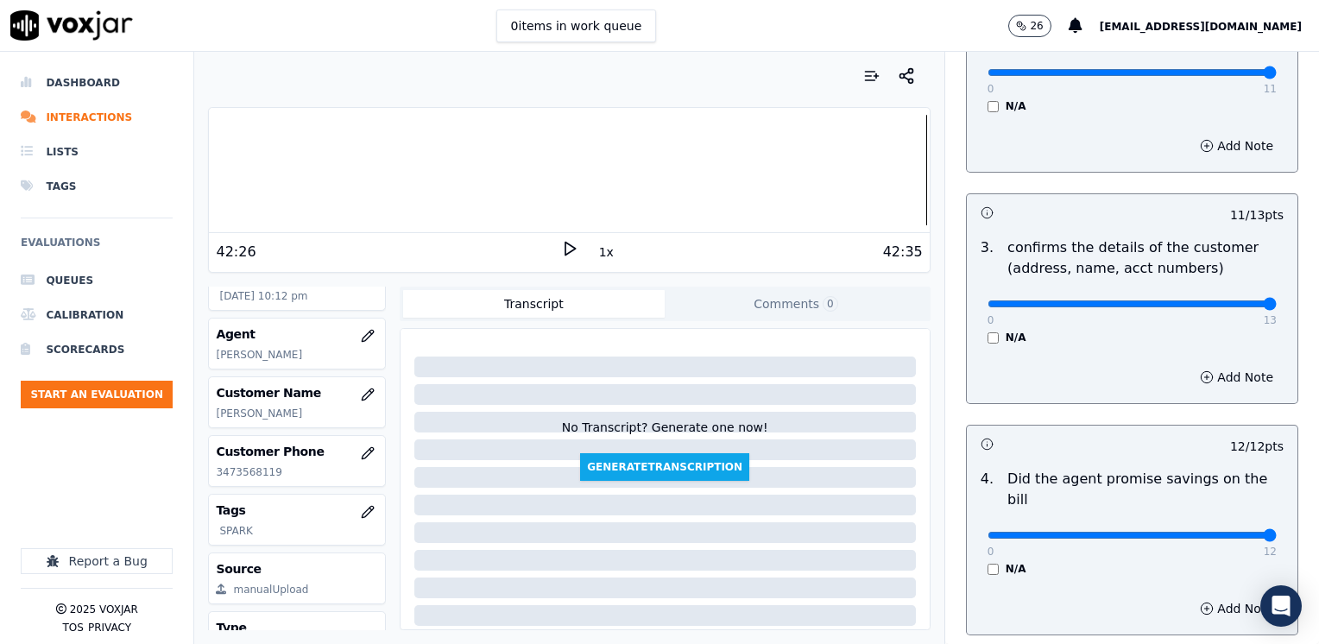
drag, startPoint x: 1203, startPoint y: 297, endPoint x: 1319, endPoint y: 296, distance: 115.7
type input "13"
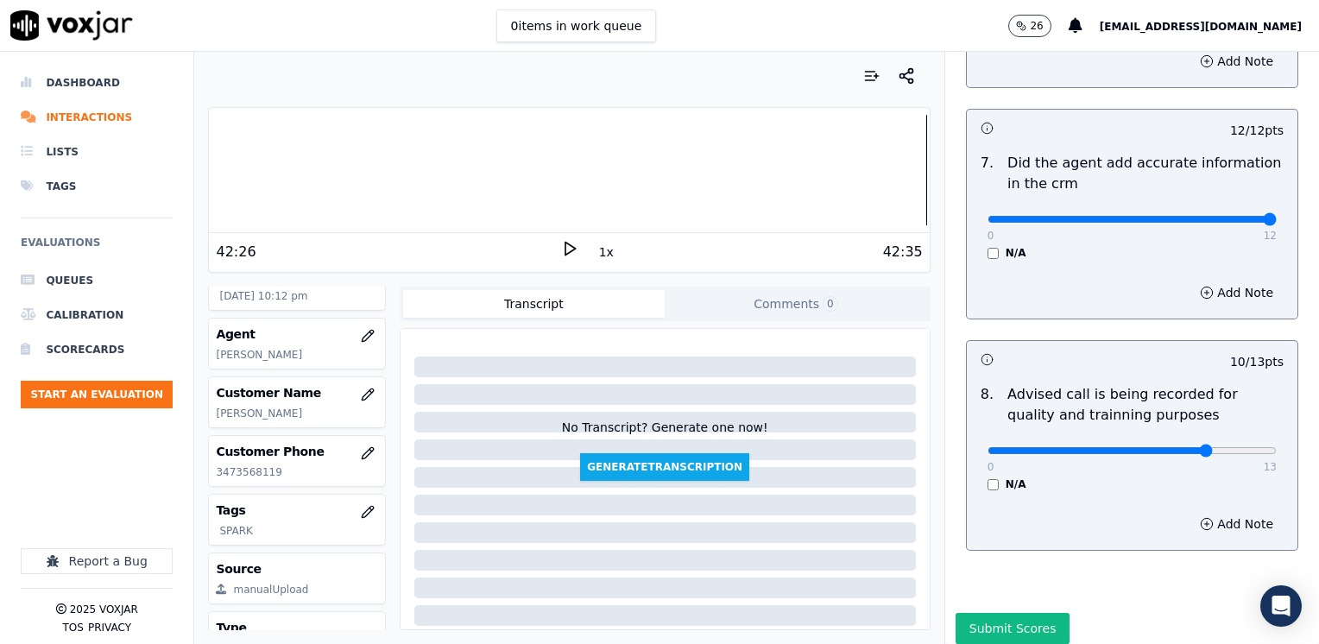
scroll to position [1509, 0]
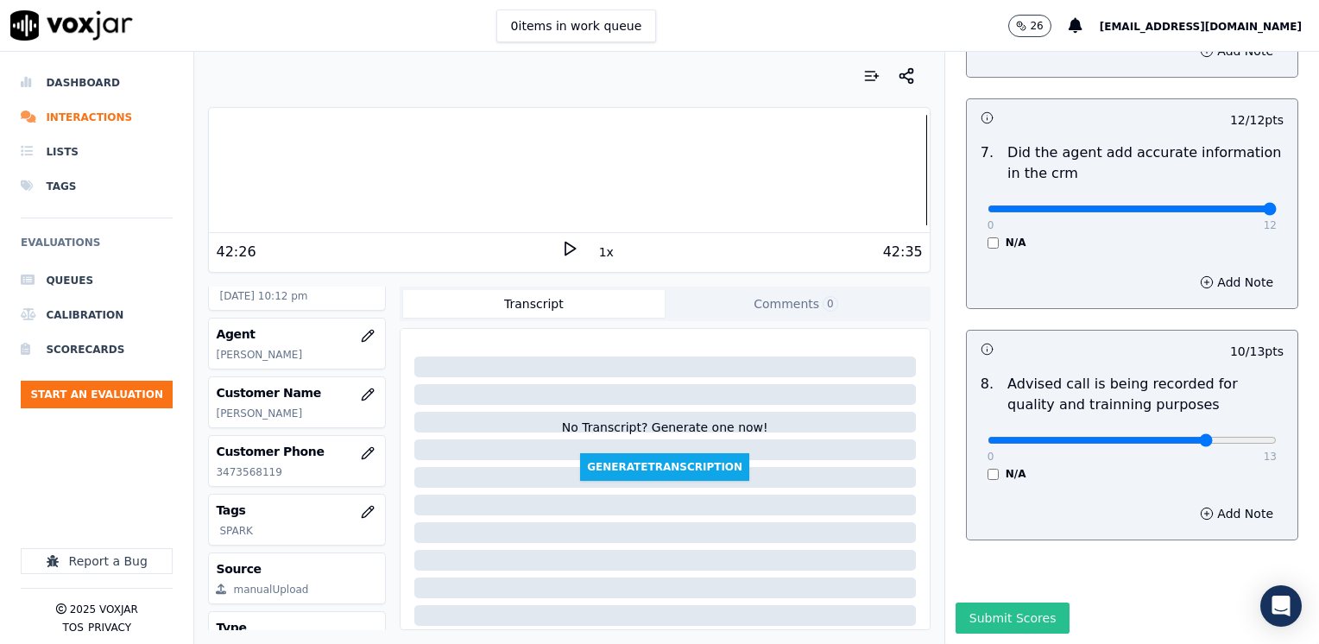
click at [1006, 603] on button "Submit Scores" at bounding box center [1013, 618] width 115 height 31
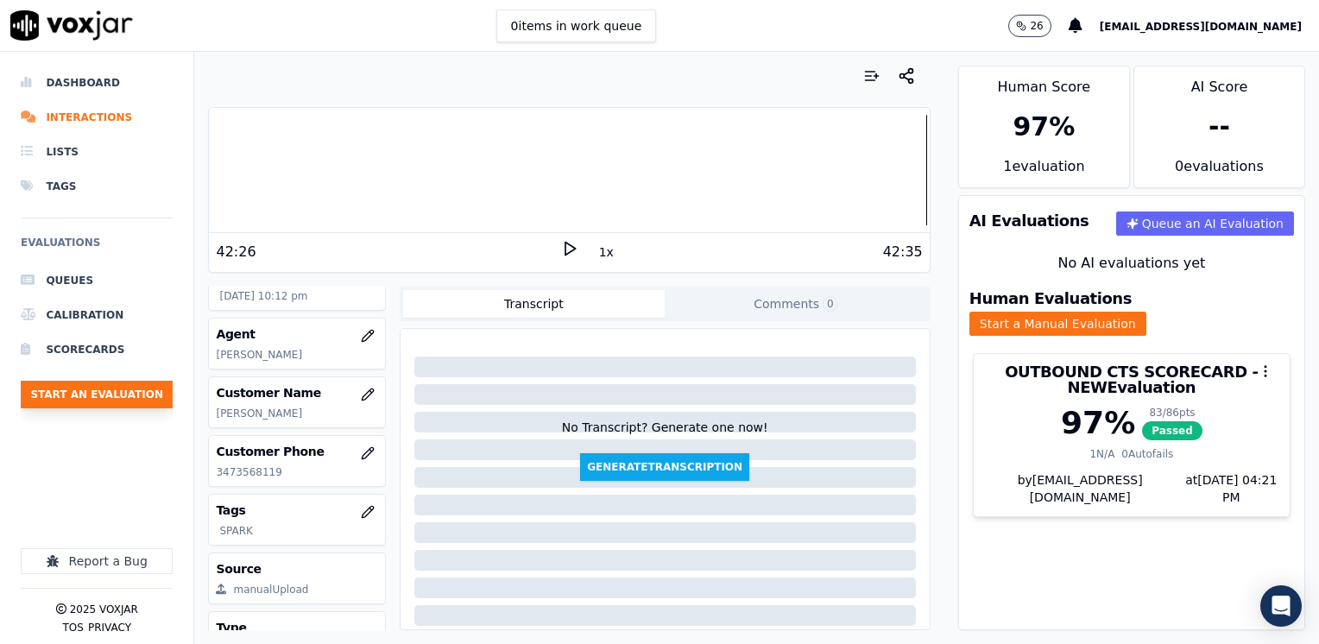
click at [139, 391] on button "Start an Evaluation" at bounding box center [97, 395] width 152 height 28
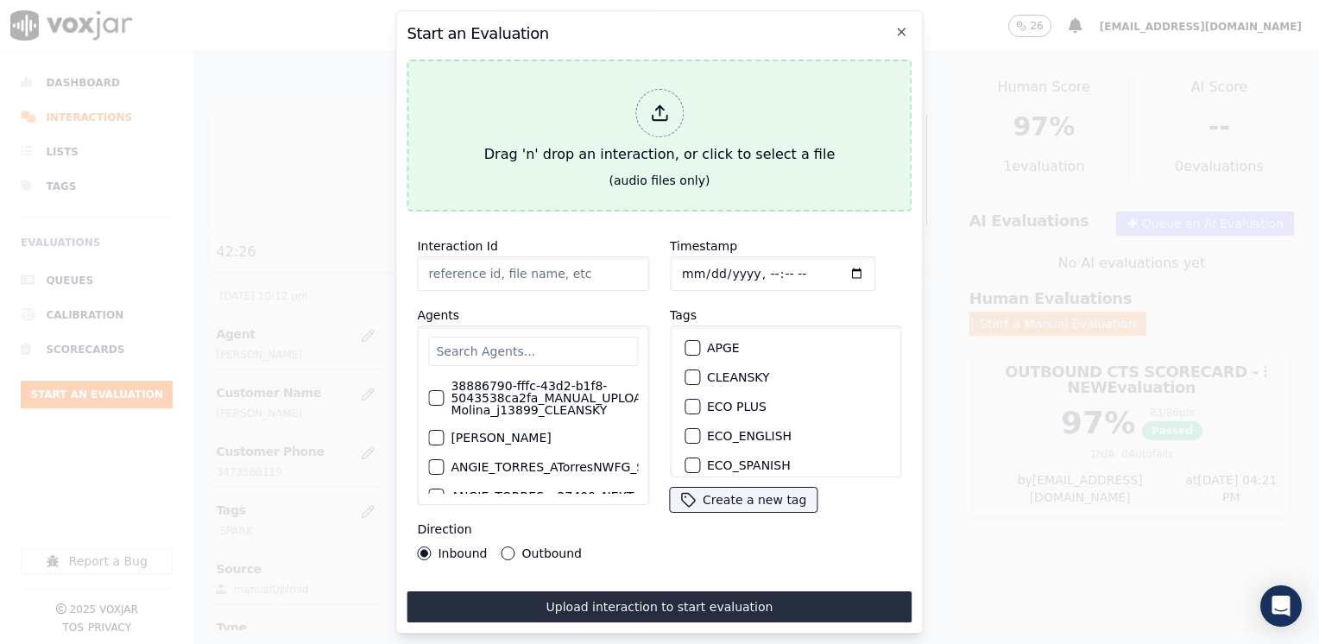
click at [648, 105] on div at bounding box center [660, 113] width 48 height 48
type input "20250812-145444_7819130533-SAMUEL VELEZ all.mp3"
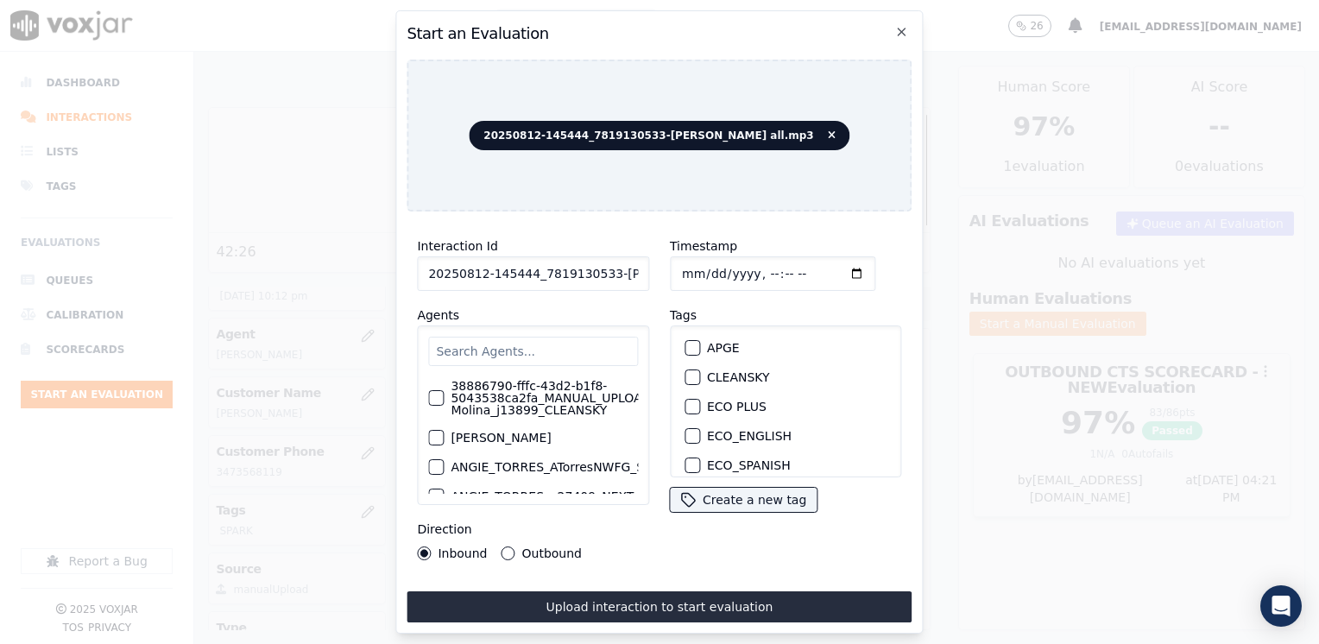
click at [547, 345] on input "text" at bounding box center [533, 351] width 210 height 29
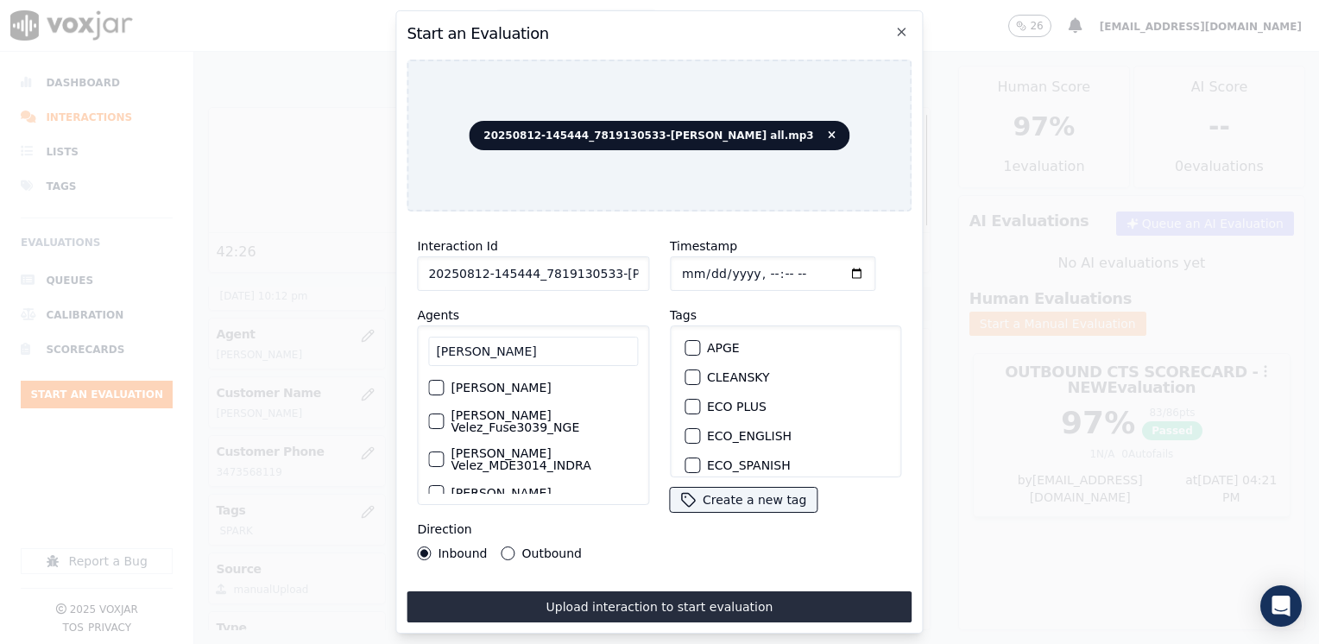
scroll to position [86, 0]
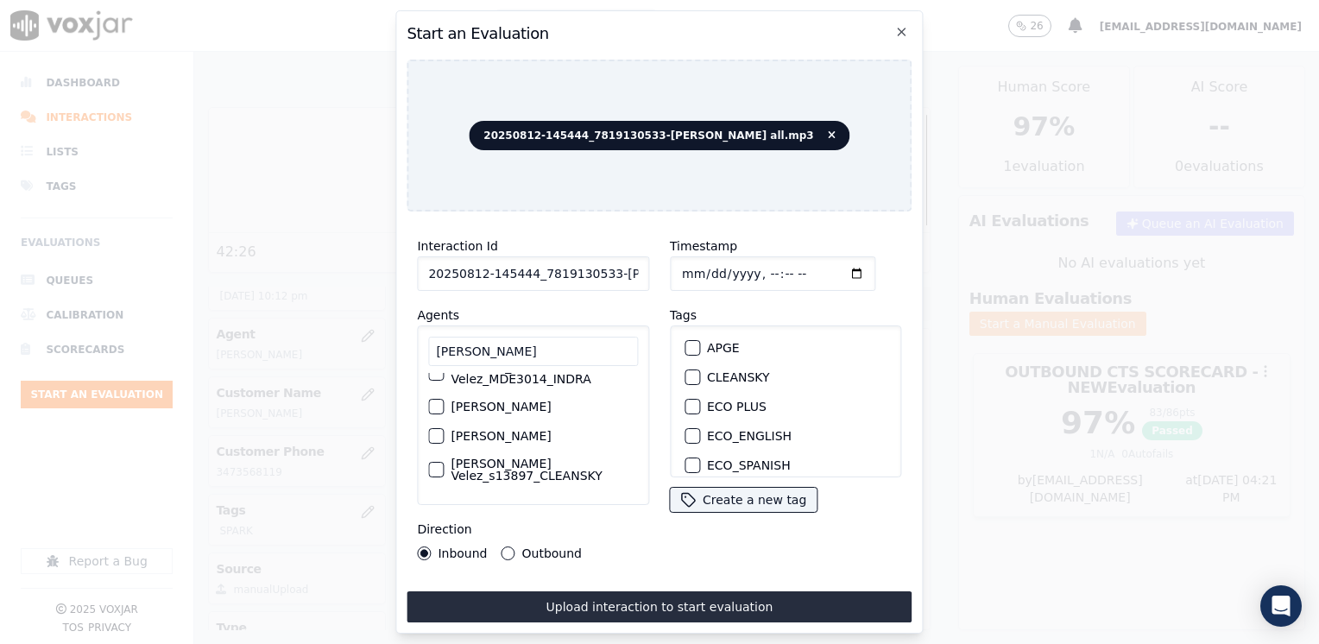
type input "samuel vele"
click at [434, 401] on div "button" at bounding box center [435, 407] width 12 height 12
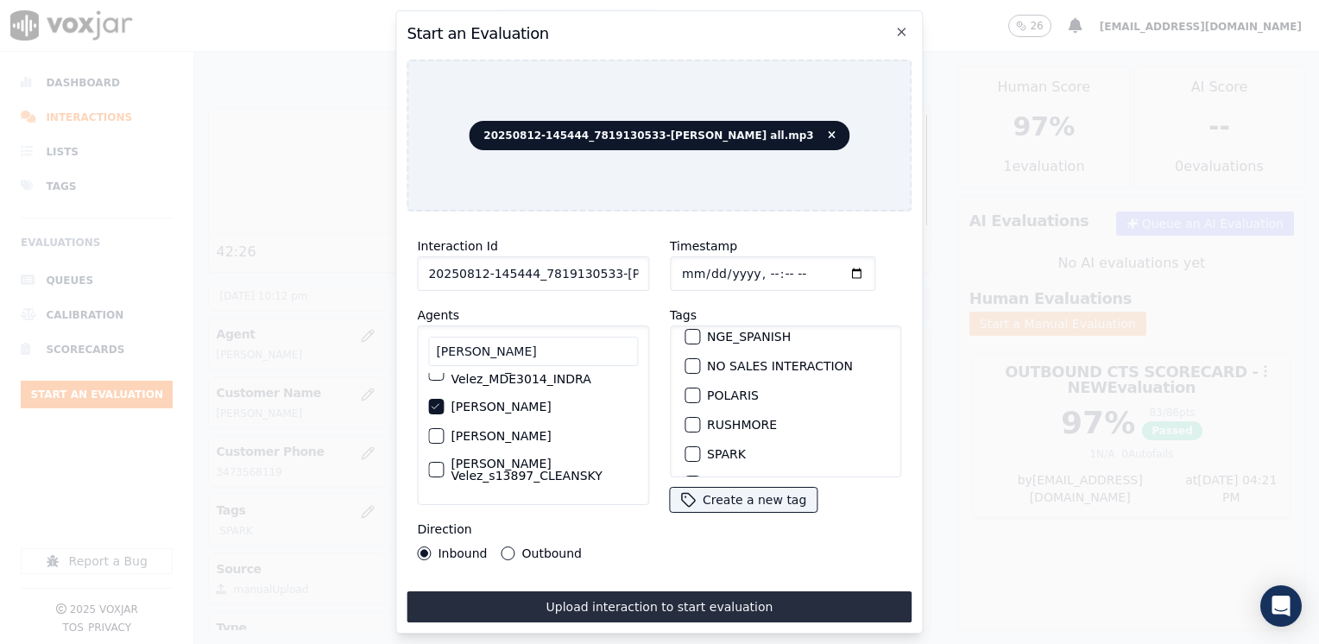
scroll to position [345, 0]
click at [687, 408] on div "button" at bounding box center [692, 414] width 12 height 12
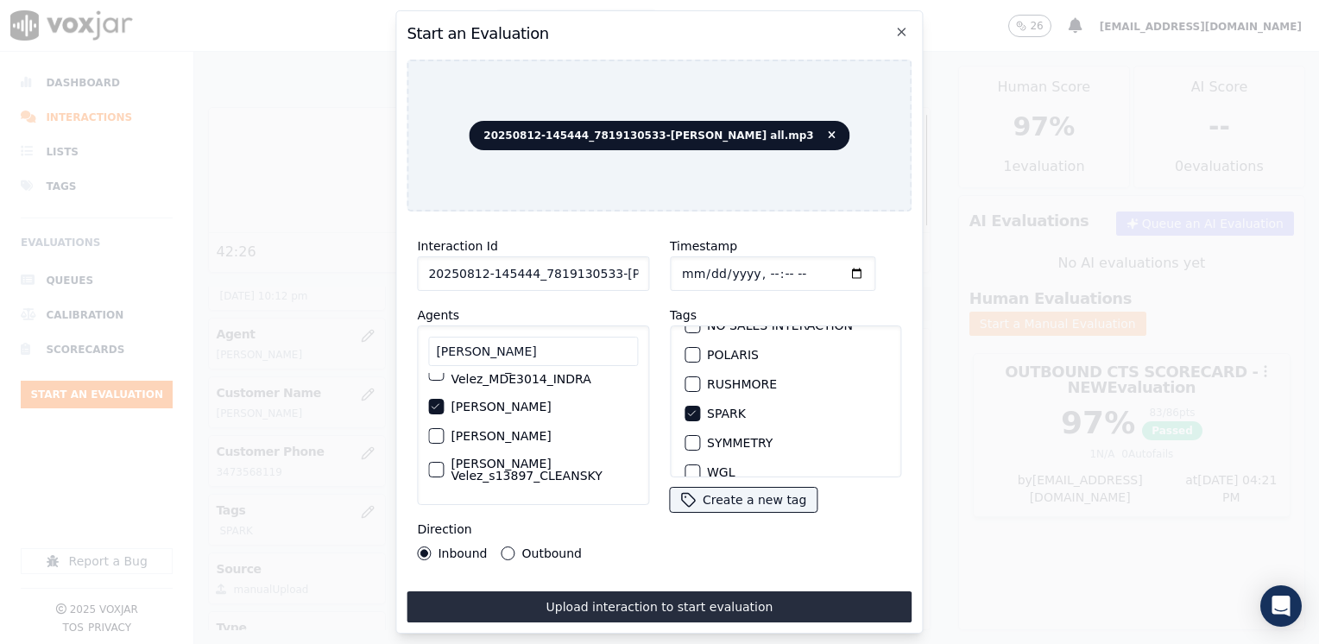
click at [829, 266] on input "Timestamp" at bounding box center [773, 273] width 206 height 35
type input "2025-08-12T22:21"
drag, startPoint x: 510, startPoint y: 545, endPoint x: 532, endPoint y: 556, distance: 24.3
click at [510, 547] on button "Outbound" at bounding box center [509, 554] width 14 height 14
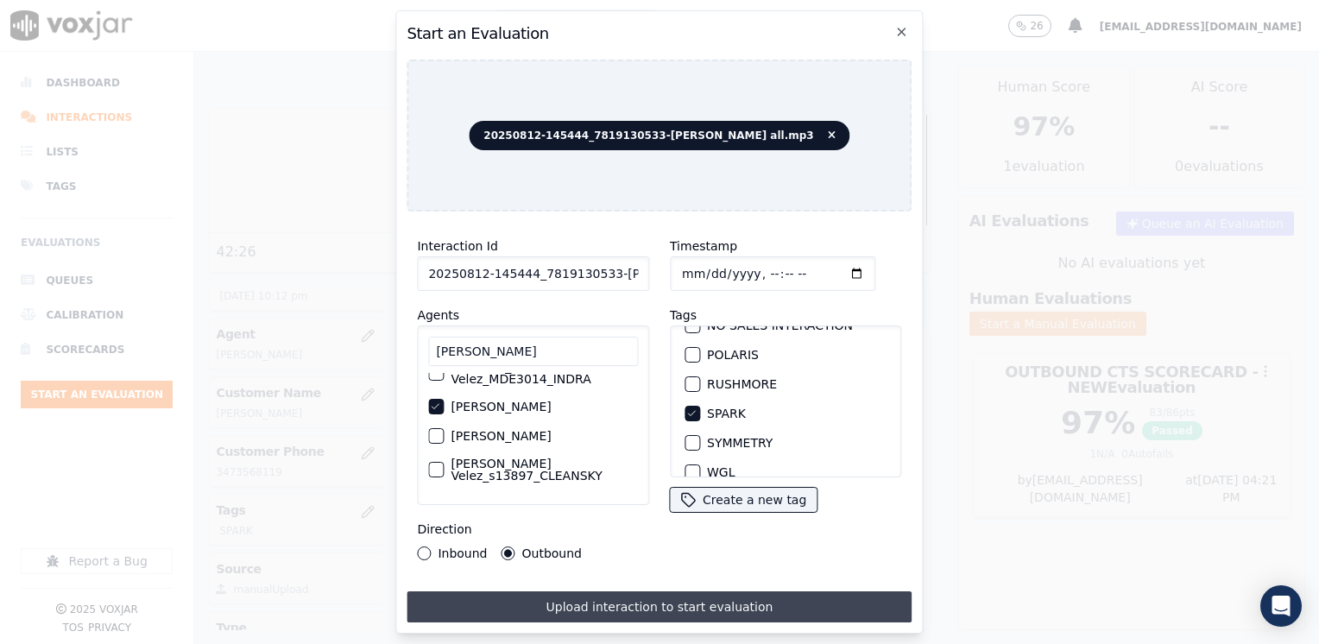
click at [653, 605] on button "Upload interaction to start evaluation" at bounding box center [659, 607] width 505 height 31
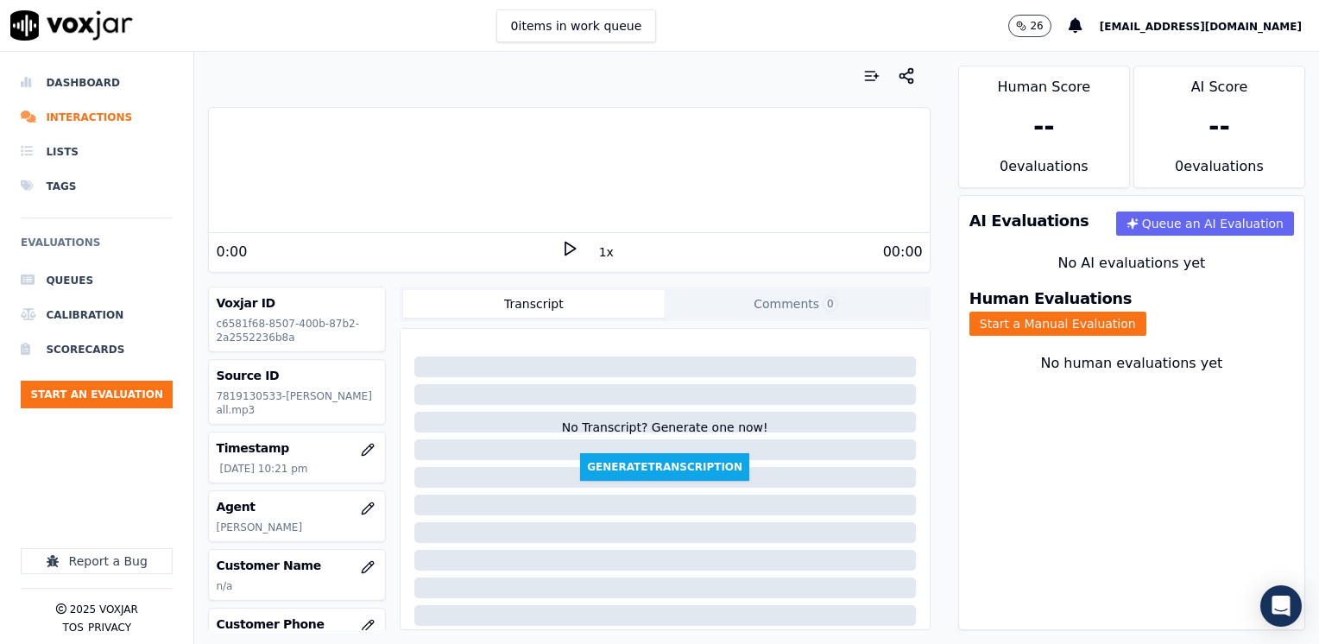
click at [457, 231] on div "Your browser does not support the audio element." at bounding box center [569, 170] width 720 height 125
click at [566, 254] on polygon at bounding box center [571, 249] width 10 height 13
click at [561, 254] on icon at bounding box center [569, 248] width 17 height 17
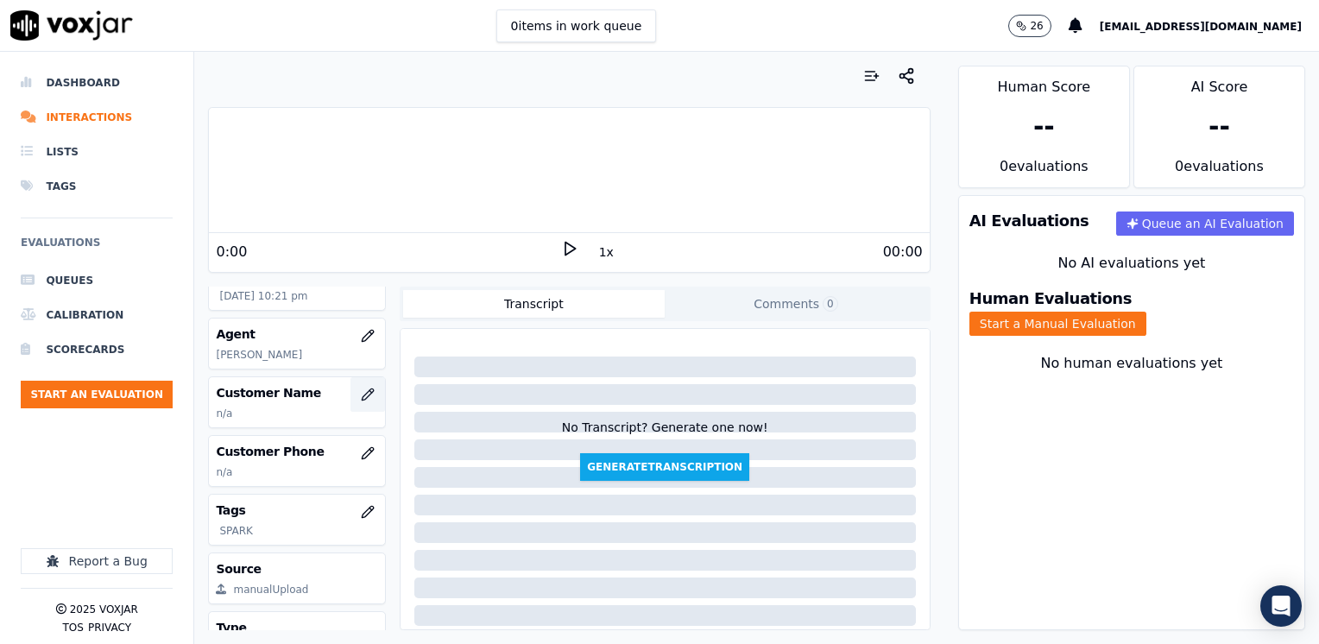
click at [362, 400] on icon "button" at bounding box center [367, 394] width 11 height 11
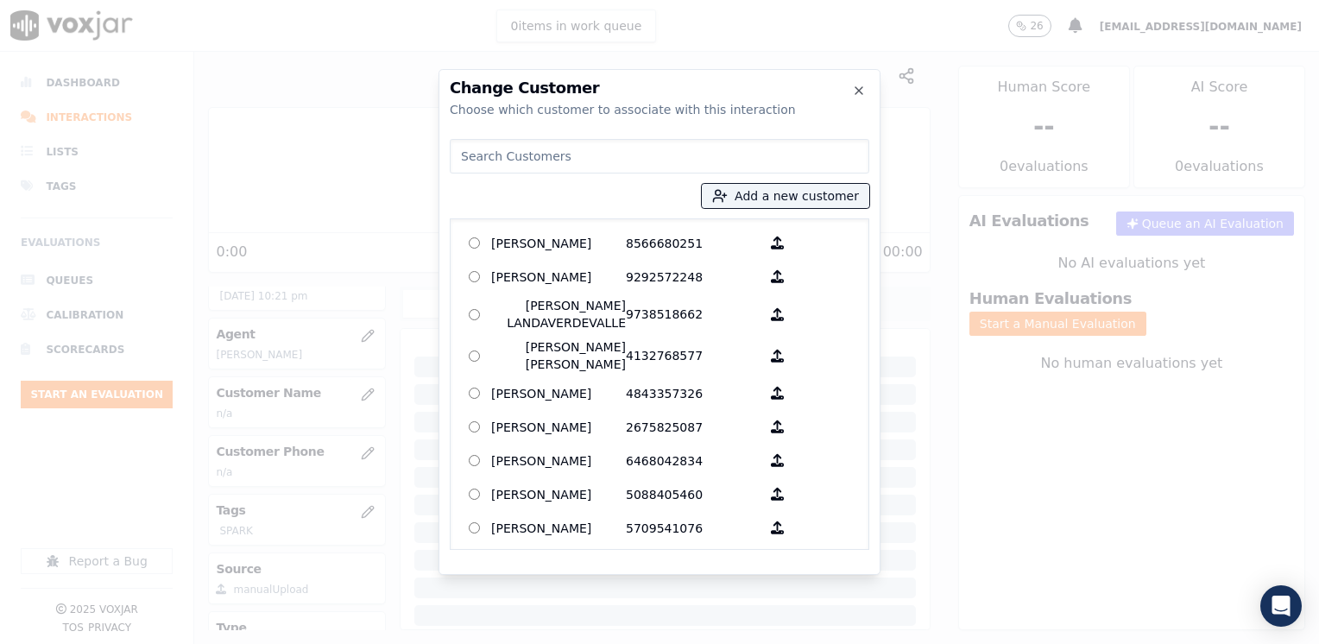
click at [637, 151] on input at bounding box center [660, 156] width 420 height 35
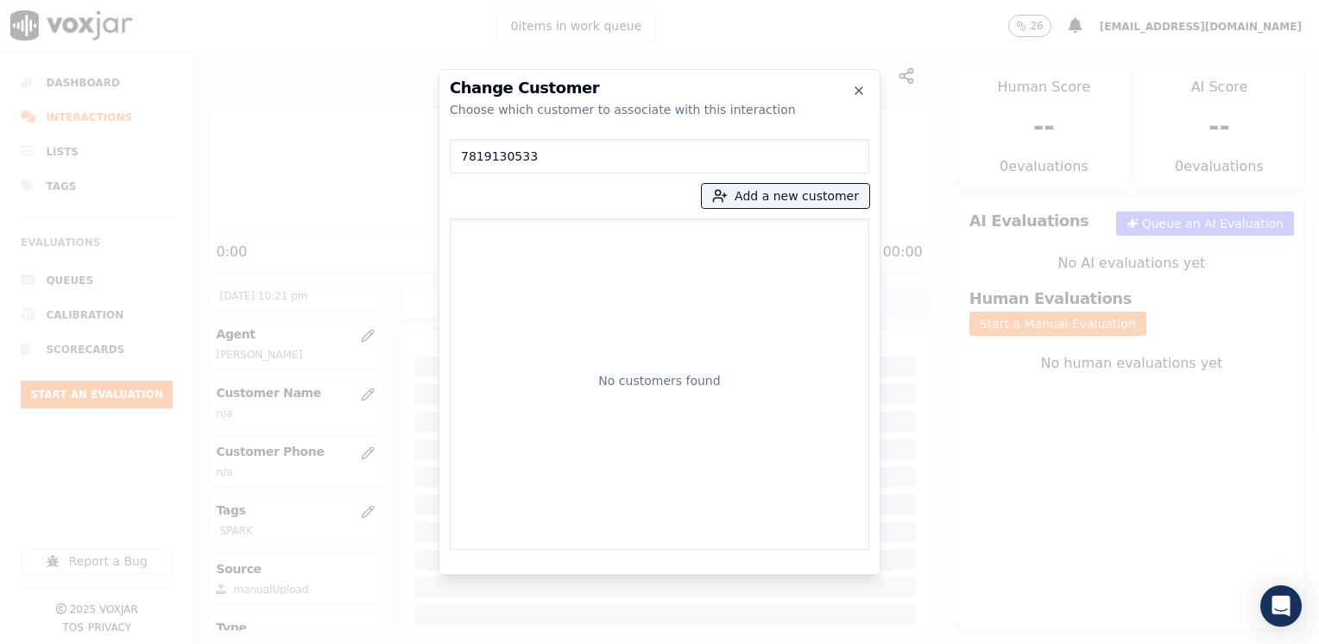
type input "7819130533"
click at [812, 181] on div "7819130533 Add a new customer No customers found" at bounding box center [660, 341] width 420 height 418
click at [817, 191] on button "Add a new customer" at bounding box center [786, 196] width 168 height 24
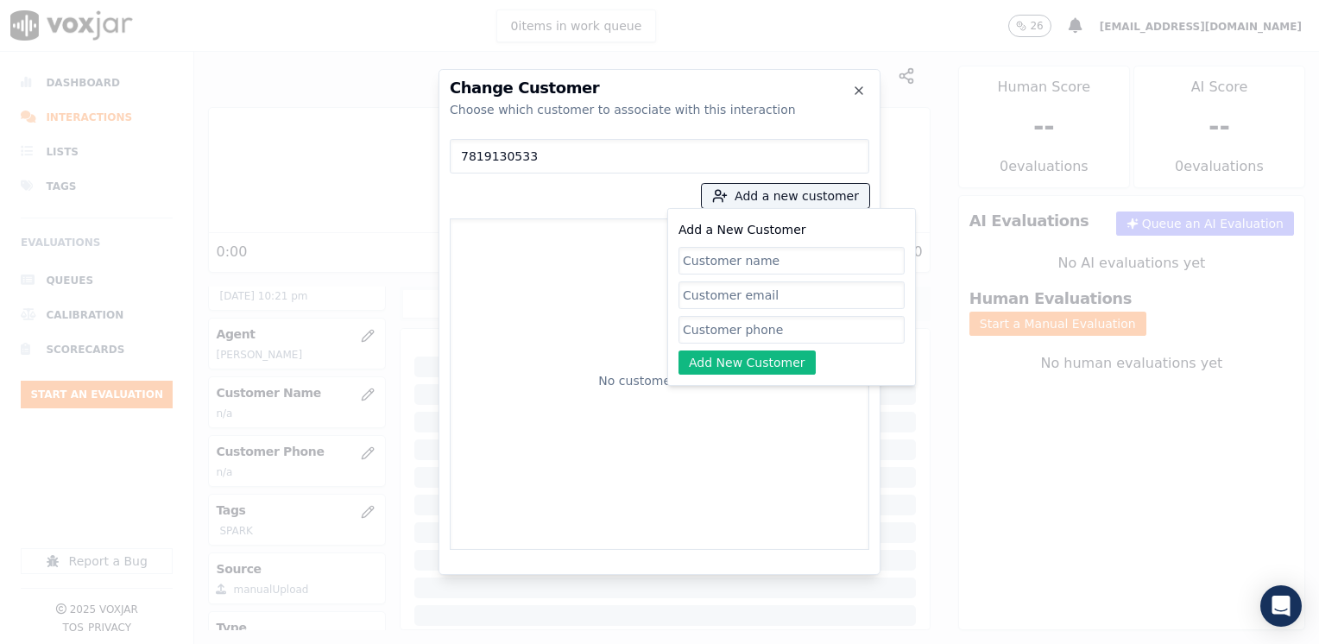
click at [771, 323] on input "Add a New Customer" at bounding box center [792, 330] width 226 height 28
paste input "7819130533"
type input "7819130533"
click at [739, 264] on input "Add a New Customer" at bounding box center [792, 261] width 226 height 28
paste input "Anise Bien-Aime"
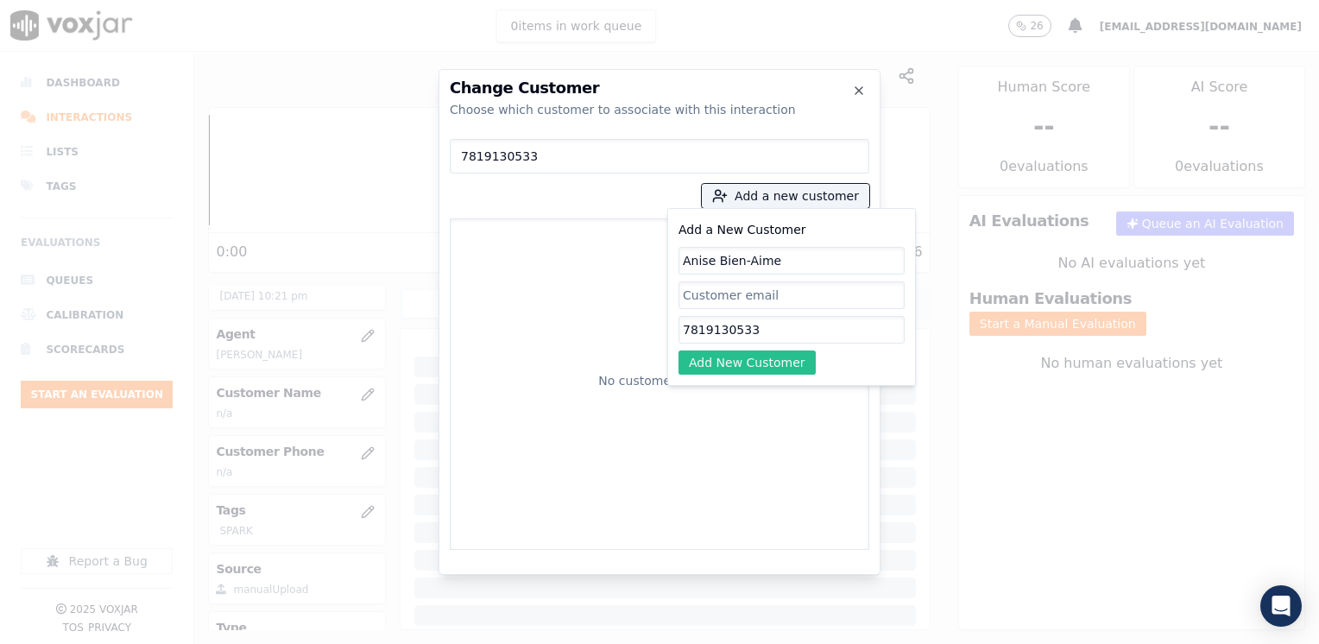
type input "Anise Bien-Aime"
click at [756, 370] on button "Add New Customer" at bounding box center [747, 363] width 137 height 24
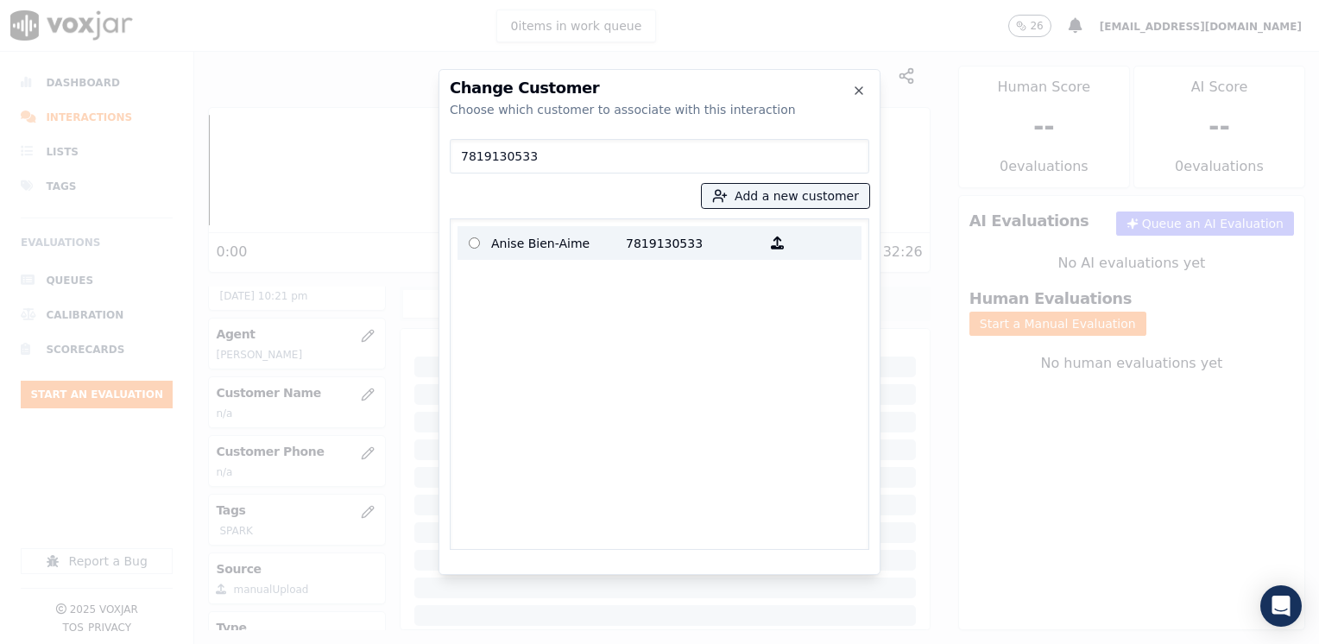
click at [630, 241] on p "7819130533" at bounding box center [693, 243] width 135 height 27
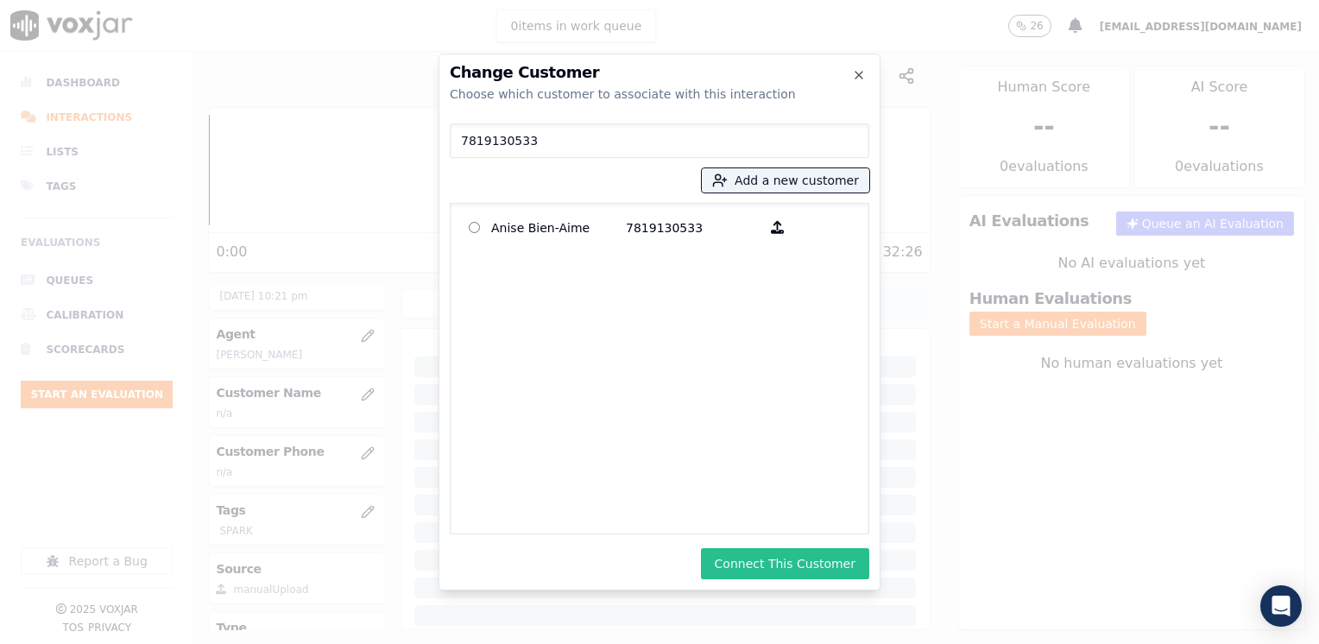
click at [810, 566] on button "Connect This Customer" at bounding box center [785, 563] width 168 height 31
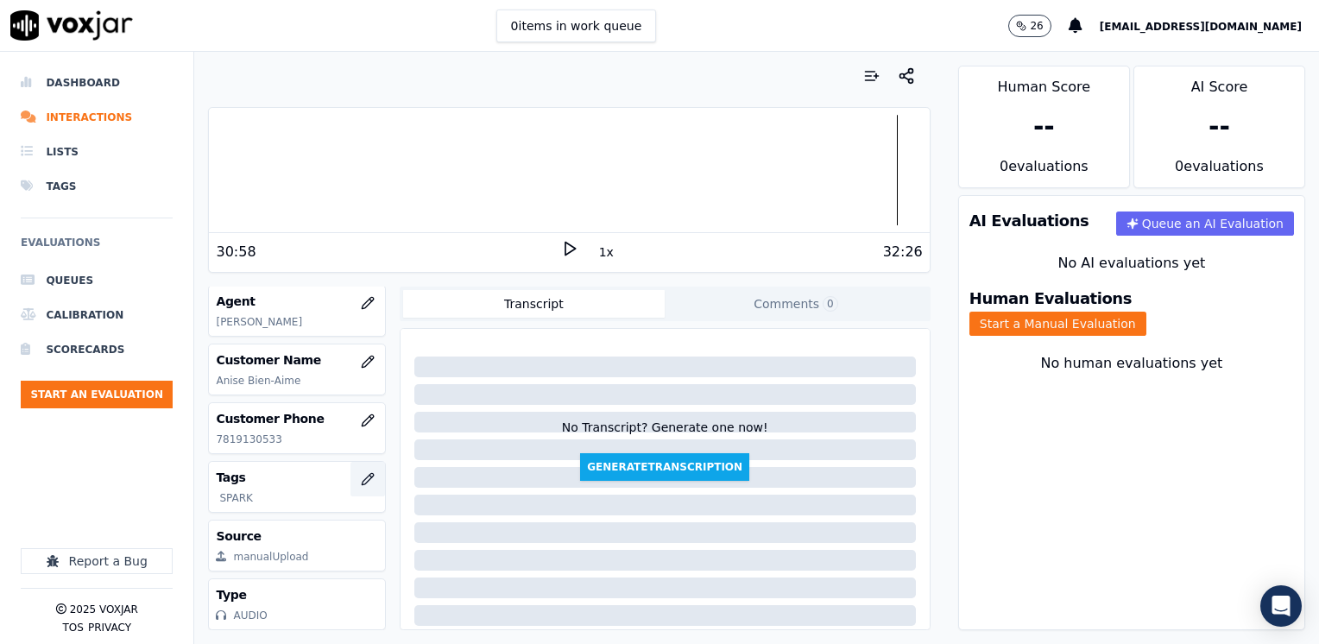
scroll to position [255, 0]
click at [1147, 312] on button "Start a Manual Evaluation" at bounding box center [1058, 324] width 177 height 24
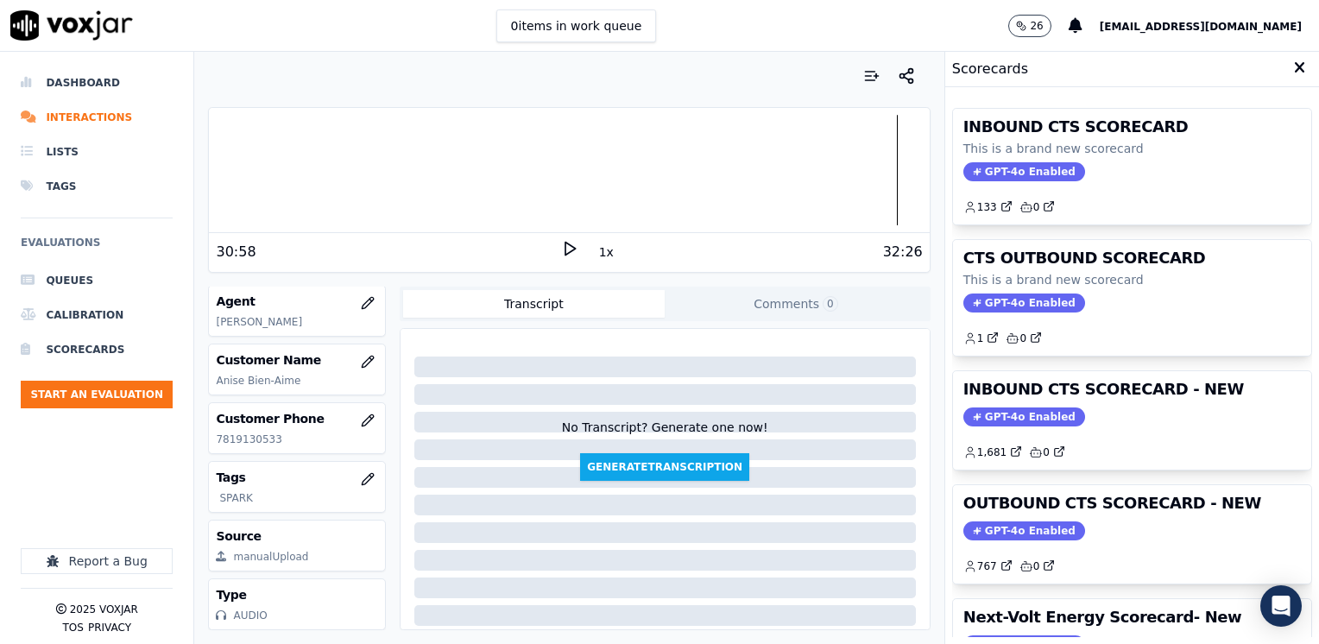
drag, startPoint x: 1028, startPoint y: 513, endPoint x: 1027, endPoint y: 522, distance: 8.8
click at [1028, 513] on div "OUTBOUND CTS SCORECARD - NEW GPT-4o Enabled 767 0" at bounding box center [1132, 534] width 358 height 98
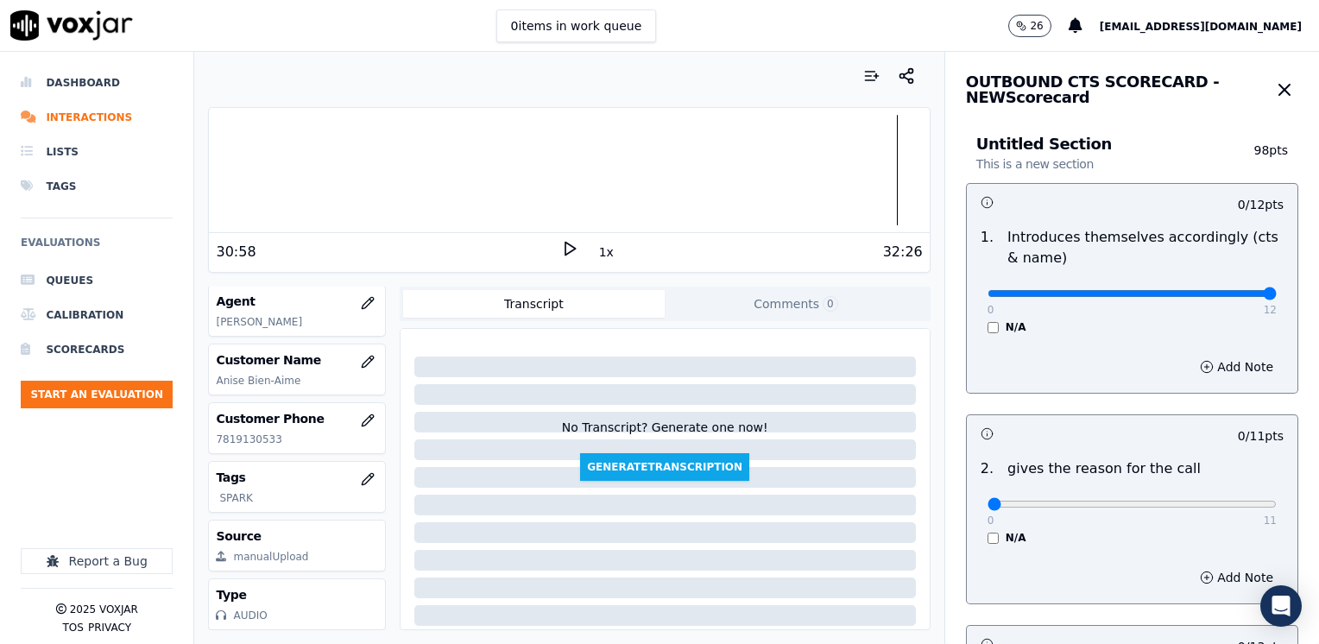
drag, startPoint x: 974, startPoint y: 292, endPoint x: 1322, endPoint y: 320, distance: 349.2
type input "12"
click at [1277, 297] on input "range" at bounding box center [1132, 293] width 289 height 7
drag, startPoint x: 978, startPoint y: 502, endPoint x: 1319, endPoint y: 433, distance: 347.0
type input "11"
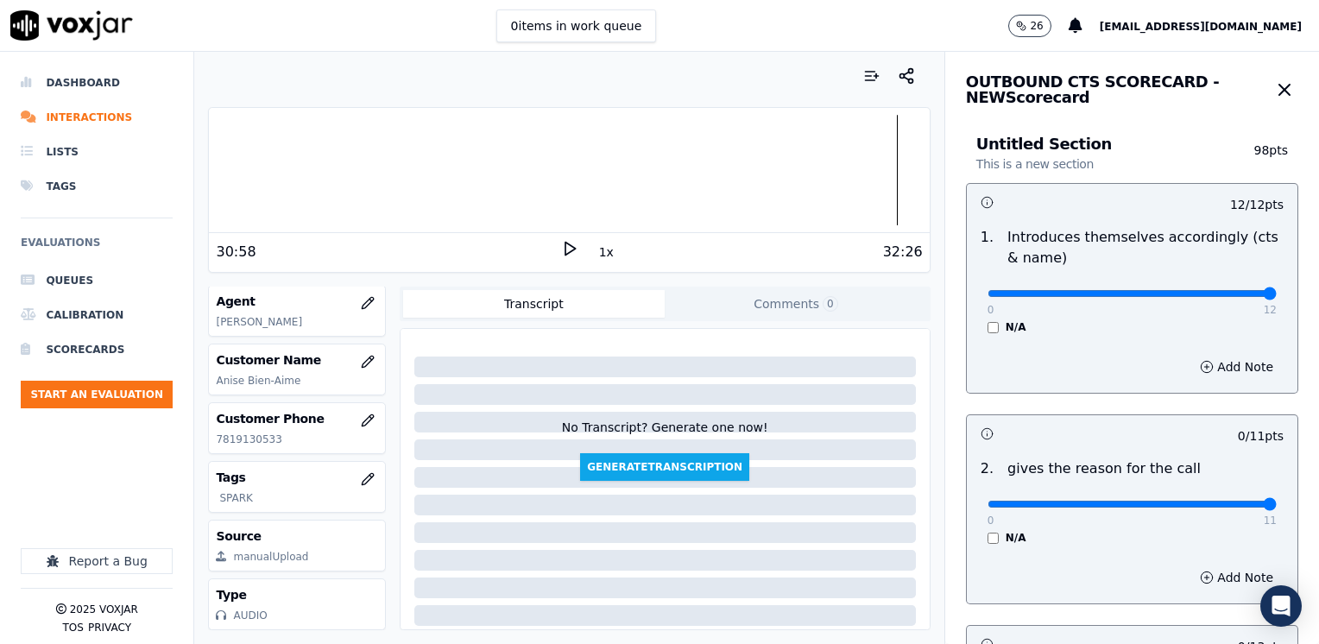
click at [1277, 297] on input "range" at bounding box center [1132, 293] width 289 height 7
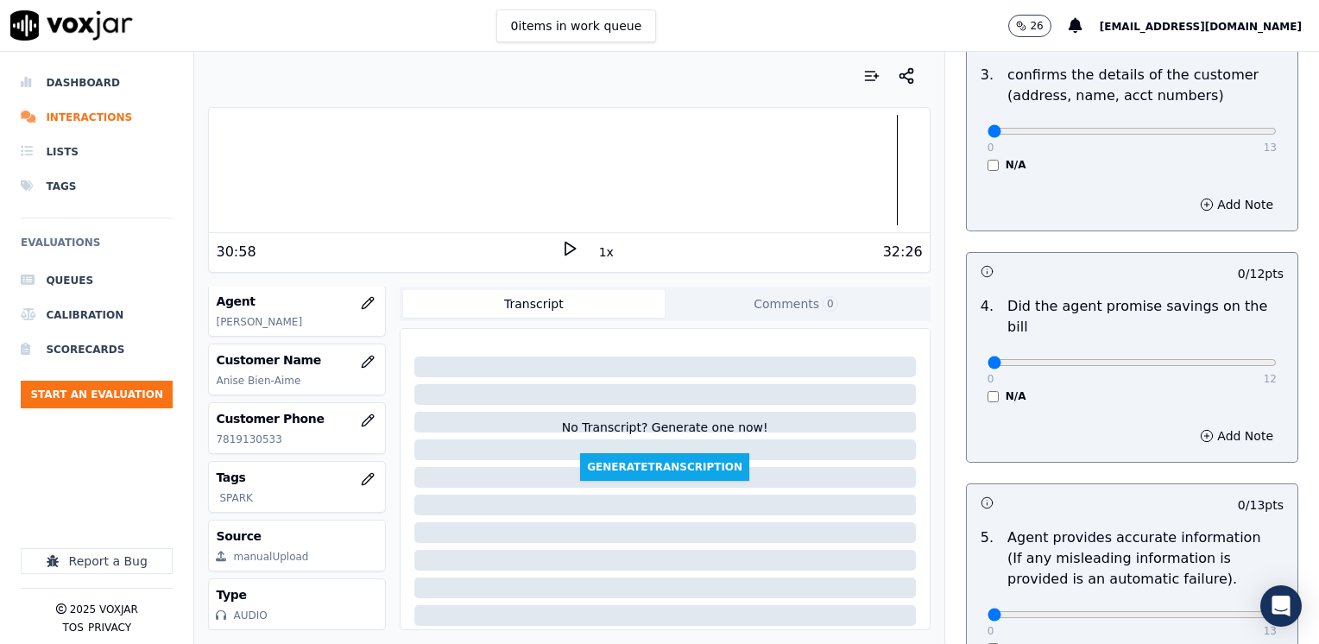
scroll to position [777, 0]
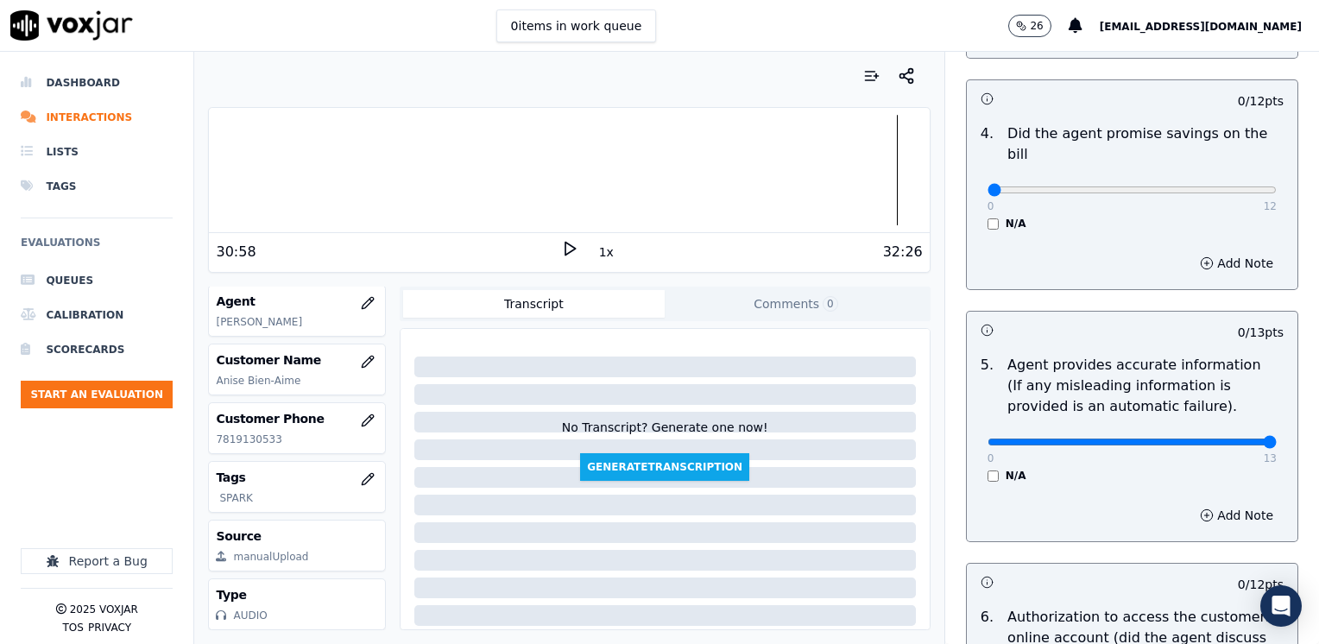
drag, startPoint x: 978, startPoint y: 417, endPoint x: 1319, endPoint y: 404, distance: 340.5
type input "13"
drag, startPoint x: 979, startPoint y: 168, endPoint x: 1322, endPoint y: 157, distance: 343.0
type input "12"
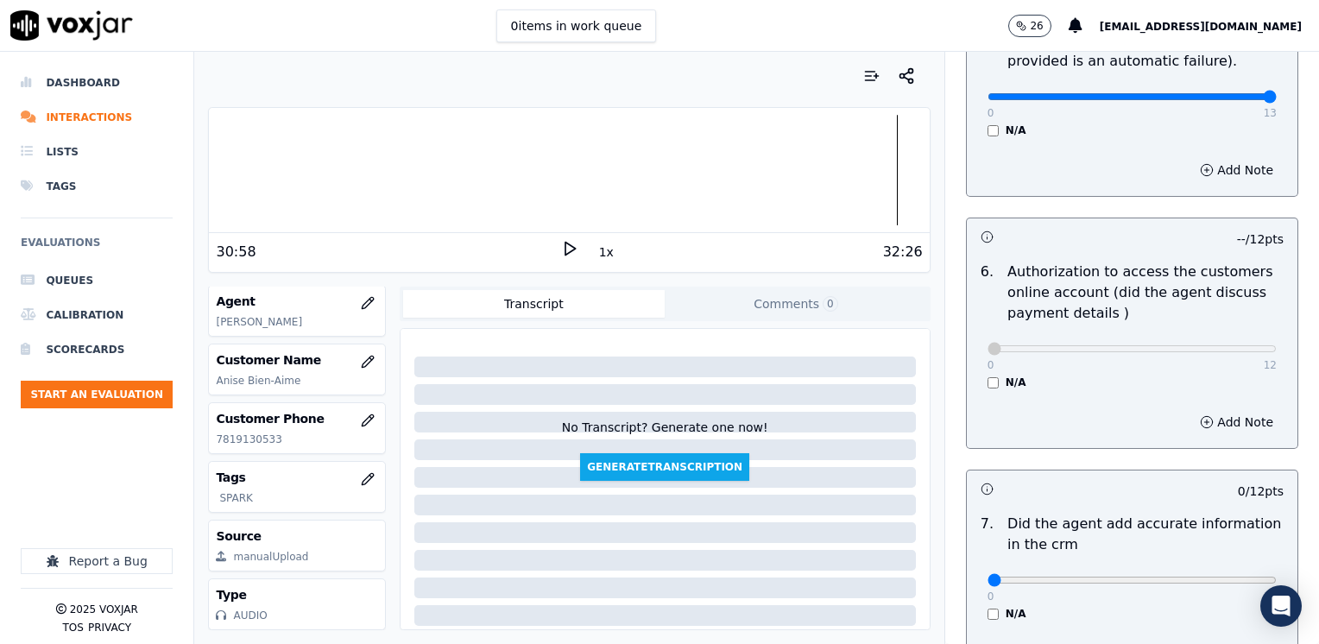
scroll to position [1382, 0]
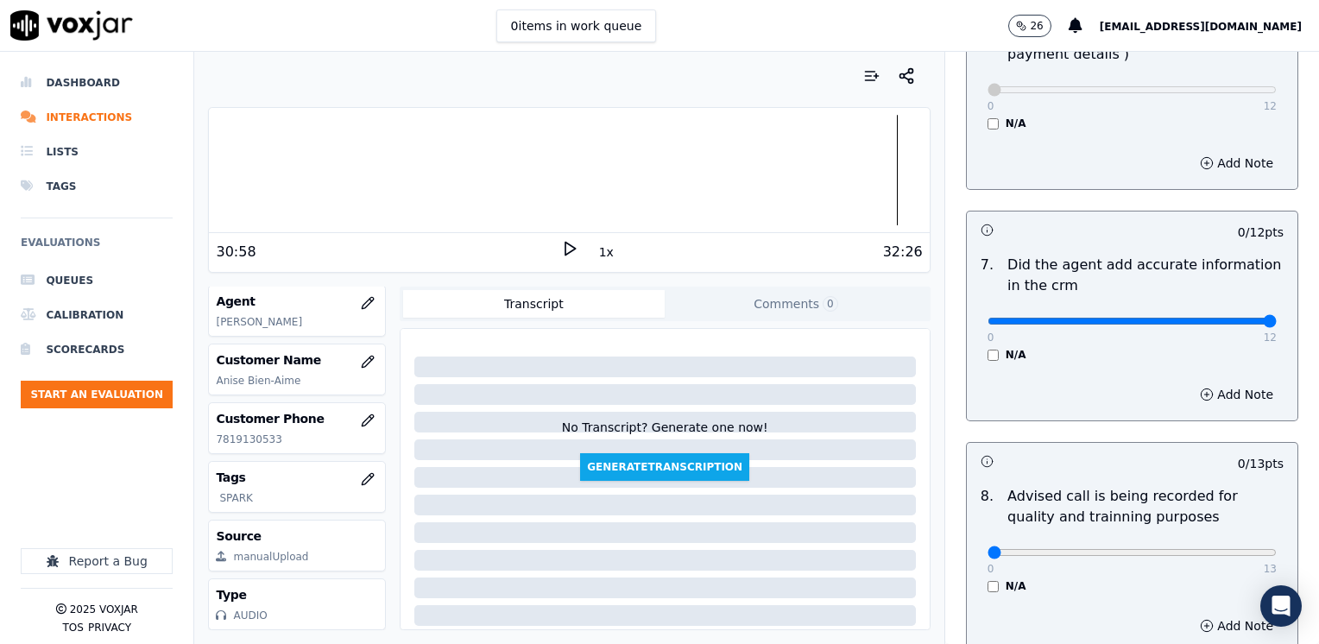
drag, startPoint x: 978, startPoint y: 299, endPoint x: 1322, endPoint y: 299, distance: 344.6
type input "12"
type input "10"
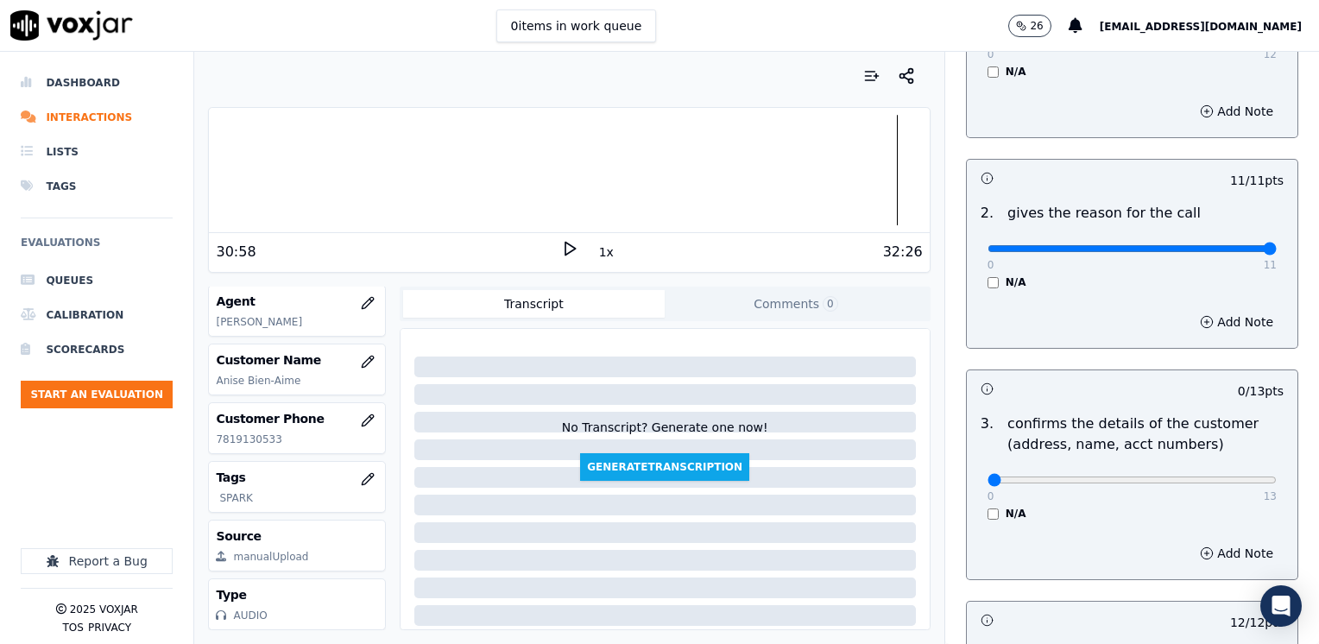
scroll to position [259, 0]
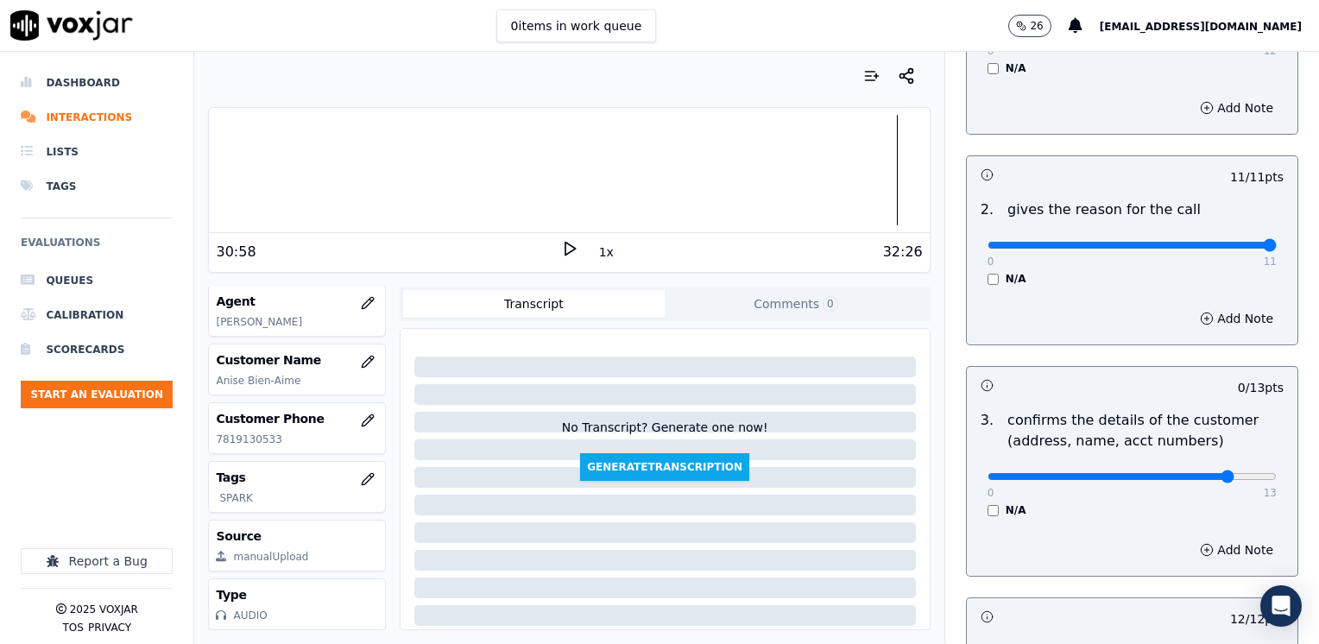
type input "11"
click at [1194, 38] on input "range" at bounding box center [1132, 34] width 289 height 7
drag, startPoint x: 1229, startPoint y: 547, endPoint x: 1207, endPoint y: 556, distance: 23.3
click at [1227, 547] on button "Add Note" at bounding box center [1237, 550] width 94 height 24
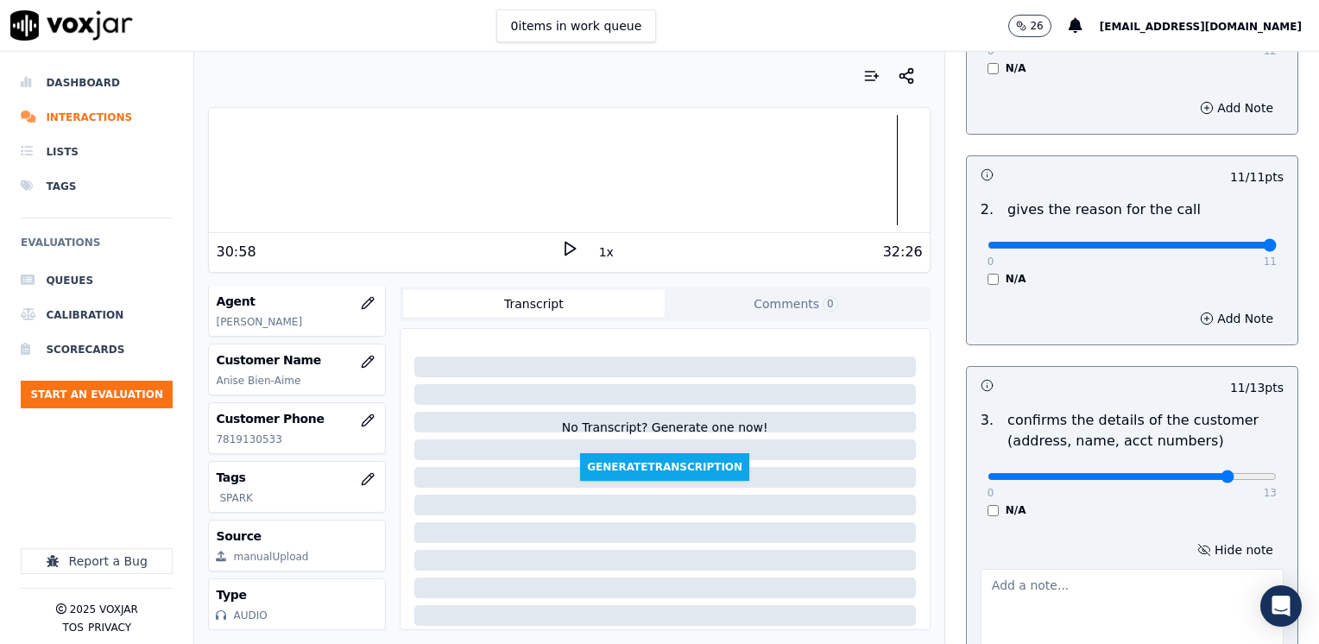
click at [1117, 589] on textarea at bounding box center [1132, 611] width 303 height 85
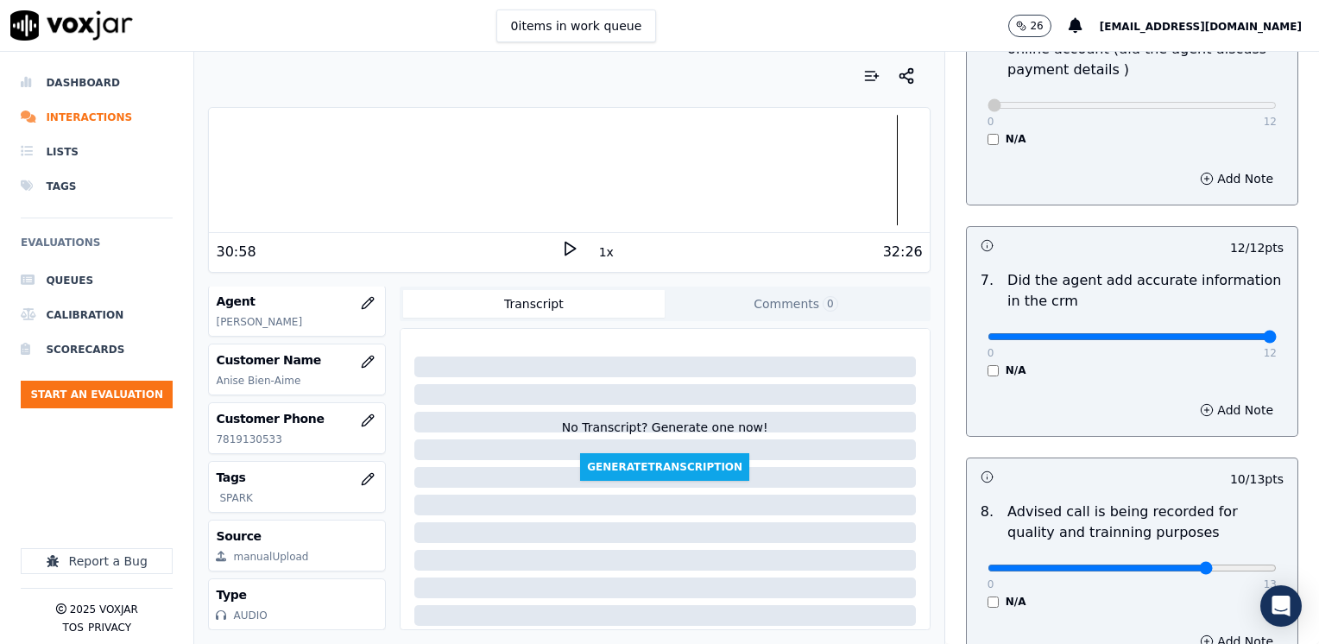
scroll to position [1600, 0]
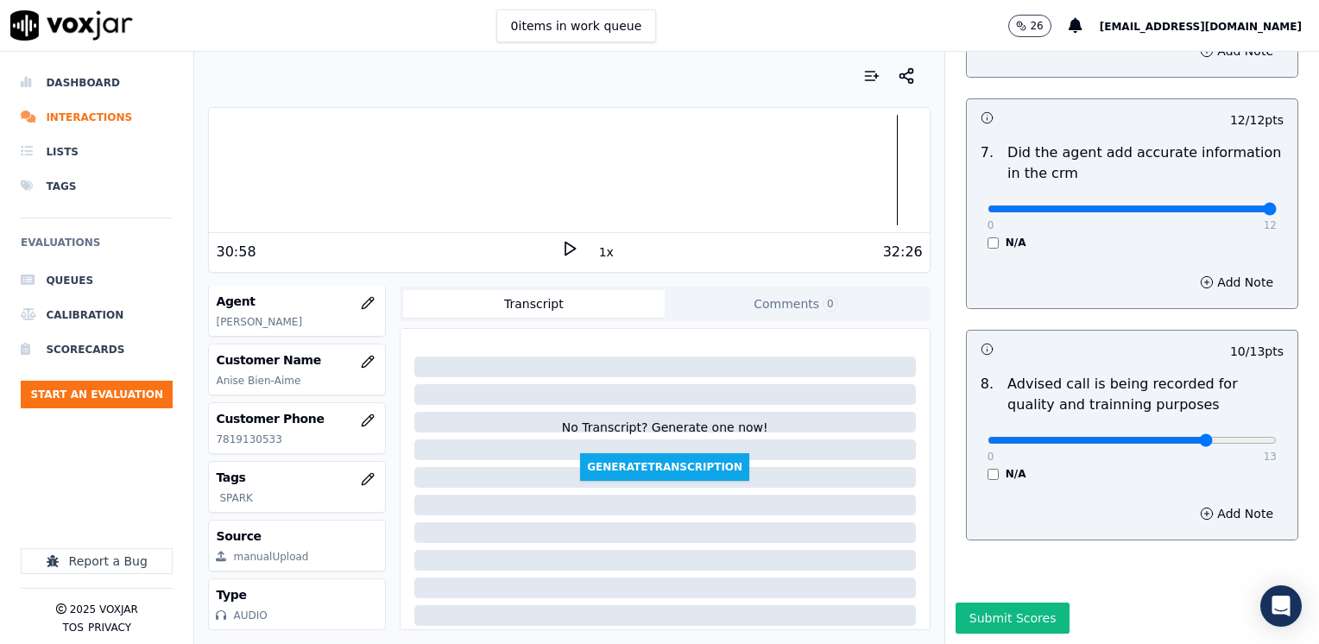
type textarea "Make sure to confirm full service address , the name as it appears on the bill …"
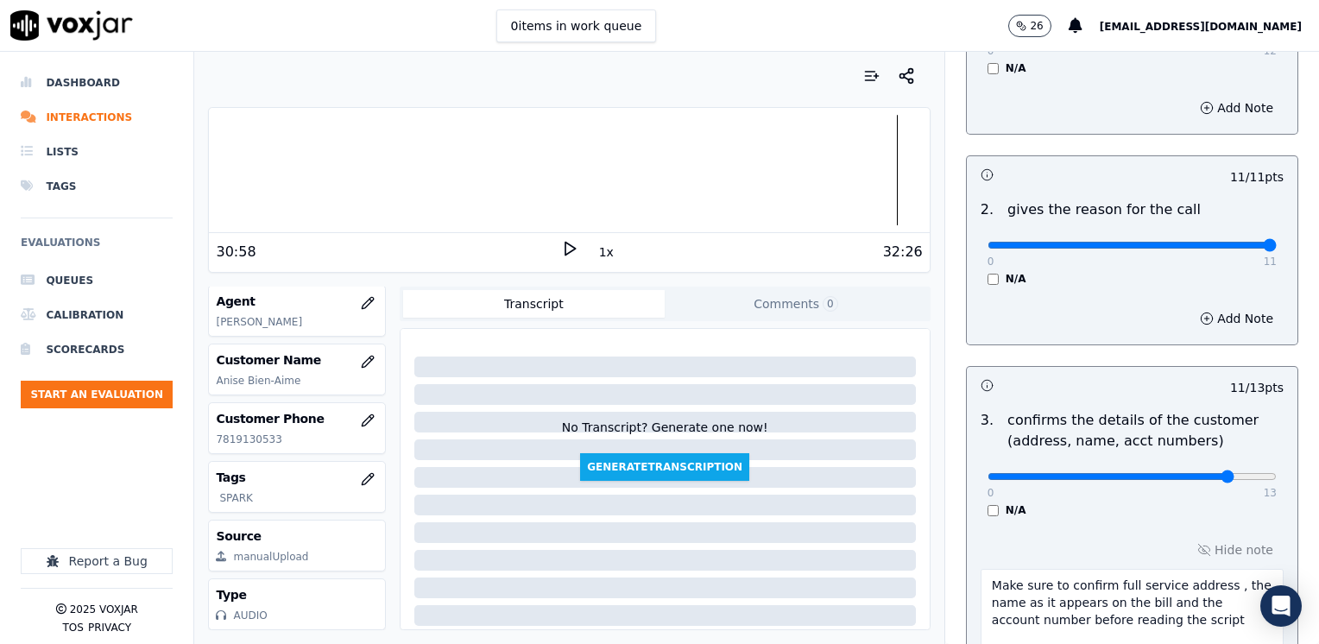
scroll to position [173, 0]
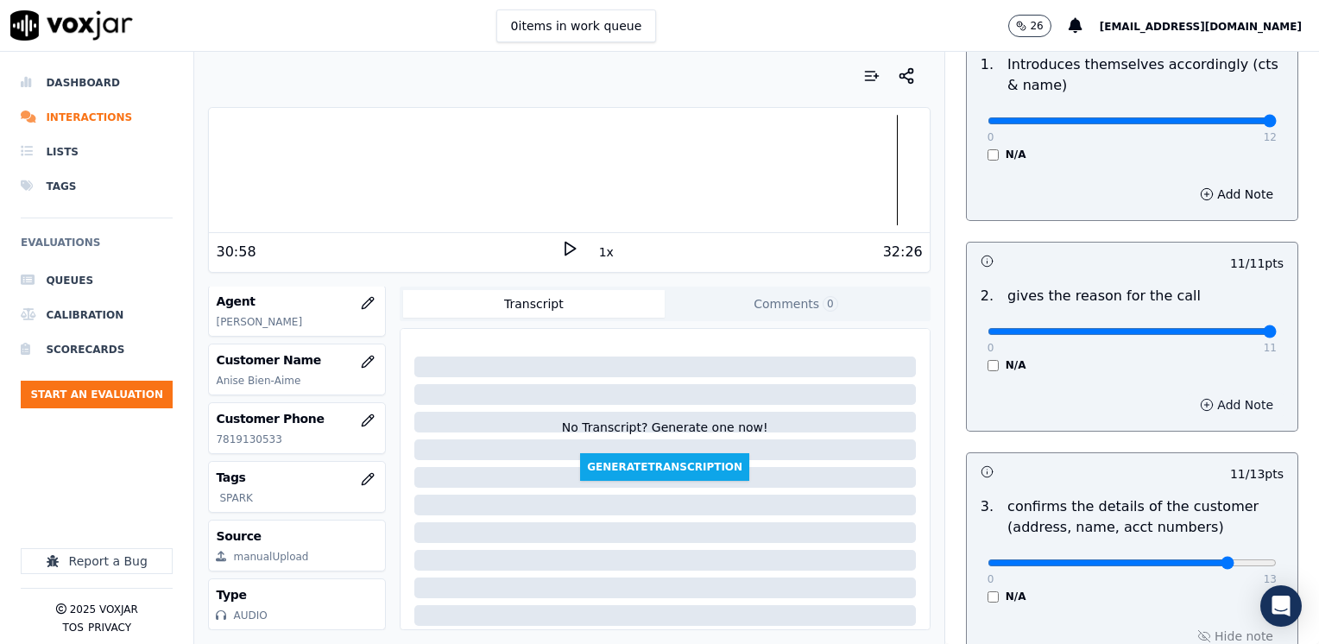
click at [1223, 399] on button "Add Note" at bounding box center [1237, 405] width 94 height 24
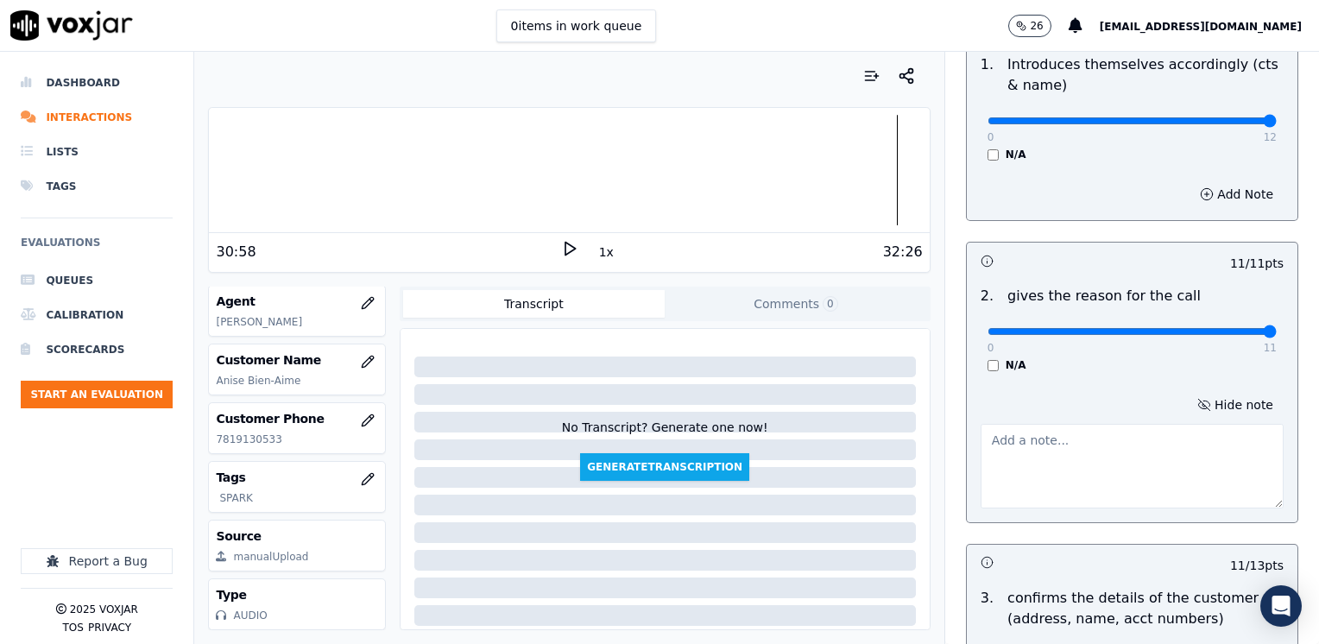
click at [1079, 482] on textarea at bounding box center [1132, 466] width 303 height 85
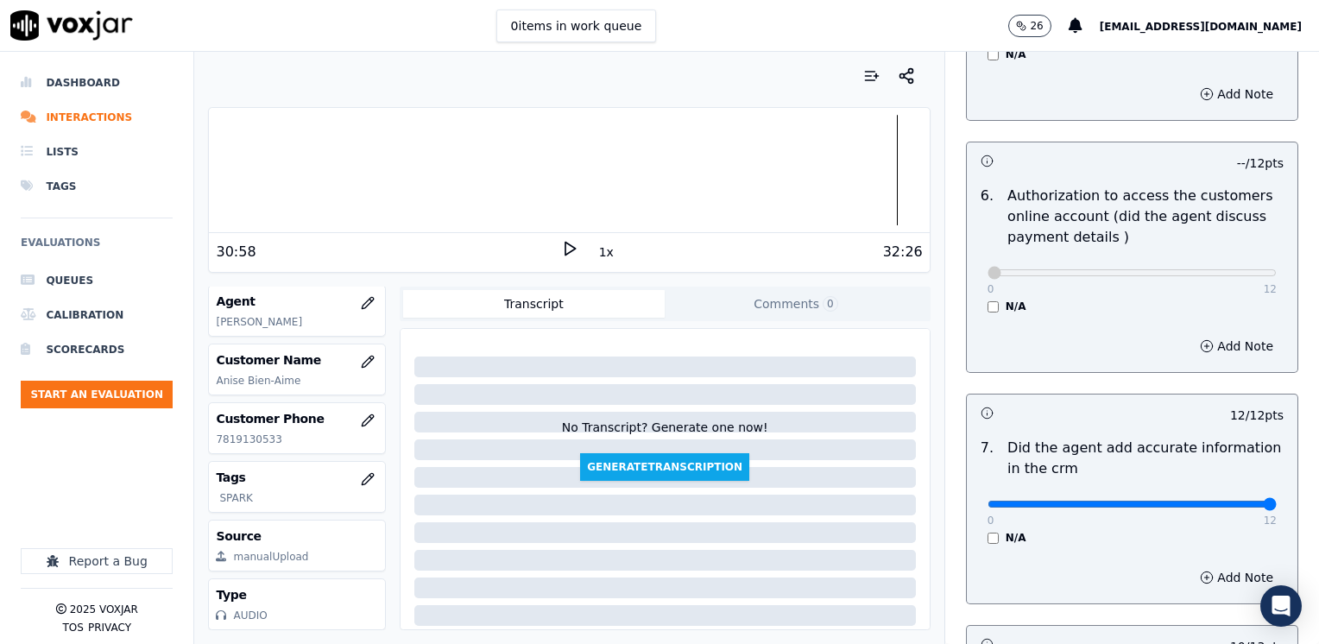
scroll to position [1692, 0]
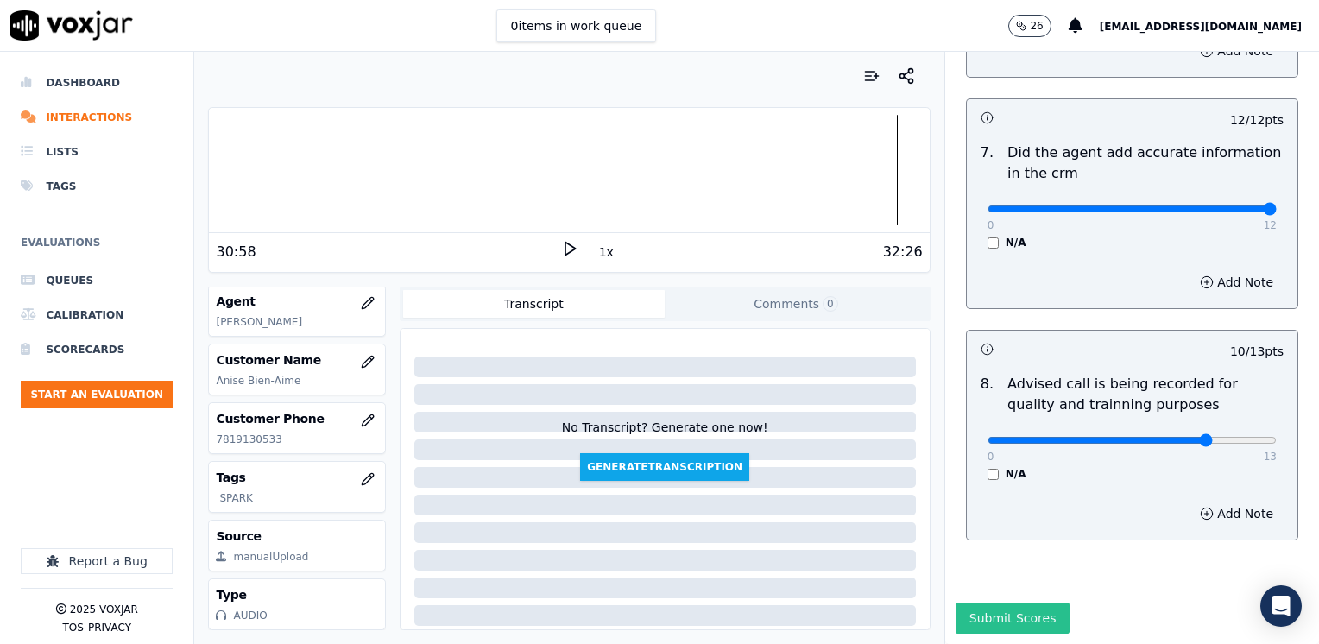
type textarea "Cx has a pending balace of $115.00"
click at [997, 603] on button "Submit Scores" at bounding box center [1013, 618] width 115 height 31
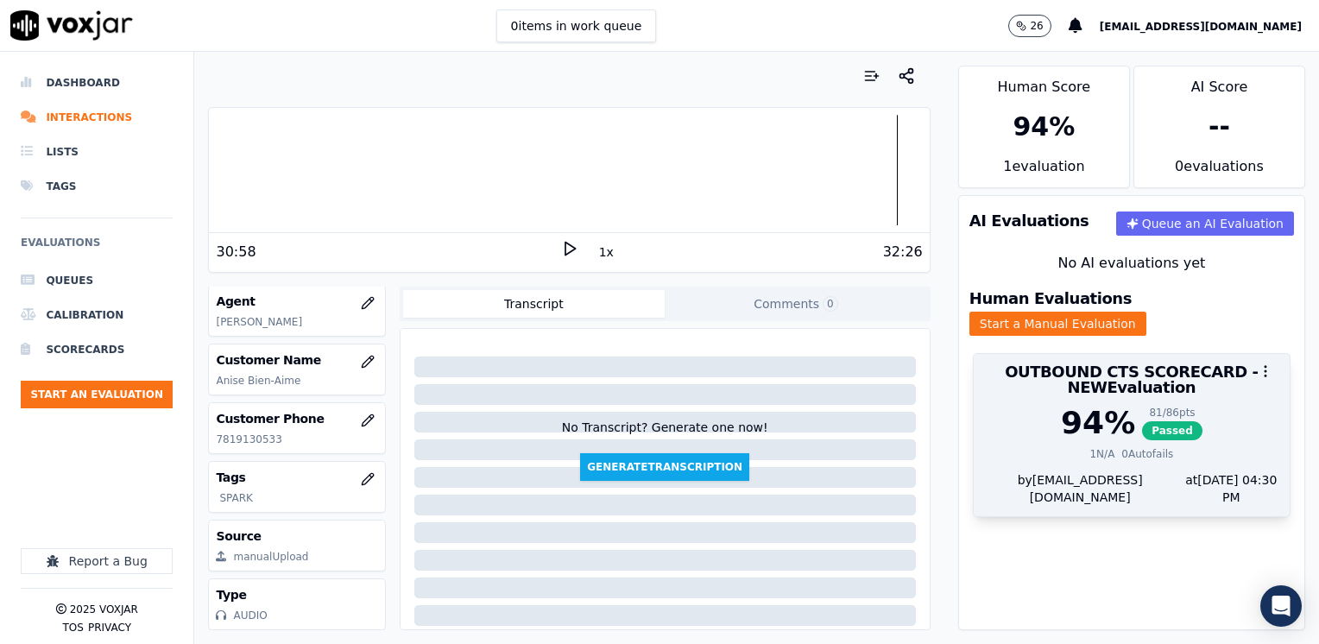
click at [1073, 406] on div "94 %" at bounding box center [1098, 423] width 74 height 35
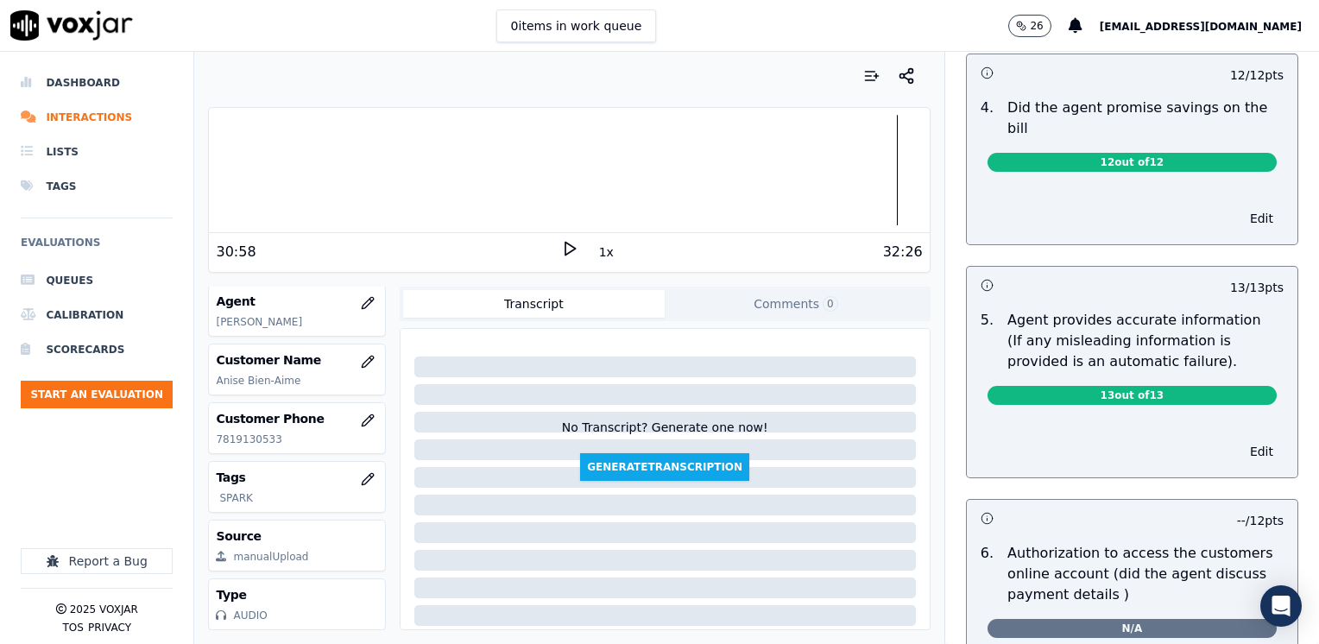
scroll to position [891, 0]
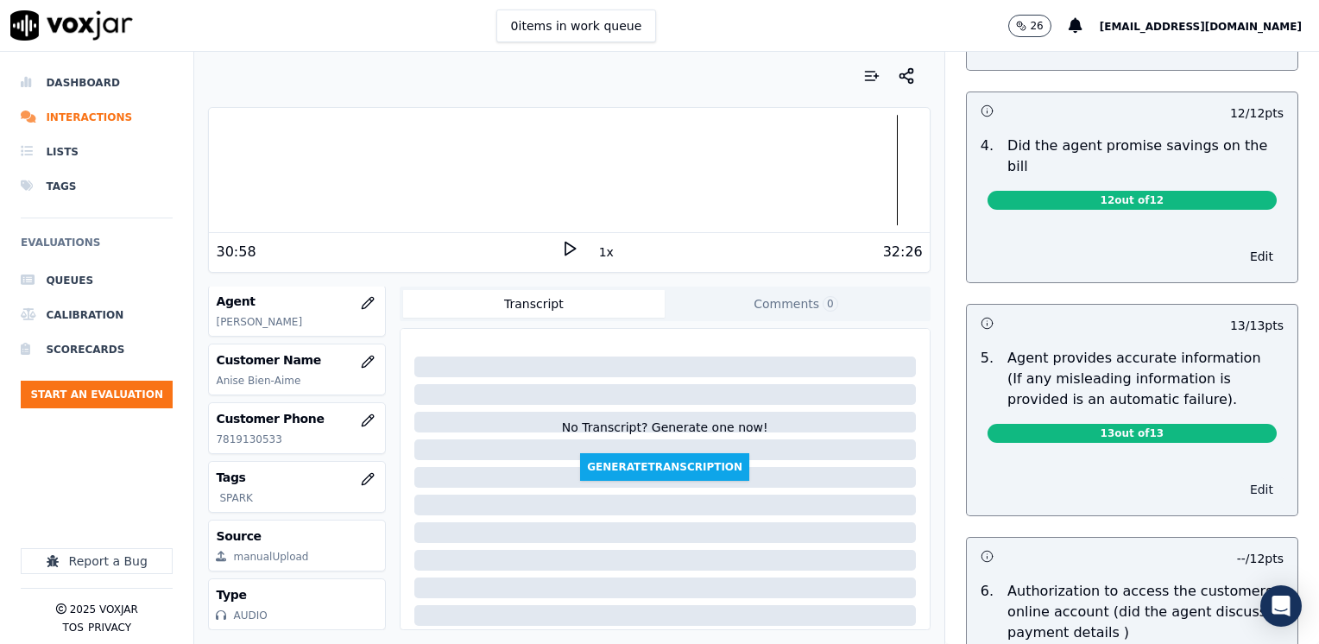
click at [1240, 478] on button "Edit" at bounding box center [1262, 490] width 44 height 24
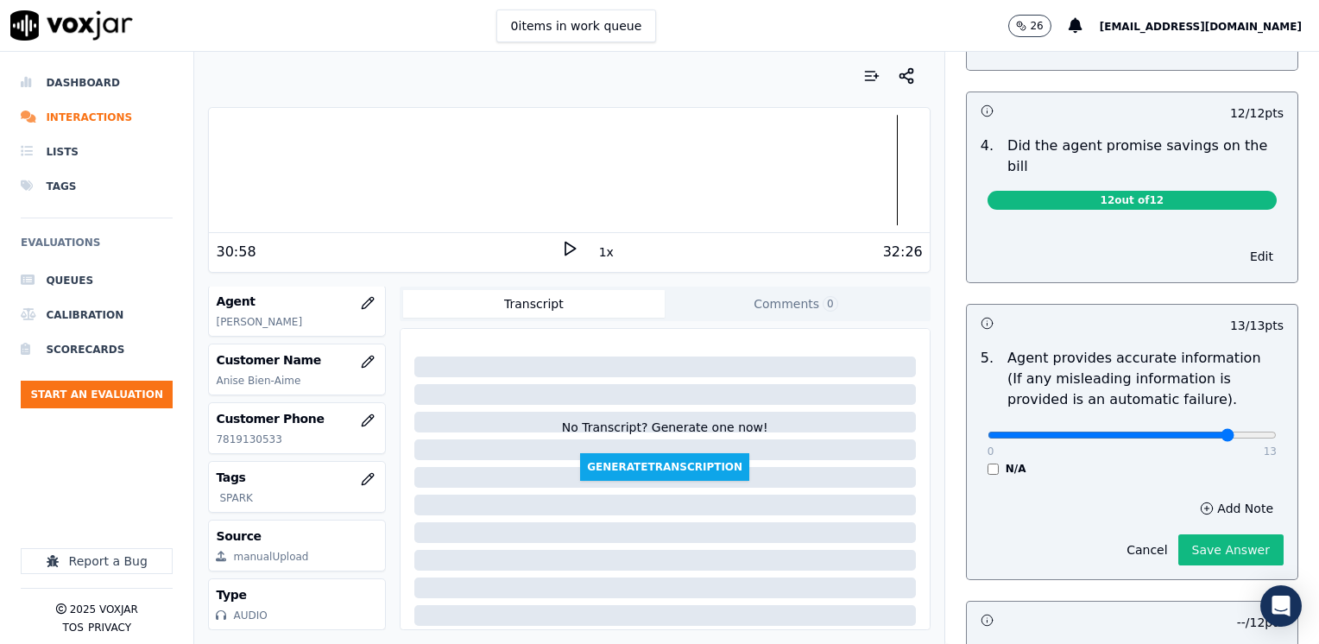
click at [1199, 432] on input "range" at bounding box center [1132, 435] width 289 height 7
click at [1145, 432] on input "range" at bounding box center [1132, 435] width 289 height 7
click at [1197, 497] on button "Add Note" at bounding box center [1237, 509] width 94 height 24
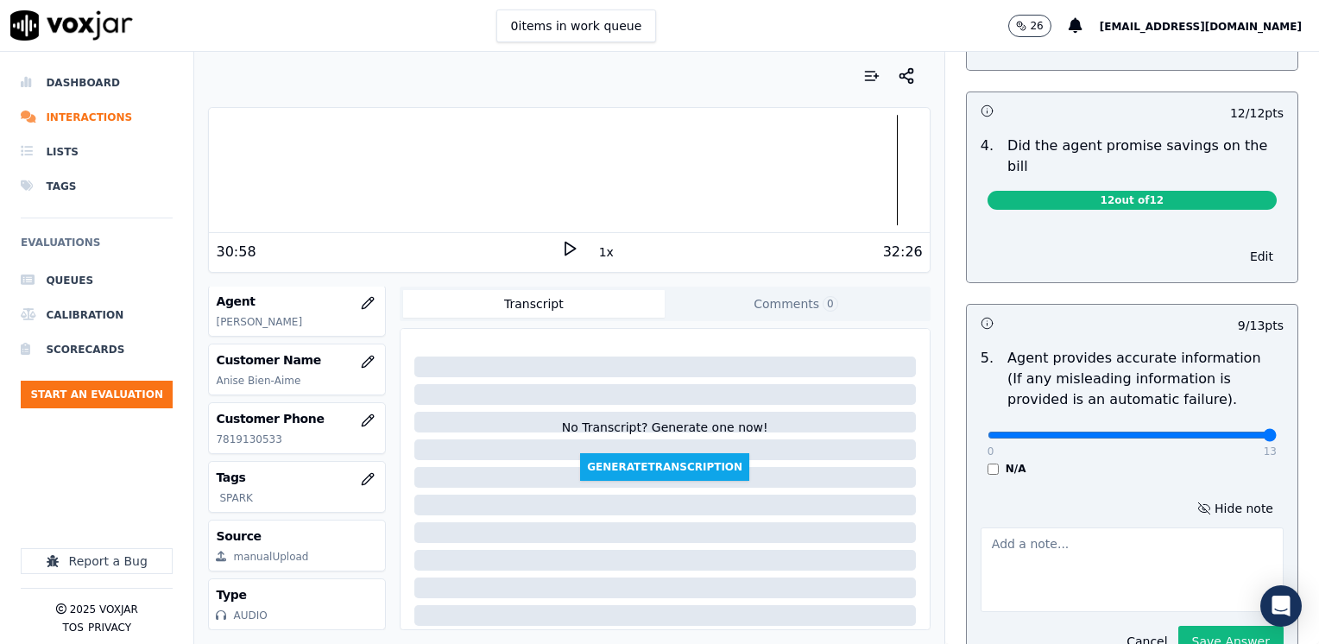
type input "13"
click at [1277, 432] on input "range" at bounding box center [1132, 435] width 289 height 7
click at [1206, 497] on button "Hide note" at bounding box center [1235, 509] width 97 height 24
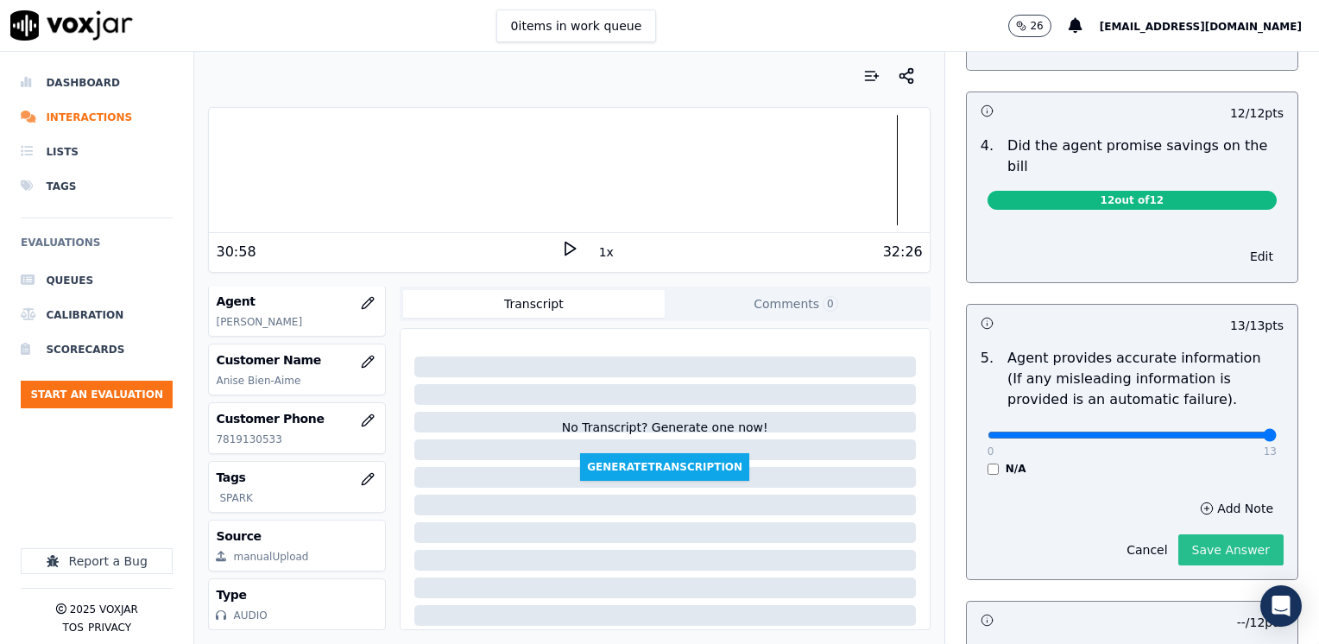
click at [1185, 535] on button "Save Answer" at bounding box center [1231, 550] width 105 height 31
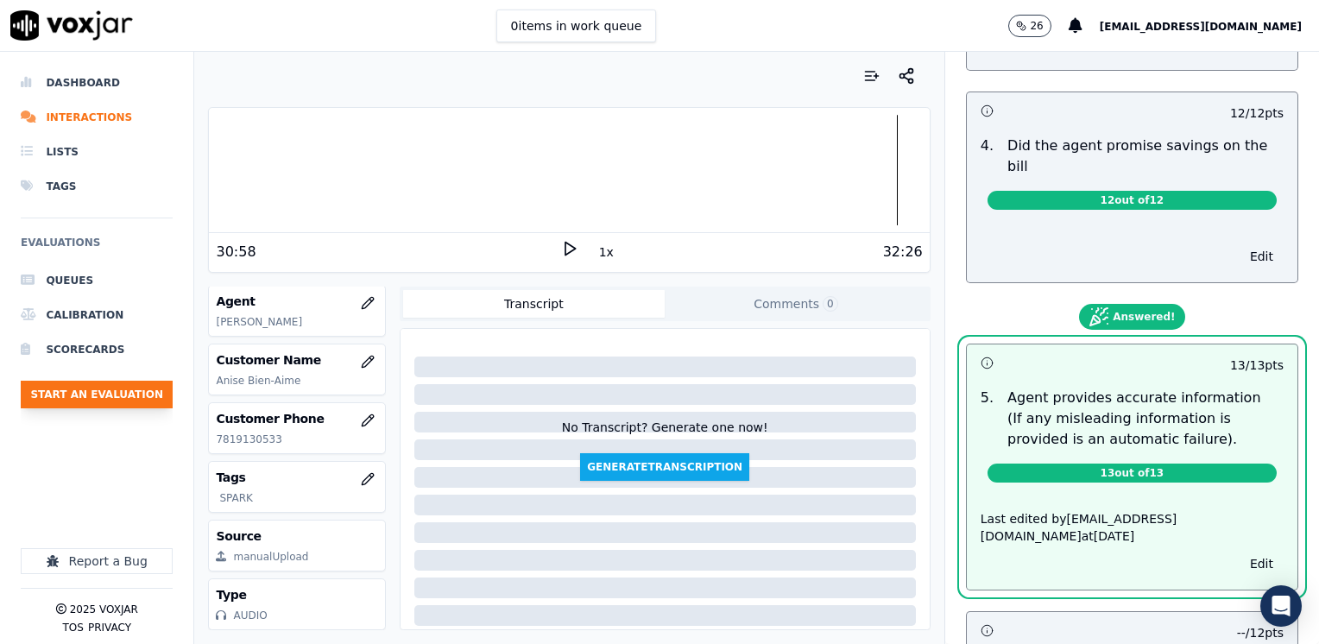
click at [122, 396] on button "Start an Evaluation" at bounding box center [97, 395] width 152 height 28
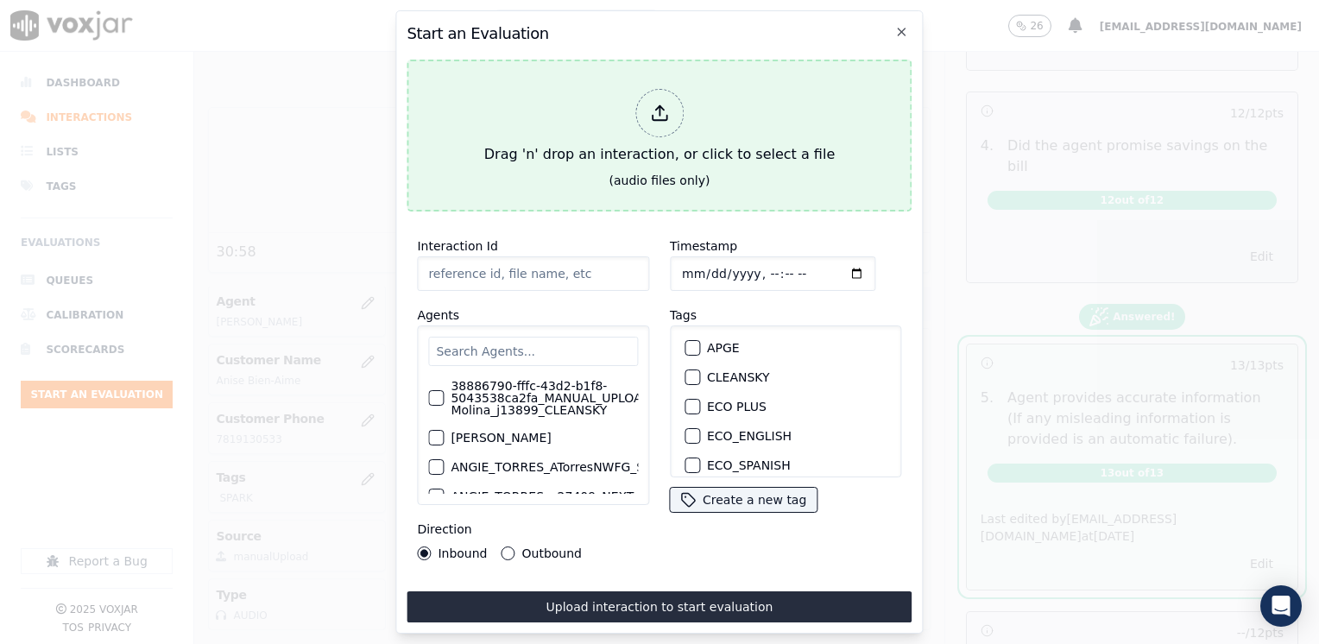
click at [650, 104] on icon at bounding box center [659, 113] width 19 height 19
type input "20250812-155221_9783981745-BRIAN VALBUENA all.mp3"
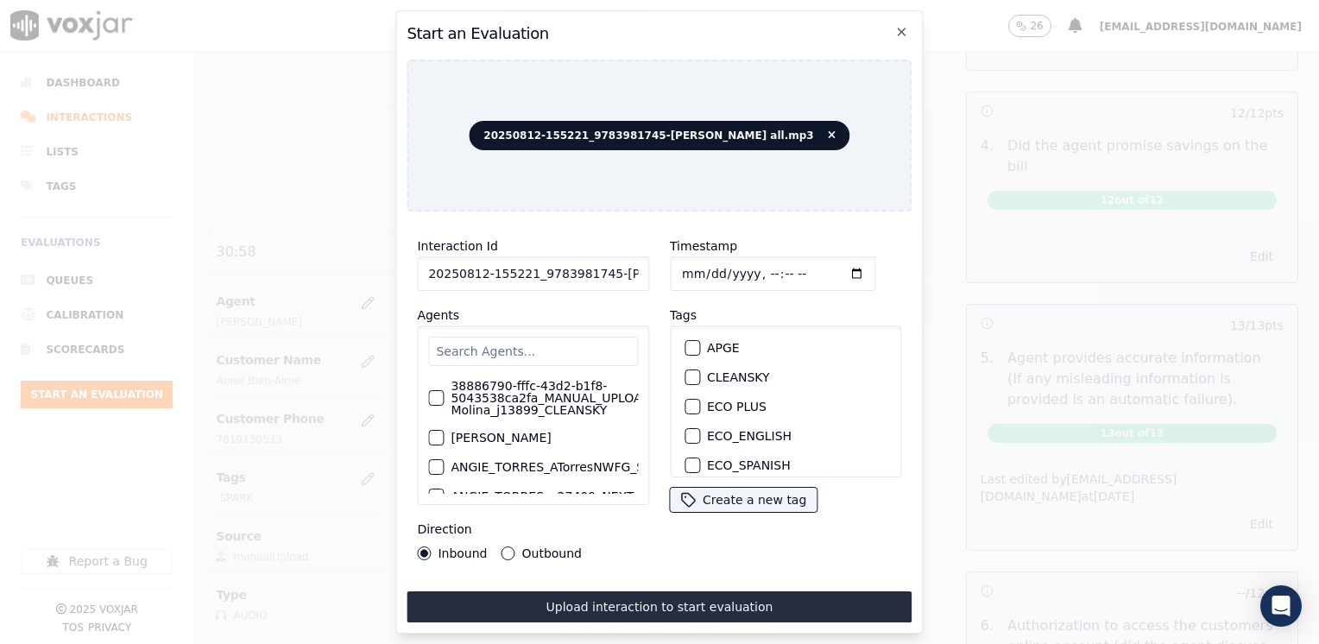
click at [565, 349] on input "text" at bounding box center [533, 351] width 210 height 29
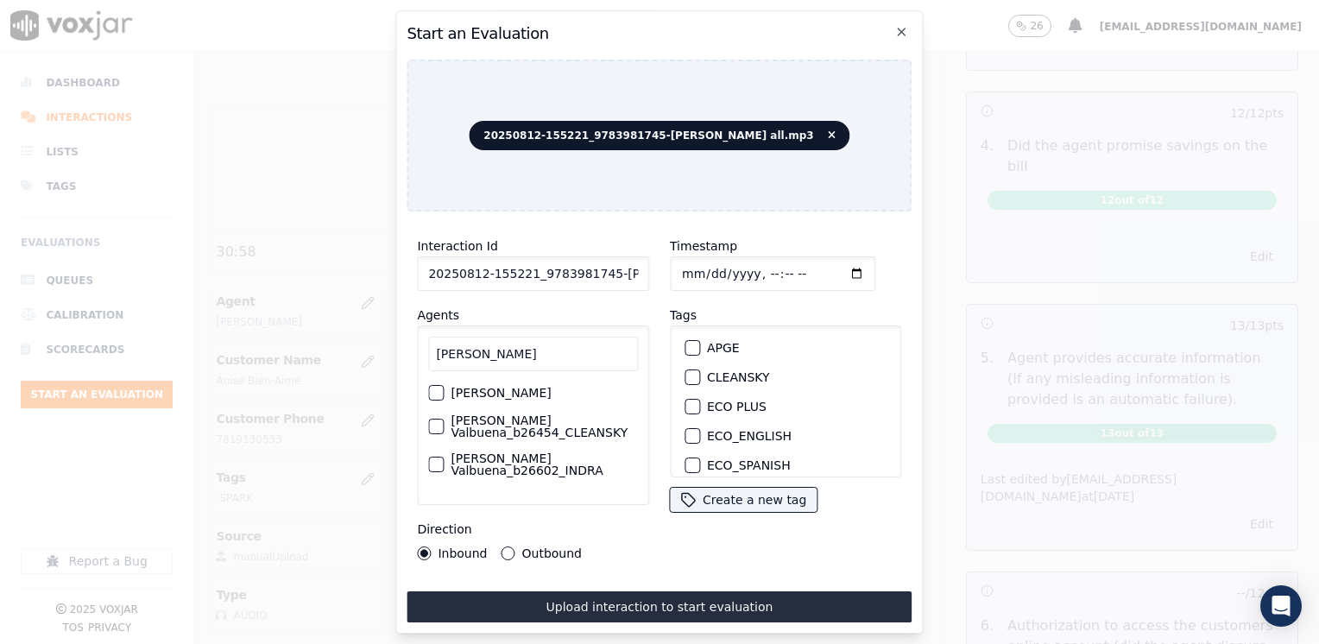
type input "brian va"
click at [435, 387] on div "button" at bounding box center [435, 393] width 12 height 12
click at [686, 390] on div "button" at bounding box center [692, 396] width 12 height 12
click at [834, 269] on input "Timestamp" at bounding box center [773, 273] width 206 height 35
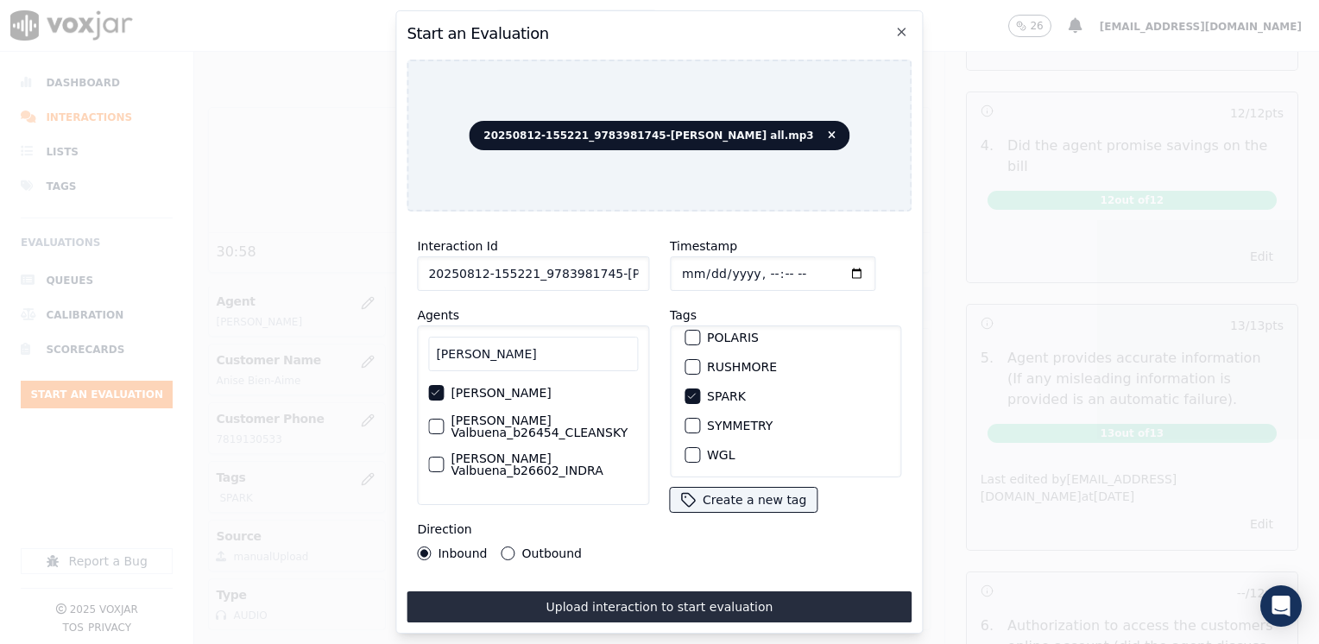
type input "2025-08-12T22:30"
click at [515, 547] on div "Outbound" at bounding box center [542, 554] width 80 height 14
click at [503, 547] on button "Outbound" at bounding box center [509, 554] width 14 height 14
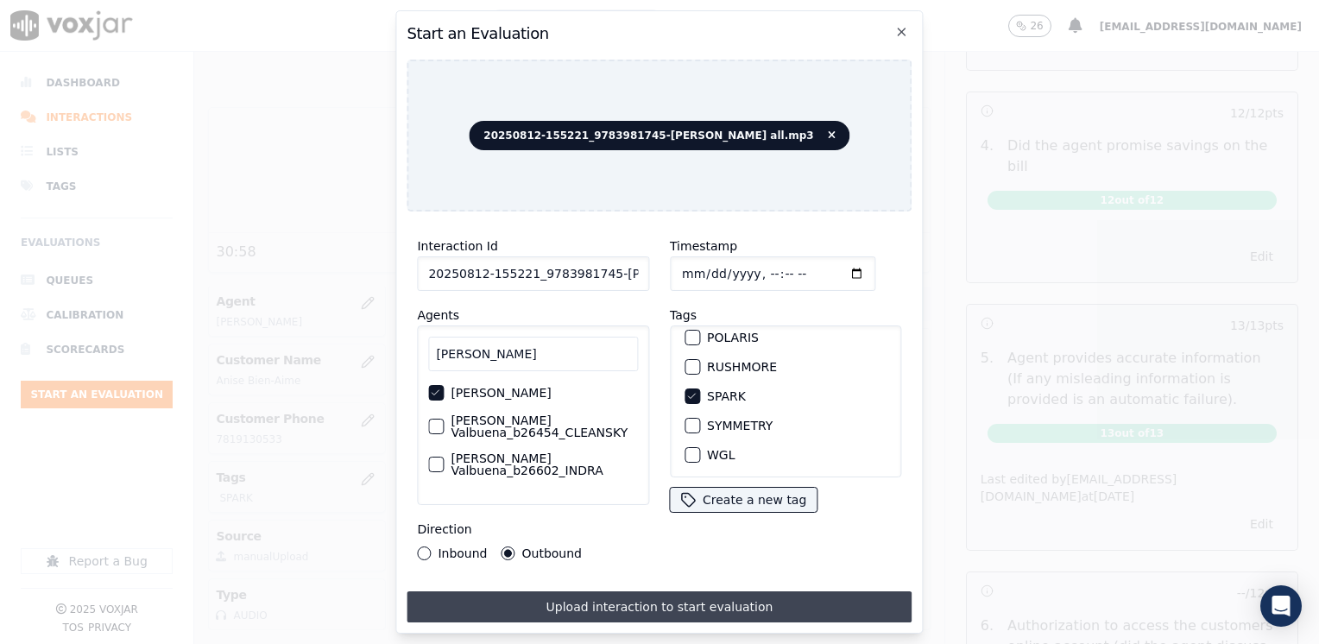
click at [611, 593] on button "Upload interaction to start evaluation" at bounding box center [659, 607] width 505 height 31
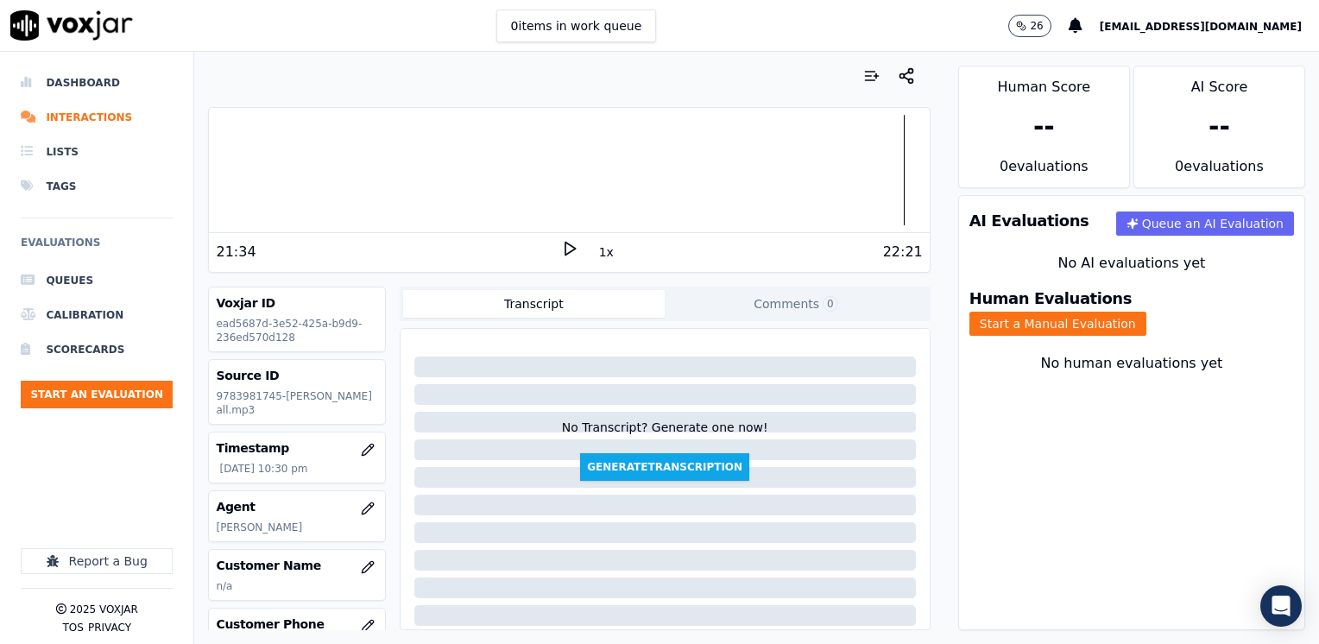
scroll to position [86, 0]
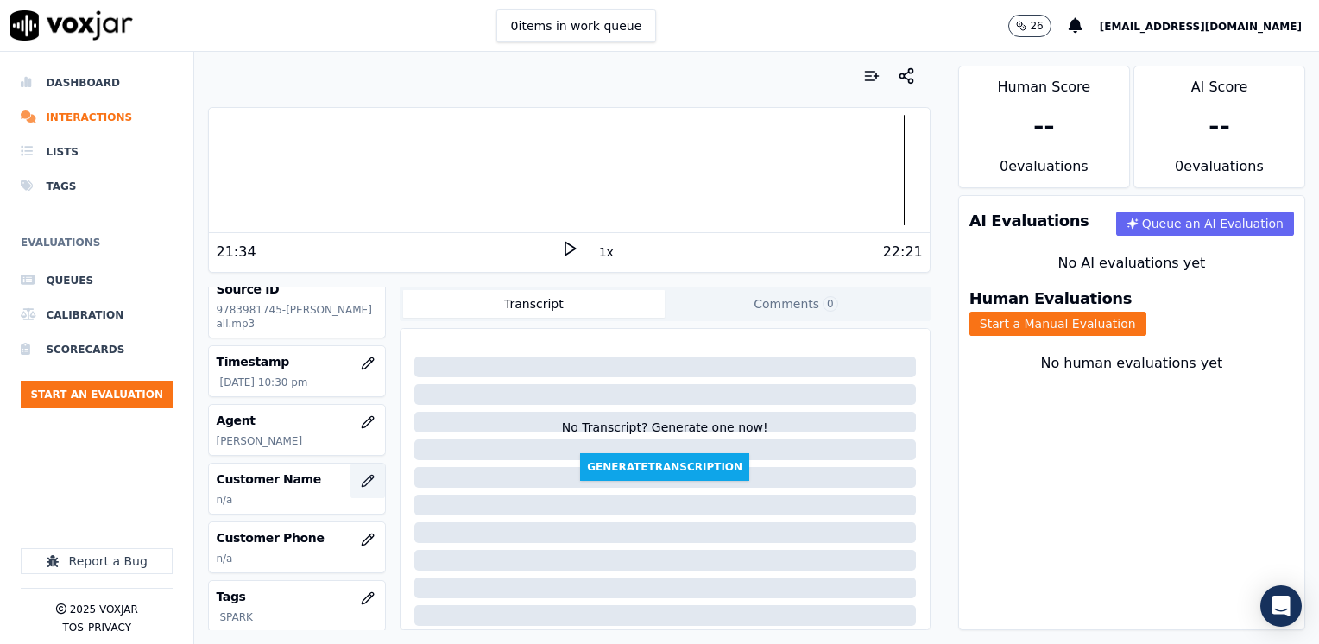
click at [361, 488] on icon "button" at bounding box center [368, 481] width 14 height 14
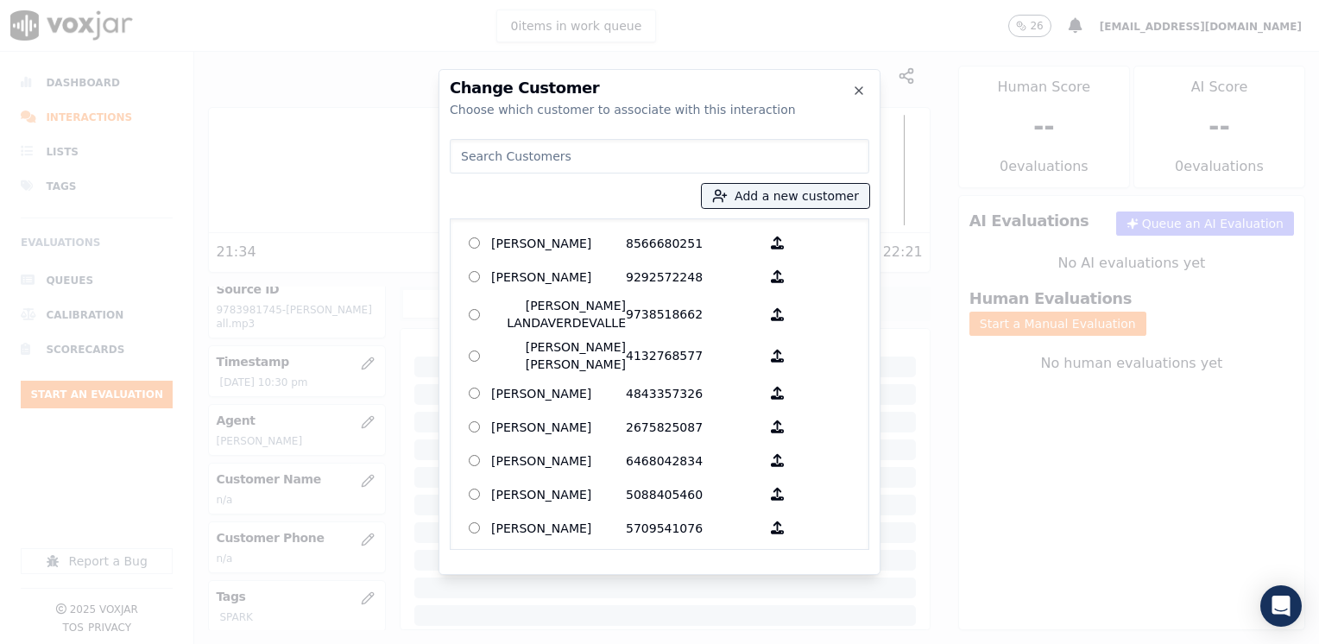
click at [709, 161] on input at bounding box center [660, 156] width 420 height 35
paste input "9783981745"
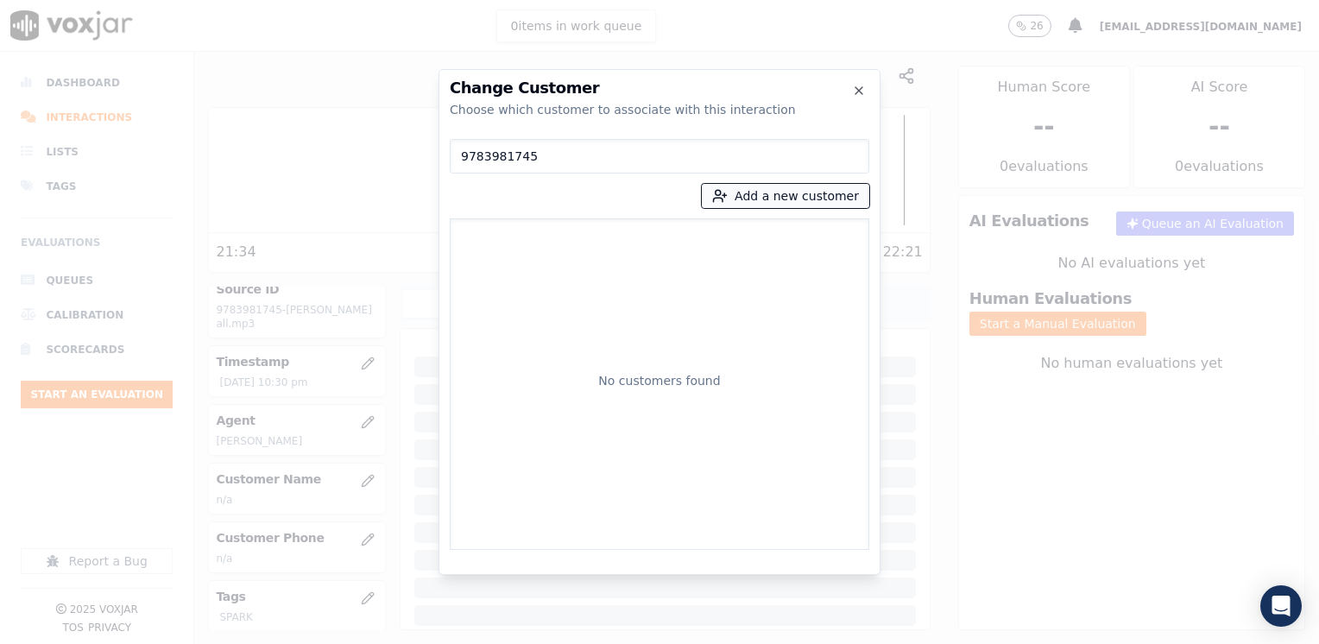
type input "9783981745"
click at [815, 190] on button "Add a new customer" at bounding box center [786, 196] width 168 height 24
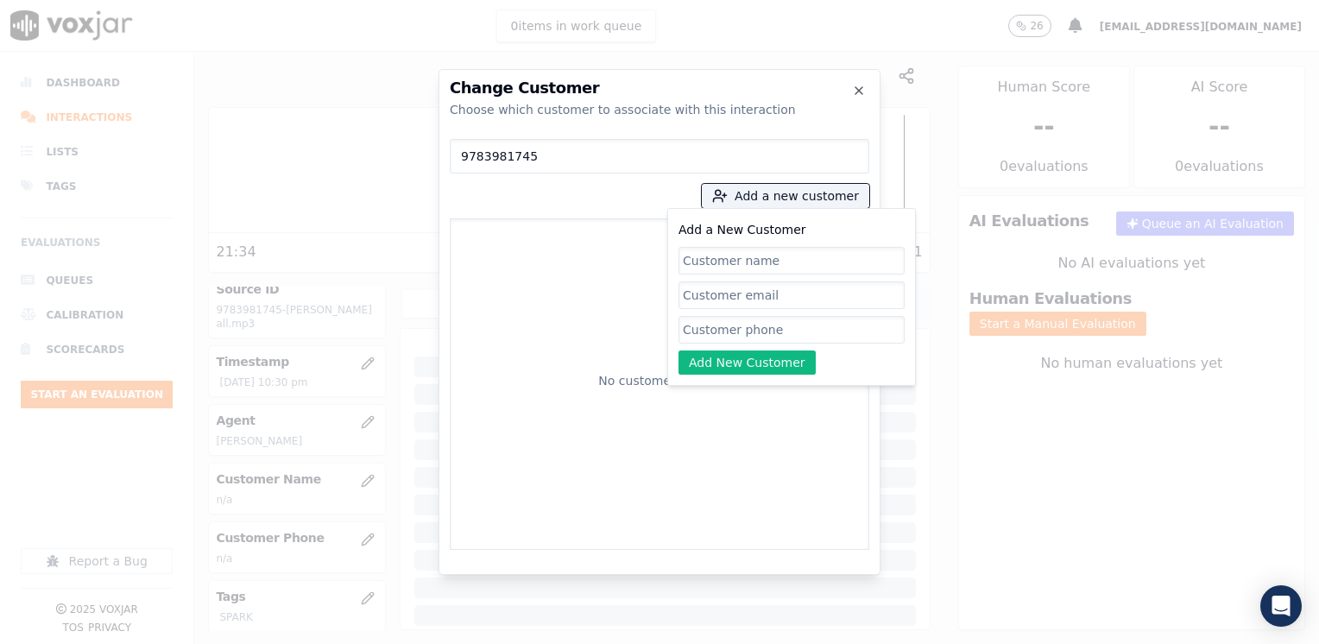
click at [807, 341] on input "Add a New Customer" at bounding box center [792, 330] width 226 height 28
paste input "9783981745"
type input "9783981745"
click at [770, 253] on input "Add a New Customer" at bounding box center [792, 261] width 226 height 28
paste input "Florindalma Ramirez"
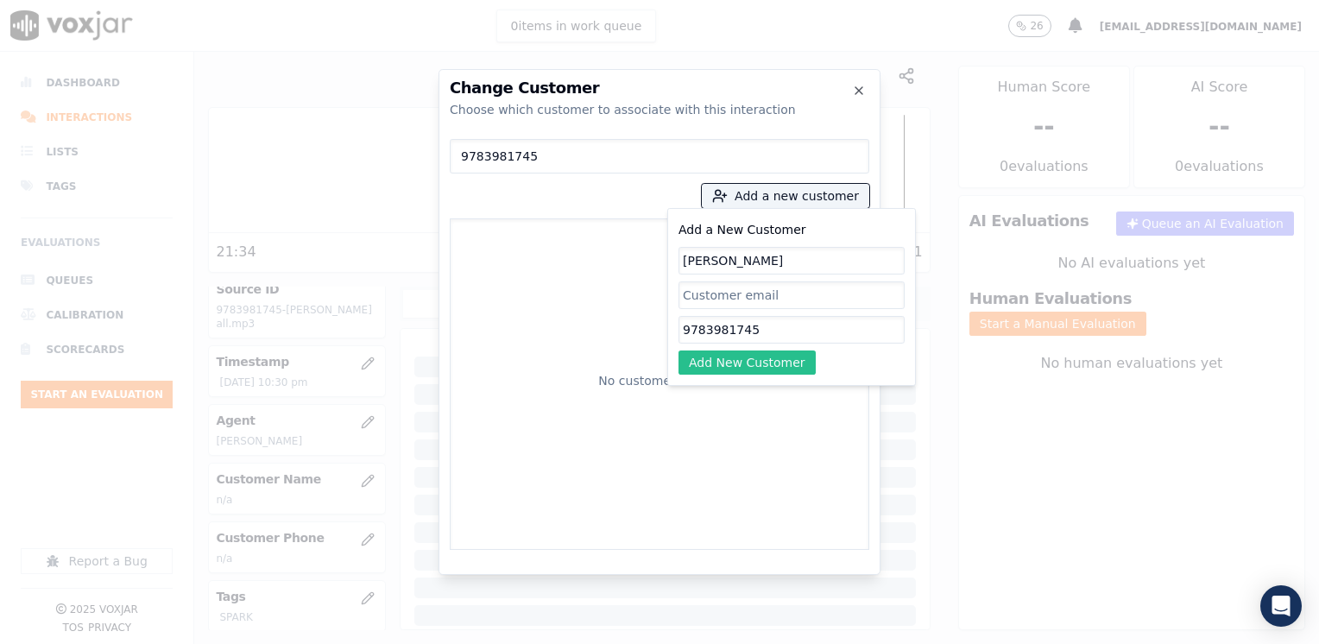
type input "Florindalma Ramirez"
click at [775, 365] on button "Add New Customer" at bounding box center [747, 363] width 137 height 24
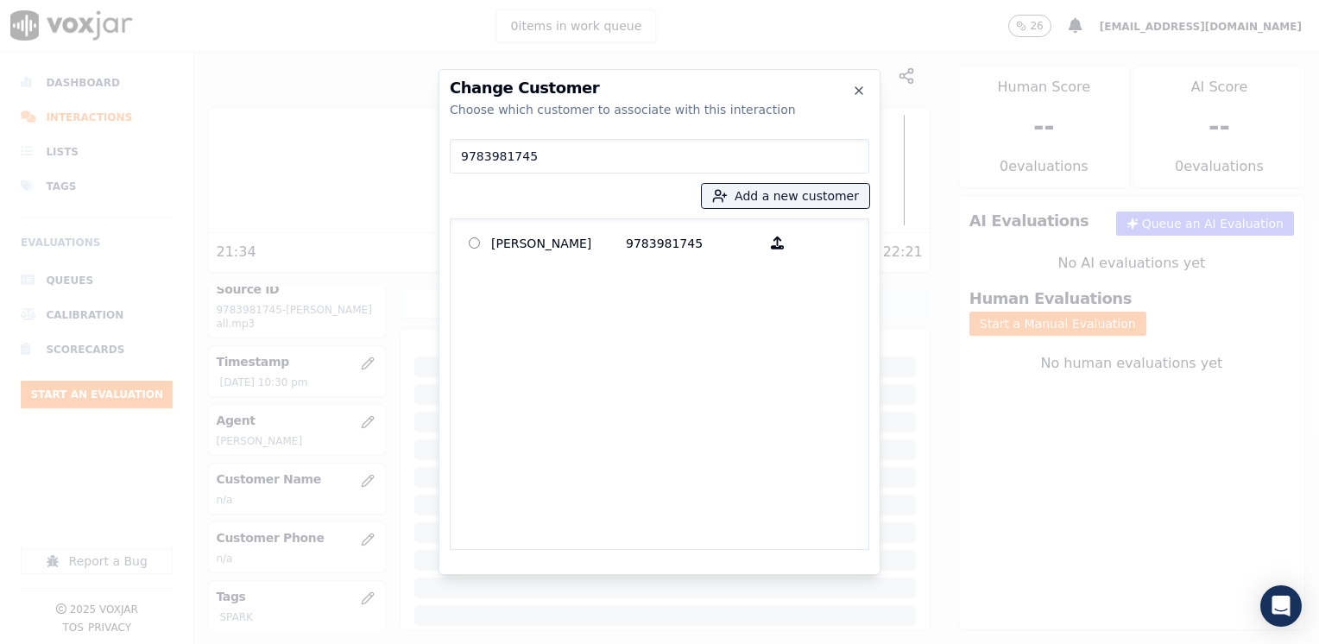
click at [626, 223] on div "Florindalma Ramirez 9783981745" at bounding box center [660, 384] width 420 height 332
click at [611, 233] on p "Florindalma Ramirez" at bounding box center [558, 243] width 135 height 27
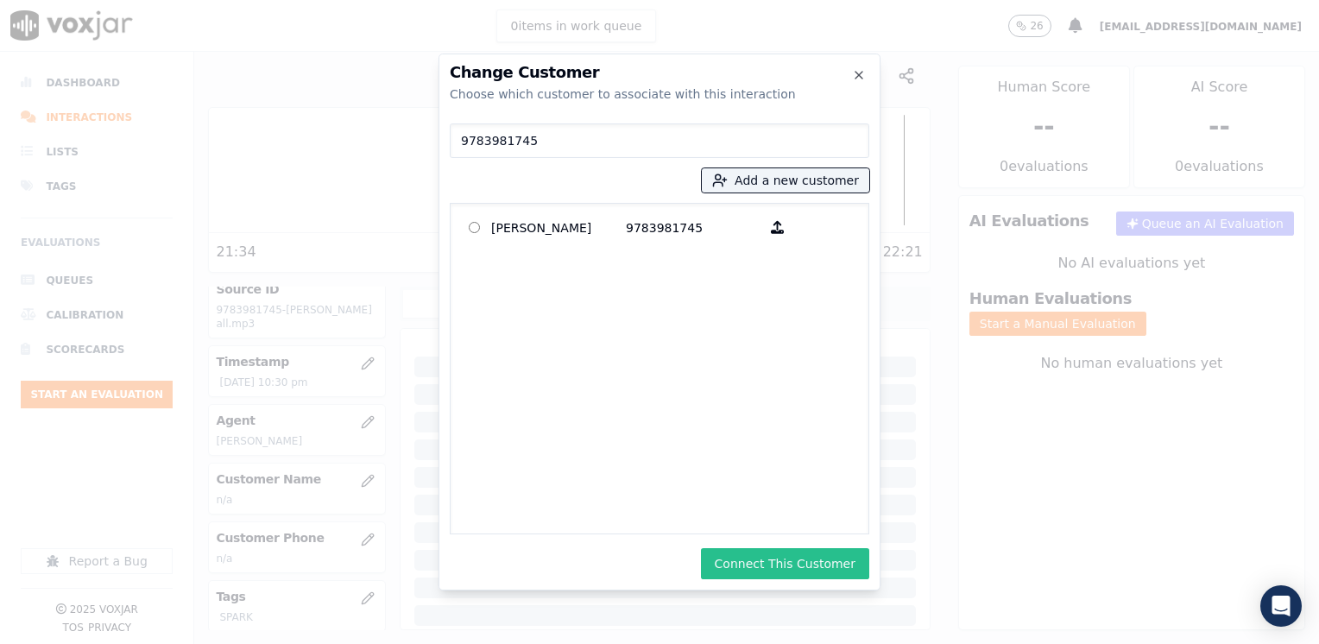
click at [829, 572] on button "Connect This Customer" at bounding box center [785, 563] width 168 height 31
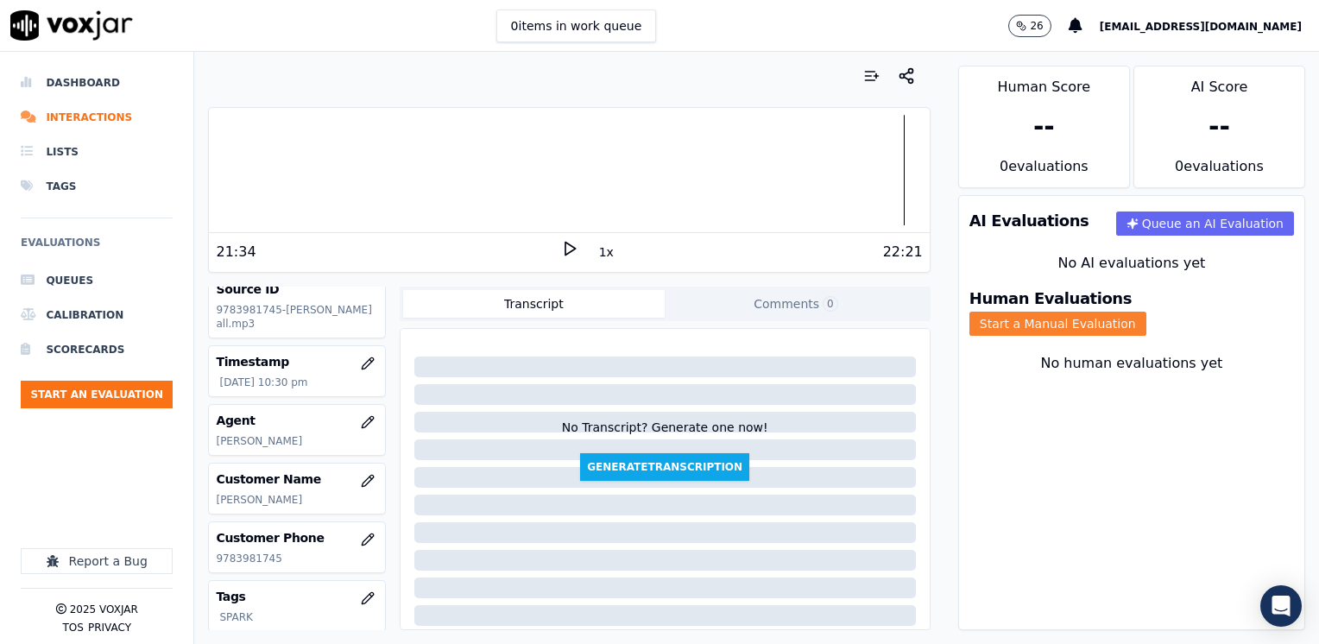
click at [1147, 312] on button "Start a Manual Evaluation" at bounding box center [1058, 324] width 177 height 24
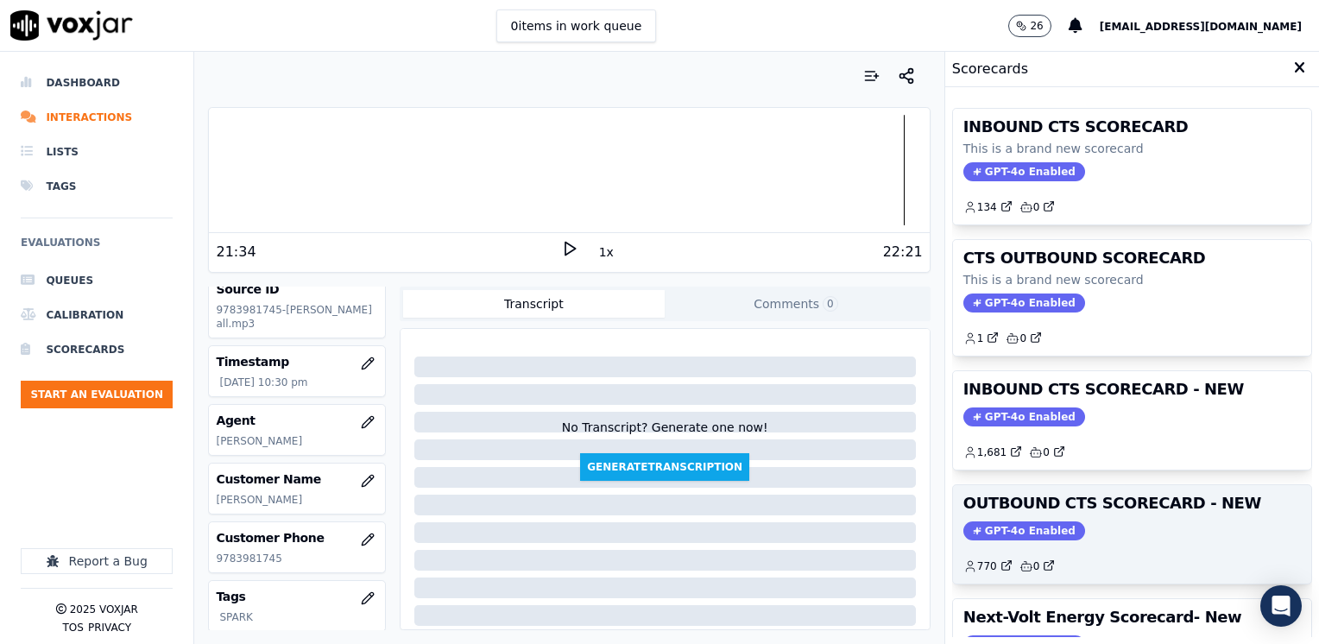
click at [1029, 525] on span "GPT-4o Enabled" at bounding box center [1025, 531] width 122 height 19
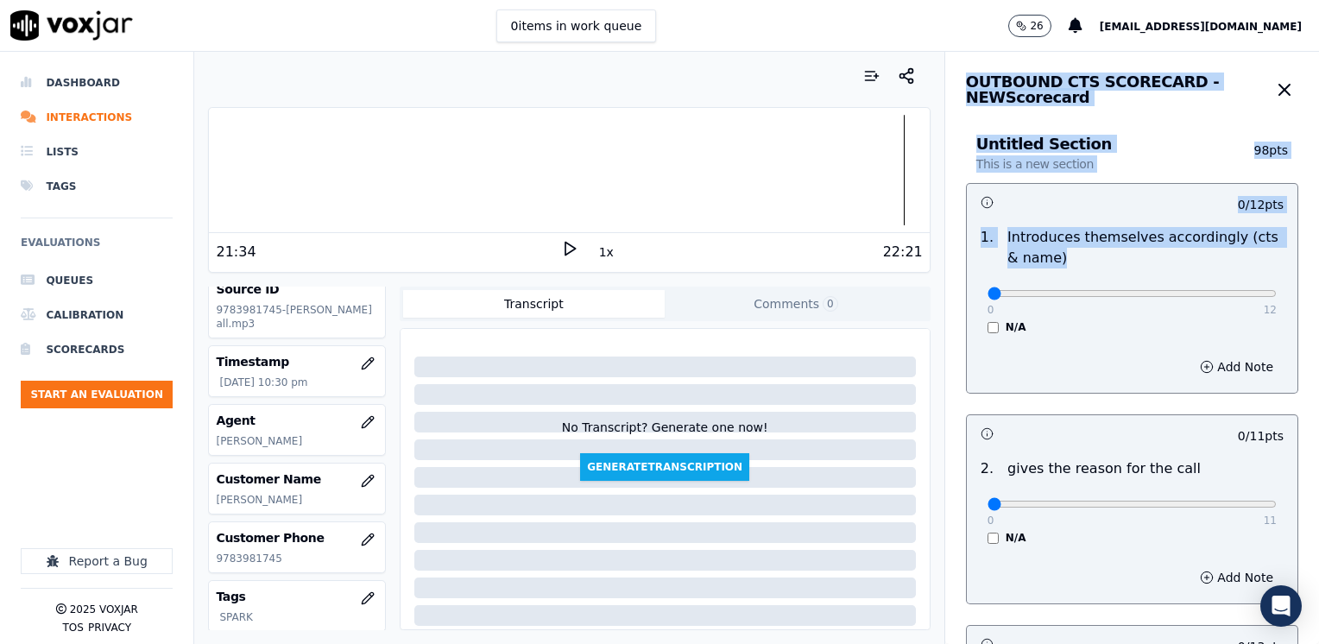
drag, startPoint x: 980, startPoint y: 285, endPoint x: 1322, endPoint y: 330, distance: 344.9
click at [1319, 330] on html "0 items in work queue 26 maleman@newavepower.net Dashboard Interactions Lists T…" at bounding box center [659, 322] width 1319 height 644
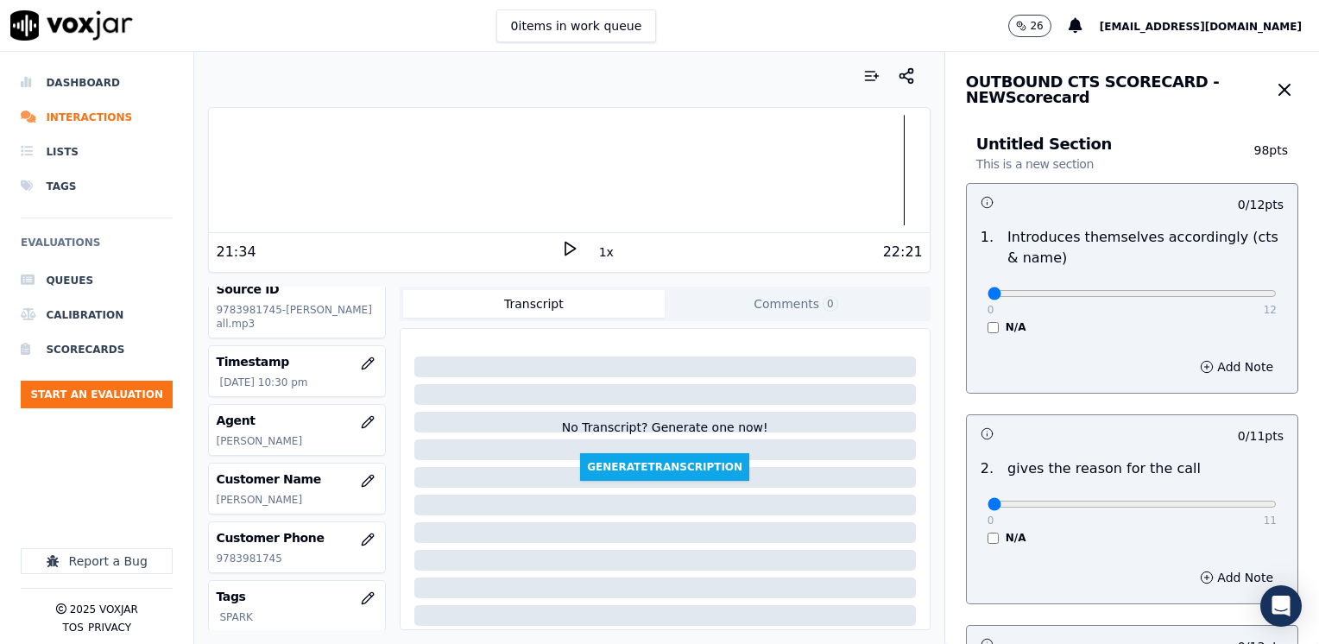
click at [1096, 361] on div "Add Note" at bounding box center [1132, 367] width 331 height 52
click at [1204, 366] on button "Add Note" at bounding box center [1237, 367] width 94 height 24
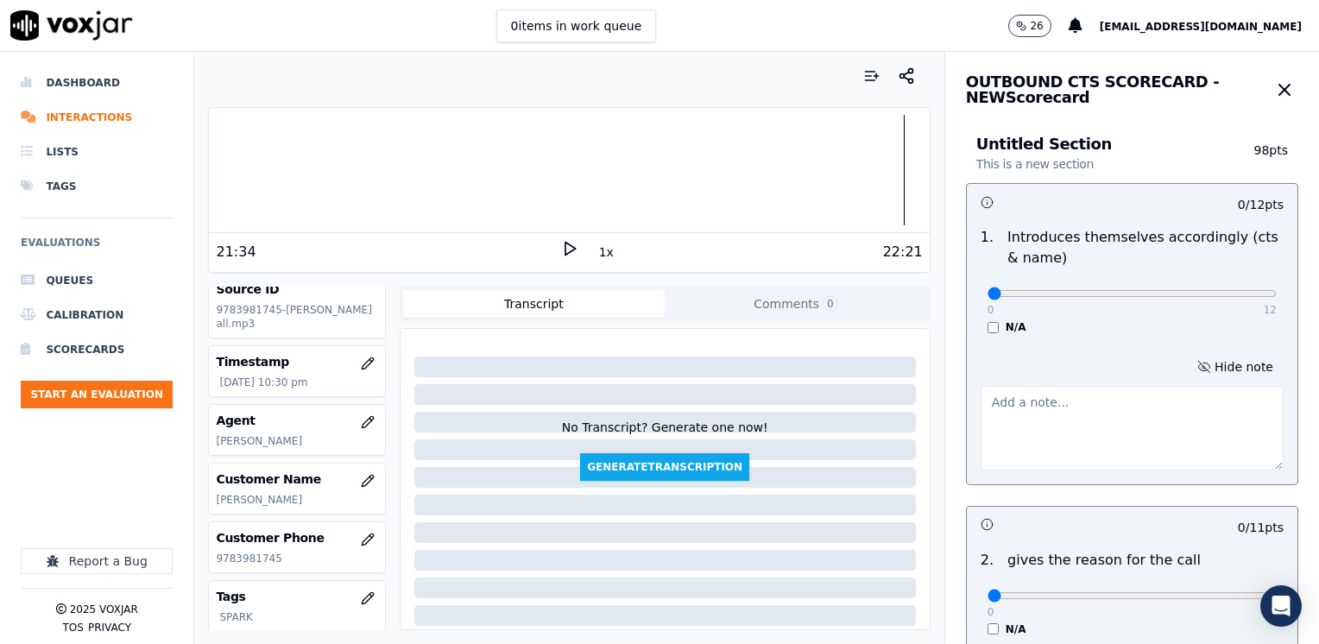
click at [1046, 420] on textarea at bounding box center [1132, 428] width 303 height 85
type textarea "Does not introduce himself nor brands CTS, It looks like it's a follow-up call"
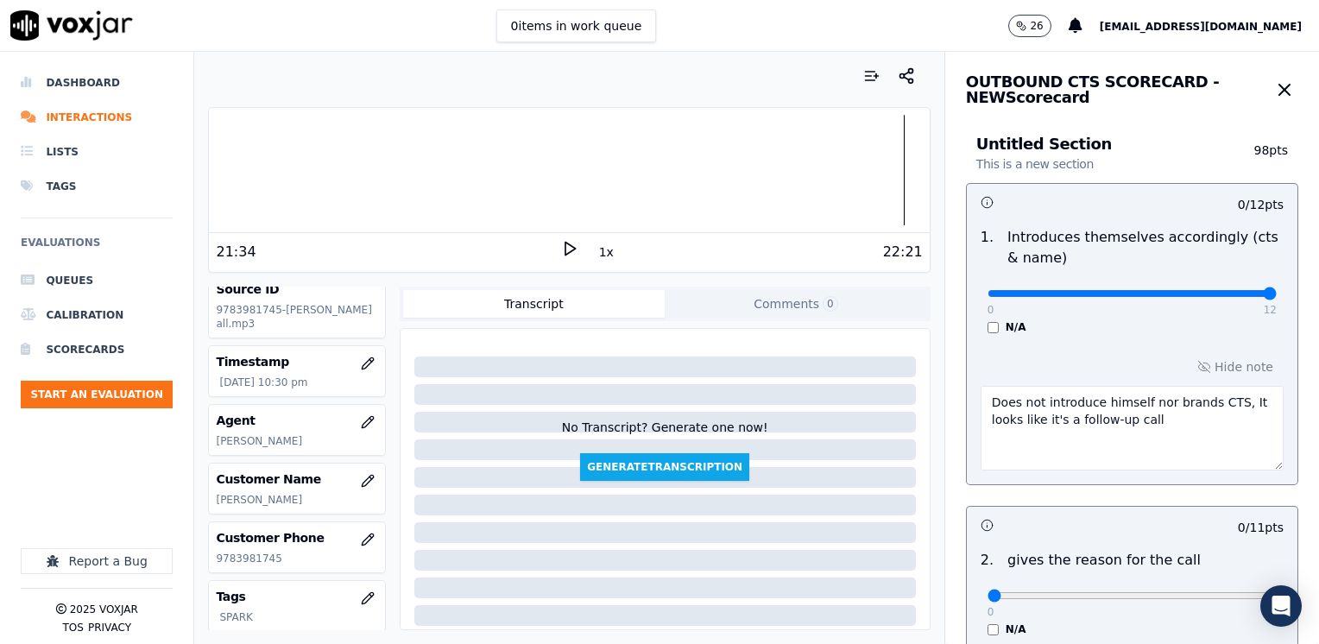
drag, startPoint x: 973, startPoint y: 295, endPoint x: 1319, endPoint y: 278, distance: 345.8
type input "12"
click at [1277, 290] on input "range" at bounding box center [1132, 293] width 289 height 7
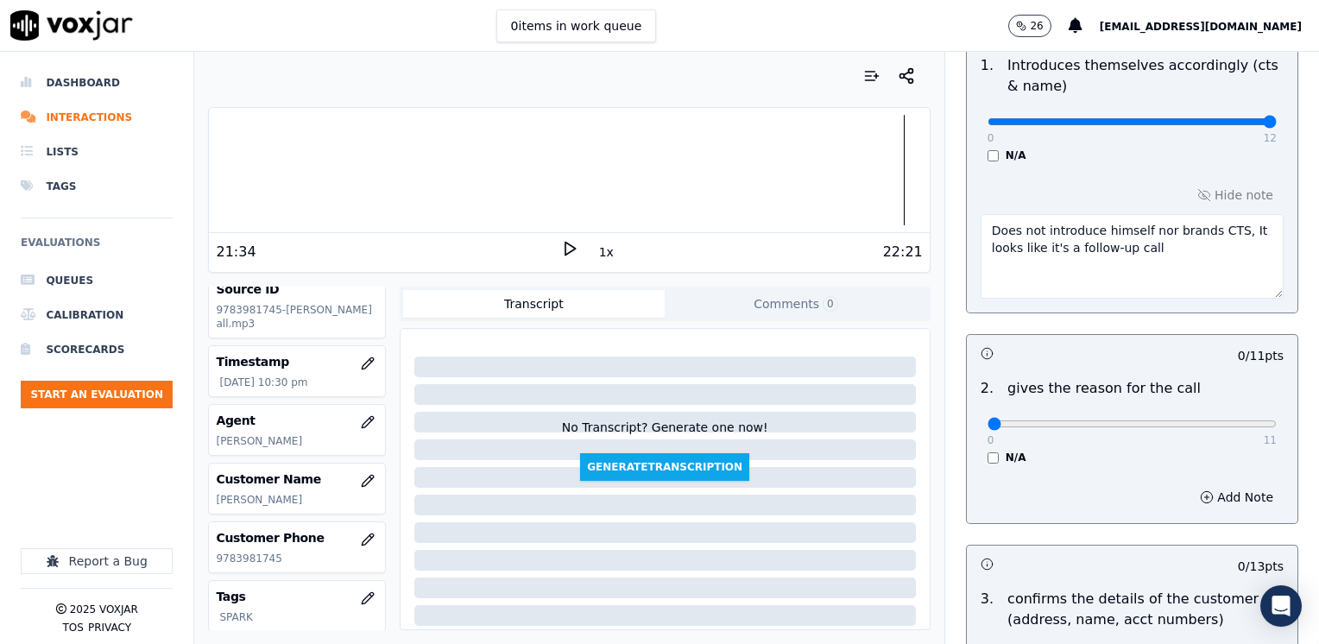
scroll to position [173, 0]
drag, startPoint x: 978, startPoint y: 420, endPoint x: 1319, endPoint y: 455, distance: 342.9
type input "11"
click at [1277, 124] on input "range" at bounding box center [1132, 120] width 289 height 7
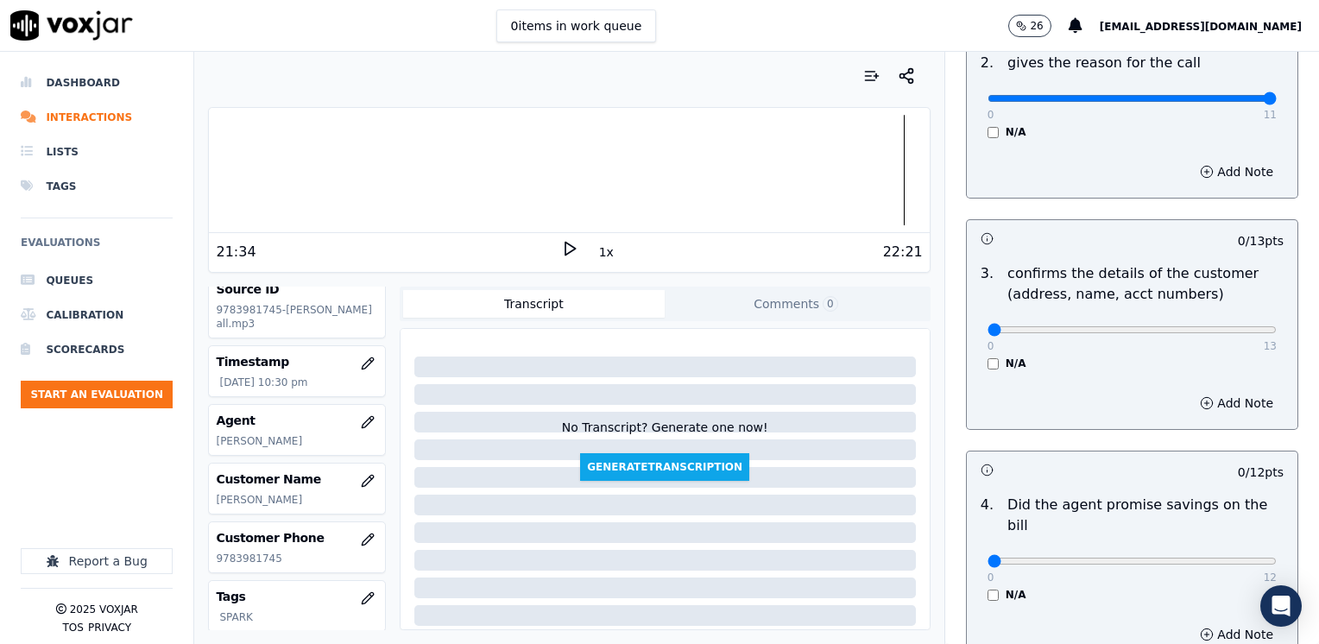
scroll to position [604, 0]
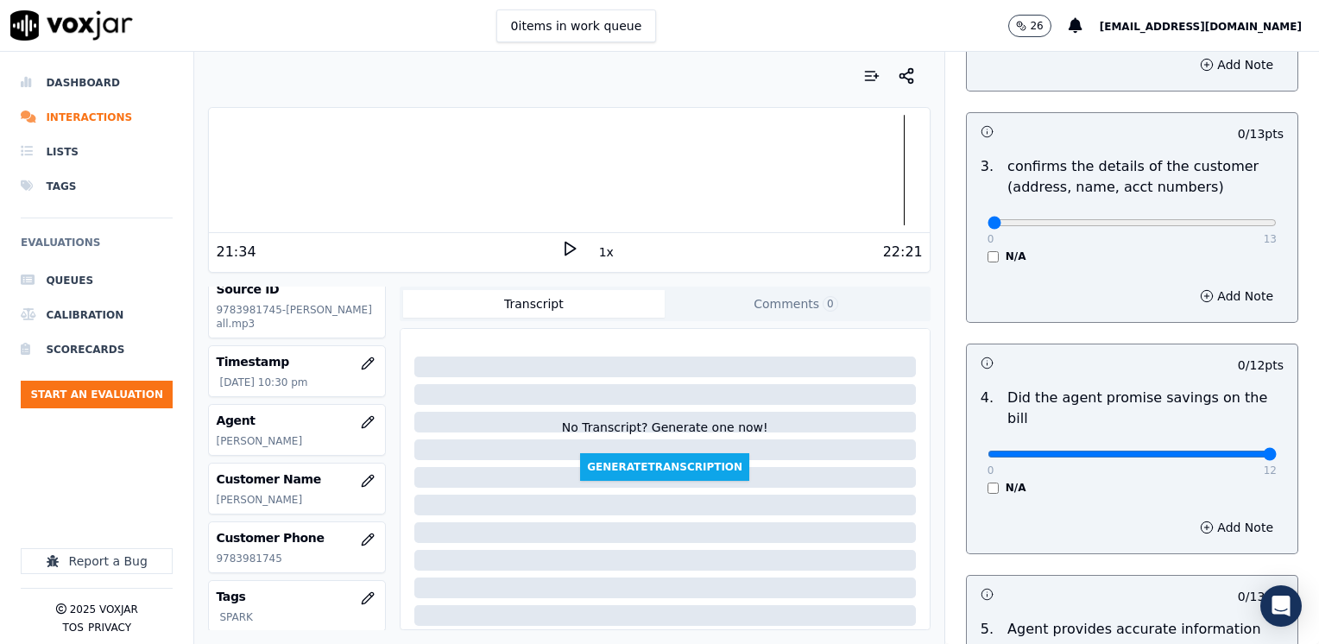
drag, startPoint x: 982, startPoint y: 433, endPoint x: 1319, endPoint y: 378, distance: 341.3
type input "12"
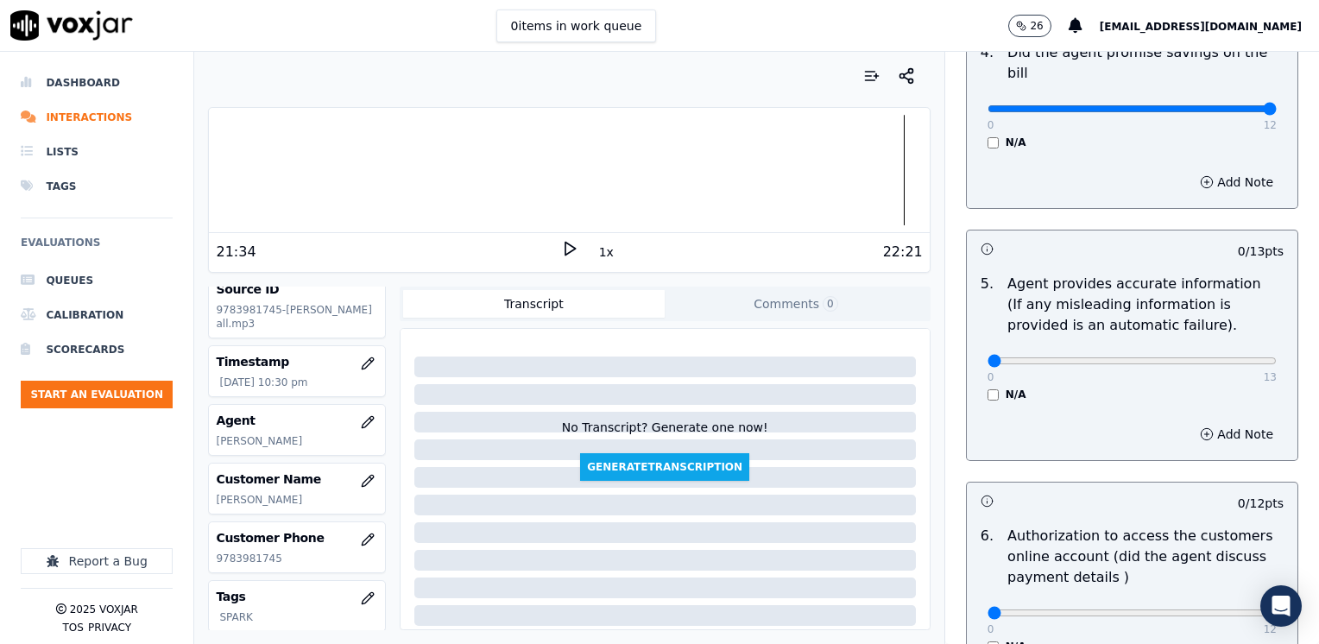
scroll to position [1209, 0]
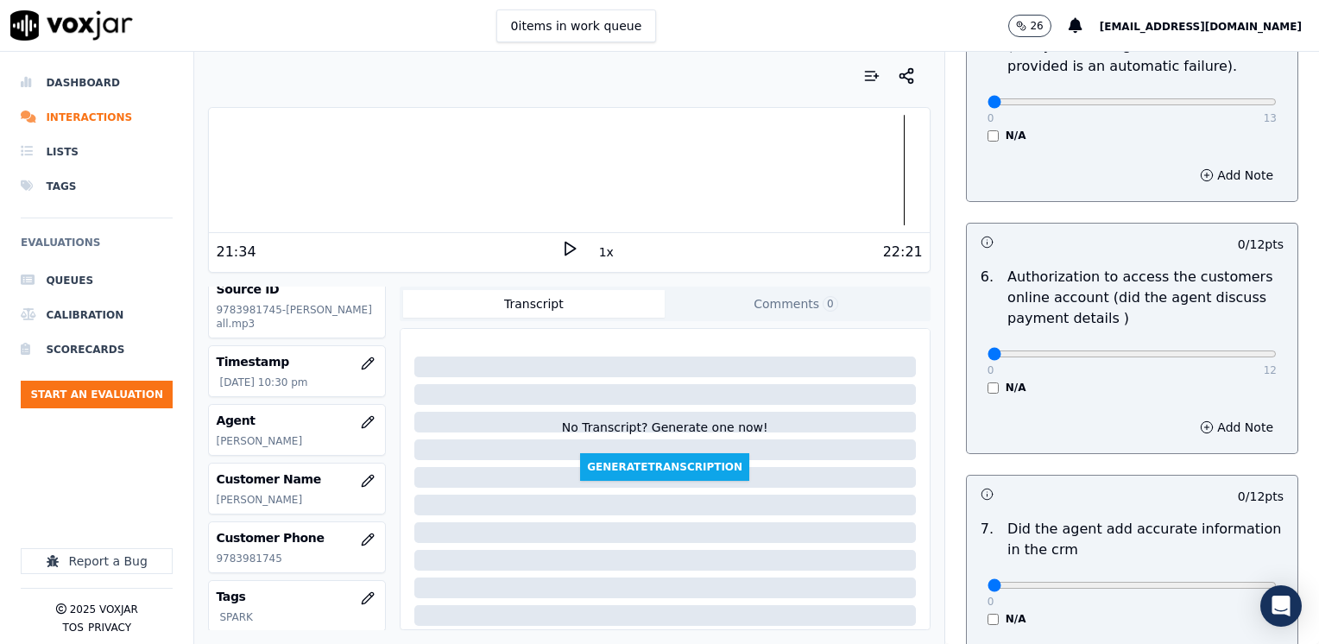
click at [977, 372] on div "6 . Authorization to access the customers online account (did the agent discuss…" at bounding box center [1132, 331] width 331 height 142
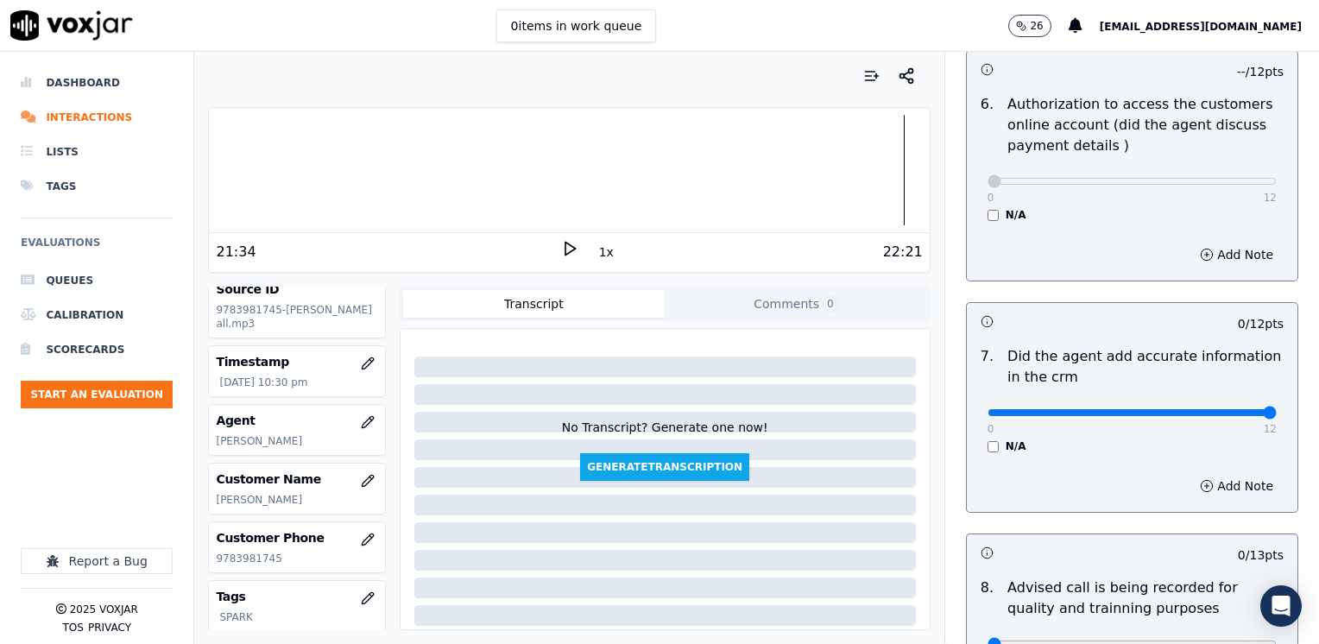
drag, startPoint x: 971, startPoint y: 391, endPoint x: 1319, endPoint y: 388, distance: 347.2
type input "12"
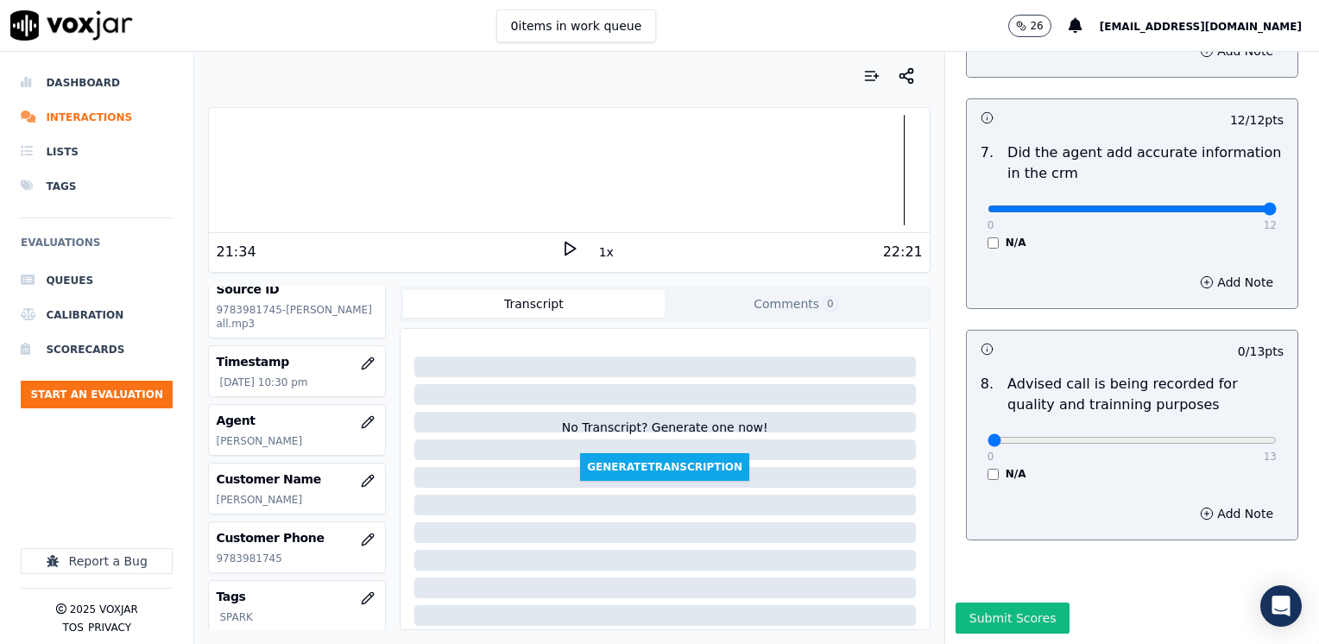
scroll to position [1600, 0]
type input "10"
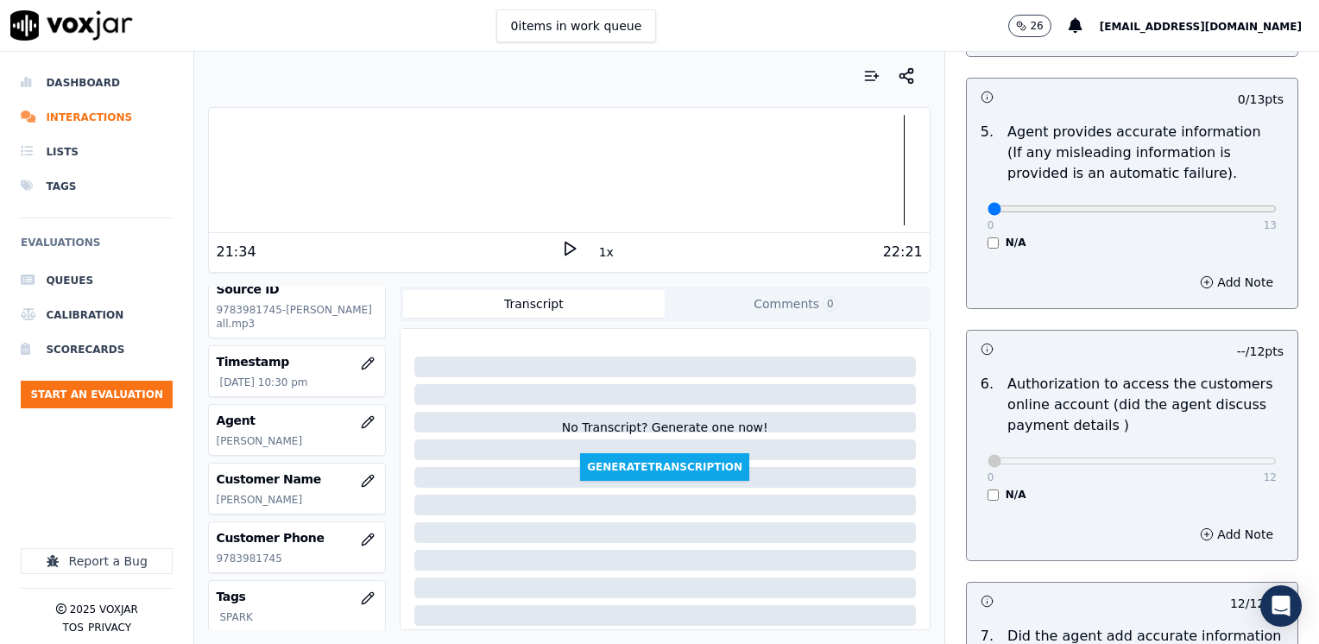
scroll to position [996, 0]
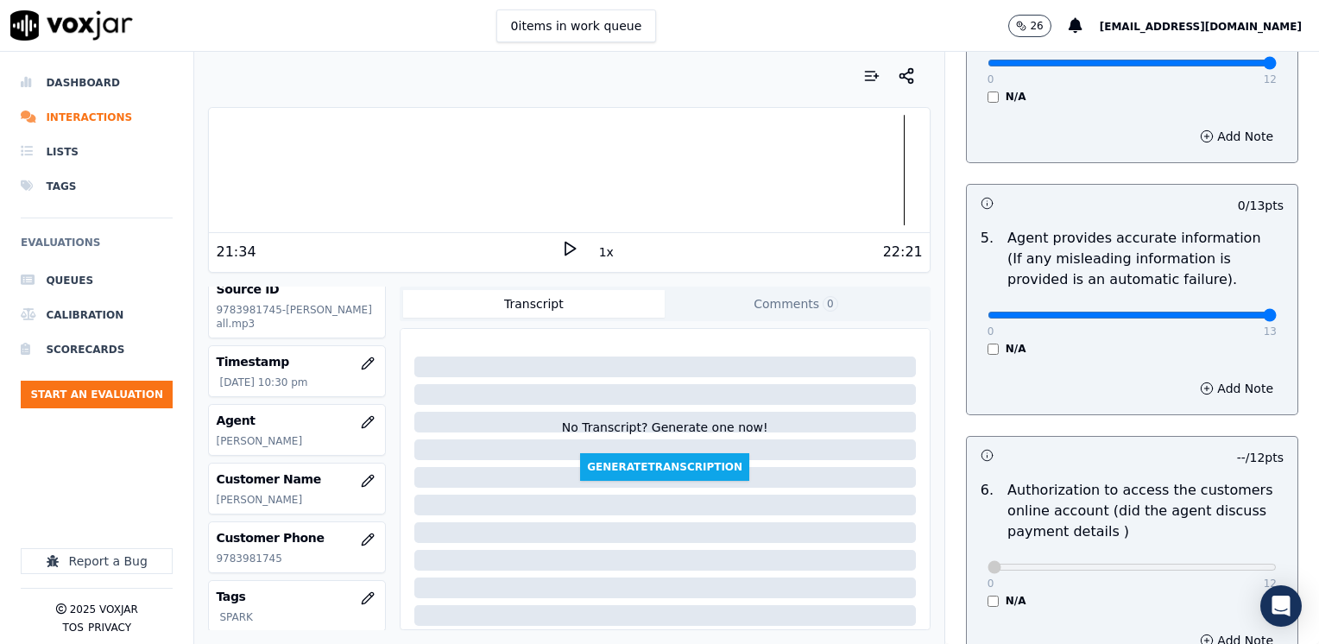
drag, startPoint x: 976, startPoint y: 286, endPoint x: 1322, endPoint y: 330, distance: 349.1
type input "13"
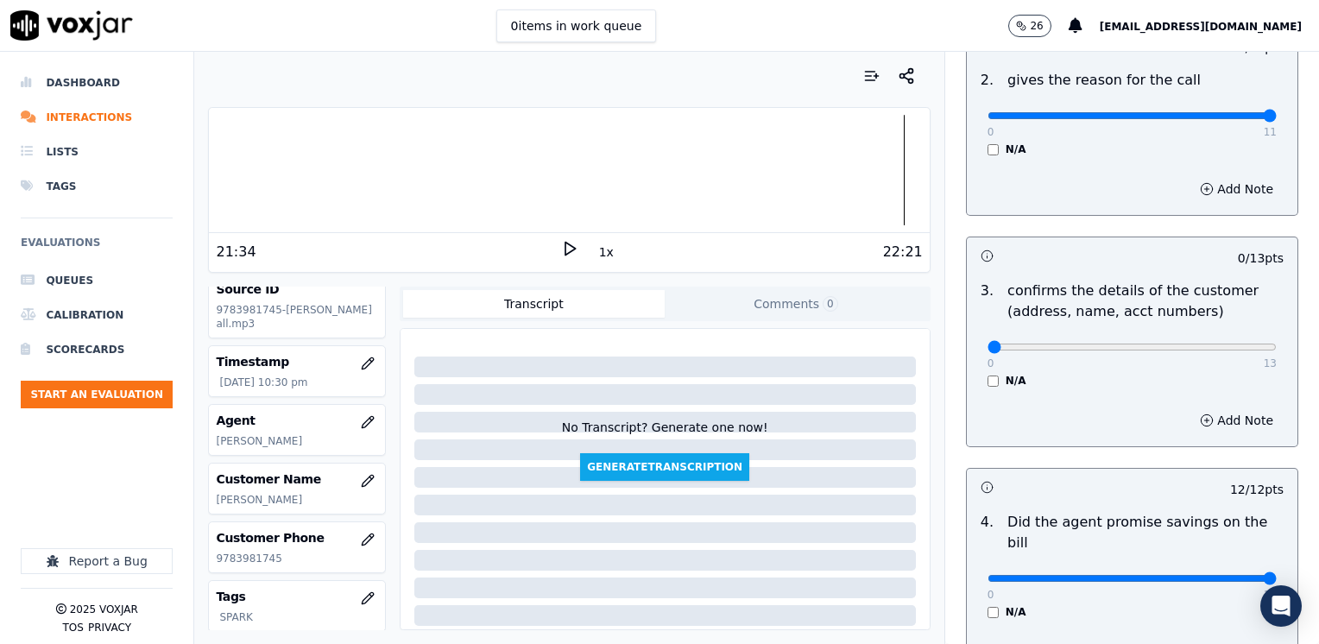
scroll to position [478, 0]
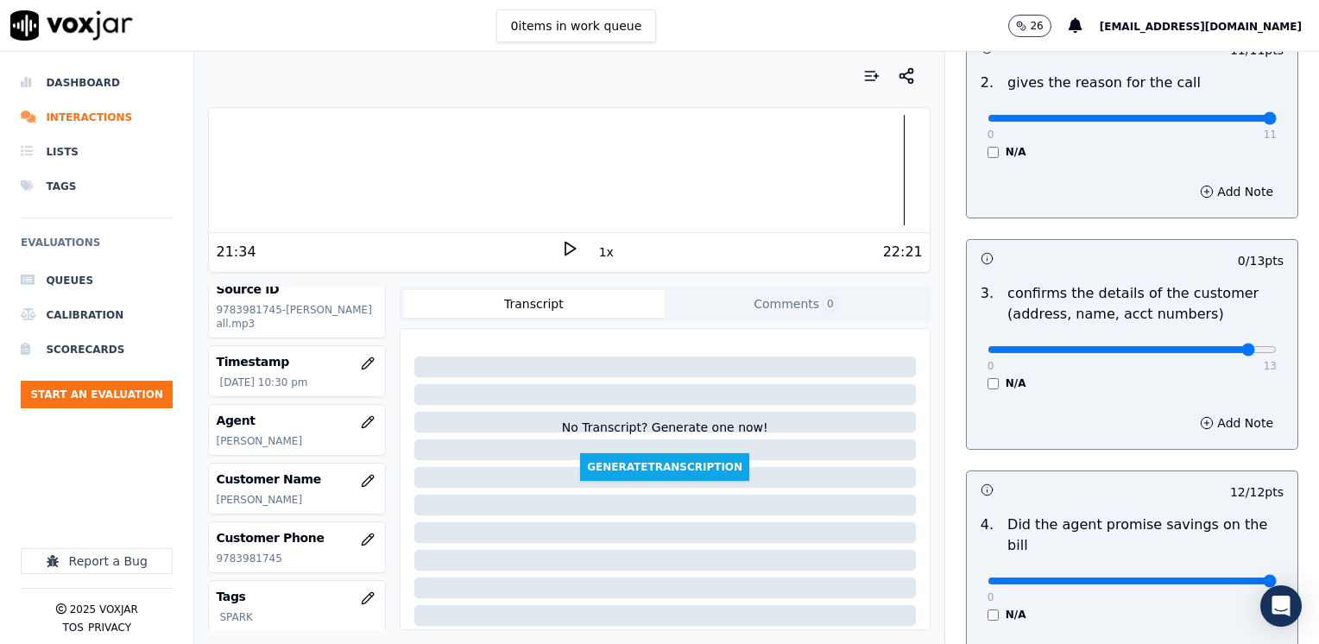
type input "12"
click at [1212, 425] on button "Add Note" at bounding box center [1237, 423] width 94 height 24
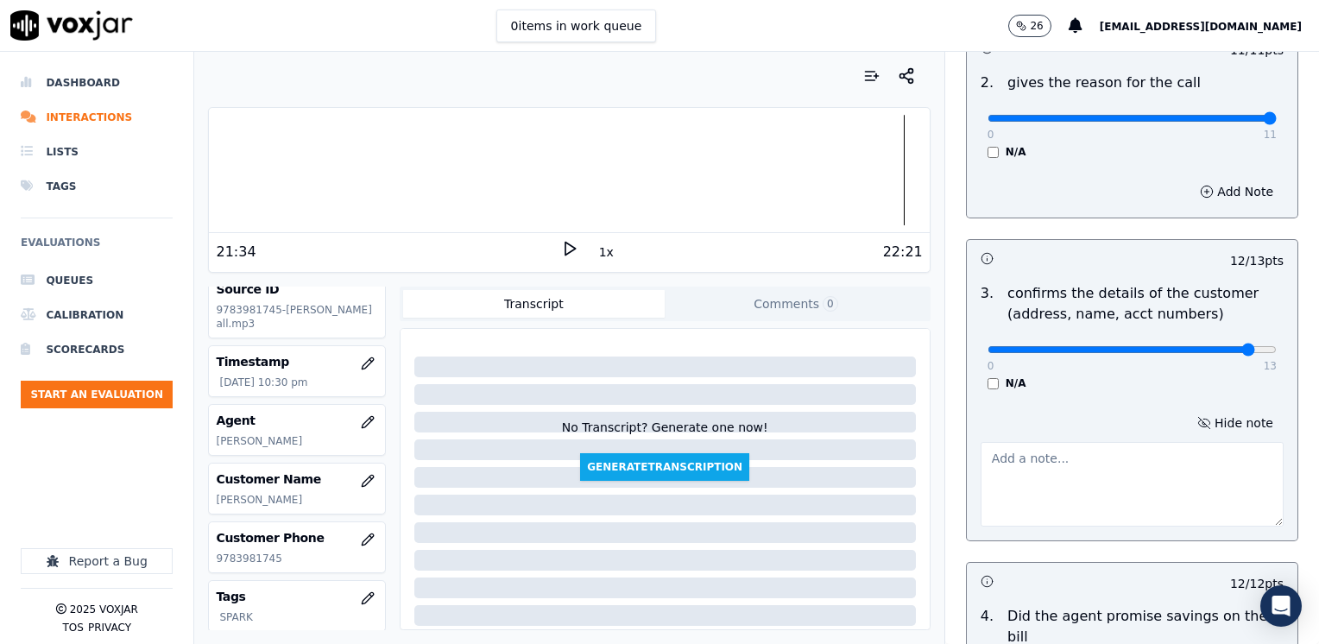
click at [1073, 465] on textarea at bounding box center [1132, 484] width 303 height 85
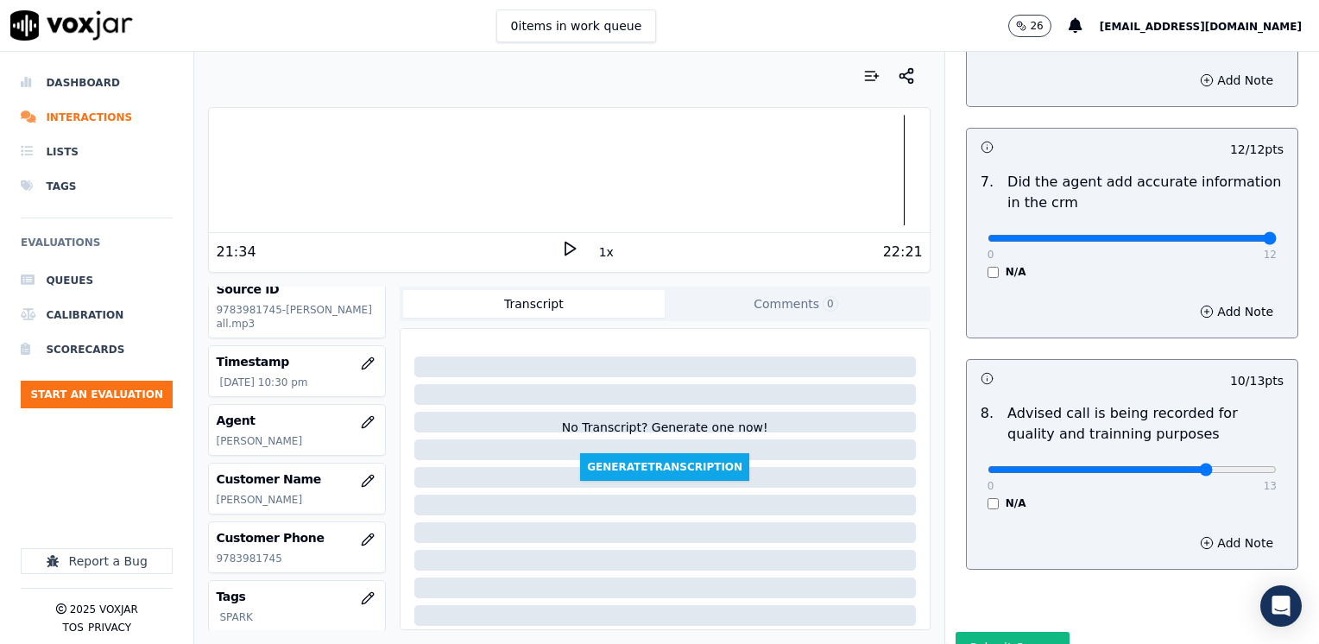
scroll to position [1692, 0]
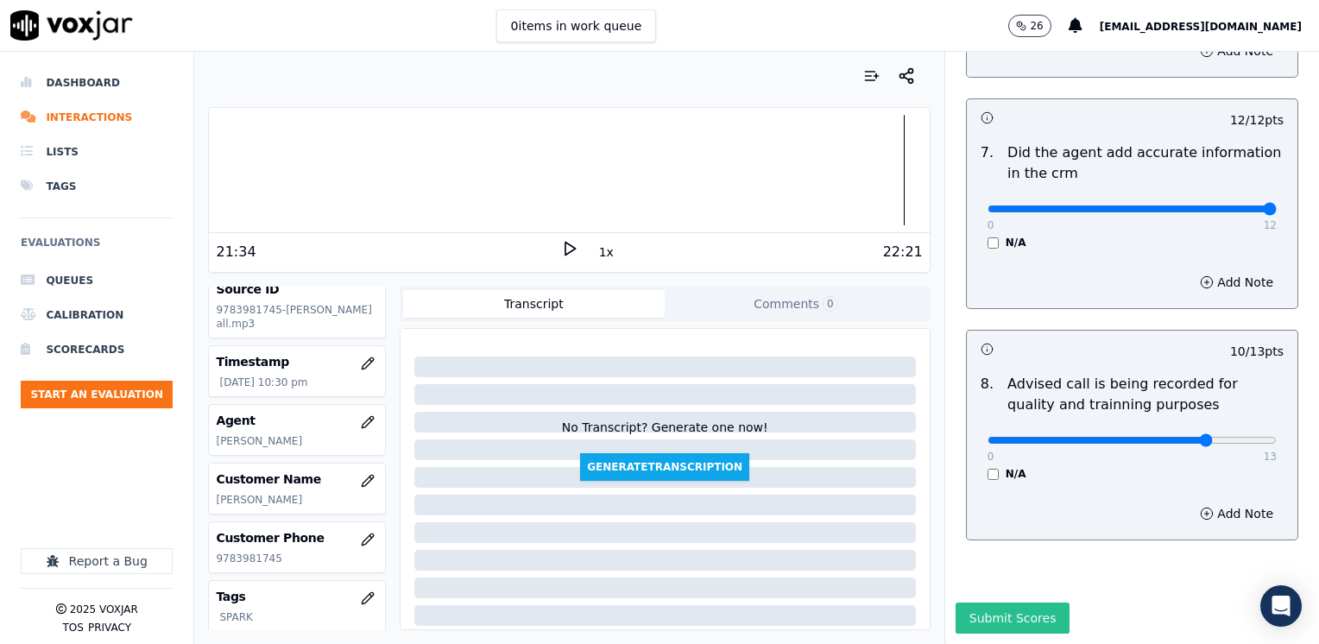
type textarea "Make sure to confirm full service address and the name as it appears on the bil…"
click at [981, 603] on button "Submit Scores" at bounding box center [1013, 618] width 115 height 31
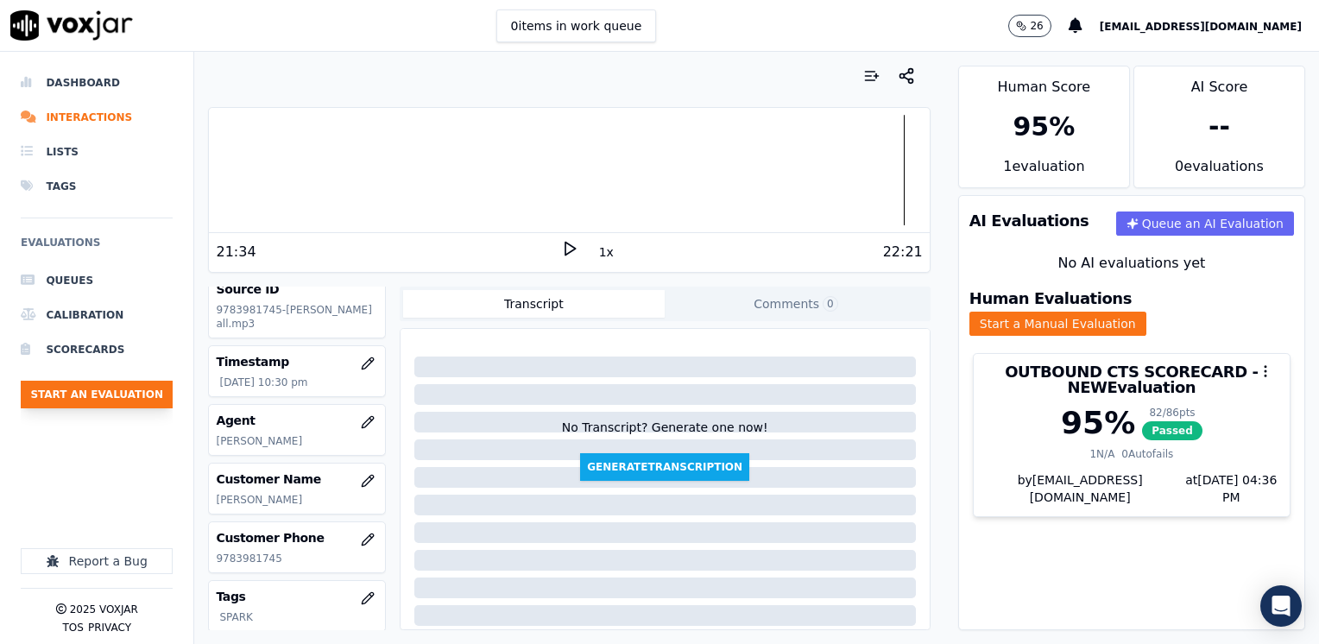
click at [119, 389] on button "Start an Evaluation" at bounding box center [97, 395] width 152 height 28
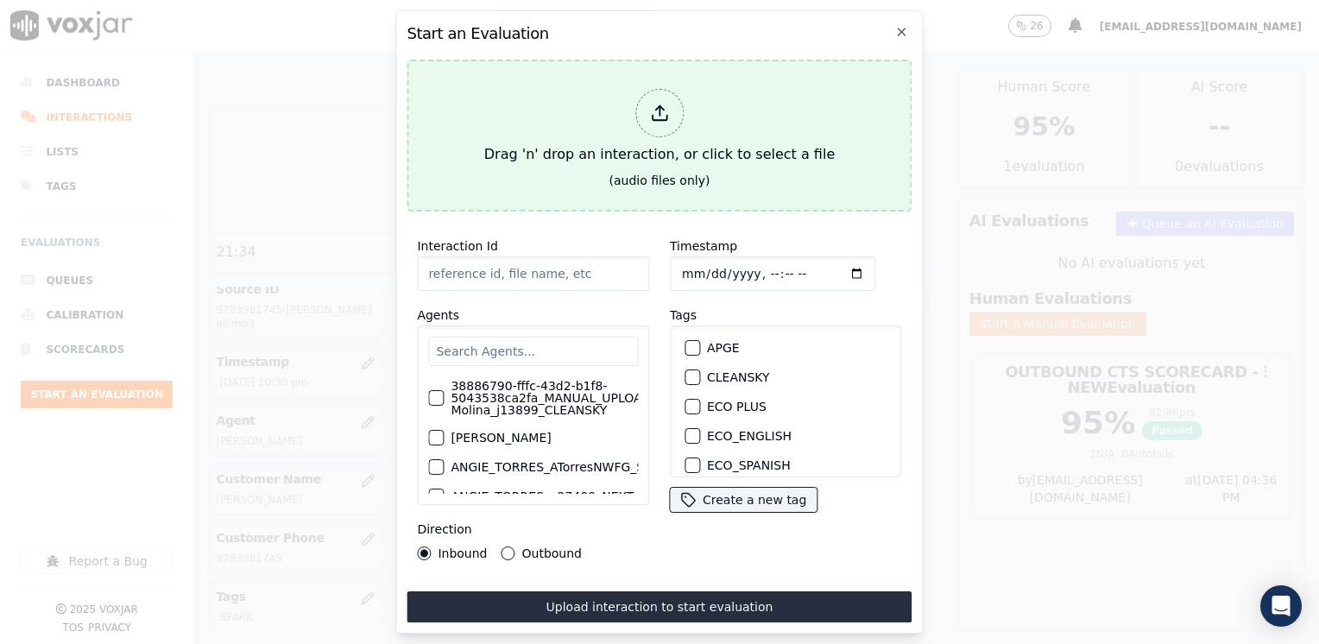
click at [655, 115] on icon at bounding box center [659, 113] width 19 height 19
type input "20250812-190551_8623069229-JULIANA MOLINA 3 all.mp3"
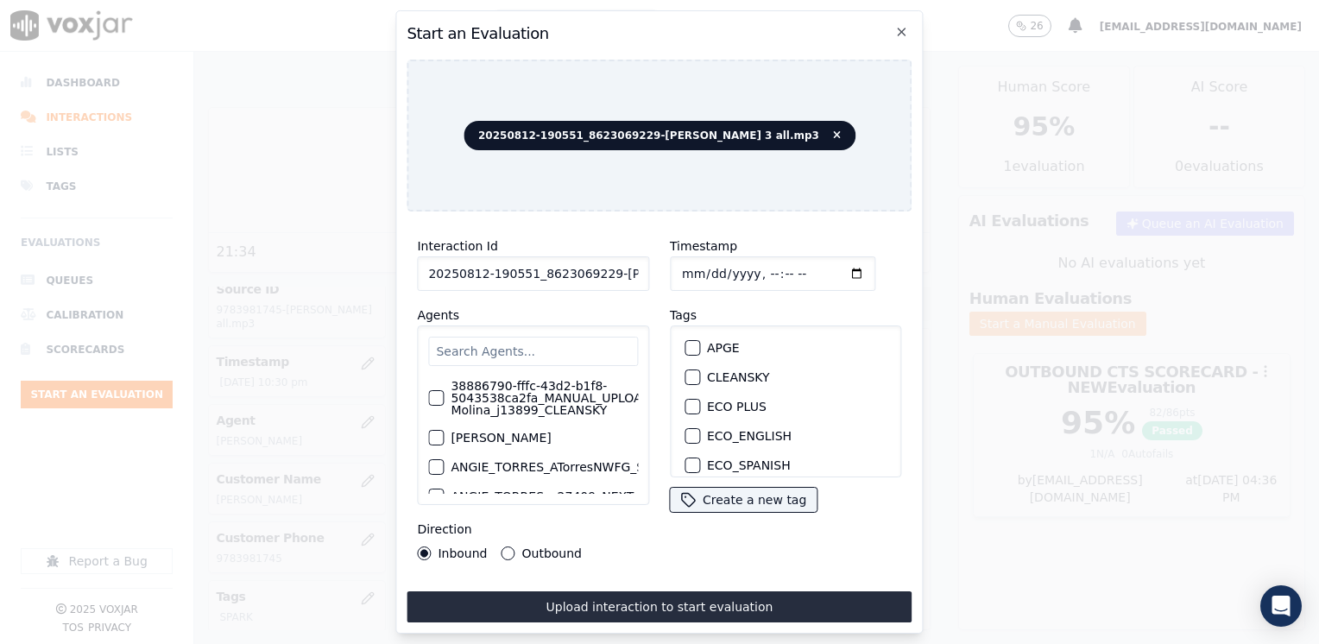
click at [551, 345] on input "text" at bounding box center [533, 351] width 210 height 29
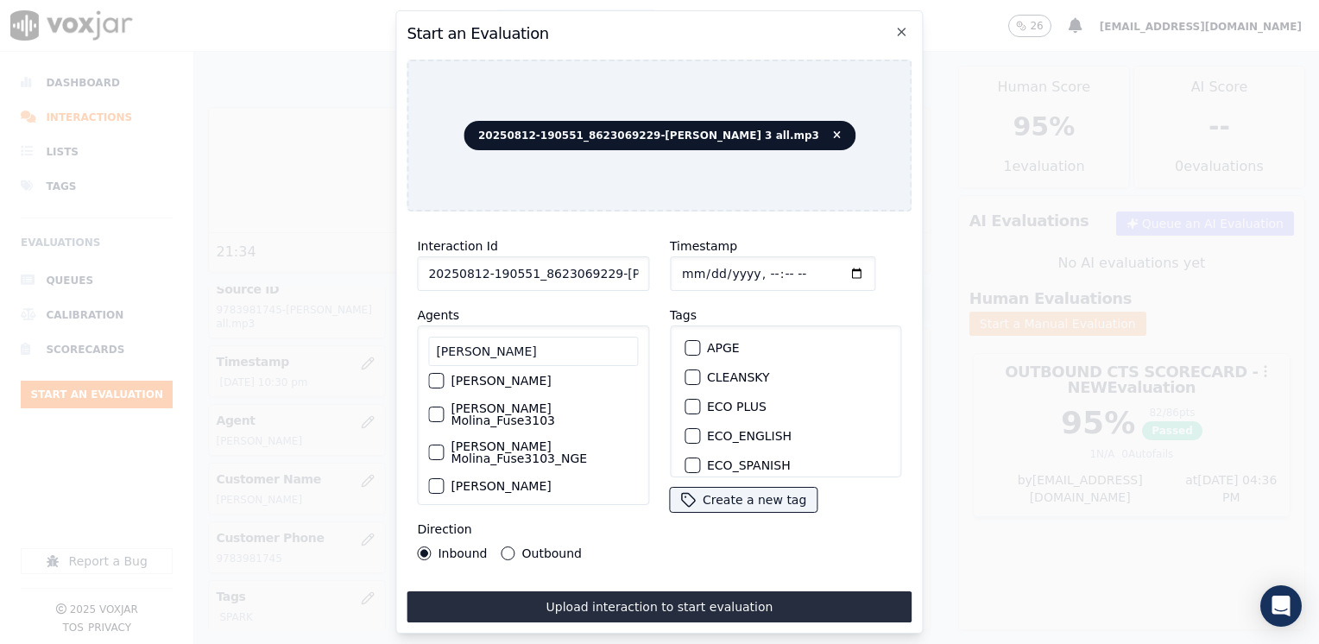
scroll to position [173, 0]
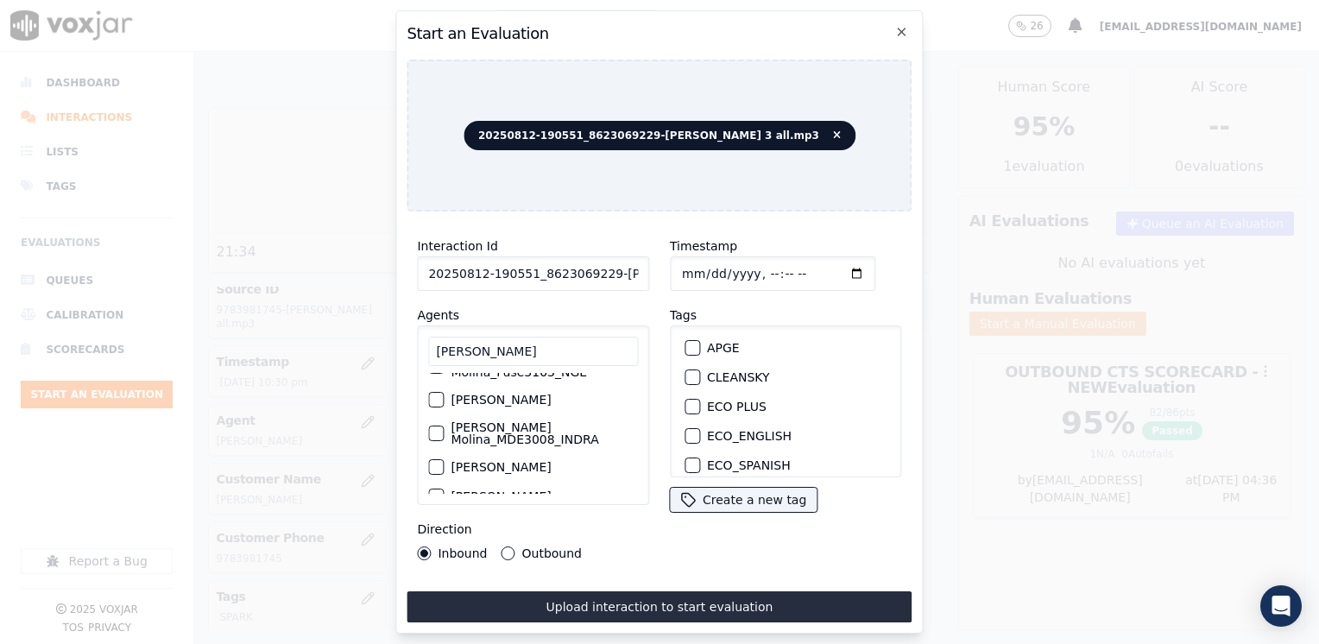
type input "juliana"
click at [439, 394] on div "button" at bounding box center [435, 400] width 12 height 12
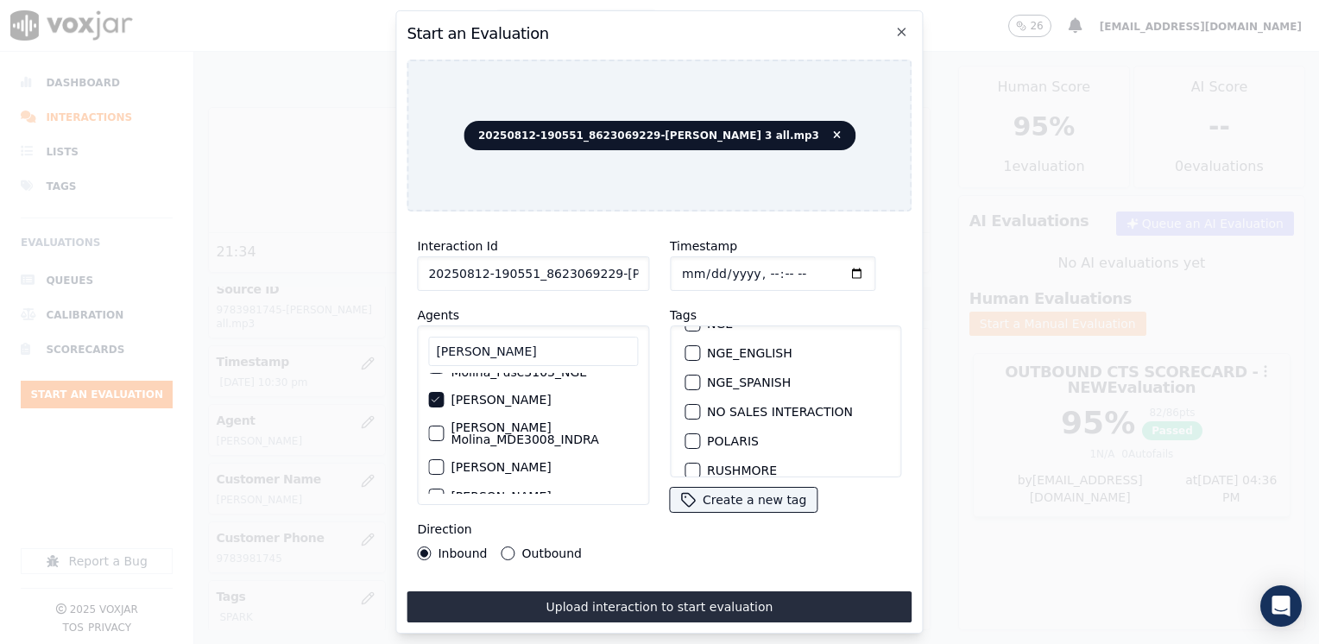
scroll to position [345, 0]
click at [690, 408] on div "button" at bounding box center [692, 414] width 12 height 12
click at [832, 275] on input "Timestamp" at bounding box center [773, 273] width 206 height 35
click at [832, 260] on input "Timestamp" at bounding box center [773, 273] width 206 height 35
type input "2025-08-12T22:36"
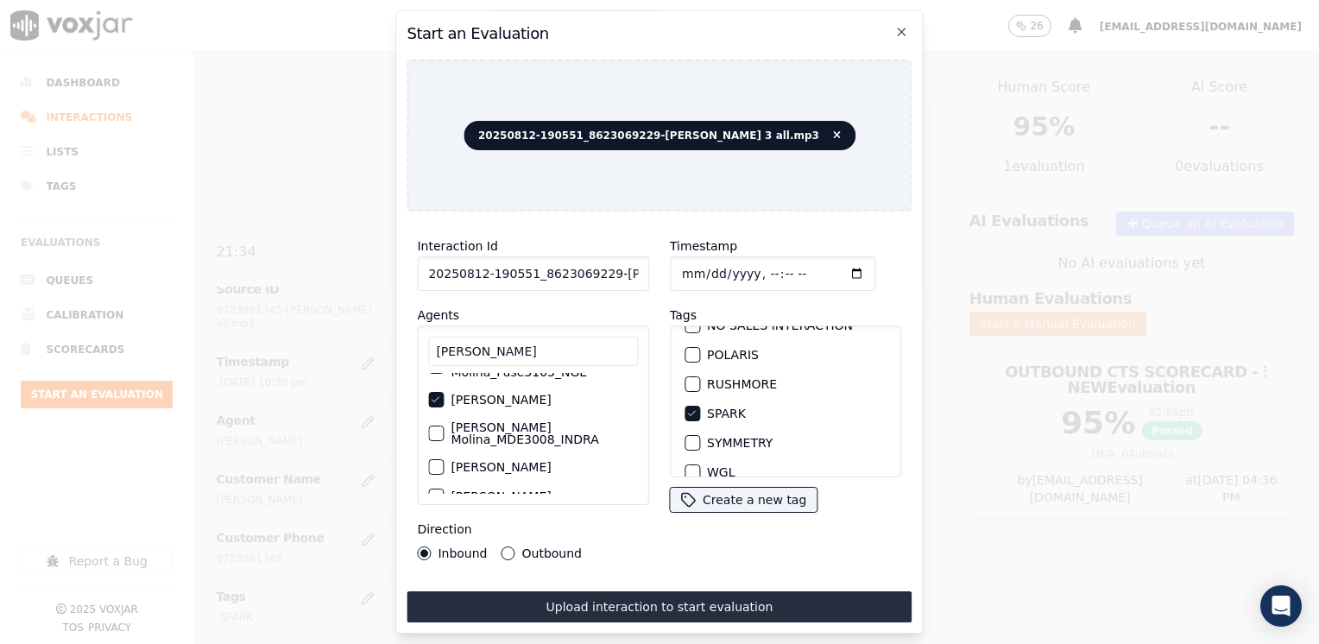
drag, startPoint x: 508, startPoint y: 551, endPoint x: 639, endPoint y: 614, distance: 145.6
click at [507, 552] on button "Outbound" at bounding box center [509, 554] width 14 height 14
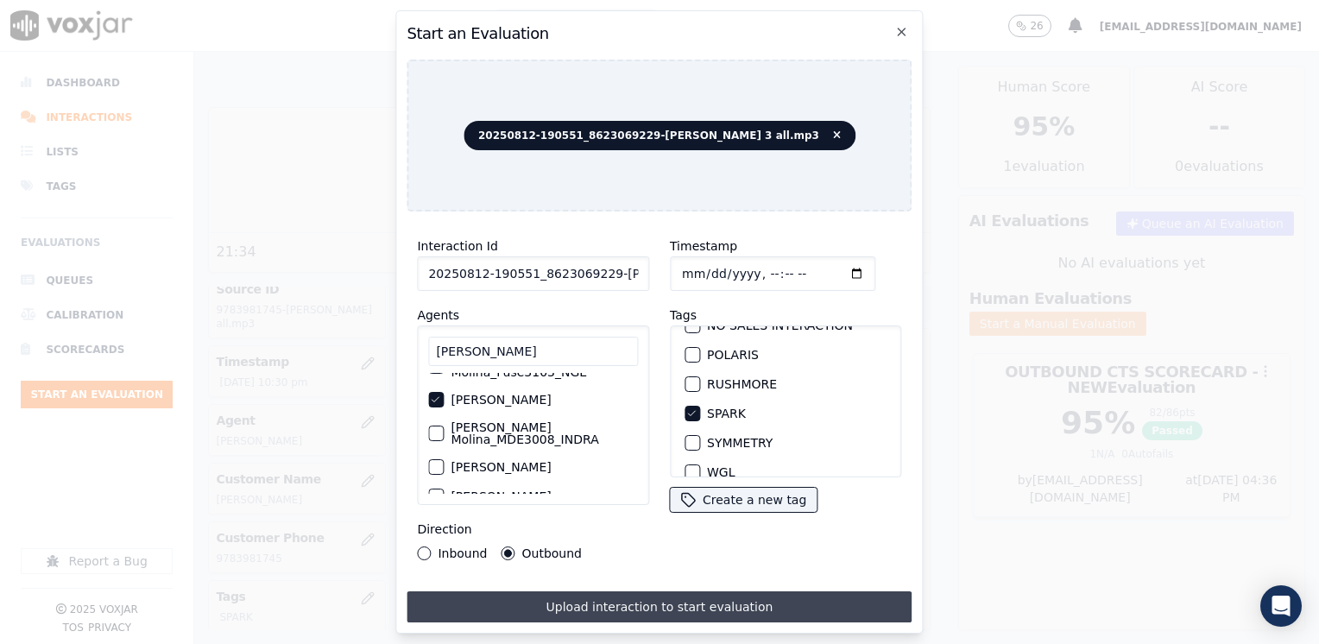
click at [669, 606] on button "Upload interaction to start evaluation" at bounding box center [659, 607] width 505 height 31
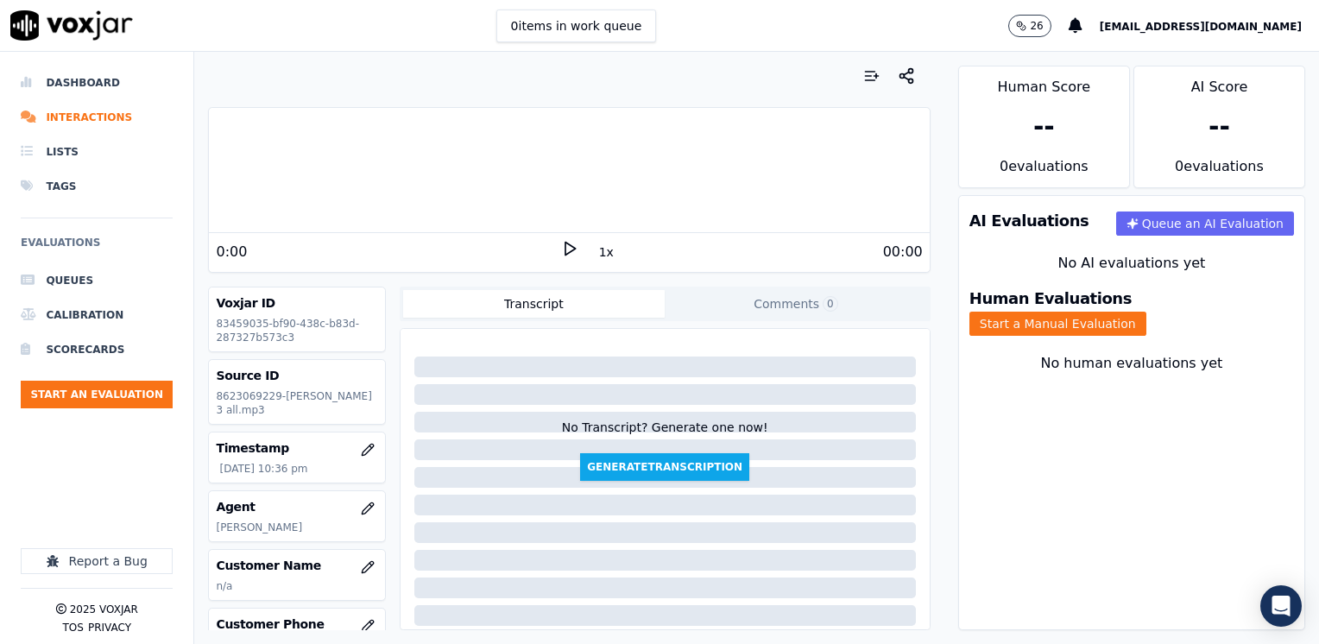
click at [563, 249] on icon at bounding box center [569, 248] width 17 height 17
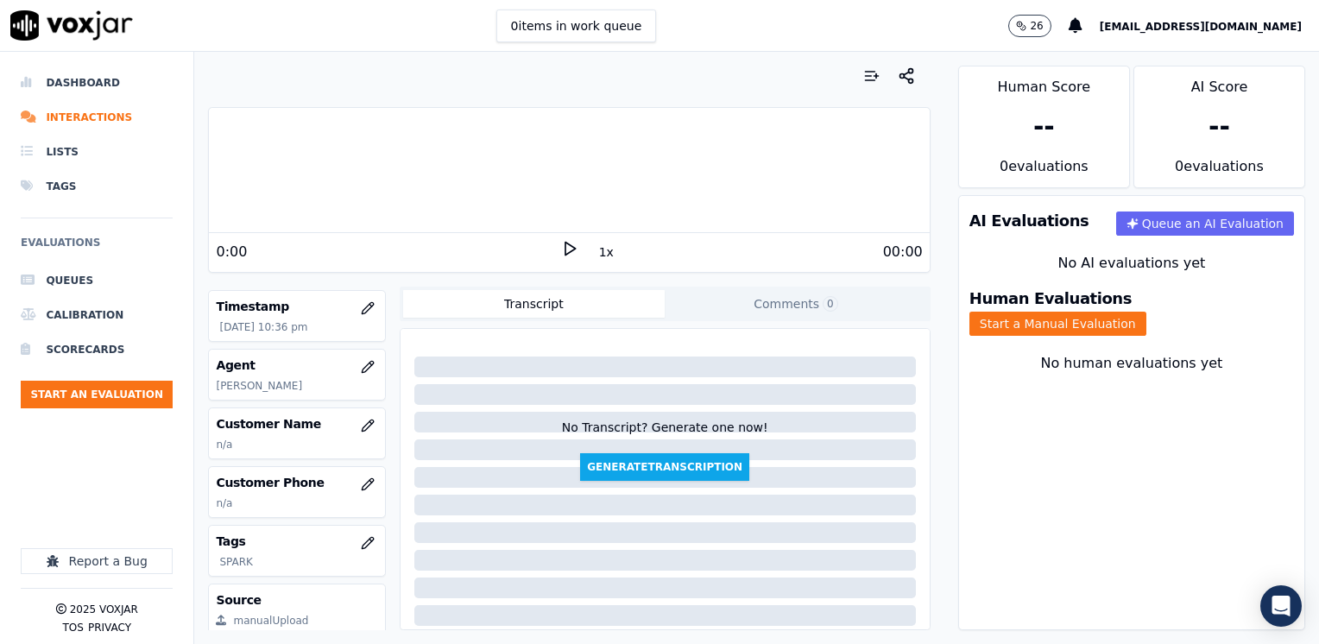
scroll to position [173, 0]
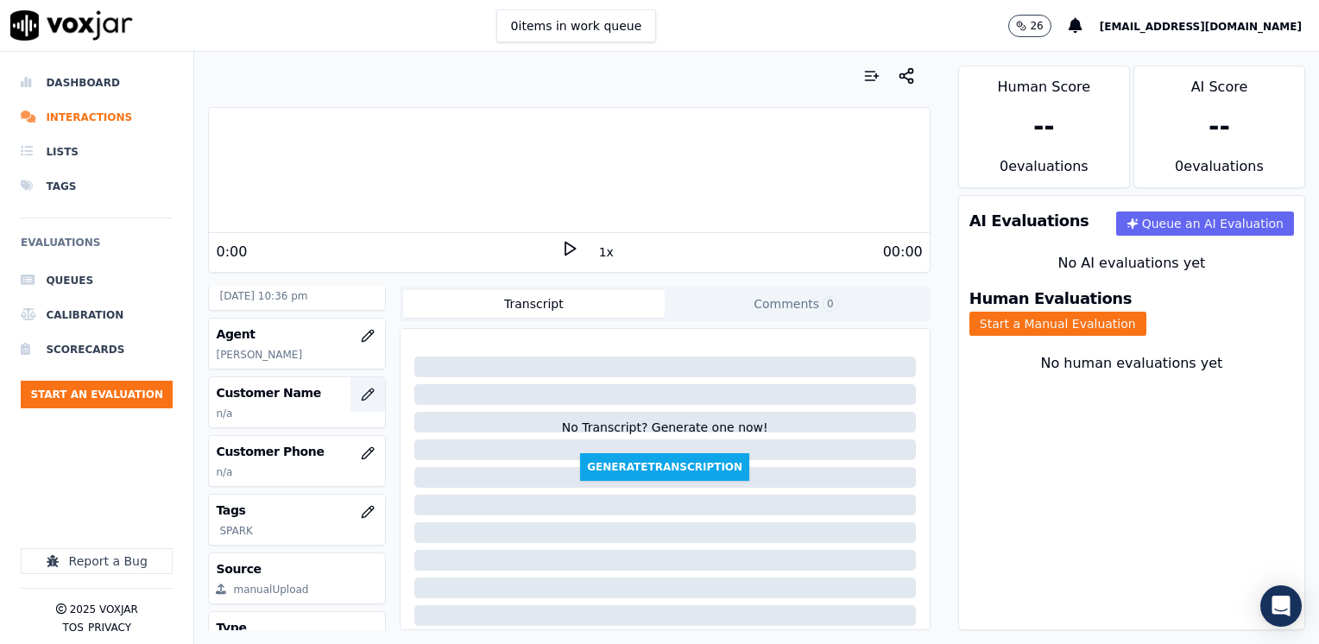
click at [351, 412] on button "button" at bounding box center [368, 394] width 35 height 35
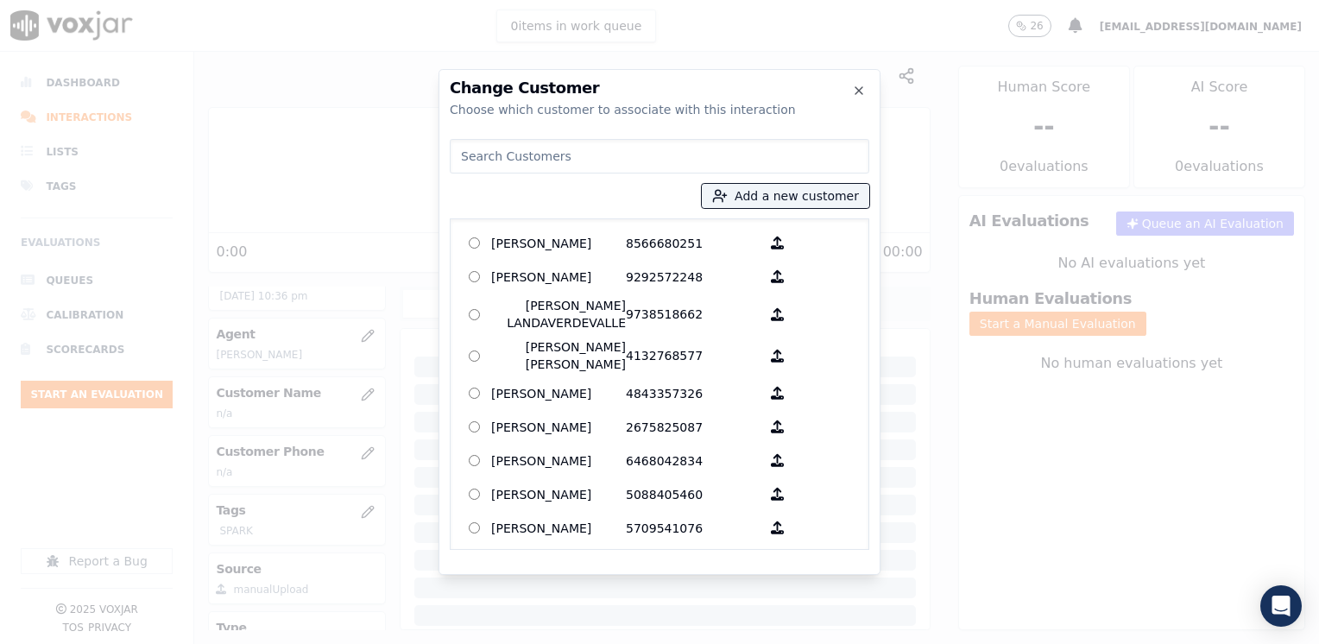
click at [601, 148] on input at bounding box center [660, 156] width 420 height 35
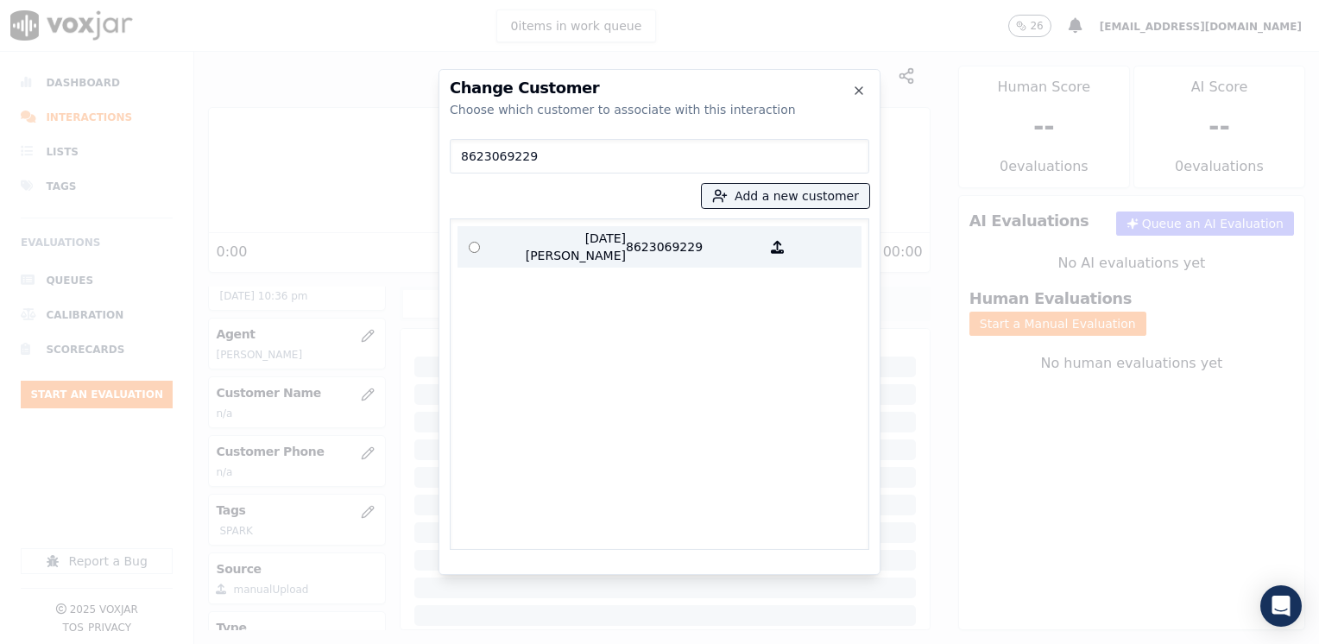
type input "8623069229"
click at [632, 230] on p "8623069229" at bounding box center [693, 247] width 135 height 35
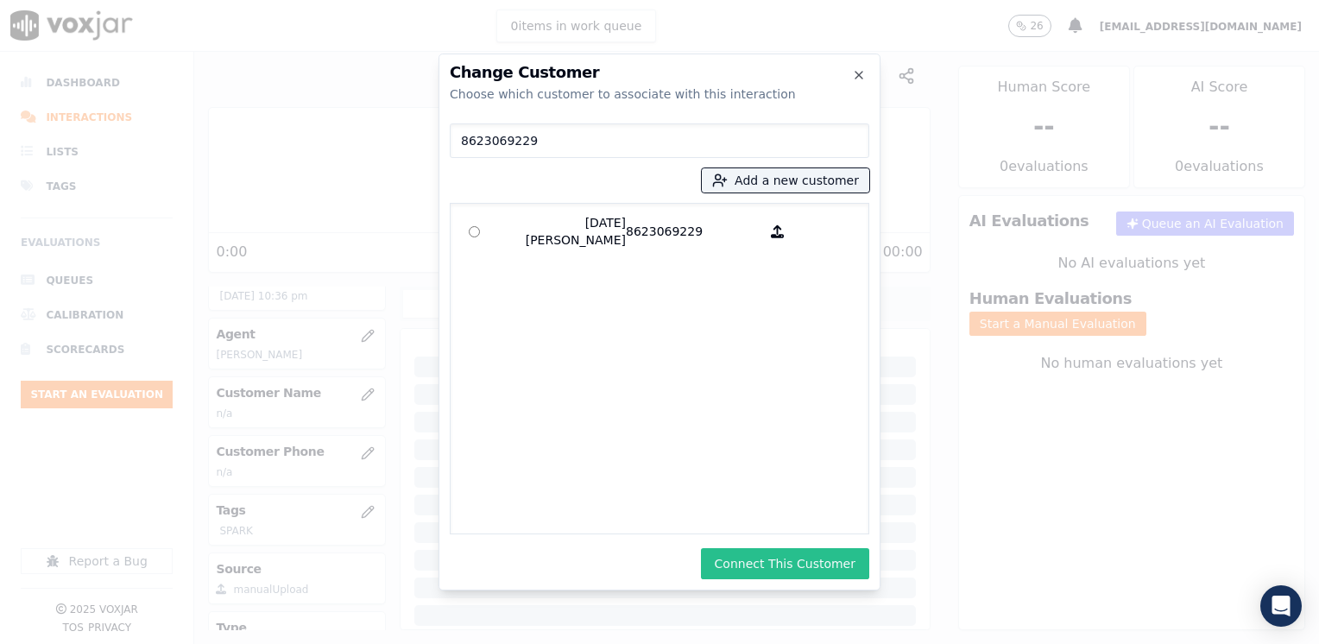
click at [800, 568] on button "Connect This Customer" at bounding box center [785, 563] width 168 height 31
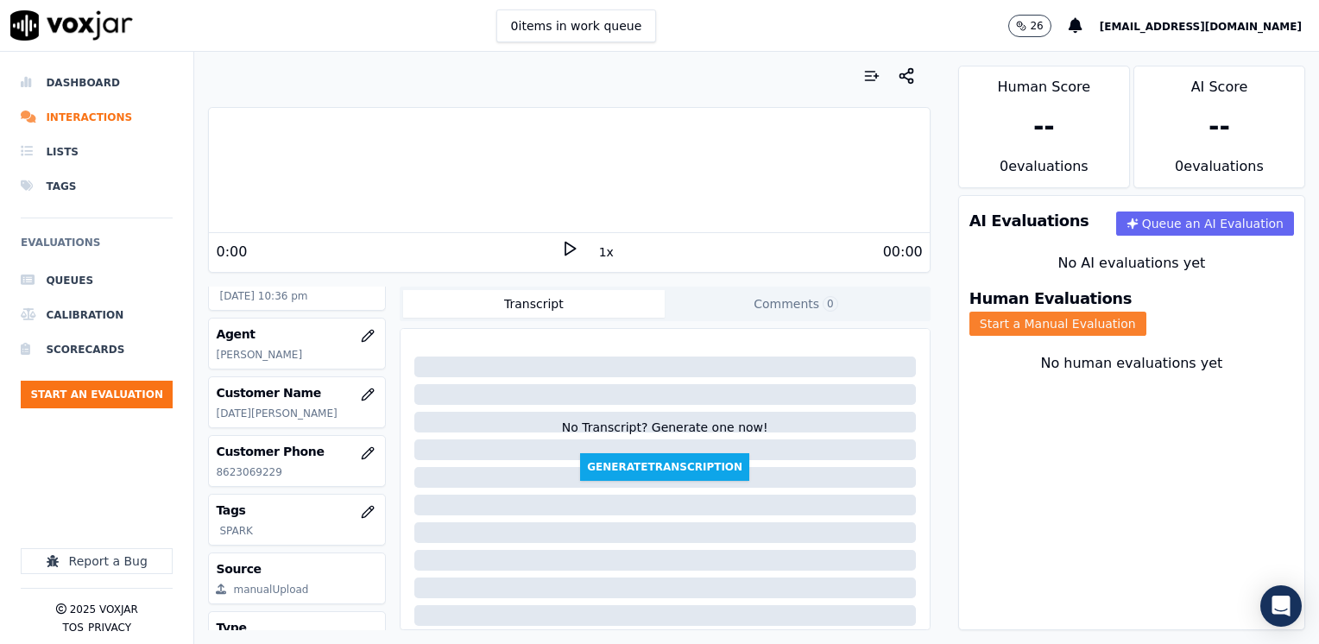
click at [1147, 312] on button "Start a Manual Evaluation" at bounding box center [1058, 324] width 177 height 24
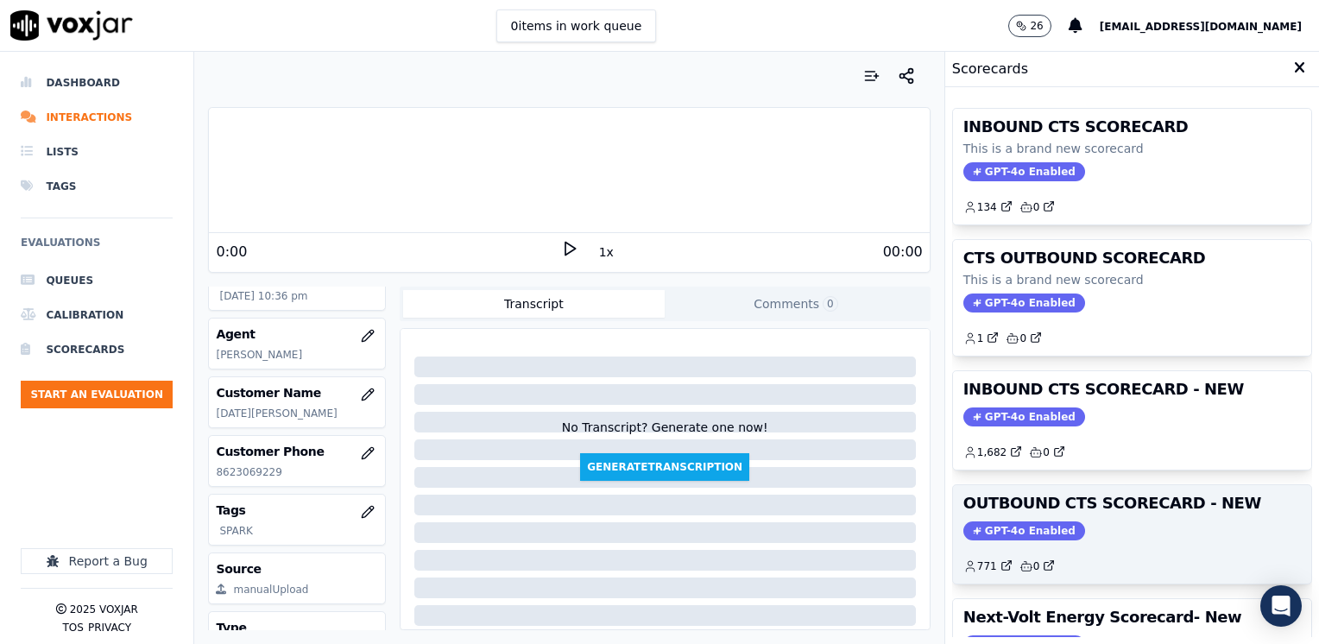
click at [1018, 522] on span "GPT-4o Enabled" at bounding box center [1025, 531] width 122 height 19
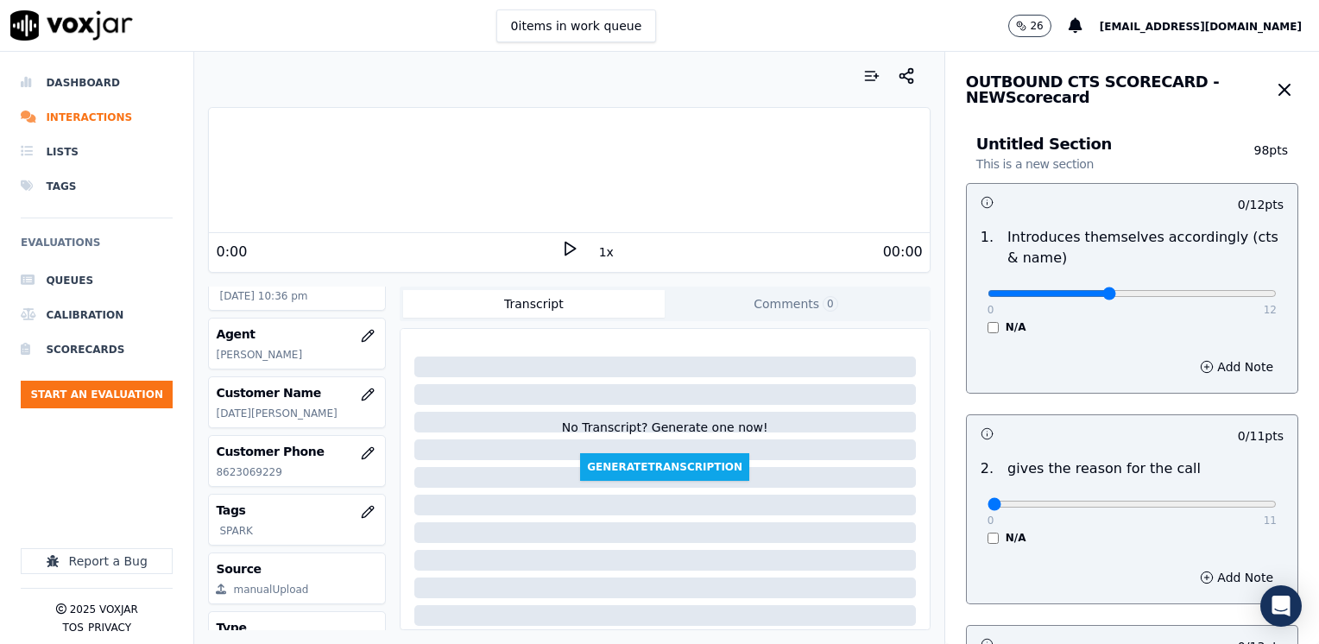
click at [1091, 297] on input "range" at bounding box center [1132, 293] width 289 height 7
type input "6"
click at [1104, 290] on input "range" at bounding box center [1132, 293] width 289 height 7
click at [1195, 382] on div "Add Note" at bounding box center [1132, 367] width 331 height 52
click at [1210, 364] on button "Add Note" at bounding box center [1237, 367] width 94 height 24
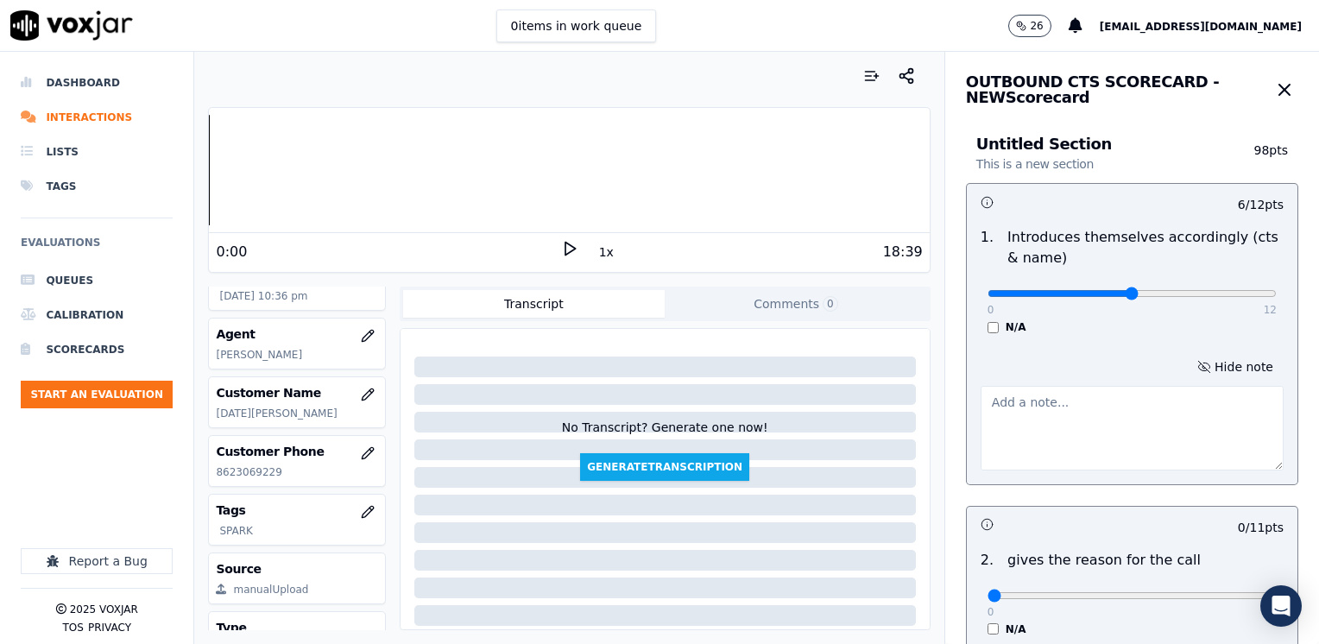
click at [1092, 437] on textarea at bounding box center [1132, 428] width 303 height 85
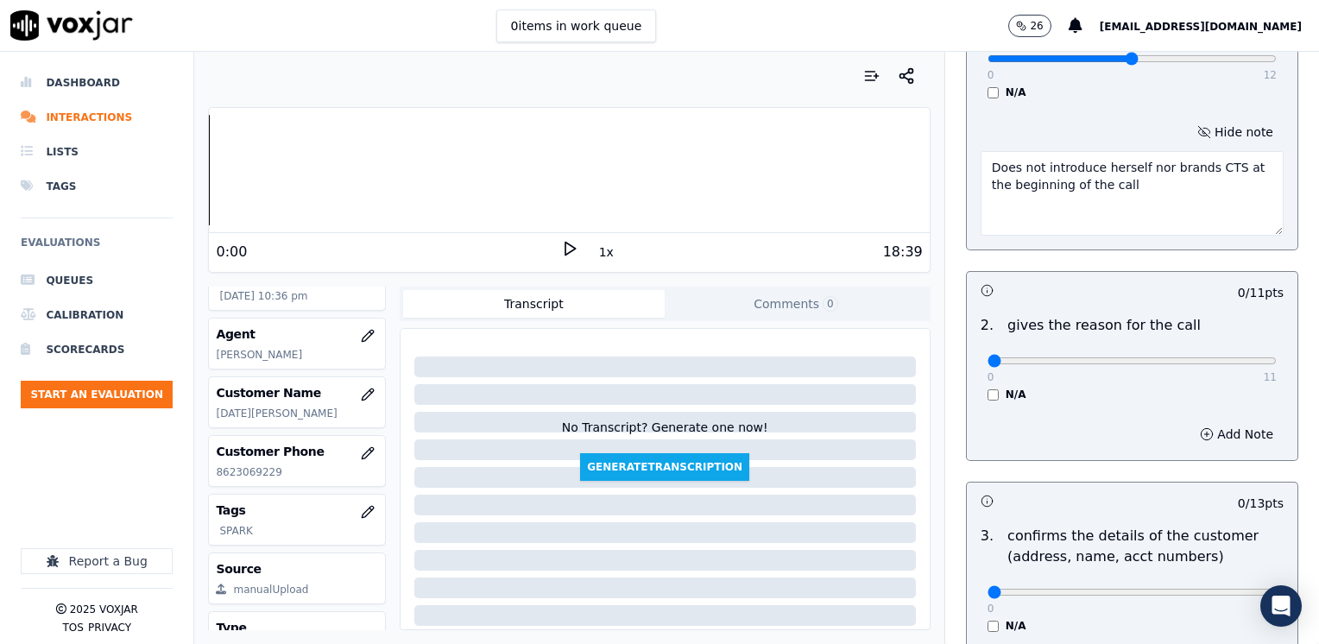
scroll to position [259, 0]
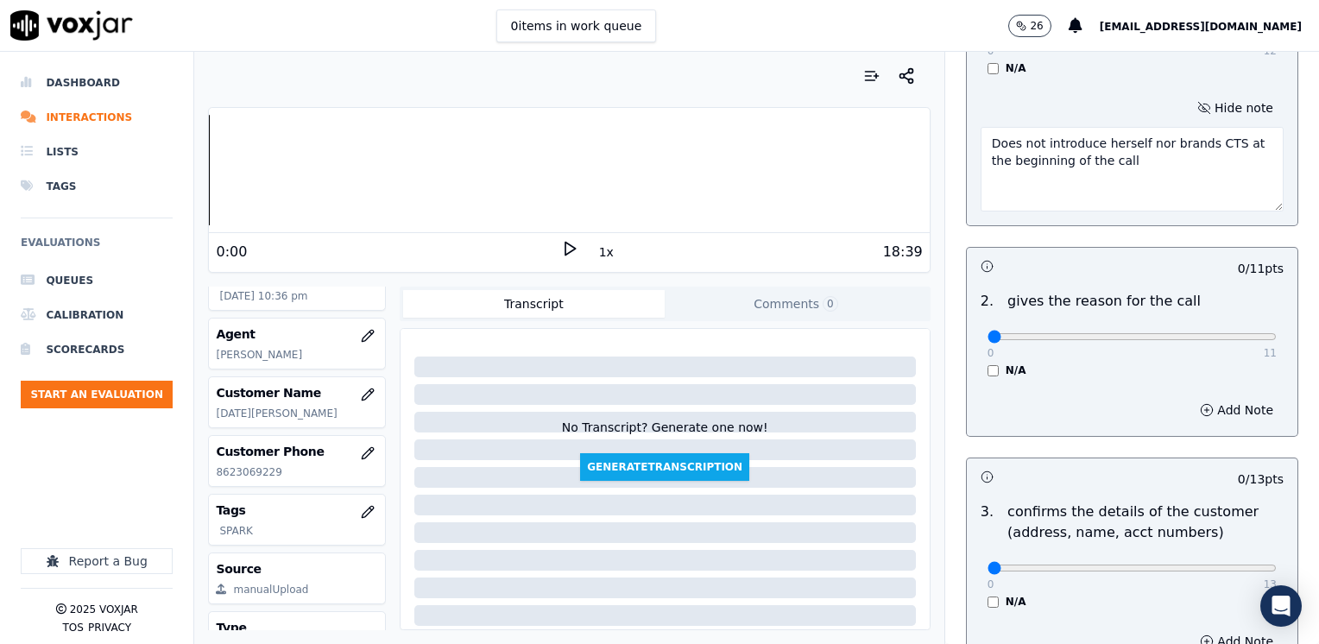
type textarea "Does not introduce herself nor brands CTS at the beginning of the call"
drag, startPoint x: 976, startPoint y: 342, endPoint x: 1290, endPoint y: 403, distance: 320.3
type input "11"
click at [1277, 38] on input "range" at bounding box center [1132, 34] width 289 height 7
click at [1224, 412] on button "Add Note" at bounding box center [1237, 410] width 94 height 24
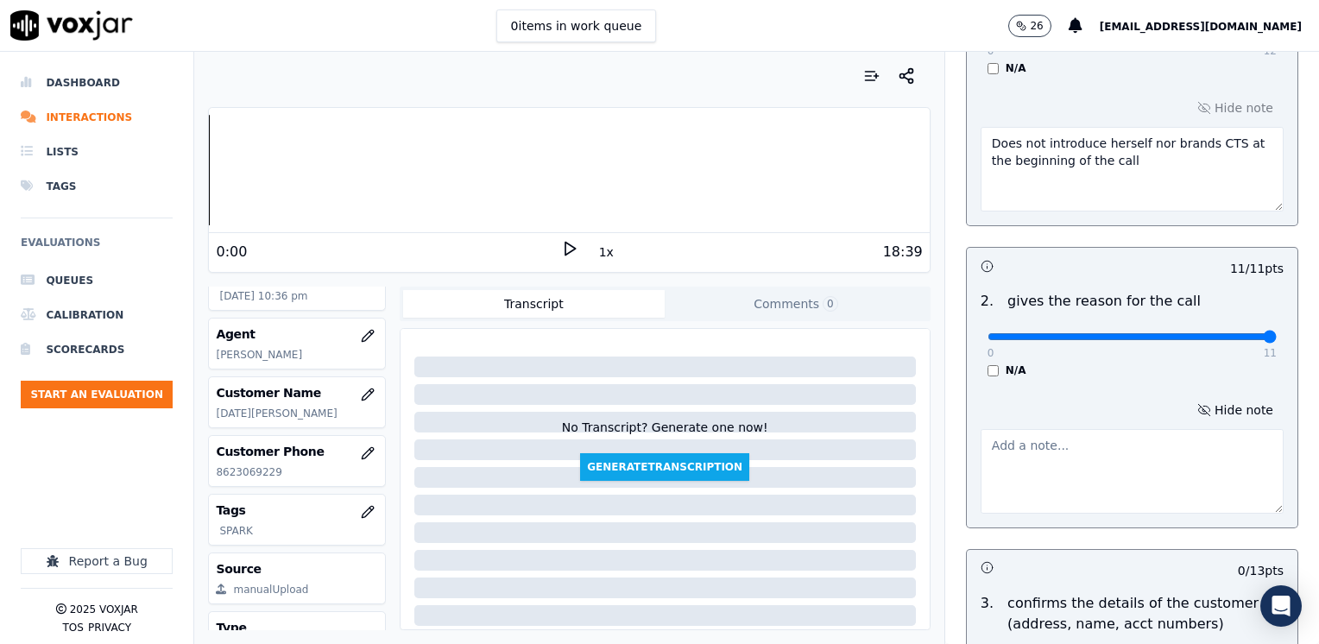
click at [1120, 455] on textarea at bounding box center [1132, 471] width 303 height 85
type textarea "Does not restate the reason for the call"
click at [914, 155] on div "Your browser does not support the audio element. 10:44 1x 18:39 Voxjar ID 83459…" at bounding box center [569, 348] width 750 height 592
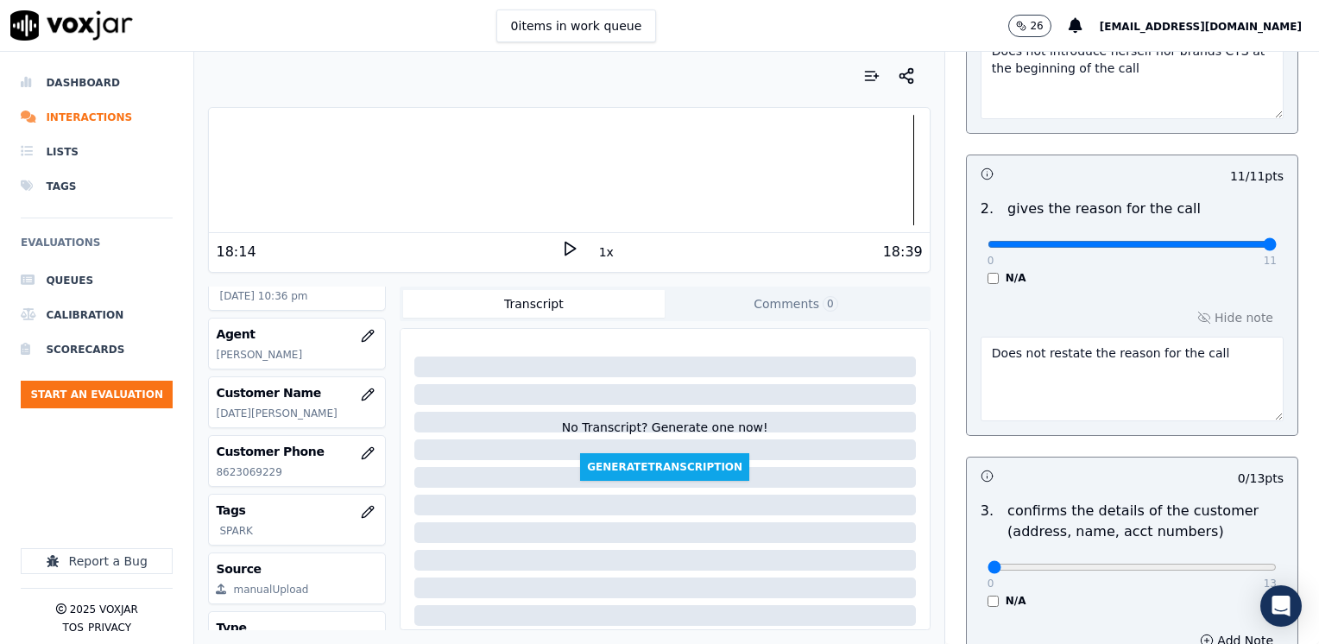
scroll to position [518, 0]
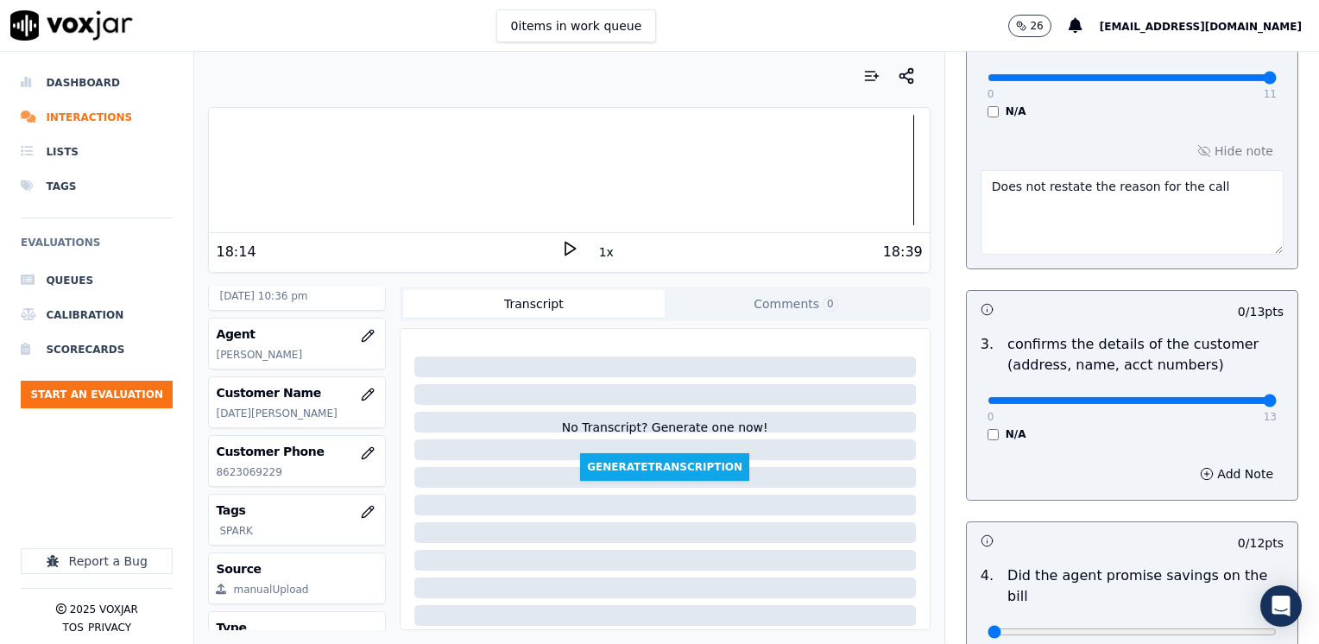
drag, startPoint x: 981, startPoint y: 395, endPoint x: 1322, endPoint y: 382, distance: 341.3
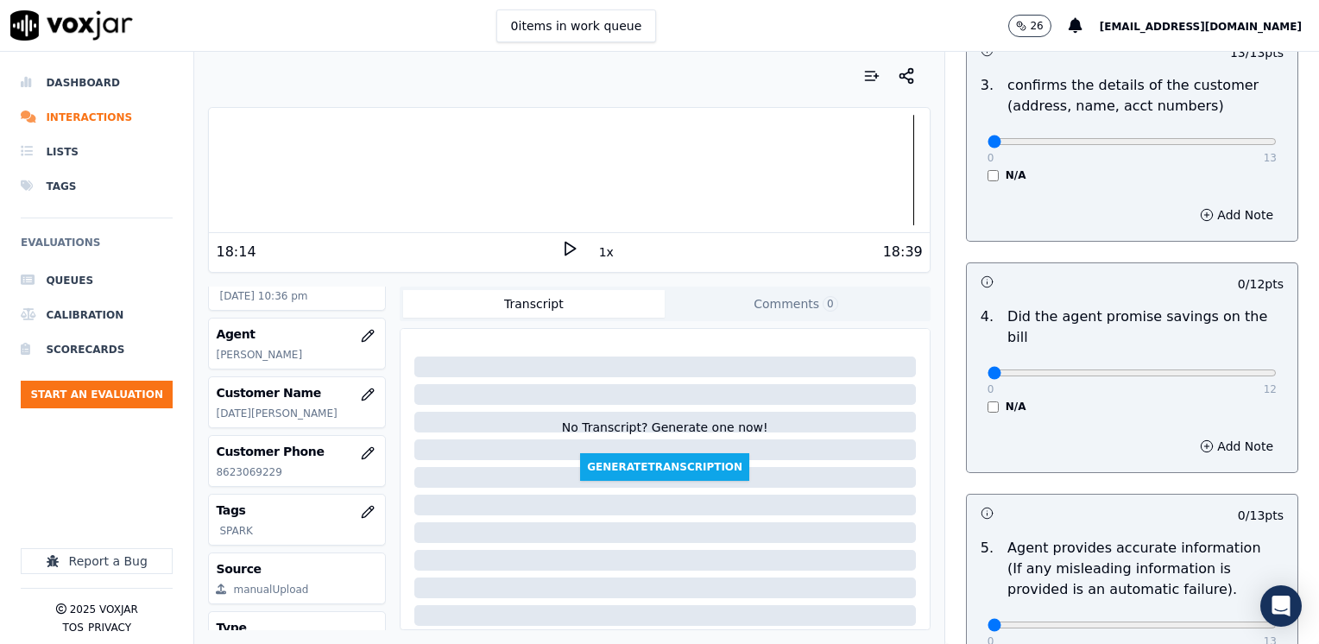
type input "0"
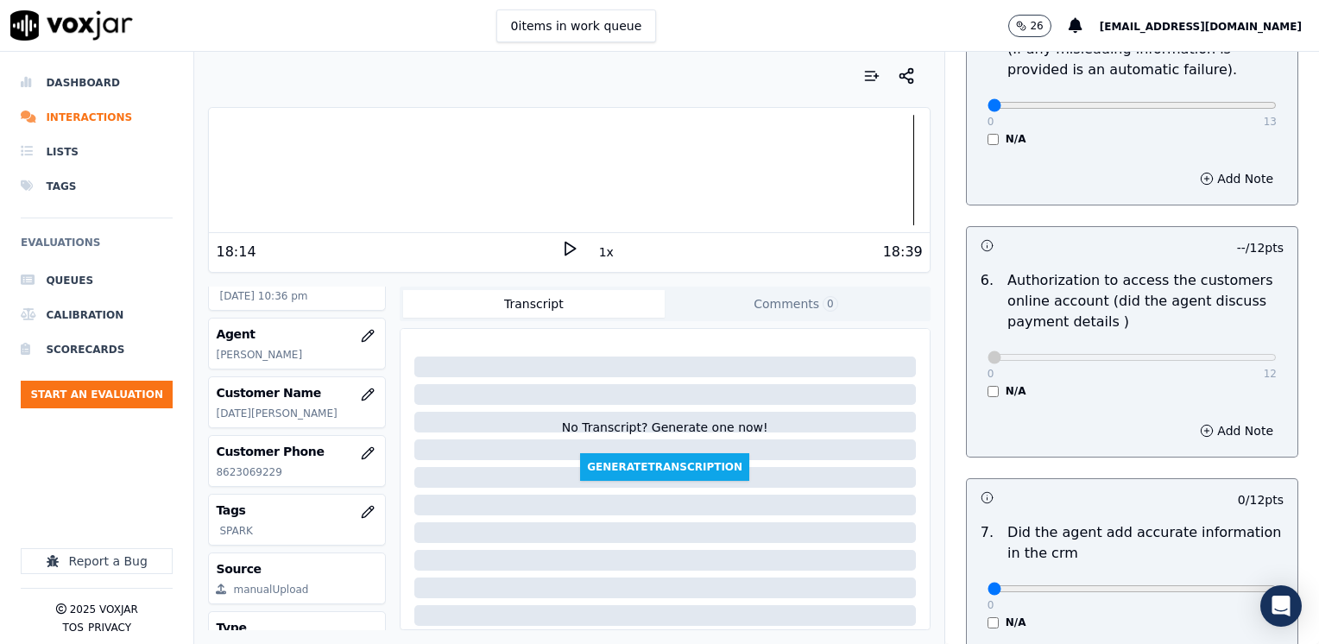
scroll to position [1468, 0]
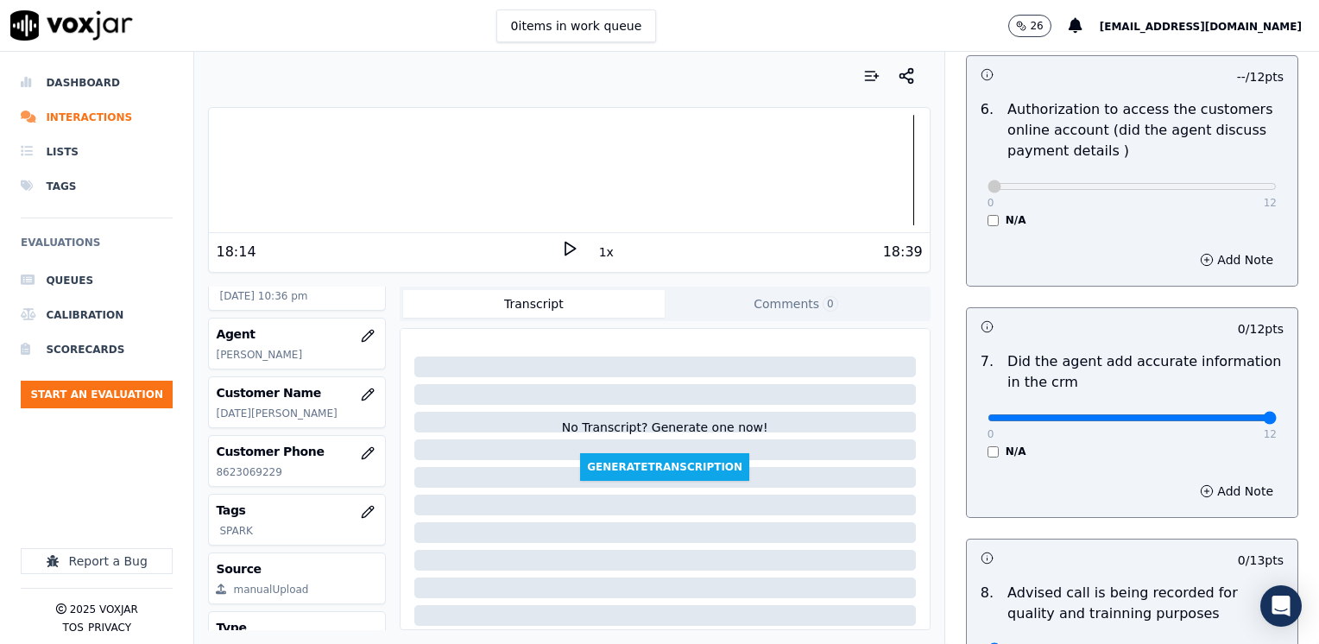
drag, startPoint x: 977, startPoint y: 392, endPoint x: 1322, endPoint y: 347, distance: 348.3
type input "12"
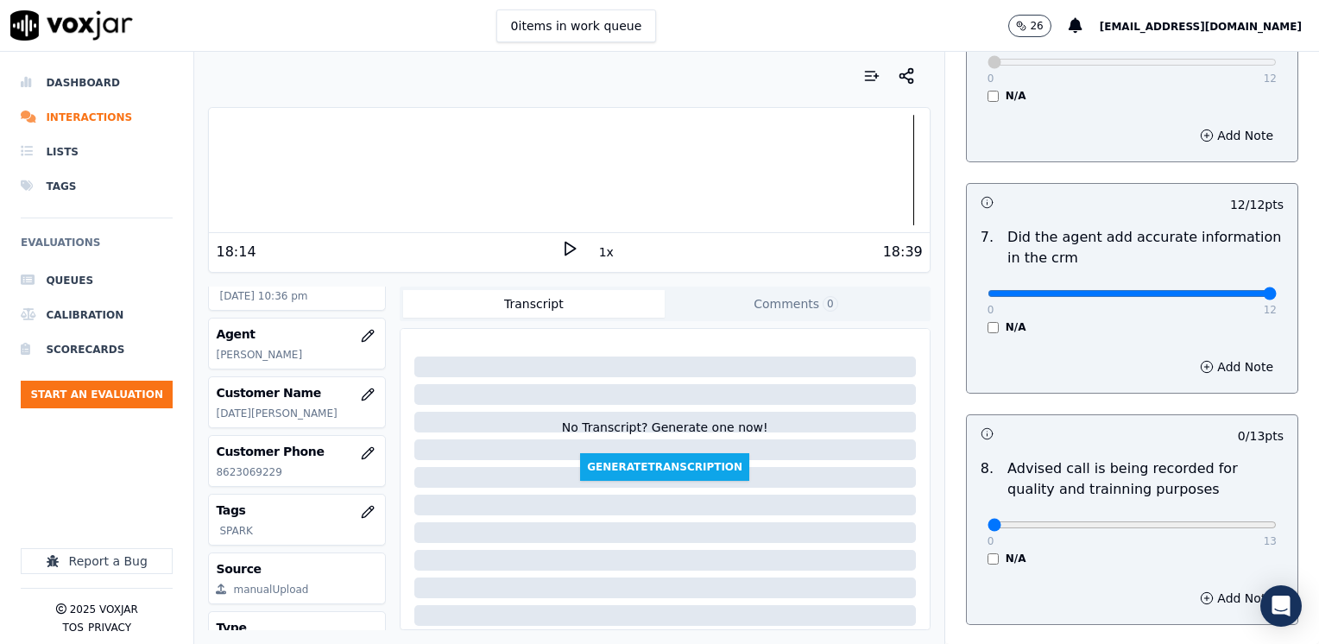
scroll to position [1692, 0]
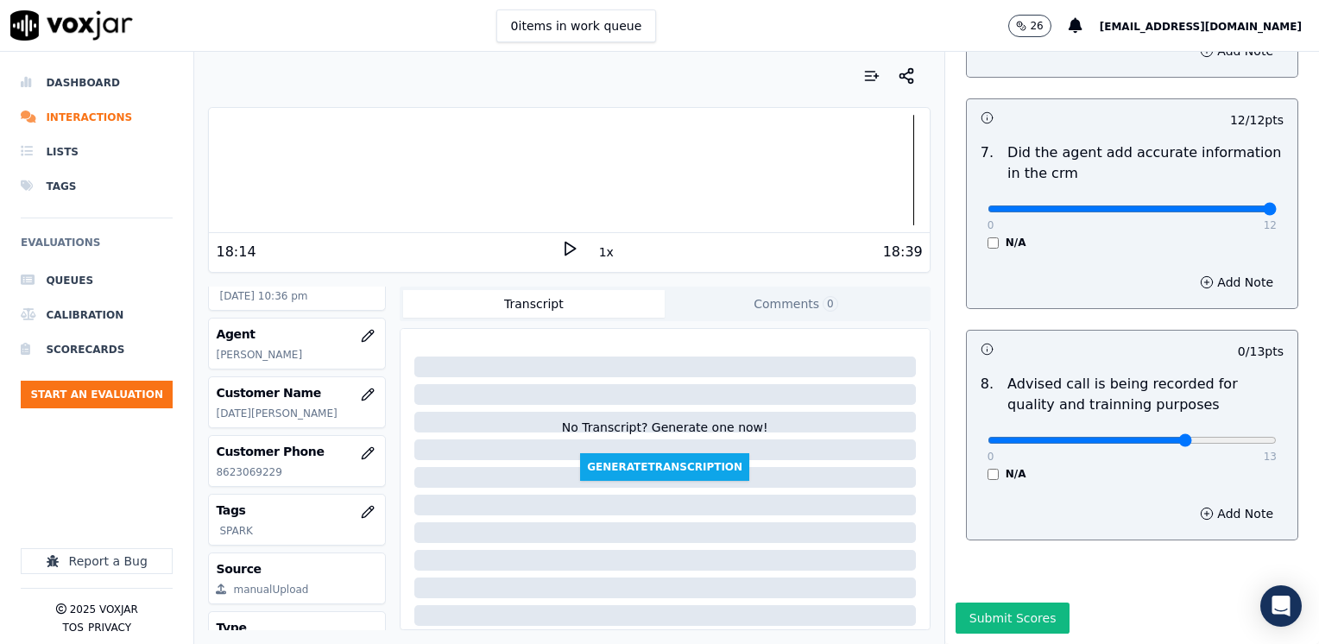
type input "9"
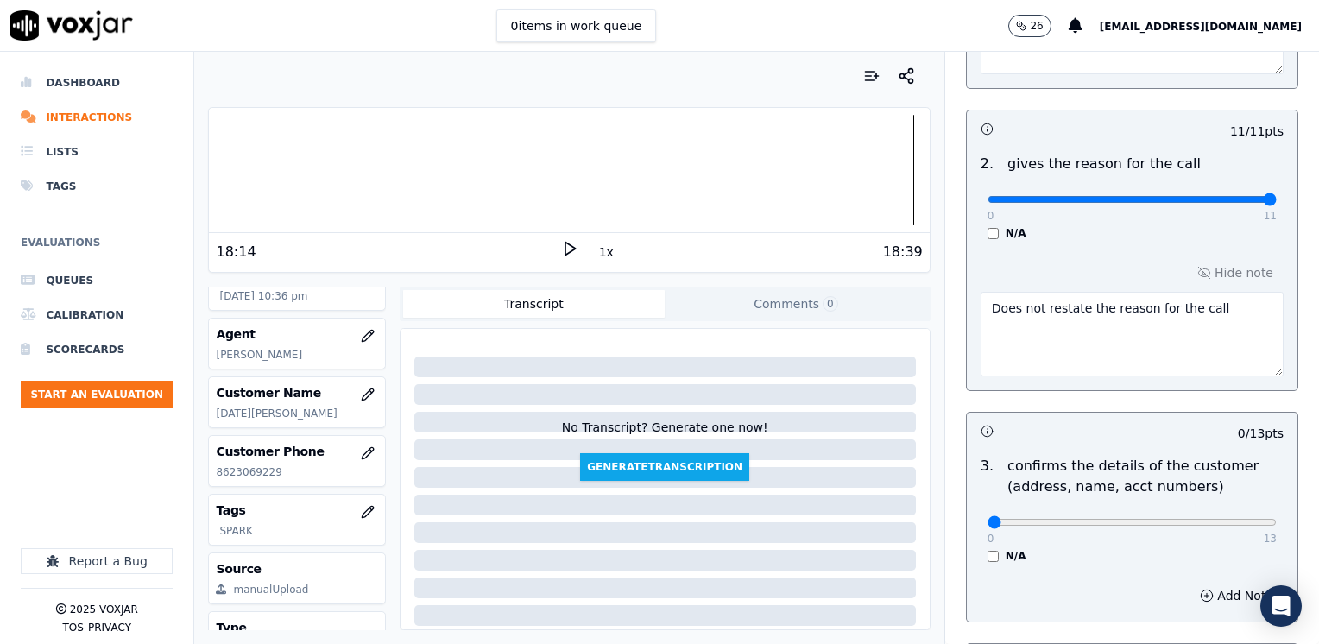
scroll to position [0, 0]
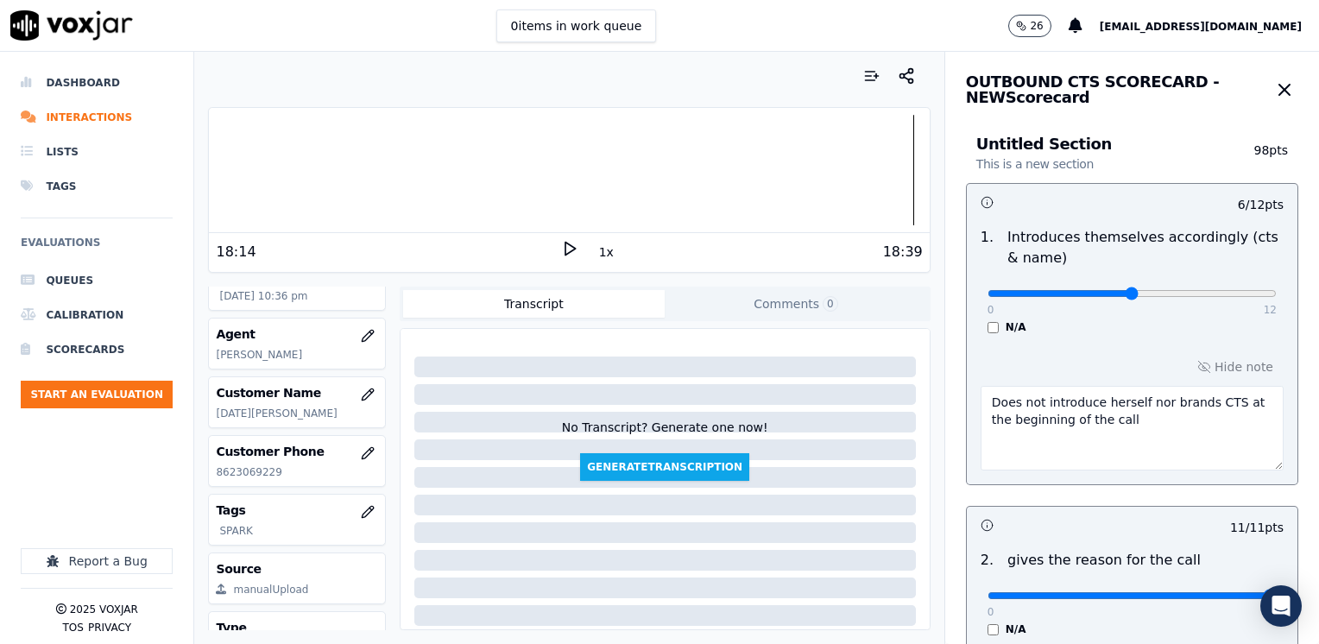
drag, startPoint x: 1139, startPoint y: 402, endPoint x: 1026, endPoint y: 399, distance: 113.2
click at [1026, 399] on textarea "Does not introduce herself nor brands CTS at the beginning of the call" at bounding box center [1132, 428] width 303 height 85
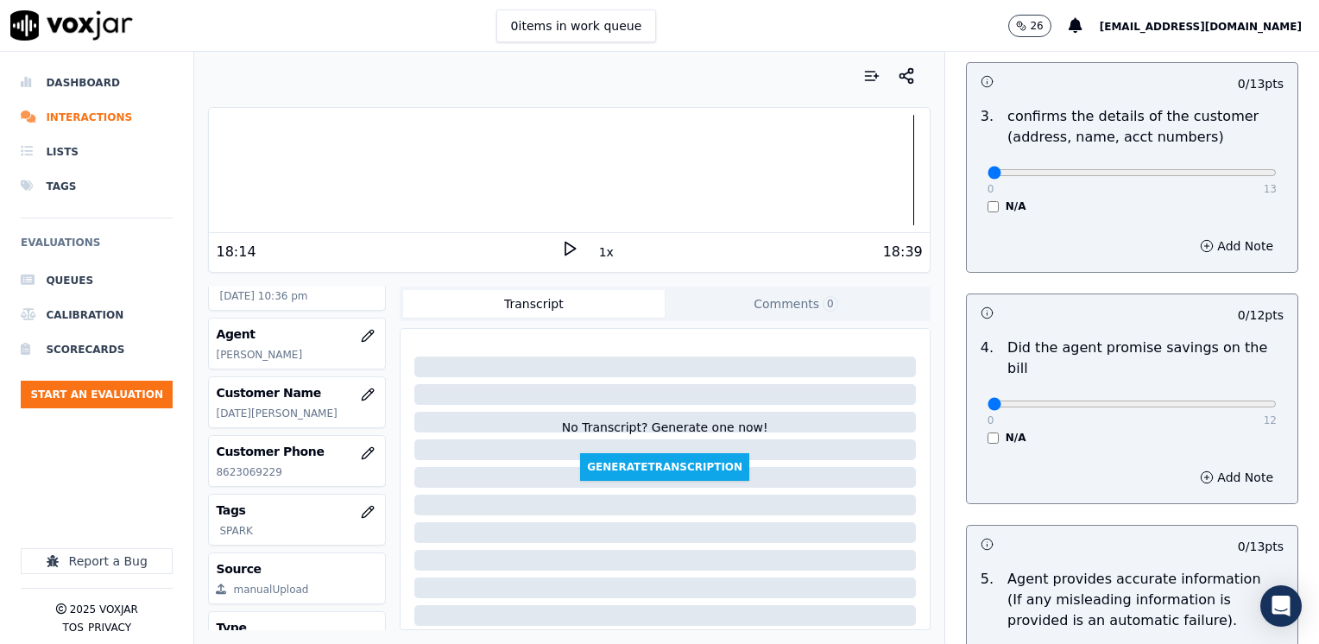
scroll to position [777, 0]
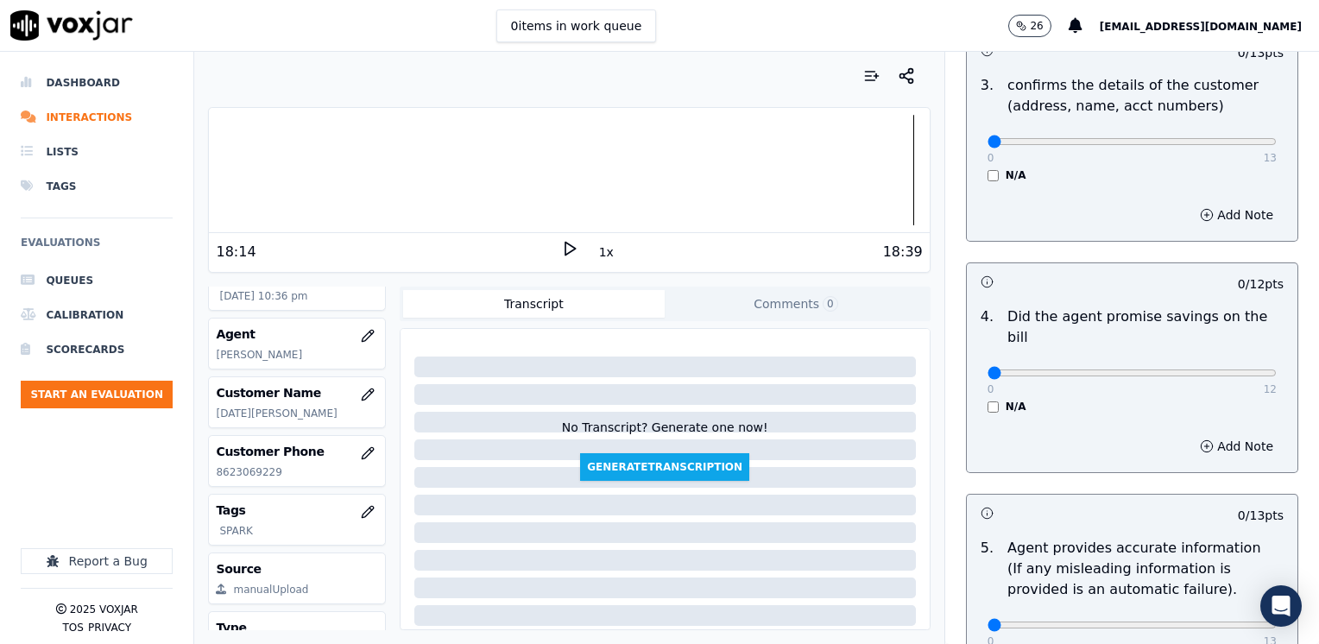
type textarea "Does not brands CTS at the beginning of the call"
drag, startPoint x: 974, startPoint y: 346, endPoint x: 1319, endPoint y: 385, distance: 346.7
type input "12"
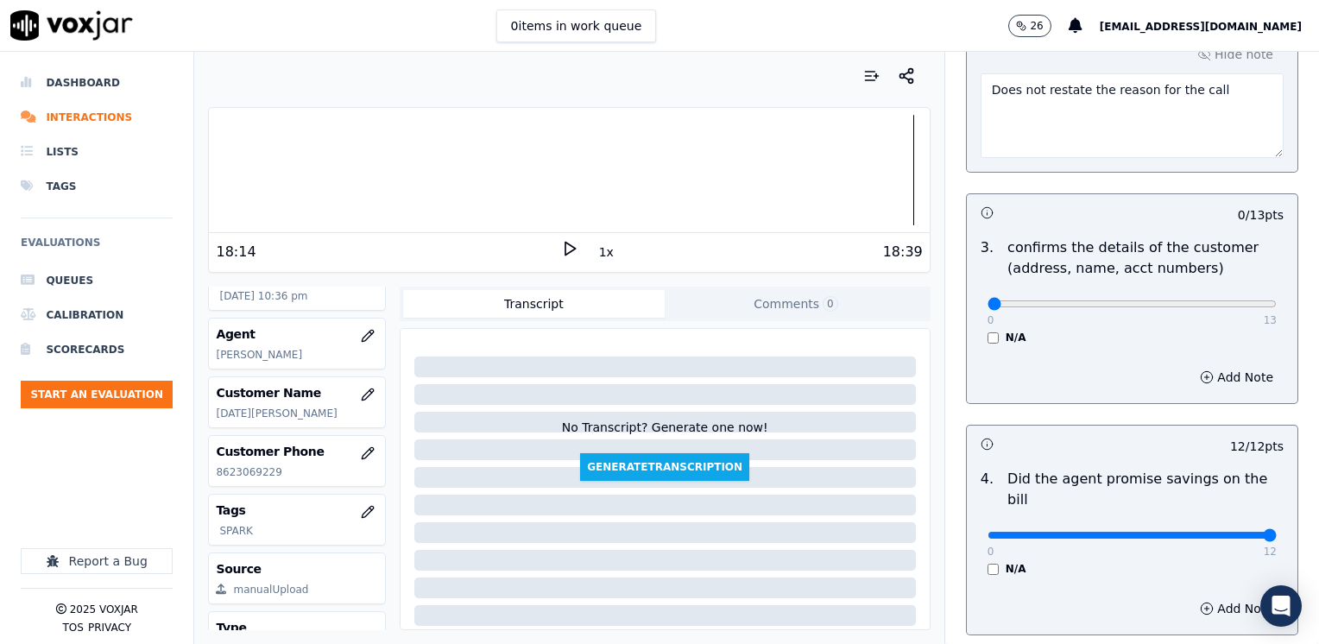
scroll to position [604, 0]
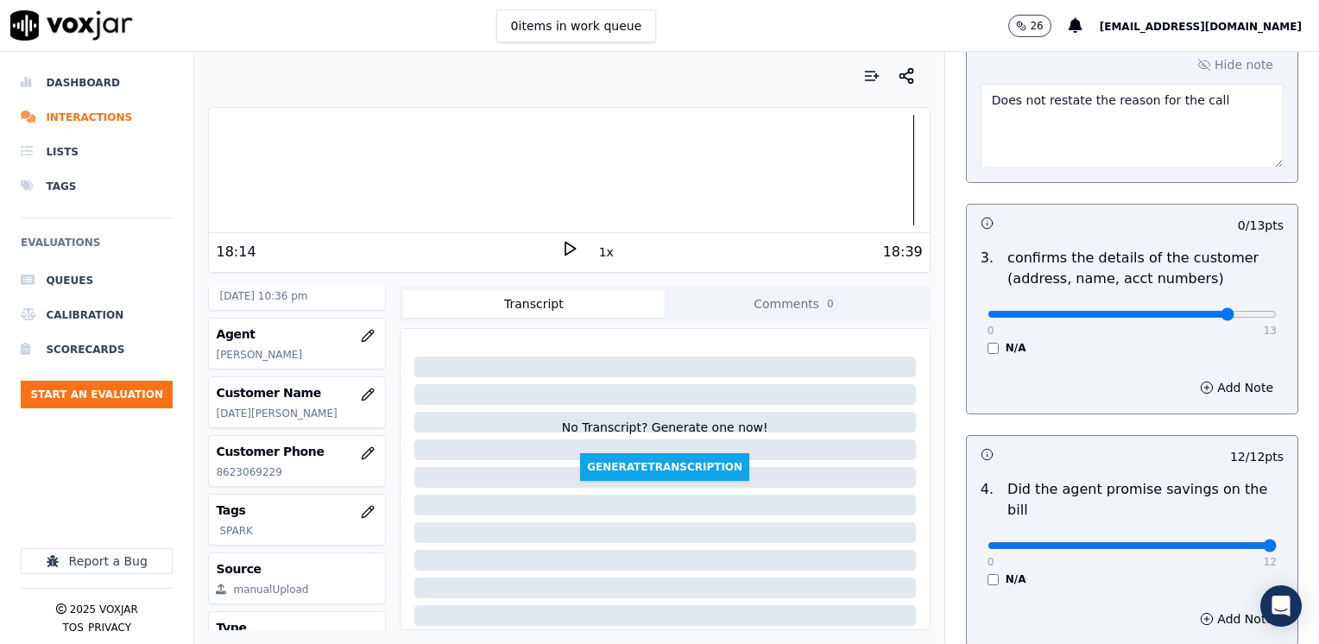
type input "11"
click at [1200, 389] on button "Add Note" at bounding box center [1237, 388] width 94 height 24
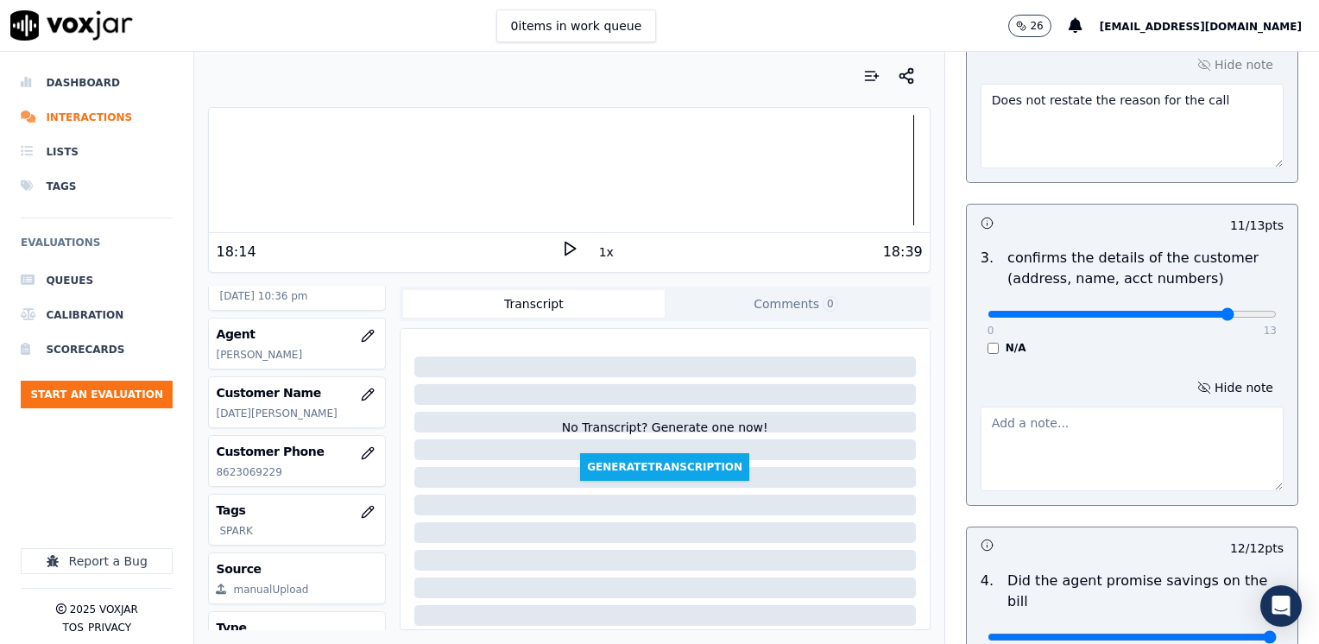
click at [1041, 467] on textarea at bounding box center [1132, 449] width 303 height 85
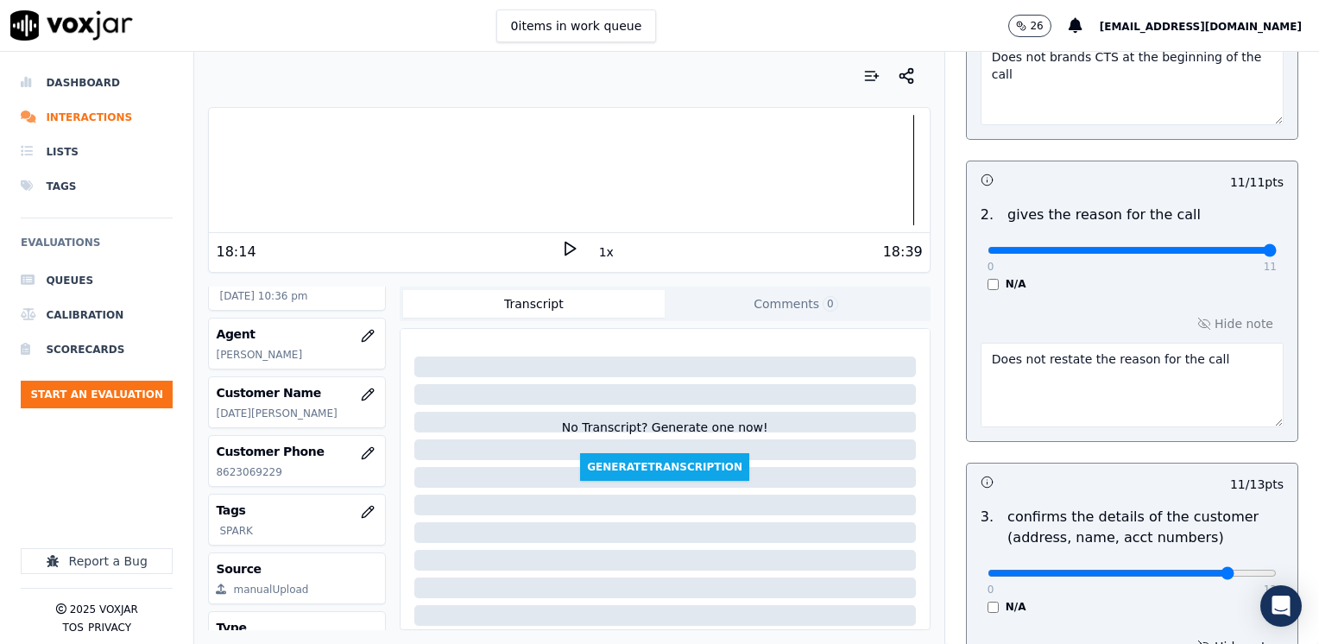
scroll to position [259, 0]
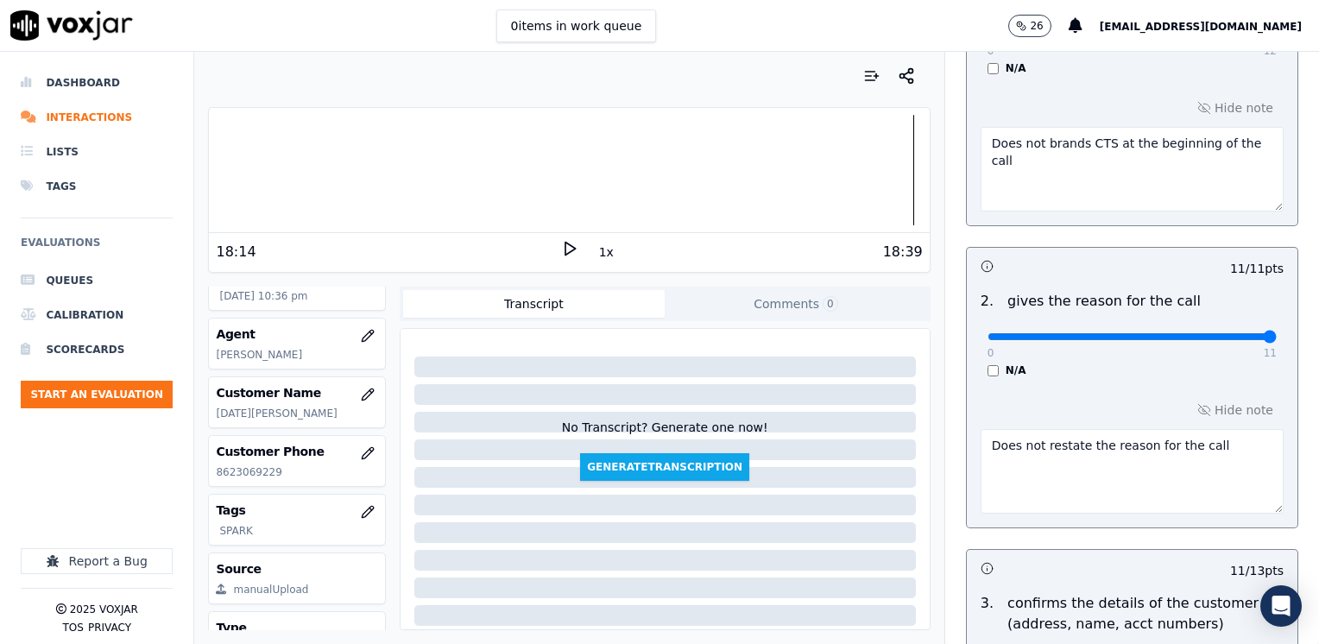
click at [1216, 451] on textarea "Does not restate the reason for the call" at bounding box center [1132, 471] width 303 height 85
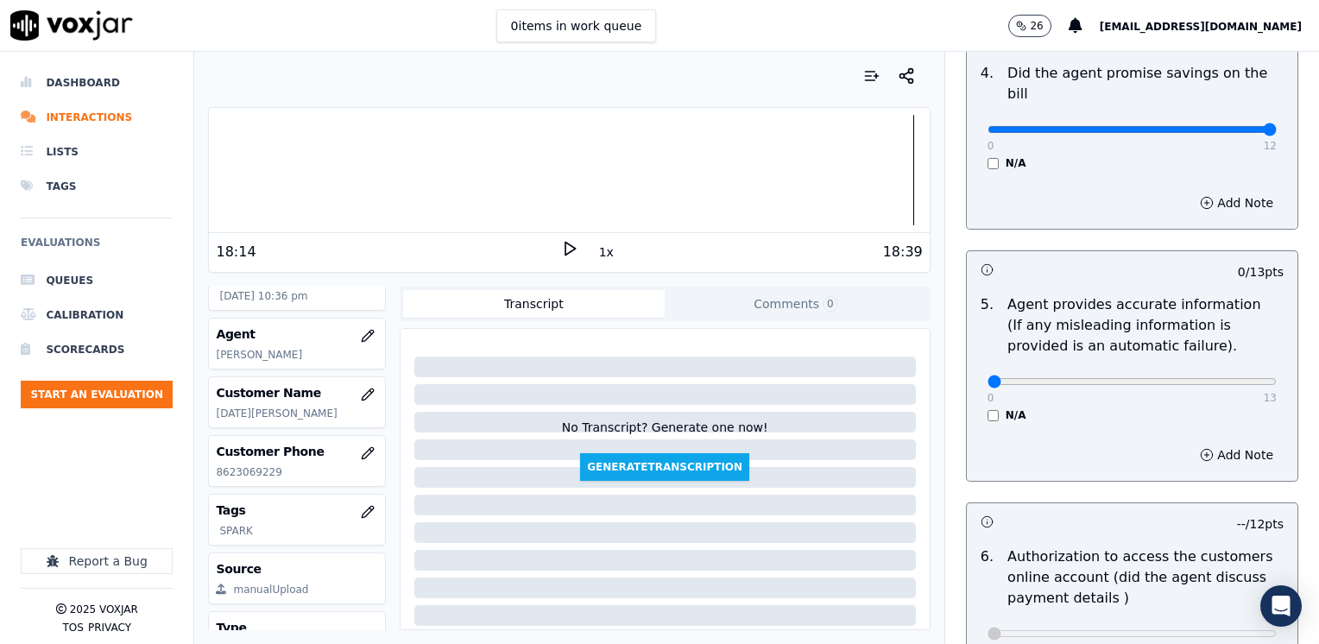
scroll to position [1123, 0]
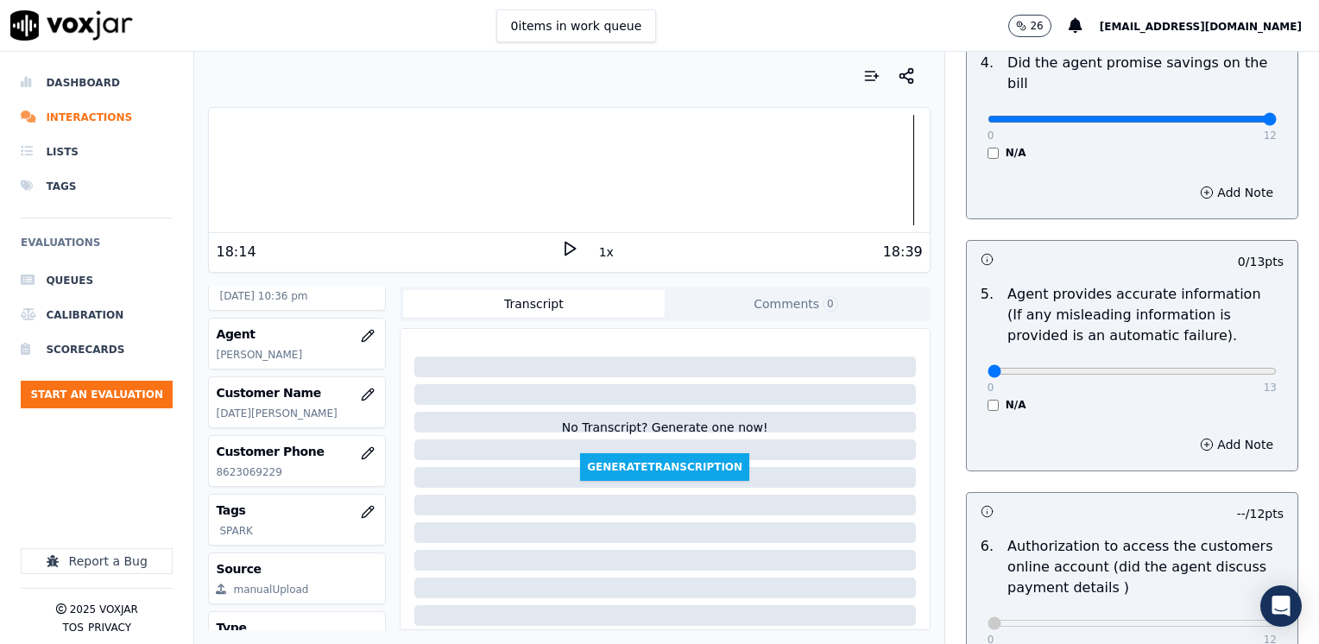
type textarea "Does not restate the reason for the call. Cx sounds upset and confused and does…"
drag, startPoint x: 1040, startPoint y: 342, endPoint x: 1322, endPoint y: 348, distance: 282.4
type input "13"
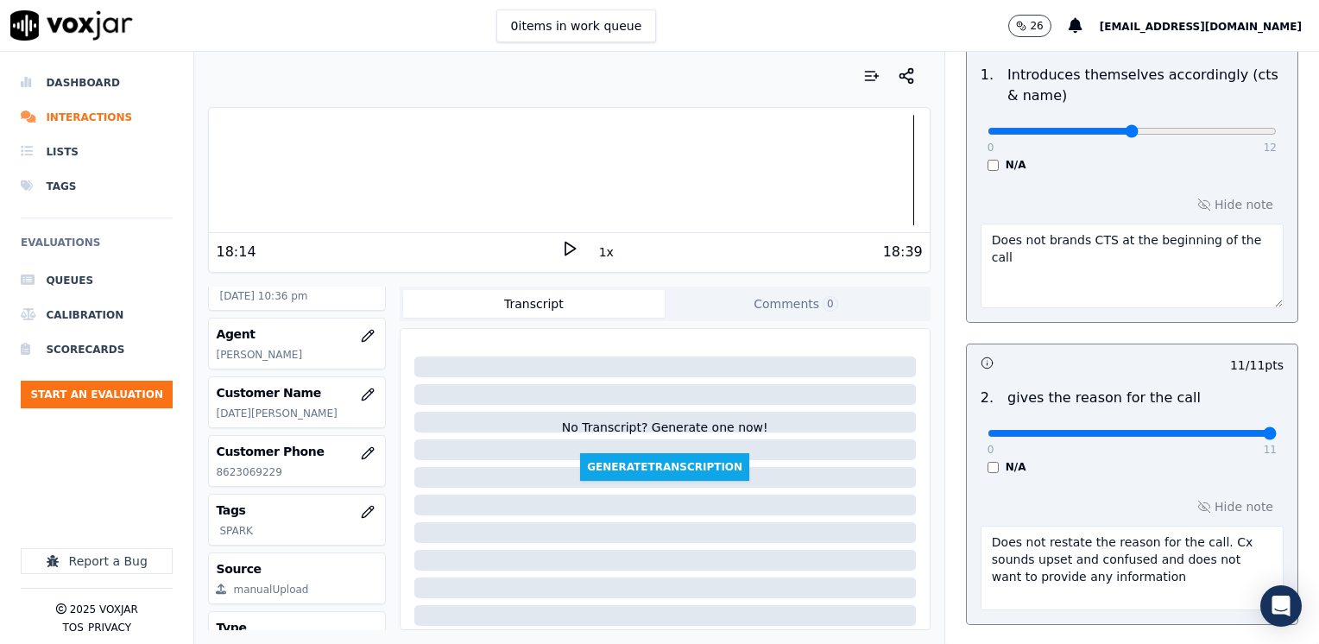
scroll to position [345, 0]
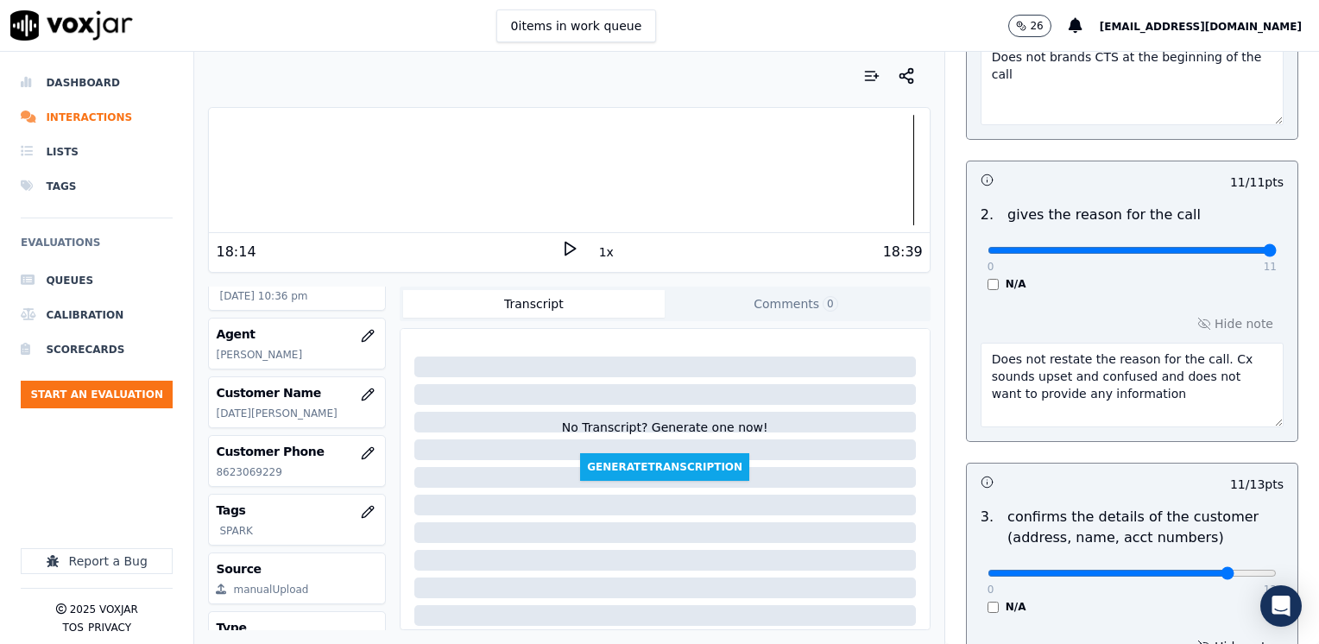
click at [1153, 402] on textarea "Does not restate the reason for the call. Cx sounds upset and confused and does…" at bounding box center [1132, 385] width 303 height 85
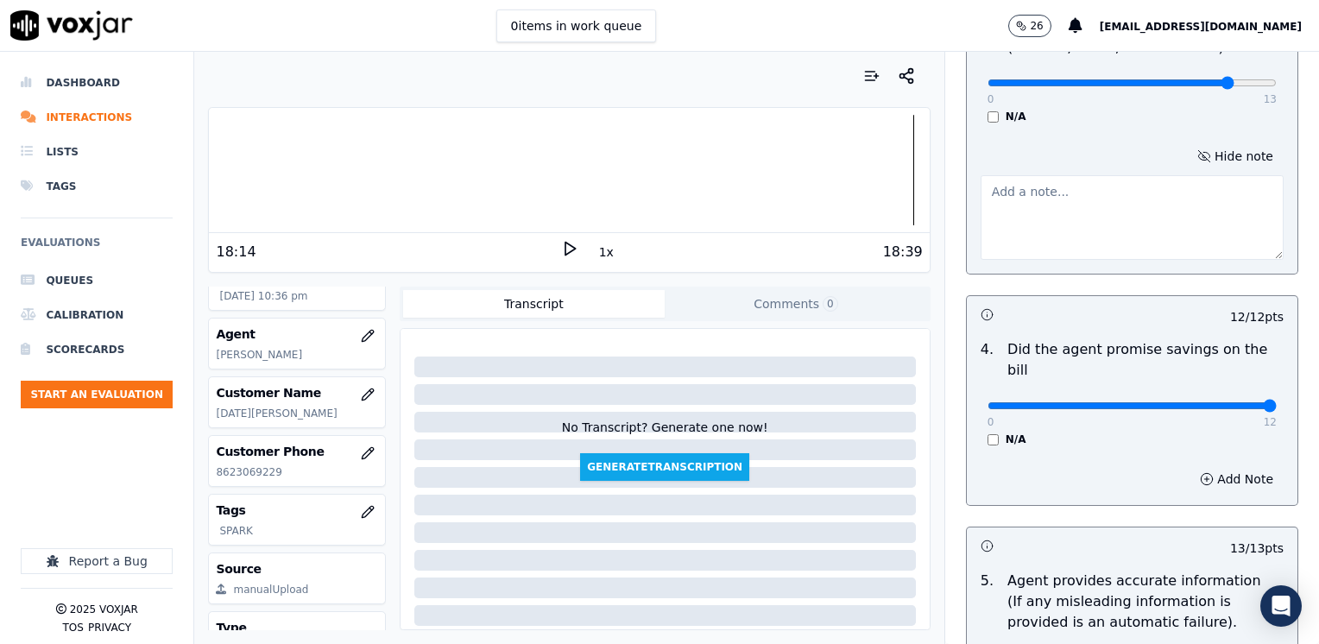
scroll to position [864, 0]
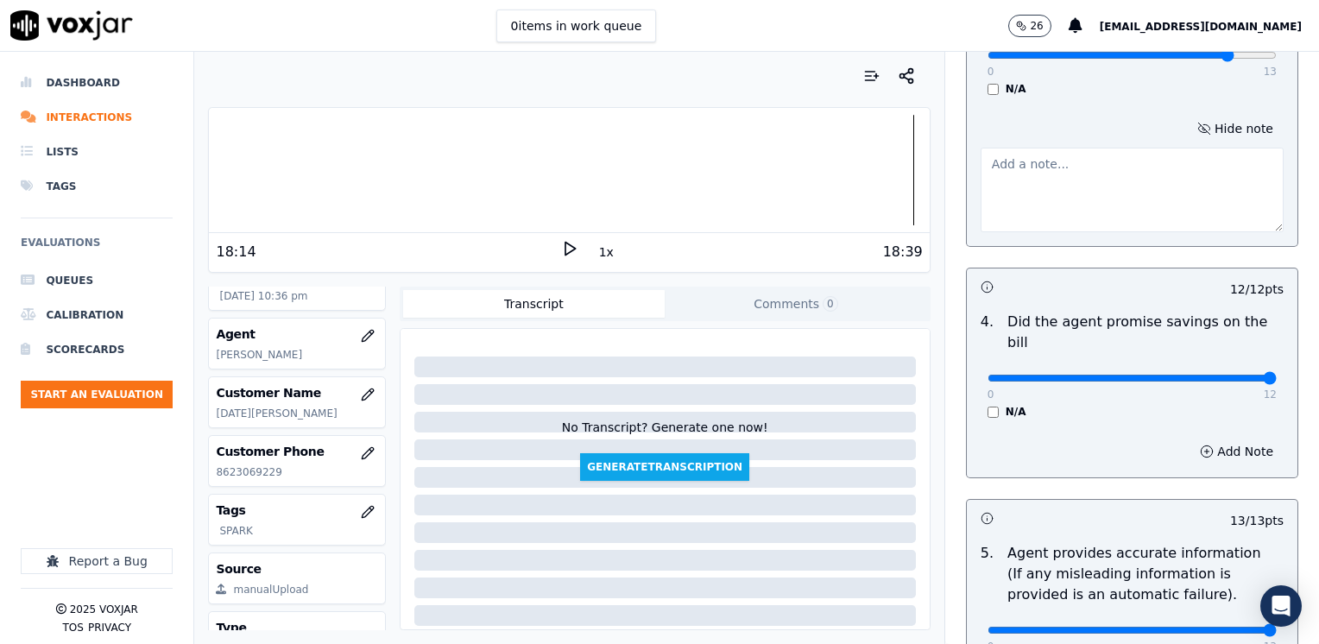
click at [1108, 202] on textarea at bounding box center [1132, 190] width 303 height 85
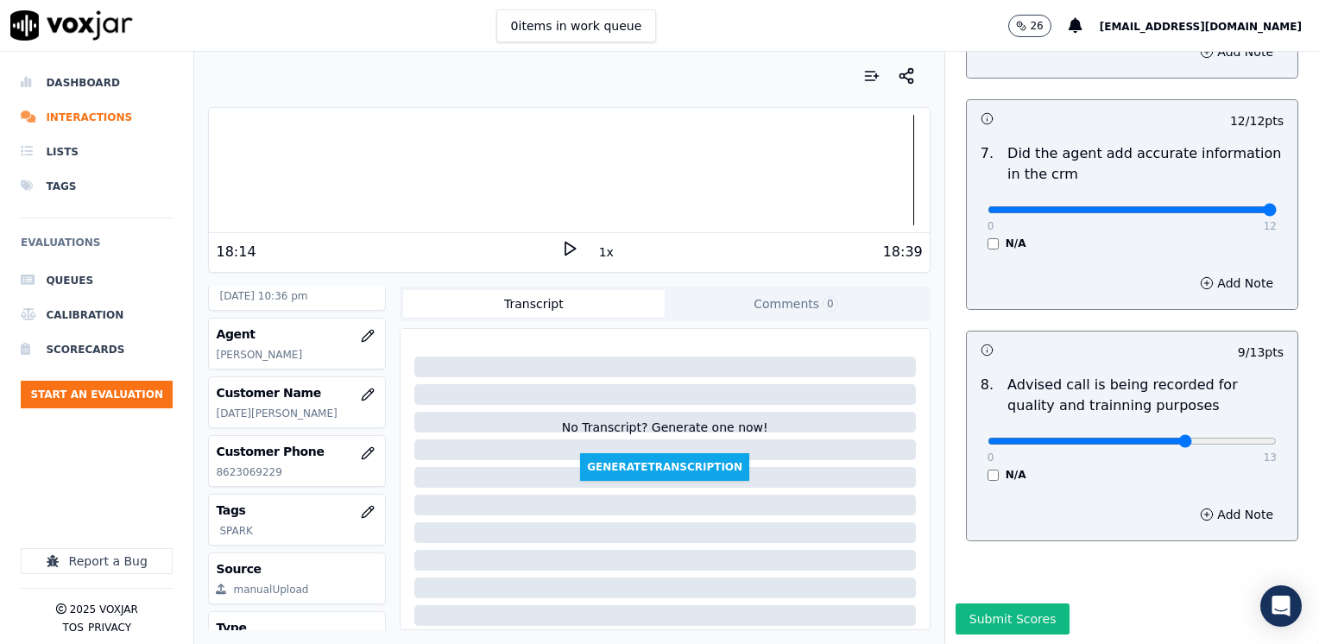
scroll to position [1782, 0]
type textarea "Make sure to confirm full service address and the name as it appears on the bil…"
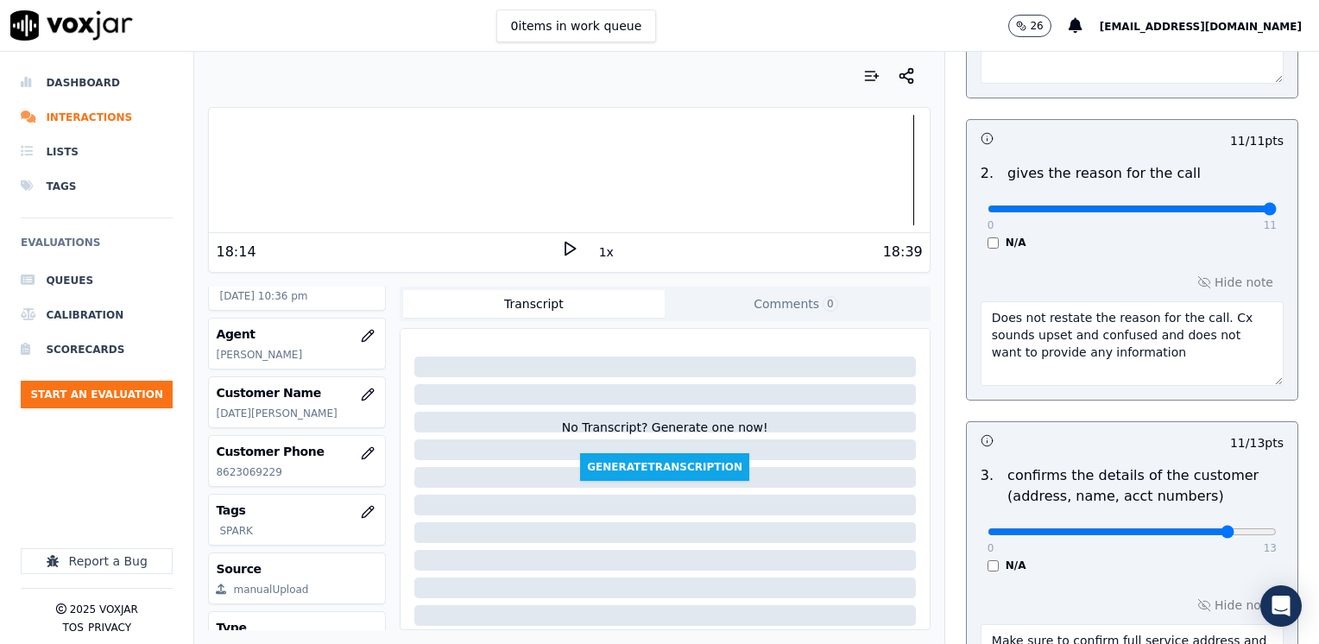
scroll to position [401, 0]
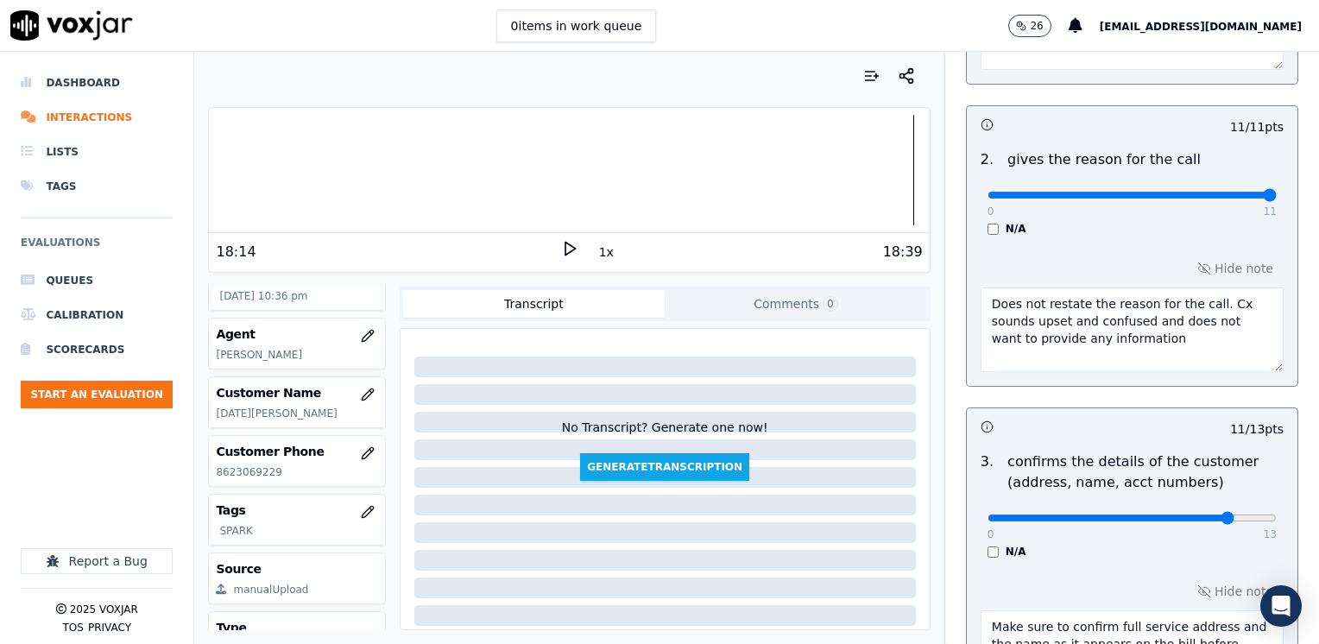
click at [1133, 341] on textarea "Does not restate the reason for the call. Cx sounds upset and confused and does…" at bounding box center [1132, 330] width 303 height 85
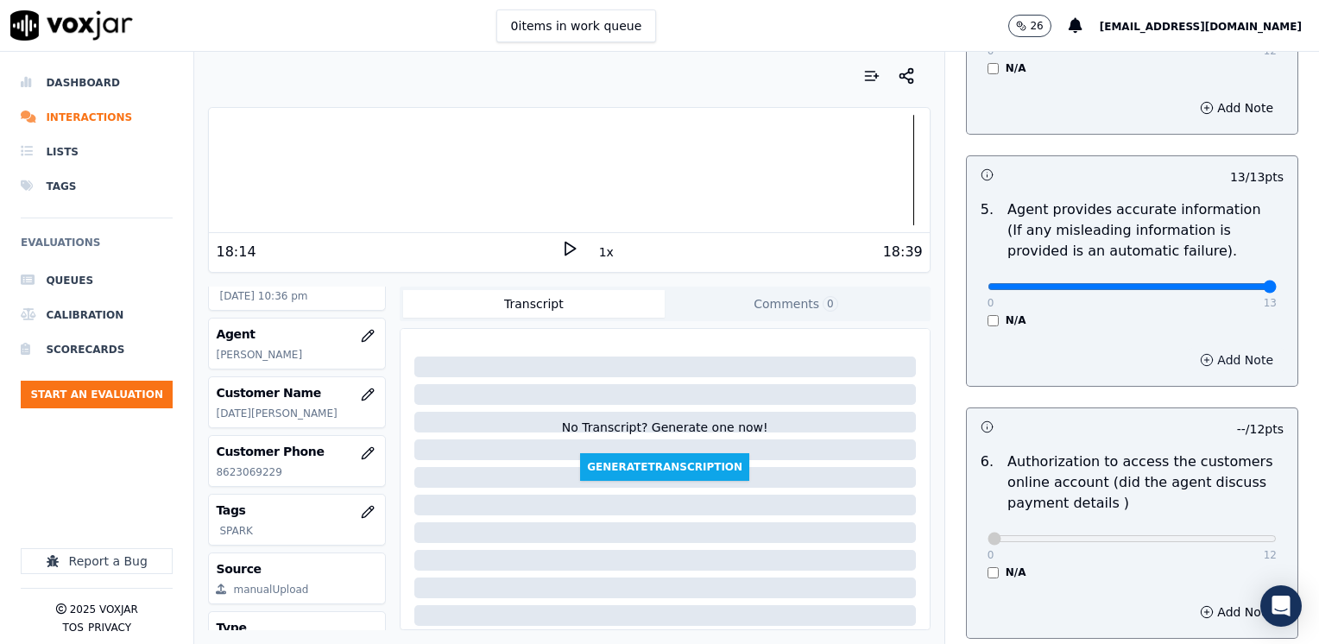
scroll to position [1178, 0]
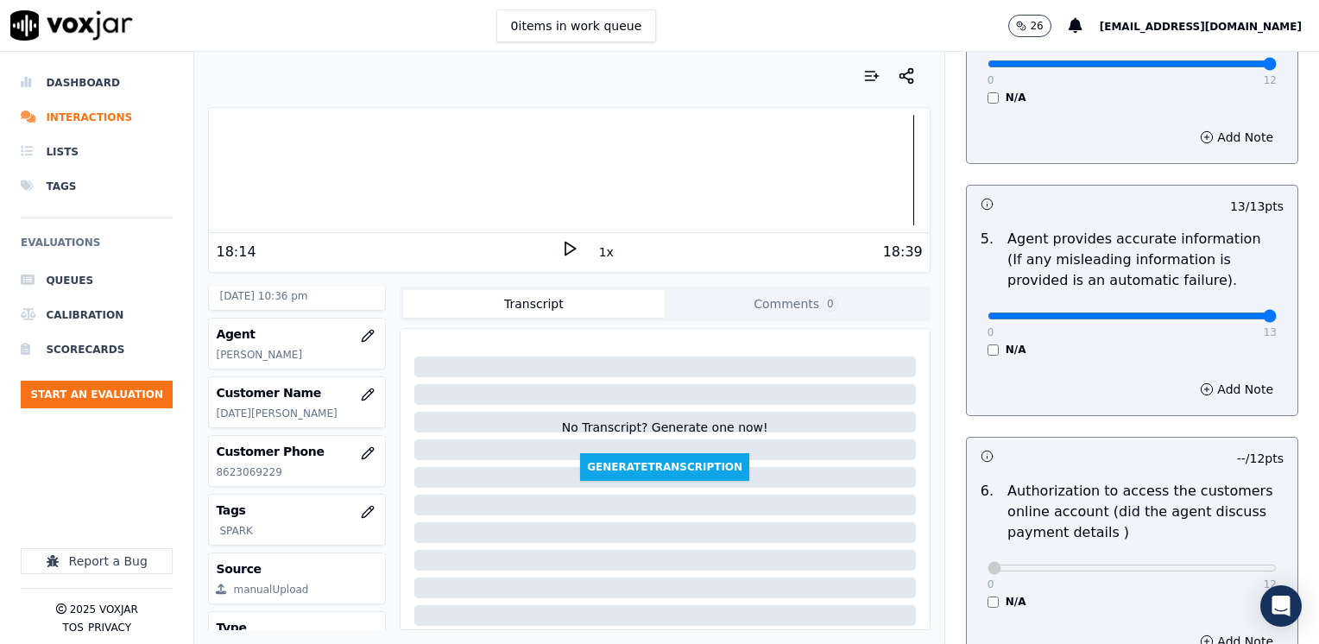
type textarea "Does not restate the reason for the call. Cx sounds upset and confused and does…"
type input "11"
click at [1216, 377] on button "Add Note" at bounding box center [1237, 389] width 94 height 24
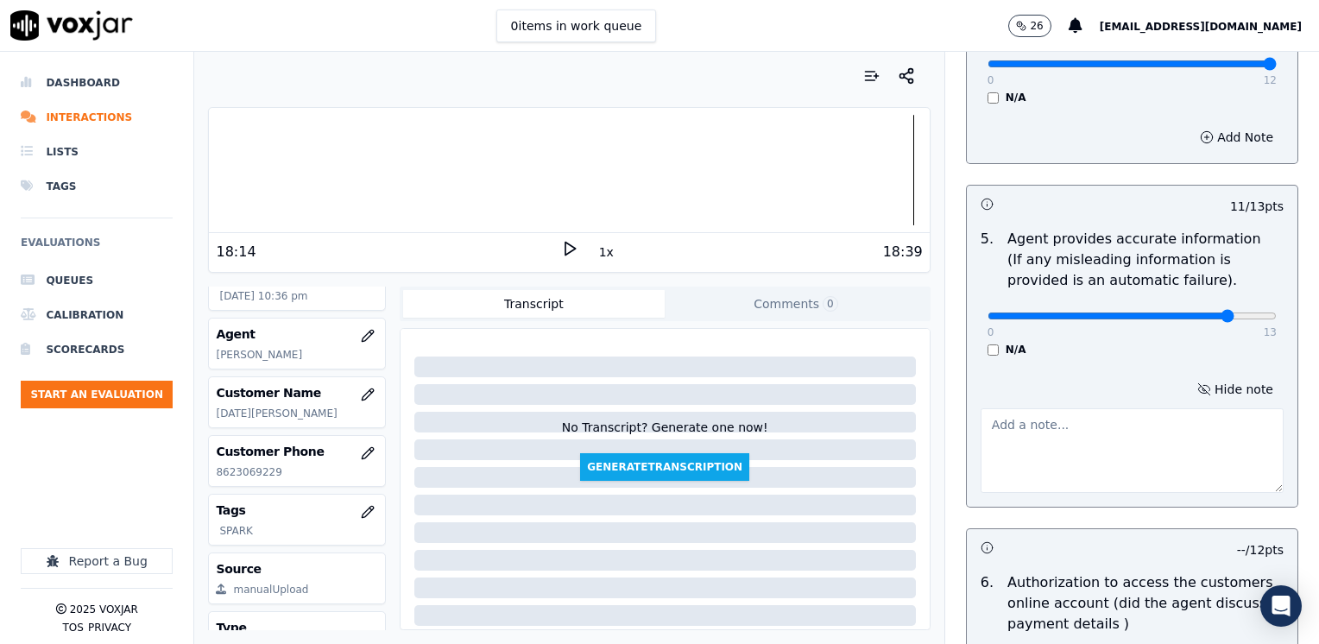
click at [1079, 408] on textarea at bounding box center [1132, 450] width 303 height 85
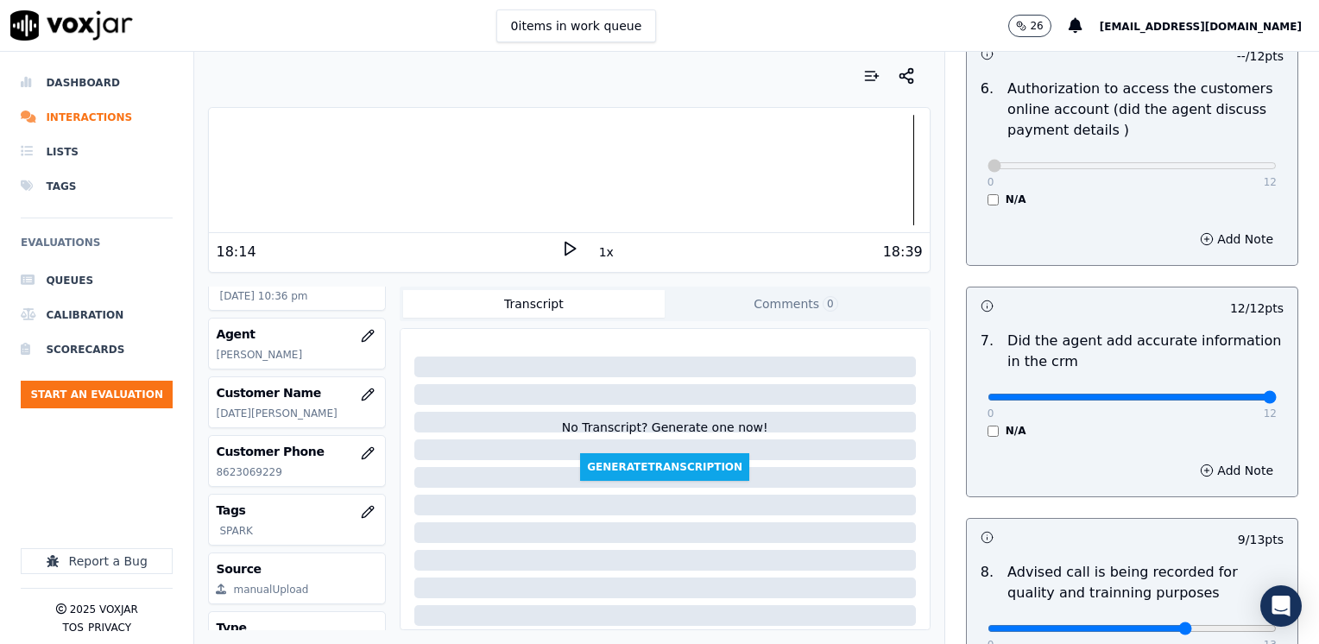
scroll to position [1874, 0]
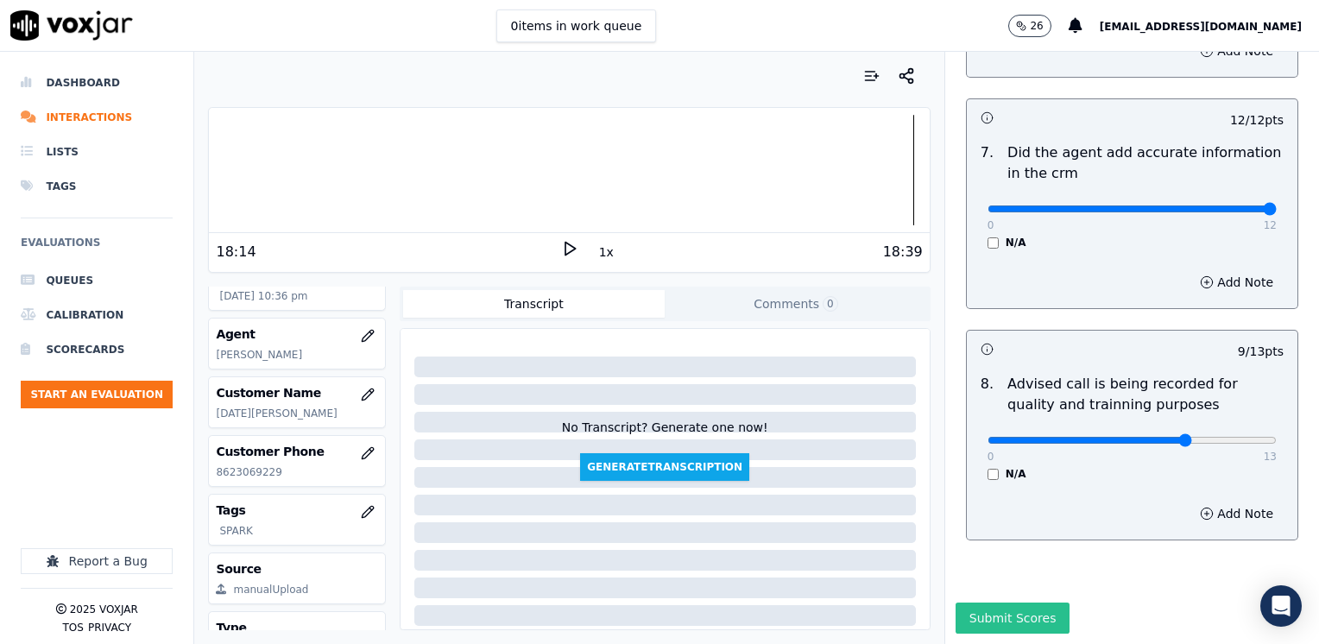
type textarea "Avoid saying phrases like "la tarifa quedara mas baja""
click at [1001, 603] on button "Submit Scores" at bounding box center [1013, 618] width 115 height 31
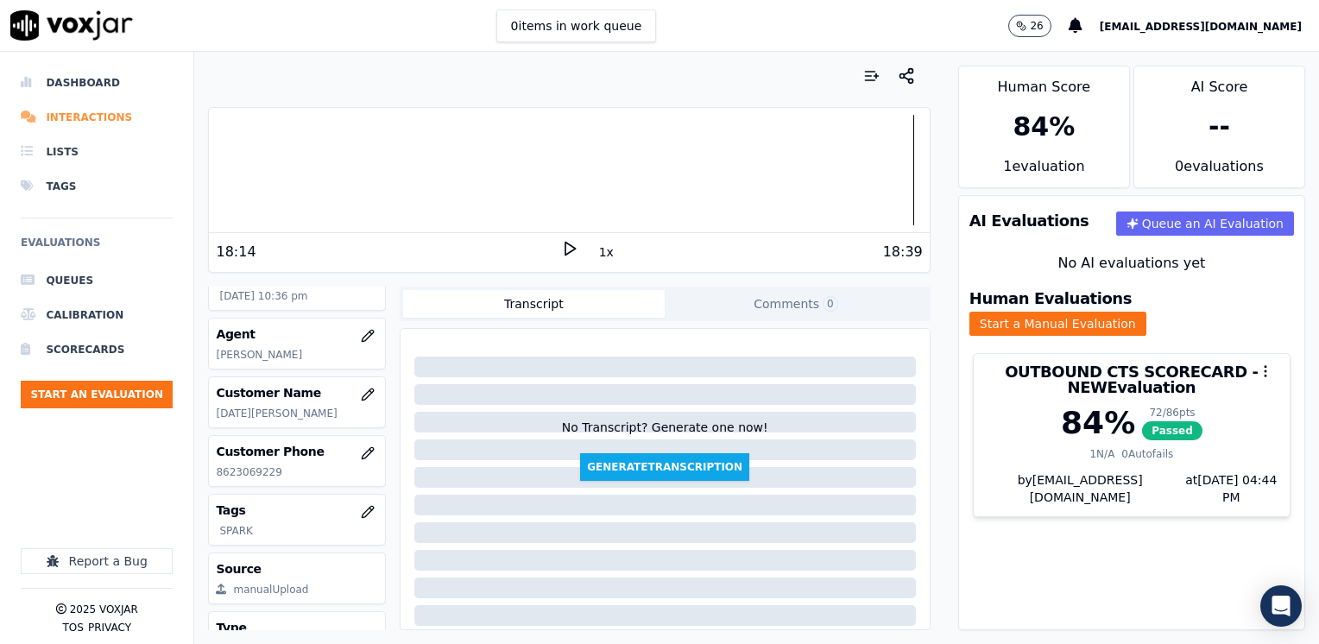
click at [94, 114] on li "Interactions" at bounding box center [97, 117] width 152 height 35
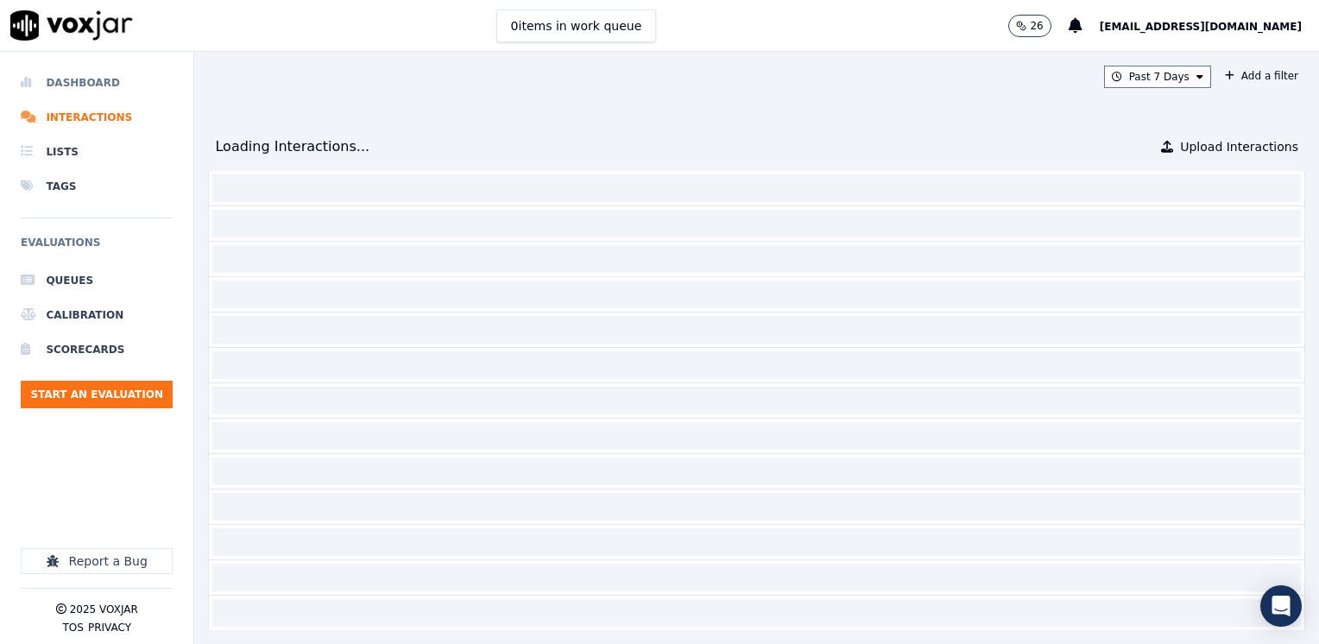
click at [94, 79] on li "Dashboard" at bounding box center [97, 83] width 152 height 35
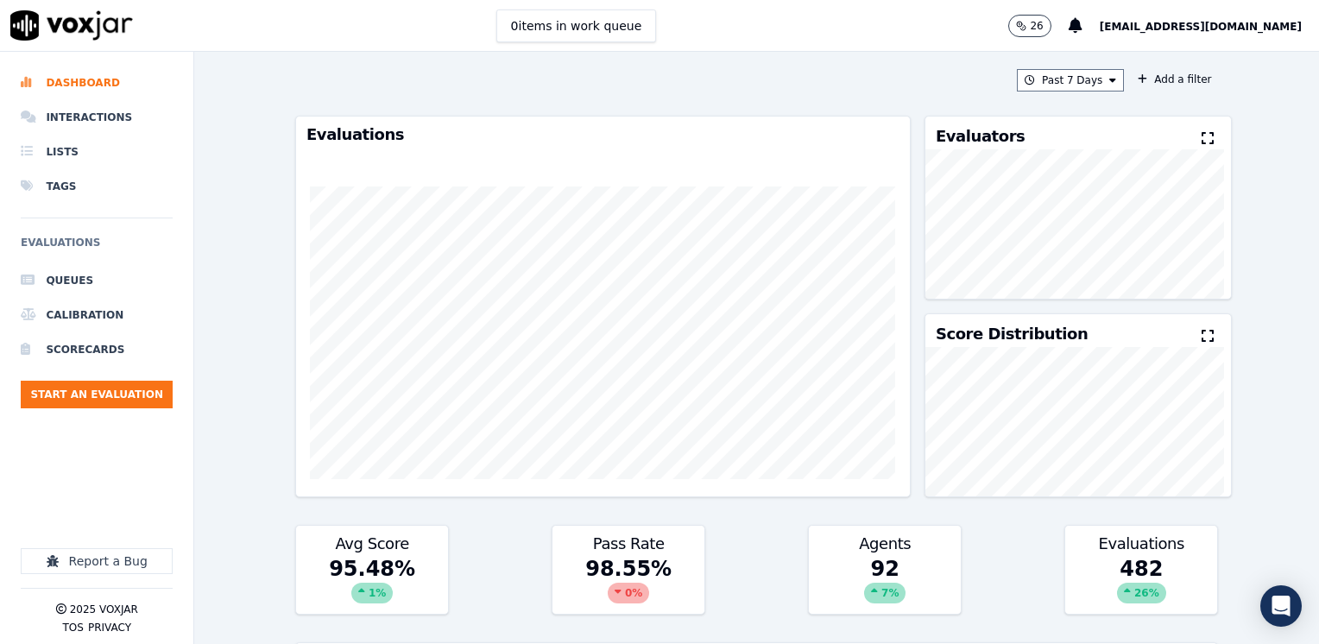
click at [1202, 139] on icon at bounding box center [1208, 138] width 12 height 14
